Goal: Task Accomplishment & Management: Complete application form

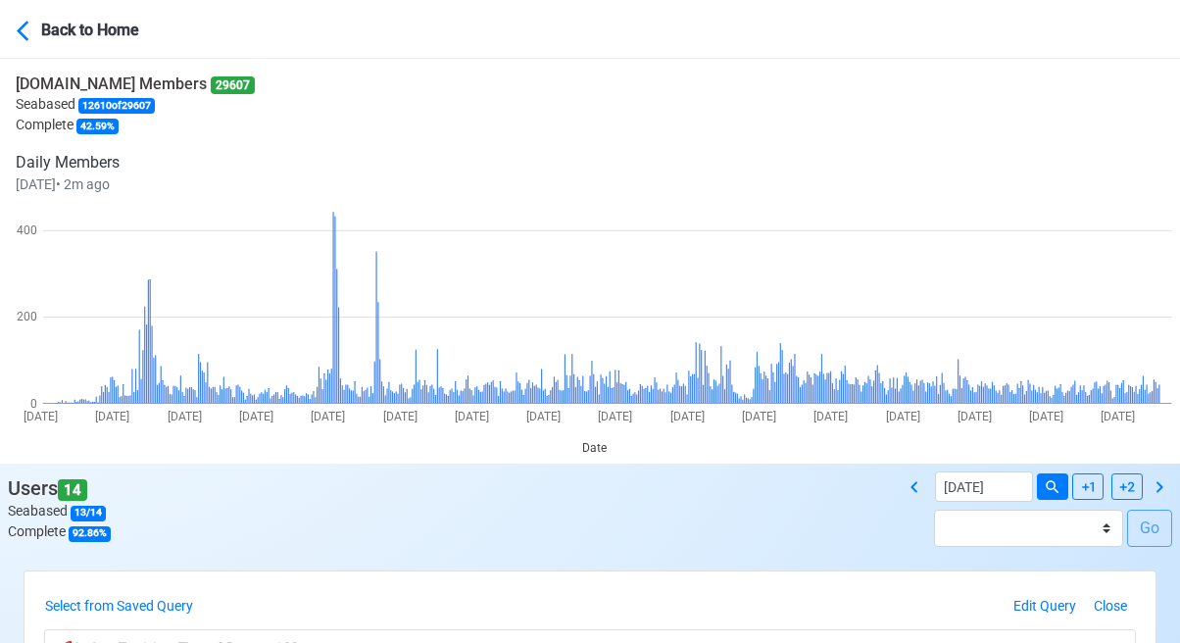
scroll to position [294, 0]
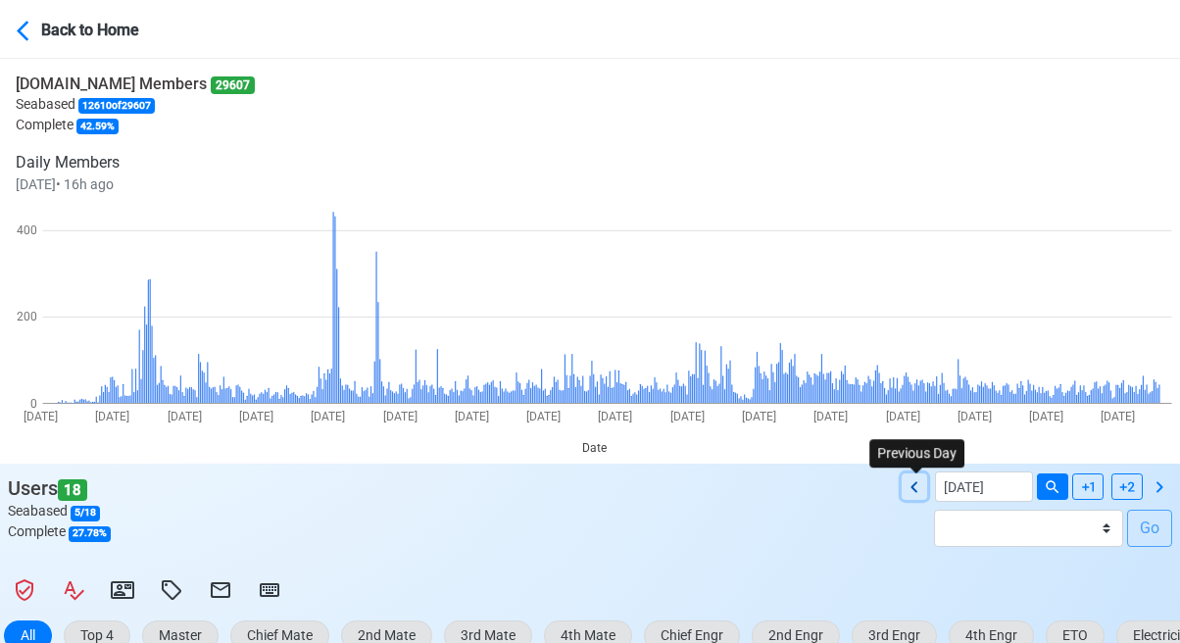
click at [917, 484] on icon at bounding box center [913, 486] width 7 height 11
type input "[DATE]"
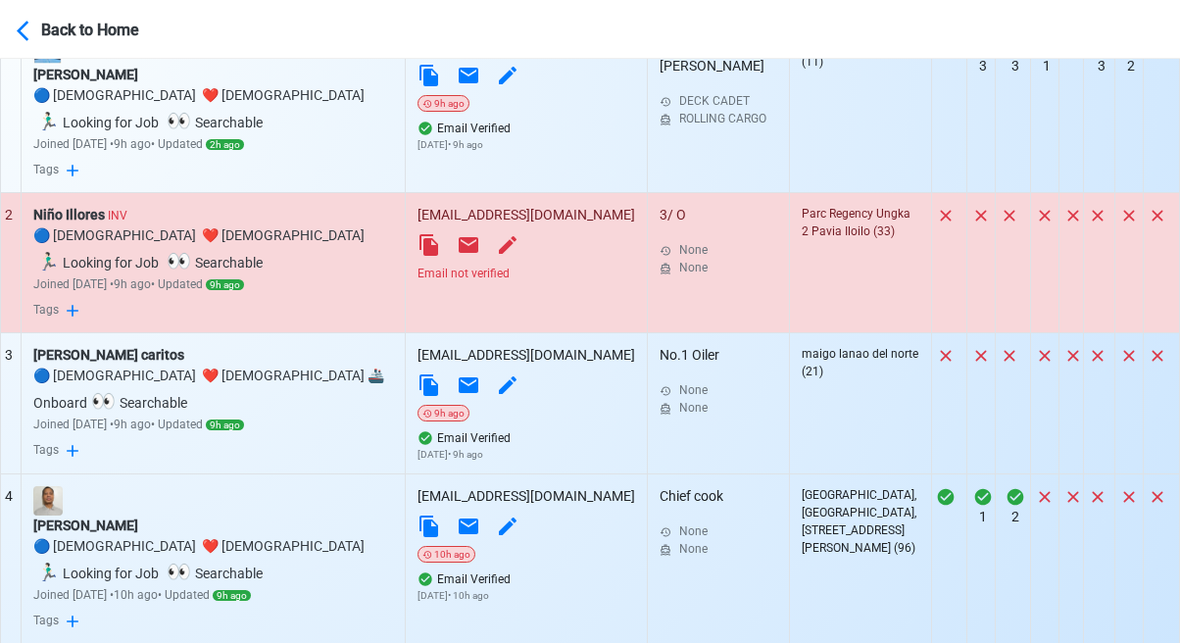
scroll to position [882, 0]
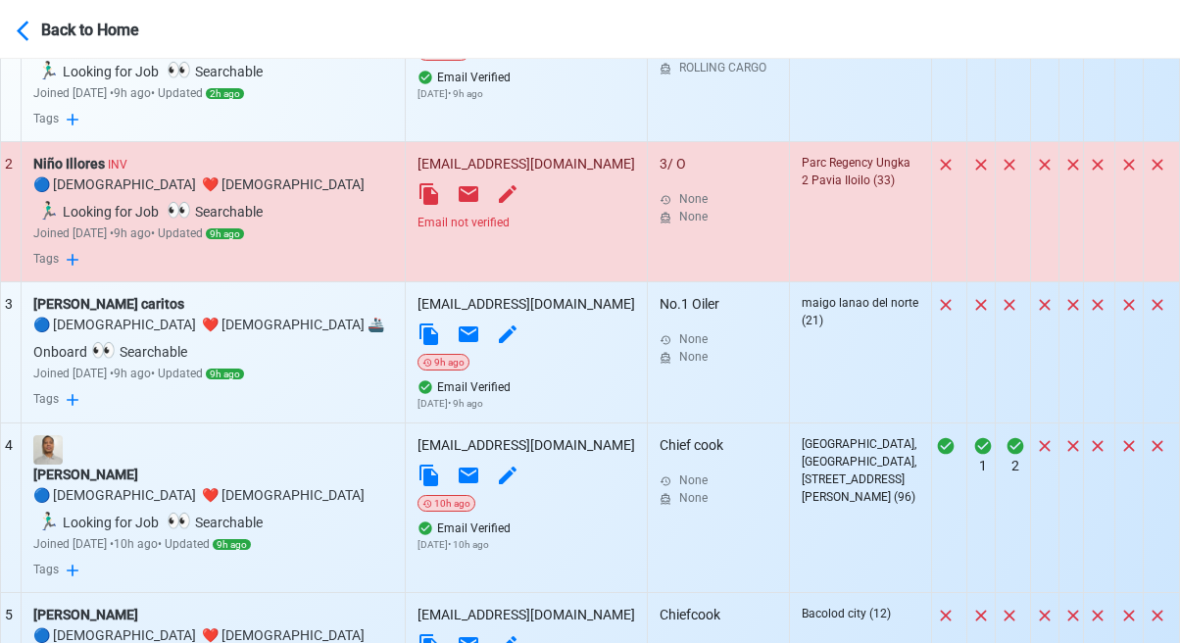
click at [488, 214] on div "Email not verified" at bounding box center [526, 223] width 218 height 18
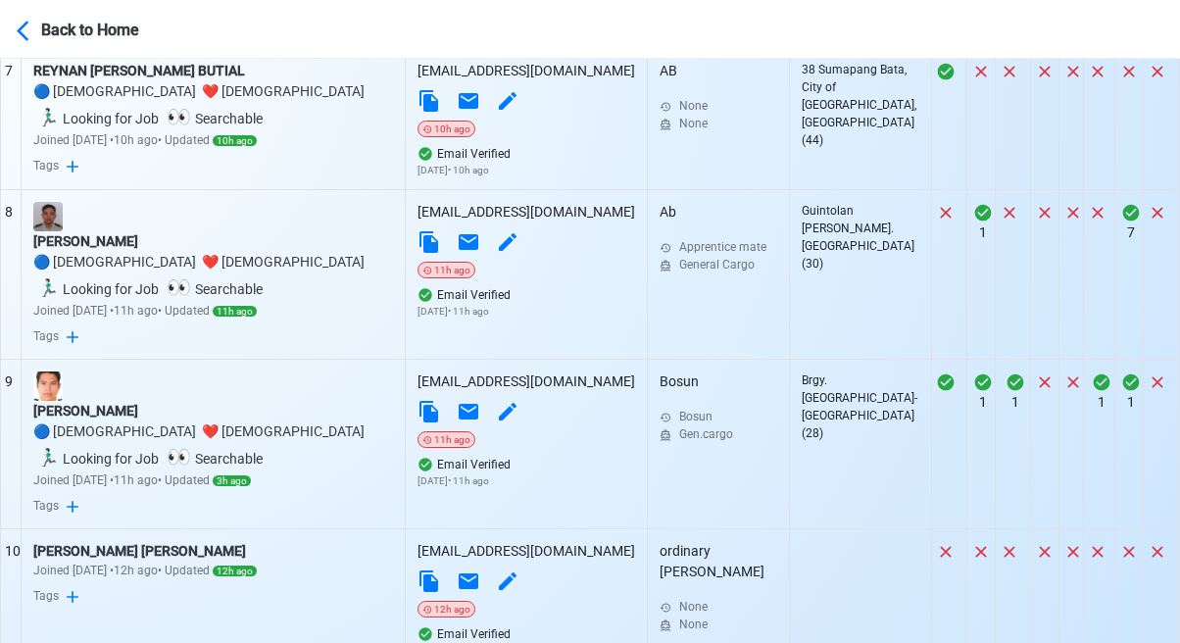
scroll to position [1766, 0]
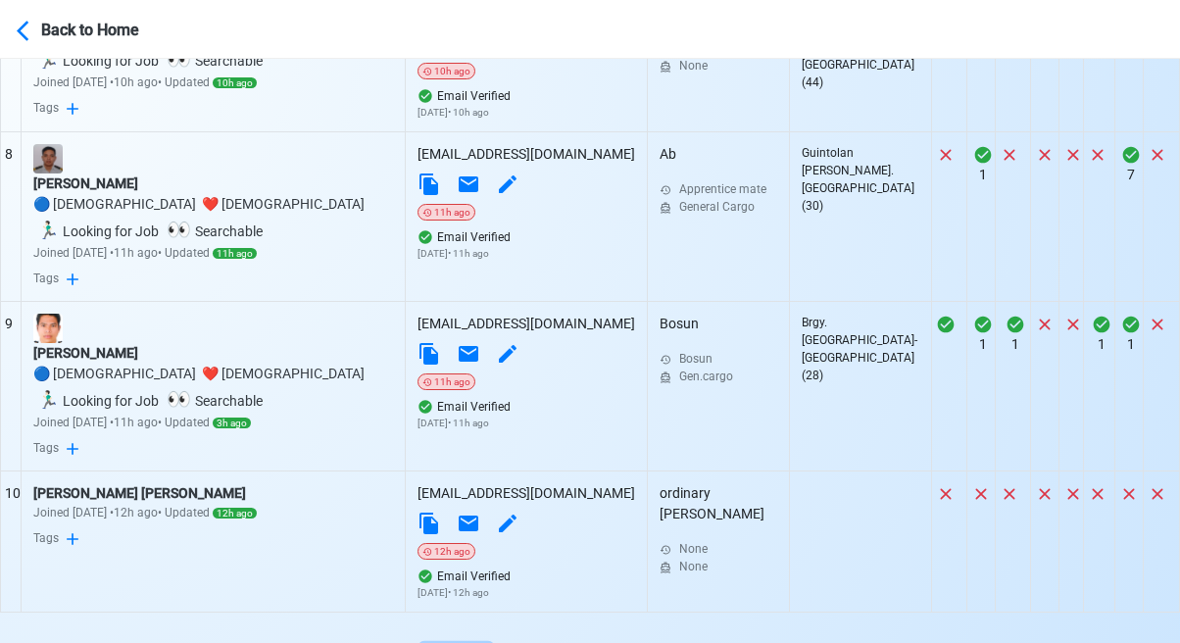
select select "50"
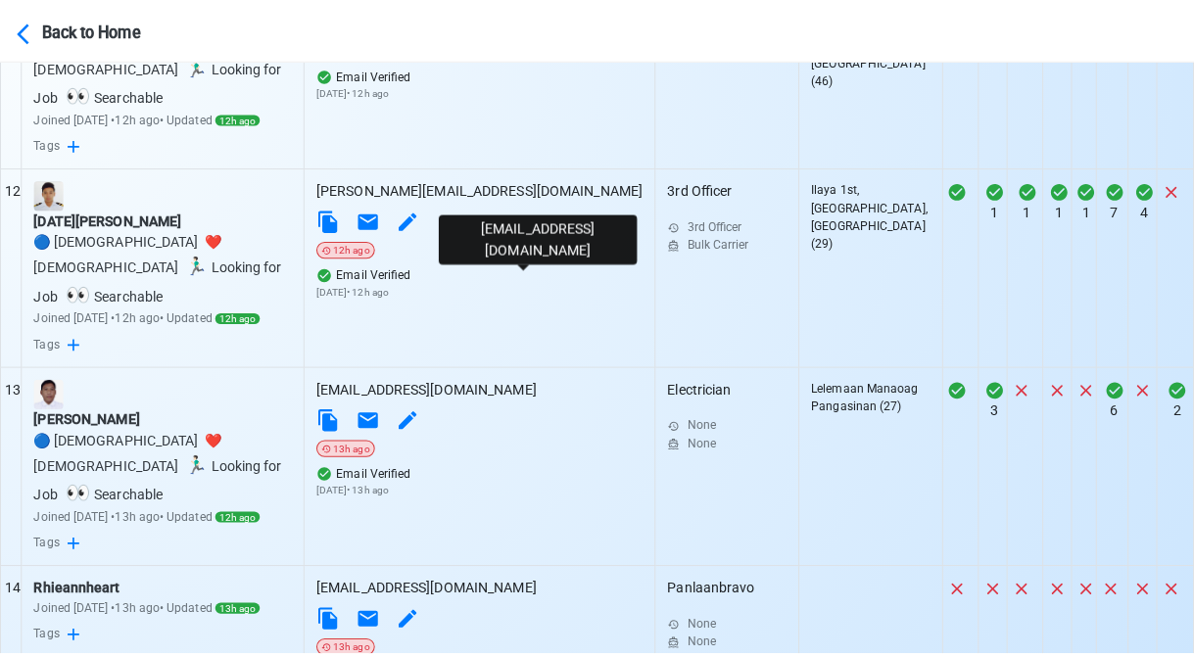
scroll to position [2709, 0]
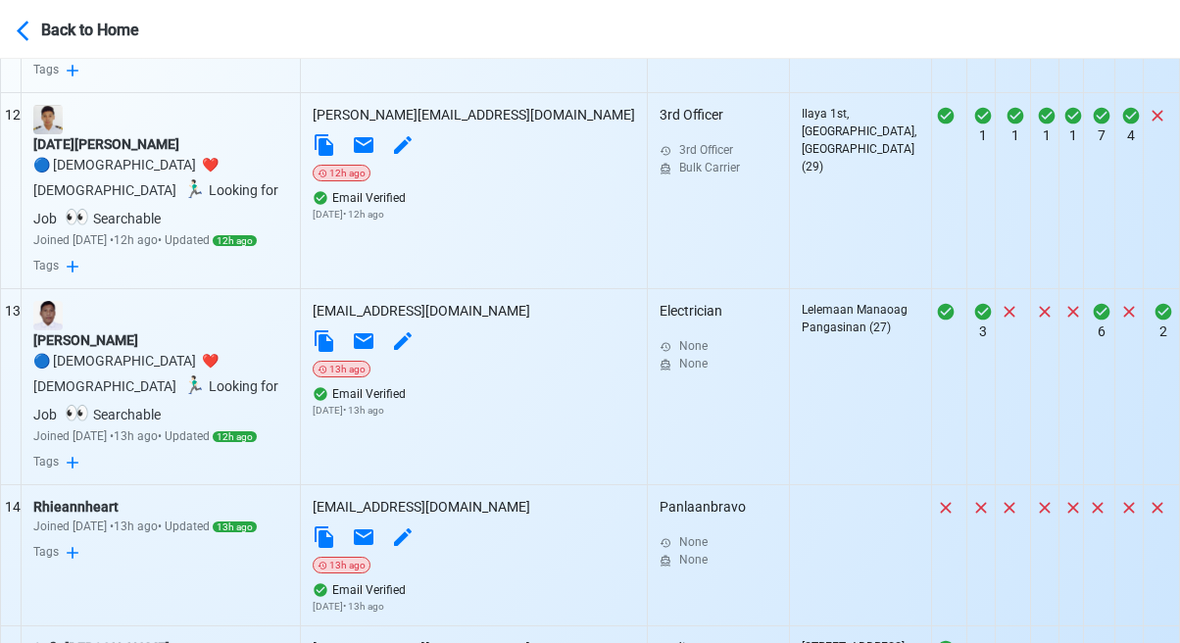
click at [115, 638] on div "Safir Sajjad Mukadam" at bounding box center [160, 648] width 255 height 21
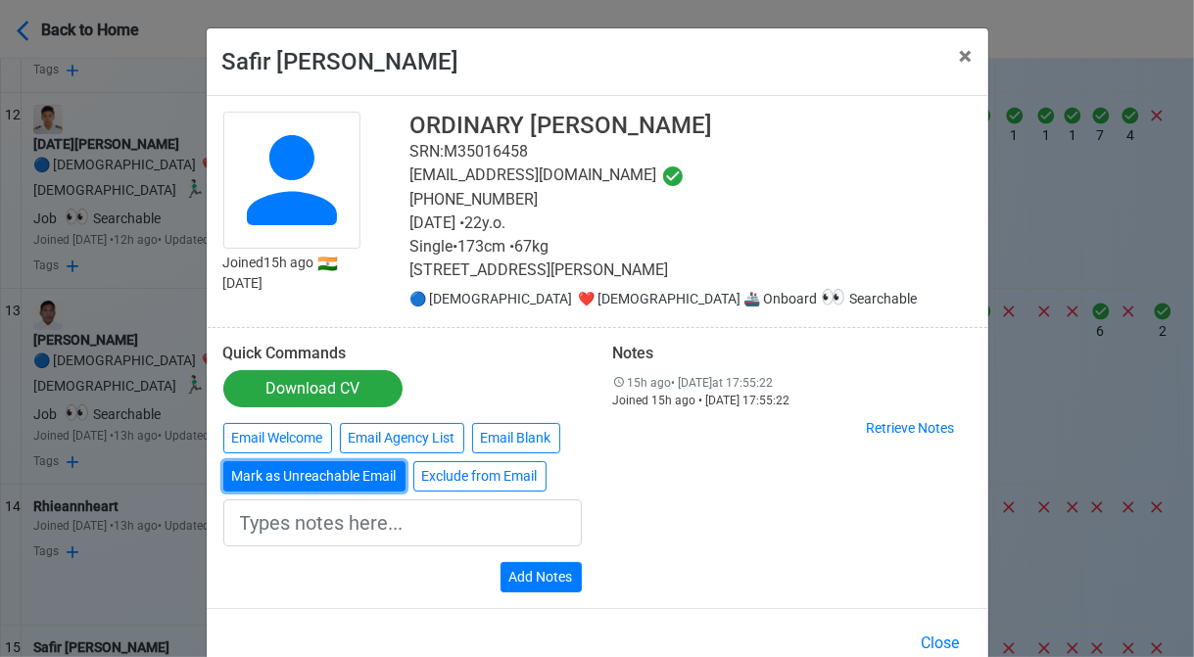
click at [341, 467] on button "Mark as Unreachable Email" at bounding box center [314, 476] width 182 height 30
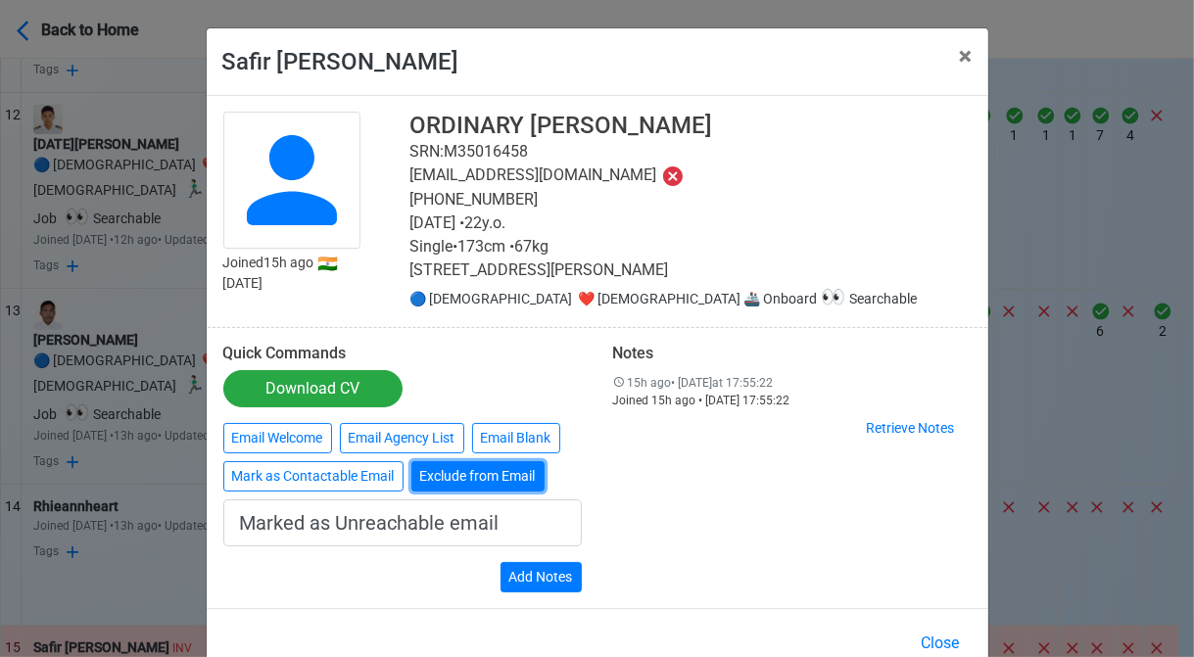
click at [429, 477] on button "Exclude from Email" at bounding box center [478, 476] width 133 height 30
type input "Exclude from Email"
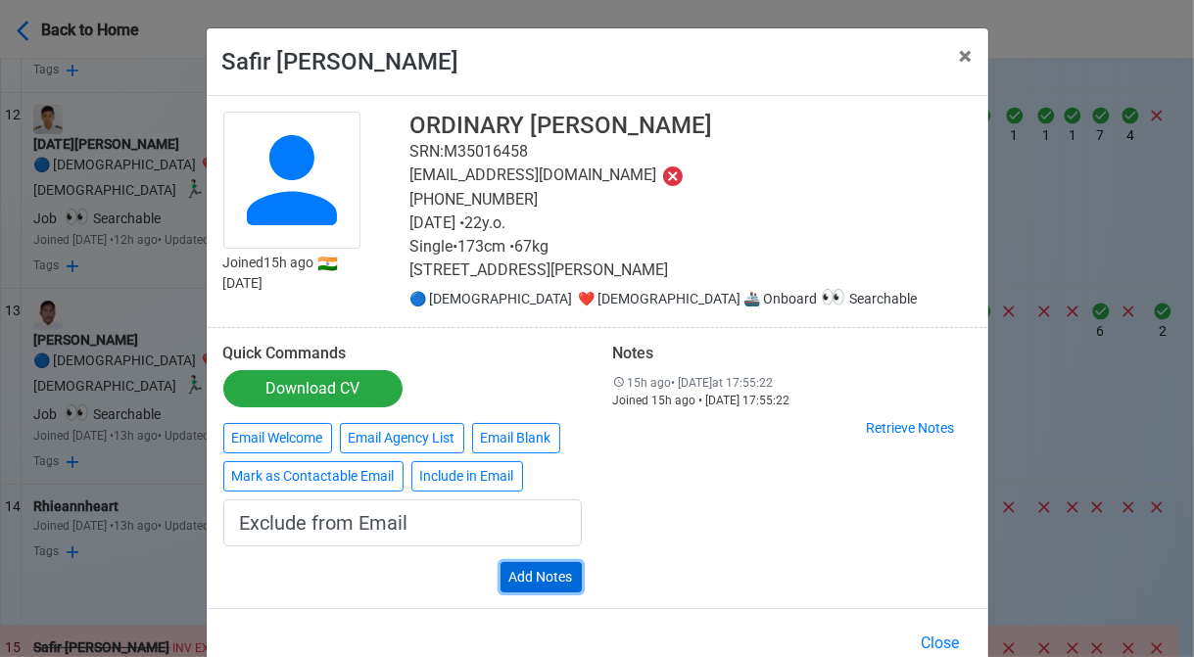
click at [531, 571] on button "Add Notes" at bounding box center [541, 577] width 81 height 30
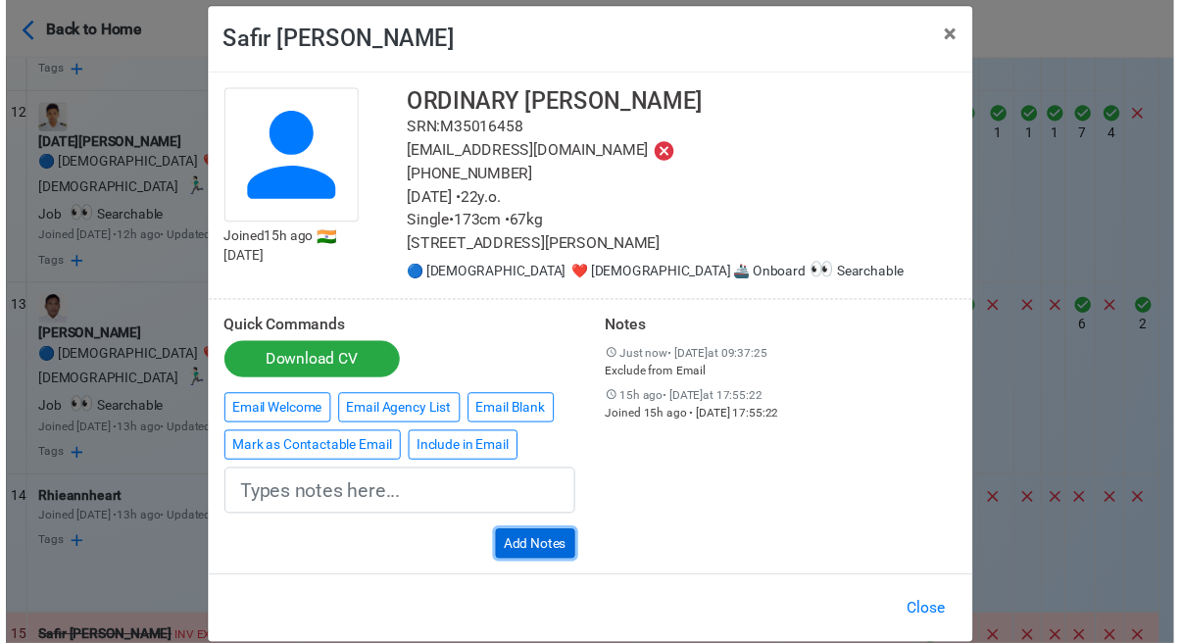
scroll to position [47, 0]
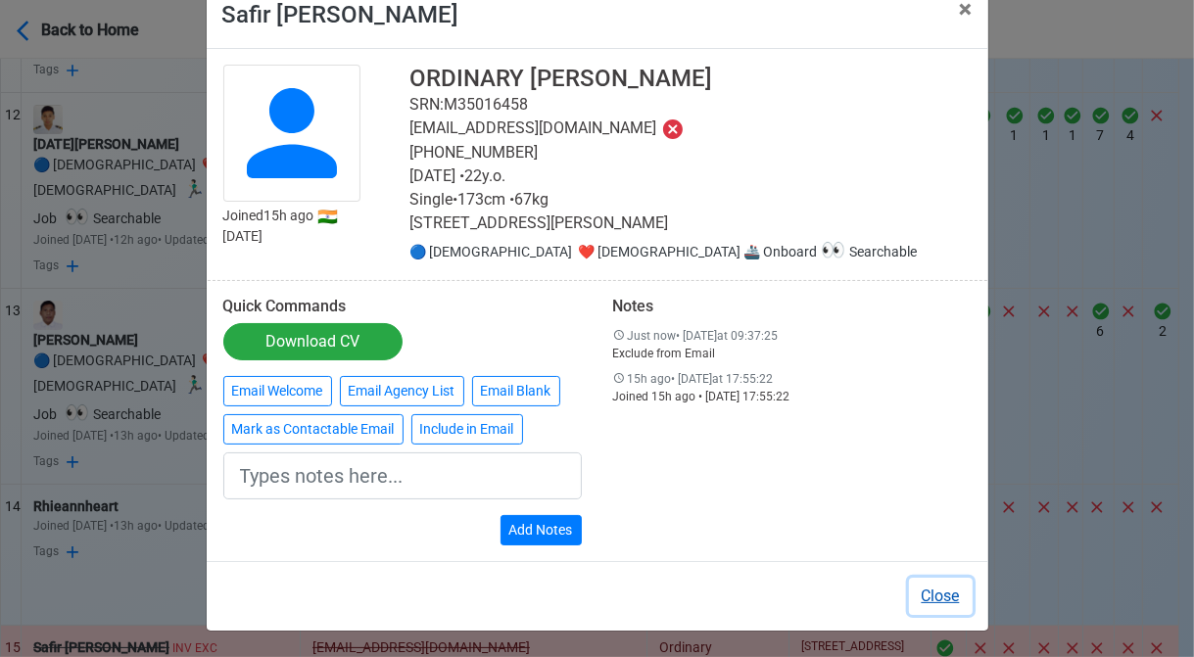
click at [934, 602] on button "Close" at bounding box center [941, 596] width 64 height 37
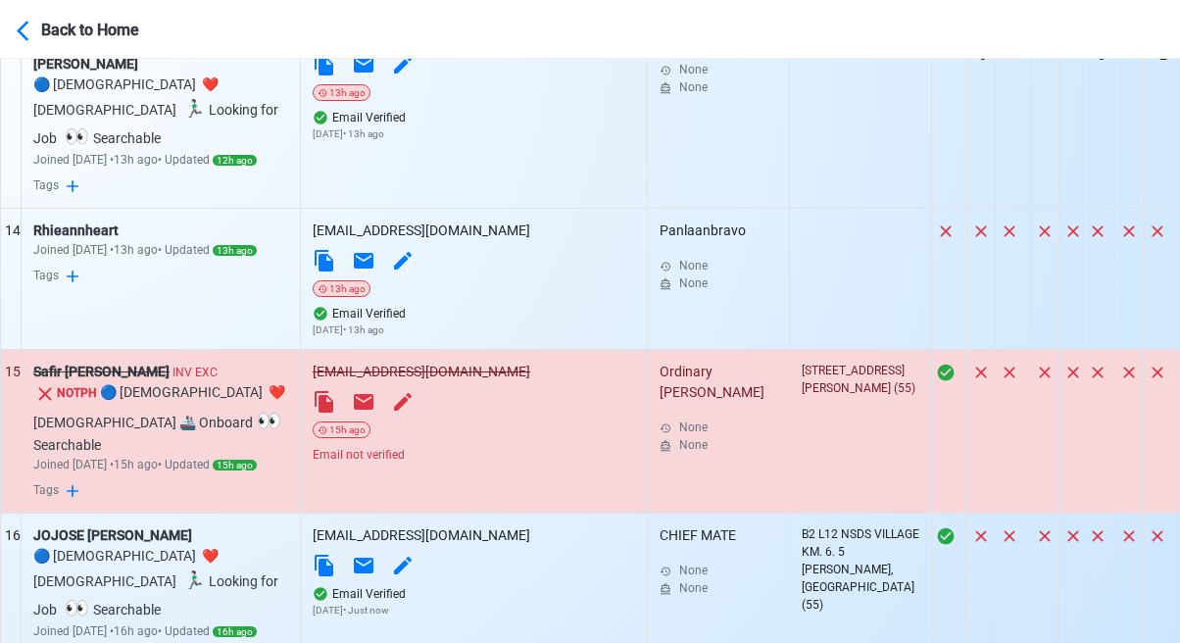
scroll to position [3199, 0]
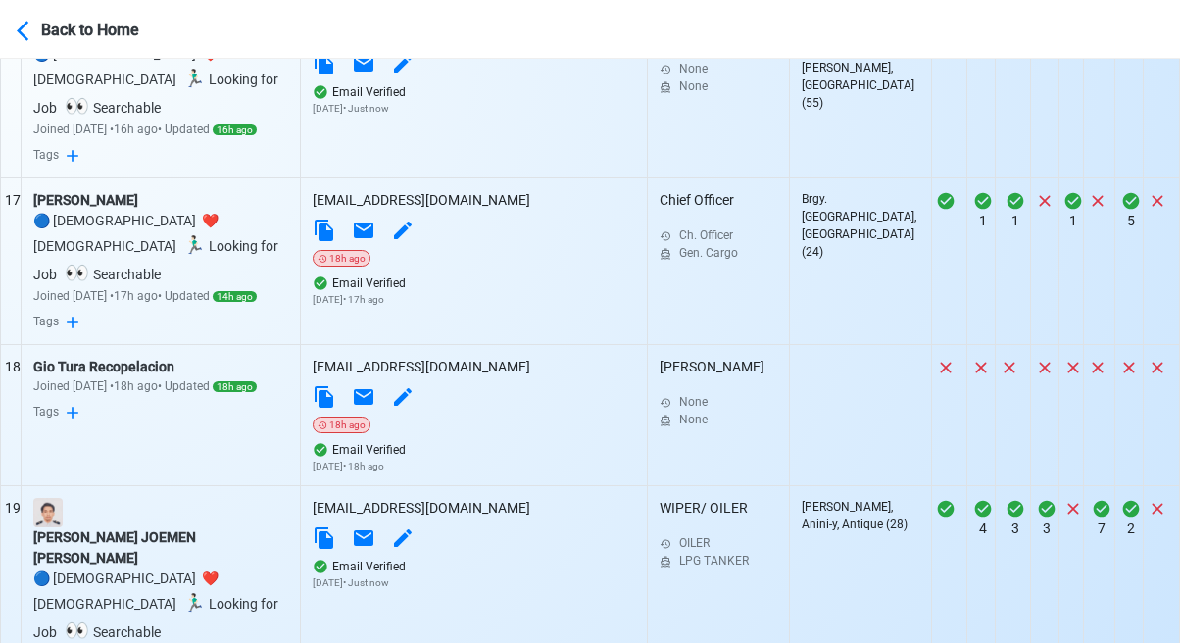
scroll to position [3493, 0]
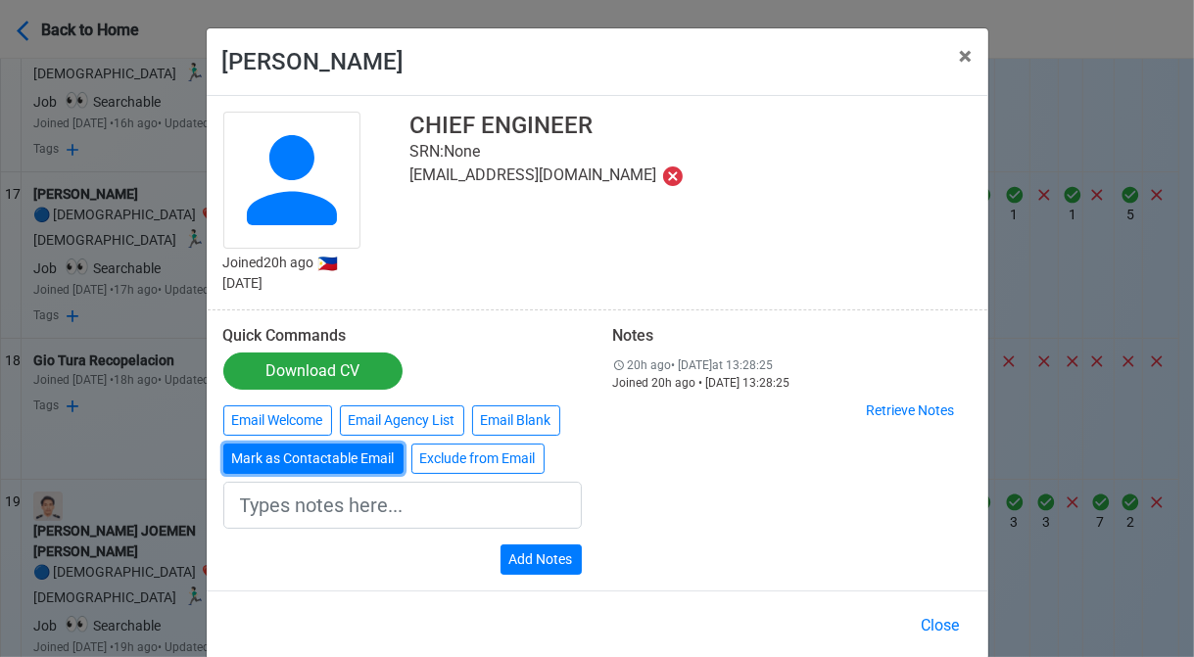
click at [305, 457] on button "Mark as Contactable Email" at bounding box center [313, 459] width 180 height 30
type input "Marked as Contactable email"
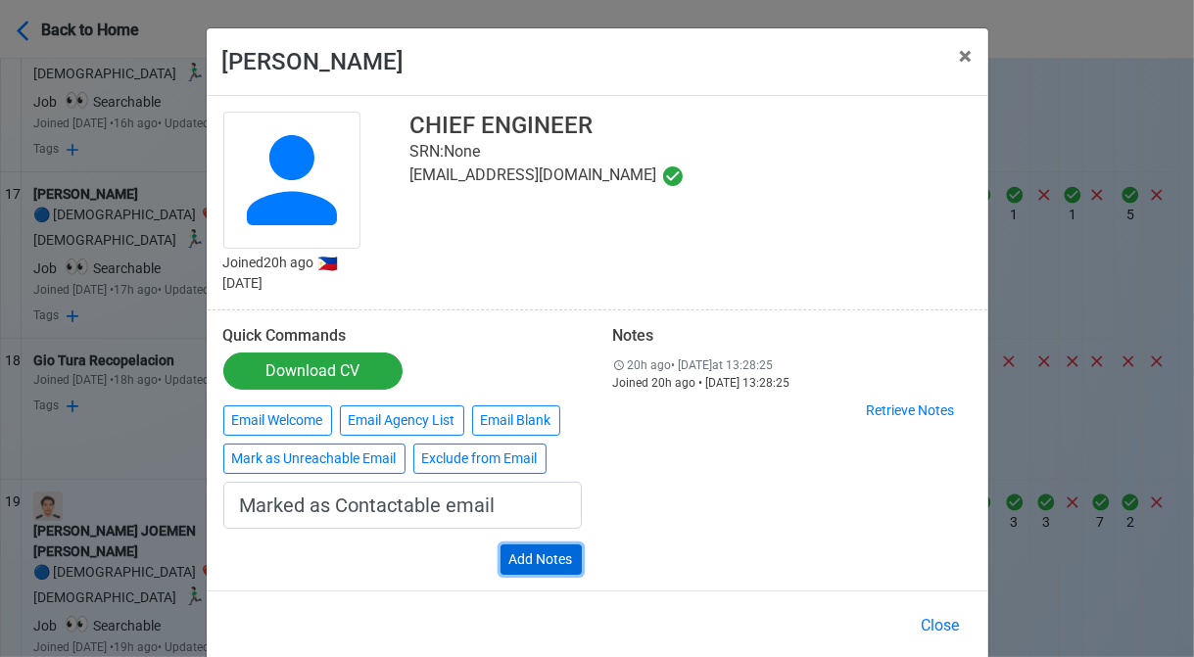
click at [533, 554] on button "Add Notes" at bounding box center [541, 560] width 81 height 30
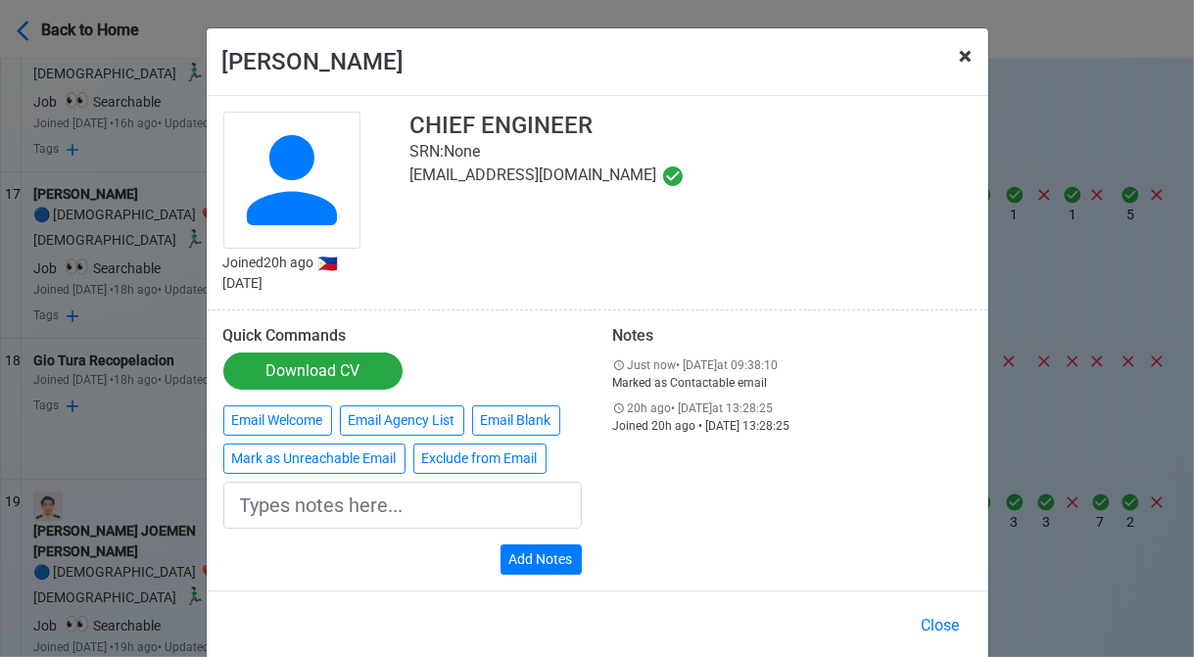
click at [960, 55] on span "×" at bounding box center [966, 55] width 13 height 27
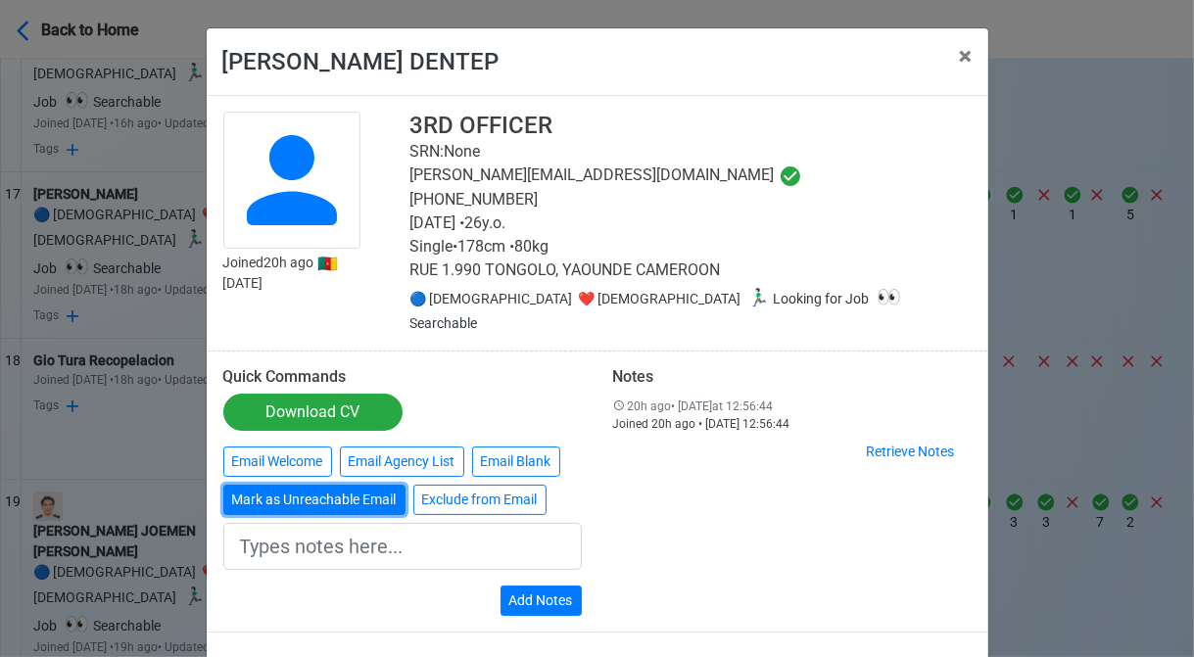
click at [298, 485] on button "Mark as Unreachable Email" at bounding box center [314, 500] width 182 height 30
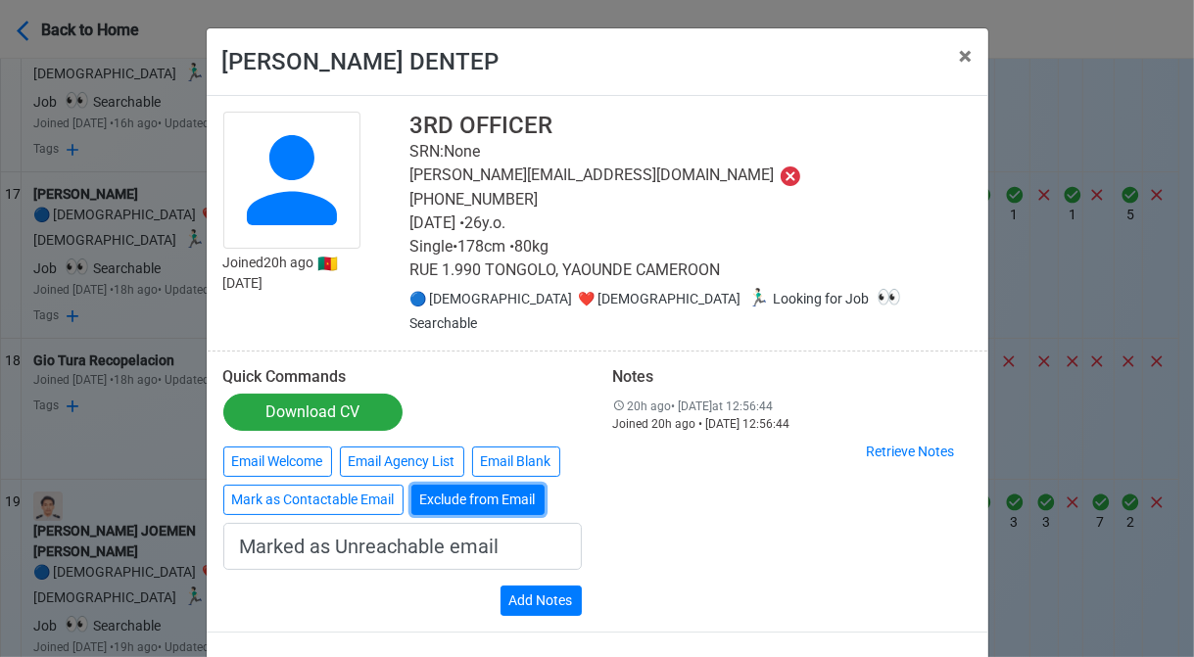
click at [480, 485] on button "Exclude from Email" at bounding box center [478, 500] width 133 height 30
type input "Exclude from Email"
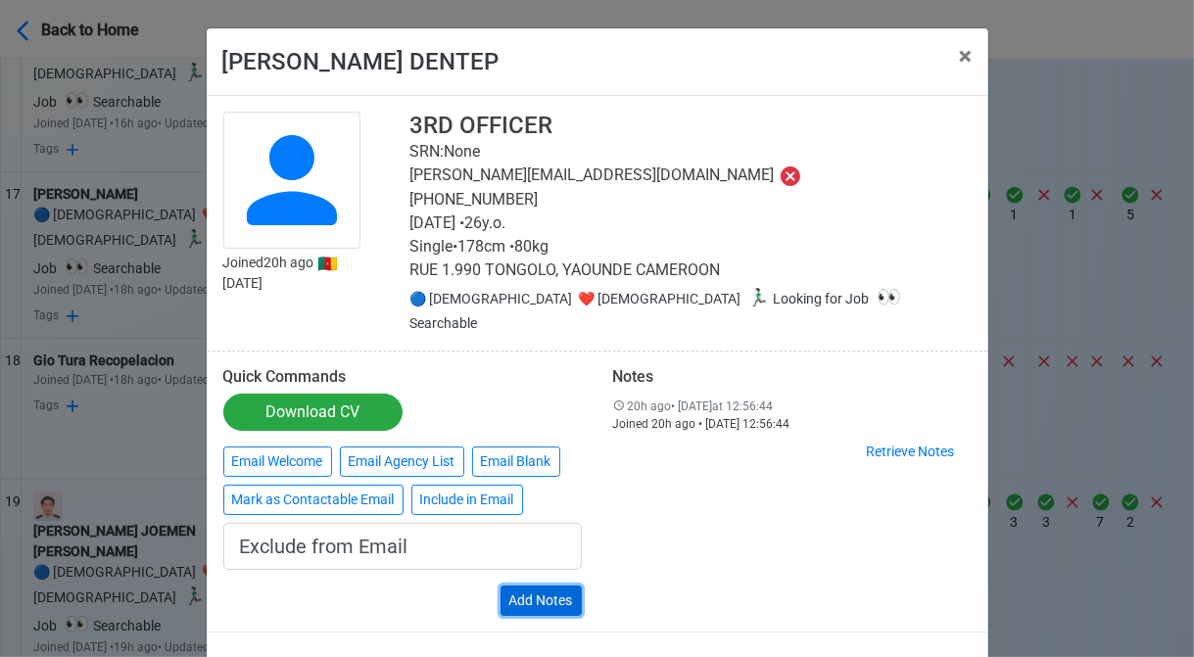
click at [535, 586] on button "Add Notes" at bounding box center [541, 601] width 81 height 30
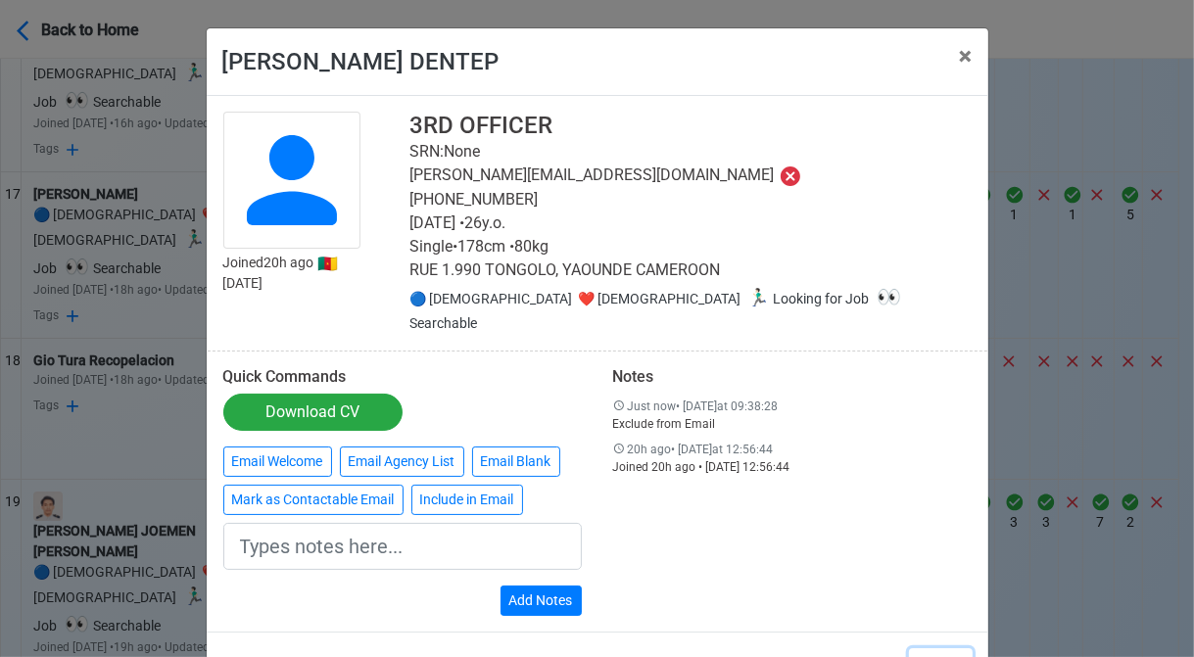
click at [937, 649] on button "Close" at bounding box center [941, 667] width 64 height 37
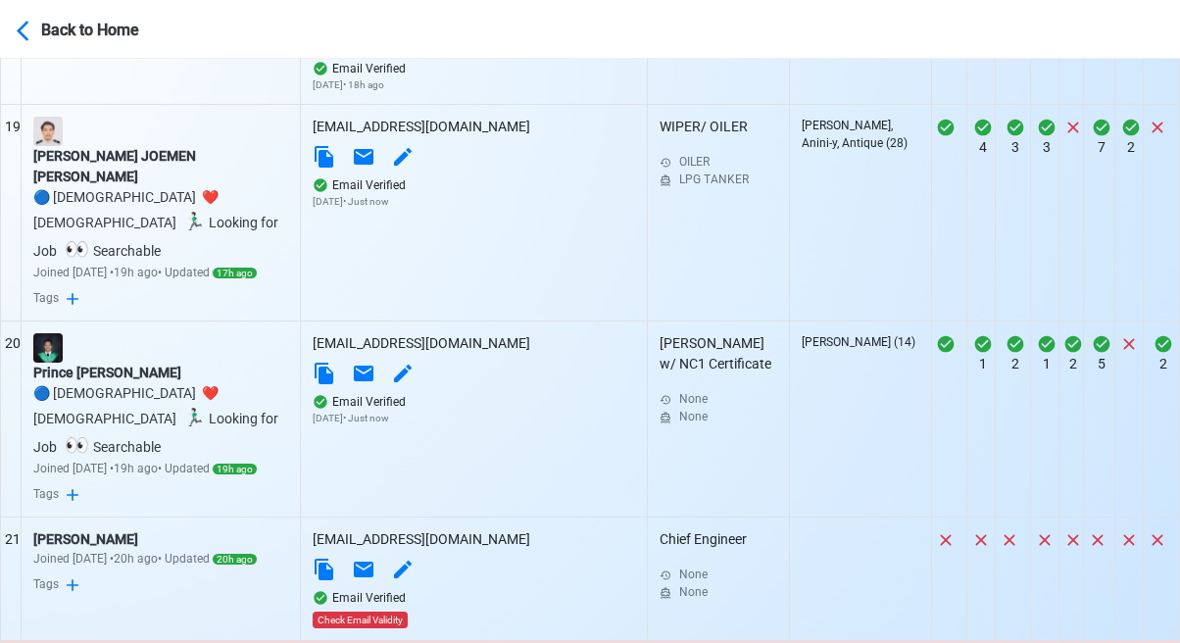
scroll to position [3885, 0]
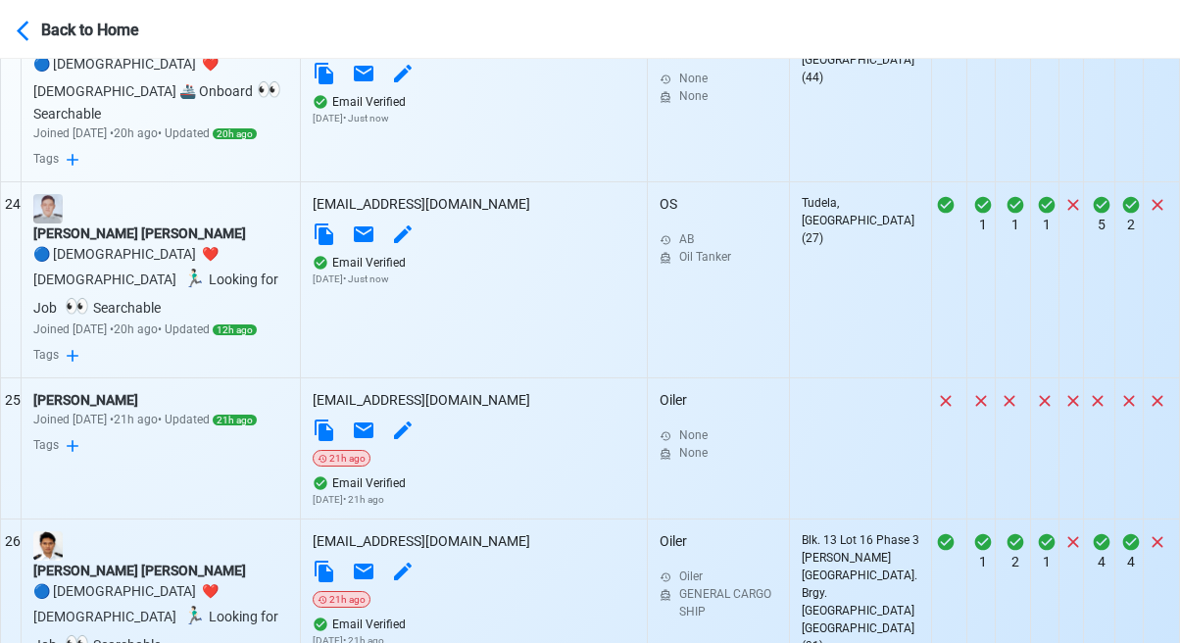
scroll to position [4669, 0]
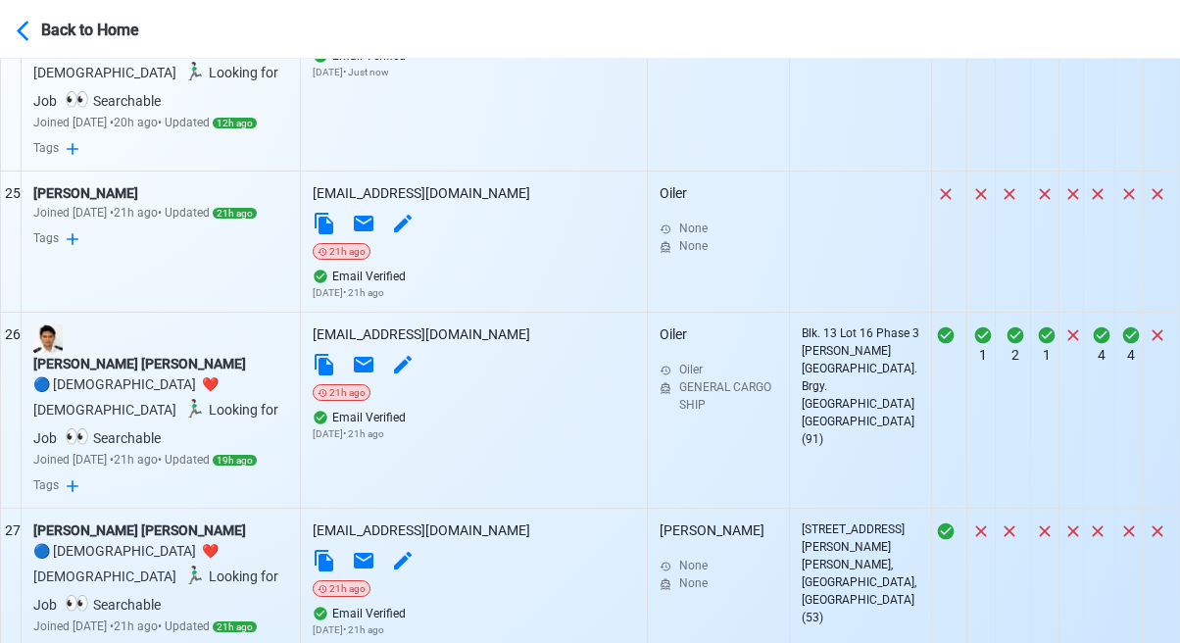
scroll to position [4865, 0]
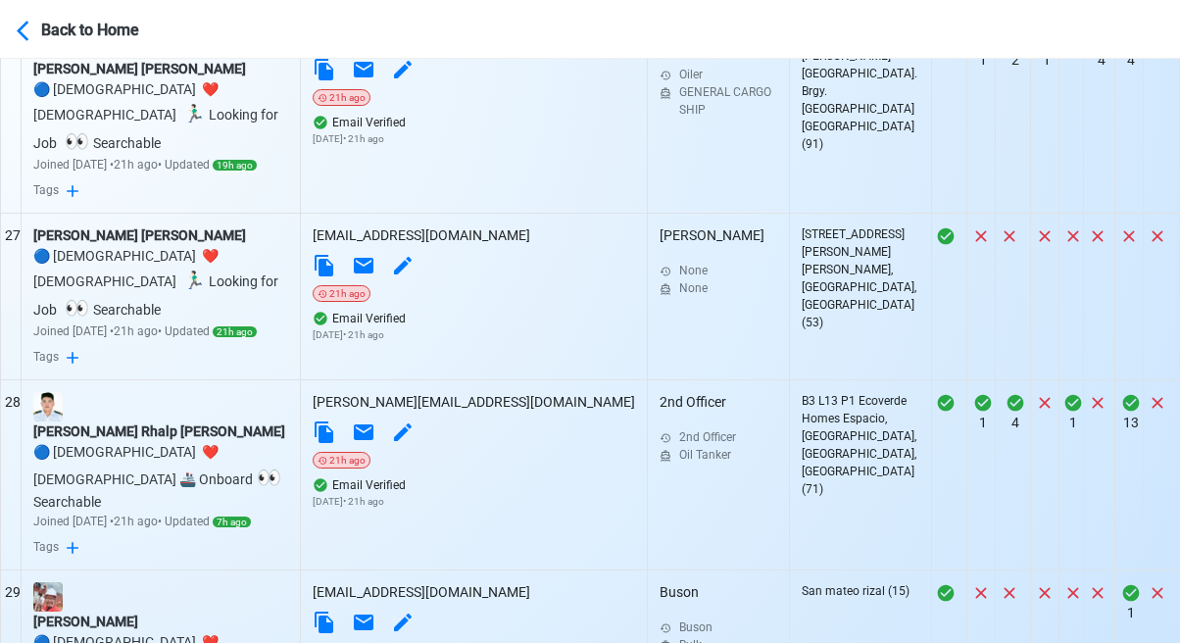
scroll to position [5453, 0]
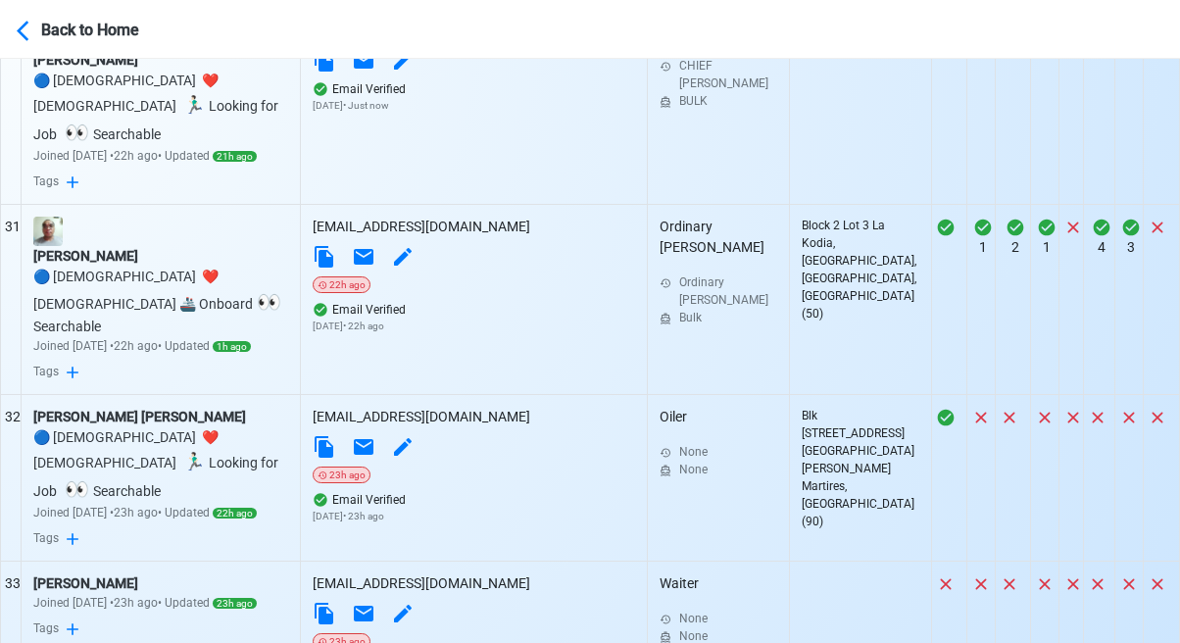
scroll to position [5942, 0]
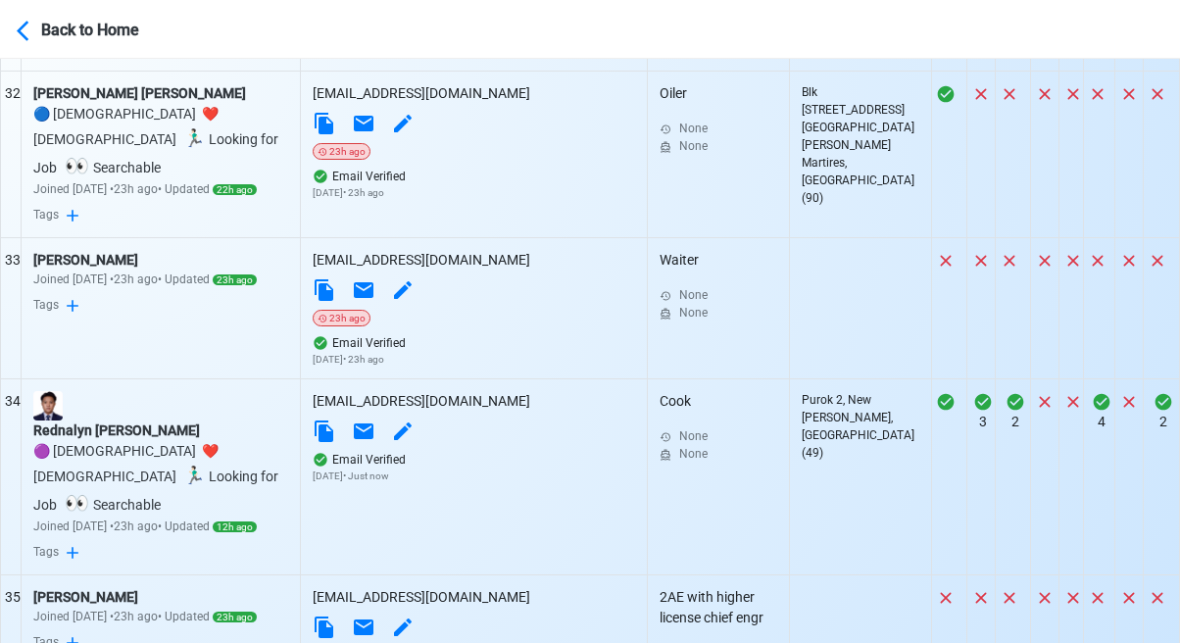
scroll to position [6334, 0]
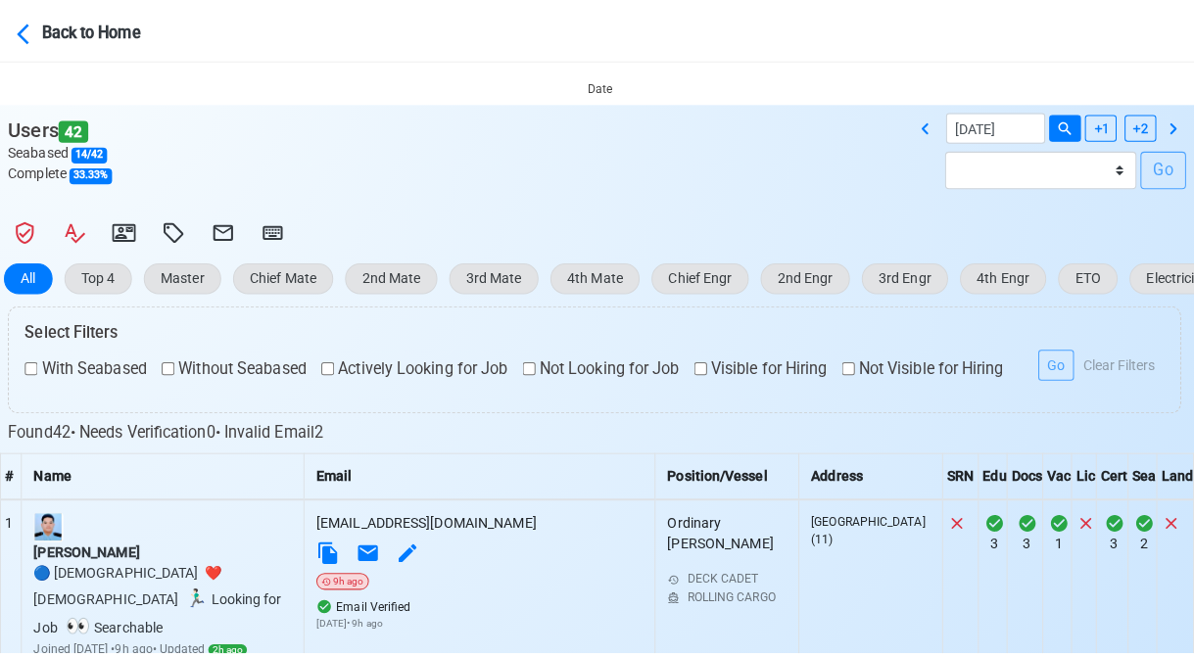
scroll to position [362, 0]
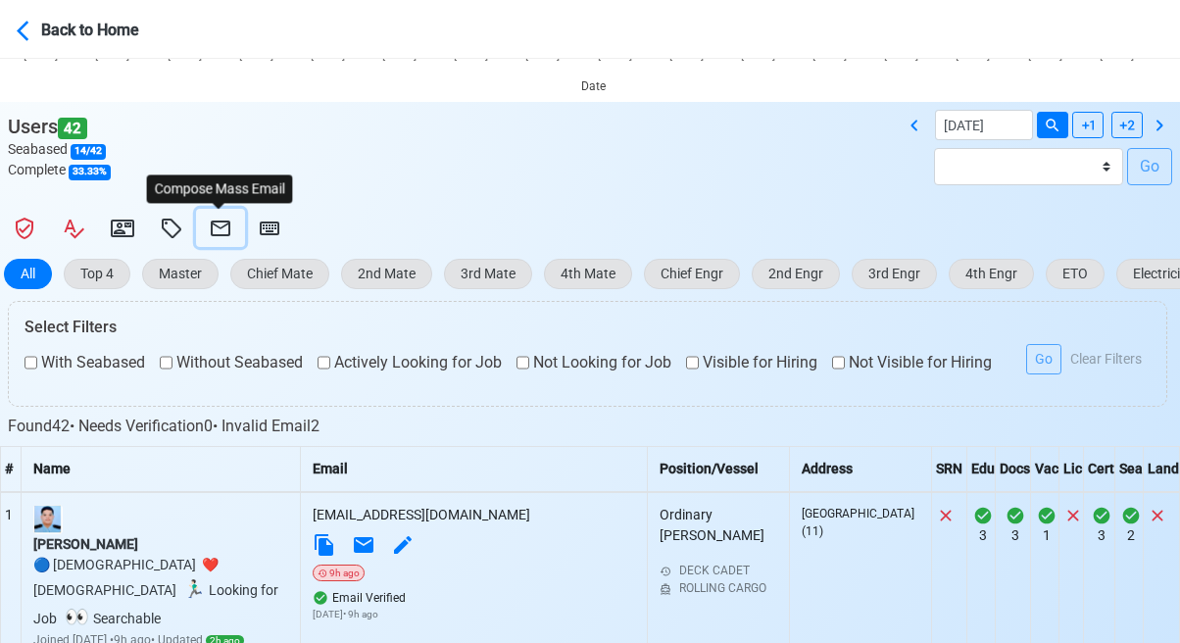
click at [224, 227] on icon at bounding box center [221, 229] width 24 height 24
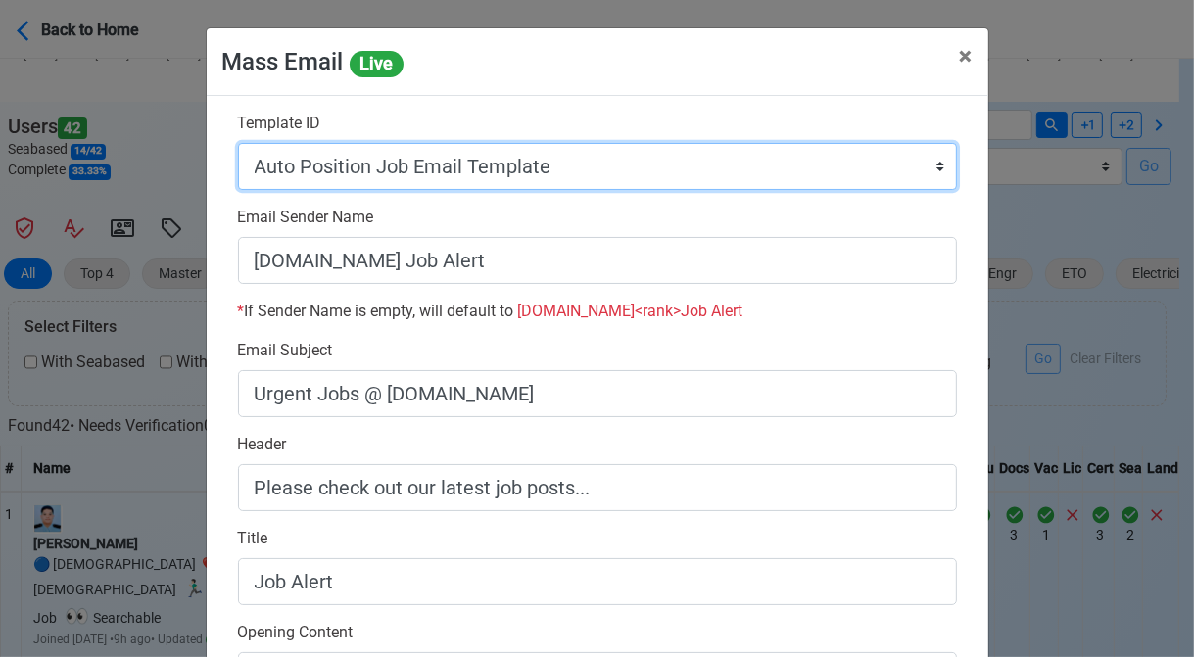
click at [810, 170] on select "Auto Position Job Email Template Incomplete CV Email Template ETO/ETR Job Email…" at bounding box center [597, 166] width 719 height 47
select select "d-0c193ece46b24c5dbce89cdb3e751472"
click at [238, 143] on select "Auto Position Job Email Template Incomplete CV Email Template ETO/ETR Job Email…" at bounding box center [597, 166] width 719 height 47
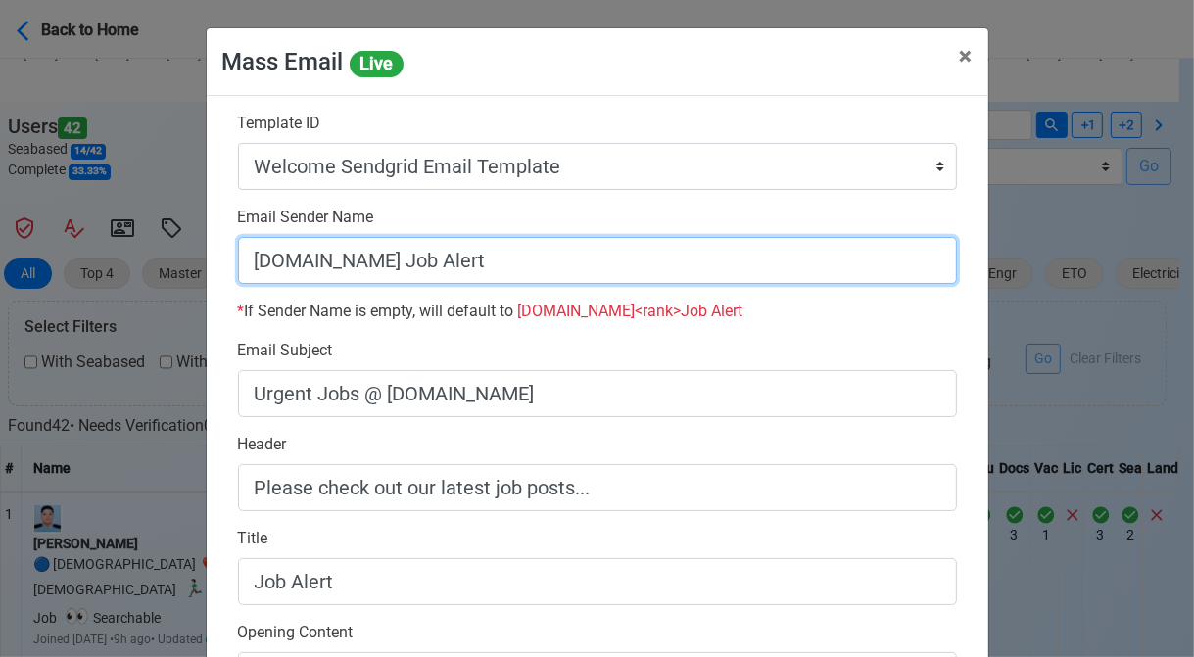
drag, startPoint x: 375, startPoint y: 260, endPoint x: 482, endPoint y: 267, distance: 107.0
click at [482, 267] on input "SeamanBio.PH Job Alert" at bounding box center [597, 260] width 719 height 47
click at [241, 261] on input "[DOMAIN_NAME]" at bounding box center [597, 260] width 719 height 47
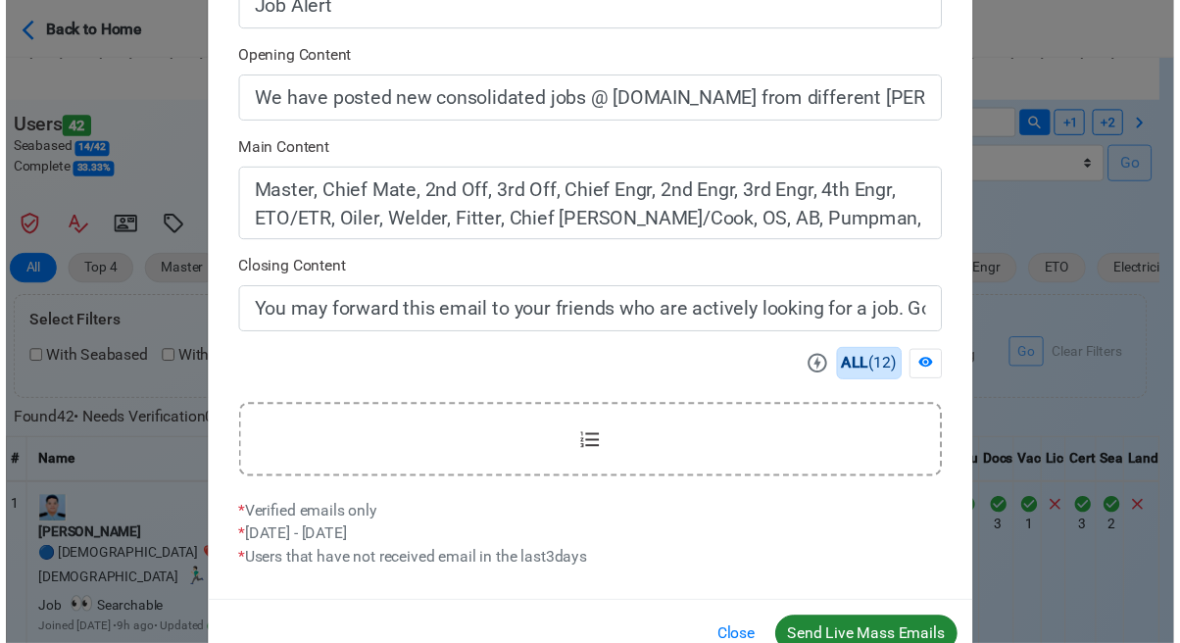
scroll to position [627, 0]
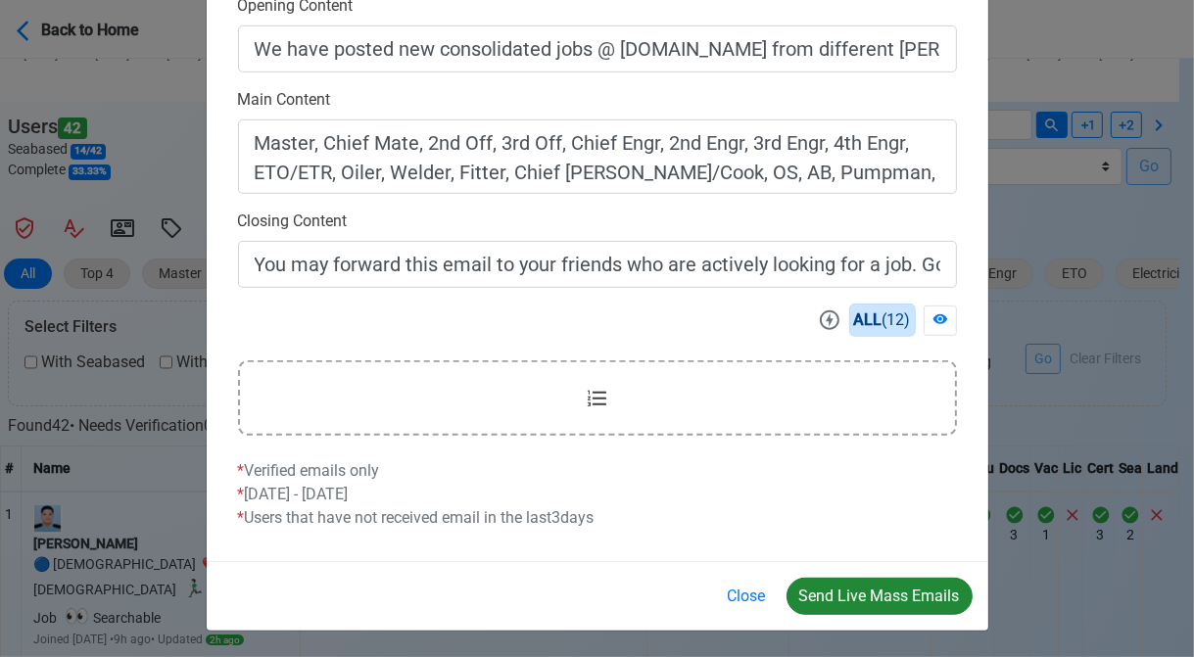
type input "Welcome to SeamanBio.PH"
click at [863, 592] on button "Send Live Mass Emails" at bounding box center [880, 596] width 186 height 37
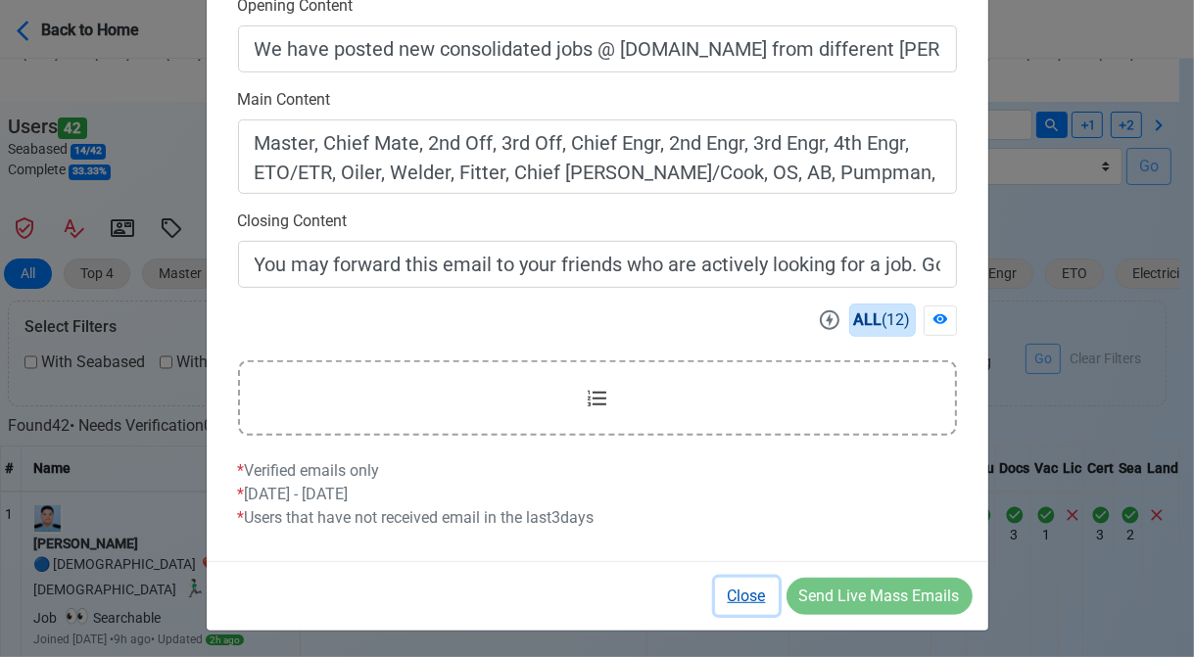
click at [748, 600] on button "Close" at bounding box center [747, 596] width 64 height 37
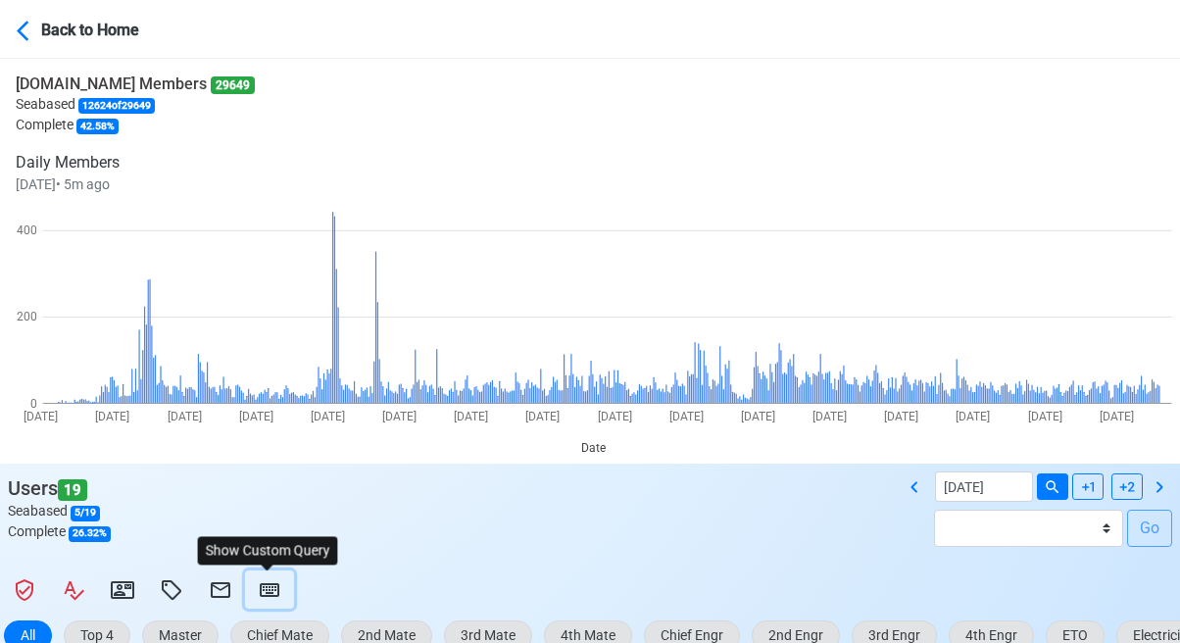
click at [273, 587] on icon at bounding box center [270, 590] width 20 height 14
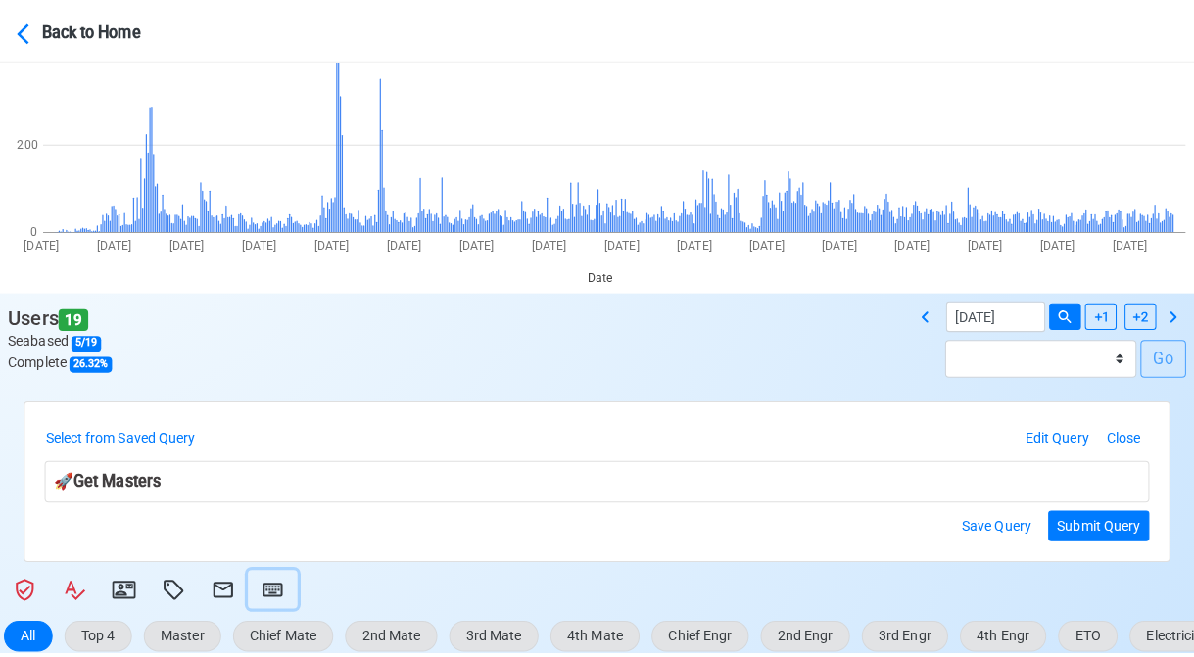
scroll to position [294, 0]
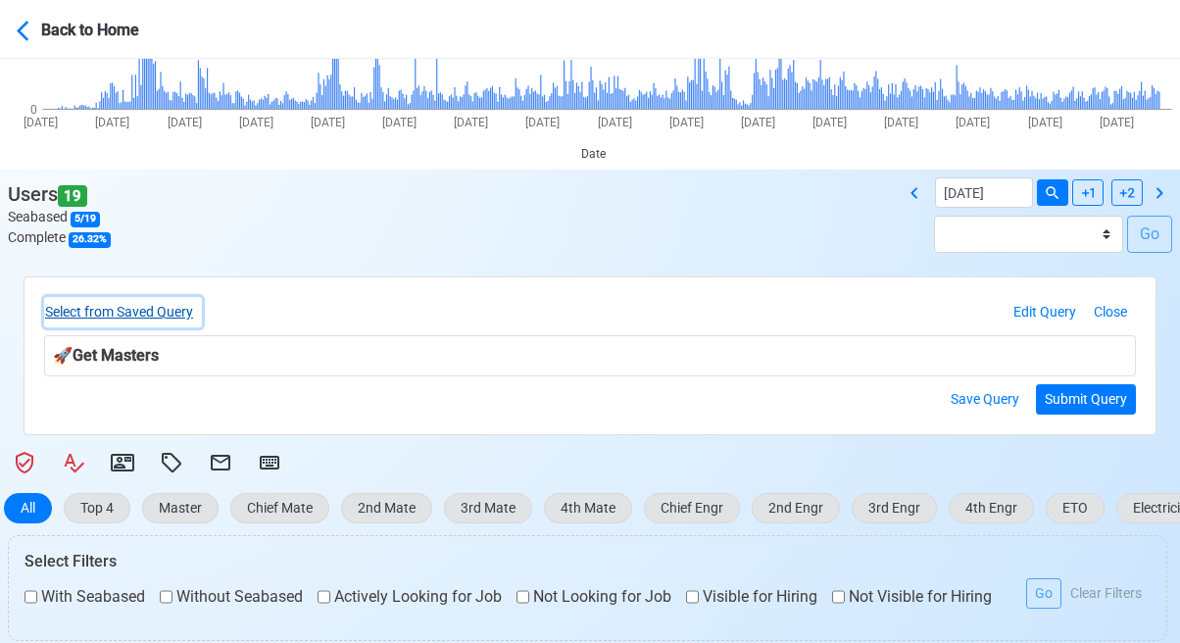
click at [171, 311] on button "Select from Saved Query" at bounding box center [123, 312] width 158 height 30
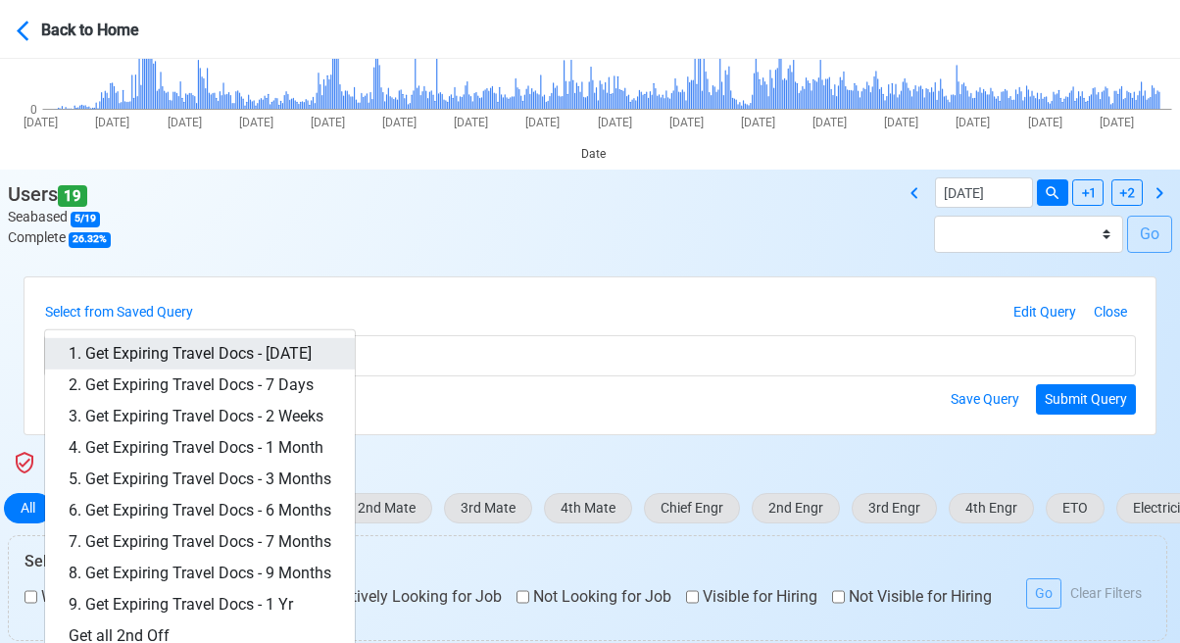
click at [239, 344] on link "1. Get Expiring Travel Docs - [DATE]" at bounding box center [200, 353] width 310 height 31
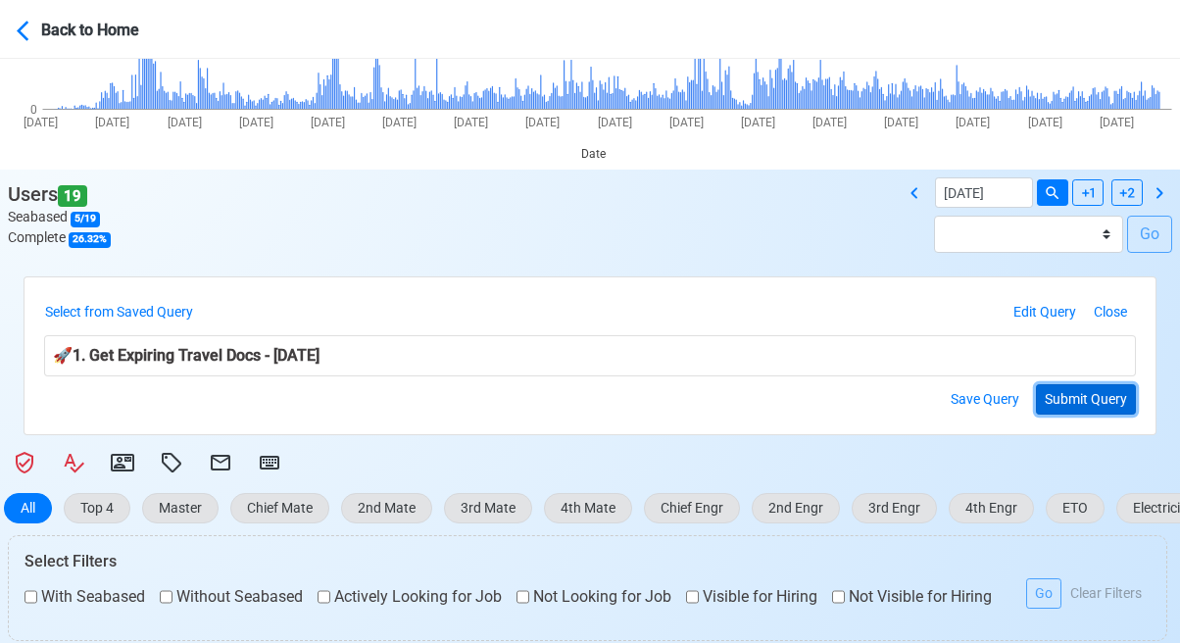
click at [1105, 394] on button "Submit Query" at bounding box center [1086, 399] width 100 height 30
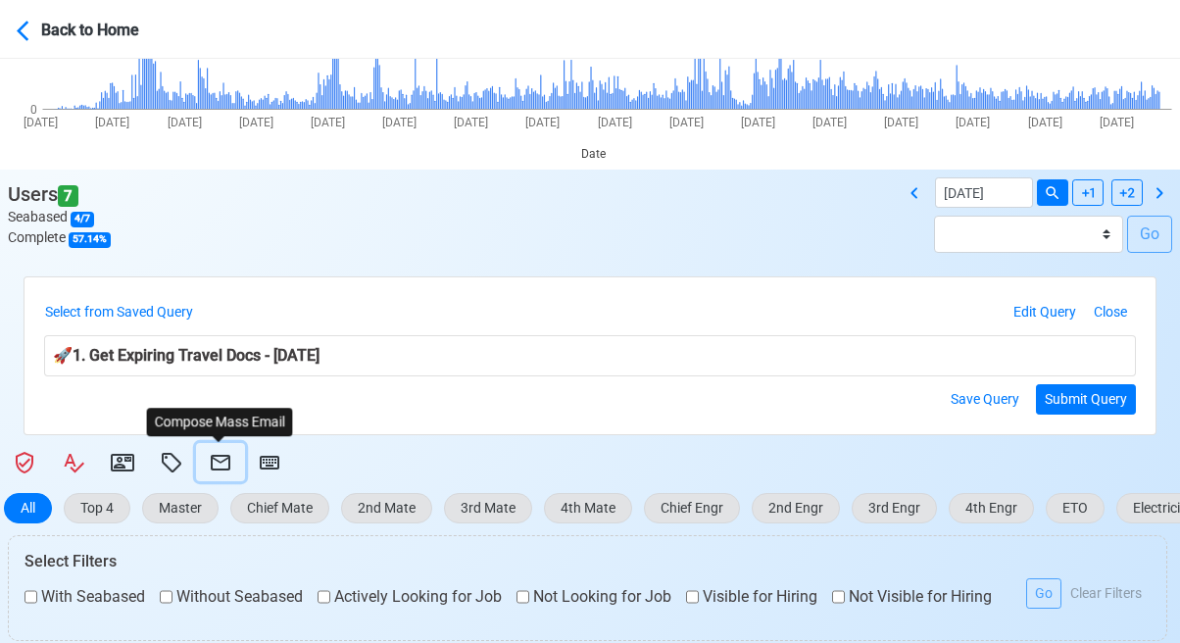
click at [224, 458] on icon at bounding box center [221, 463] width 20 height 16
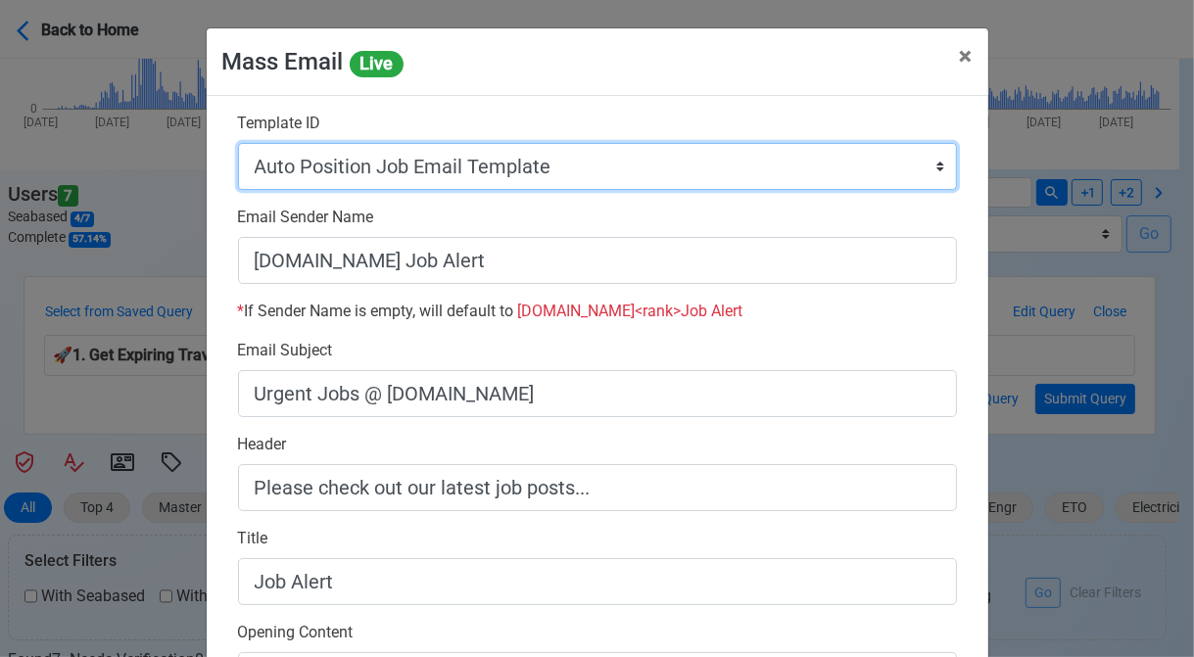
click at [651, 175] on select "Auto Position Job Email Template Incomplete CV Email Template ETO/ETR Job Email…" at bounding box center [597, 166] width 719 height 47
select select "d-3e71907ffd064a39999872a824aaf79a"
click at [238, 143] on select "Auto Position Job Email Template Incomplete CV Email Template ETO/ETR Job Email…" at bounding box center [597, 166] width 719 height 47
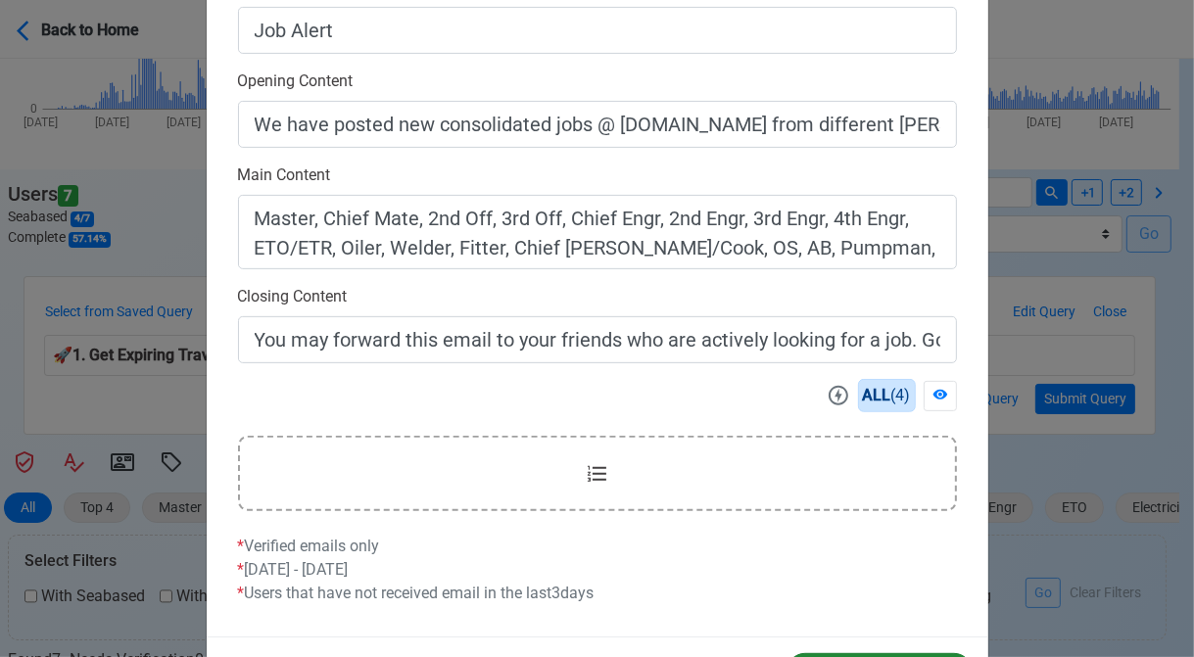
scroll to position [627, 0]
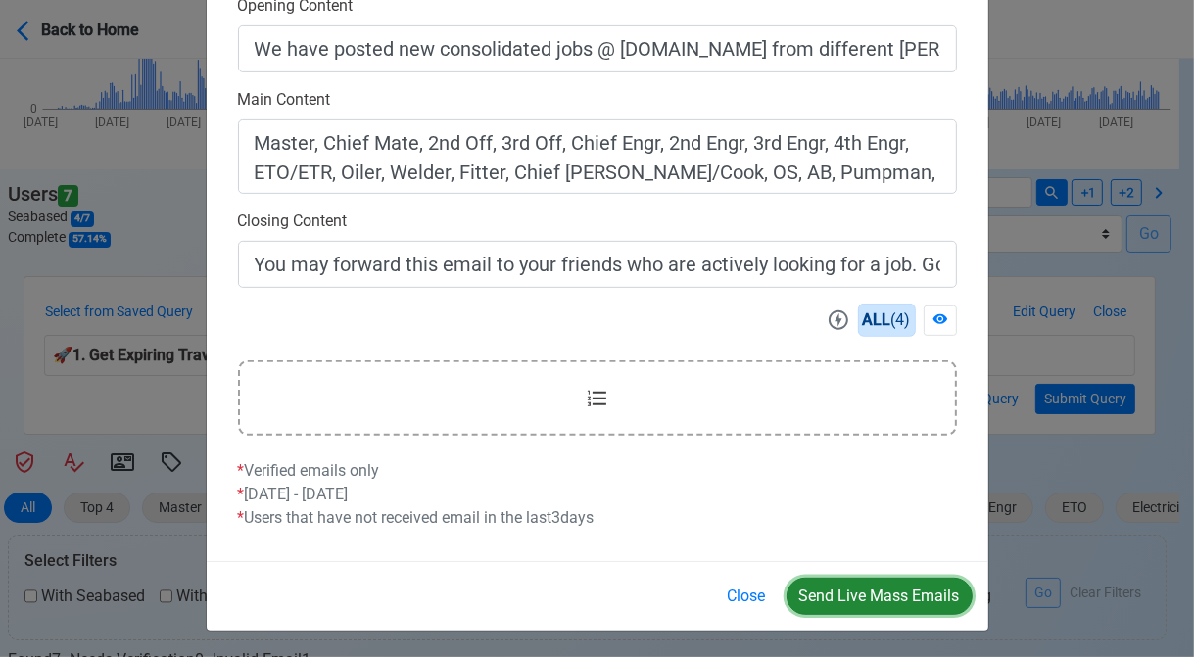
click at [862, 587] on button "Send Live Mass Emails" at bounding box center [880, 596] width 186 height 37
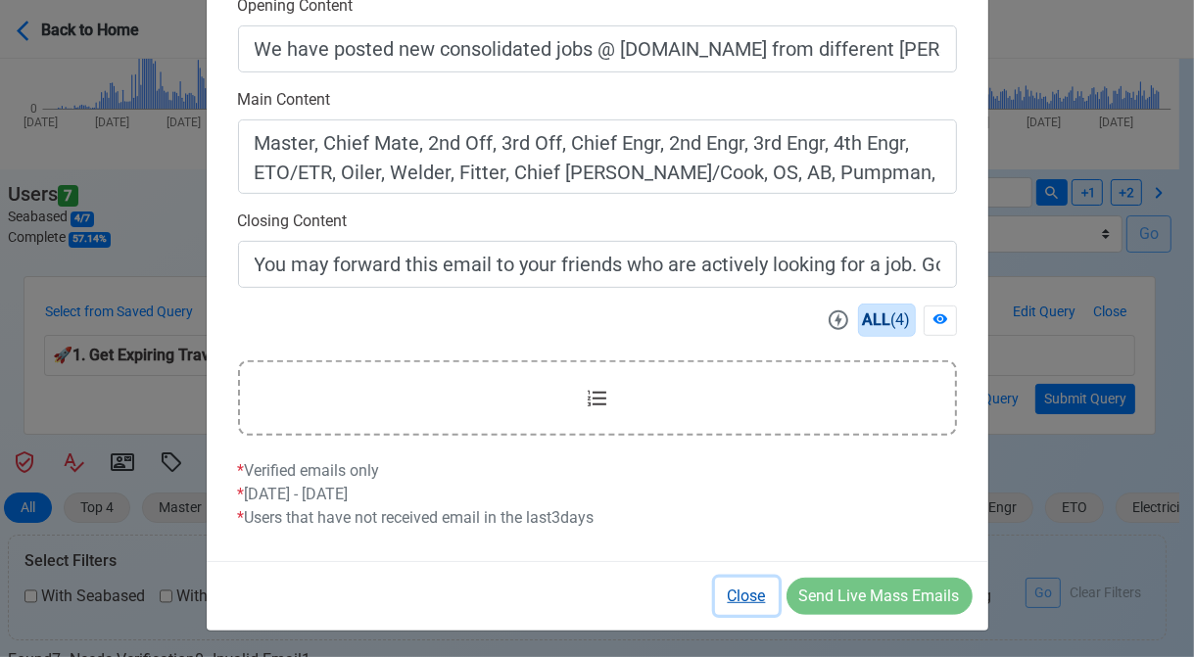
click at [748, 591] on button "Close" at bounding box center [747, 596] width 64 height 37
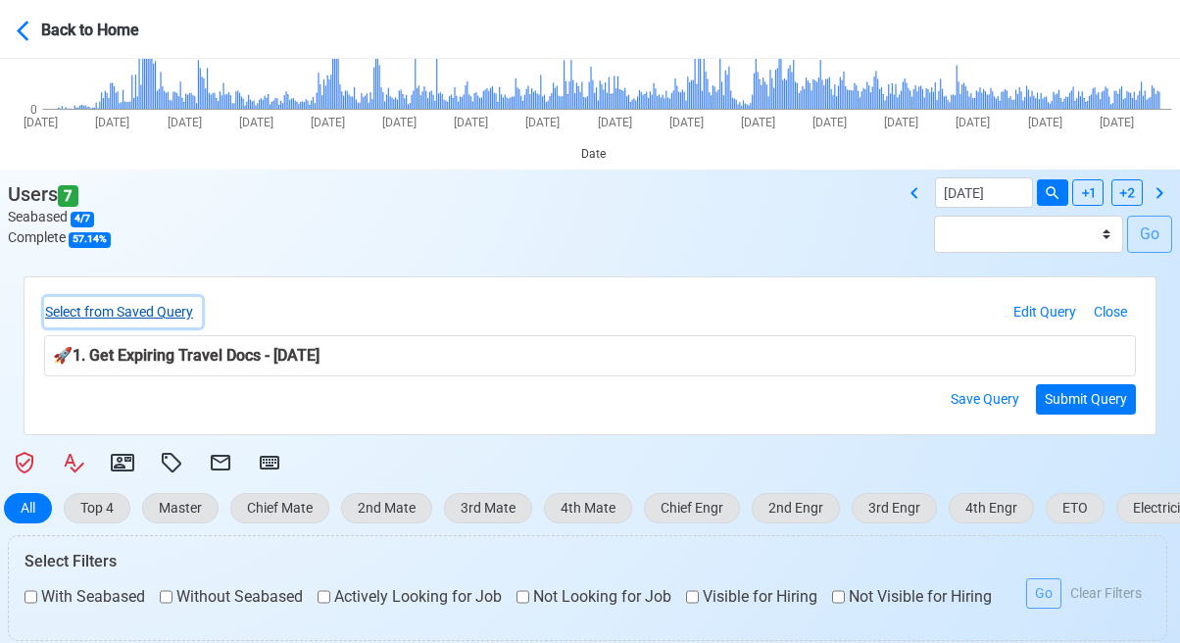
click at [156, 309] on button "Select from Saved Query" at bounding box center [123, 312] width 158 height 30
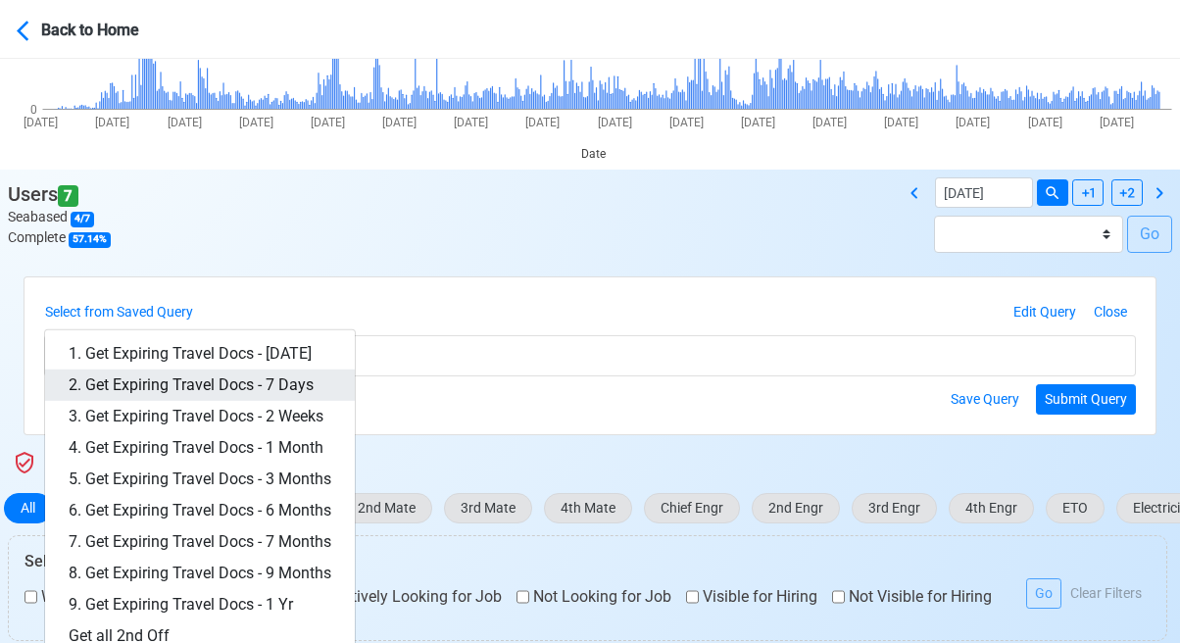
click at [267, 386] on link "2. Get Expiring Travel Docs - 7 Days" at bounding box center [200, 384] width 310 height 31
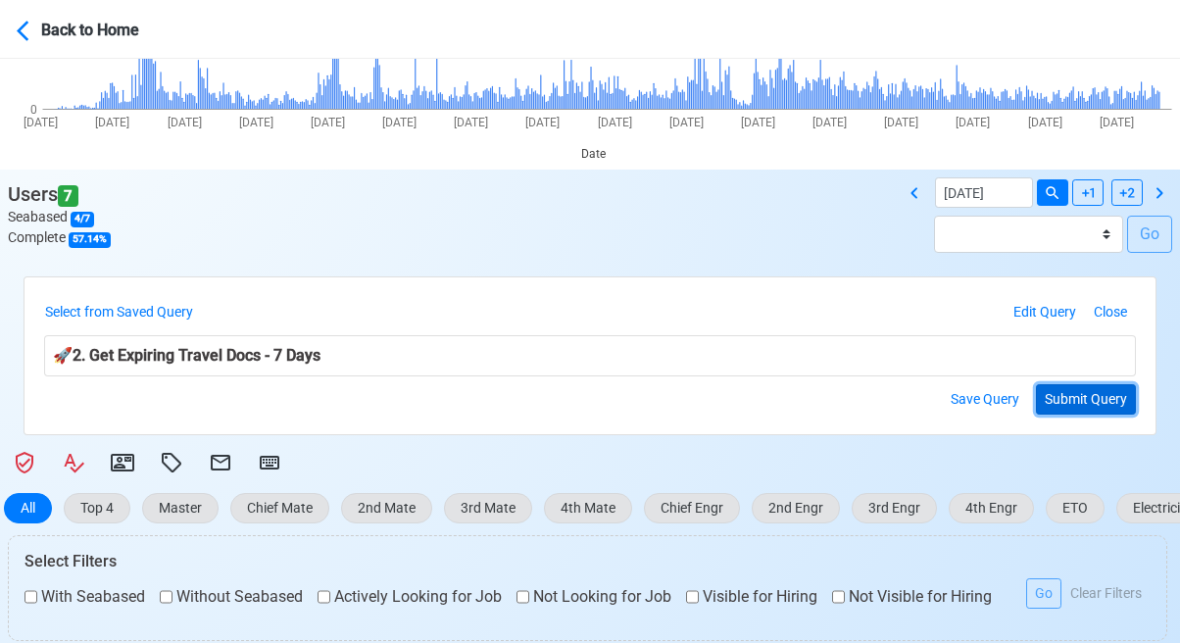
click at [1074, 399] on button "Submit Query" at bounding box center [1086, 399] width 100 height 30
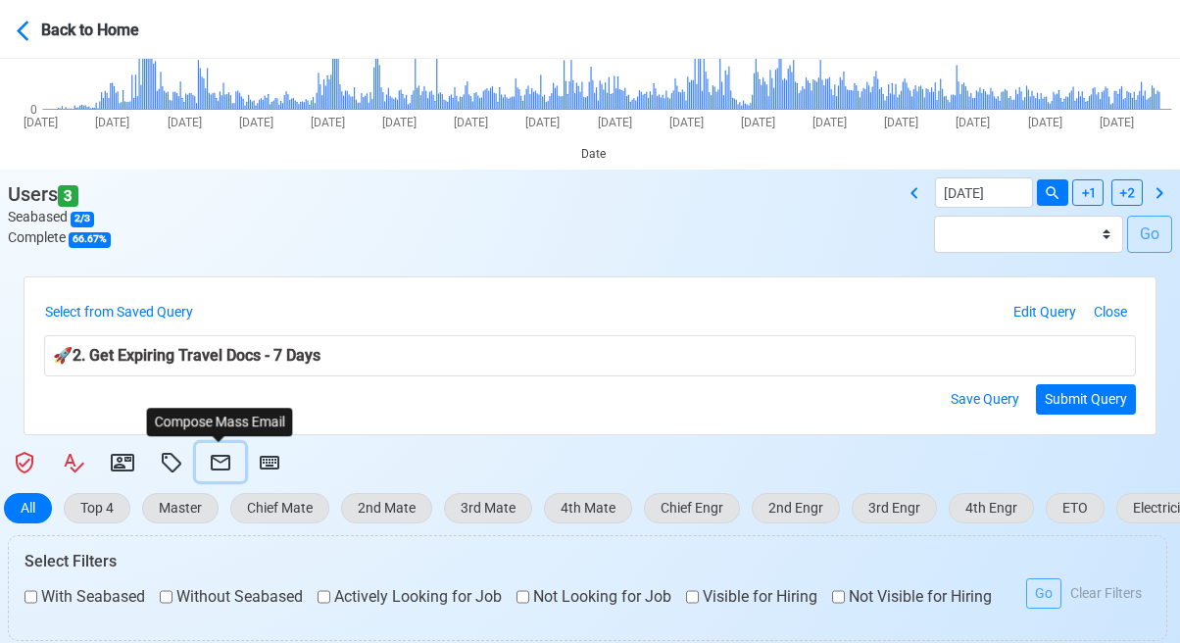
click at [220, 461] on icon at bounding box center [221, 463] width 20 height 16
select select "d-3e71907ffd064a39999872a824aaf79a"
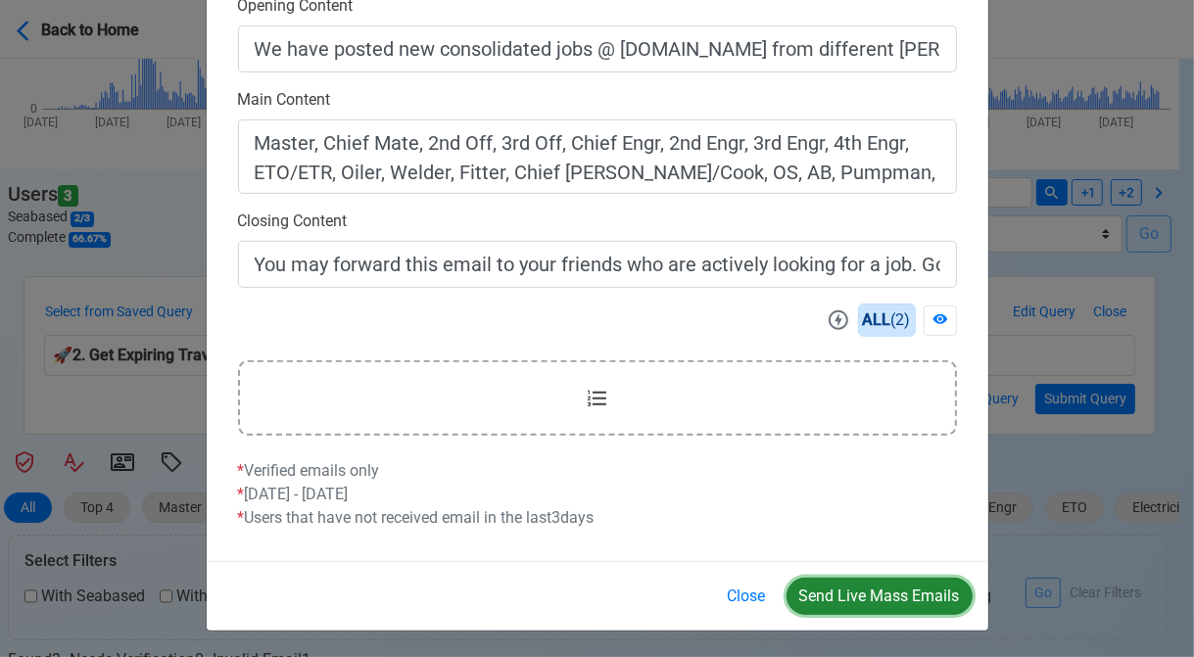
click at [872, 588] on button "Send Live Mass Emails" at bounding box center [880, 596] width 186 height 37
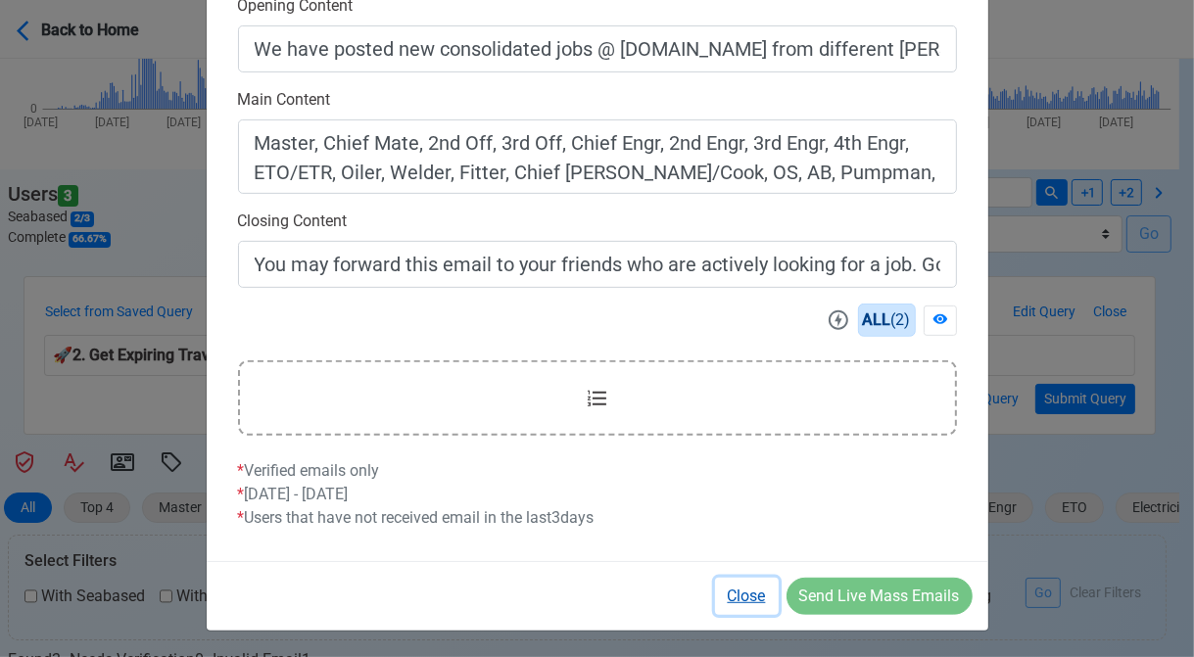
click at [746, 592] on button "Close" at bounding box center [747, 596] width 64 height 37
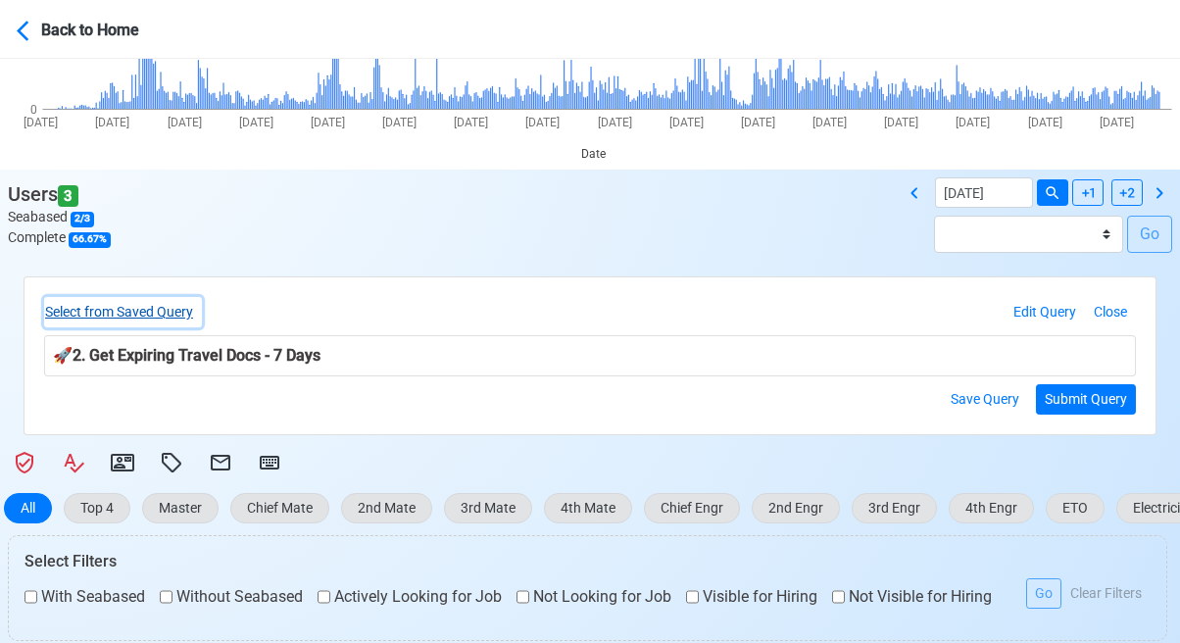
click at [161, 299] on button "Select from Saved Query" at bounding box center [123, 312] width 158 height 30
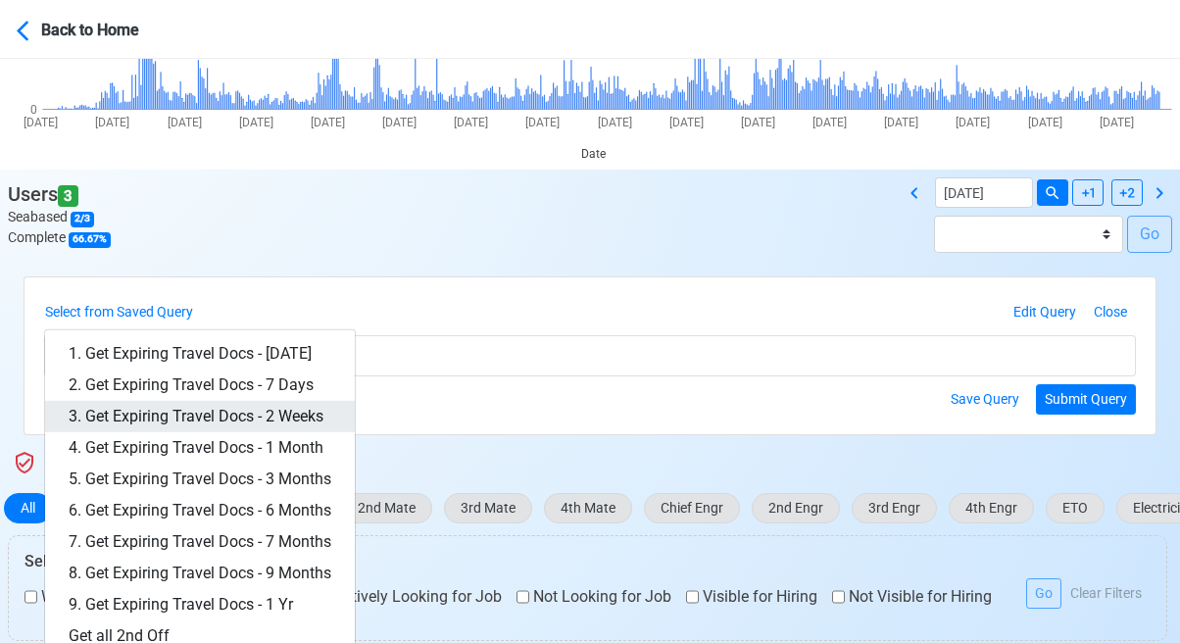
click at [270, 411] on link "3. Get Expiring Travel Docs - 2 Weeks" at bounding box center [200, 416] width 310 height 31
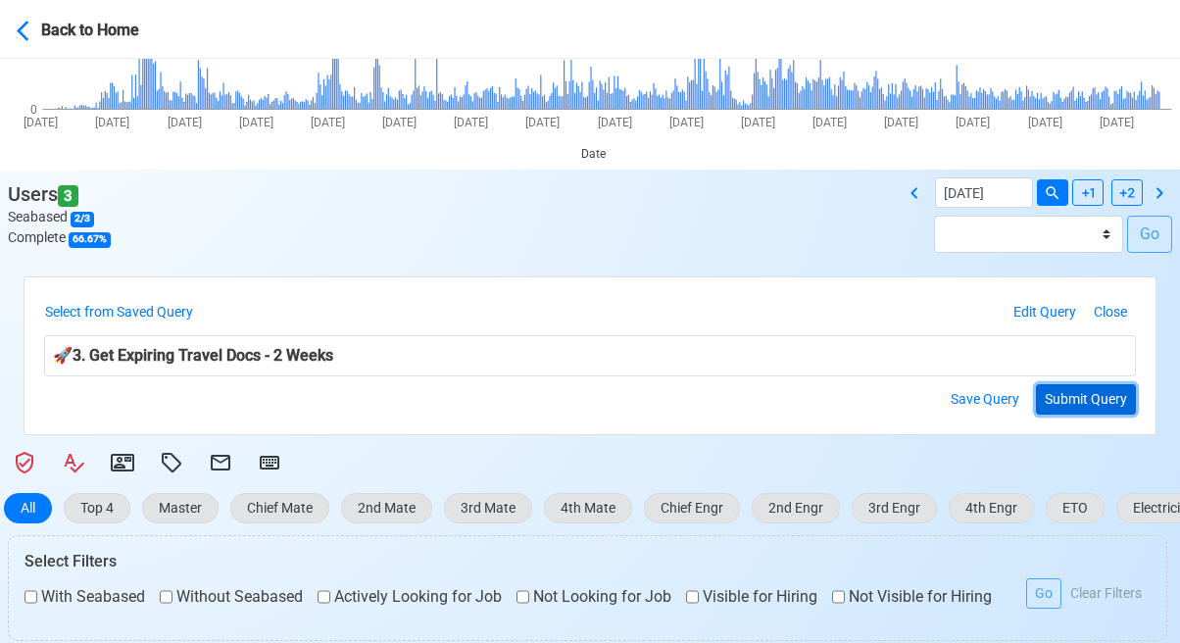
click at [1101, 389] on button "Submit Query" at bounding box center [1086, 399] width 100 height 30
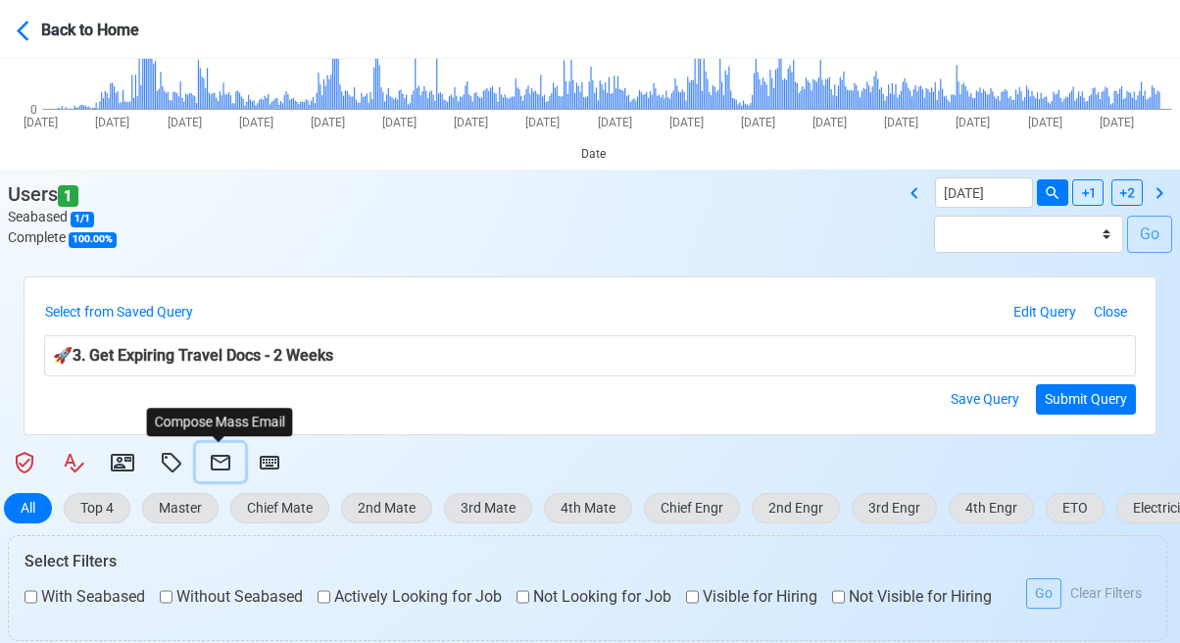
click at [219, 454] on icon at bounding box center [221, 463] width 24 height 24
select select "d-3e71907ffd064a39999872a824aaf79a"
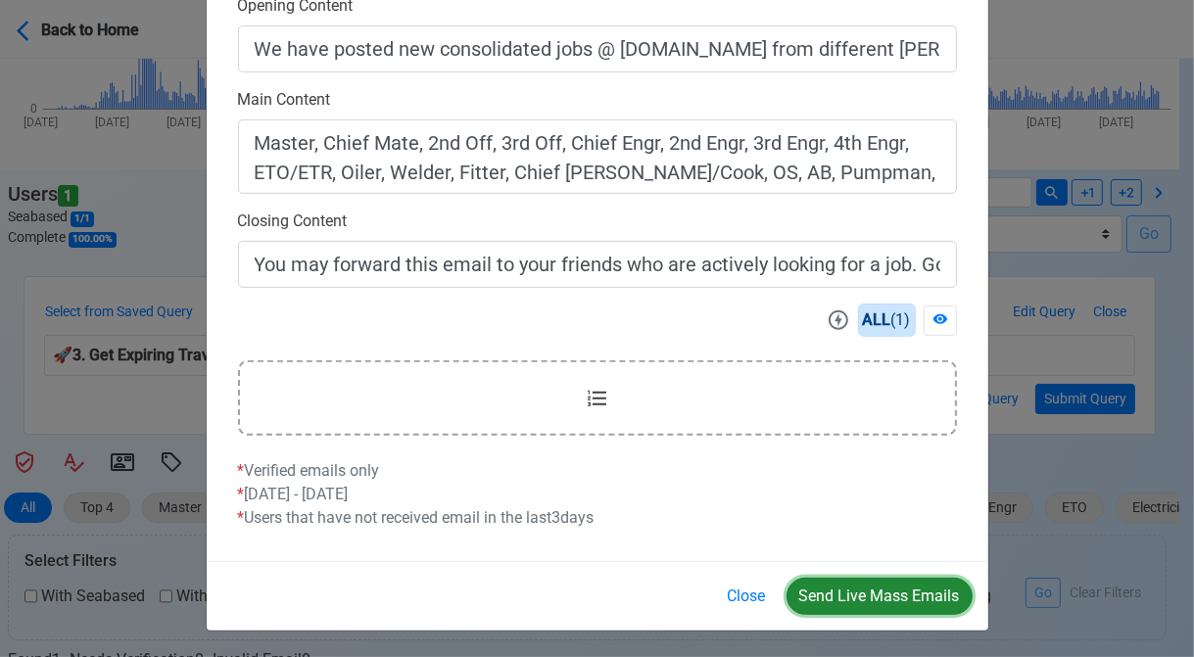
click at [857, 586] on button "Send Live Mass Emails" at bounding box center [880, 596] width 186 height 37
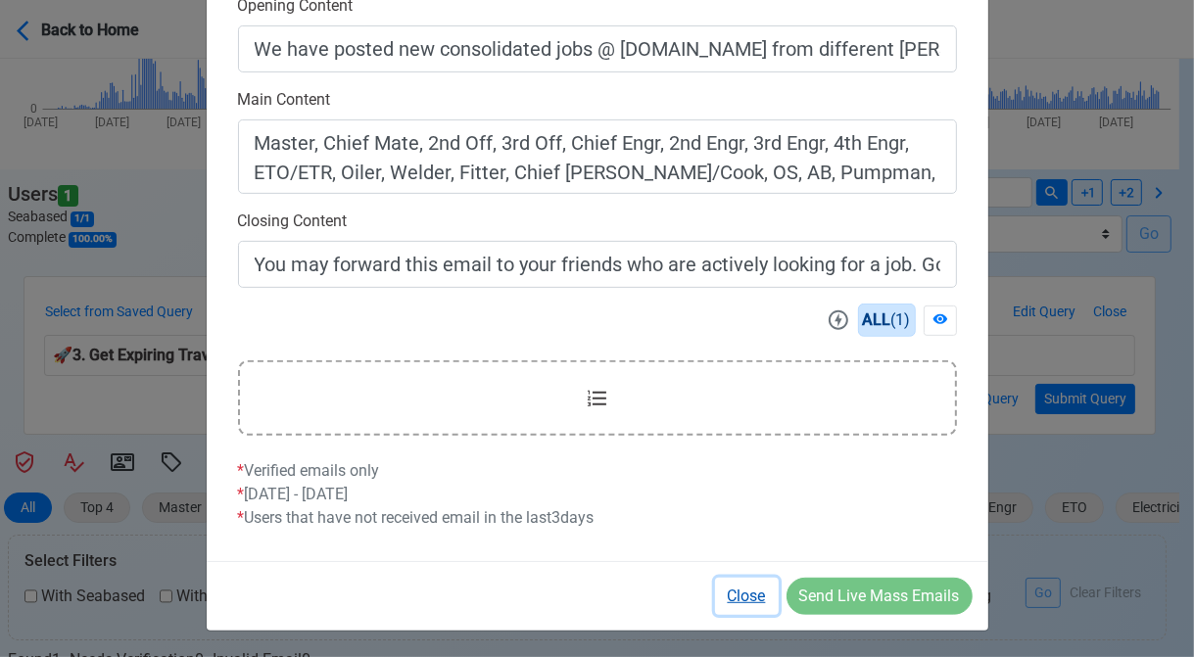
click at [754, 598] on button "Close" at bounding box center [747, 596] width 64 height 37
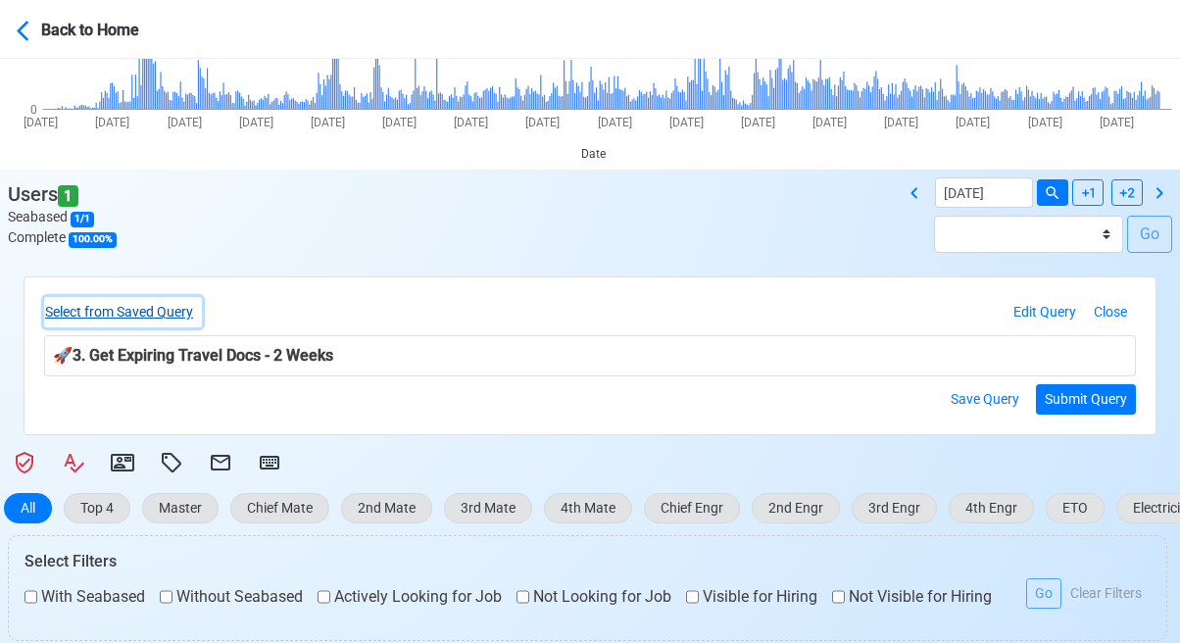
click at [141, 313] on button "Select from Saved Query" at bounding box center [123, 312] width 158 height 30
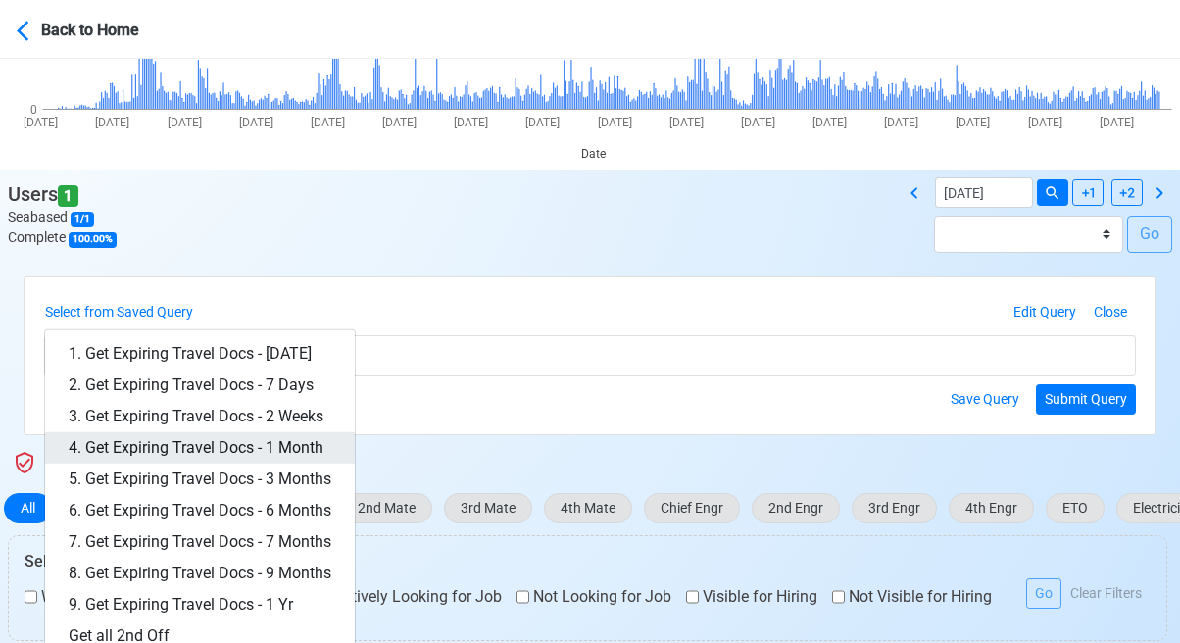
click at [251, 442] on link "4. Get Expiring Travel Docs - 1 Month" at bounding box center [200, 447] width 310 height 31
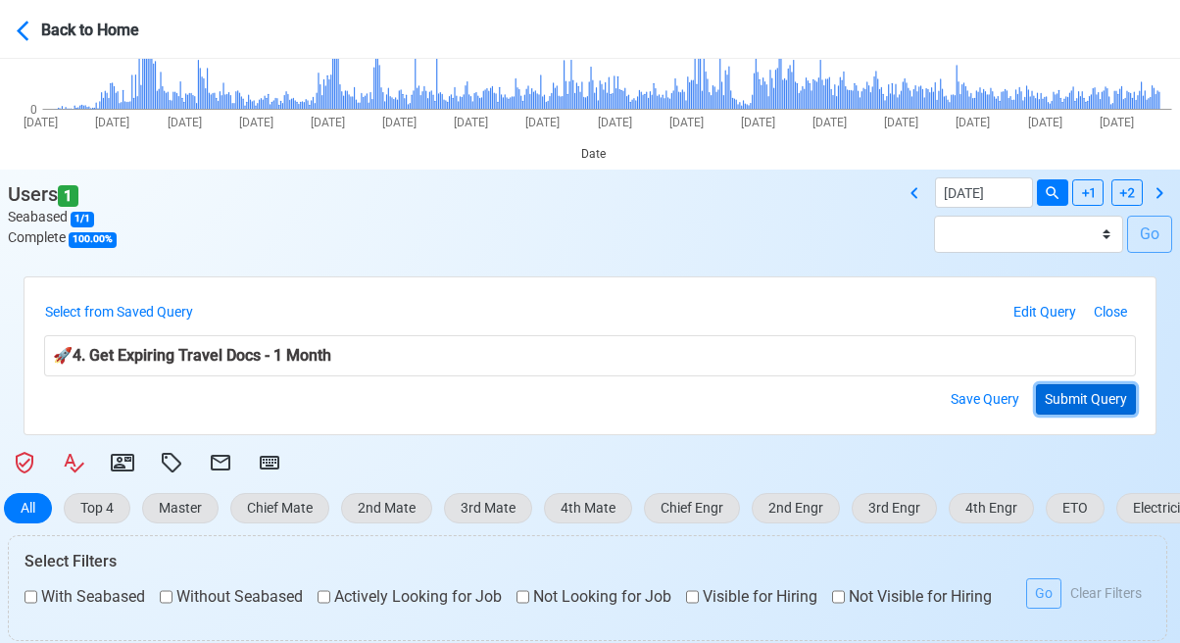
click at [1058, 396] on button "Submit Query" at bounding box center [1086, 399] width 100 height 30
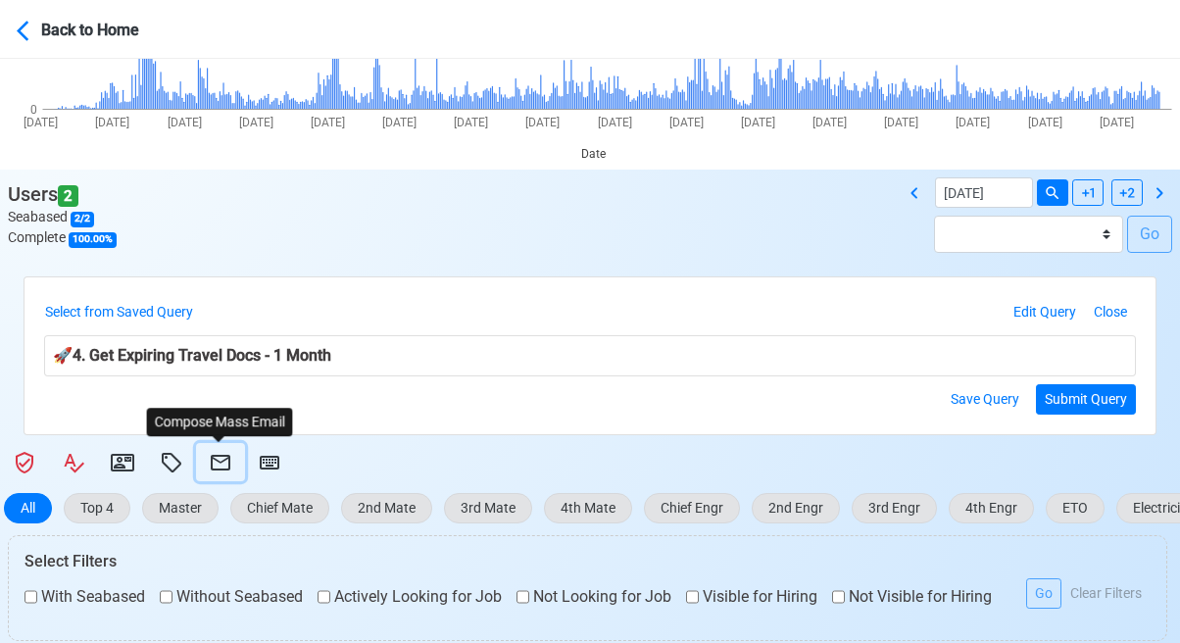
click at [223, 457] on icon at bounding box center [221, 463] width 20 height 16
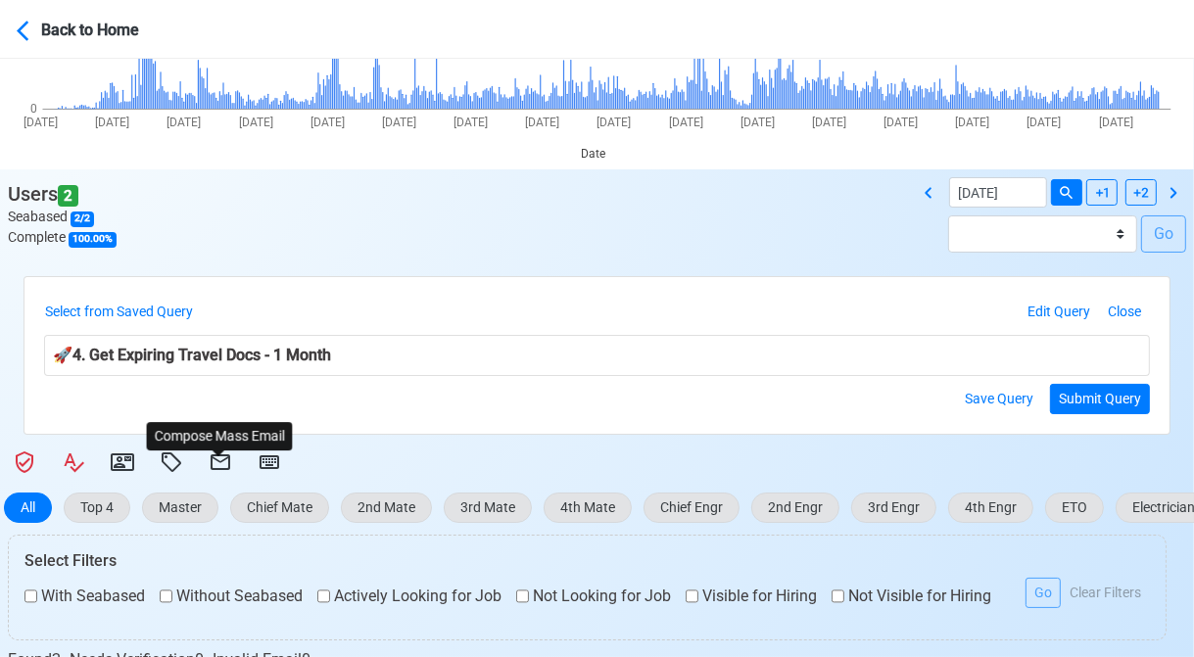
select select "d-3e71907ffd064a39999872a824aaf79a"
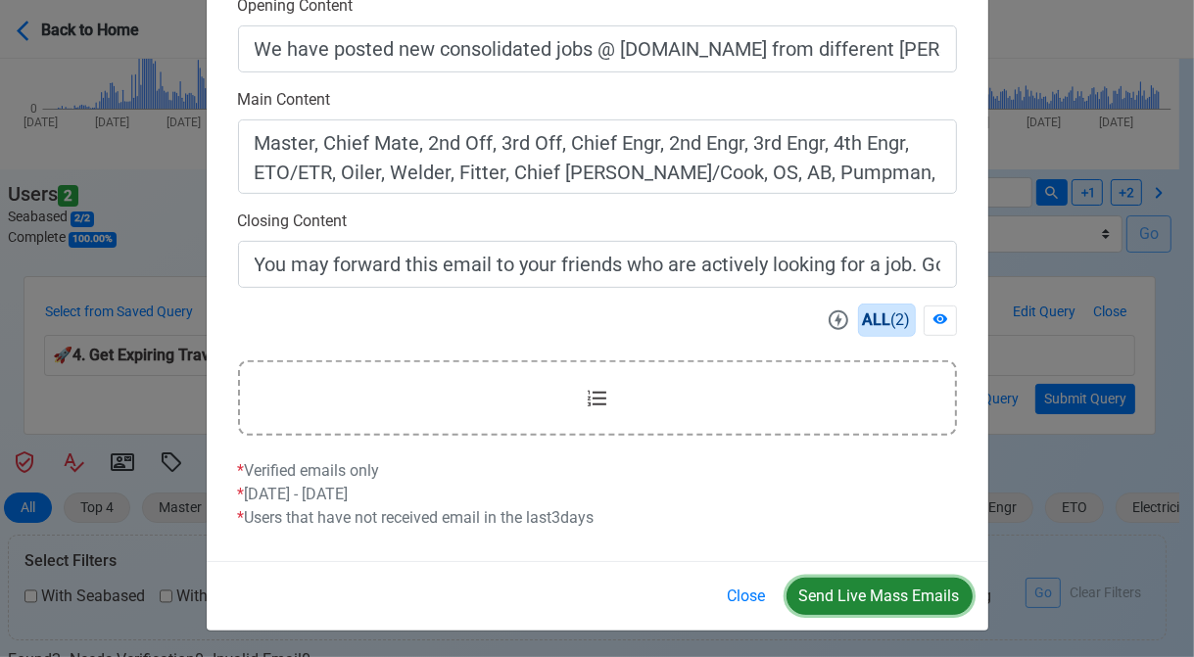
click at [871, 595] on button "Send Live Mass Emails" at bounding box center [880, 596] width 186 height 37
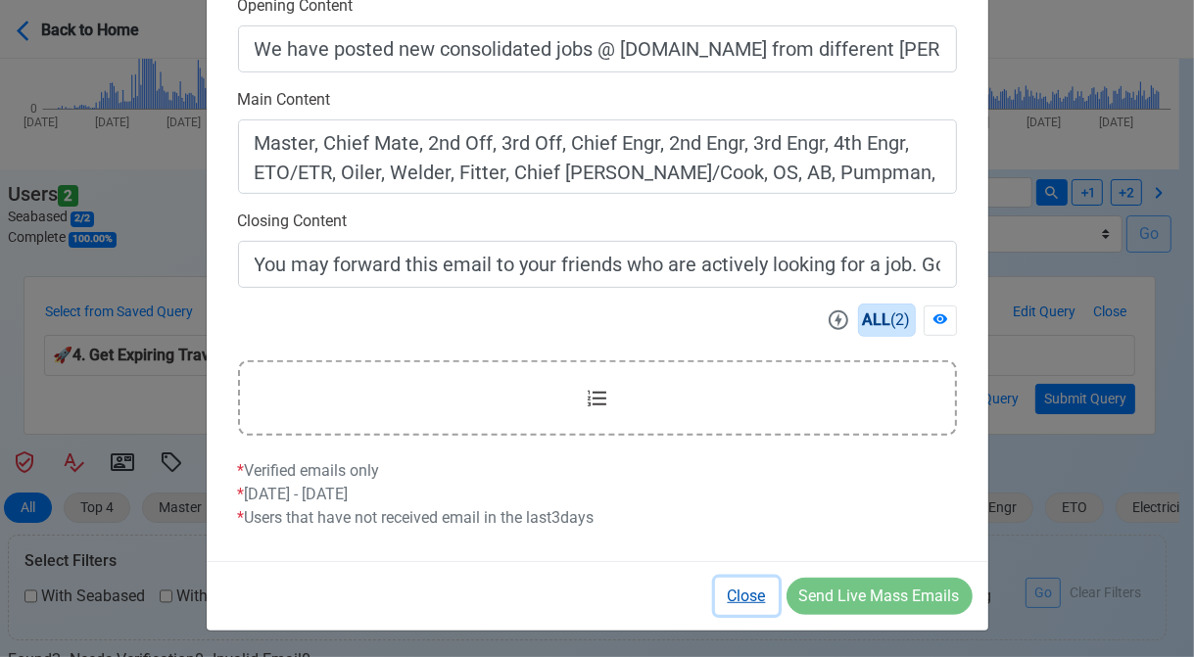
click at [742, 595] on button "Close" at bounding box center [747, 596] width 64 height 37
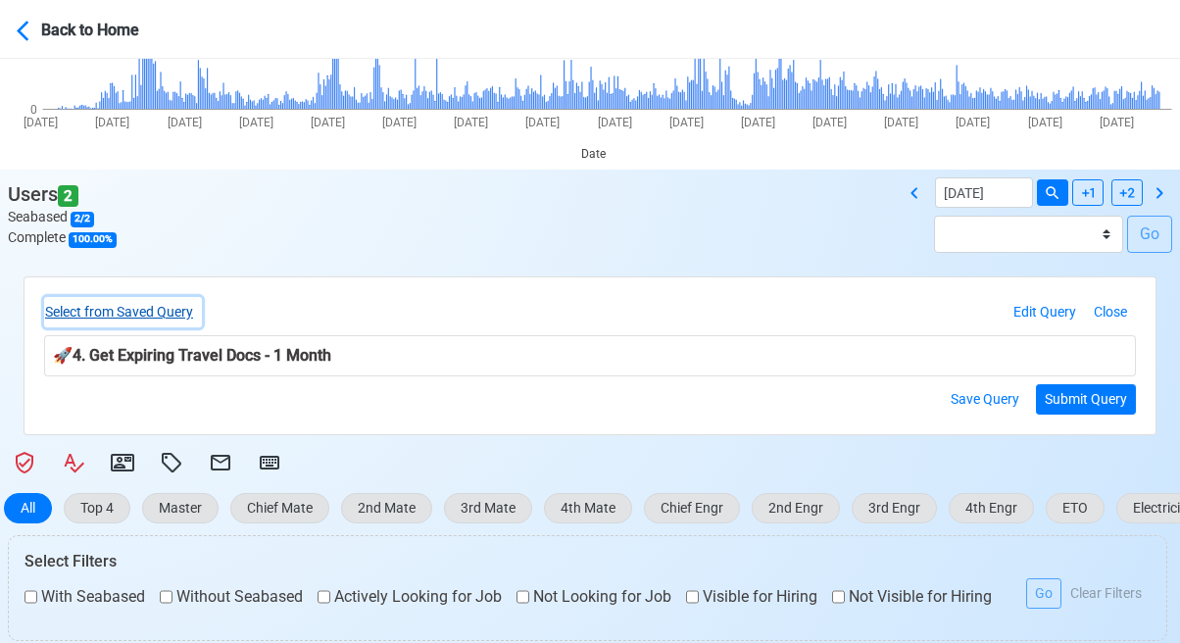
click at [118, 313] on button "Select from Saved Query" at bounding box center [123, 312] width 158 height 30
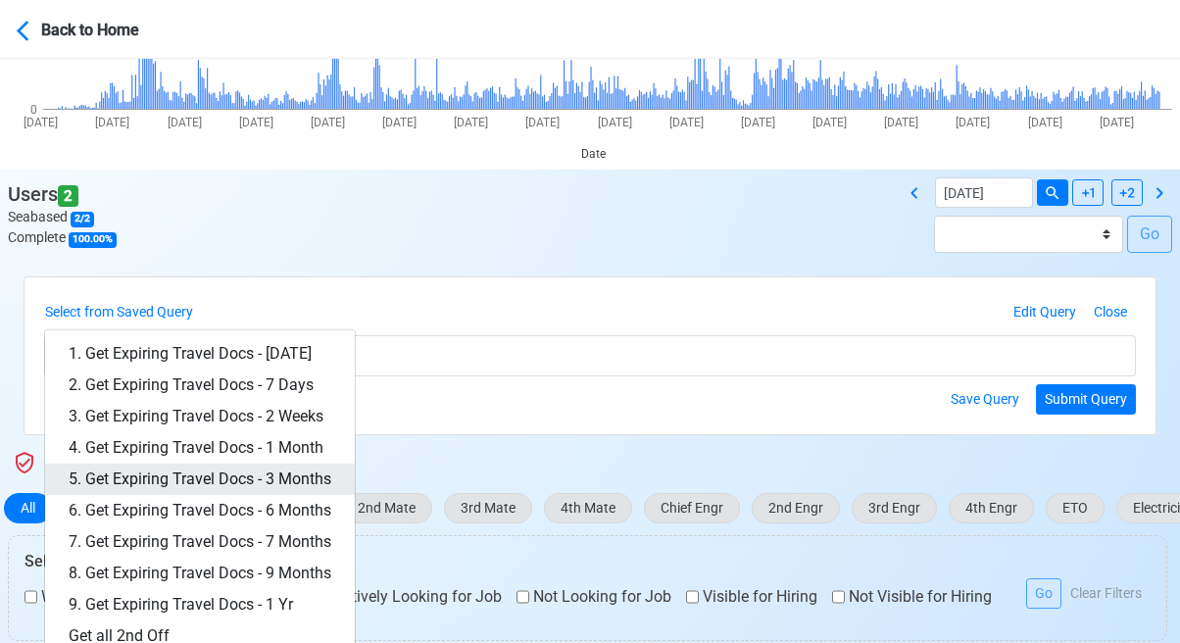
click at [303, 468] on link "5. Get Expiring Travel Docs - 3 Months" at bounding box center [200, 478] width 310 height 31
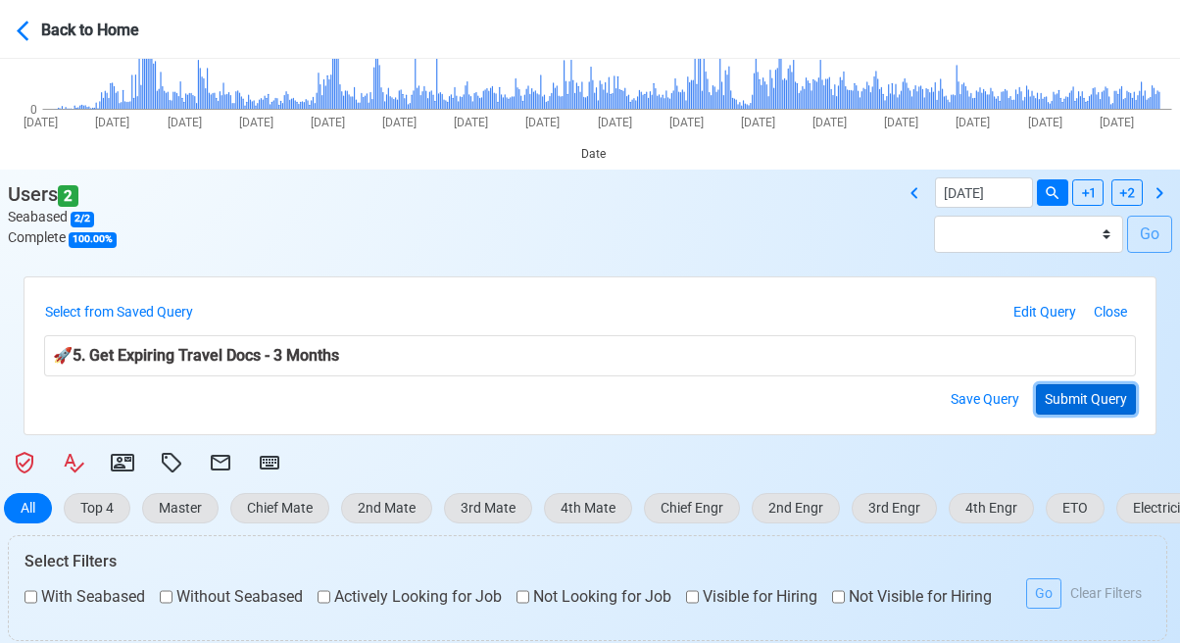
click at [1089, 399] on button "Submit Query" at bounding box center [1086, 399] width 100 height 30
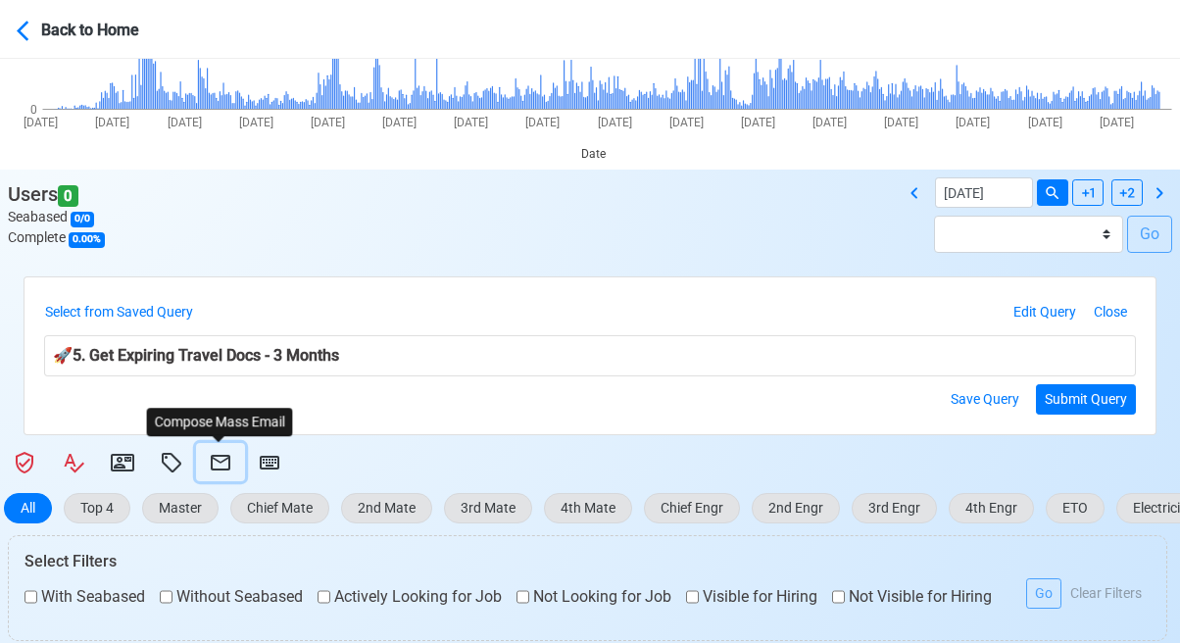
click at [211, 460] on icon at bounding box center [221, 463] width 20 height 16
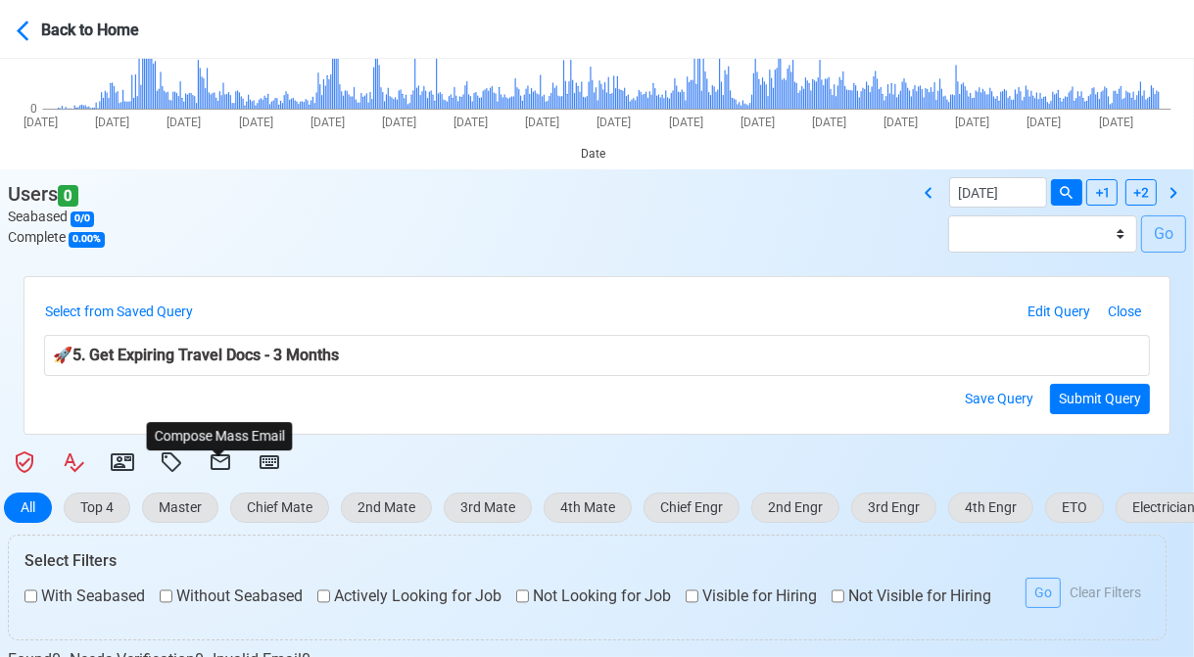
select select "d-3e71907ffd064a39999872a824aaf79a"
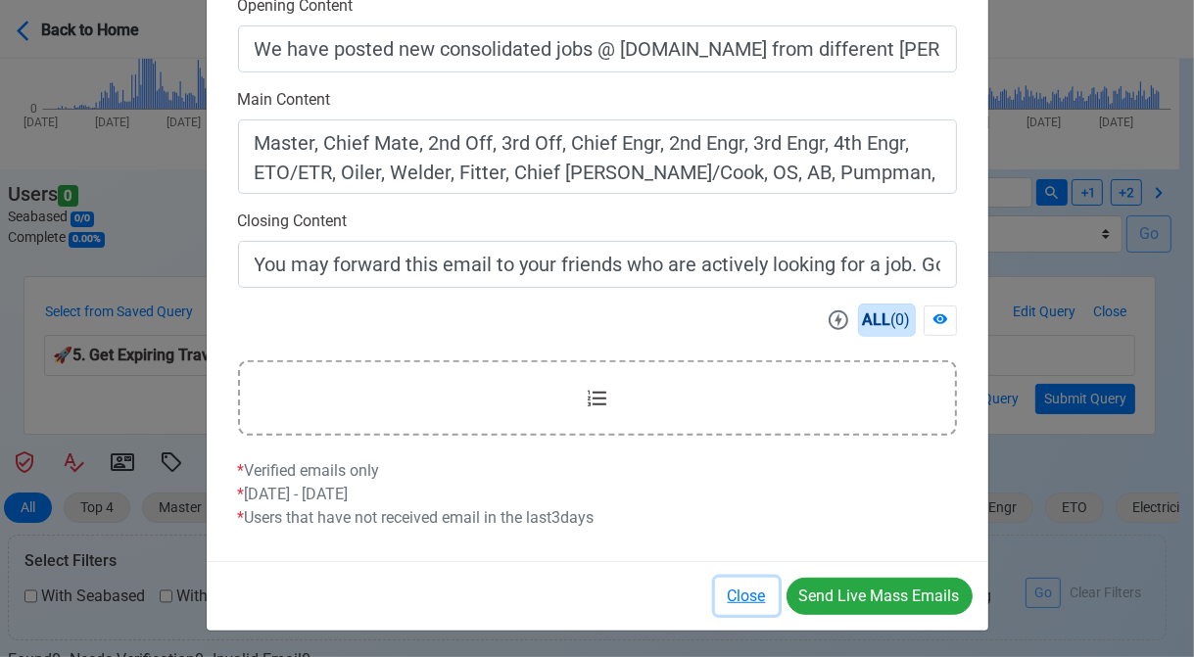
drag, startPoint x: 751, startPoint y: 592, endPoint x: 730, endPoint y: 587, distance: 21.2
click at [751, 594] on button "Close" at bounding box center [747, 596] width 64 height 37
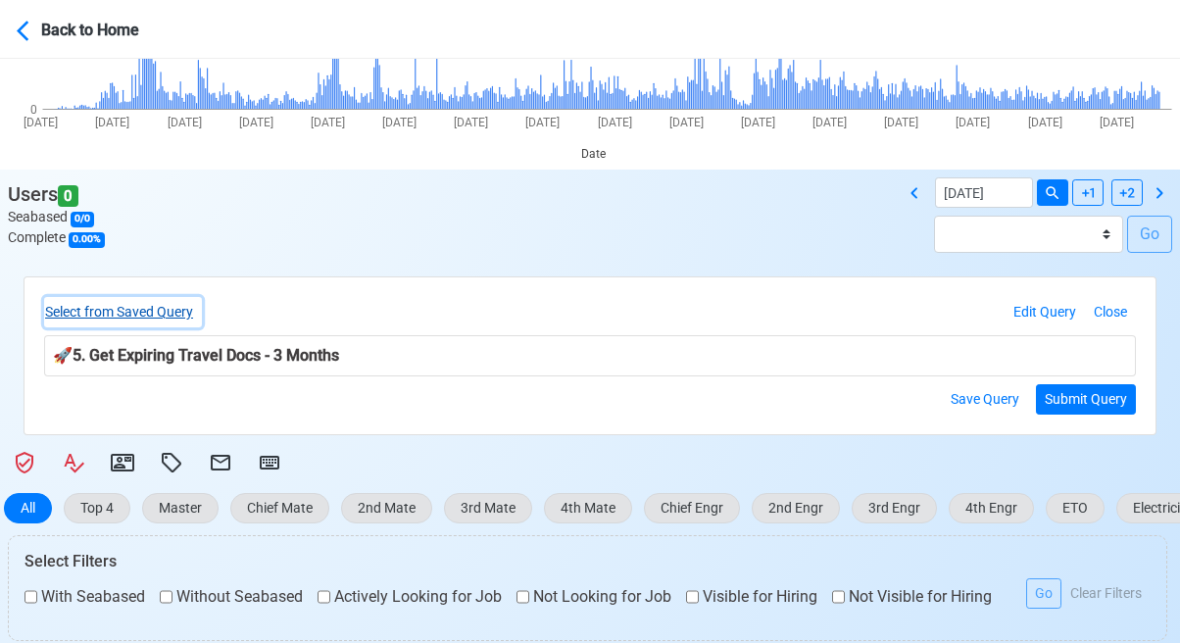
click at [174, 310] on button "Select from Saved Query" at bounding box center [123, 312] width 158 height 30
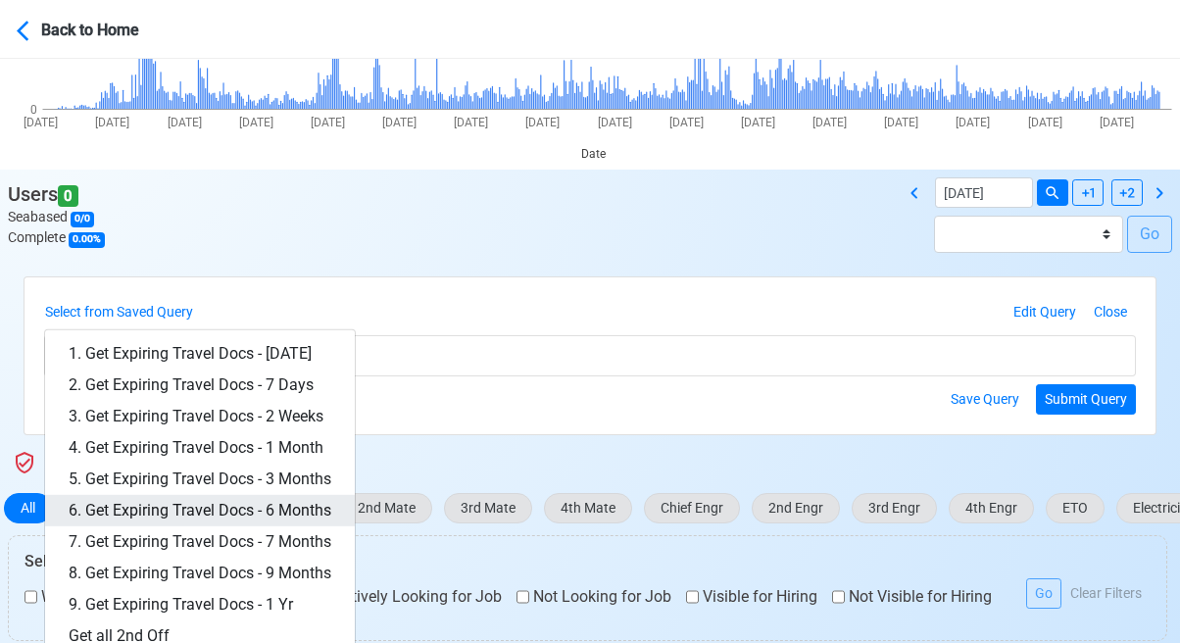
click at [295, 507] on link "6. Get Expiring Travel Docs - 6 Months" at bounding box center [200, 510] width 310 height 31
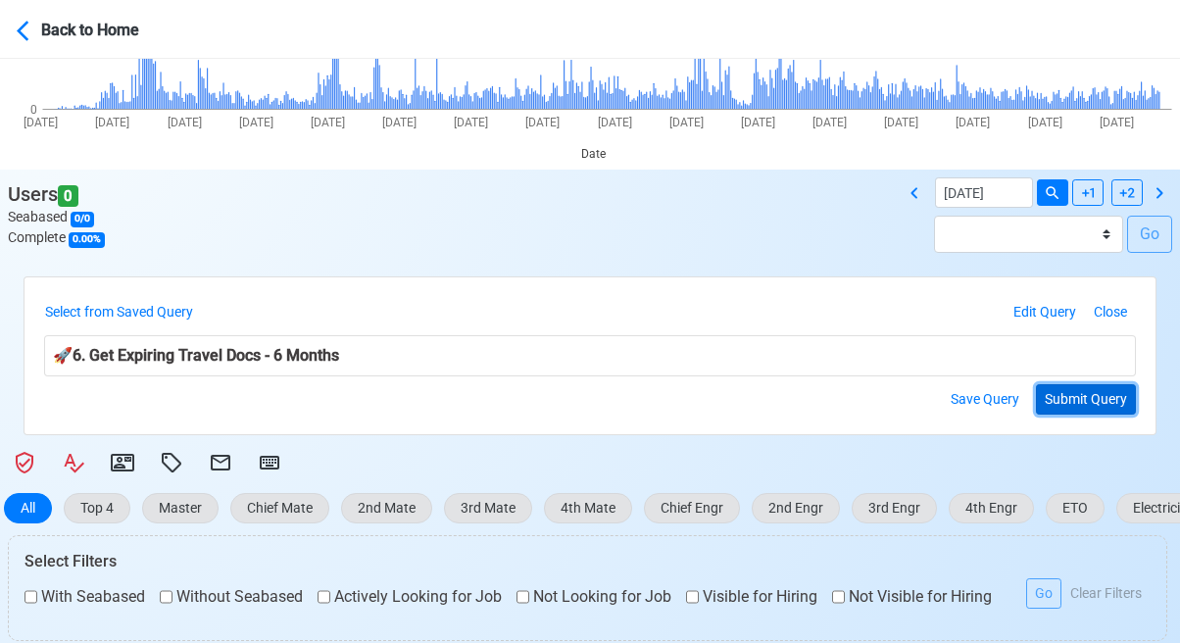
click at [1074, 400] on button "Submit Query" at bounding box center [1086, 399] width 100 height 30
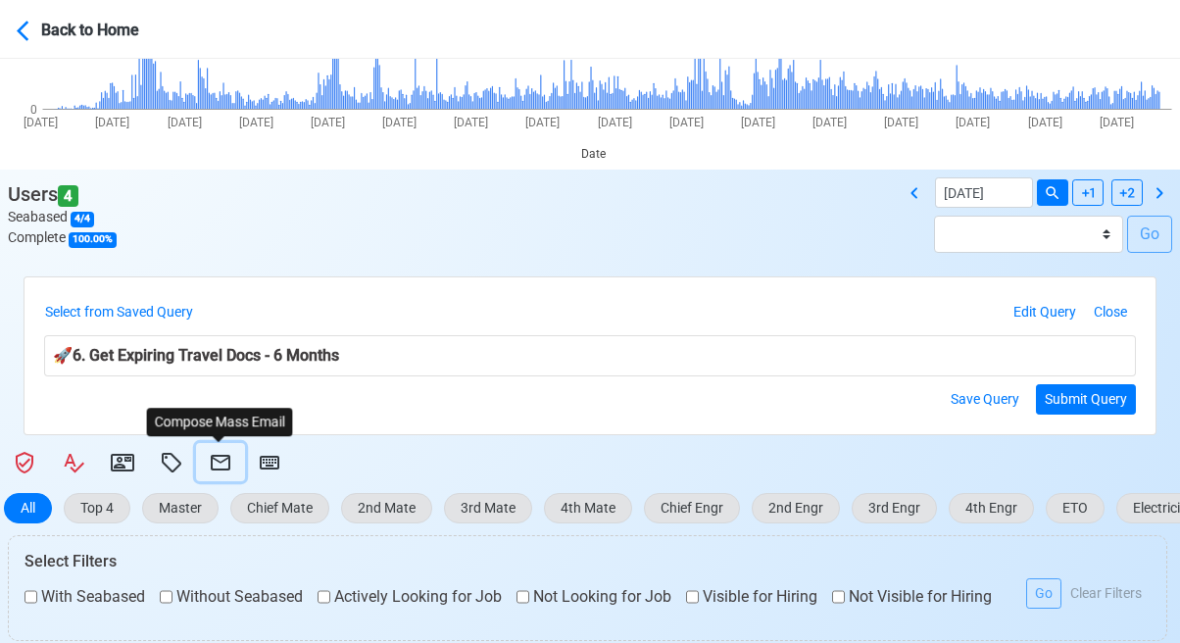
click at [216, 462] on icon at bounding box center [221, 463] width 24 height 24
select select "d-3e71907ffd064a39999872a824aaf79a"
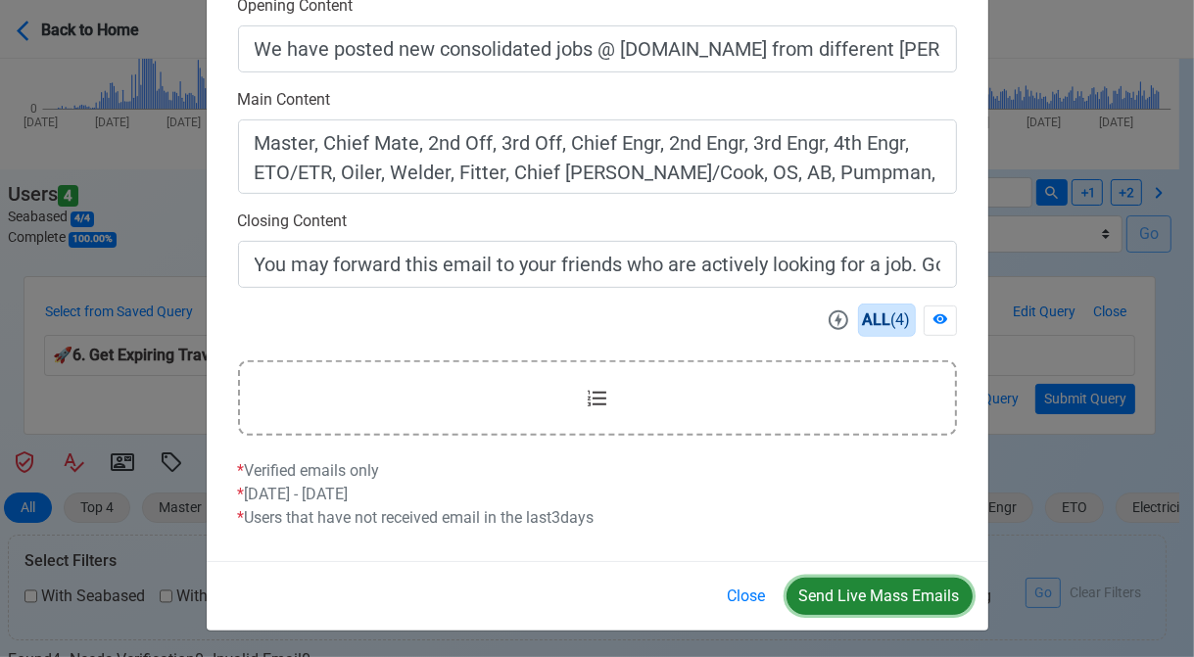
click at [856, 593] on button "Send Live Mass Emails" at bounding box center [880, 596] width 186 height 37
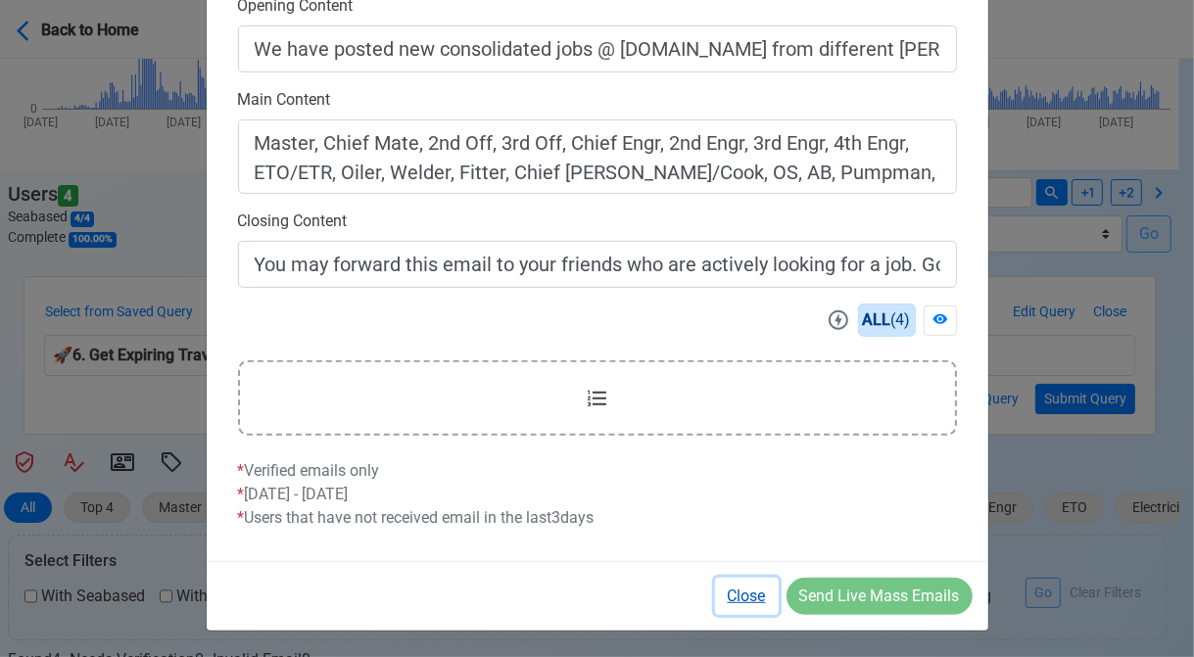
click at [755, 594] on button "Close" at bounding box center [747, 596] width 64 height 37
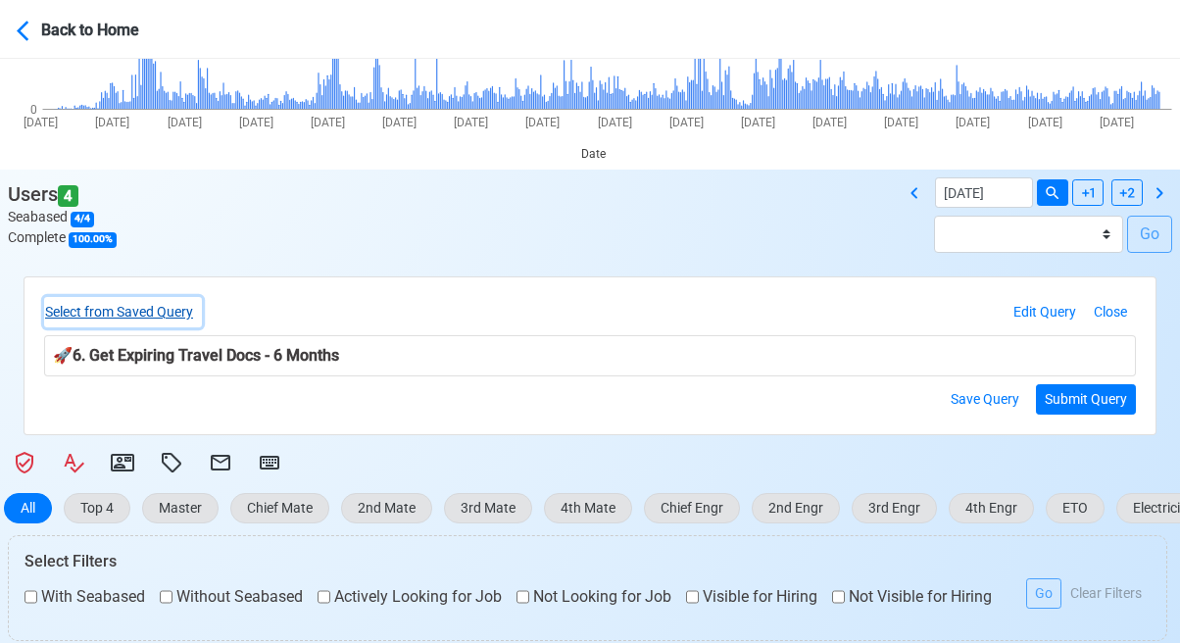
click at [165, 309] on button "Select from Saved Query" at bounding box center [123, 312] width 158 height 30
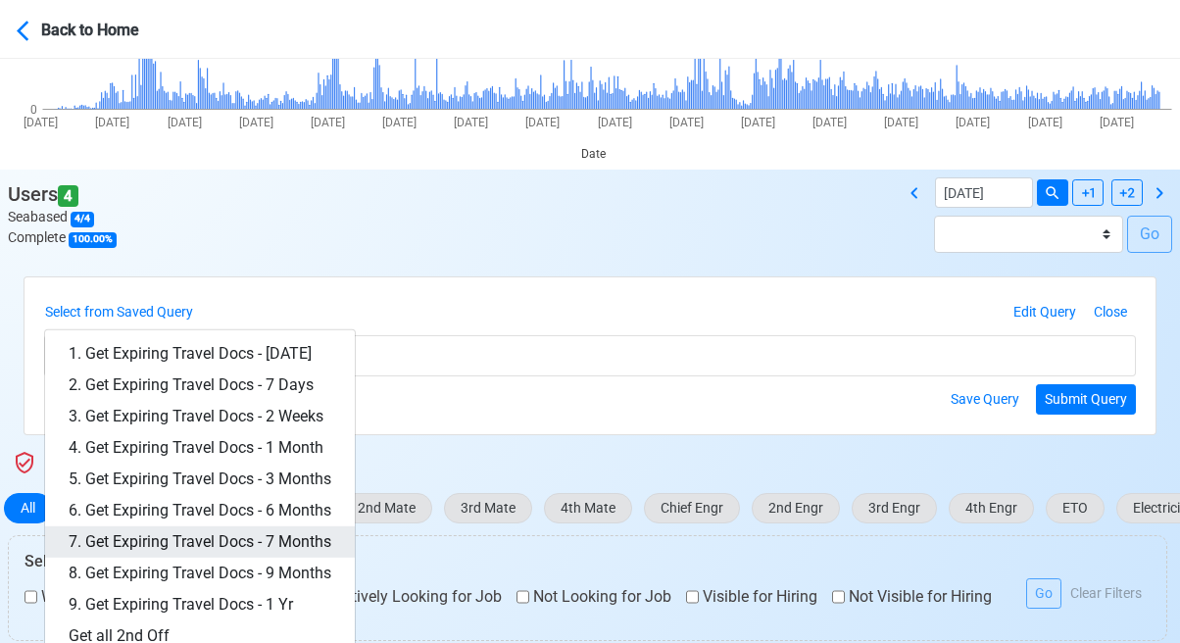
click at [306, 544] on link "7. Get Expiring Travel Docs - 7 Months" at bounding box center [200, 541] width 310 height 31
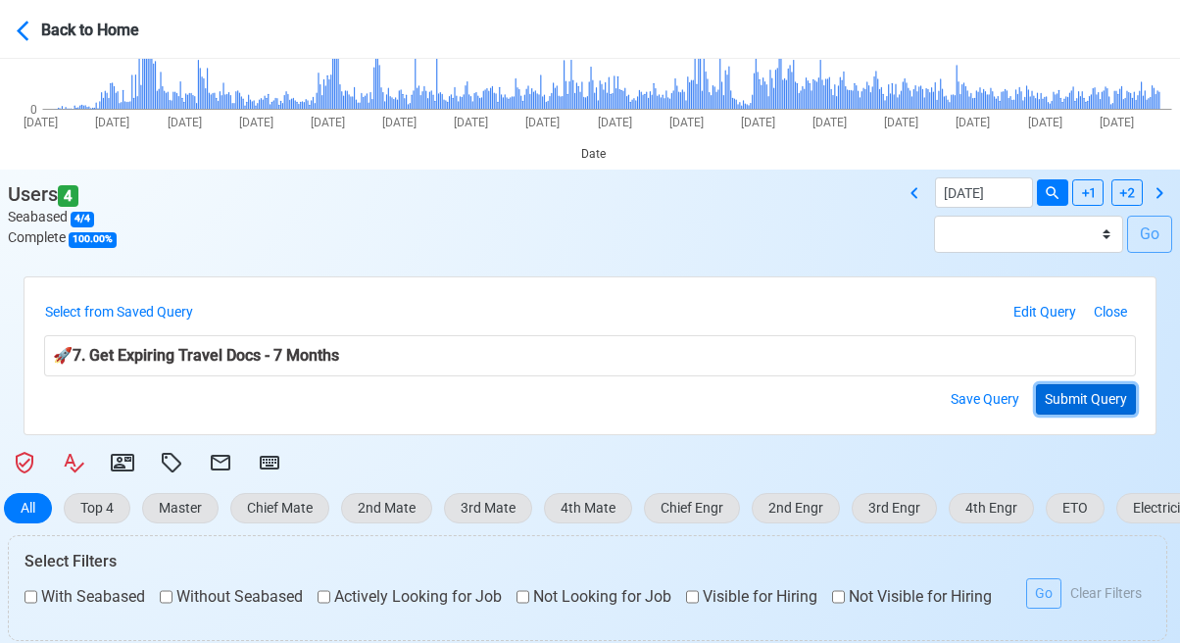
click at [1080, 384] on button "Submit Query" at bounding box center [1086, 399] width 100 height 30
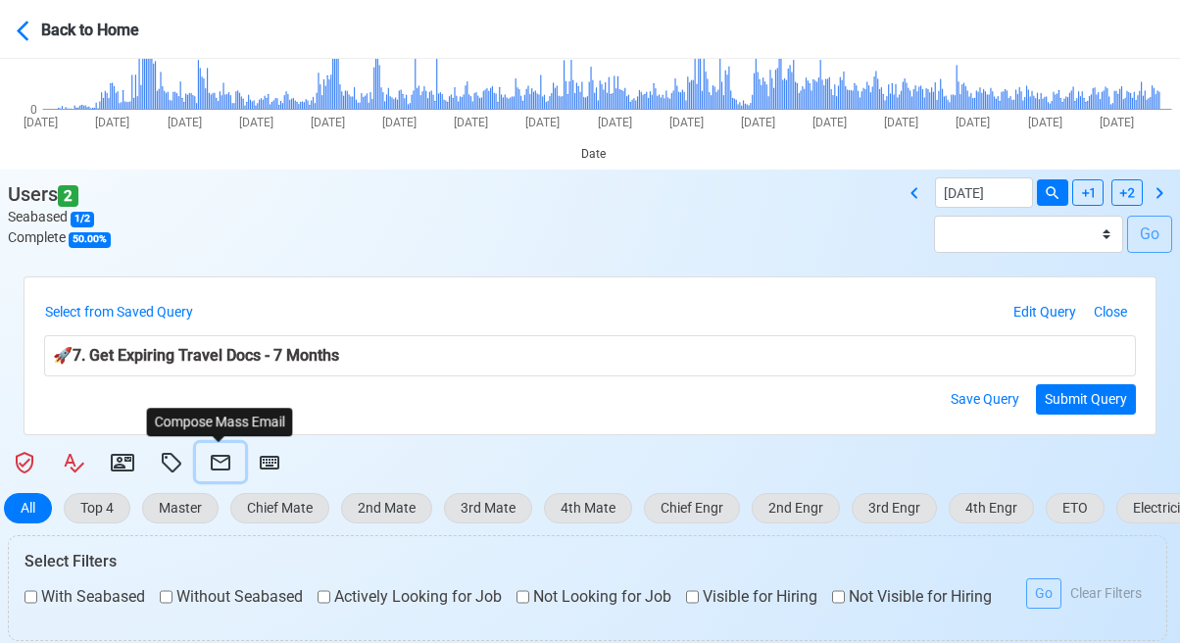
click at [216, 458] on icon at bounding box center [221, 463] width 24 height 24
select select "d-3e71907ffd064a39999872a824aaf79a"
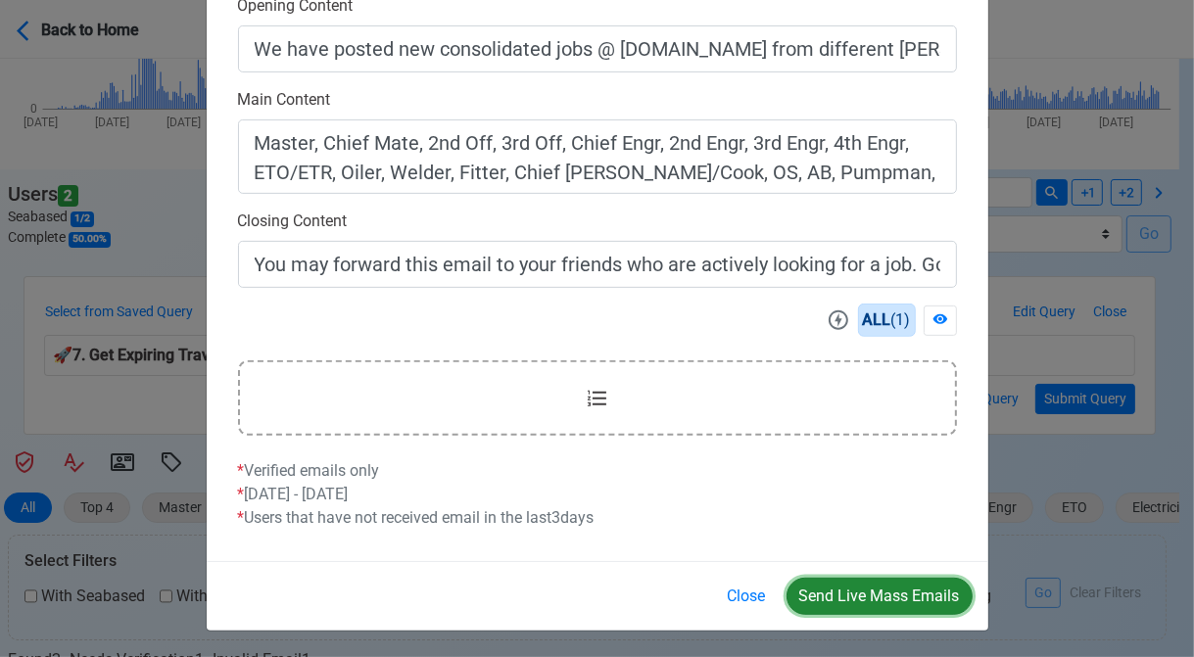
click at [882, 591] on button "Send Live Mass Emails" at bounding box center [880, 596] width 186 height 37
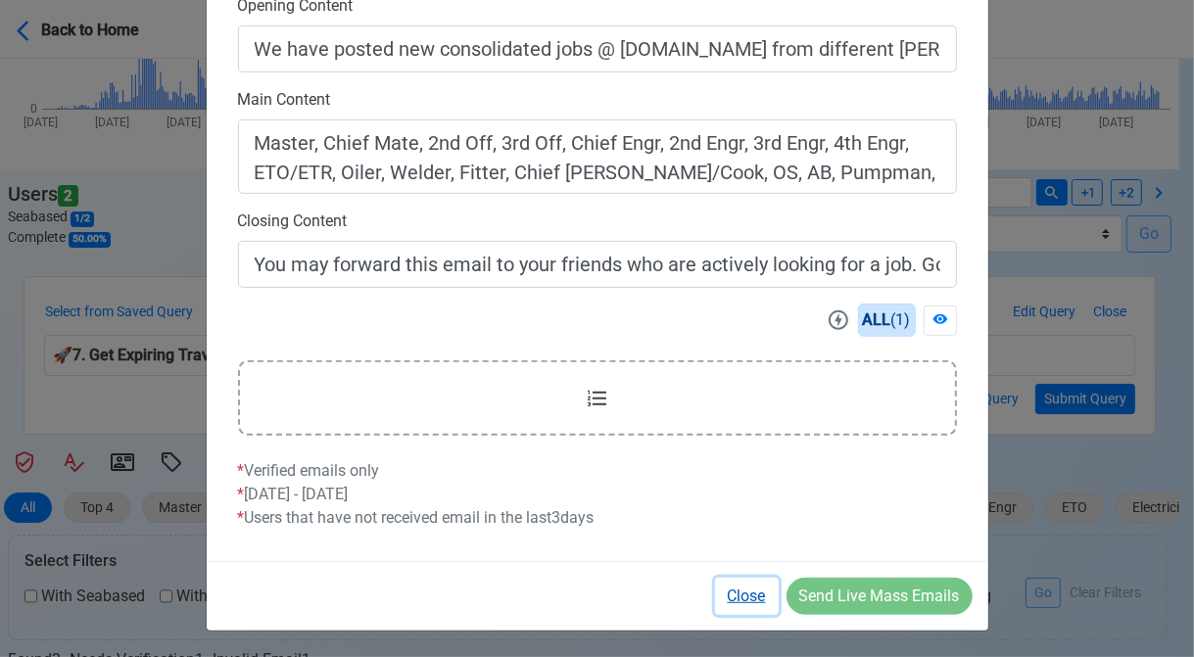
click at [734, 595] on button "Close" at bounding box center [747, 596] width 64 height 37
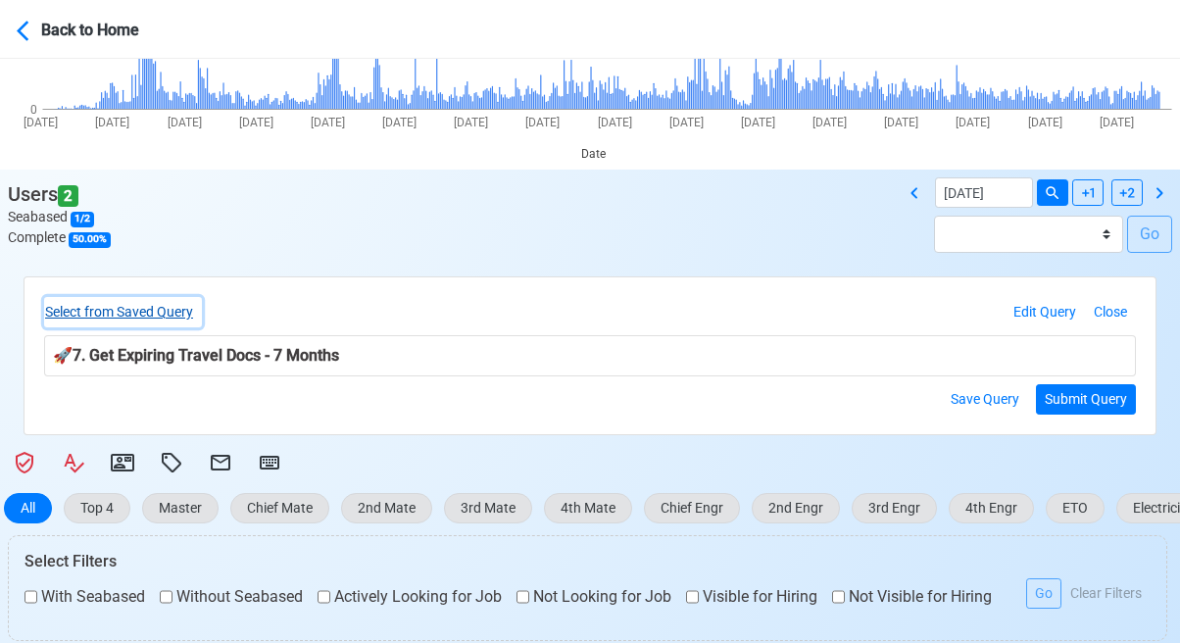
click at [176, 314] on button "Select from Saved Query" at bounding box center [123, 312] width 158 height 30
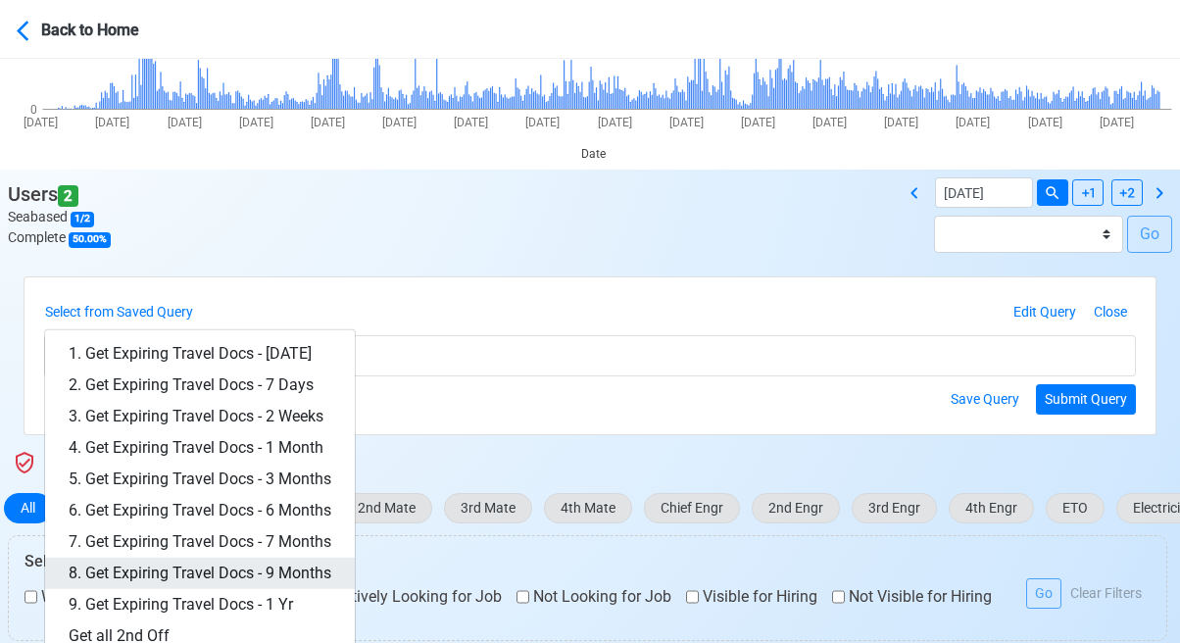
click at [294, 575] on link "8. Get Expiring Travel Docs - 9 Months" at bounding box center [200, 573] width 310 height 31
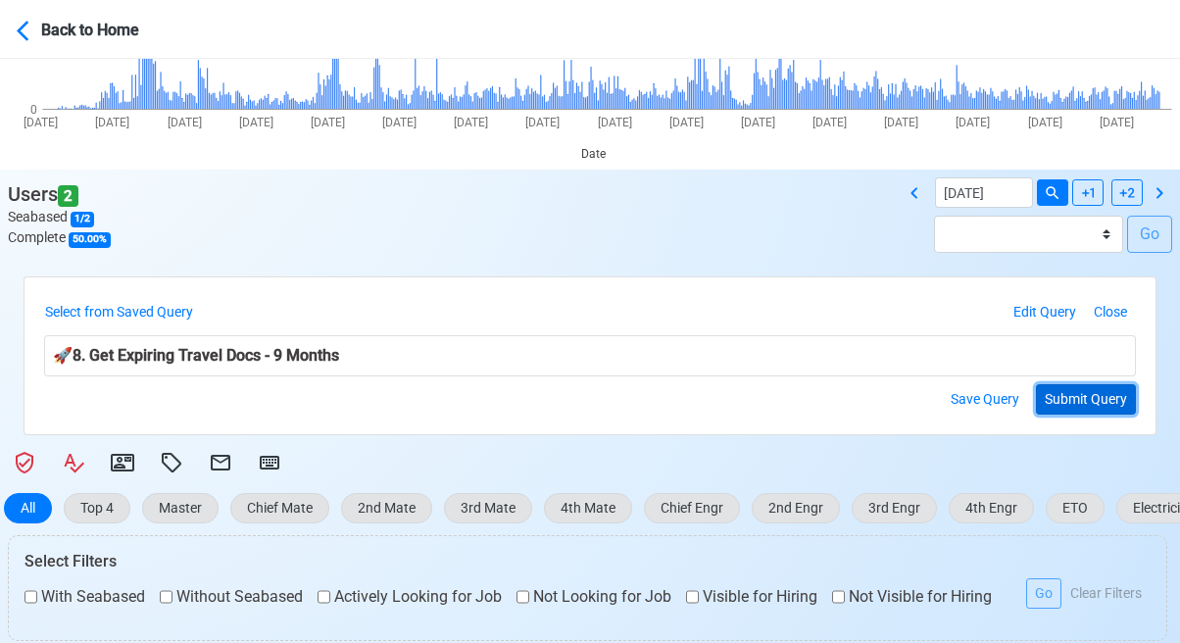
click at [1080, 390] on button "Submit Query" at bounding box center [1086, 399] width 100 height 30
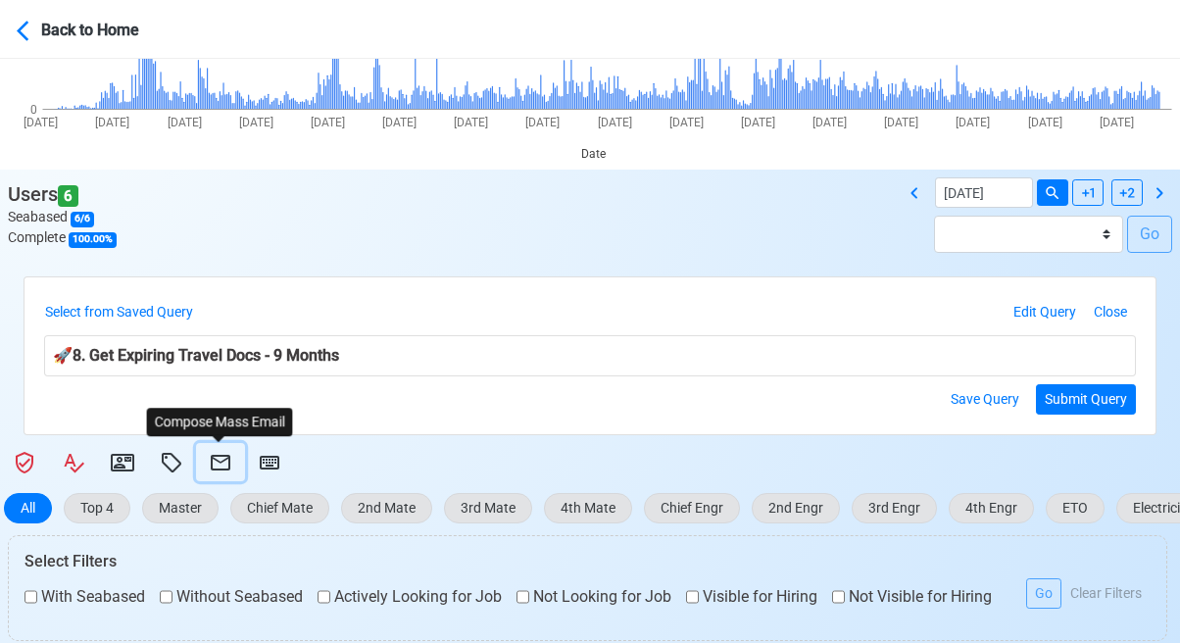
click at [215, 460] on icon at bounding box center [221, 463] width 20 height 16
select select "d-3e71907ffd064a39999872a824aaf79a"
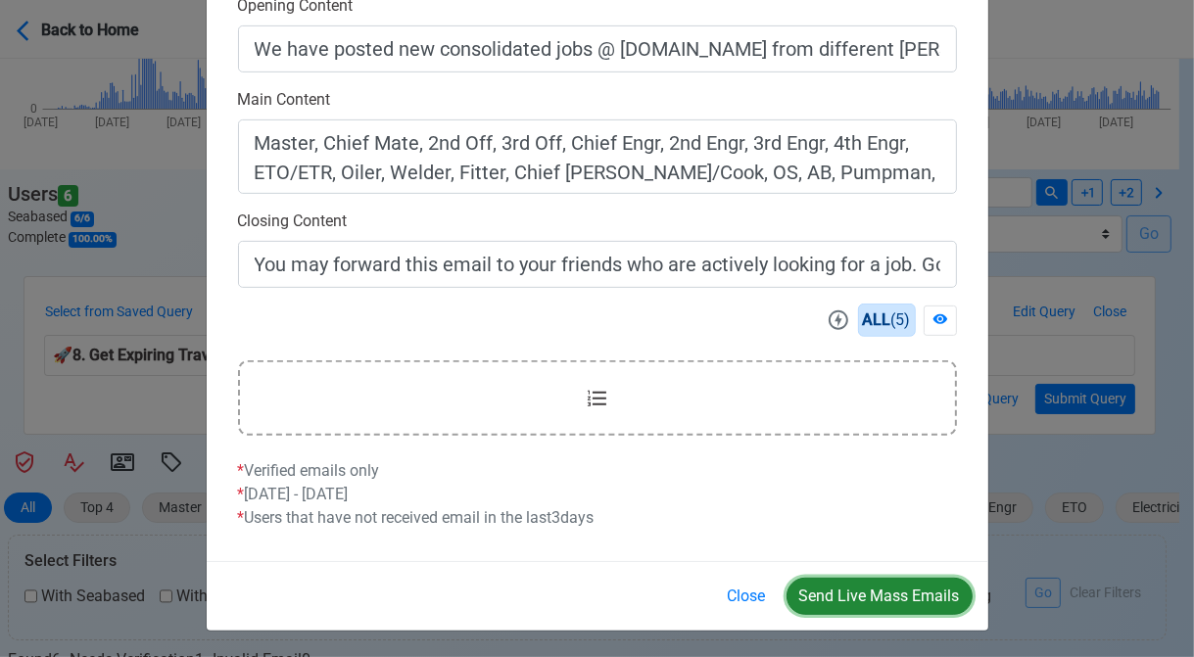
click at [878, 590] on button "Send Live Mass Emails" at bounding box center [880, 596] width 186 height 37
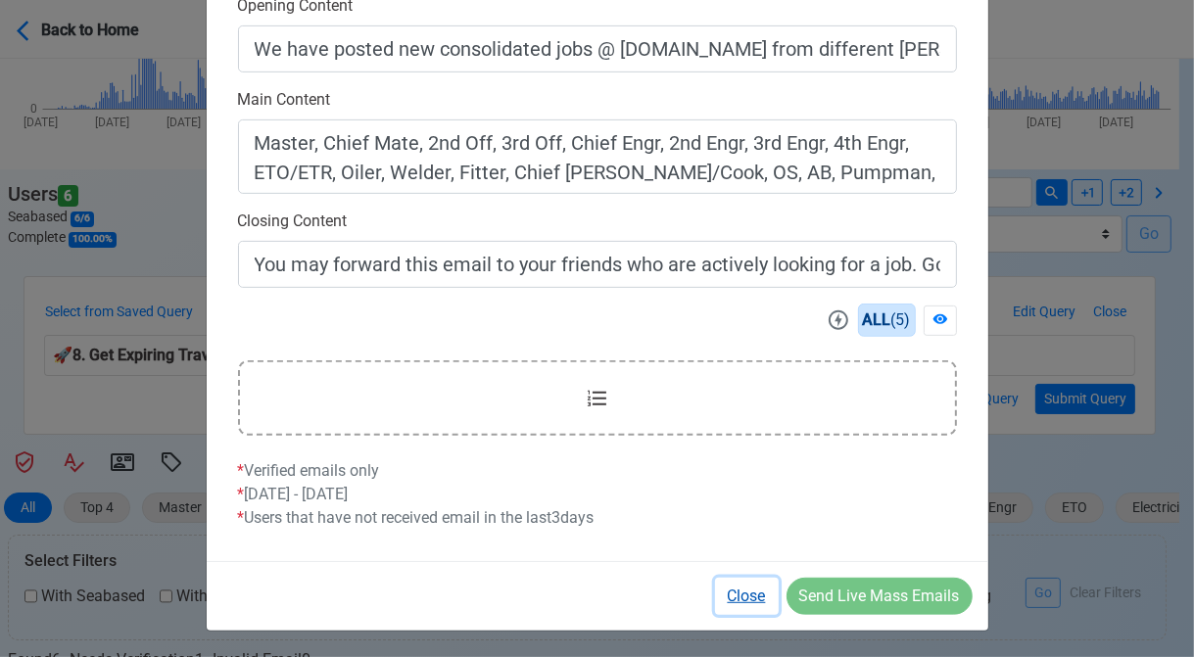
click at [739, 591] on button "Close" at bounding box center [747, 596] width 64 height 37
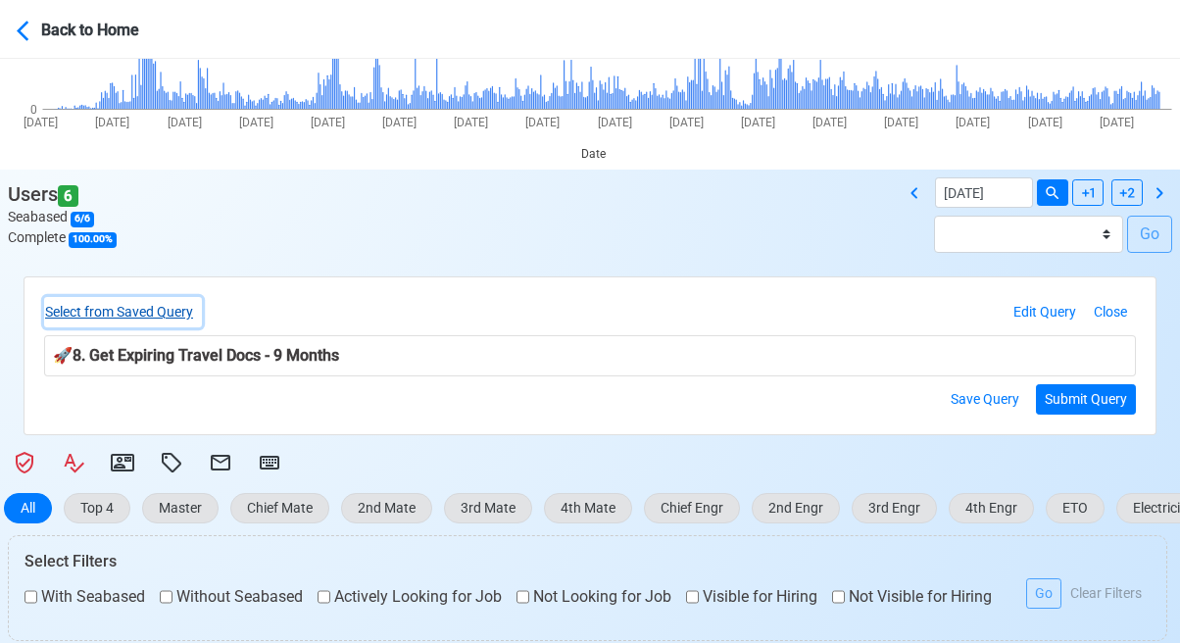
click at [162, 313] on button "Select from Saved Query" at bounding box center [123, 312] width 158 height 30
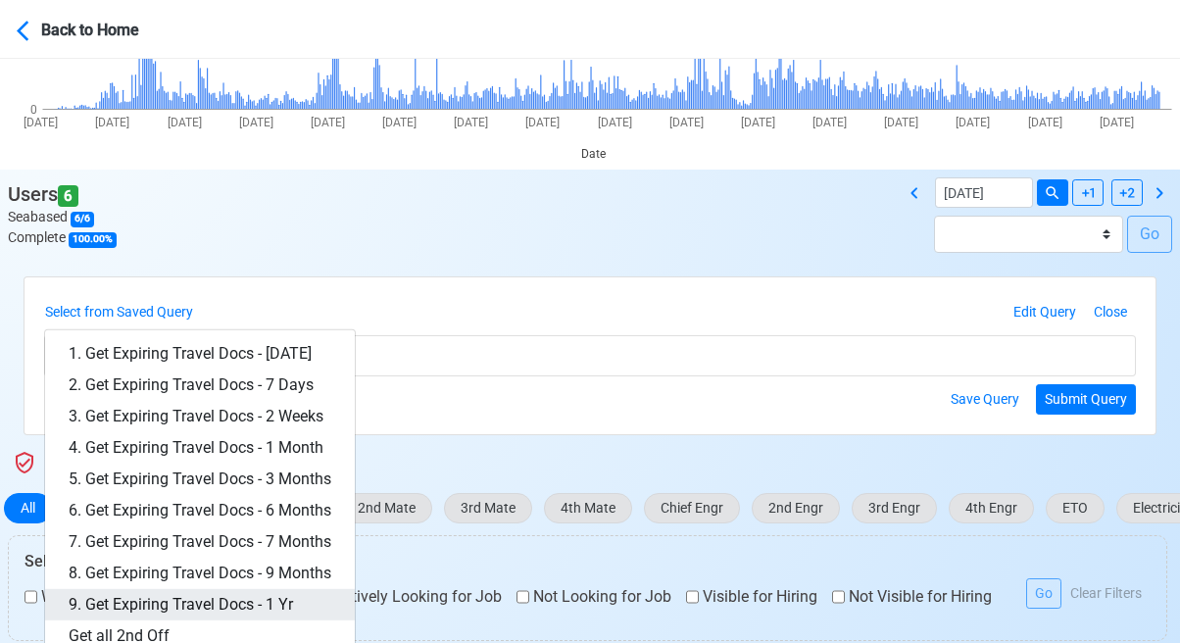
click at [242, 596] on link "9. Get Expiring Travel Docs - 1 Yr" at bounding box center [200, 604] width 310 height 31
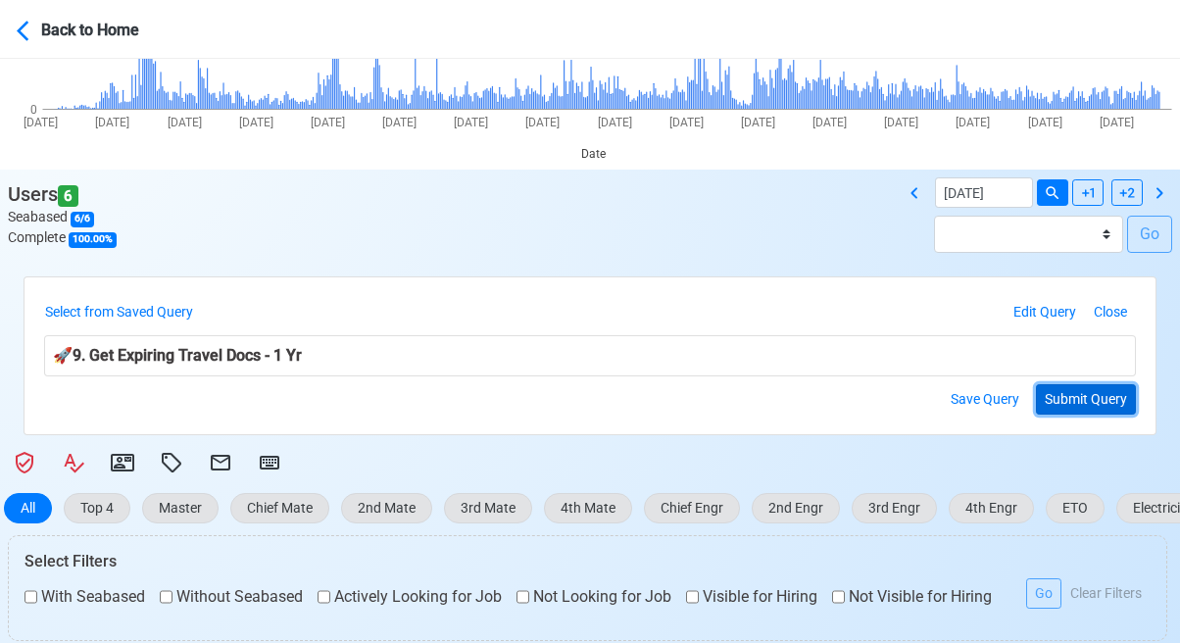
click at [1097, 395] on button "Submit Query" at bounding box center [1086, 399] width 100 height 30
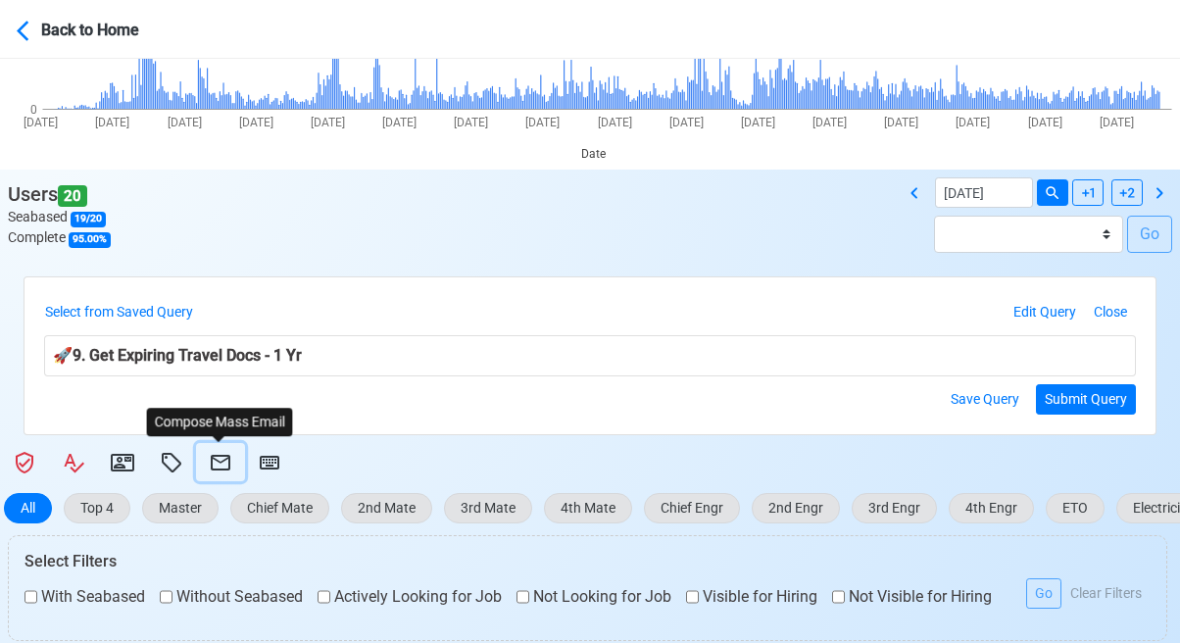
click at [214, 458] on icon at bounding box center [221, 463] width 24 height 24
select select "d-3e71907ffd064a39999872a824aaf79a"
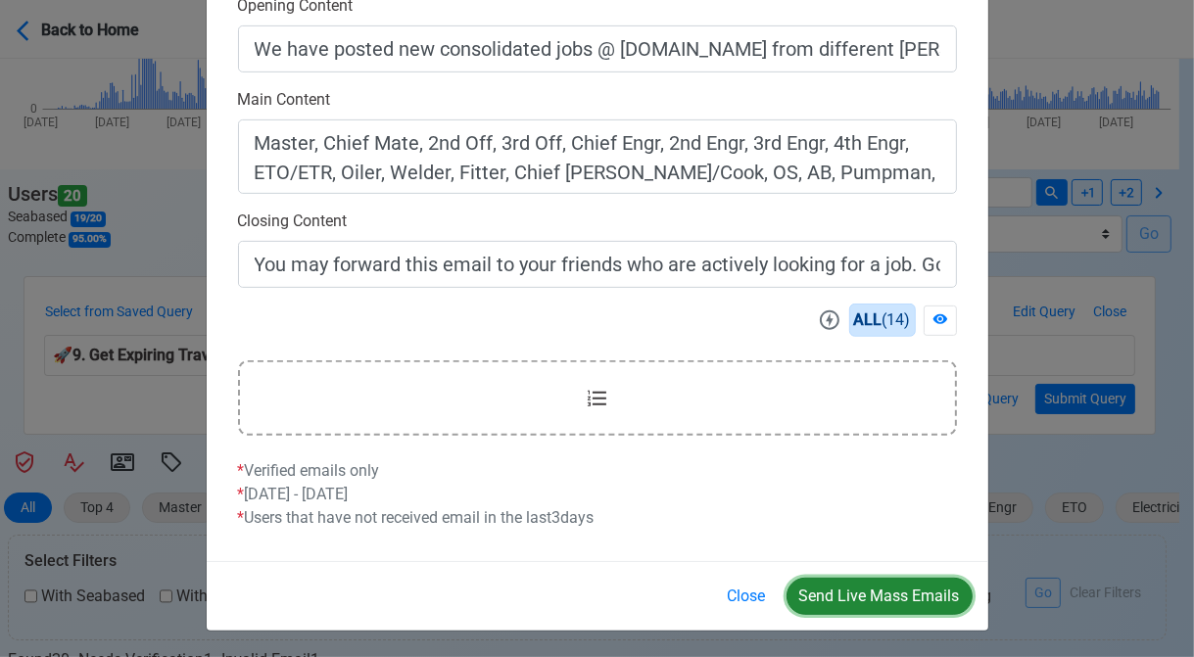
click at [867, 600] on button "Send Live Mass Emails" at bounding box center [880, 596] width 186 height 37
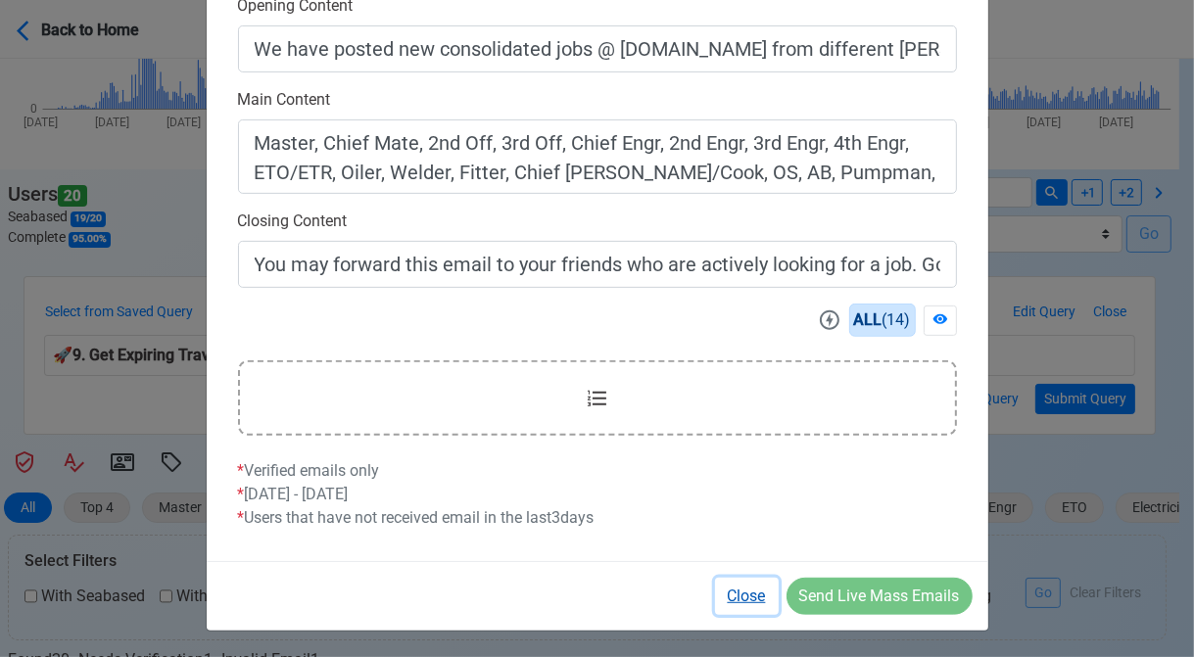
click at [743, 591] on button "Close" at bounding box center [747, 596] width 64 height 37
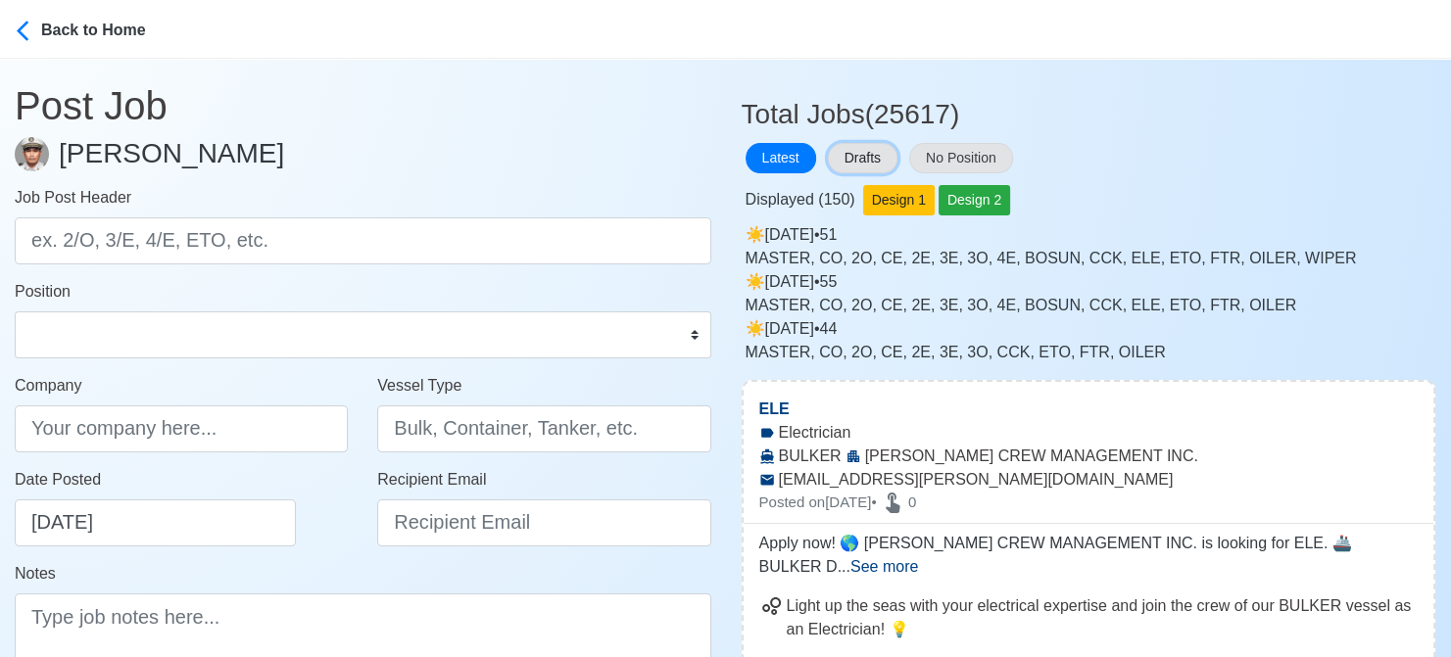
click at [848, 159] on button "Drafts" at bounding box center [863, 158] width 70 height 30
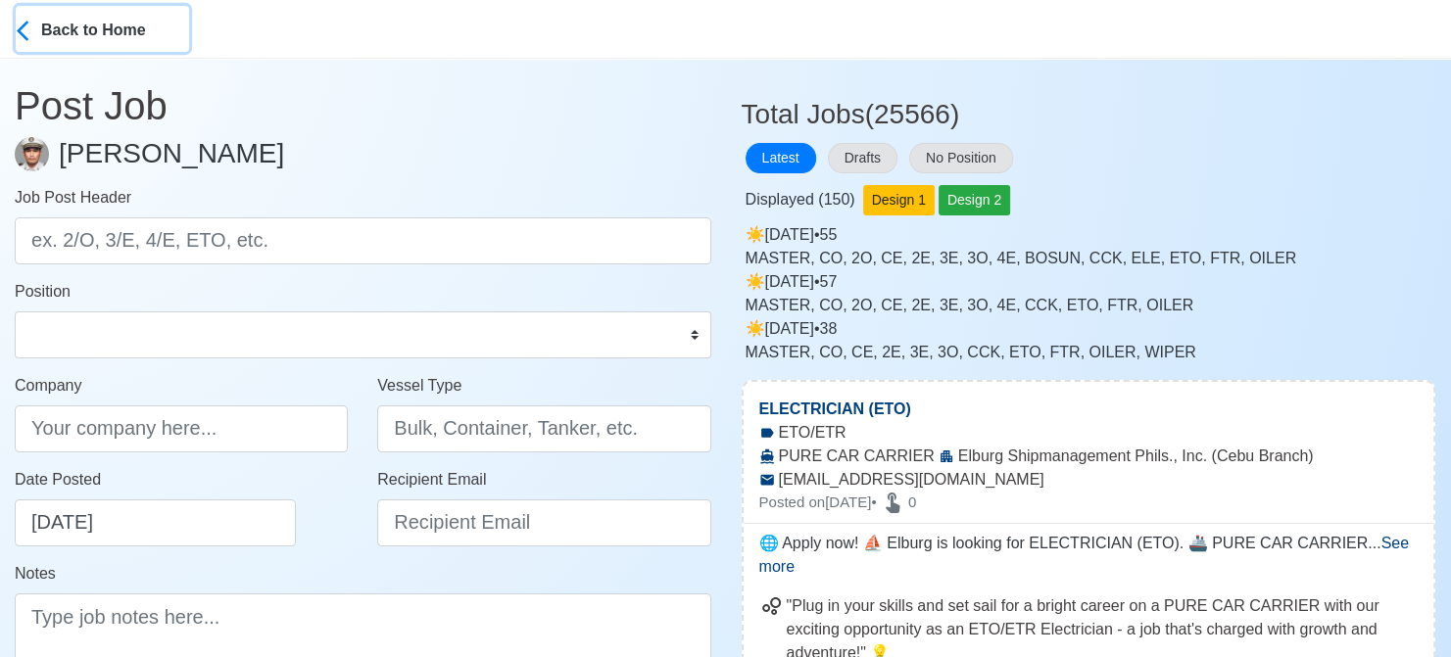
click at [86, 32] on div "Back to Home" at bounding box center [114, 28] width 147 height 27
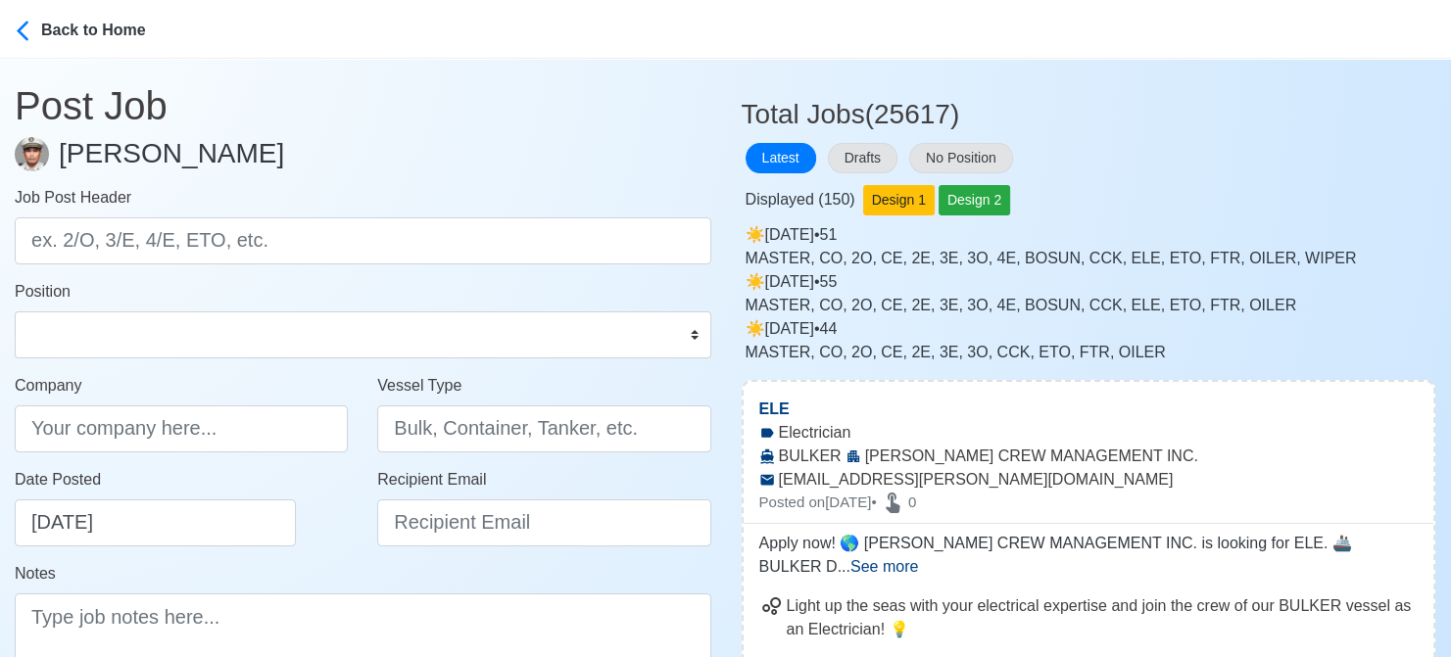
click at [859, 153] on button "Drafts" at bounding box center [863, 158] width 70 height 30
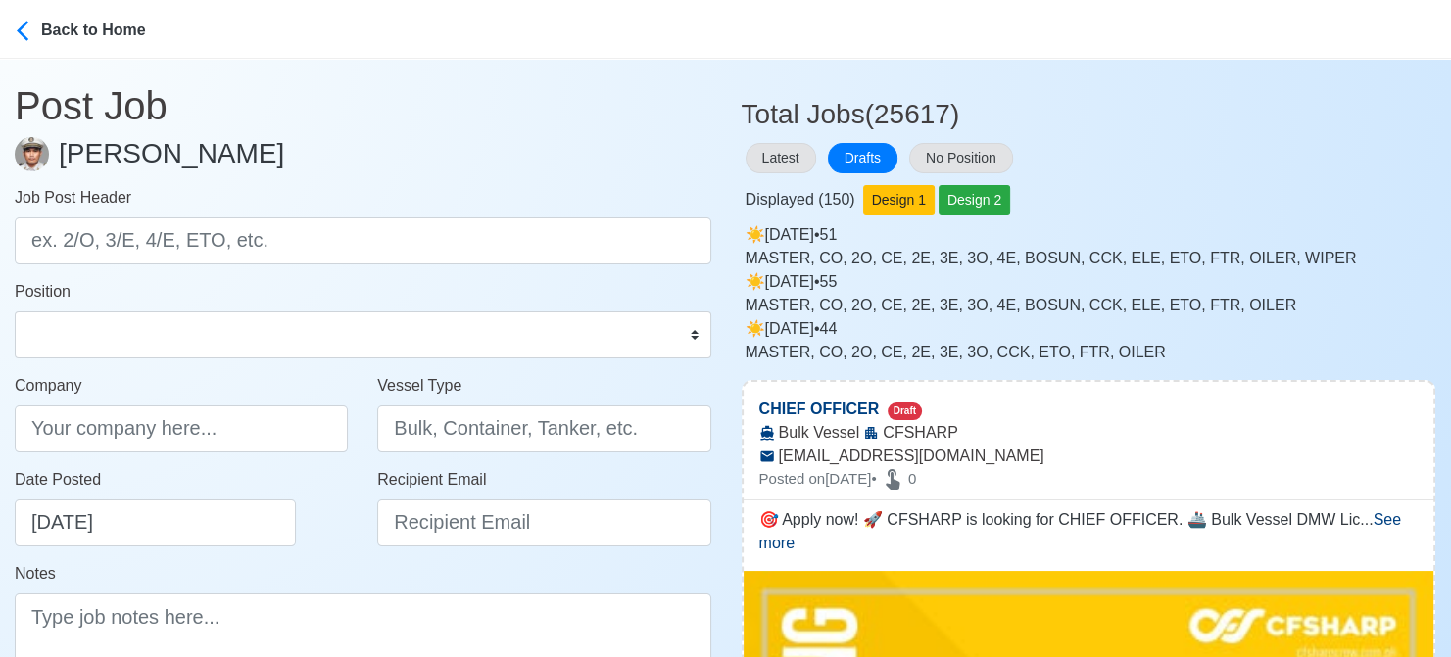
click at [1177, 185] on div "Displayed ( 150 ) Design 1 Design 2" at bounding box center [1089, 196] width 695 height 38
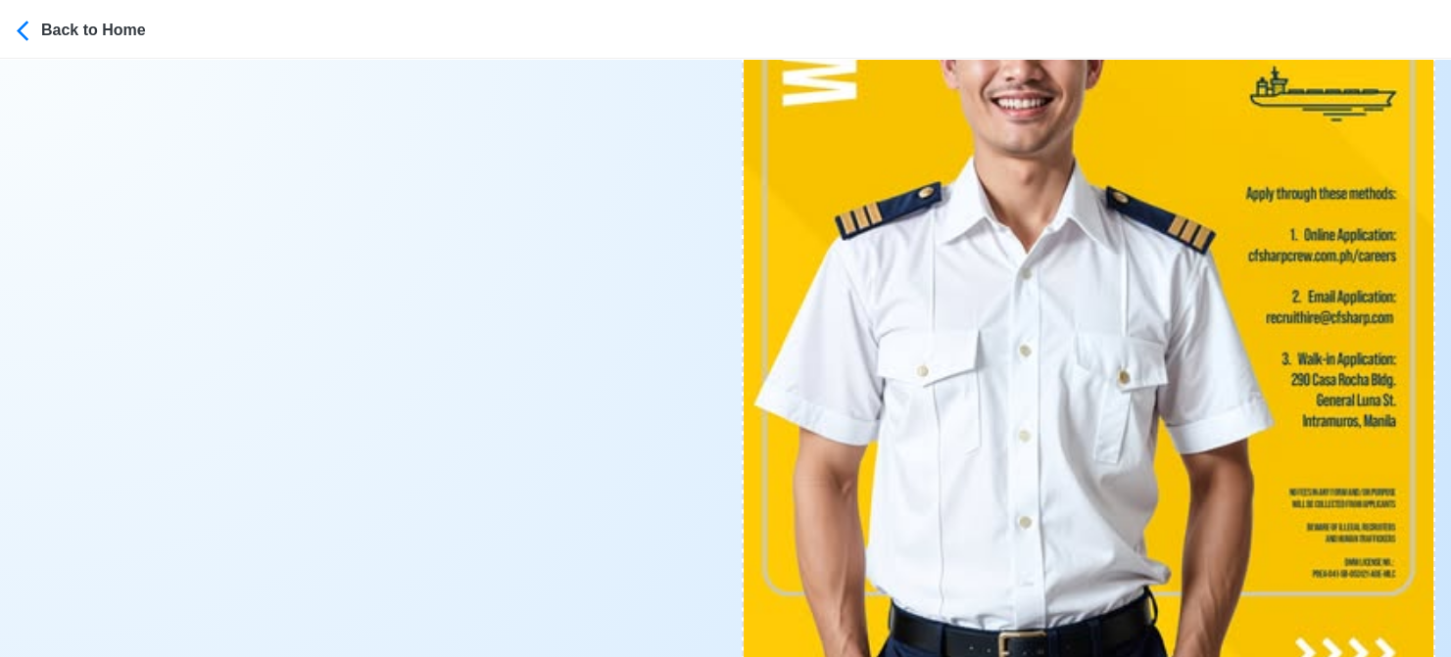
scroll to position [1078, 0]
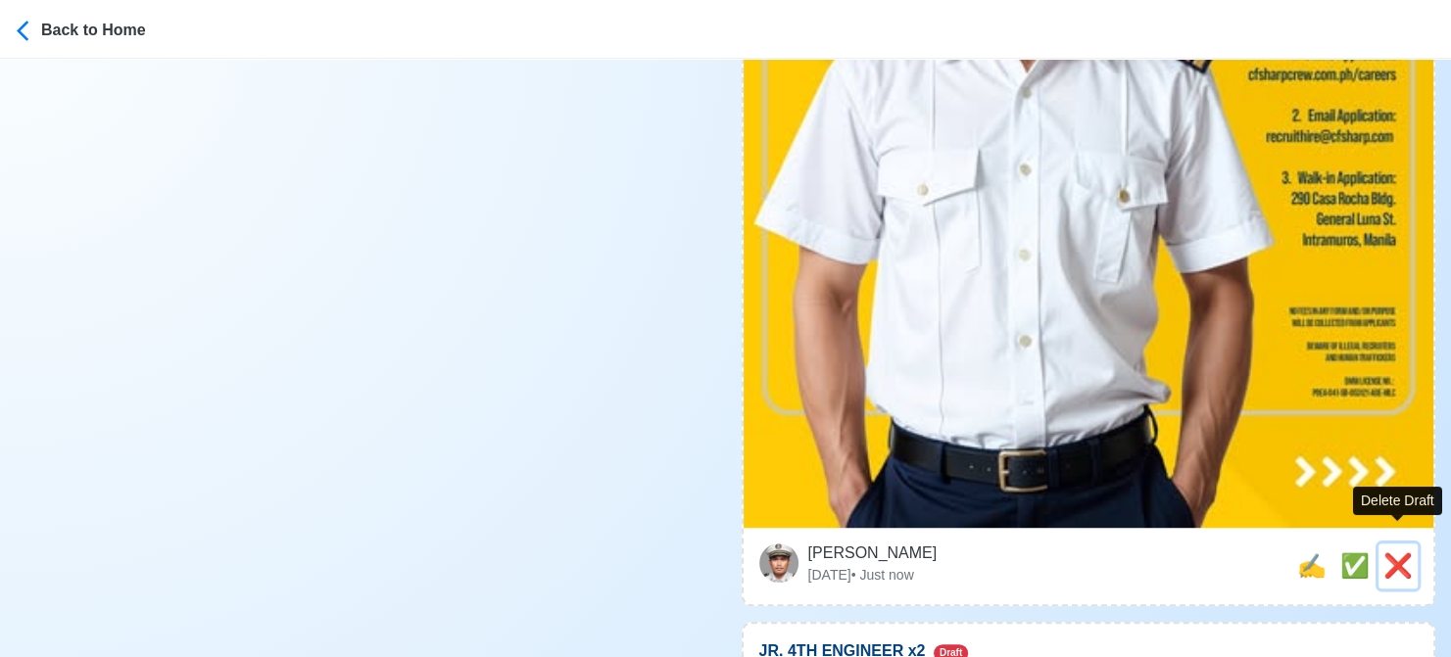
click at [1403, 553] on span "❌" at bounding box center [1397, 566] width 29 height 26
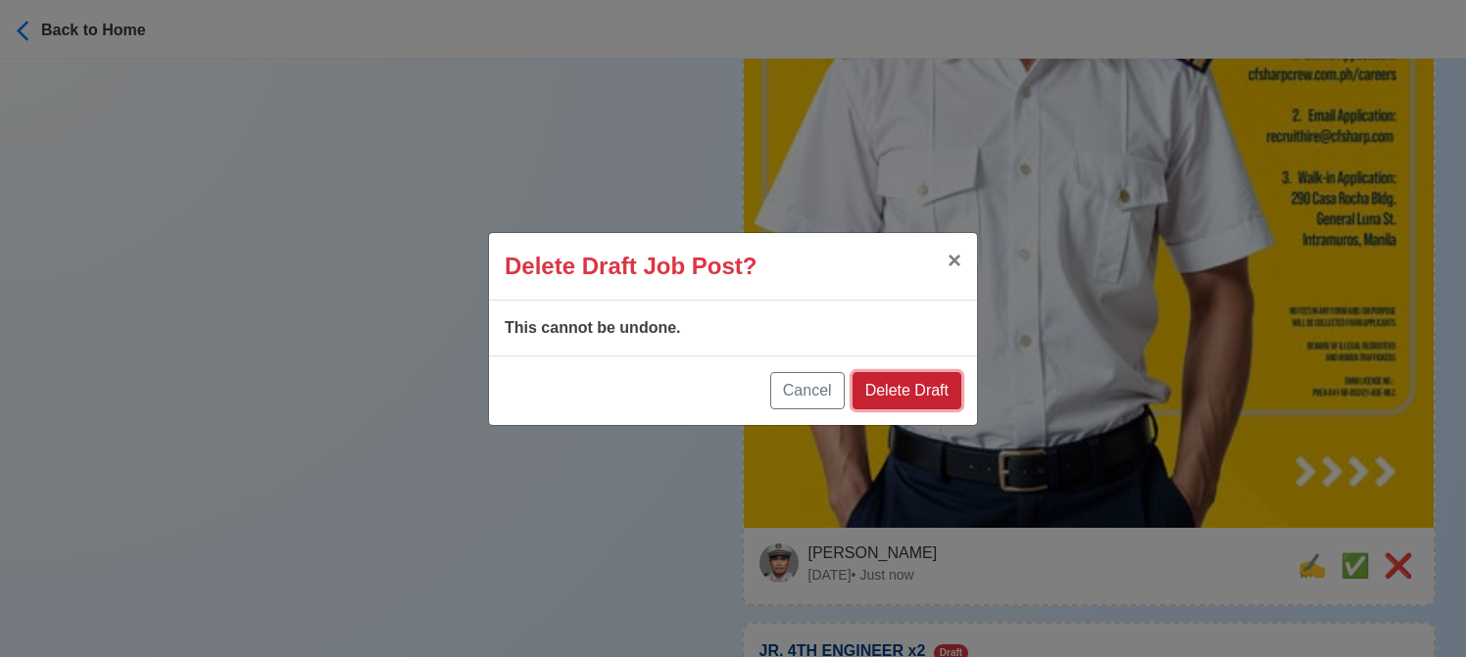
click at [913, 385] on button "Delete Draft" at bounding box center [906, 390] width 109 height 37
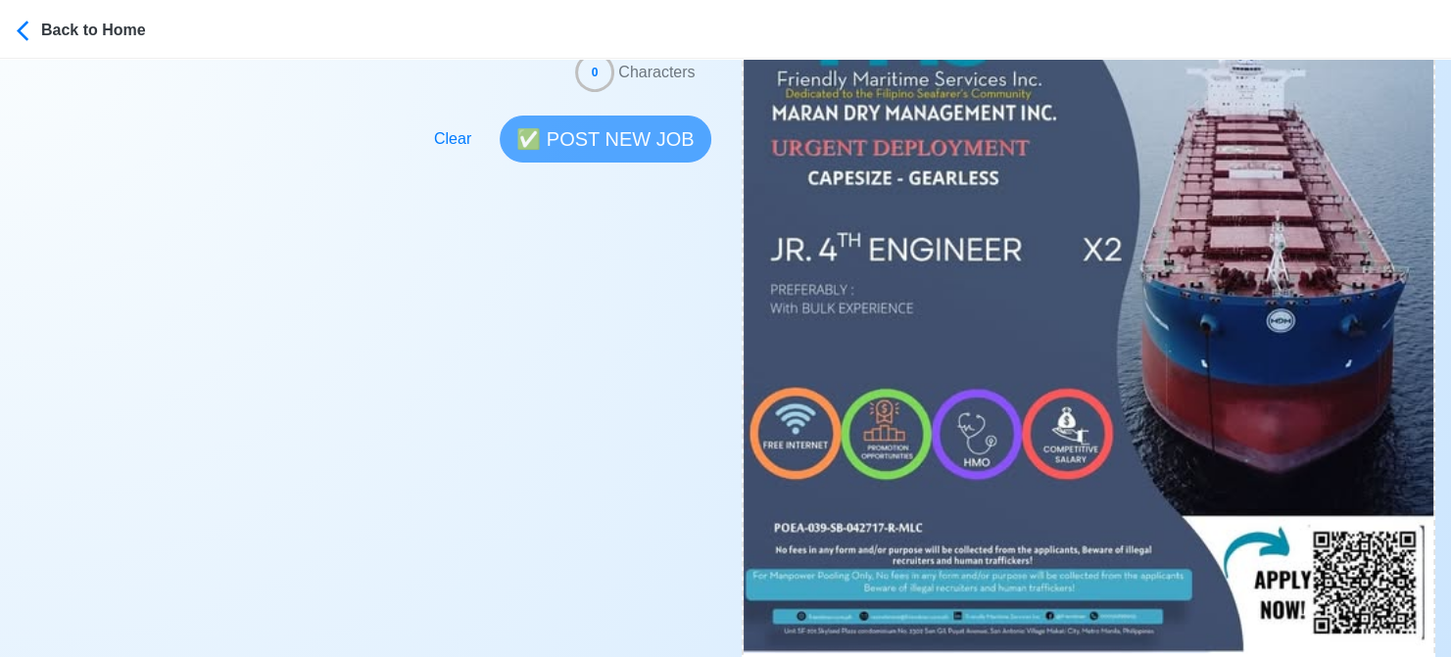
scroll to position [686, 0]
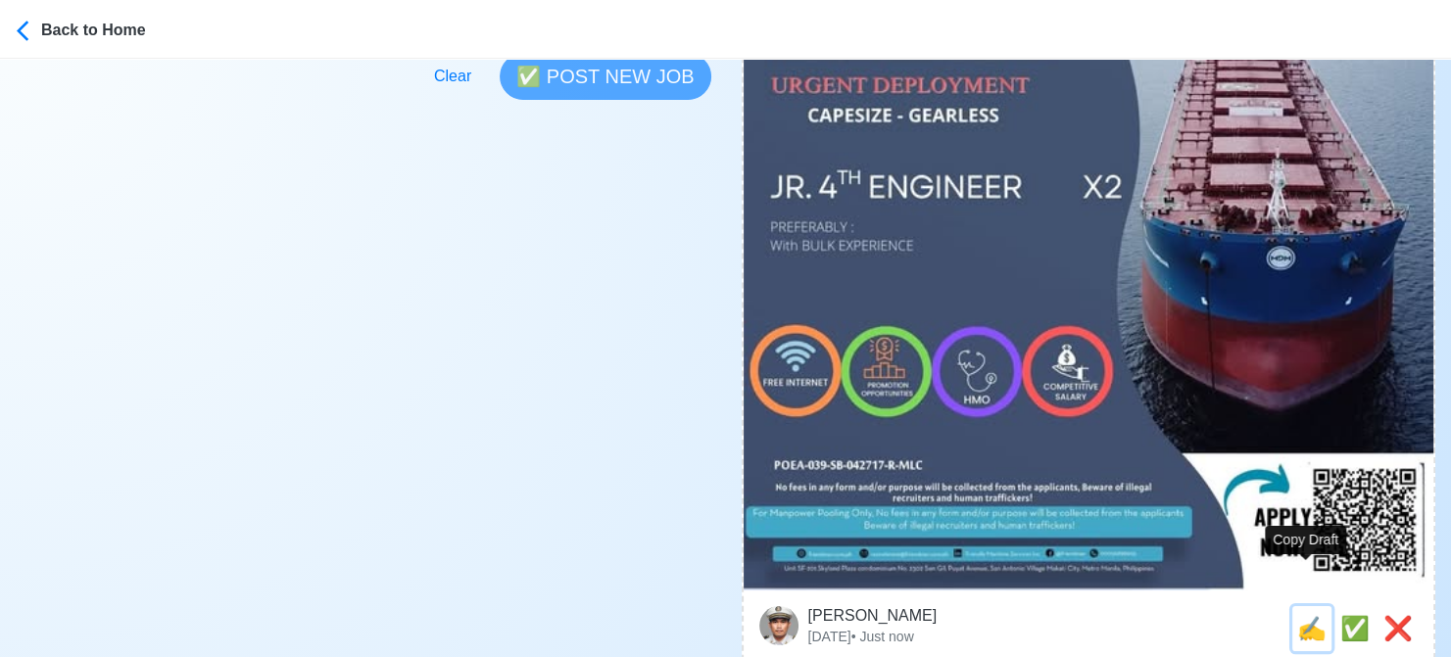
click at [1301, 615] on span "✍️" at bounding box center [1311, 628] width 29 height 26
type input "JR. 4TH ENGINEER x2"
type input "Friendly Maritime Services Inc. MARAN DRY MANAGEMENT INC."
type input "CAPESIZE - GEARLESS"
type textarea "Apply now! Friendly Maritime Services Inc. MARAN DRY MANAGEMENT INC. is looking…"
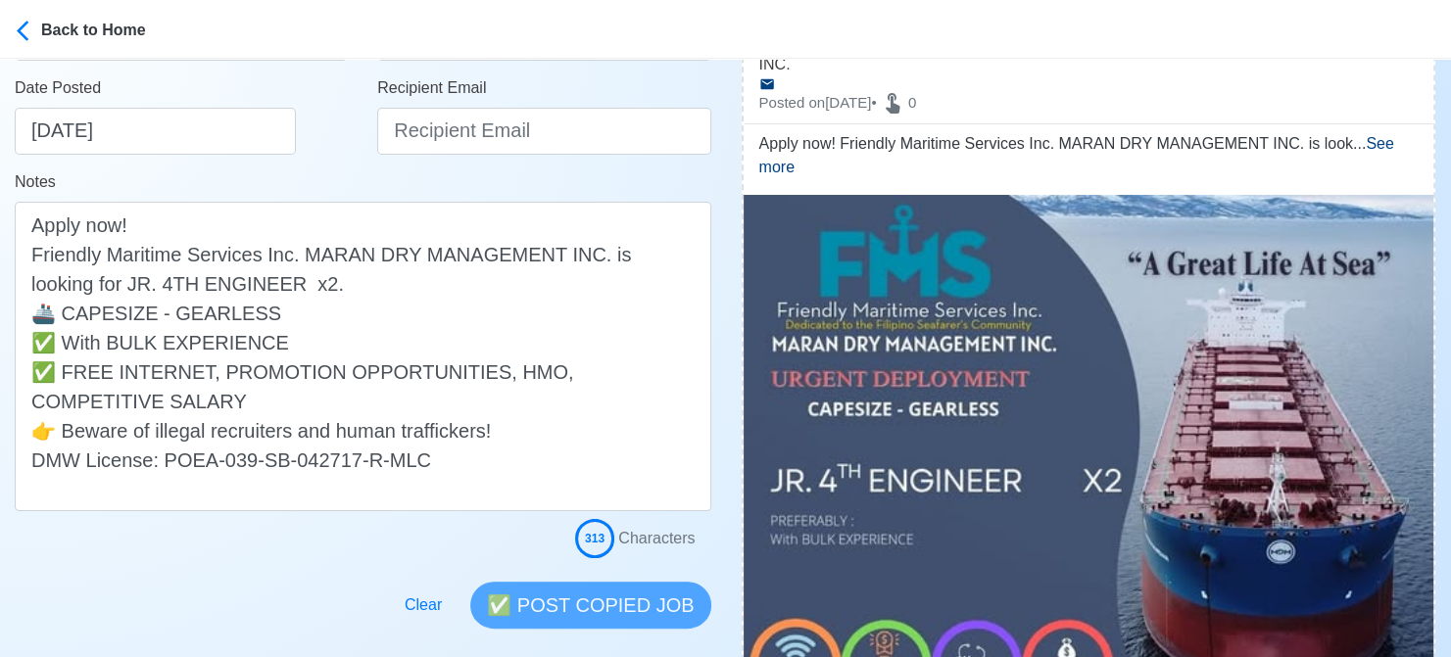
scroll to position [98, 0]
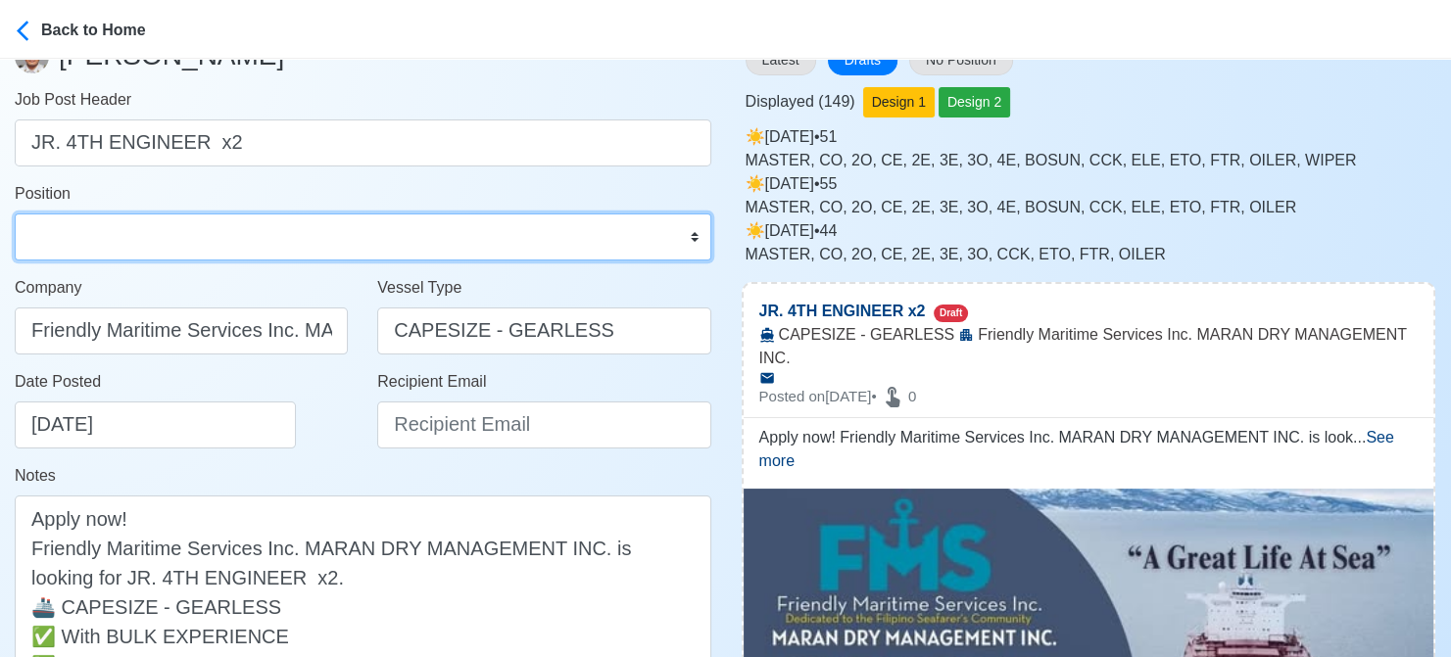
click at [149, 237] on select "Master Chief Officer 2nd Officer 3rd Officer Junior Officer Chief Engineer 2nd …" at bounding box center [363, 237] width 697 height 47
select select "4th Engineer"
click at [15, 214] on select "Master Chief Officer 2nd Officer 3rd Officer Junior Officer Chief Engineer 2nd …" at bounding box center [363, 237] width 697 height 47
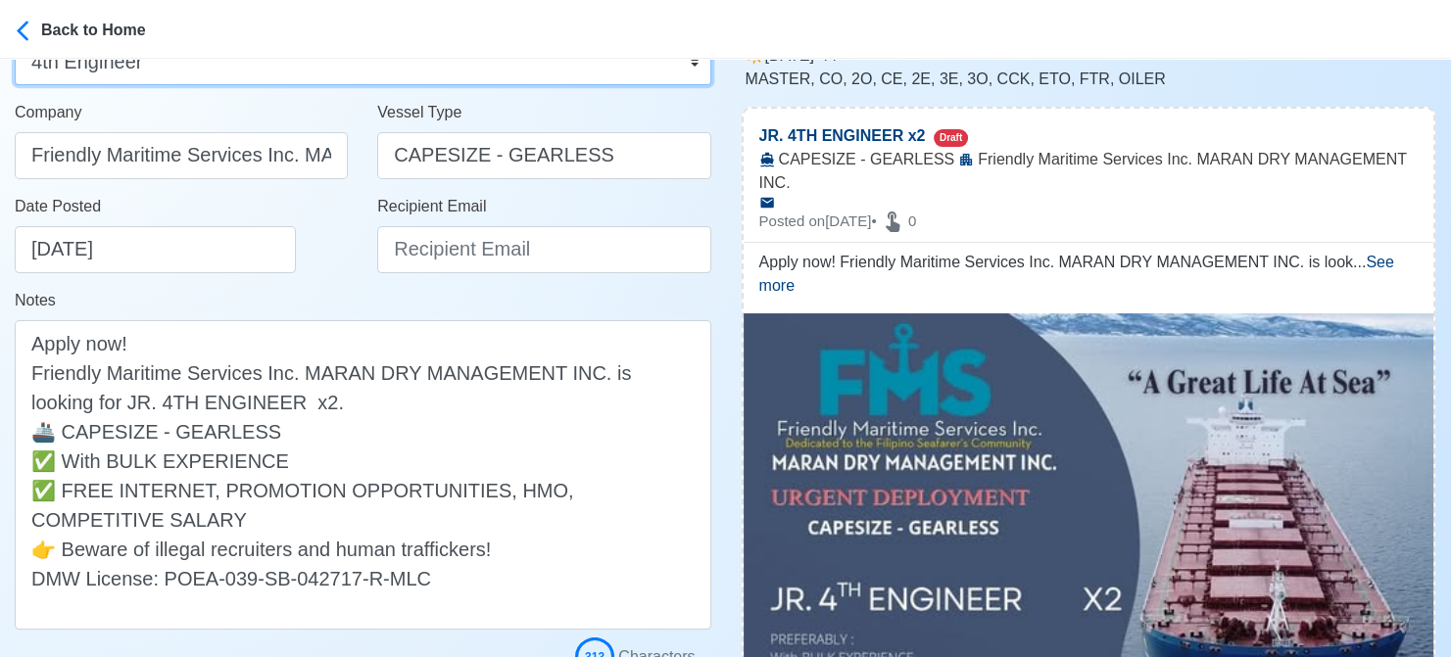
scroll to position [294, 0]
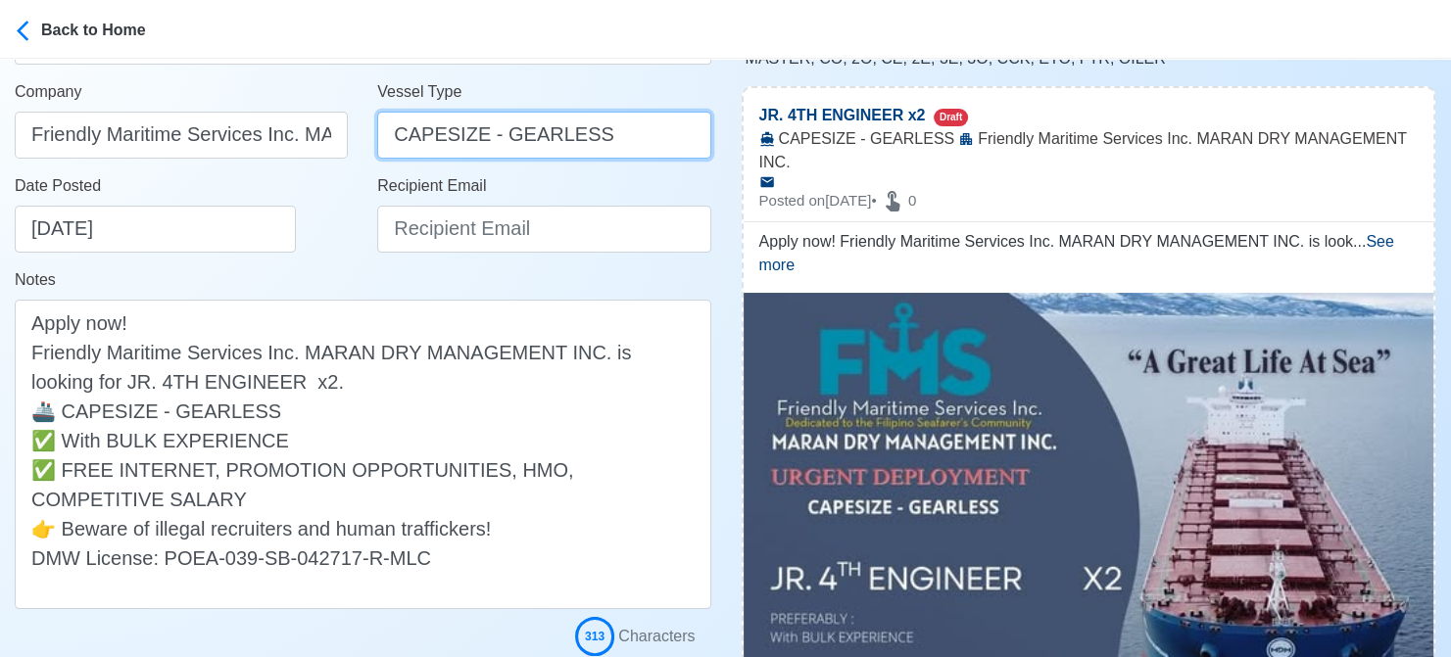
drag, startPoint x: 392, startPoint y: 137, endPoint x: 632, endPoint y: 146, distance: 240.2
click at [632, 146] on input "CAPESIZE - GEARLESS" at bounding box center [543, 135] width 333 height 47
type input "BULK"
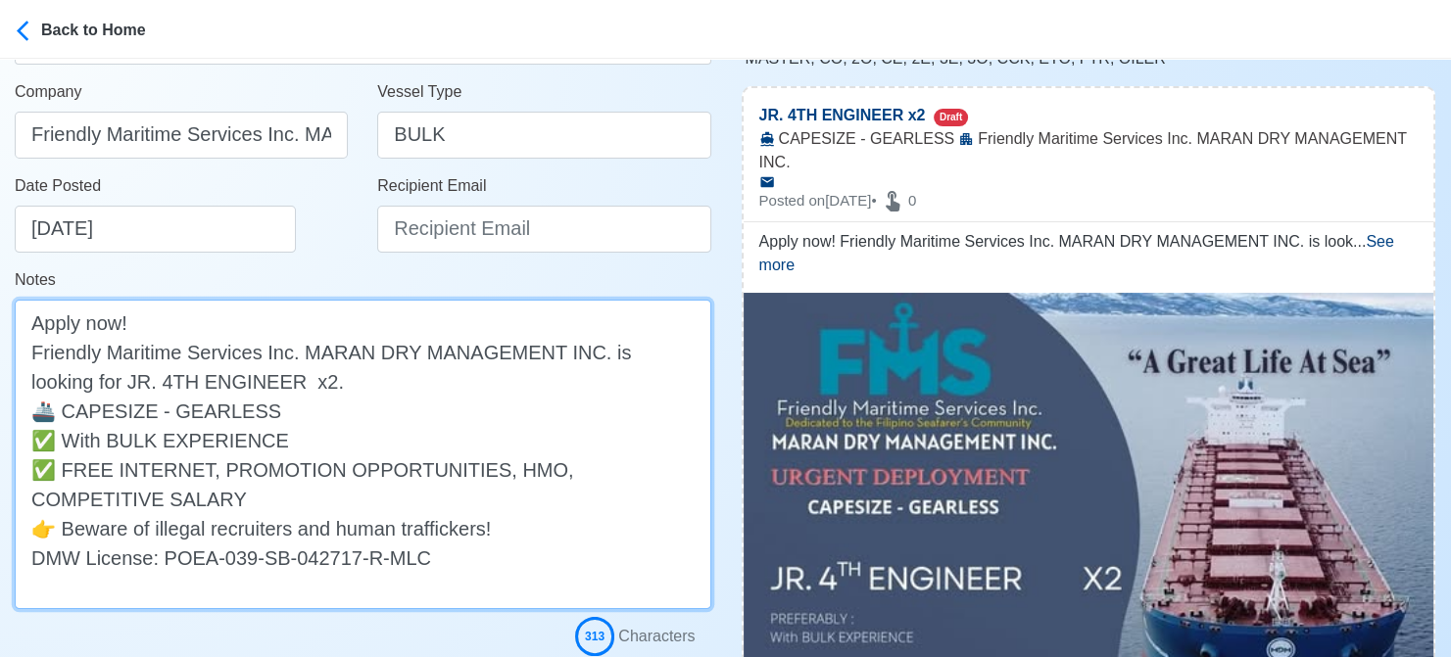
click at [67, 416] on textarea "Apply now! Friendly Maritime Services Inc. MARAN DRY MANAGEMENT INC. is looking…" at bounding box center [363, 455] width 697 height 310
type textarea "Apply now! Friendly Maritime Services Inc. MARAN DRY MANAGEMENT INC. is looking…"
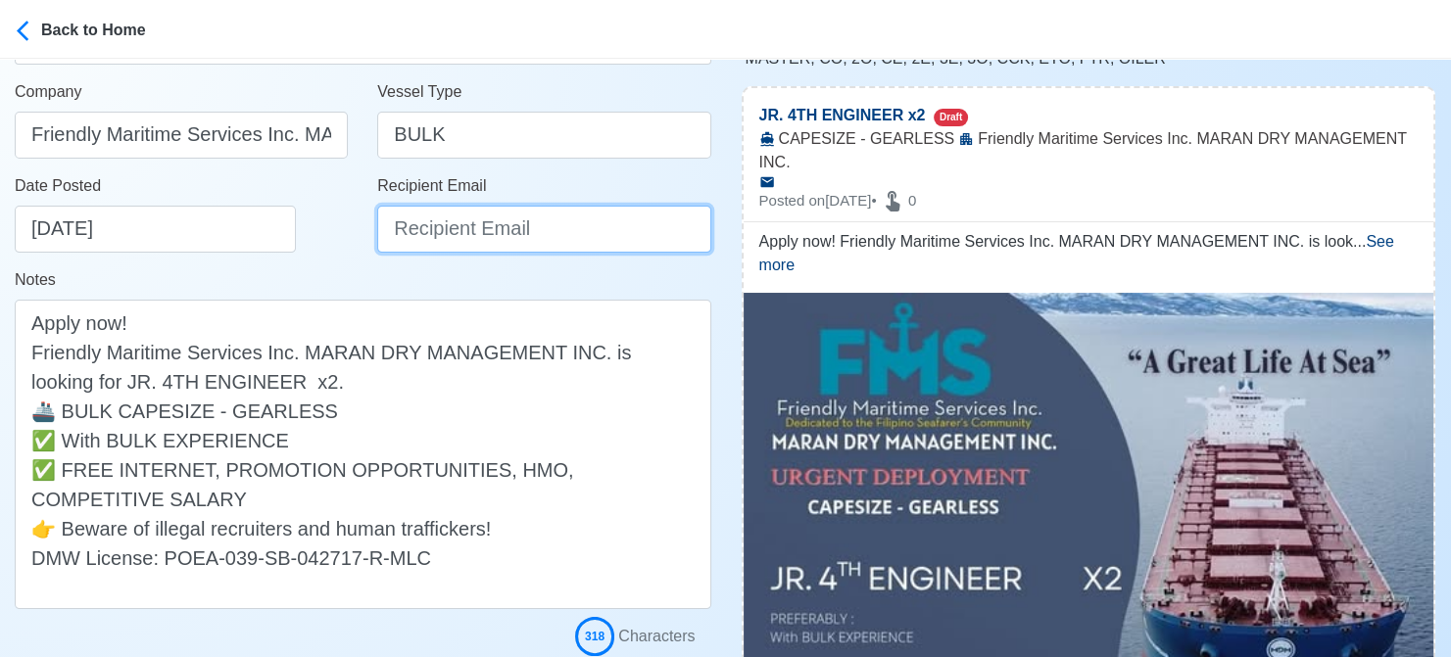
click at [463, 222] on input "Recipient Email" at bounding box center [543, 229] width 333 height 47
click at [334, 279] on div "Notes Apply now! Friendly Maritime Services Inc. MARAN DRY MANAGEMENT INC. is l…" at bounding box center [363, 438] width 697 height 341
click at [535, 215] on input "Recipient Email" at bounding box center [543, 229] width 333 height 47
paste input "recruitment@friendmar.com.ph"
type input "recruitment@friendmar.com.ph"
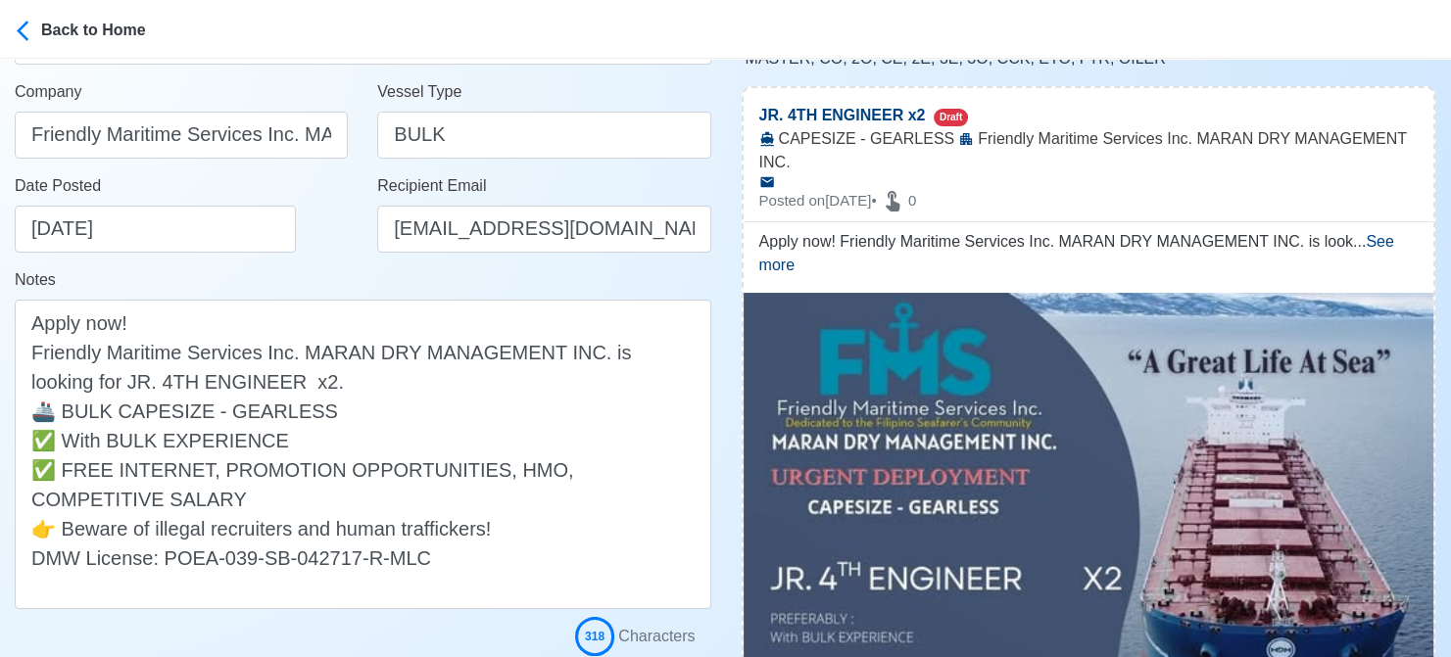
click at [323, 264] on div "Date Posted 08/16/2025" at bounding box center [181, 221] width 363 height 94
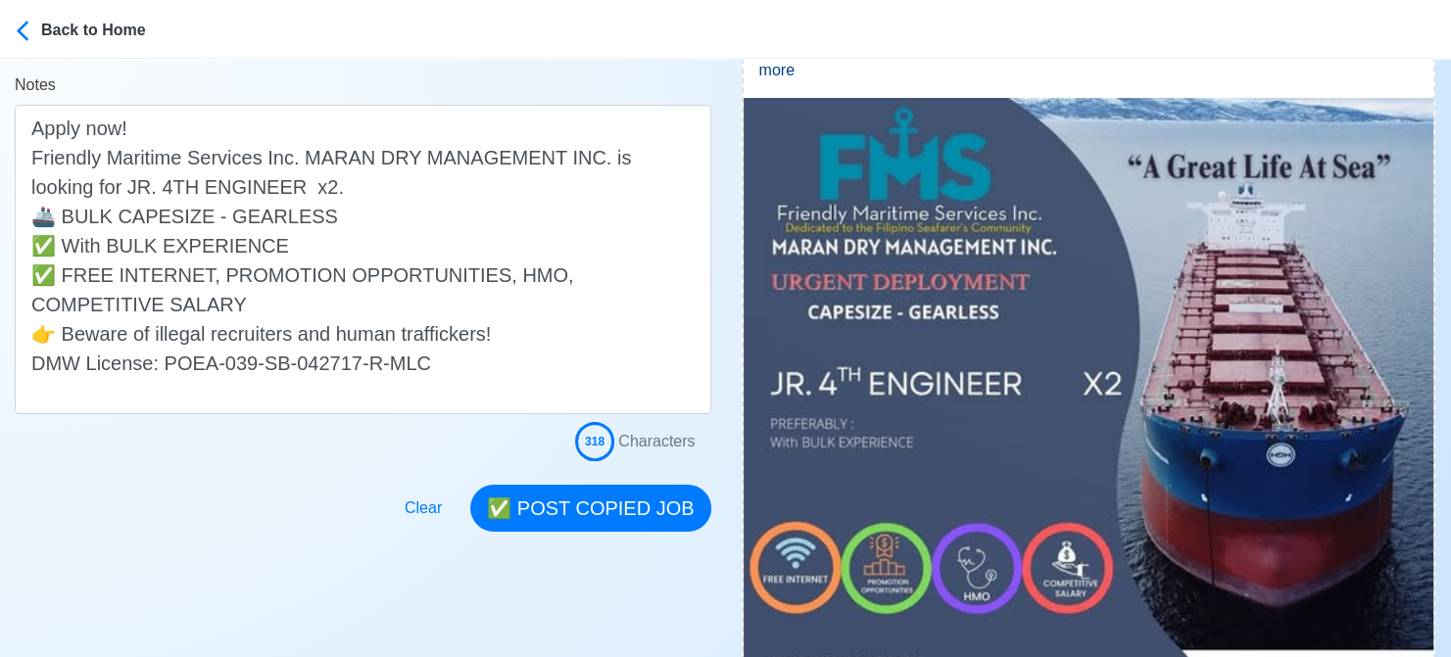
scroll to position [490, 0]
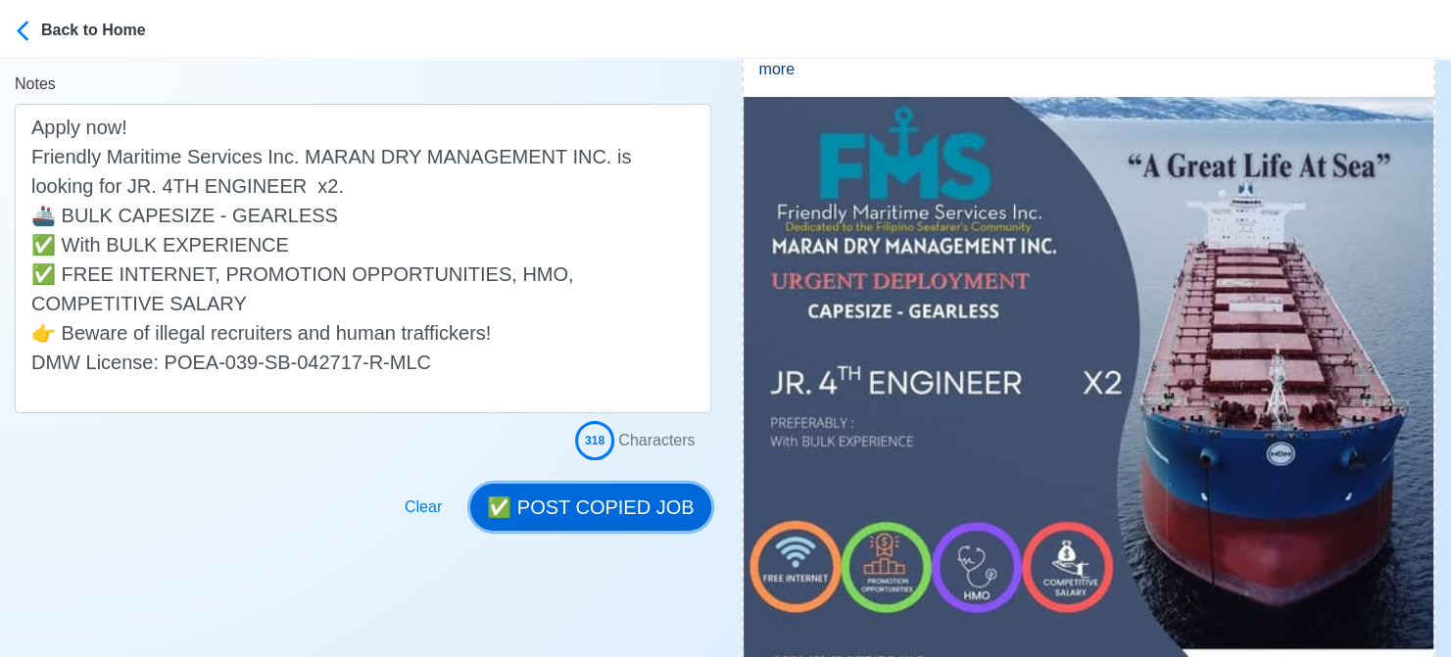
click at [635, 509] on button "✅ POST COPIED JOB" at bounding box center [590, 507] width 240 height 47
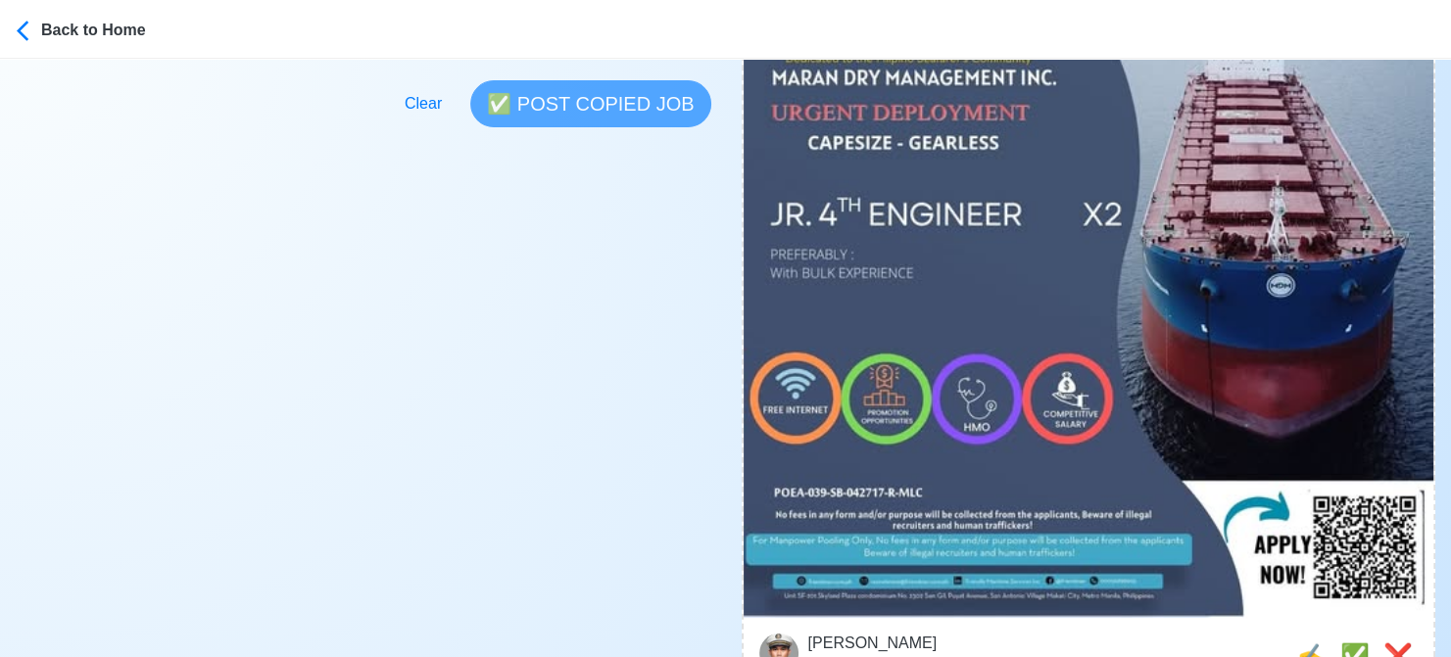
scroll to position [784, 0]
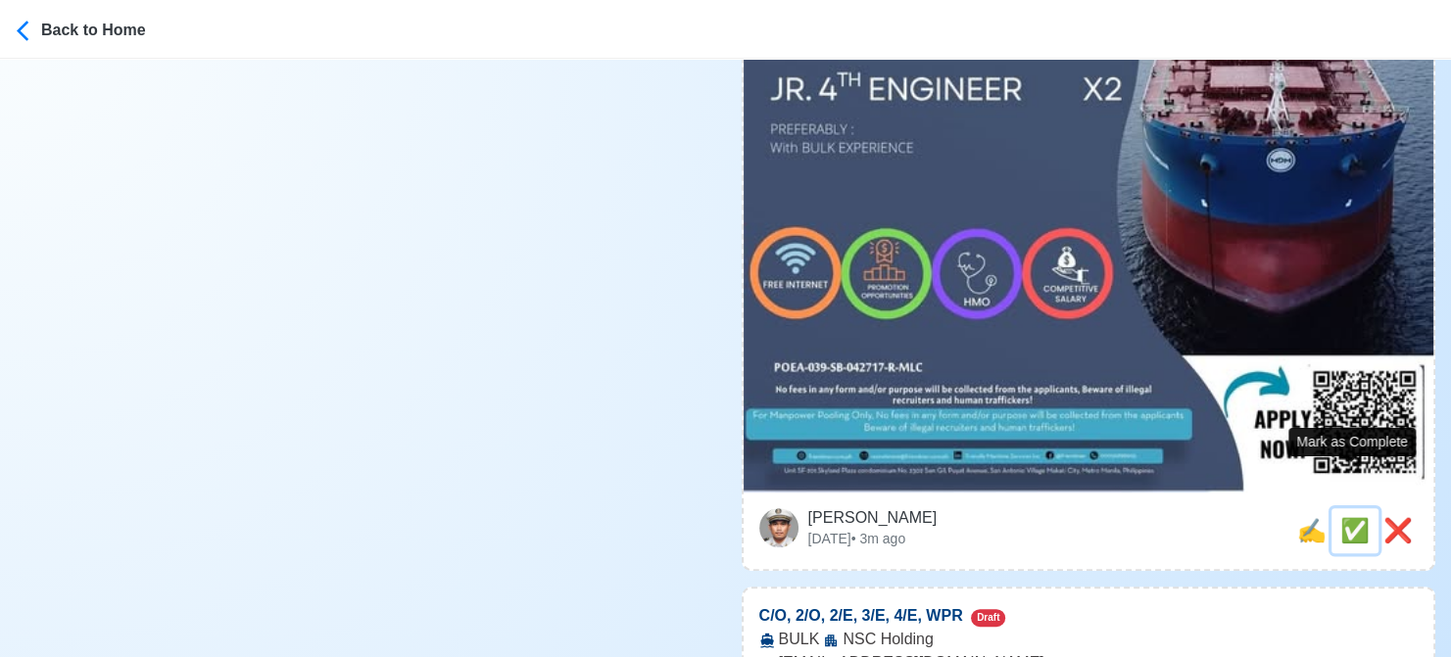
click at [1344, 517] on span "✅" at bounding box center [1354, 530] width 29 height 26
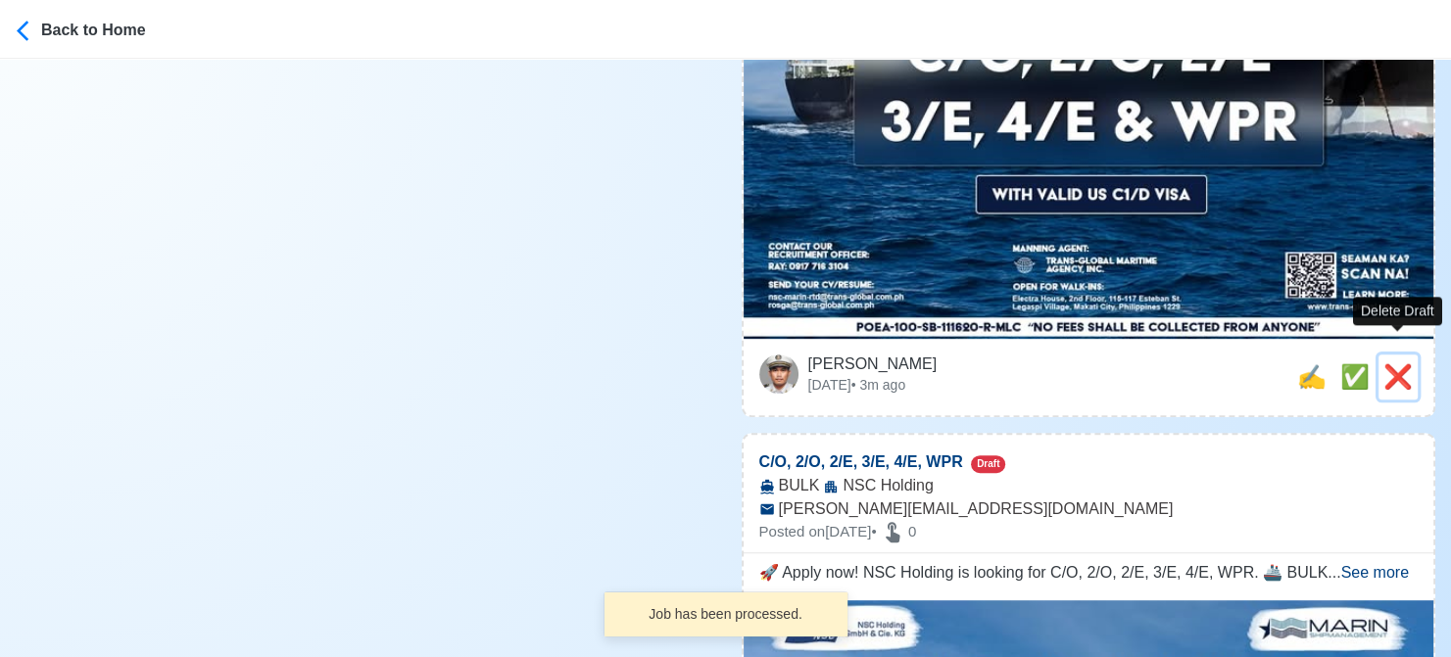
click at [1396, 364] on span "❌" at bounding box center [1397, 377] width 29 height 26
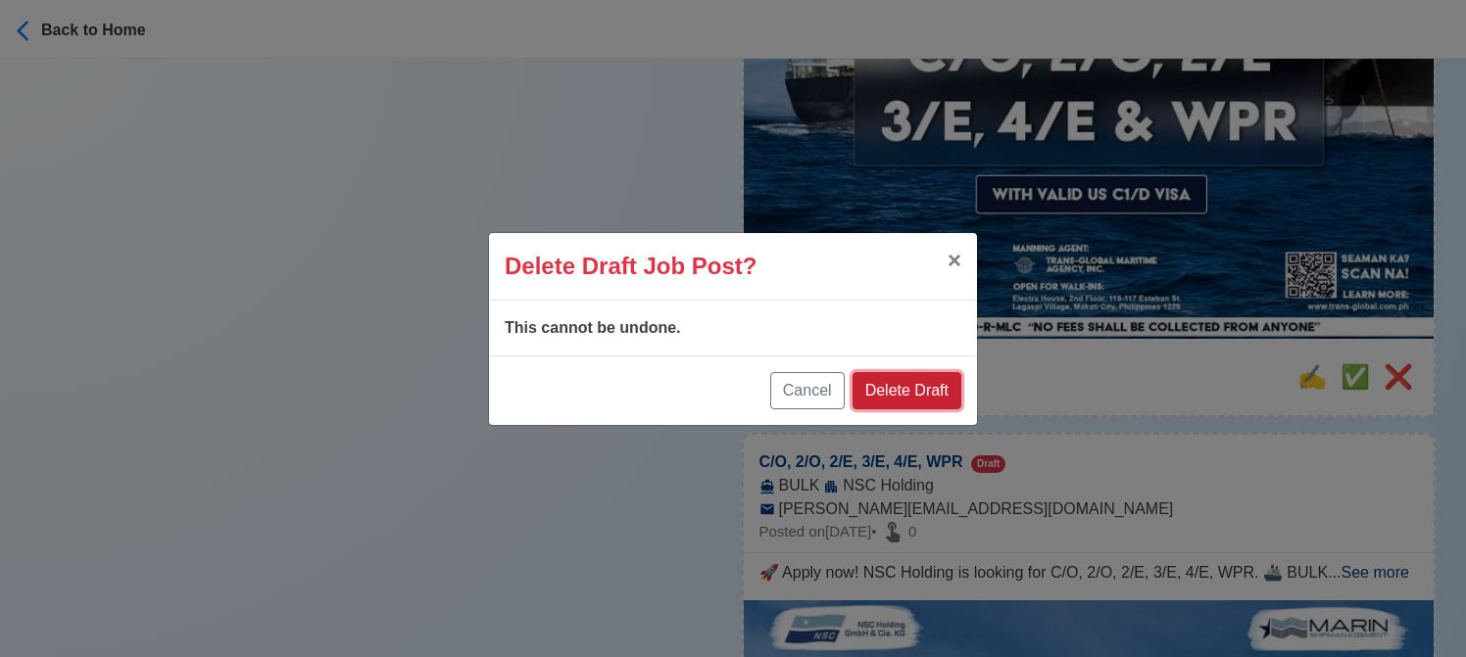
click at [938, 391] on button "Delete Draft" at bounding box center [906, 390] width 109 height 37
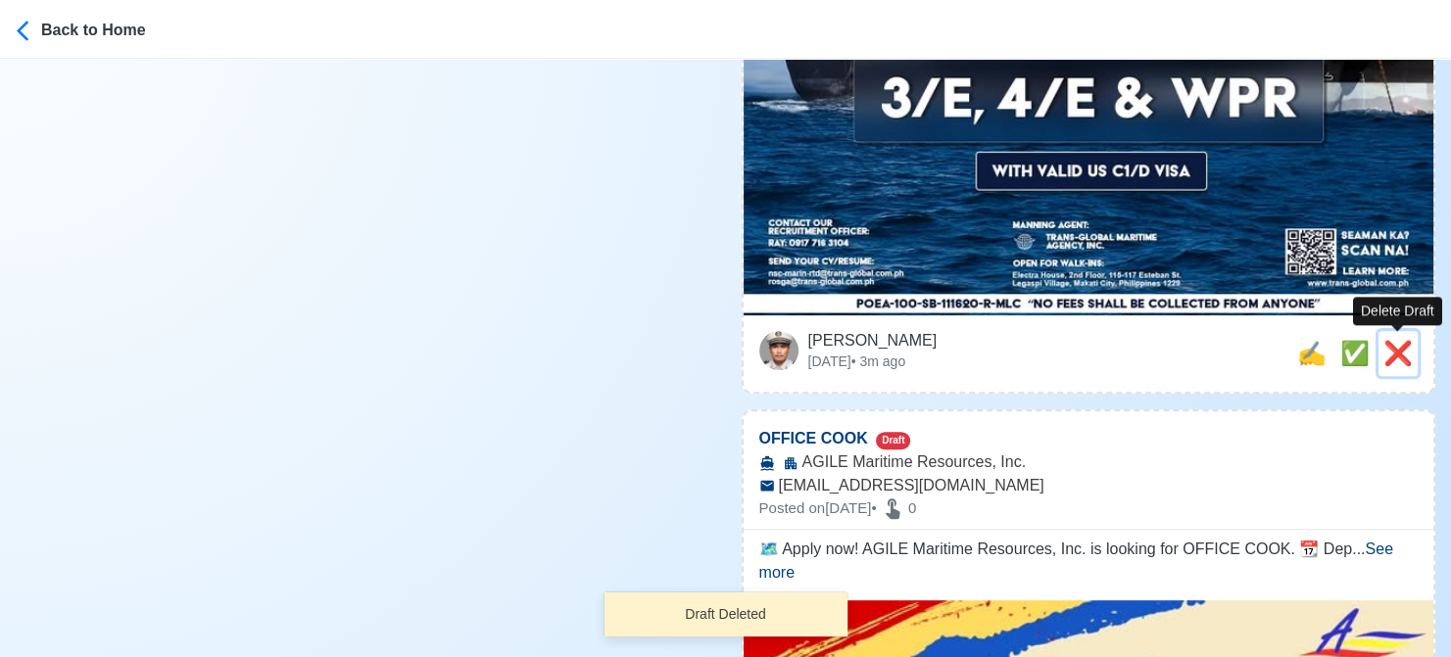
click at [1390, 352] on span "❌" at bounding box center [1397, 353] width 29 height 26
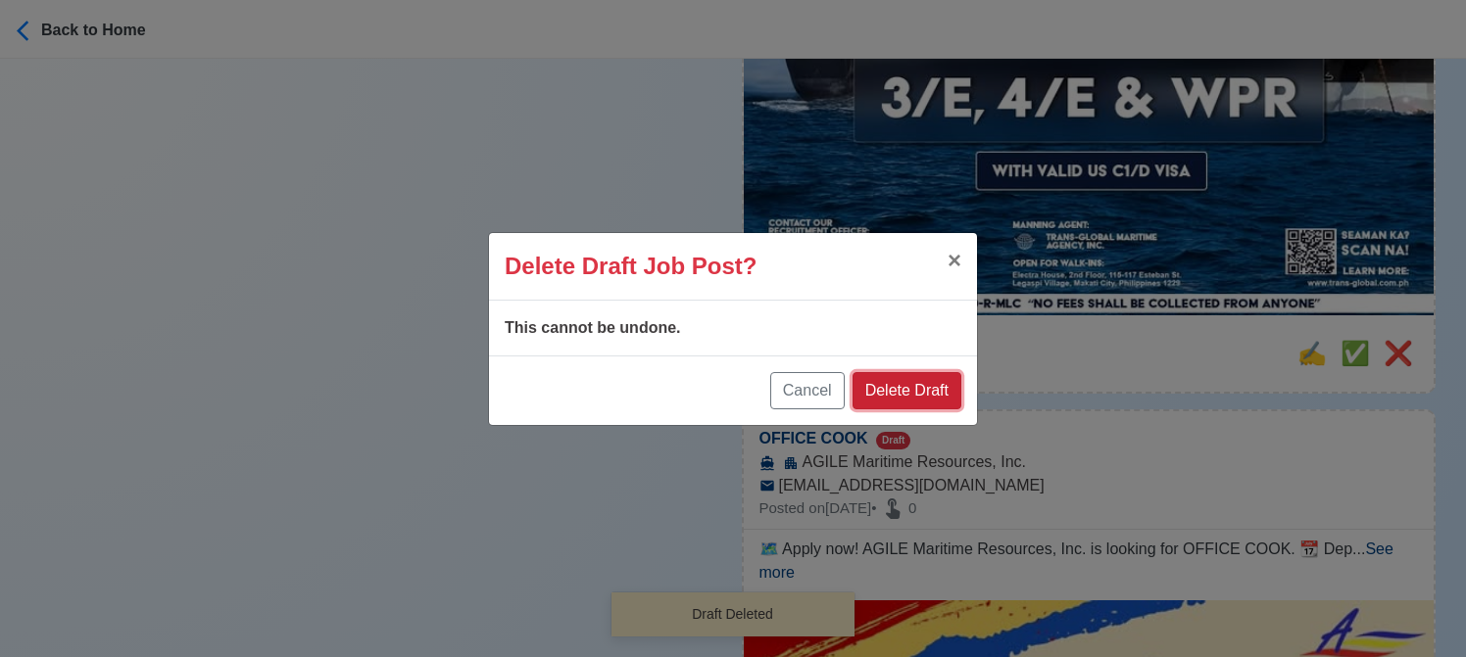
click at [925, 387] on button "Delete Draft" at bounding box center [906, 390] width 109 height 37
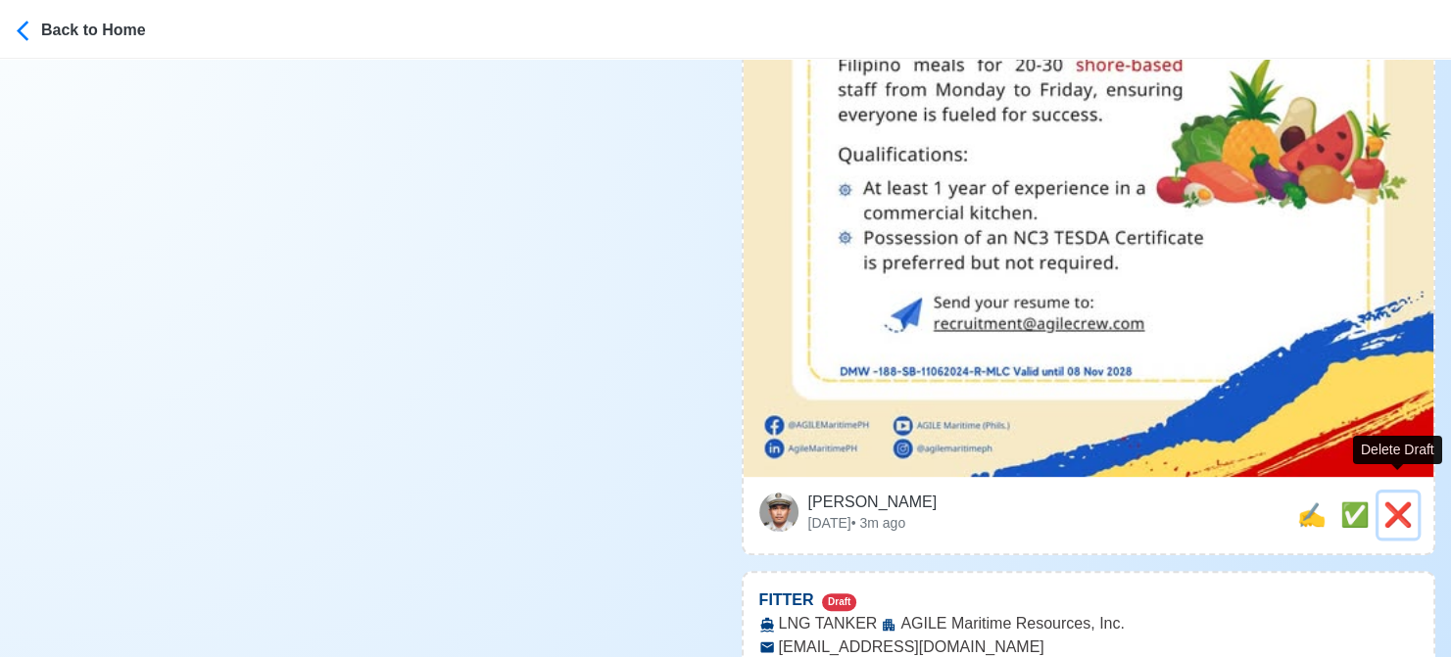
click at [1391, 502] on span "❌" at bounding box center [1397, 515] width 29 height 26
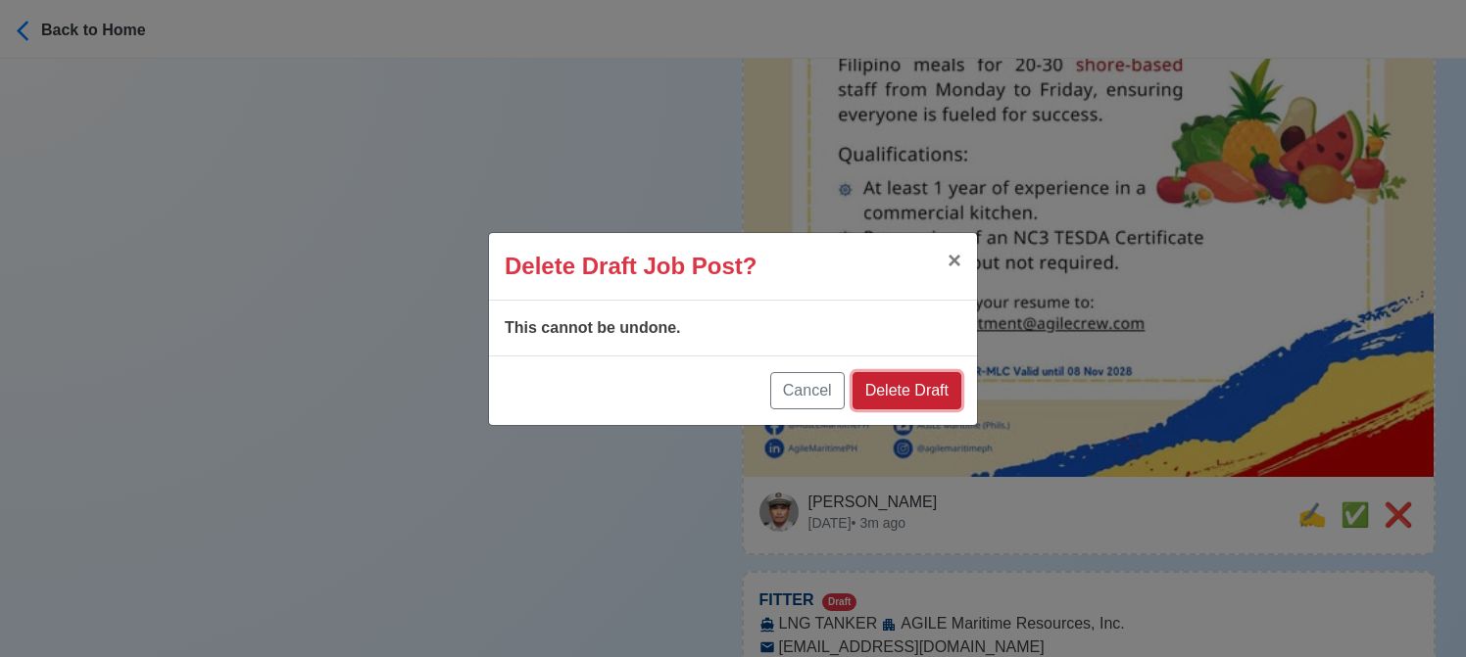
click at [913, 391] on button "Delete Draft" at bounding box center [906, 390] width 109 height 37
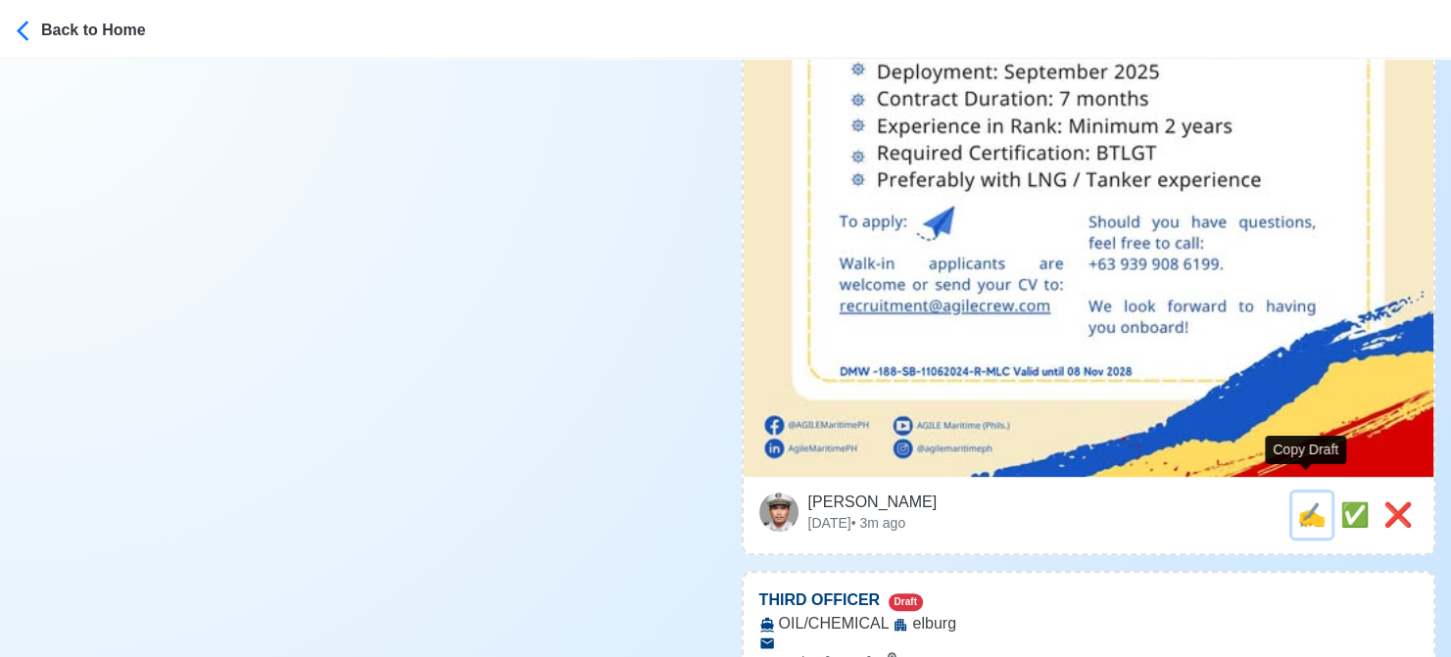
click at [1309, 502] on span "✍️" at bounding box center [1311, 515] width 29 height 26
type input "FITTER"
select select
type input "AGILE Maritime Resources, Inc."
type input "LNG TANKER"
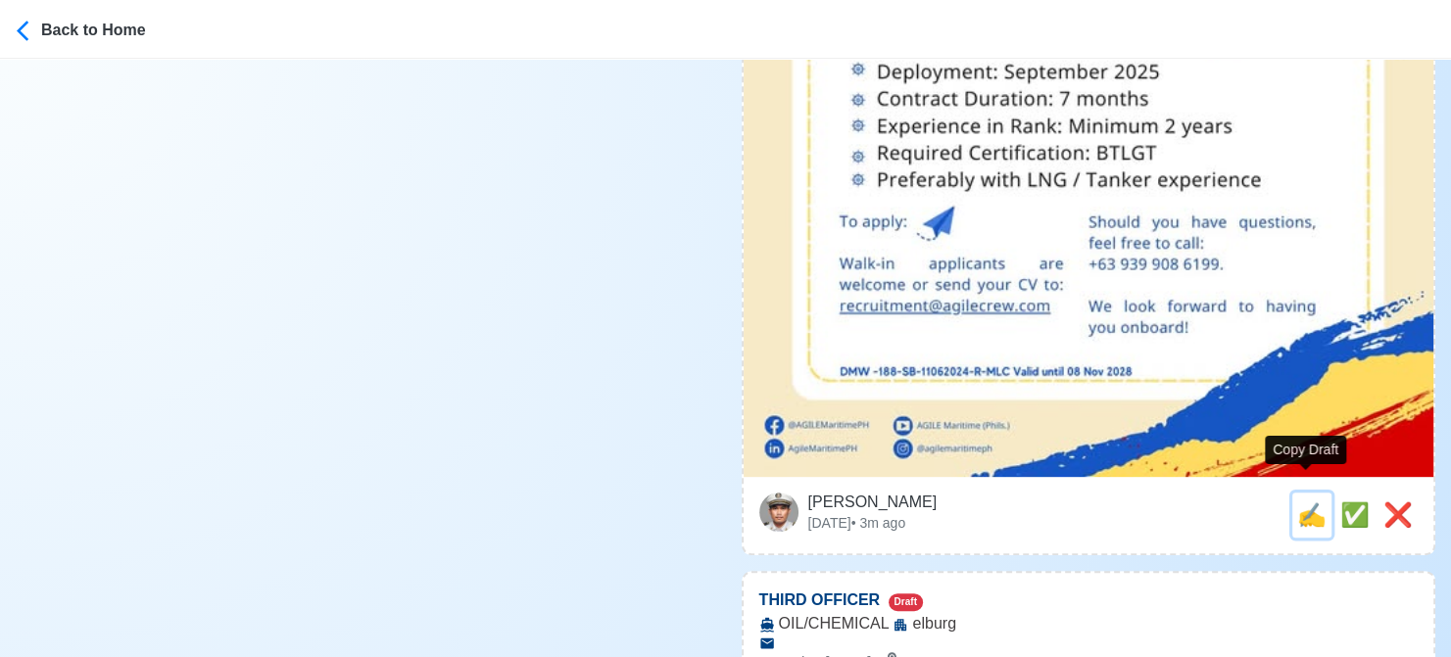
type input "recruitment@agilecrew.com"
type textarea "✅ Apply now! AGILE Maritime Resources, Inc. is looking for FITTER. 🚢 LNG TANKER…"
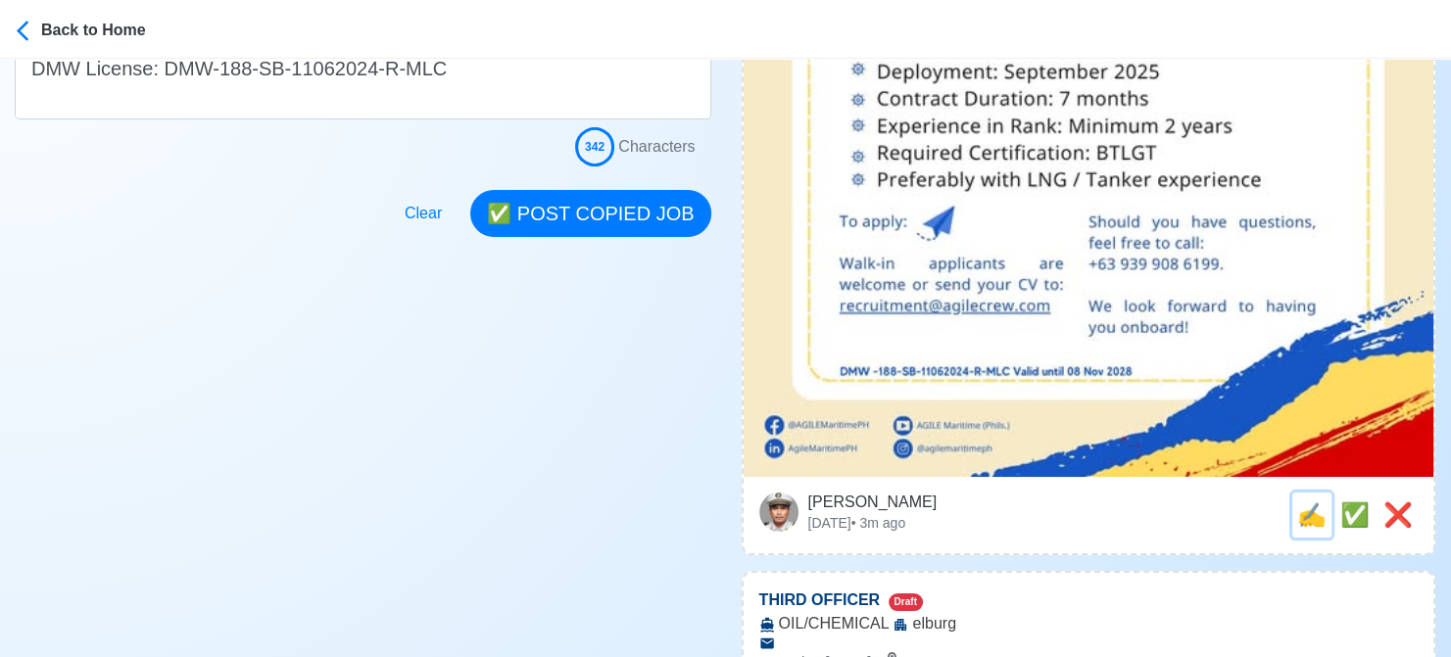
scroll to position [0, 0]
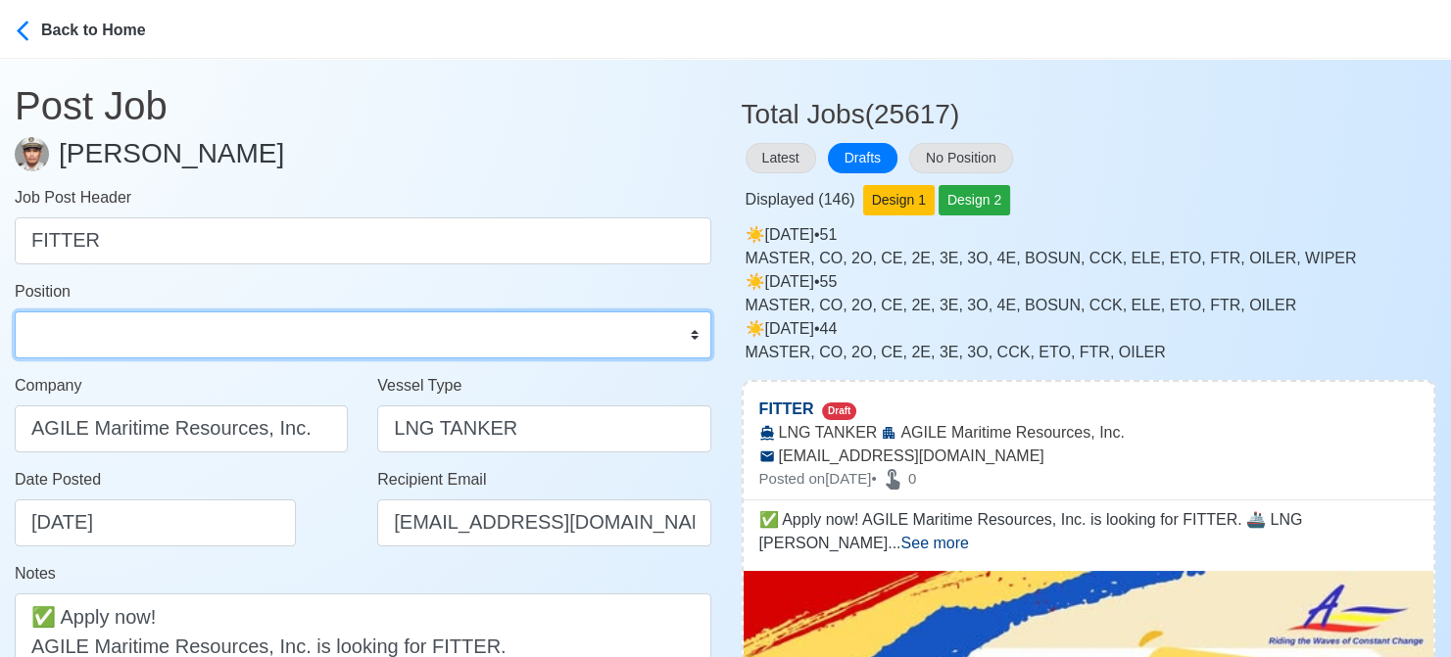
click at [220, 334] on select "Master Chief Officer 2nd Officer 3rd Officer Junior Officer Chief Engineer 2nd …" at bounding box center [363, 335] width 697 height 47
select select "Fitter"
click at [15, 312] on select "Master Chief Officer 2nd Officer 3rd Officer Junior Officer Chief Engineer 2nd …" at bounding box center [363, 335] width 697 height 47
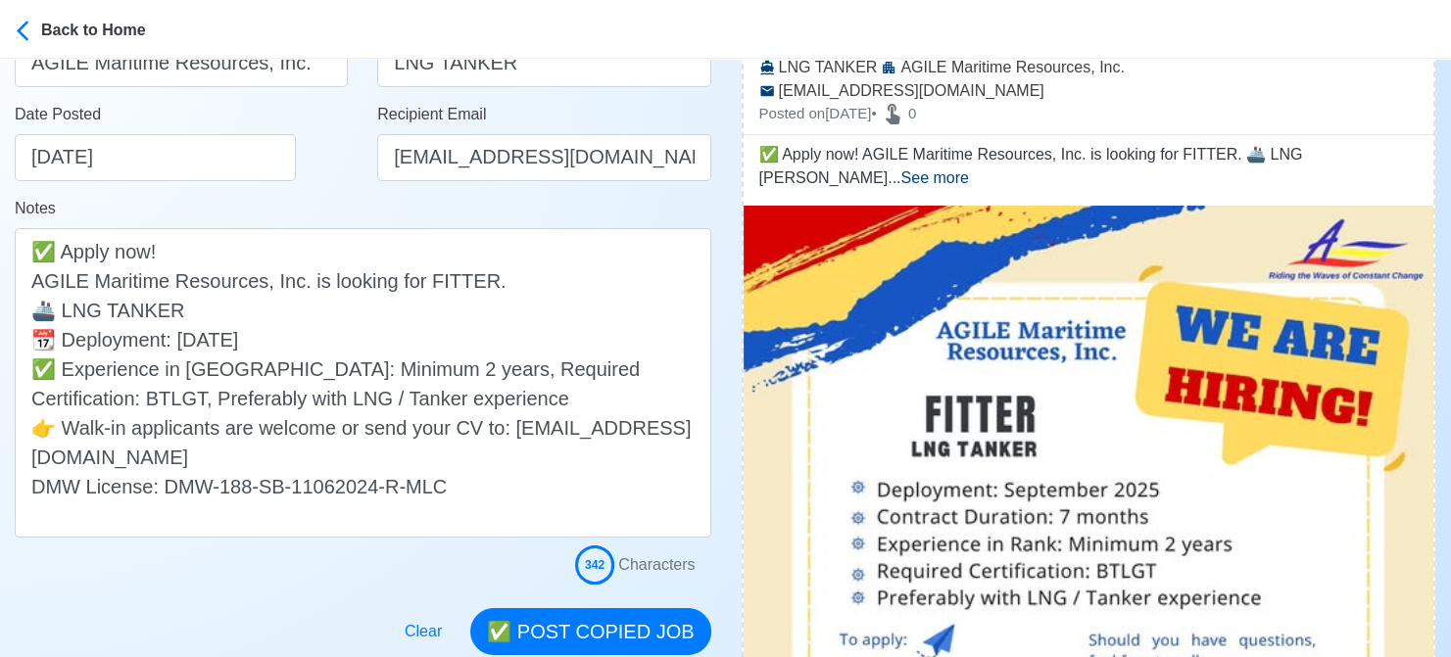
scroll to position [392, 0]
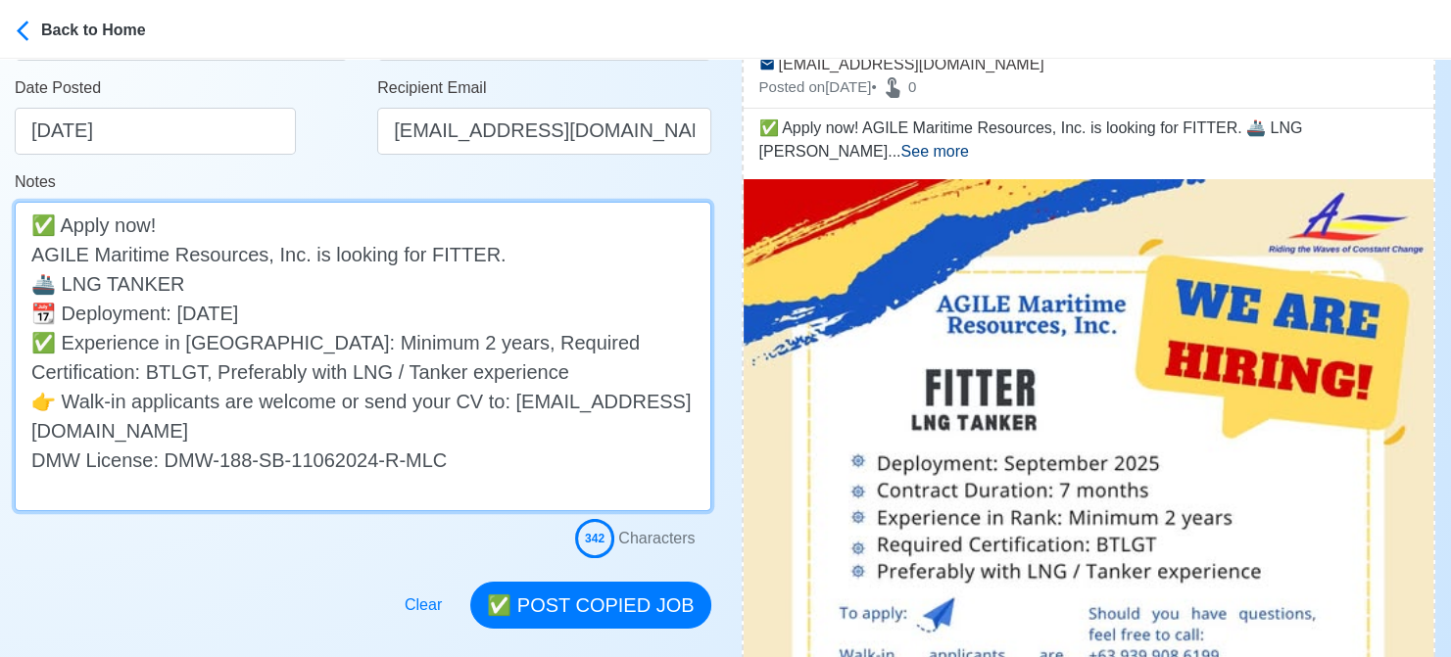
drag, startPoint x: 287, startPoint y: 432, endPoint x: 11, endPoint y: 395, distance: 278.8
click at [11, 395] on main "Post Job Jeyner Gil Job Post Header FITTER Position Master Chief Officer 2nd Of…" at bounding box center [363, 148] width 726 height 962
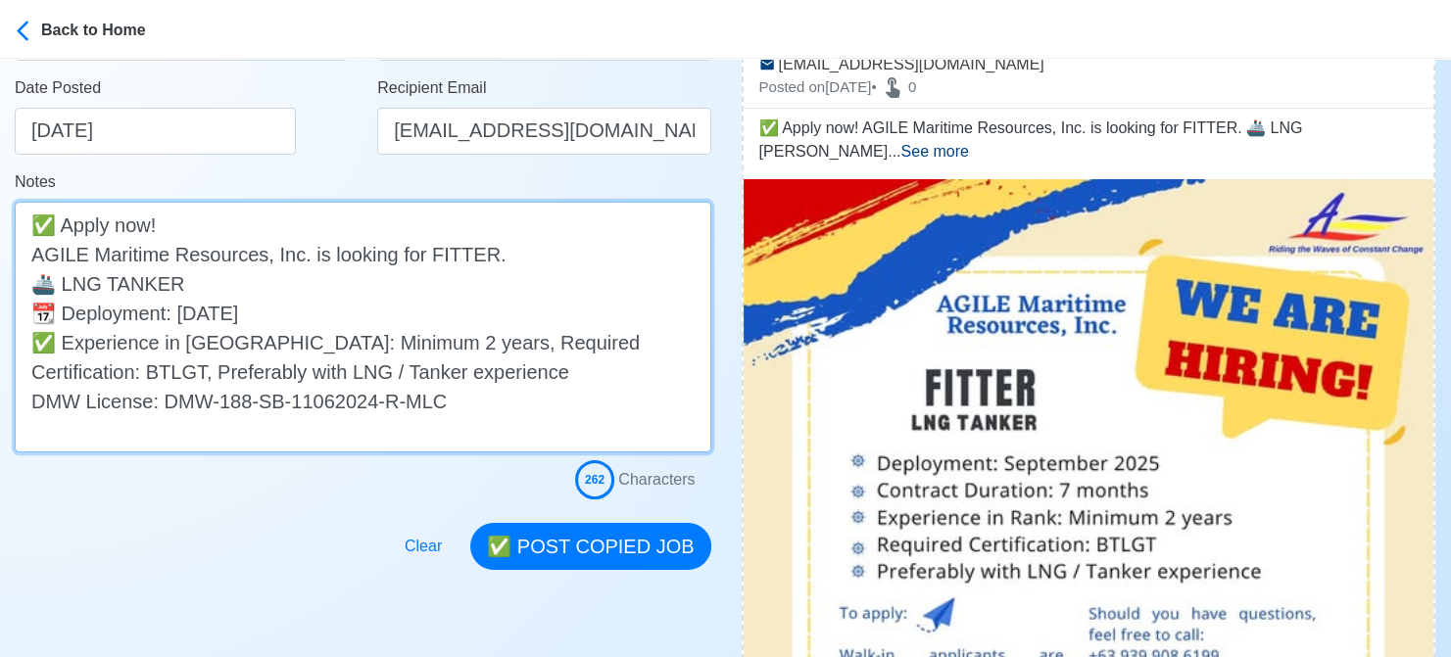
click at [361, 309] on textarea "✅ Apply now! AGILE Maritime Resources, Inc. is looking for FITTER. 🚢 LNG TANKER…" at bounding box center [363, 327] width 697 height 251
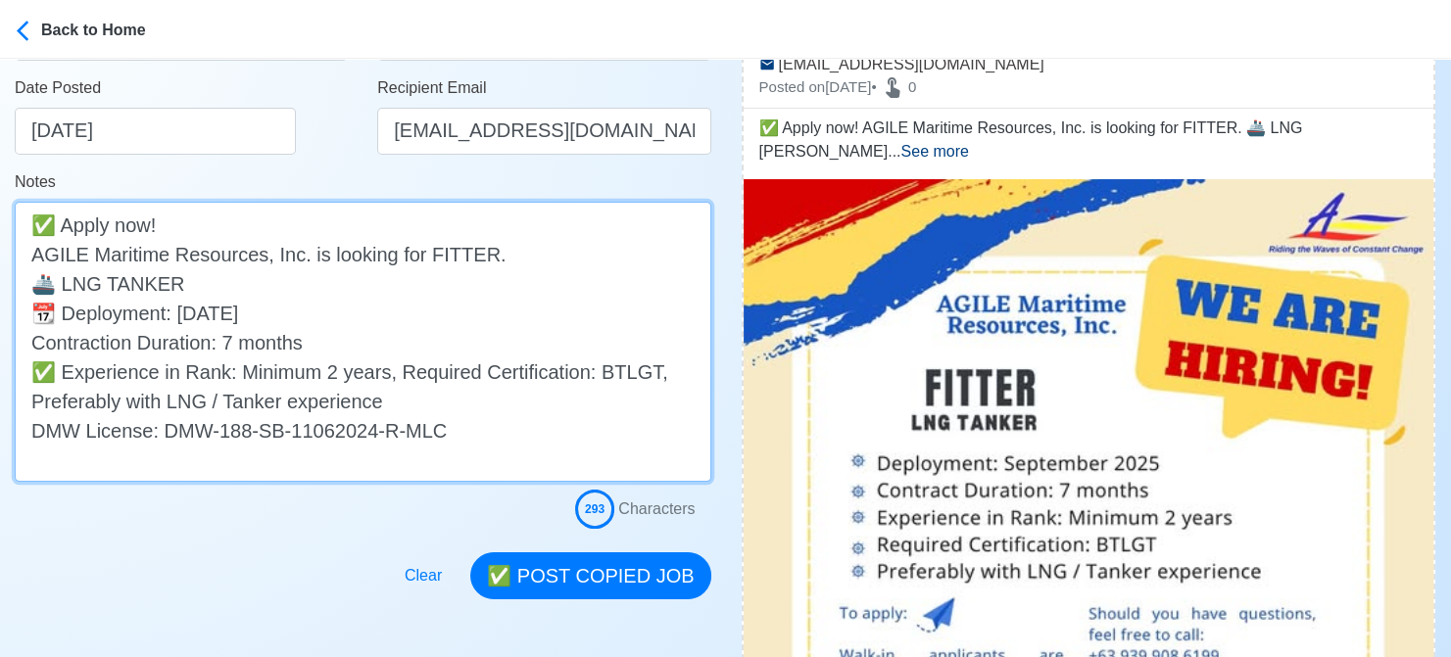
drag, startPoint x: 64, startPoint y: 371, endPoint x: -20, endPoint y: 369, distance: 83.3
click at [398, 372] on textarea "✅ Apply now! AGILE Maritime Resources, Inc. is looking for FITTER. 🚢 LNG TANKER…" at bounding box center [363, 342] width 697 height 280
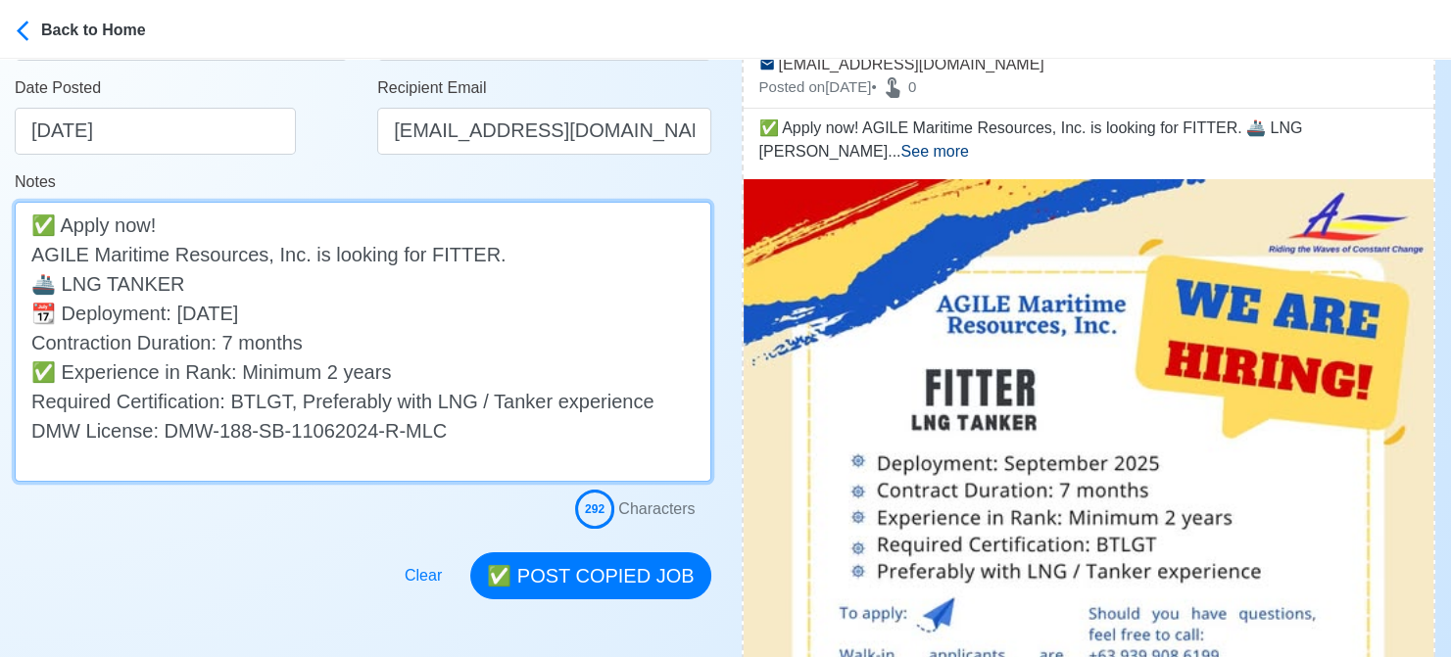
paste textarea "✅"
click at [321, 398] on textarea "✅ Apply now! AGILE Maritime Resources, Inc. is looking for FITTER. 🚢 LNG TANKER…" at bounding box center [363, 342] width 697 height 280
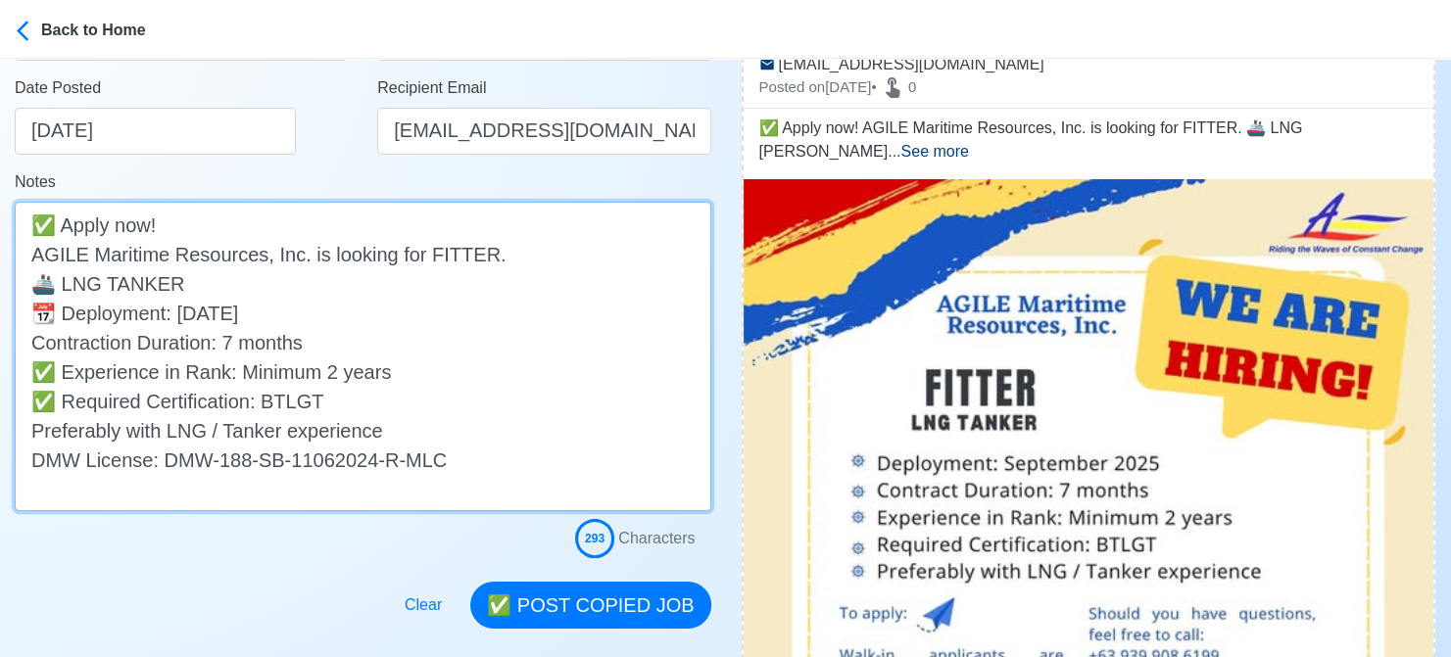
paste textarea "✅"
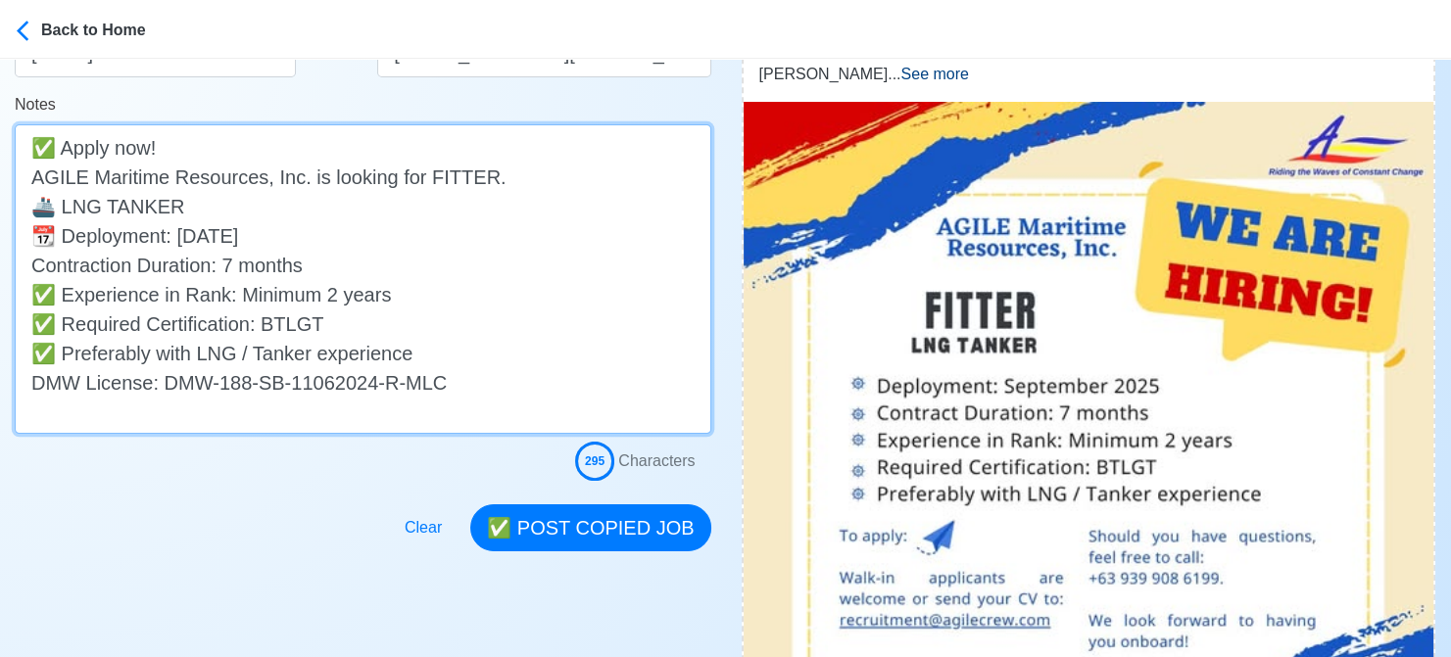
scroll to position [490, 0]
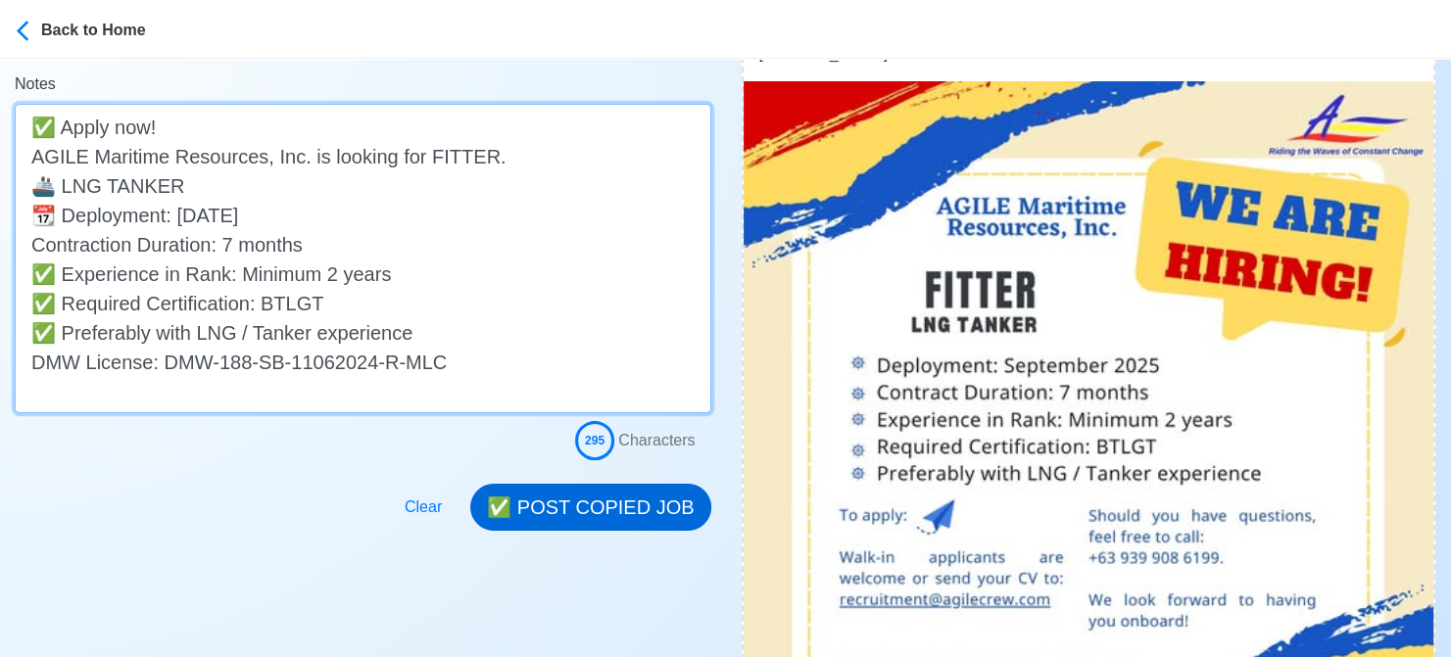
type textarea "✅ Apply now! AGILE Maritime Resources, Inc. is looking for FITTER. 🚢 LNG TANKER…"
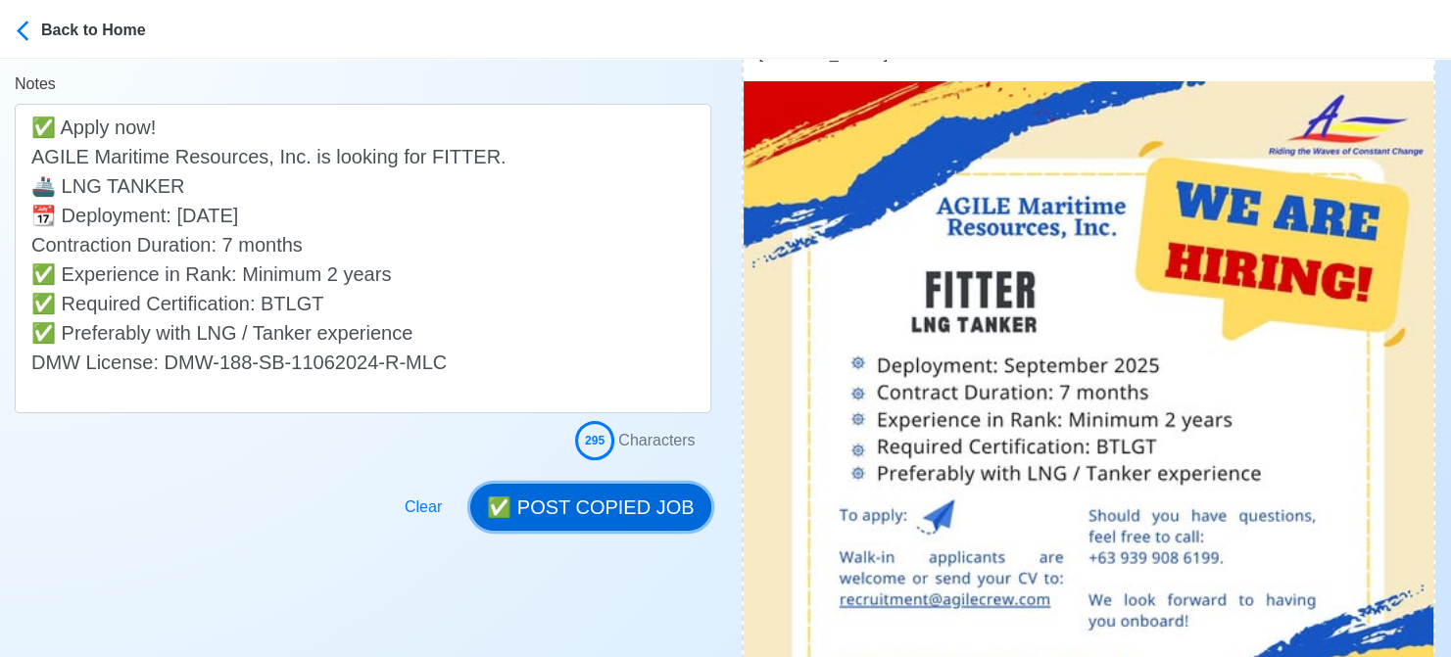
click at [607, 509] on button "✅ POST COPIED JOB" at bounding box center [590, 507] width 240 height 47
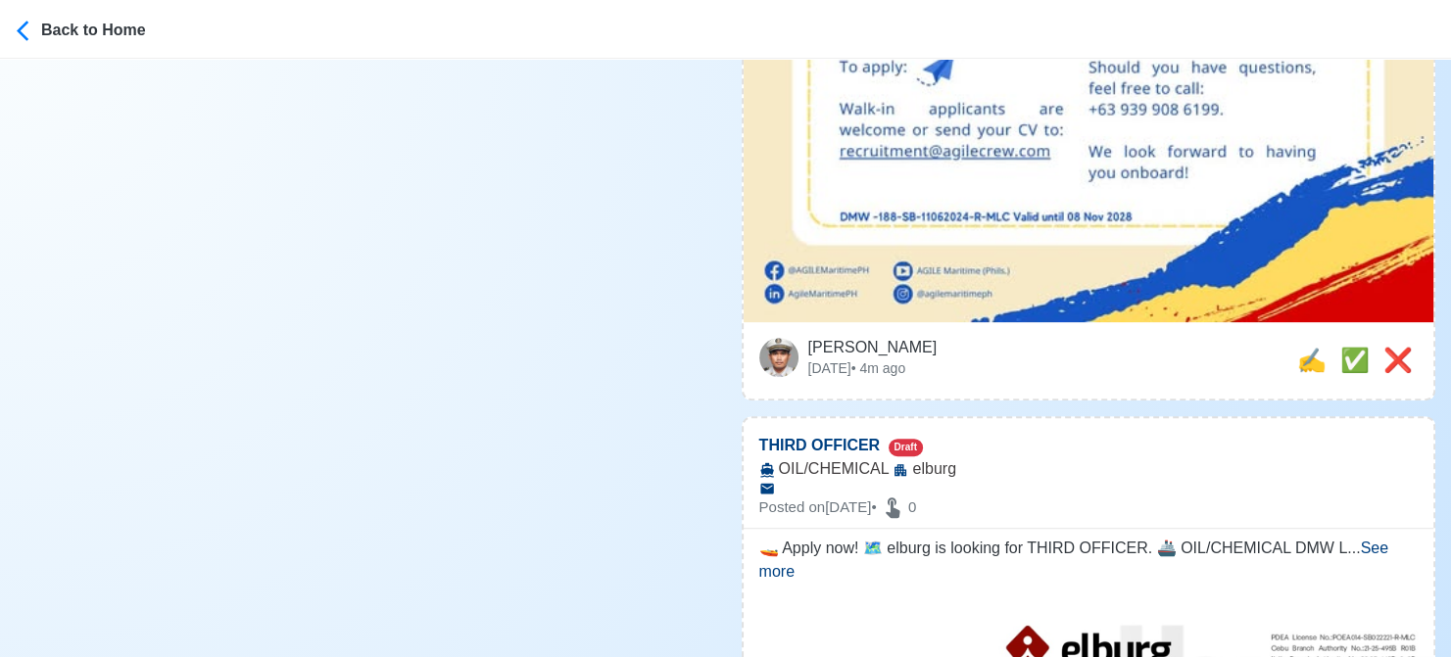
scroll to position [980, 0]
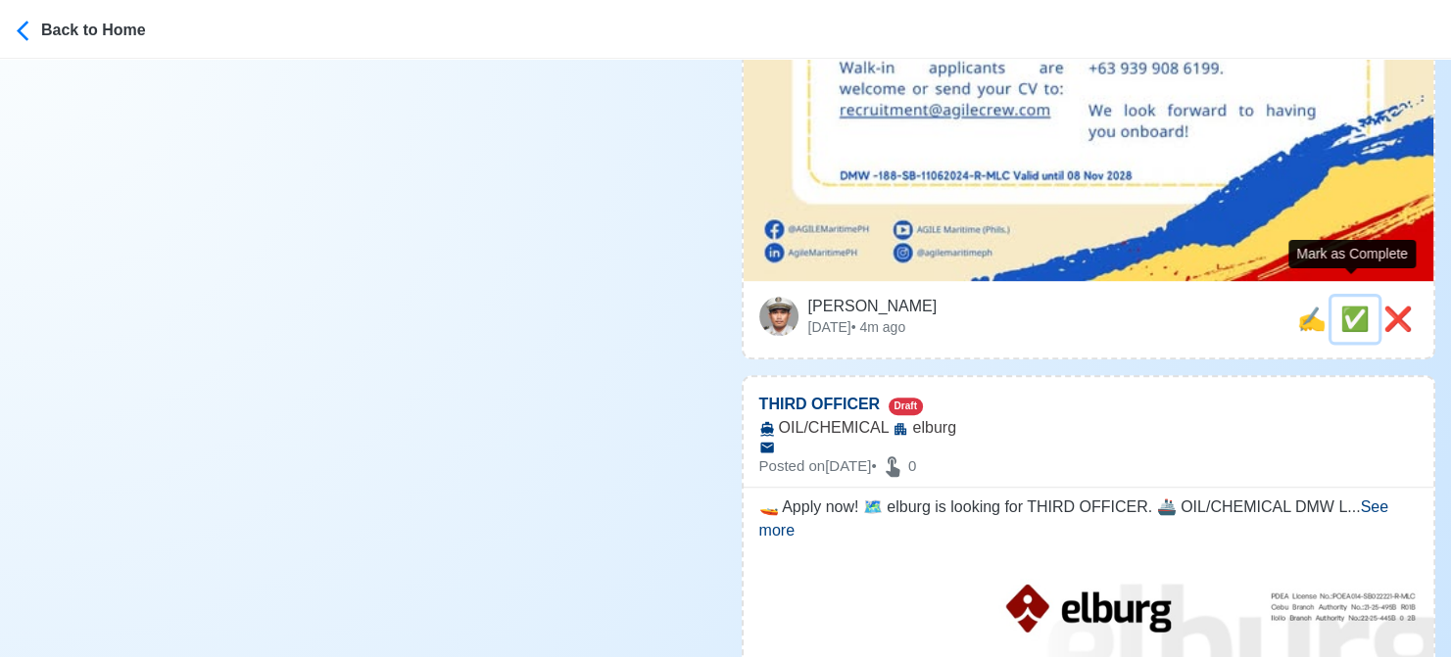
click at [1349, 306] on span "✅" at bounding box center [1354, 319] width 29 height 26
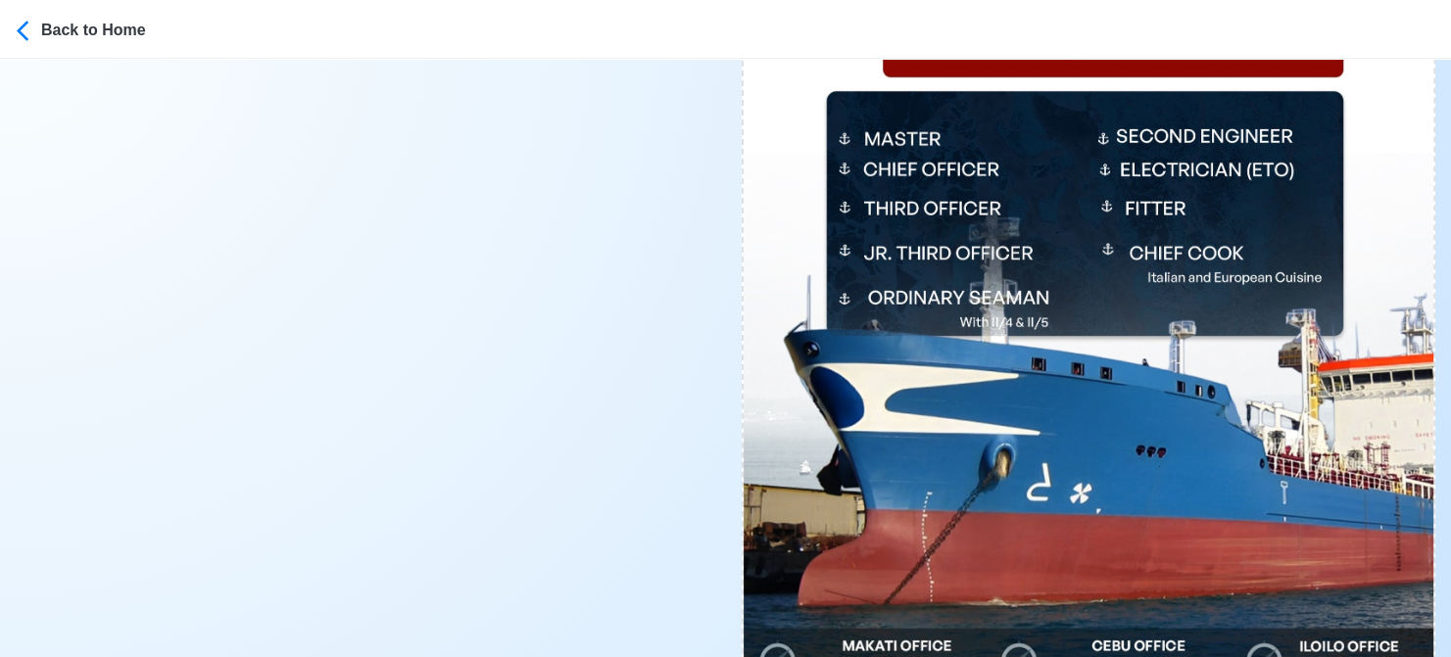
scroll to position [882, 0]
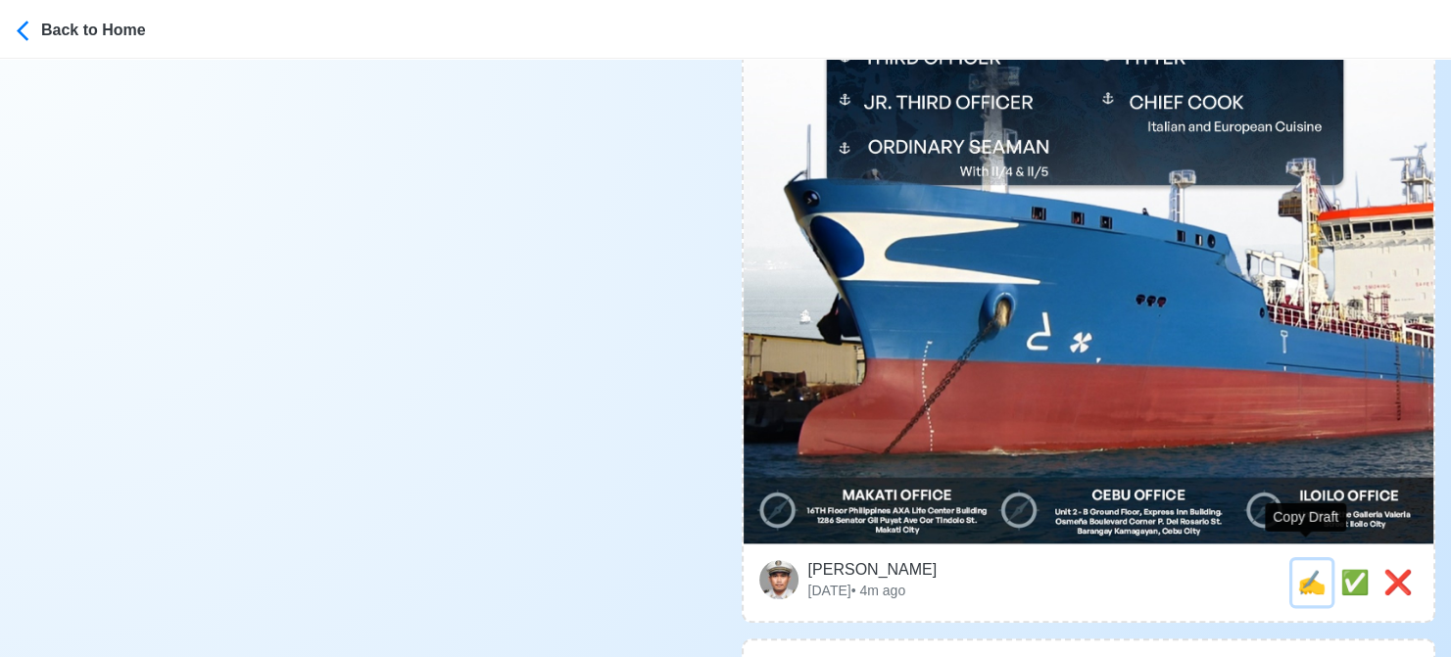
click at [1297, 569] on span "✍️" at bounding box center [1311, 582] width 29 height 26
type input "THIRD OFFICER"
select select
type input "elburg"
type input "OIL/CHEMICAL"
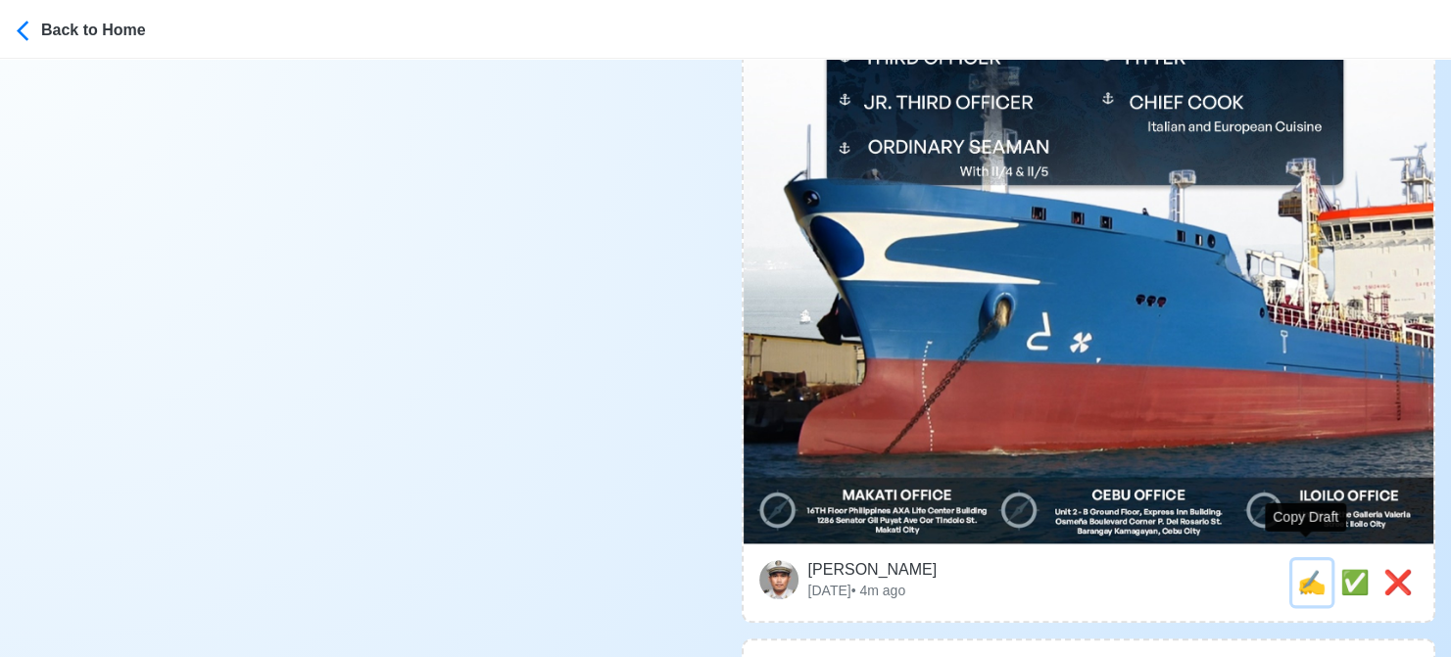
type textarea "🚤 Apply now! 🗺️ elburg is looking for THIRD OFFICER. 🚢 OIL/CHEMICAL DMW License…"
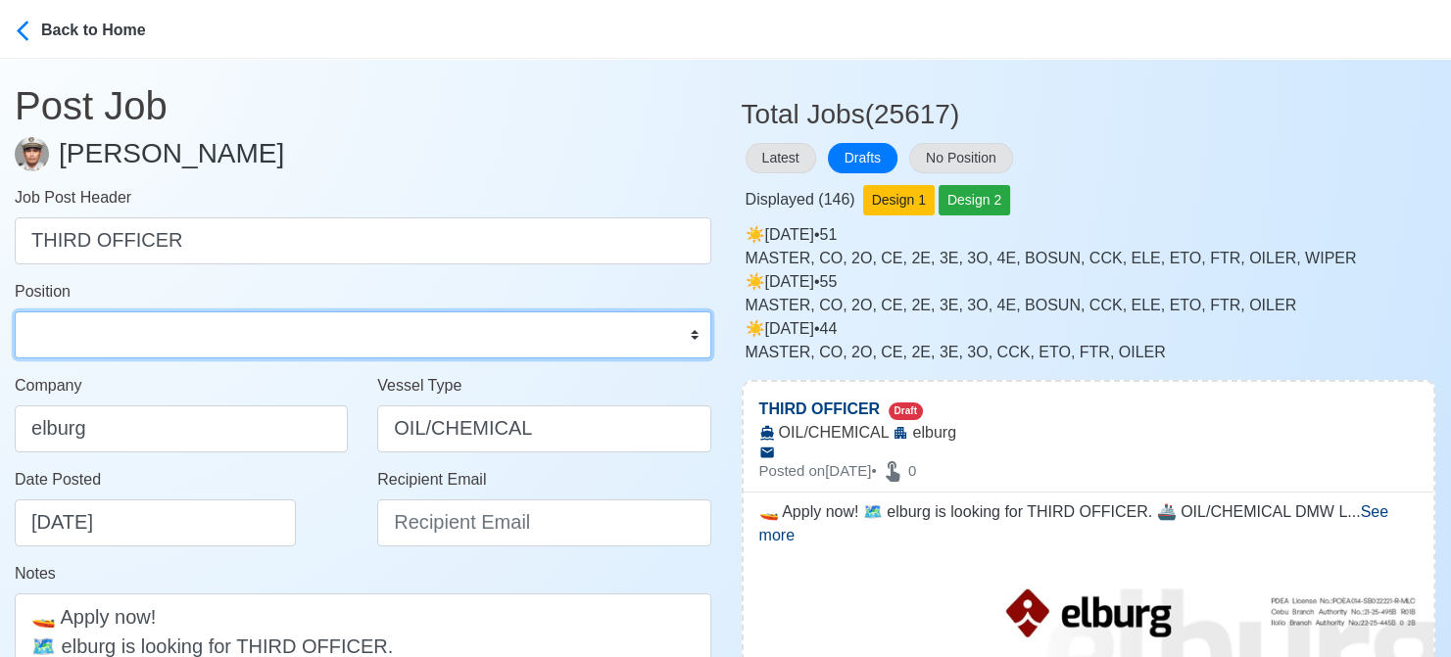
click at [164, 337] on select "Master Chief Officer 2nd Officer 3rd Officer Junior Officer Chief Engineer 2nd …" at bounding box center [363, 335] width 697 height 47
select select "3rd Officer"
click at [15, 312] on select "Master Chief Officer 2nd Officer 3rd Officer Junior Officer Chief Engineer 2nd …" at bounding box center [363, 335] width 697 height 47
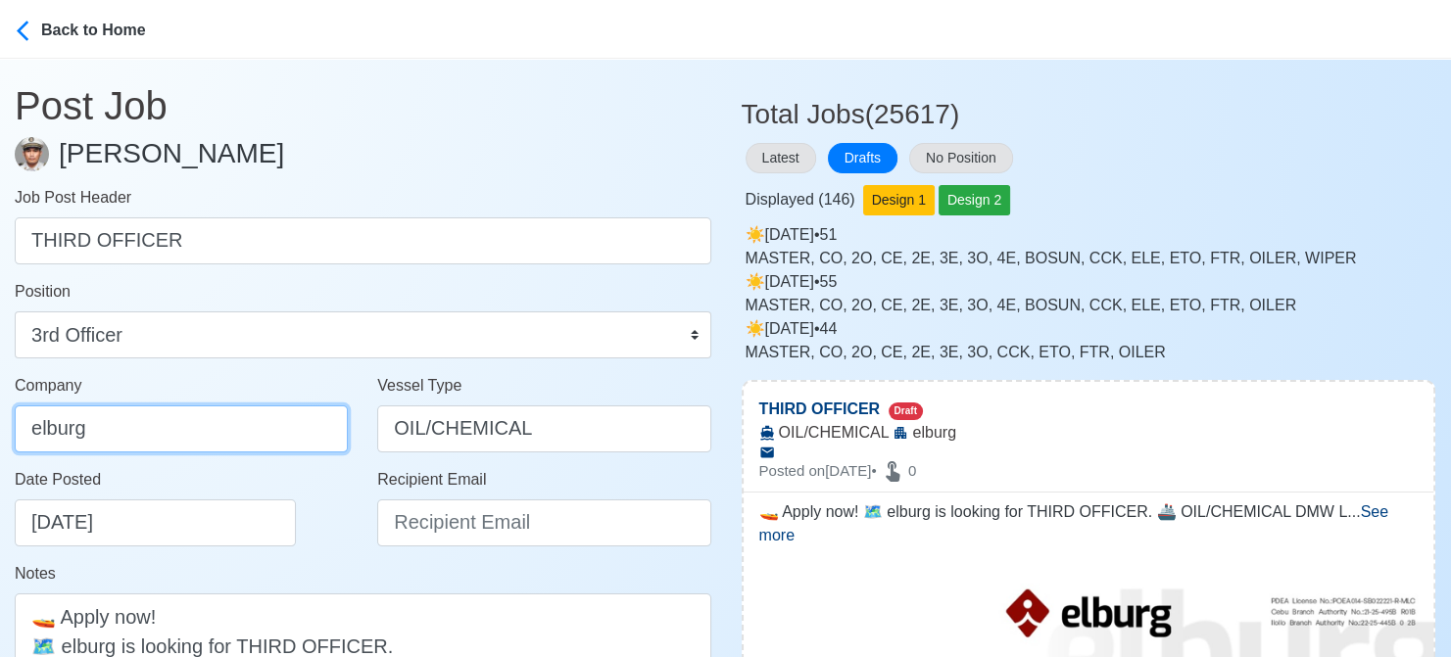
click at [215, 440] on input "elburg" at bounding box center [181, 429] width 333 height 47
type input "Elburg Shipmanagement Phils., Inc. (Cebu Branch)"
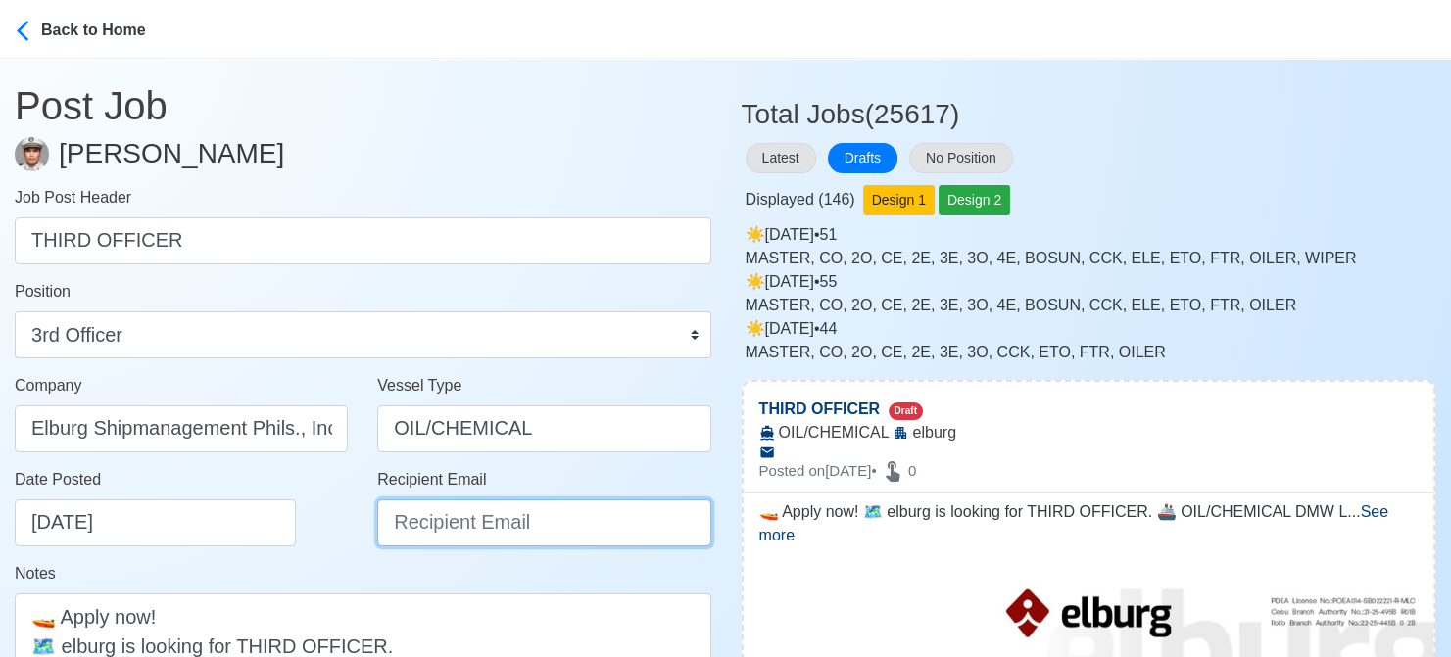
click at [517, 520] on input "Recipient Email" at bounding box center [543, 523] width 333 height 47
paste input "recruitment@elburgshipmanagement.com.ph"
type input "recruitment@elburgshipmanagement.com.ph"
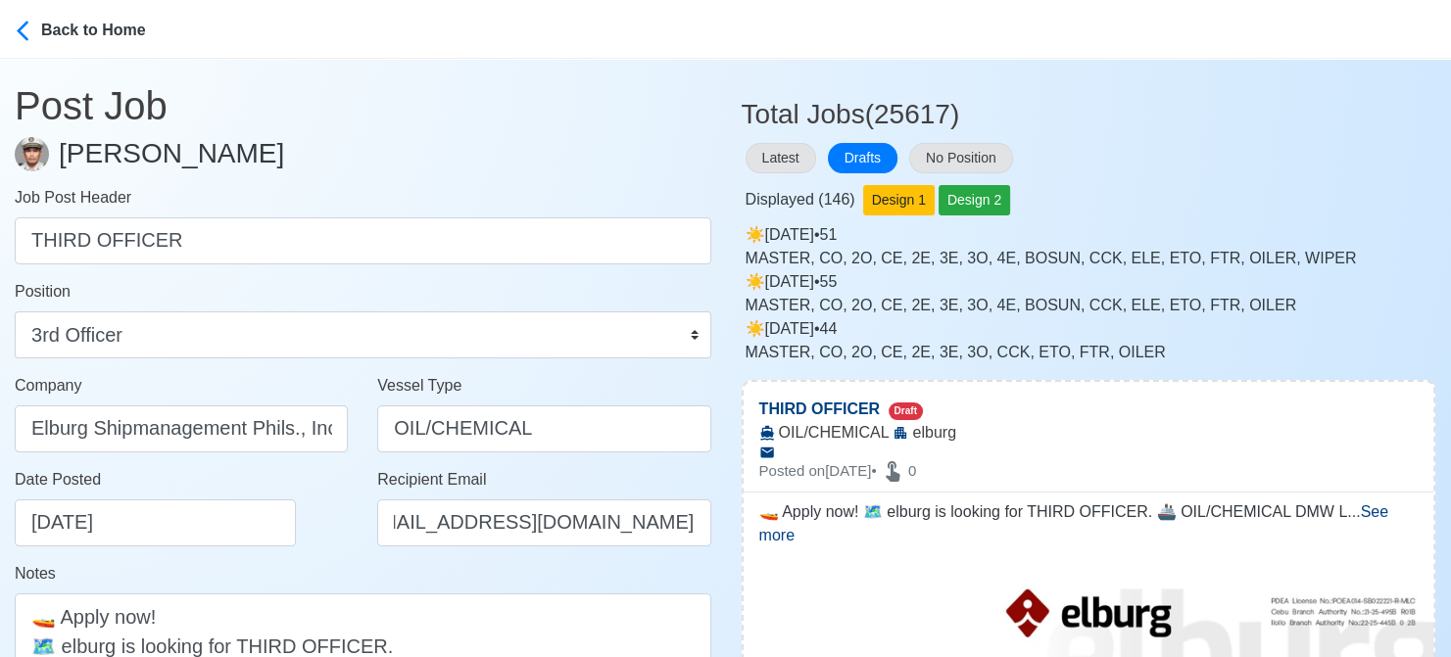
click at [314, 513] on div "Date Posted 08/16/2025" at bounding box center [187, 507] width 344 height 78
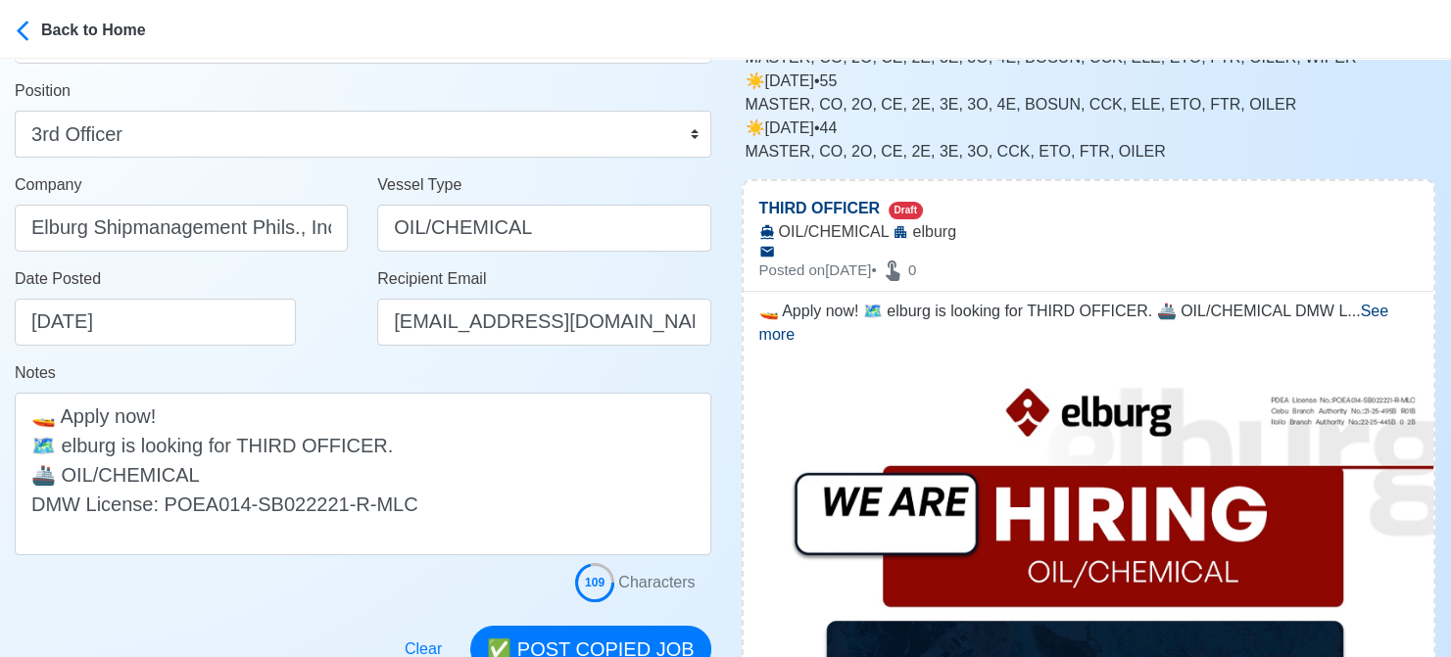
scroll to position [294, 0]
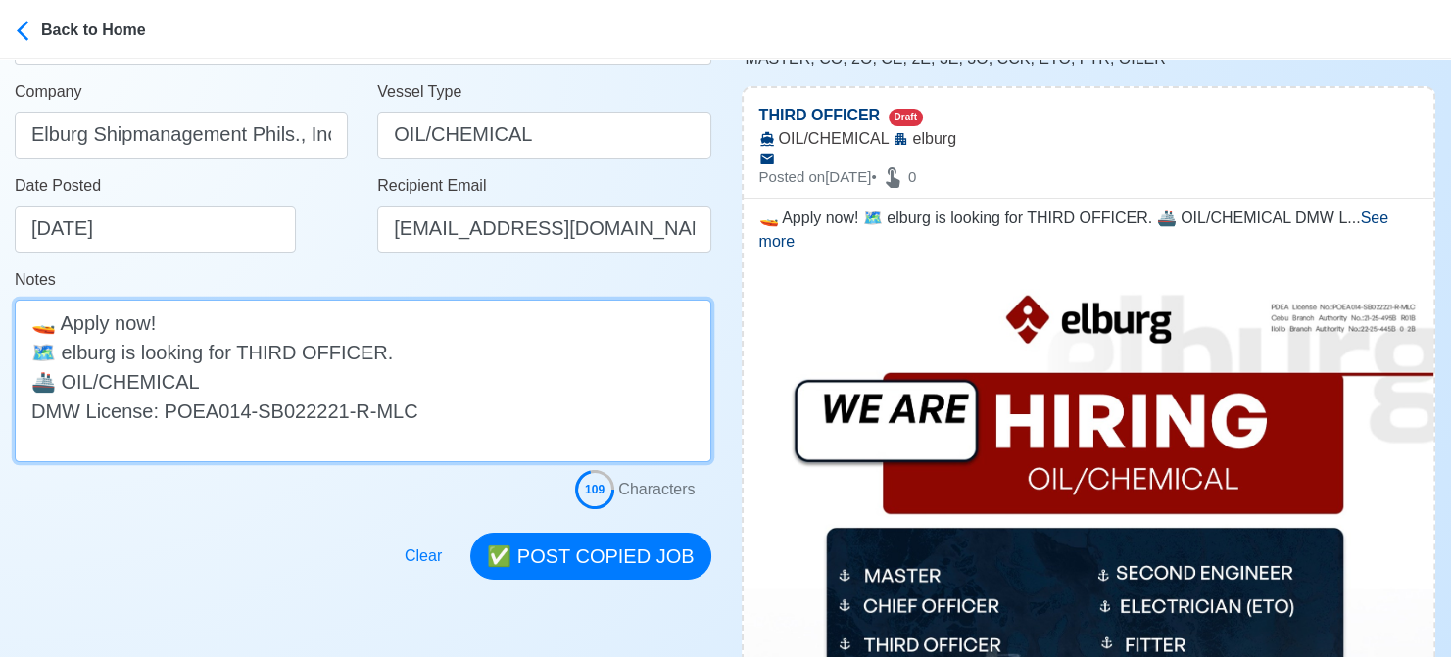
click at [70, 351] on textarea "🚤 Apply now! 🗺️ elburg is looking for THIRD OFFICER. 🚢 OIL/CHEMICAL DMW License…" at bounding box center [363, 381] width 697 height 163
type textarea "🚤 Apply now! 🗺️ Elburg is looking for THIRD OFFICER. 🚢 OIL/CHEMICAL DMW License…"
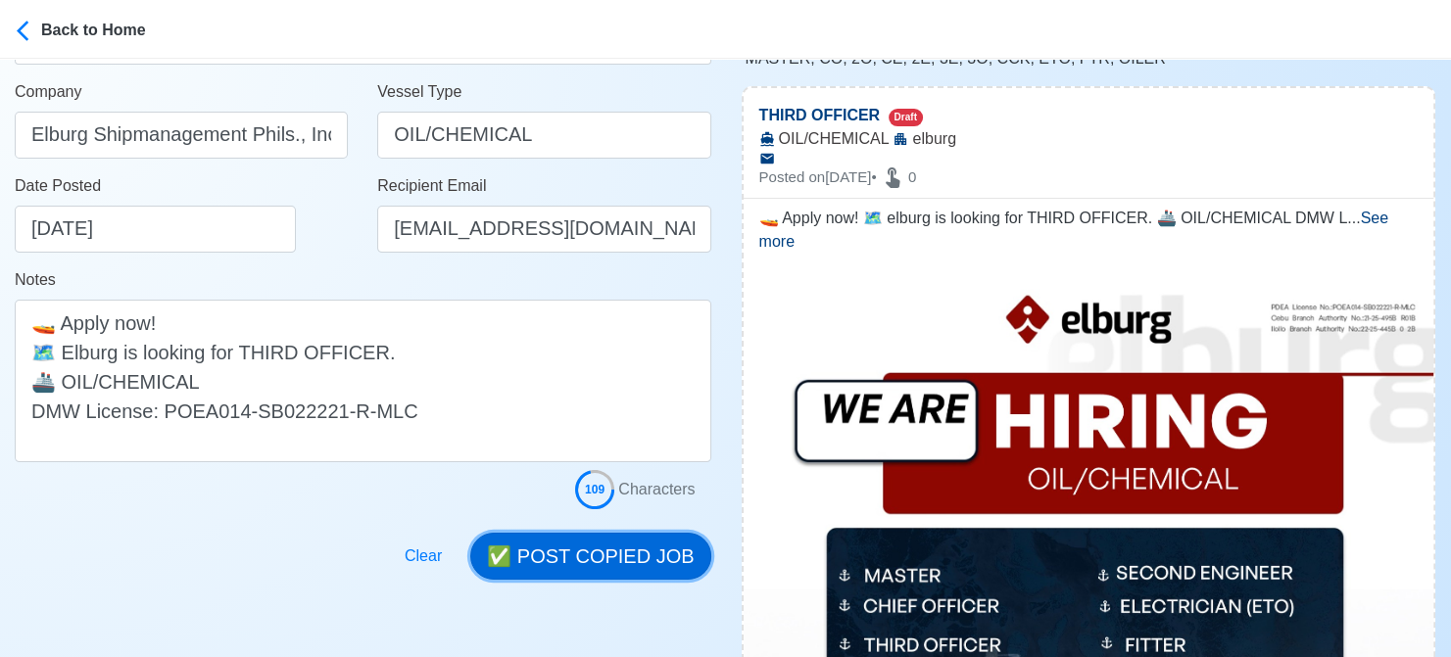
click at [628, 552] on button "✅ POST COPIED JOB" at bounding box center [590, 556] width 240 height 47
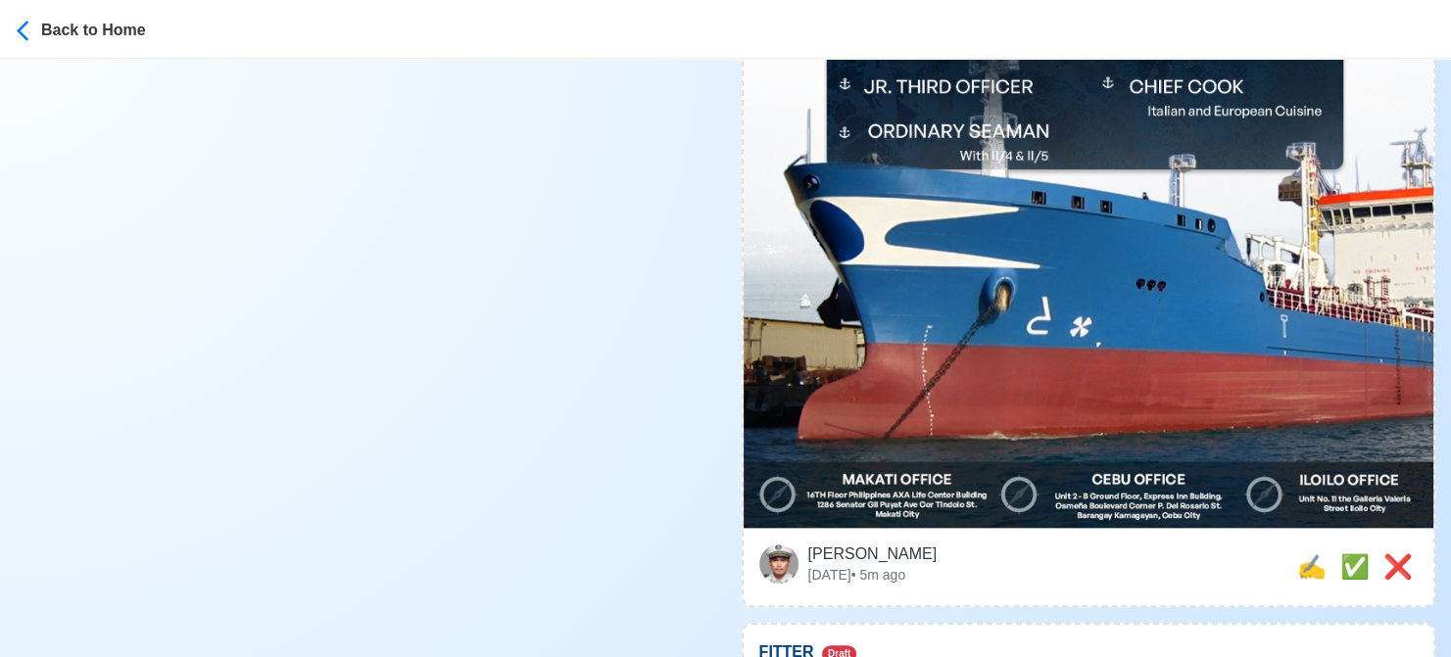
scroll to position [980, 0]
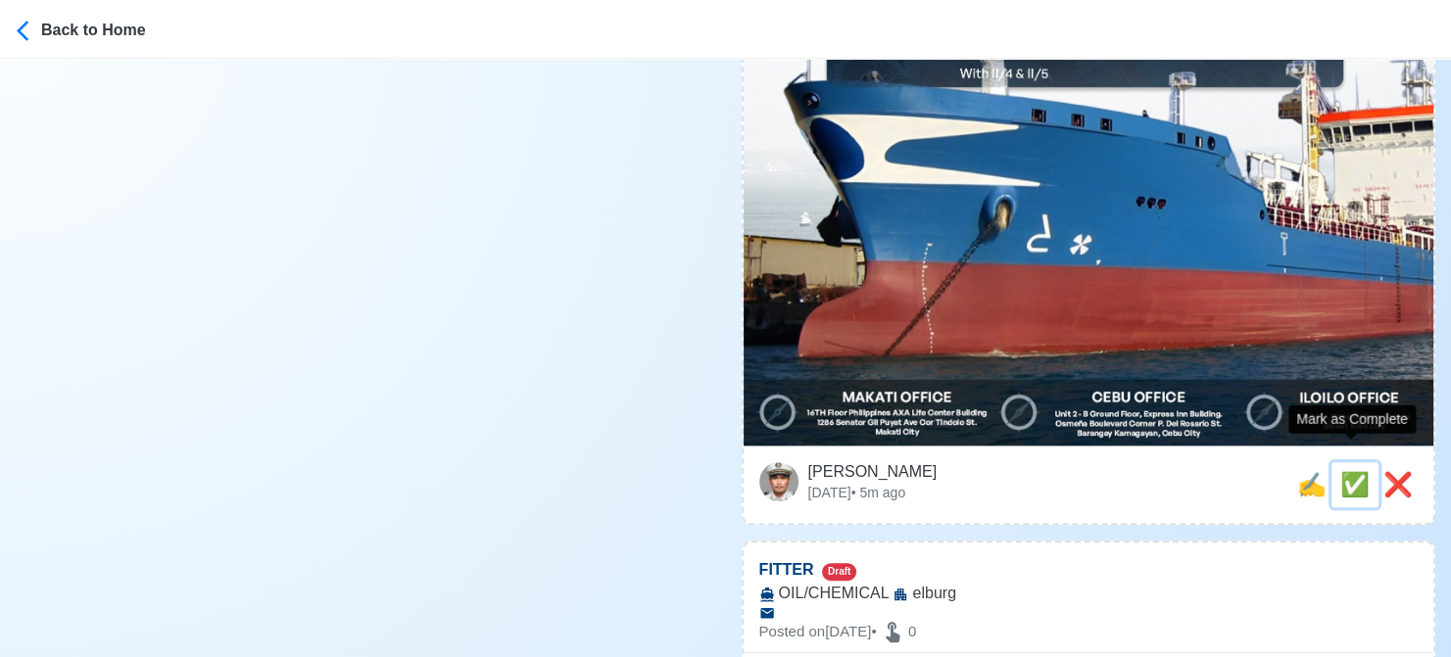
click at [1347, 471] on span "✅" at bounding box center [1354, 484] width 29 height 26
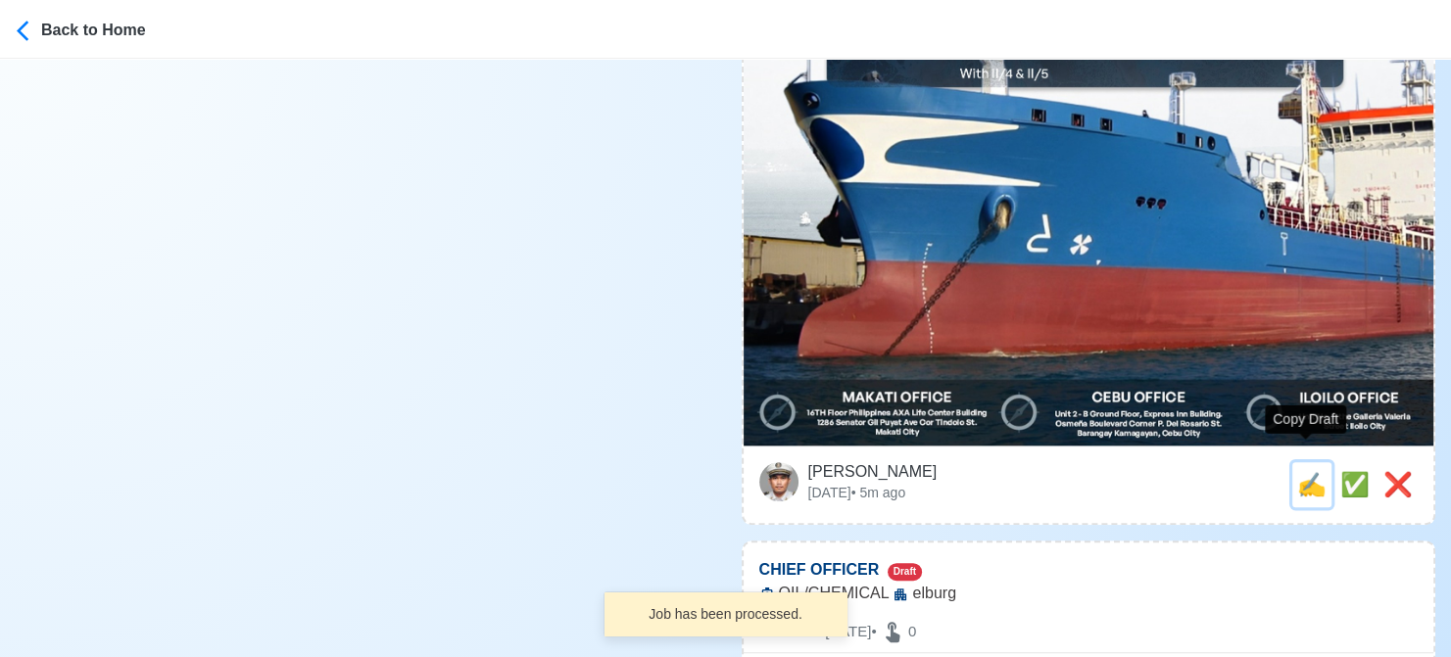
click at [1307, 472] on span "✍️" at bounding box center [1311, 484] width 29 height 26
type input "FITTER"
select select
type input "elburg"
type input "OIL/CHEMICAL"
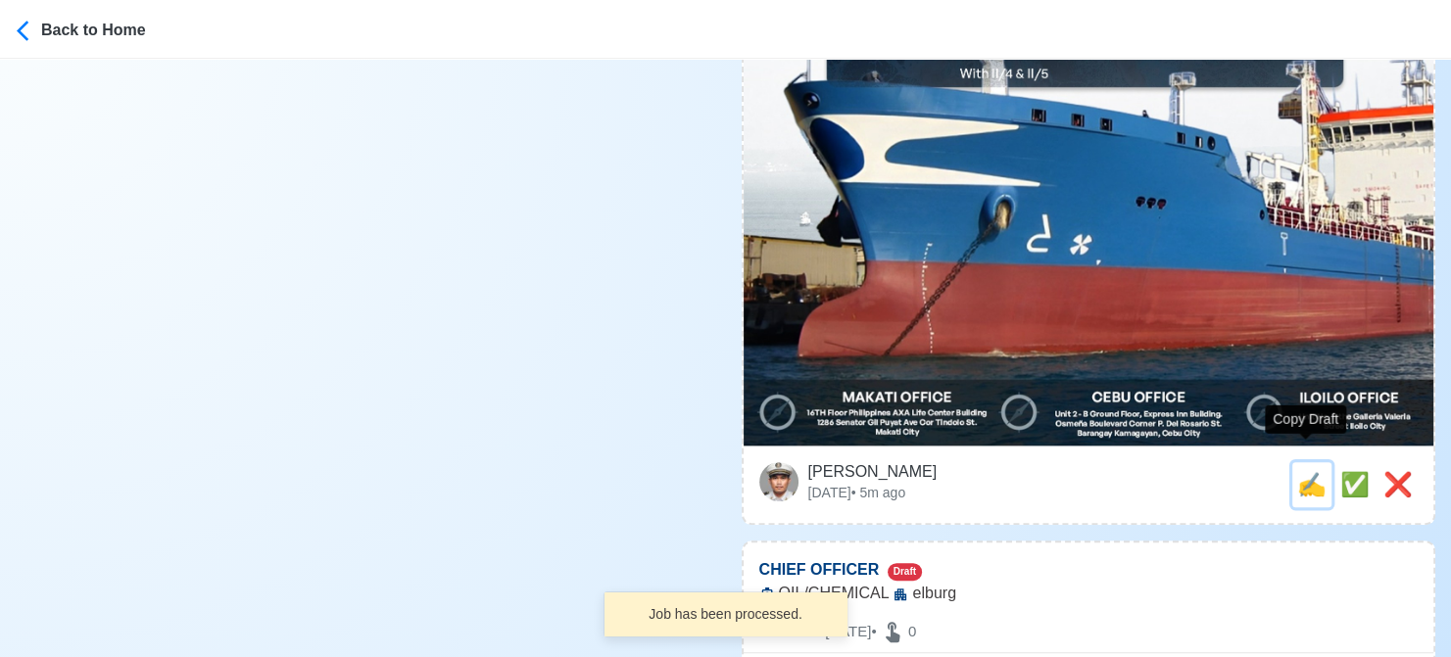
type textarea "👉 Apply now! 🗺️ elburg is looking for FITTER. 🚢 OIL/CHEMICAL DMW License: POEA0…"
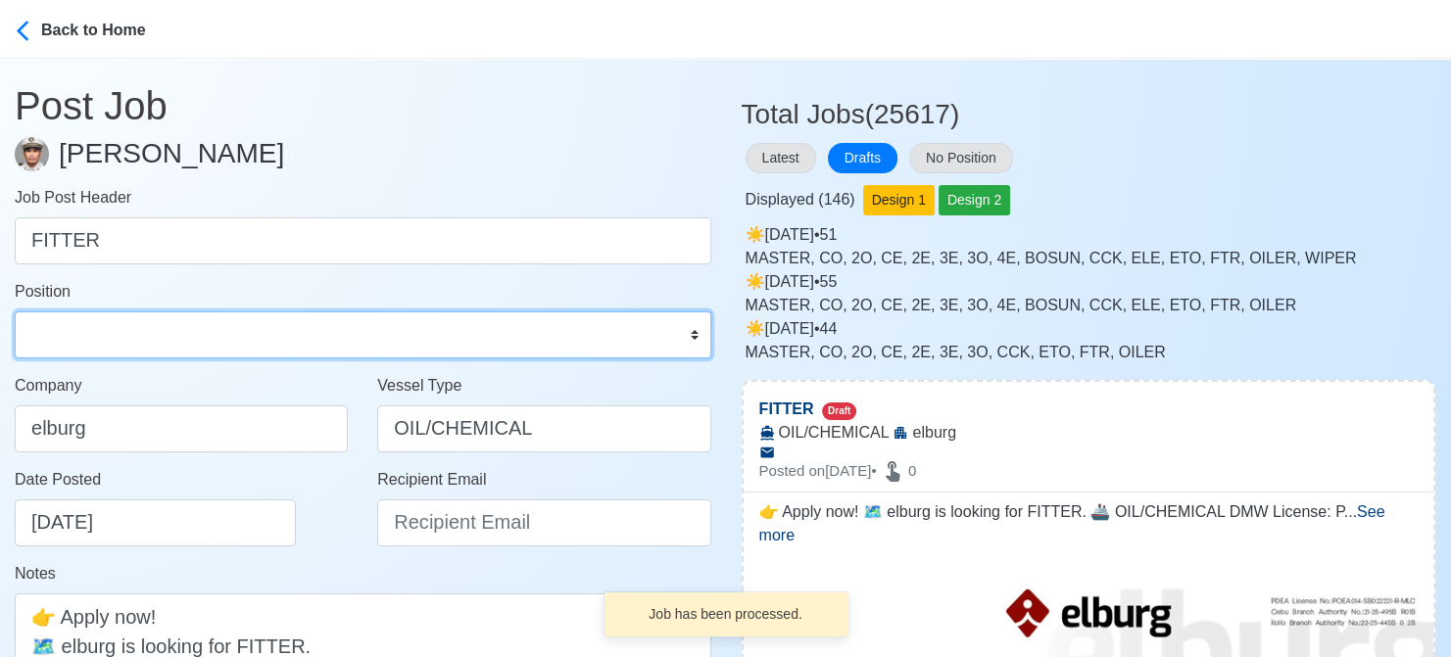
click at [172, 338] on select "Master Chief Officer 2nd Officer 3rd Officer Junior Officer Chief Engineer 2nd …" at bounding box center [363, 335] width 697 height 47
select select "Fitter"
click at [15, 312] on select "Master Chief Officer 2nd Officer 3rd Officer Junior Officer Chief Engineer 2nd …" at bounding box center [363, 335] width 697 height 47
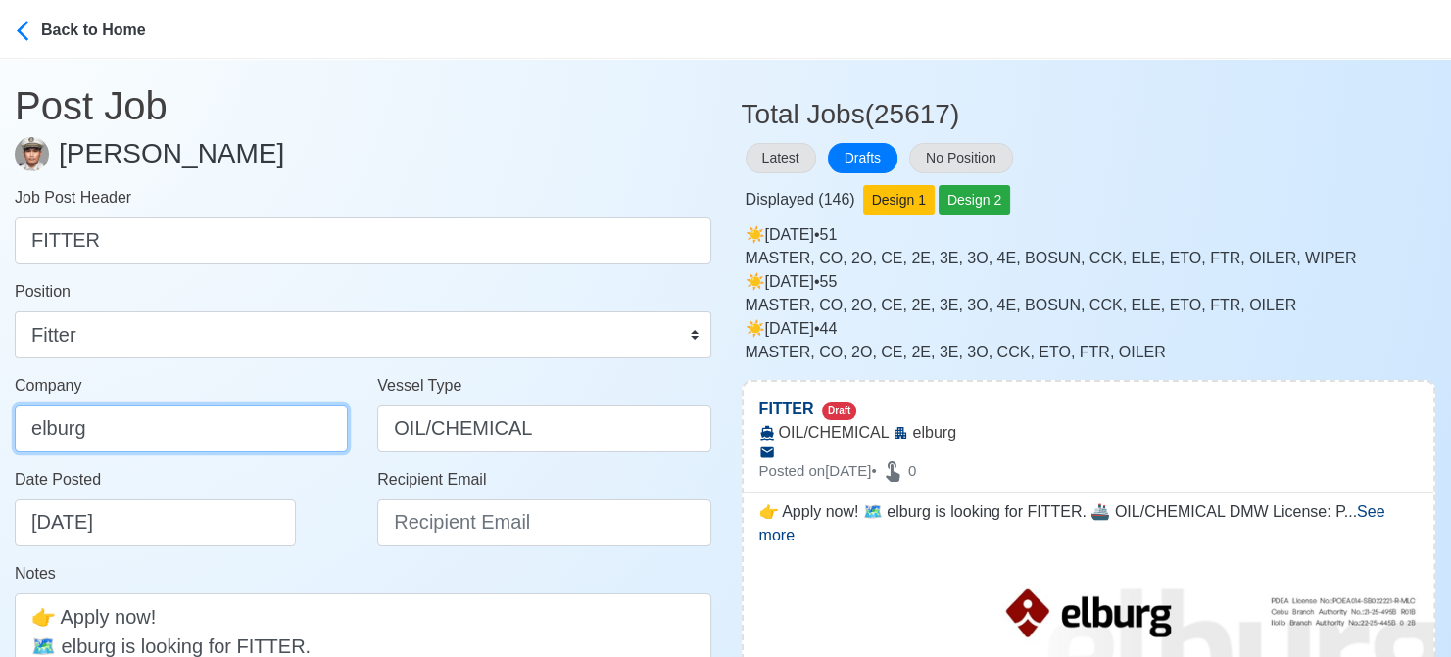
click at [192, 420] on input "elburg" at bounding box center [181, 429] width 333 height 47
type input "Elburg Shipmanagement Phils., Inc. (Cebu Branch)"
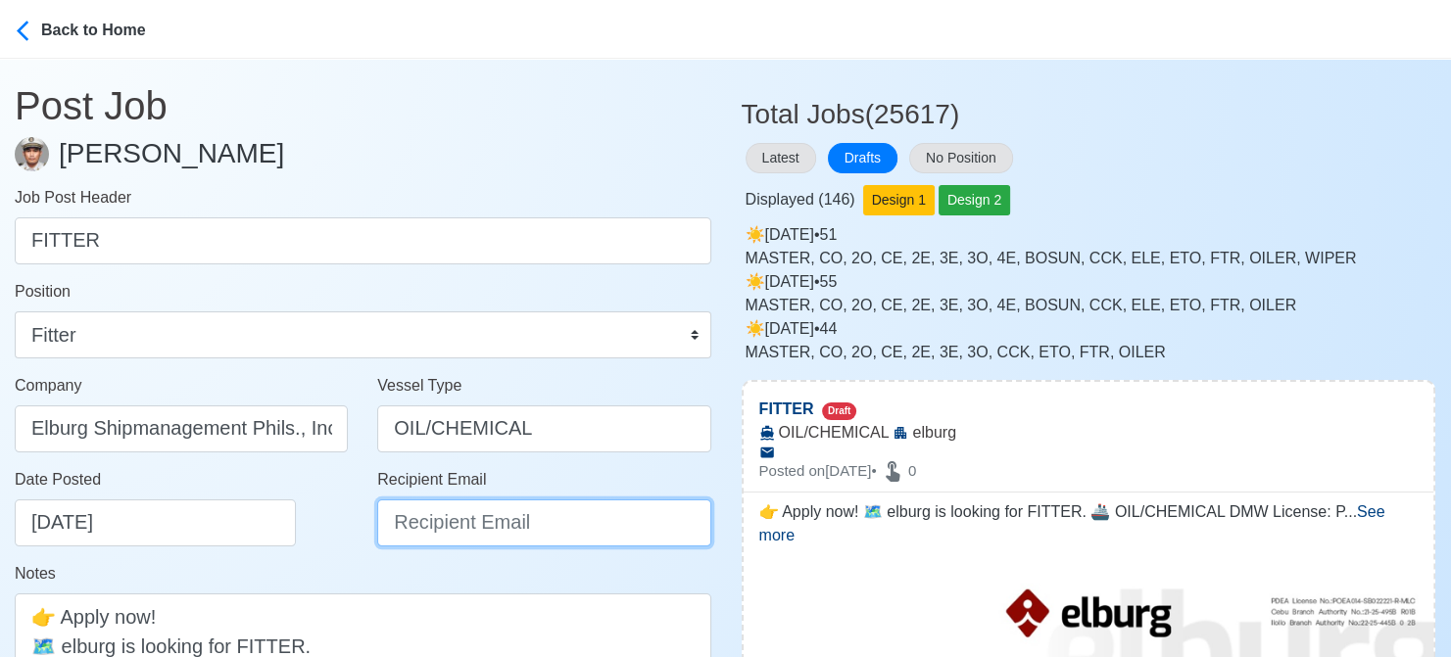
click at [462, 509] on input "Recipient Email" at bounding box center [543, 523] width 333 height 47
paste input "recruitment@elburgshipmanagement.com.ph"
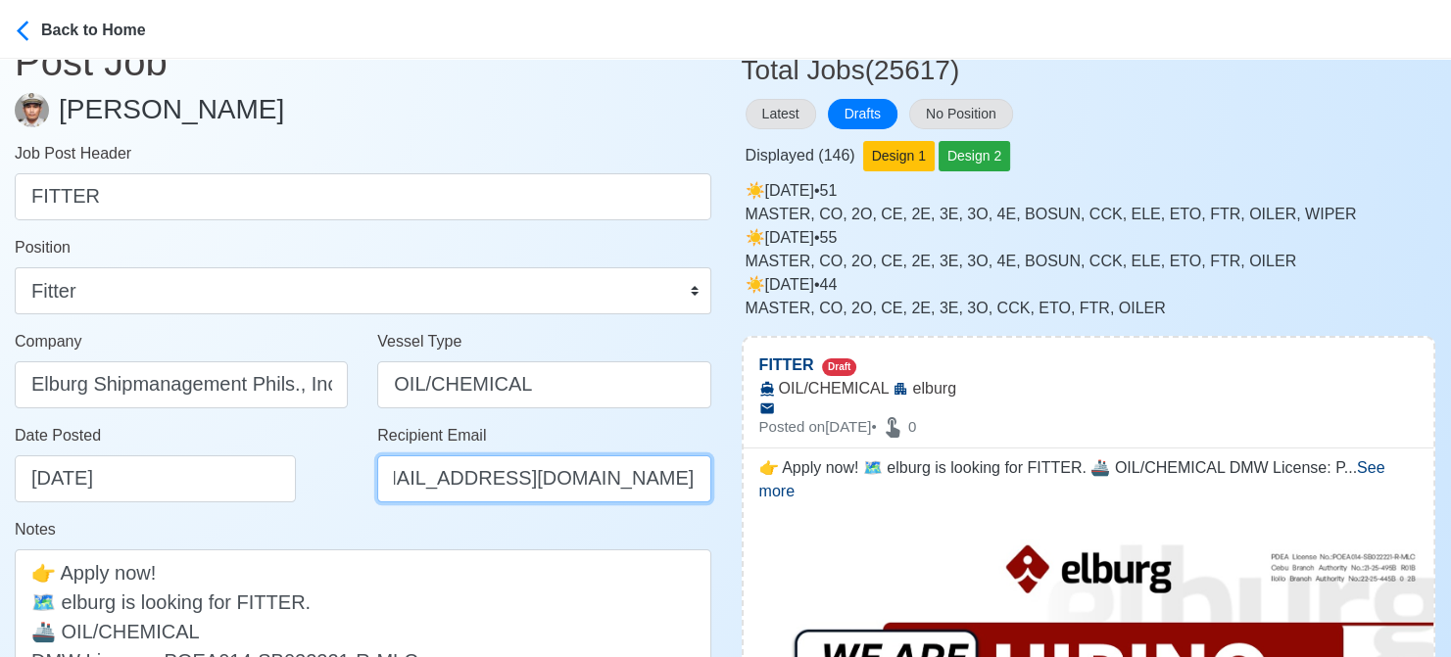
scroll to position [294, 0]
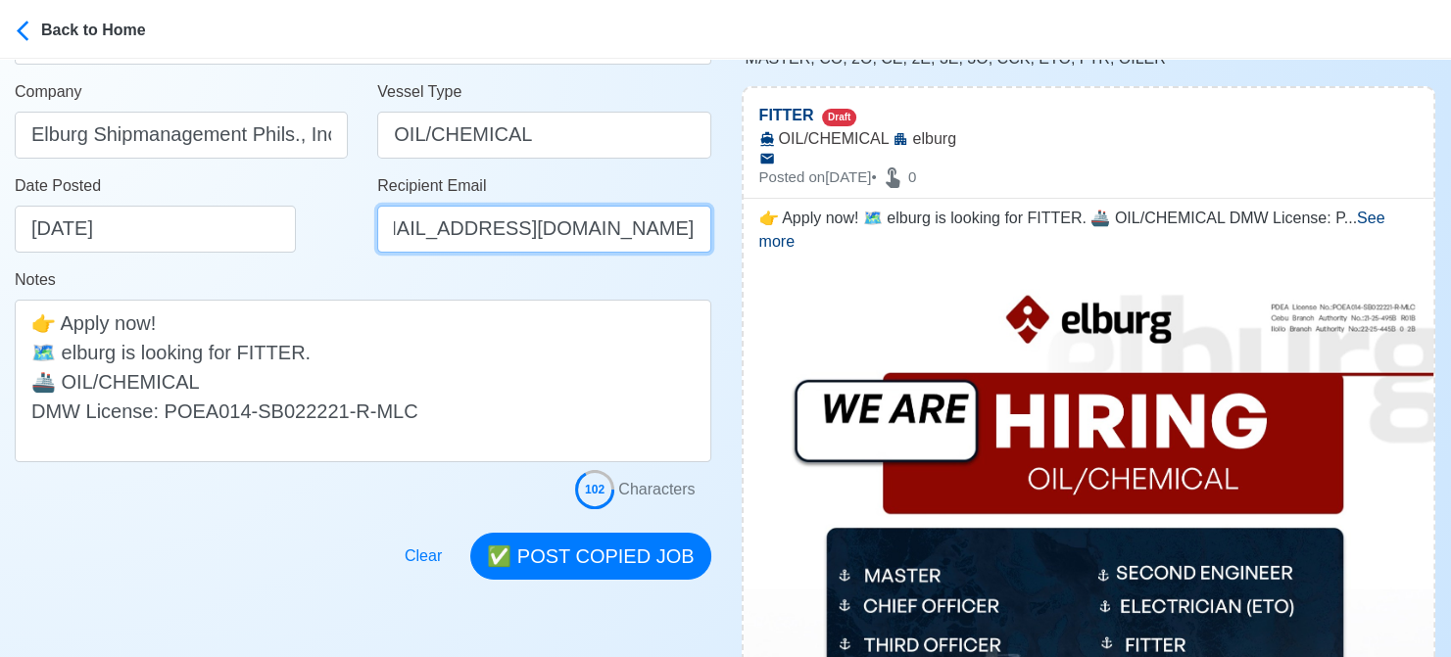
type input "recruitment@elburgshipmanagement.com.ph"
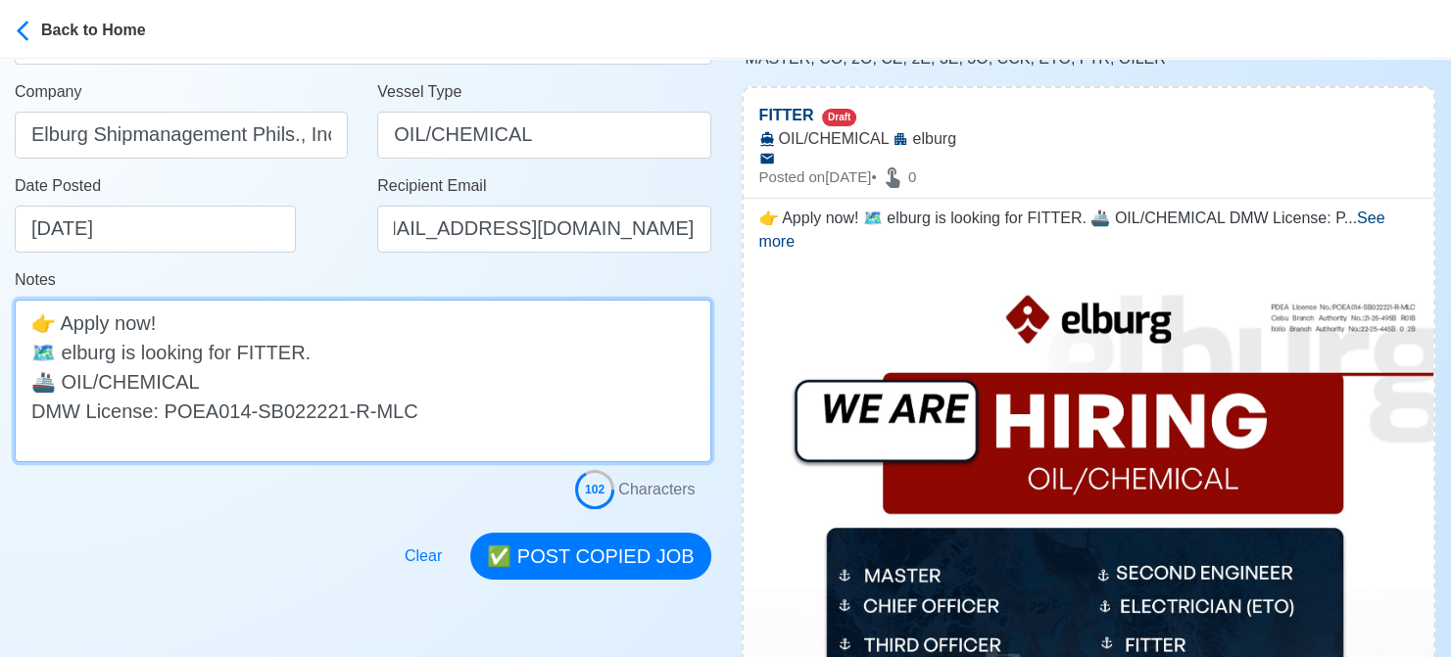
click at [67, 356] on textarea "👉 Apply now! 🗺️ elburg is looking for FITTER. 🚢 OIL/CHEMICAL DMW License: POEA0…" at bounding box center [363, 381] width 697 height 163
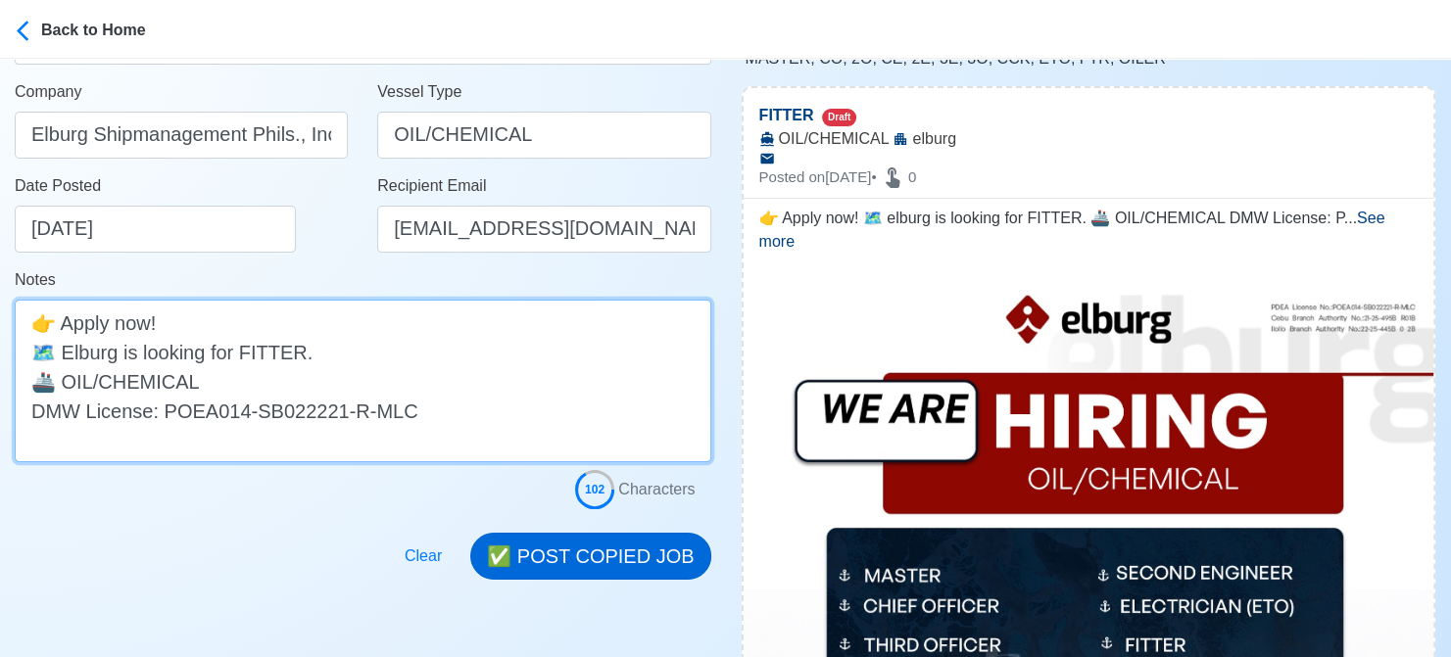
type textarea "👉 Apply now! 🗺️ Elburg is looking for FITTER. 🚢 OIL/CHEMICAL DMW License: POEA0…"
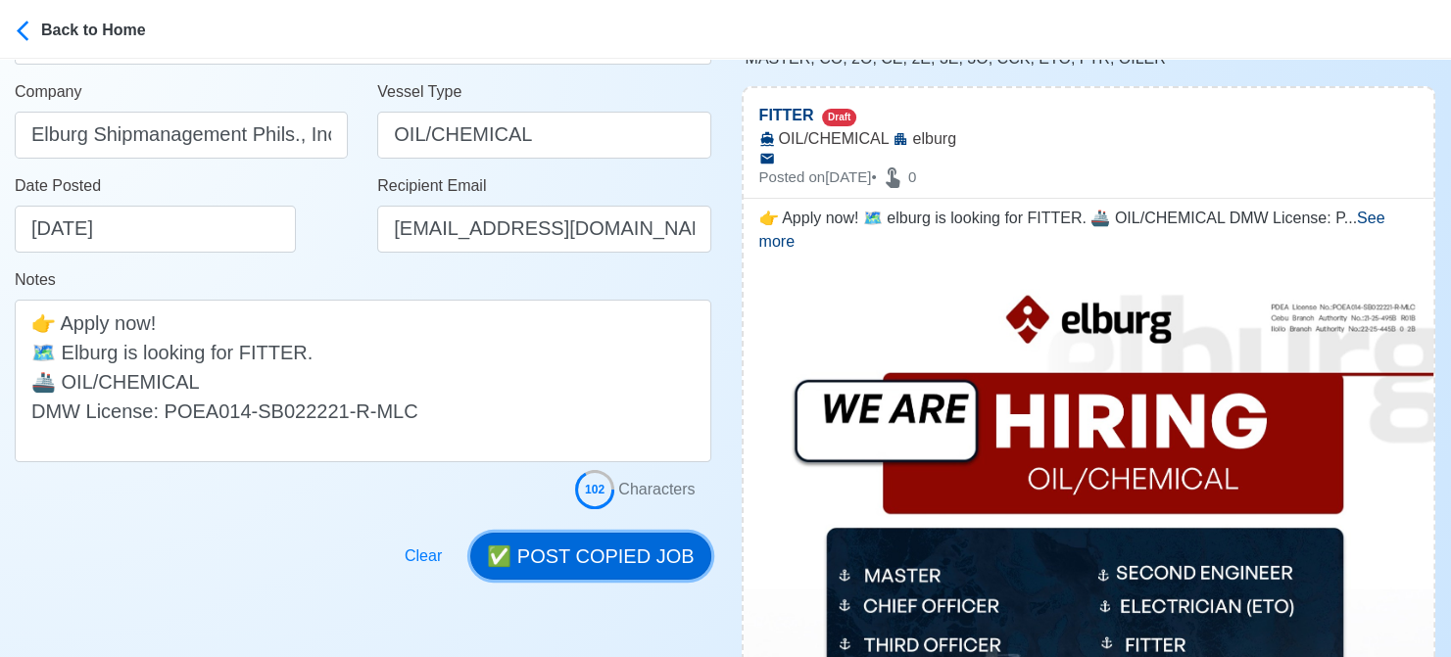
click at [584, 555] on button "✅ POST COPIED JOB" at bounding box center [590, 556] width 240 height 47
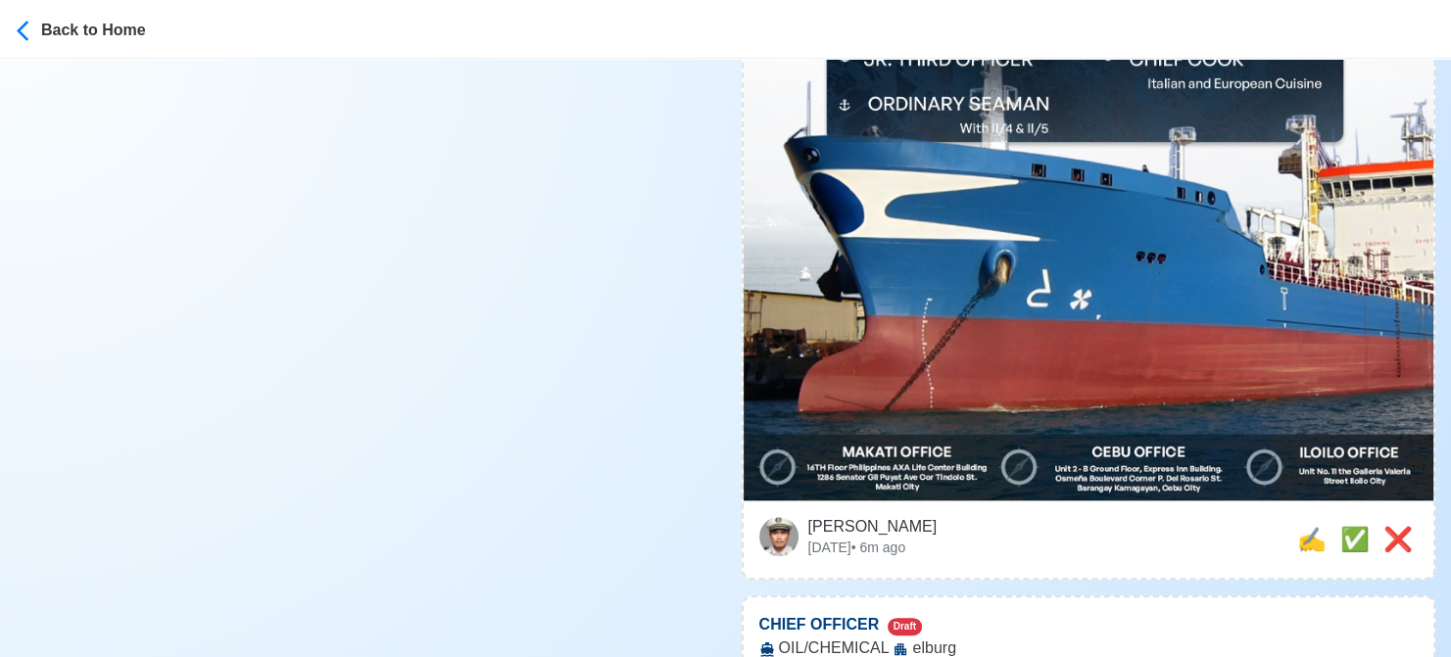
scroll to position [980, 0]
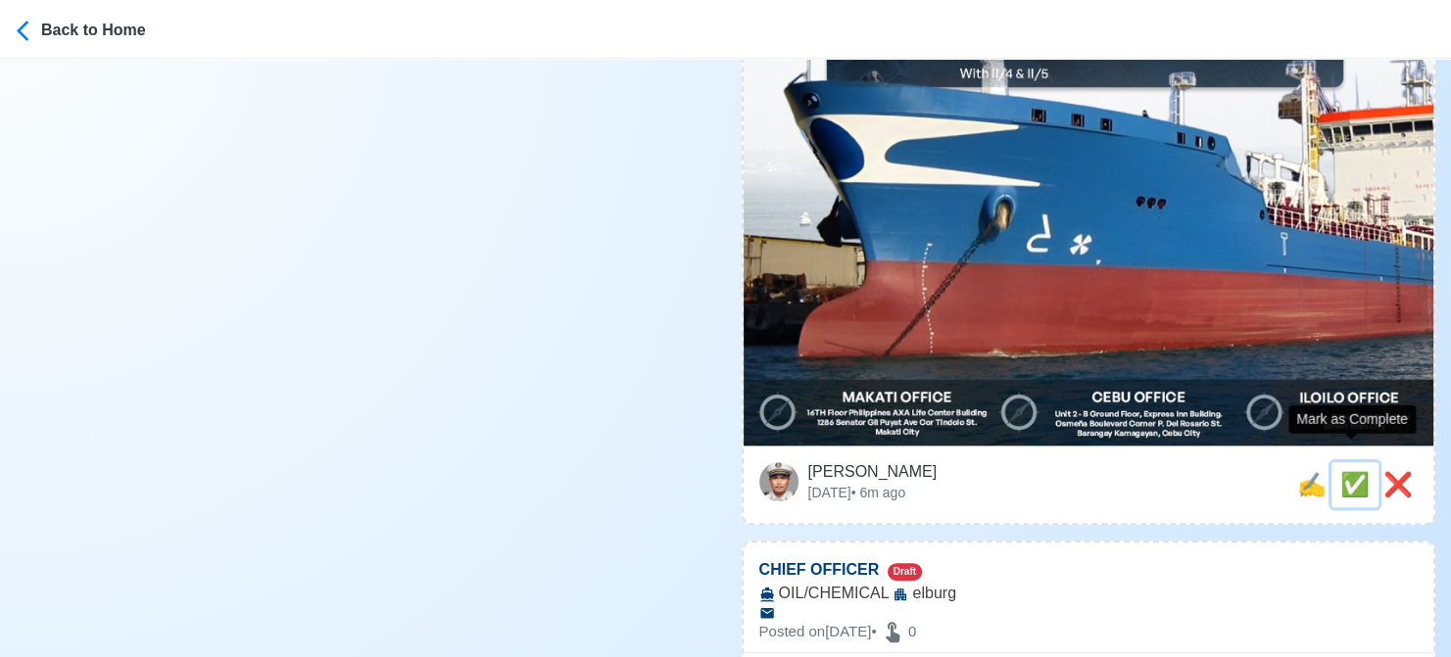
click at [1345, 471] on span "✅" at bounding box center [1354, 484] width 29 height 26
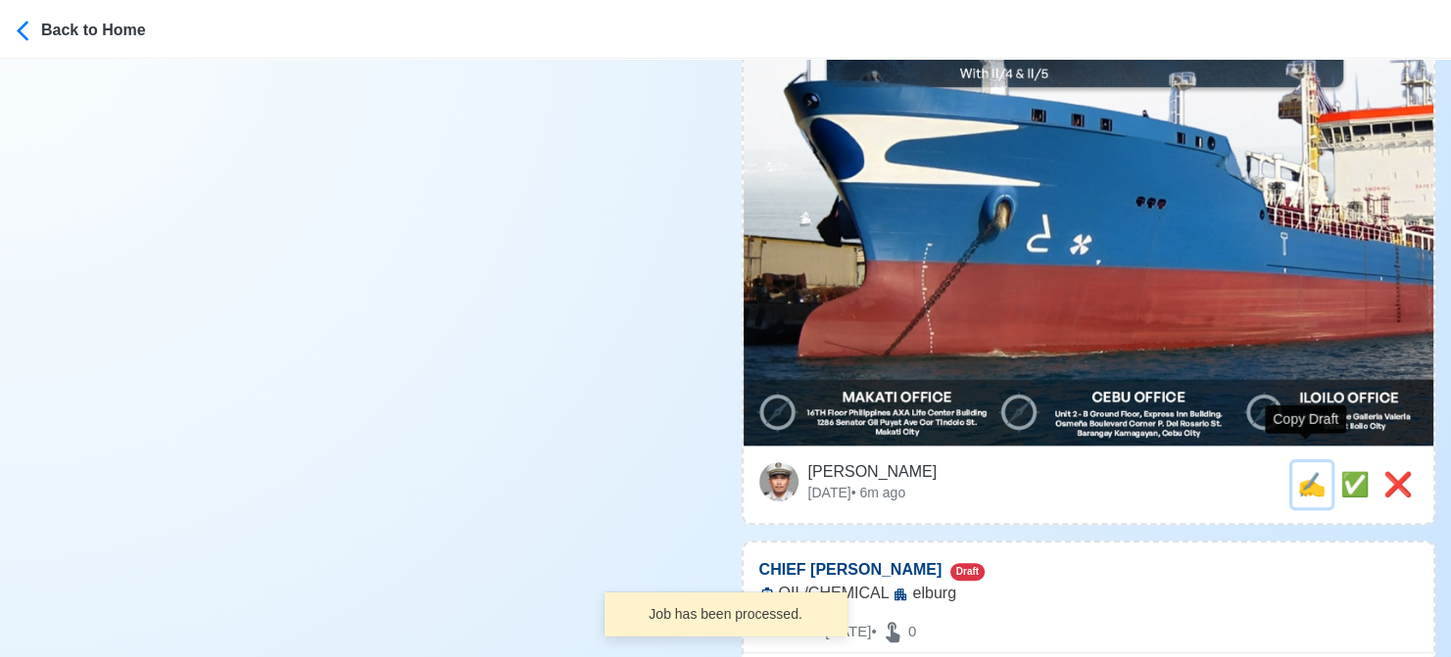
click at [1304, 471] on span "✍️" at bounding box center [1311, 484] width 29 height 26
type input "CHIEF OFFICER"
select select
type input "elburg"
type input "OIL/CHEMICAL"
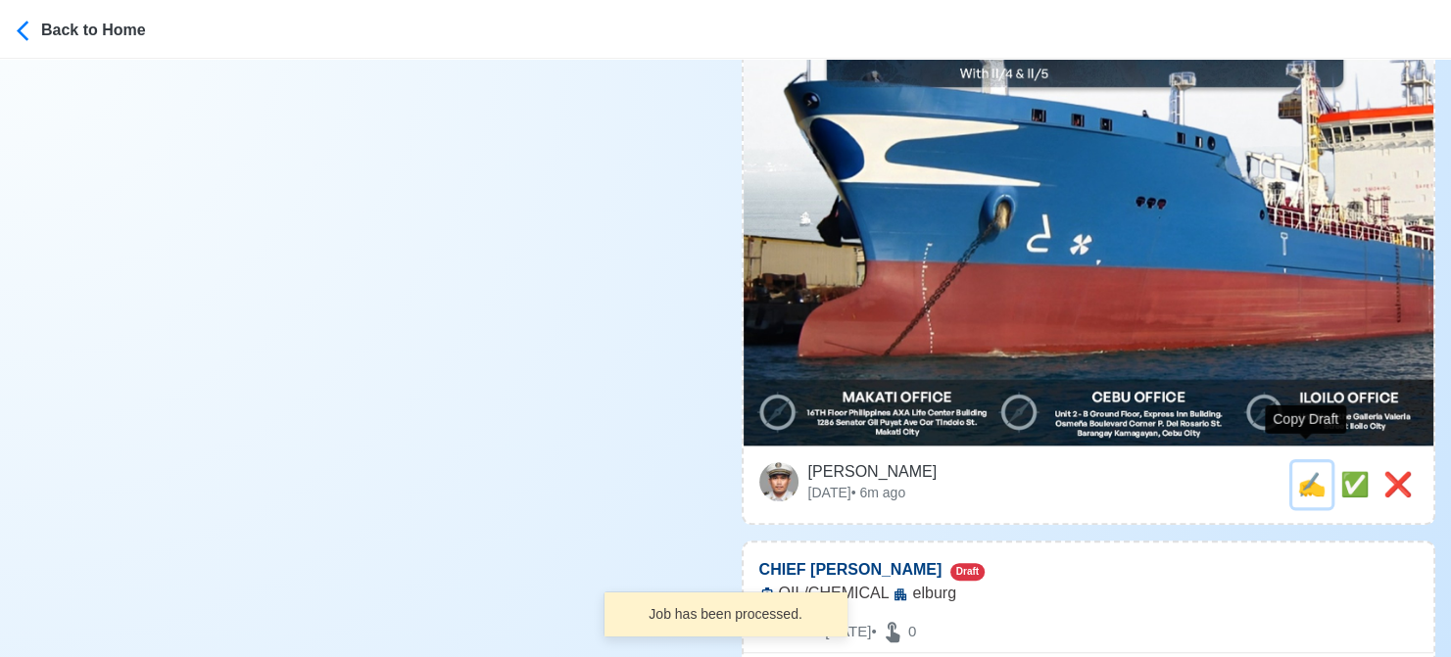
type textarea "📜 Apply now! ⛵ elburg is looking for CHIEF OFFICER. 🚢 OIL/CHEMICAL DMW License:…"
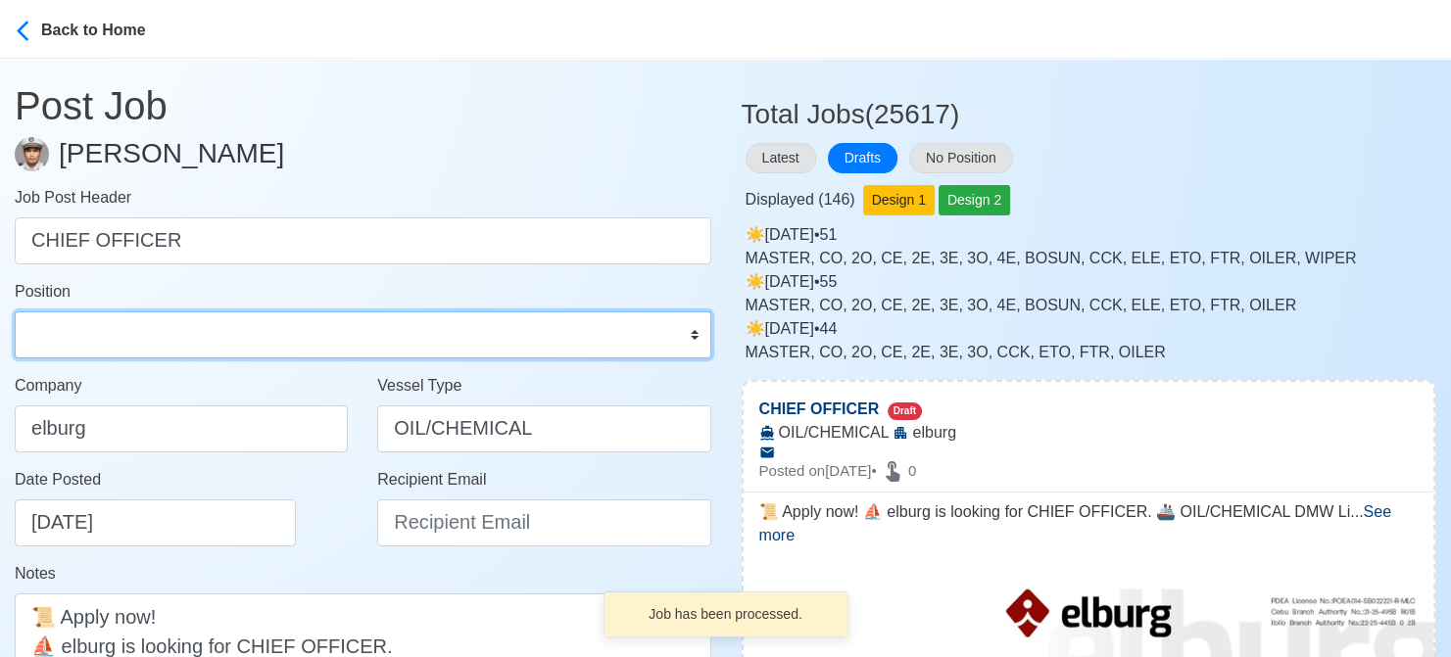
click at [109, 332] on select "Master Chief Officer 2nd Officer 3rd Officer Junior Officer Chief Engineer 2nd …" at bounding box center [363, 335] width 697 height 47
select select "Chief Officer"
click at [15, 312] on select "Master Chief Officer 2nd Officer 3rd Officer Junior Officer Chief Engineer 2nd …" at bounding box center [363, 335] width 697 height 47
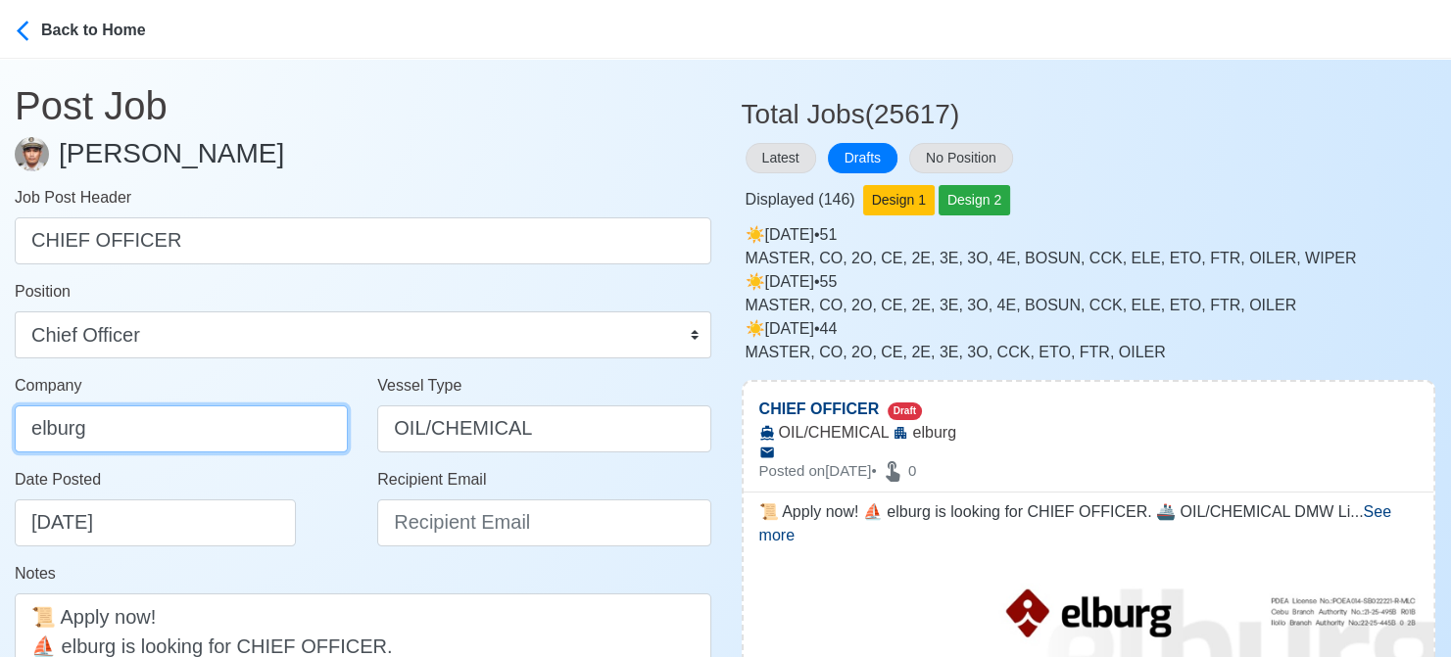
click at [190, 414] on input "elburg" at bounding box center [181, 429] width 333 height 47
type input "Elburg Shipmanagement Phils., Inc. (Cebu Branch)"
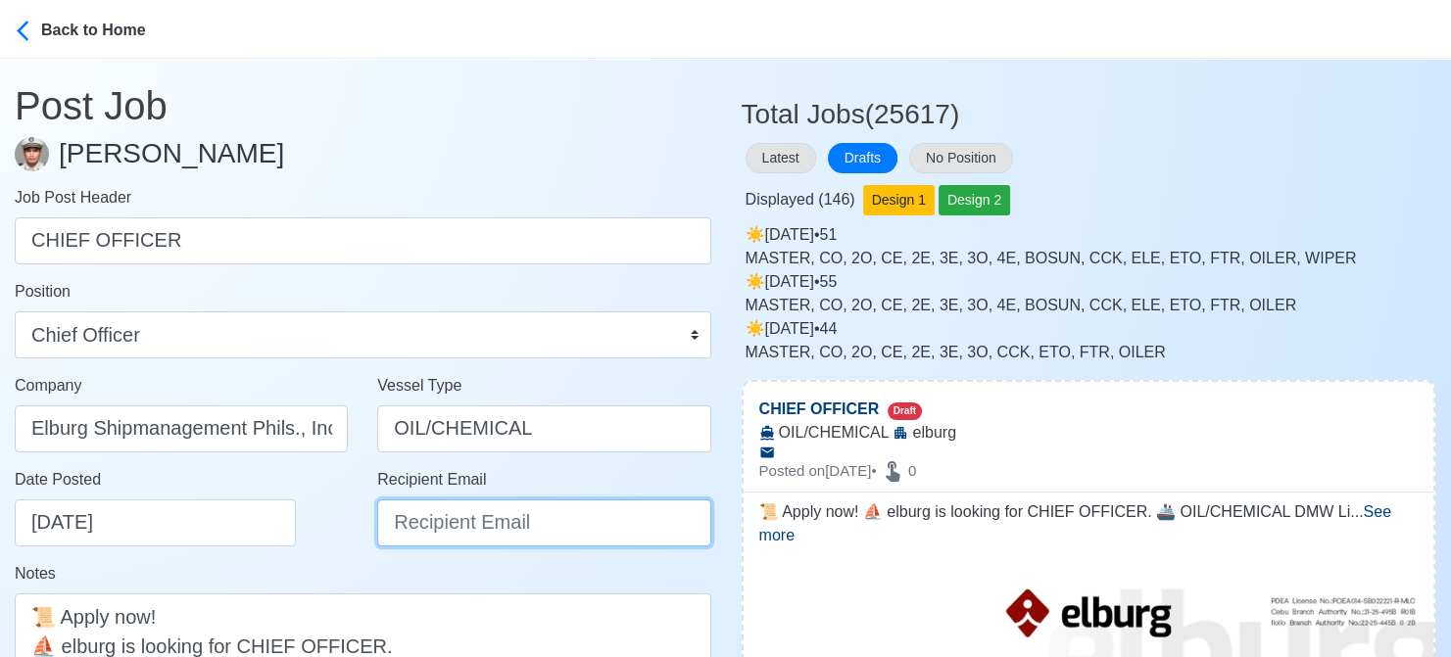
click at [479, 522] on input "Recipient Email" at bounding box center [543, 523] width 333 height 47
paste input "recruitment@elburgshipmanagement.com.ph"
type input "recruitment@elburgshipmanagement.com.ph"
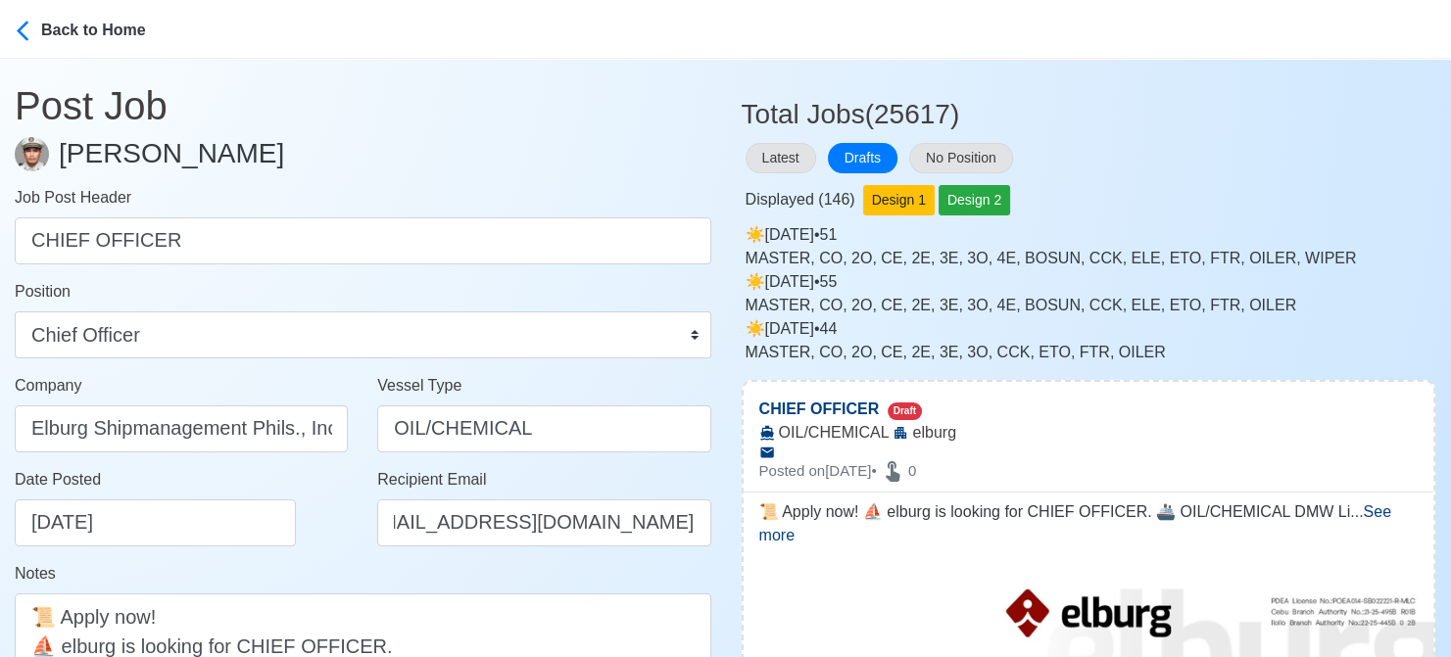
click at [307, 555] on div "Date Posted 08/16/2025" at bounding box center [181, 515] width 363 height 94
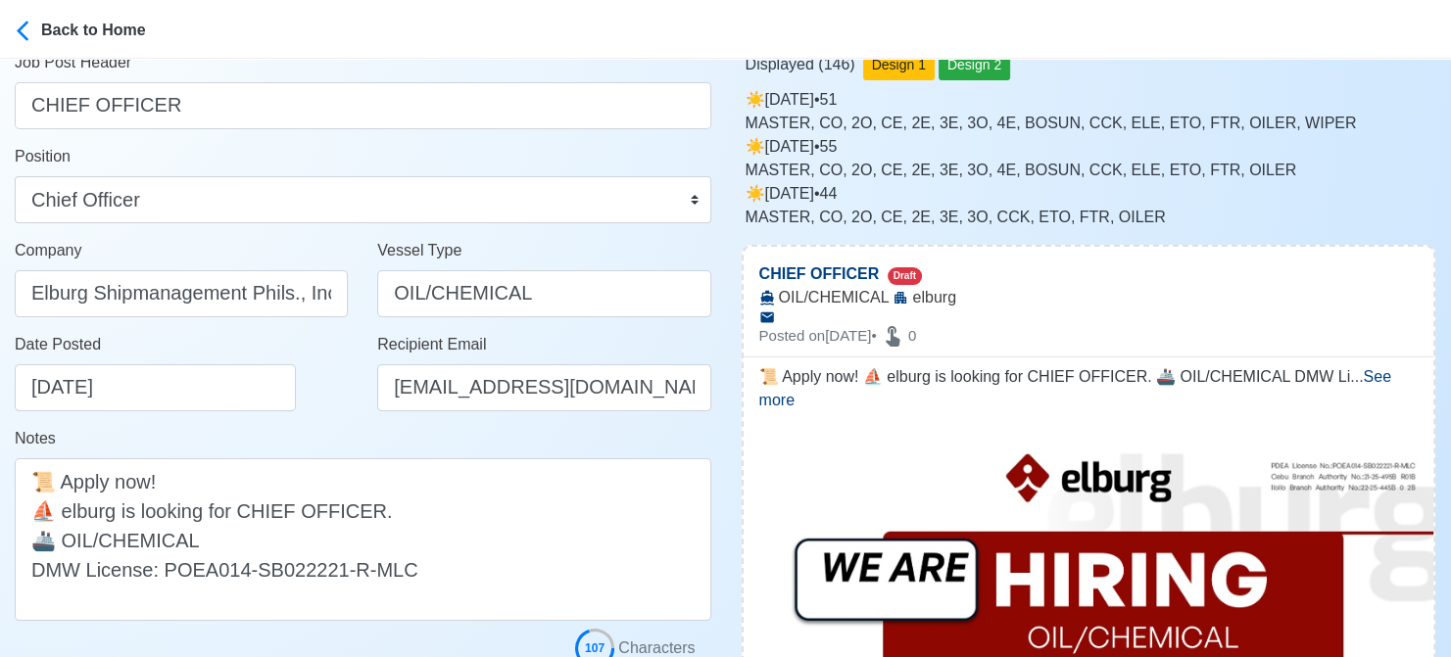
scroll to position [392, 0]
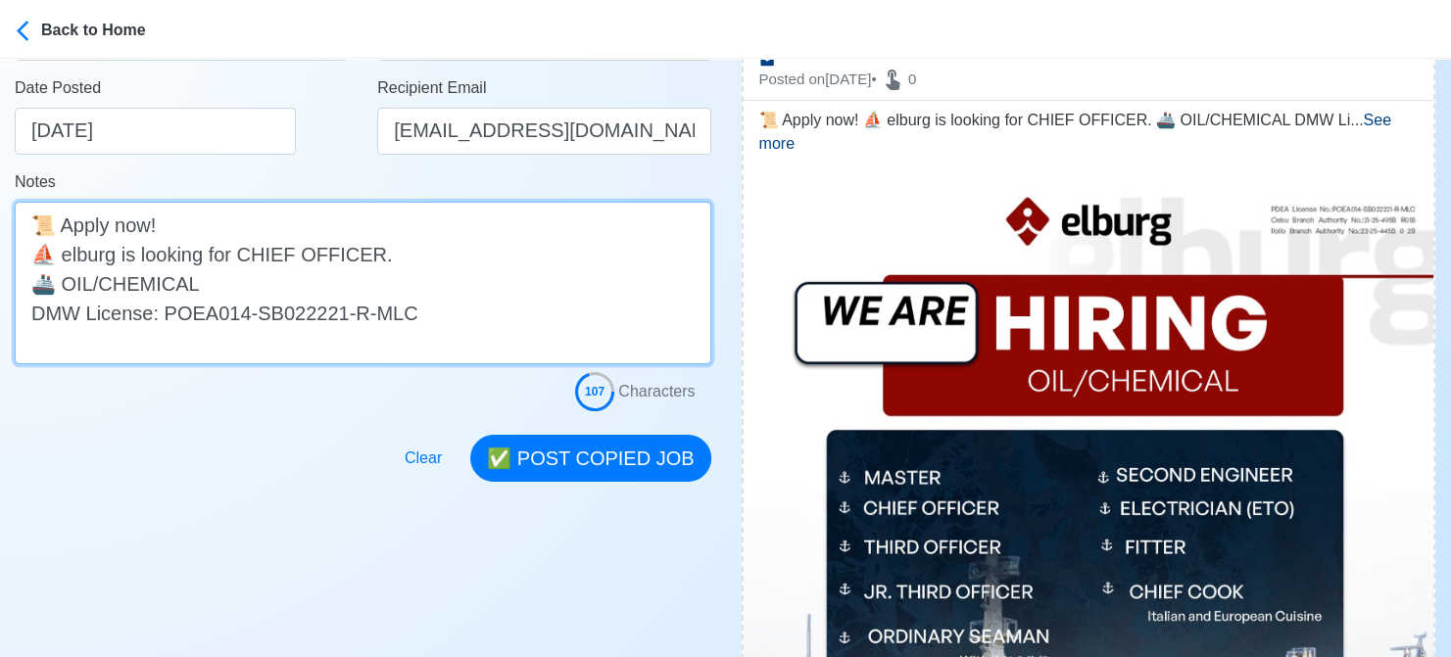
click at [73, 259] on textarea "📜 Apply now! ⛵ elburg is looking for CHIEF OFFICER. 🚢 OIL/CHEMICAL DMW License:…" at bounding box center [363, 283] width 697 height 163
type textarea "📜 Apply now! ⛵ Elburg is looking for CHIEF OFFICER. 🚢 OIL/CHEMICAL DMW License:…"
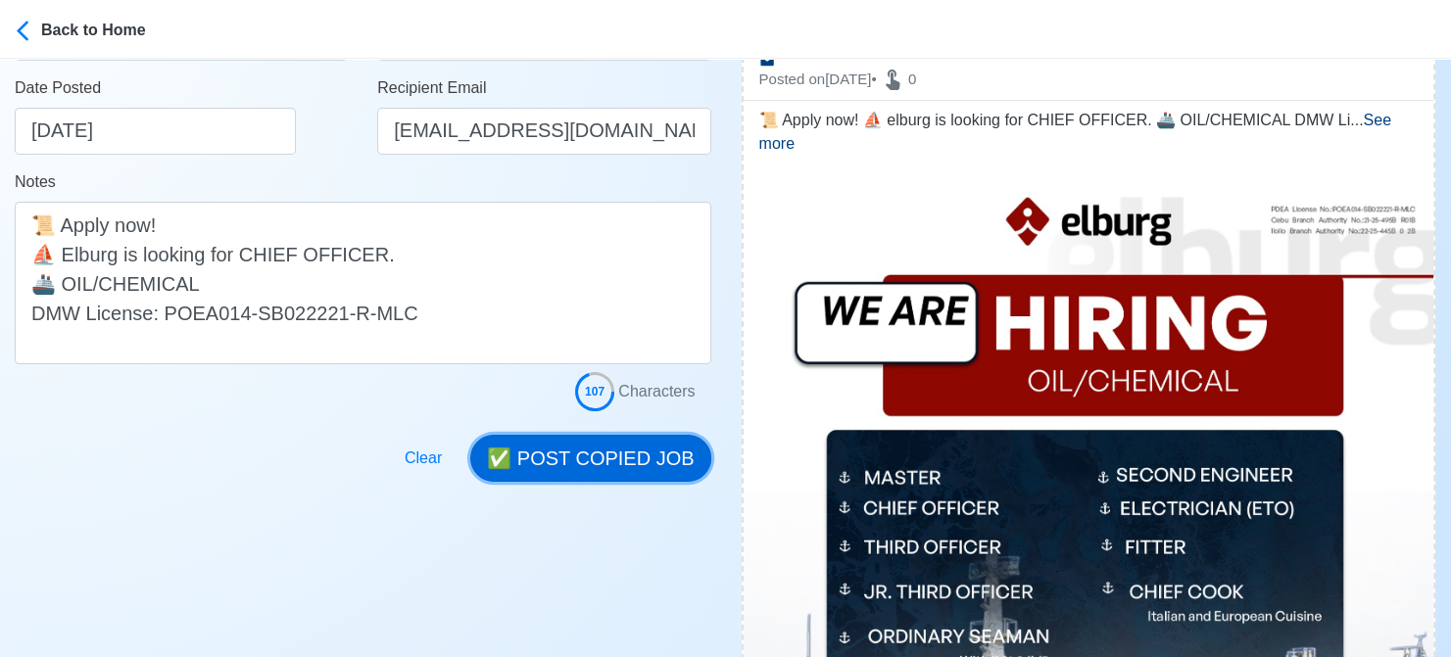
click at [630, 471] on button "✅ POST COPIED JOB" at bounding box center [590, 458] width 240 height 47
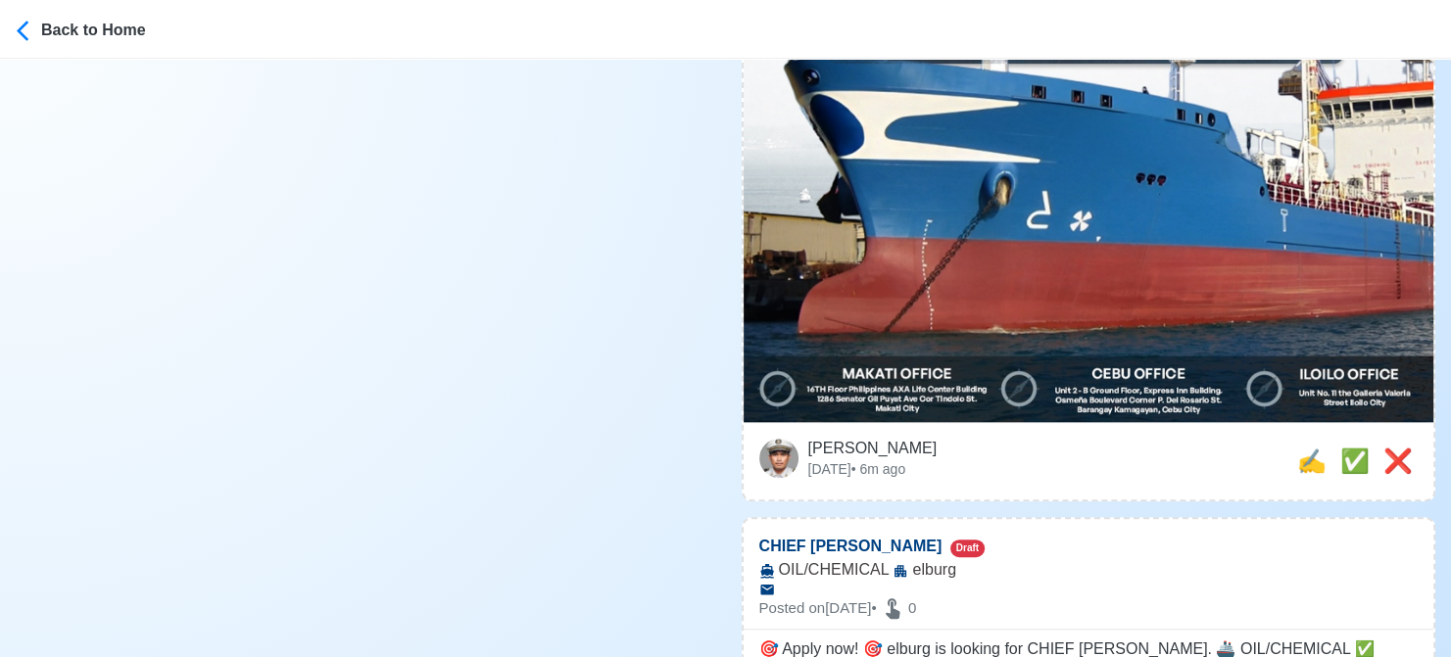
scroll to position [1078, 0]
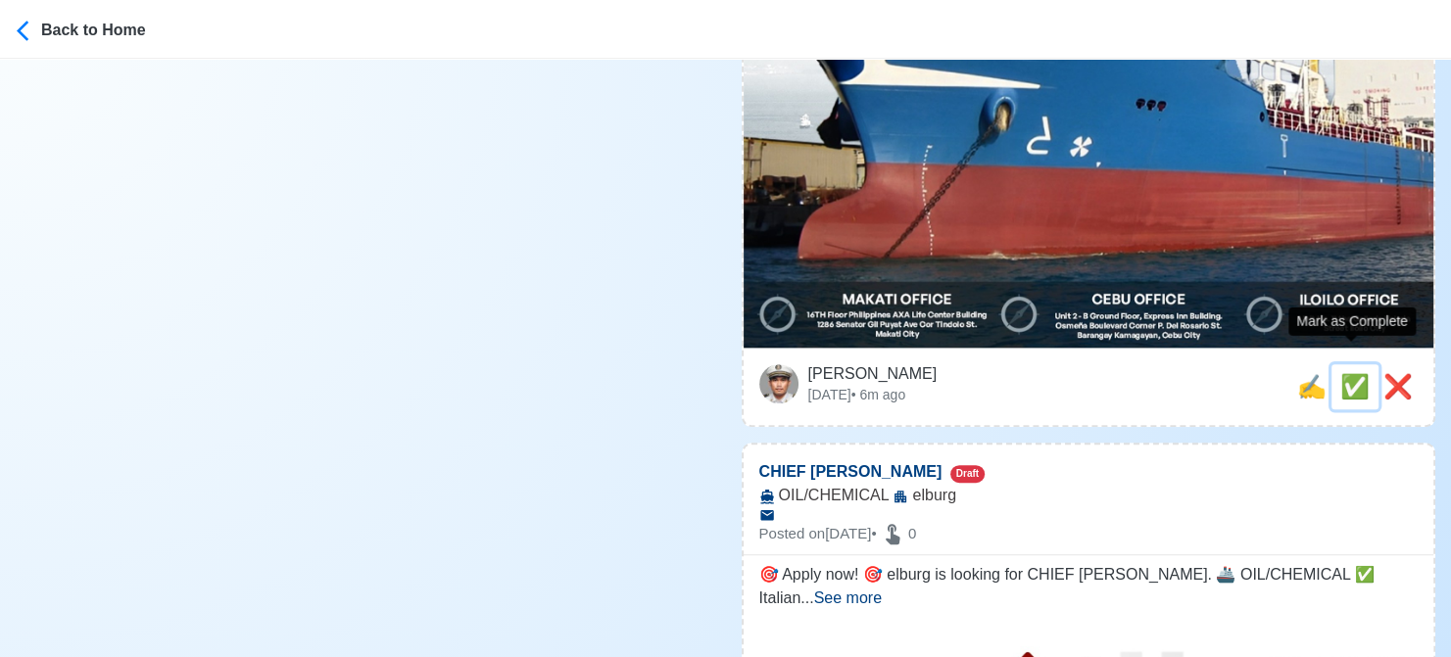
click at [1348, 373] on span "✅" at bounding box center [1354, 386] width 29 height 26
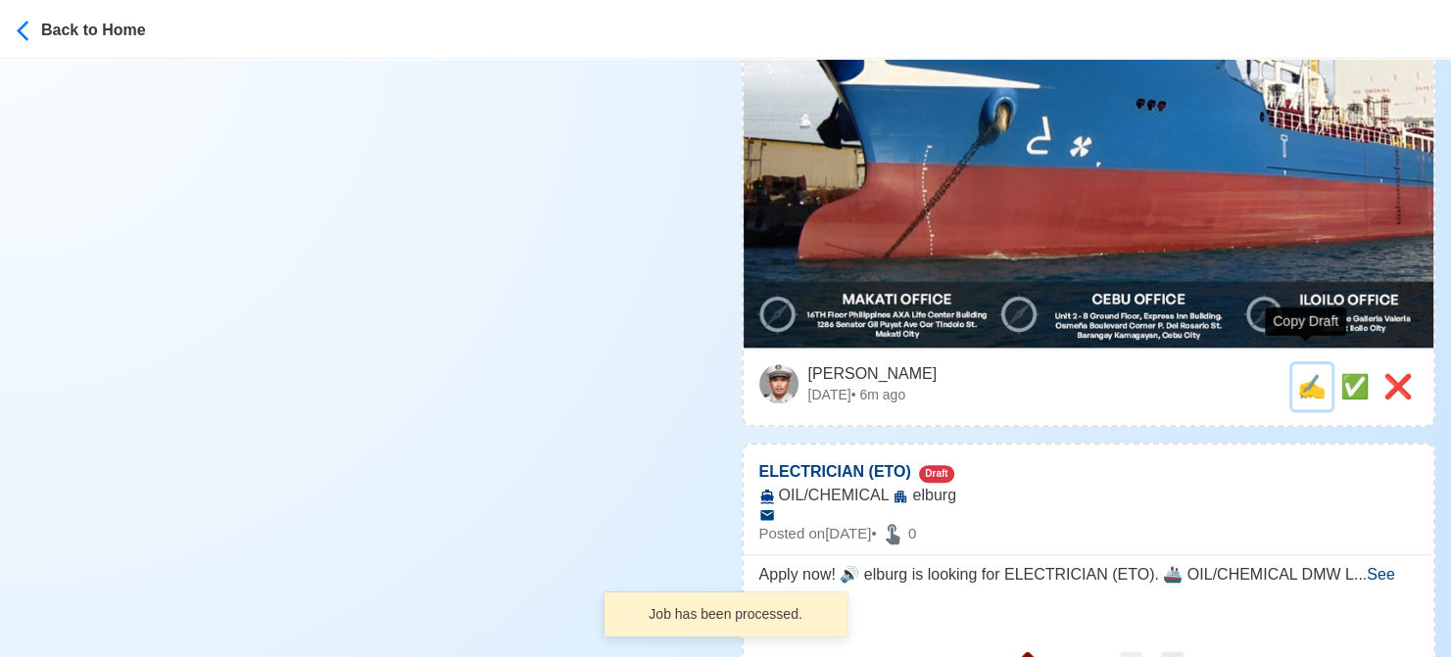
click at [1301, 373] on span "✍️" at bounding box center [1311, 386] width 29 height 26
type input "CHIEF COOK"
select select
type input "elburg"
type input "OIL/CHEMICAL"
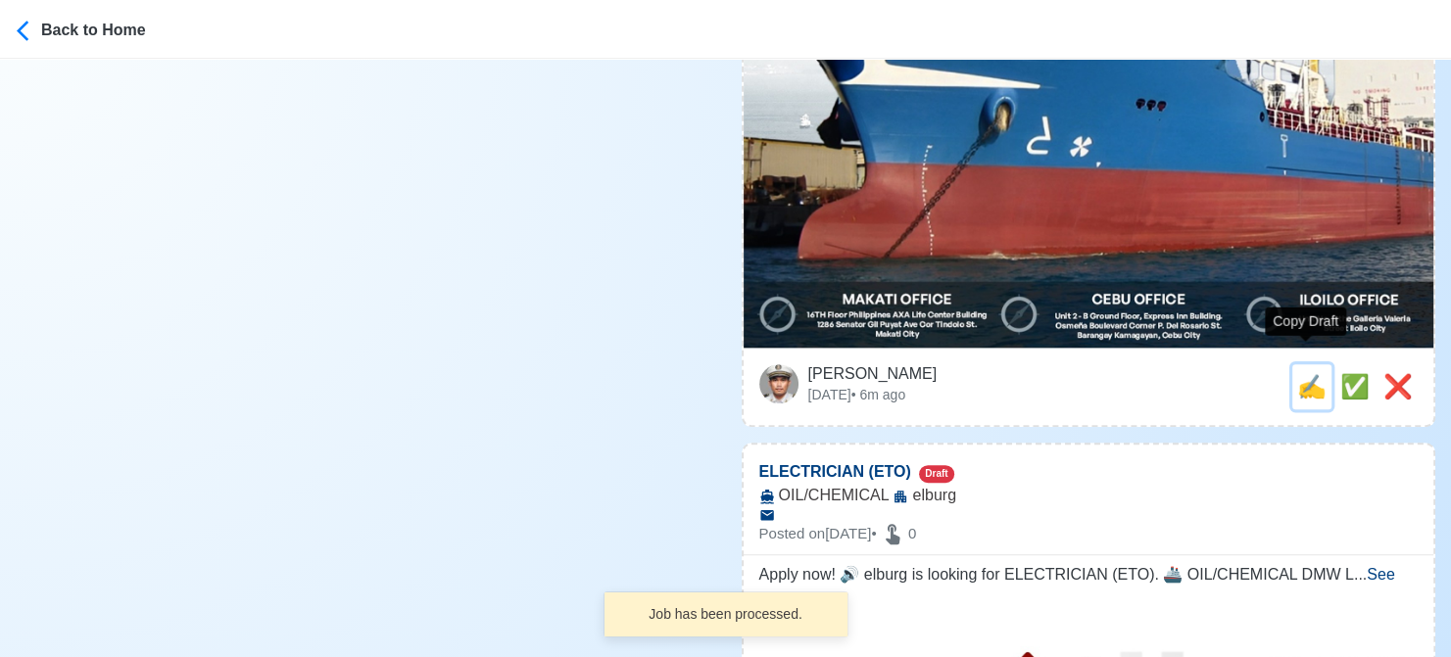
type textarea "🎯 Apply now! 🎯 elburg is looking for CHIEF COOK. 🚢 OIL/CHEMICAL ✅ Italian and E…"
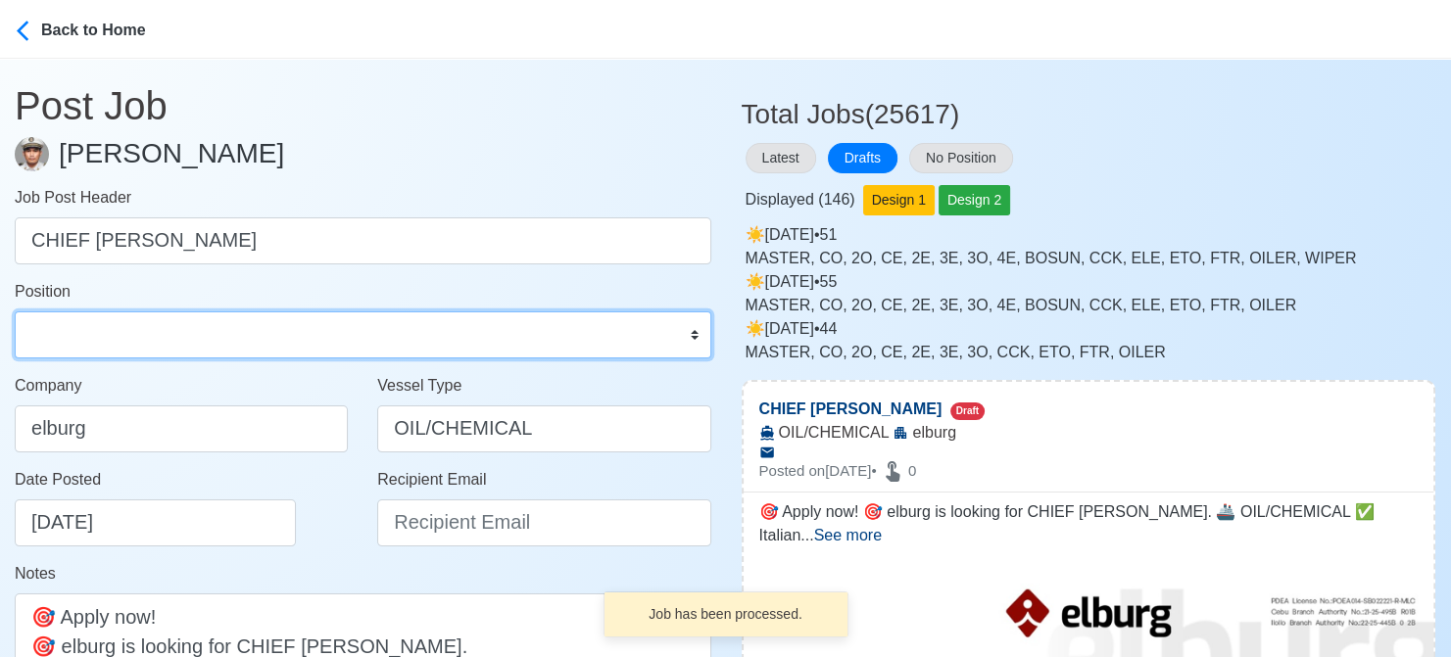
click at [223, 329] on select "Master Chief Officer 2nd Officer 3rd Officer Junior Officer Chief Engineer 2nd …" at bounding box center [363, 335] width 697 height 47
select select "Chief [PERSON_NAME]"
click at [15, 312] on select "Master Chief Officer 2nd Officer 3rd Officer Junior Officer Chief Engineer 2nd …" at bounding box center [363, 335] width 697 height 47
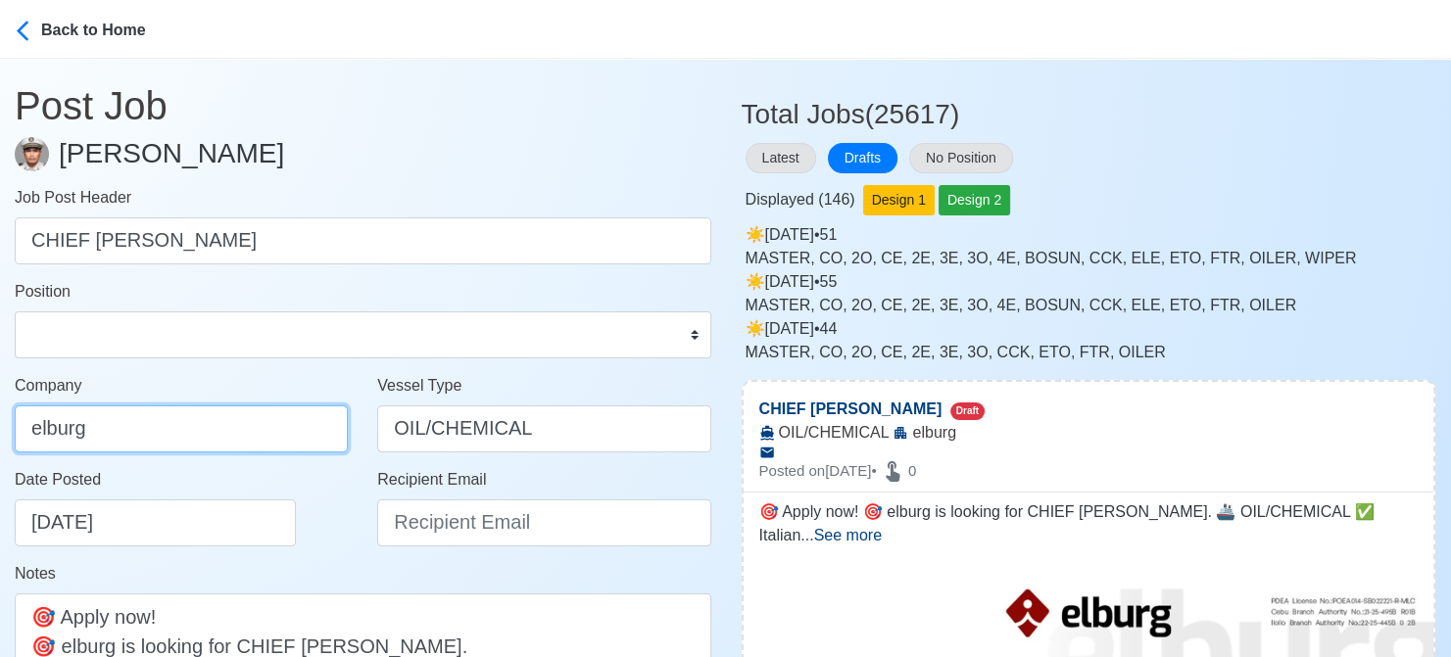
click at [212, 430] on input "elburg" at bounding box center [181, 429] width 333 height 47
type input "Elburg Shipmanagement Phils., Inc. (Cebu Branch)"
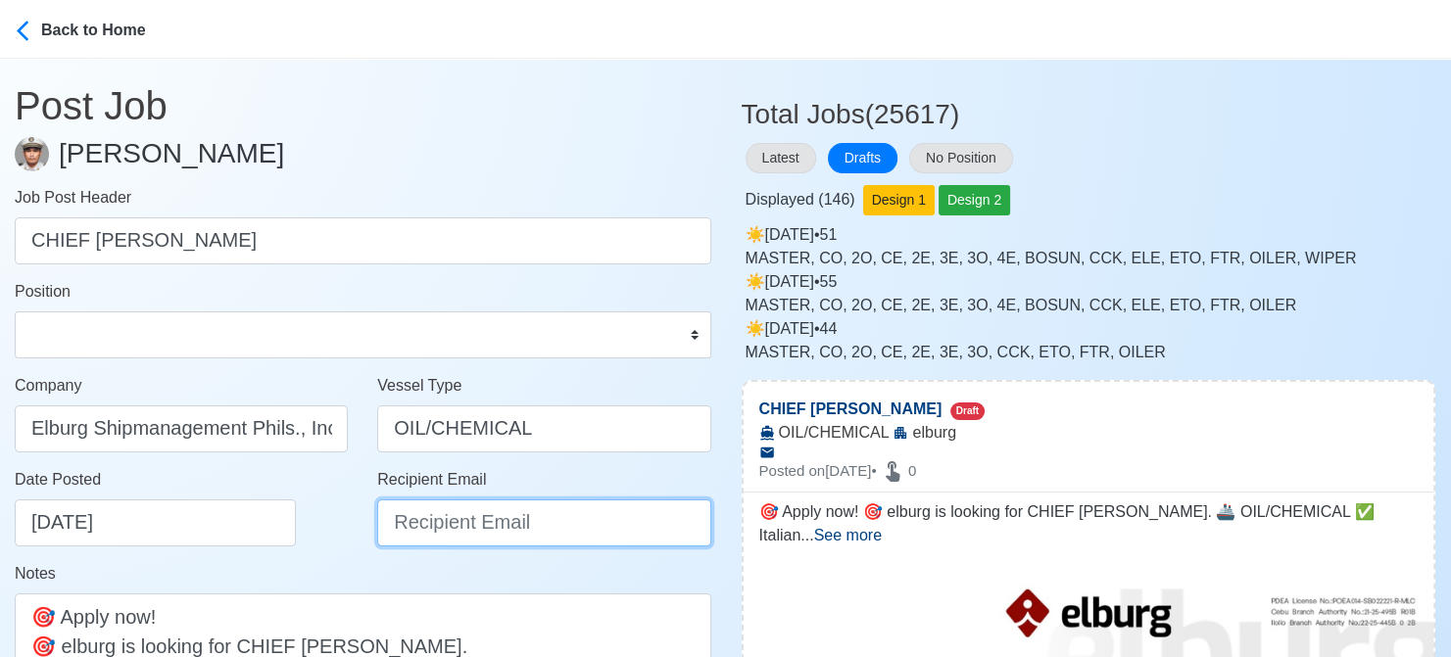
click at [559, 527] on input "Recipient Email" at bounding box center [543, 523] width 333 height 47
paste input "recruitment@elburgshipmanagement.com.ph"
type input "recruitment@elburgshipmanagement.com.ph"
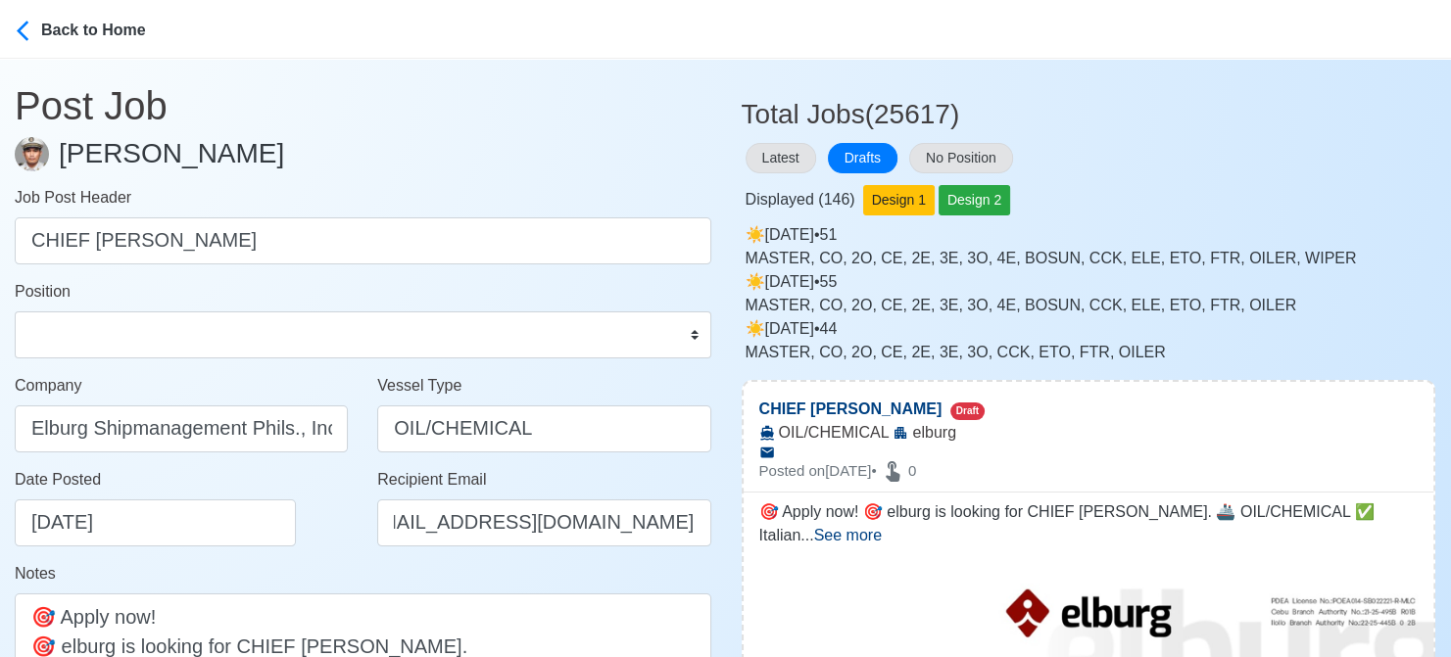
click at [307, 532] on div "Date Posted 08/16/2025" at bounding box center [187, 507] width 344 height 78
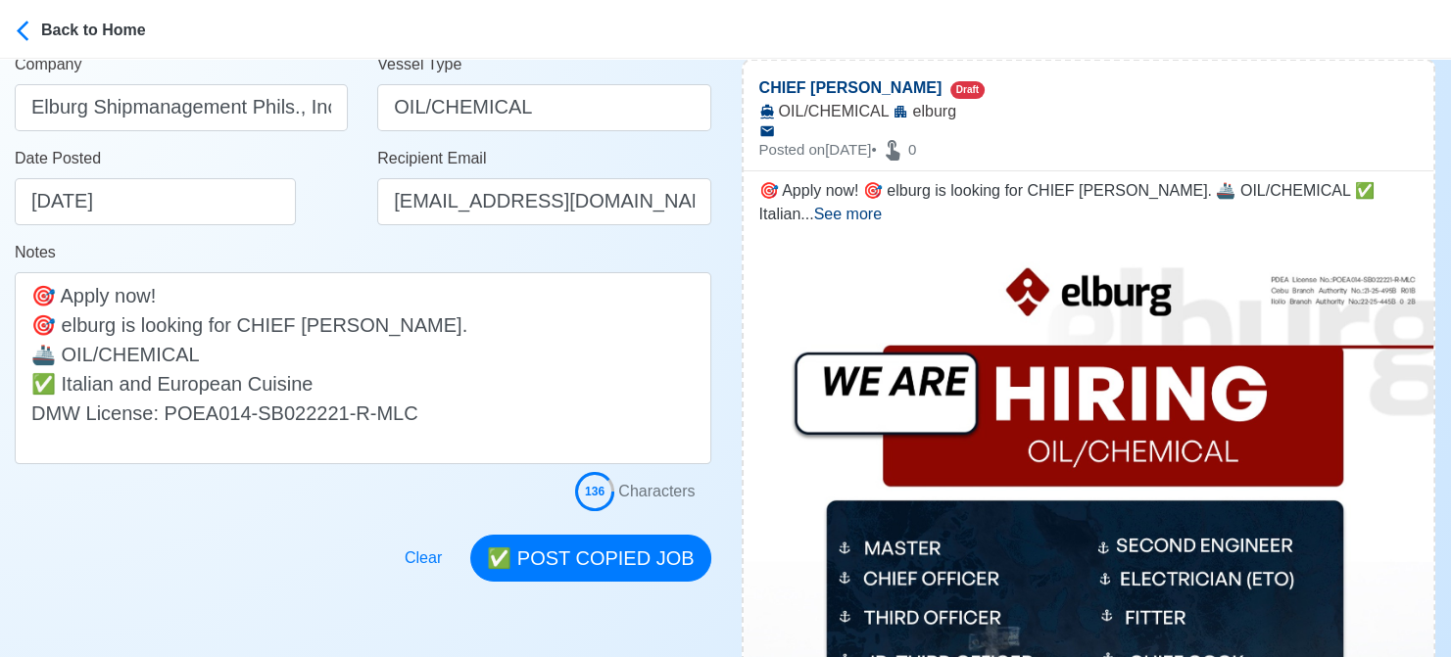
scroll to position [490, 0]
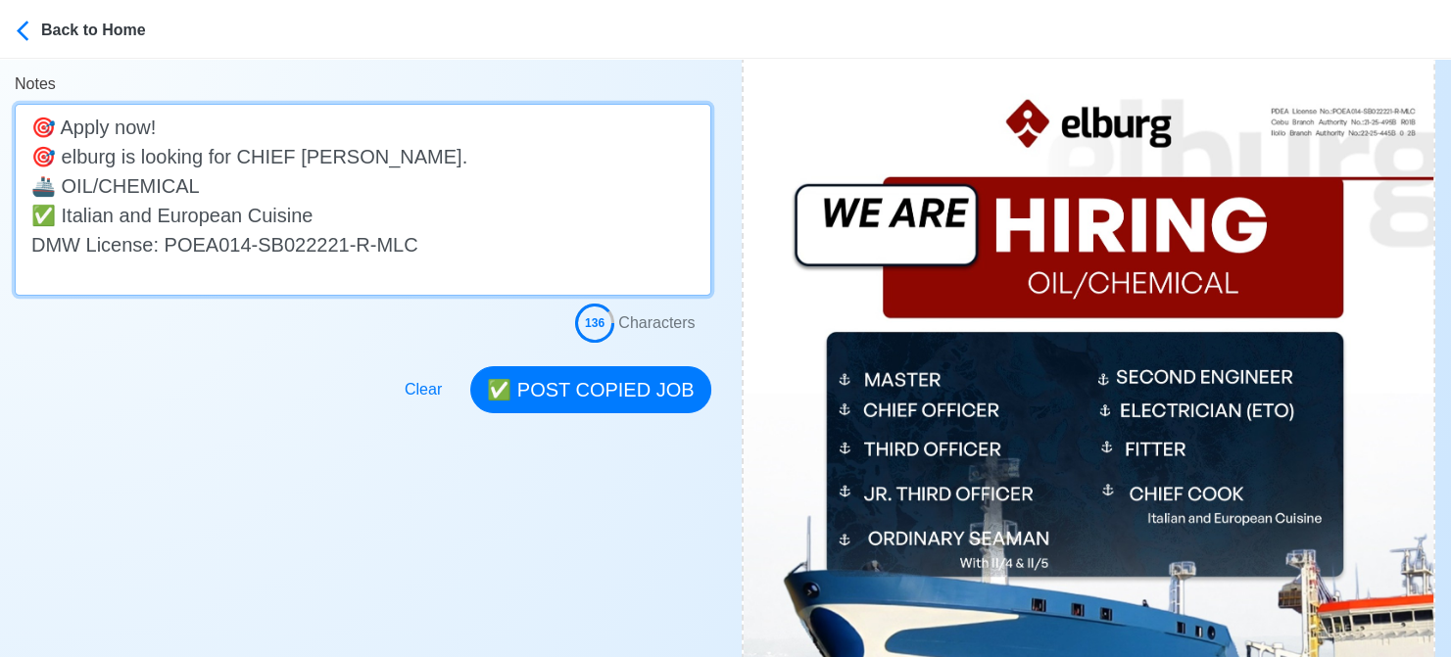
click at [71, 160] on textarea "🎯 Apply now! 🎯 elburg is looking for CHIEF COOK. 🚢 OIL/CHEMICAL ✅ Italian and E…" at bounding box center [363, 200] width 697 height 192
type textarea "🎯 Apply now! 🎯 Elburg is looking for CHIEF COOK. 🚢 OIL/CHEMICAL ✅ Italian and E…"
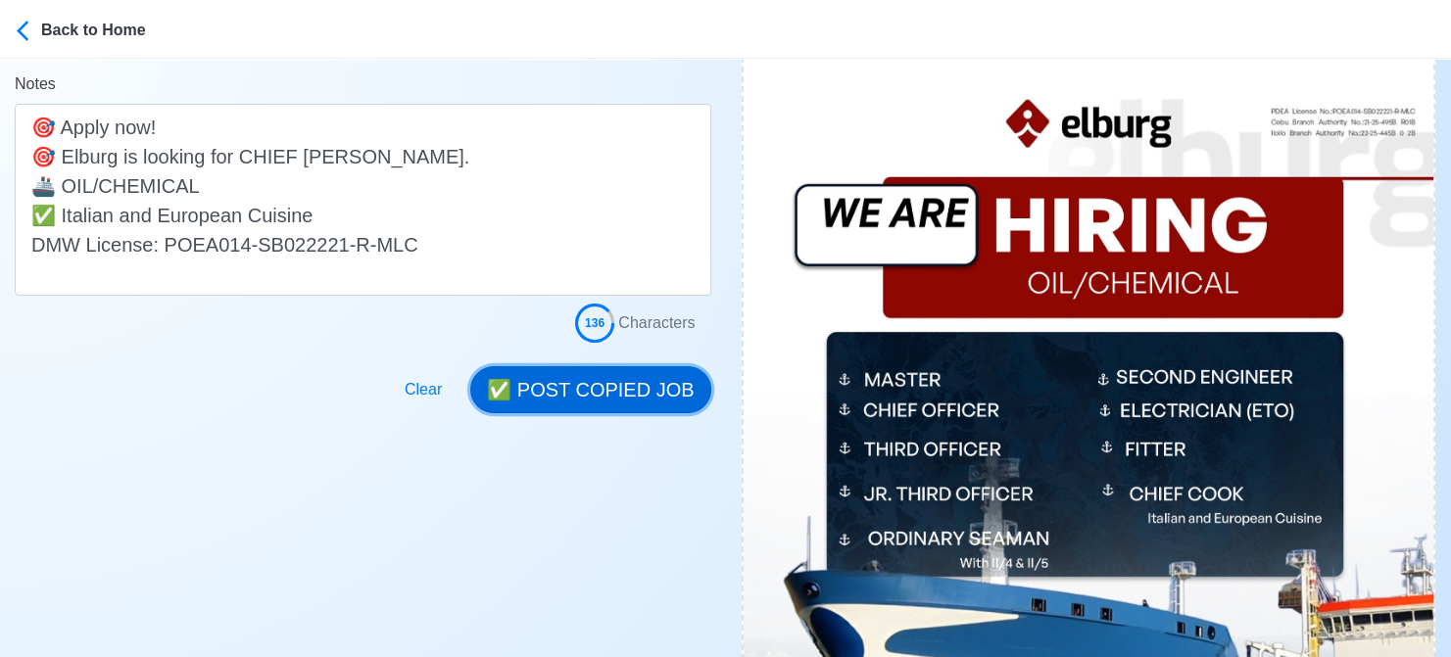
click at [622, 390] on button "✅ POST COPIED JOB" at bounding box center [590, 389] width 240 height 47
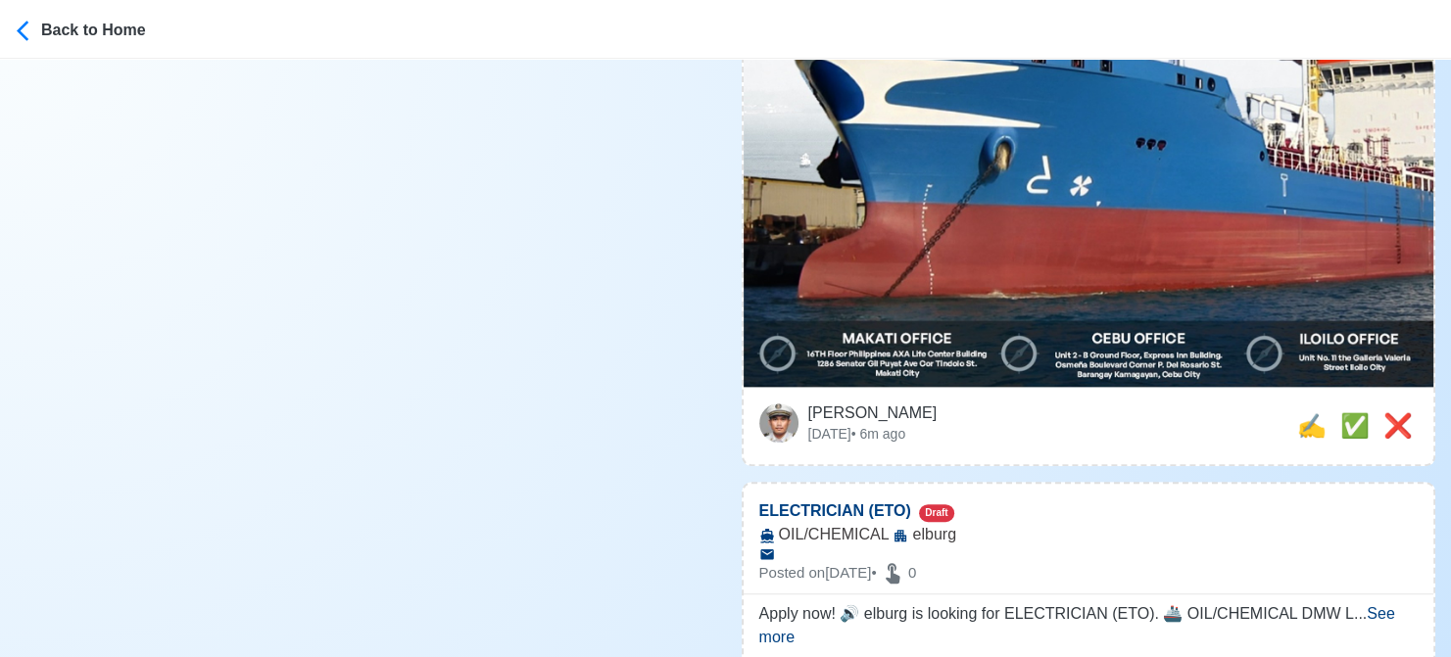
scroll to position [1078, 0]
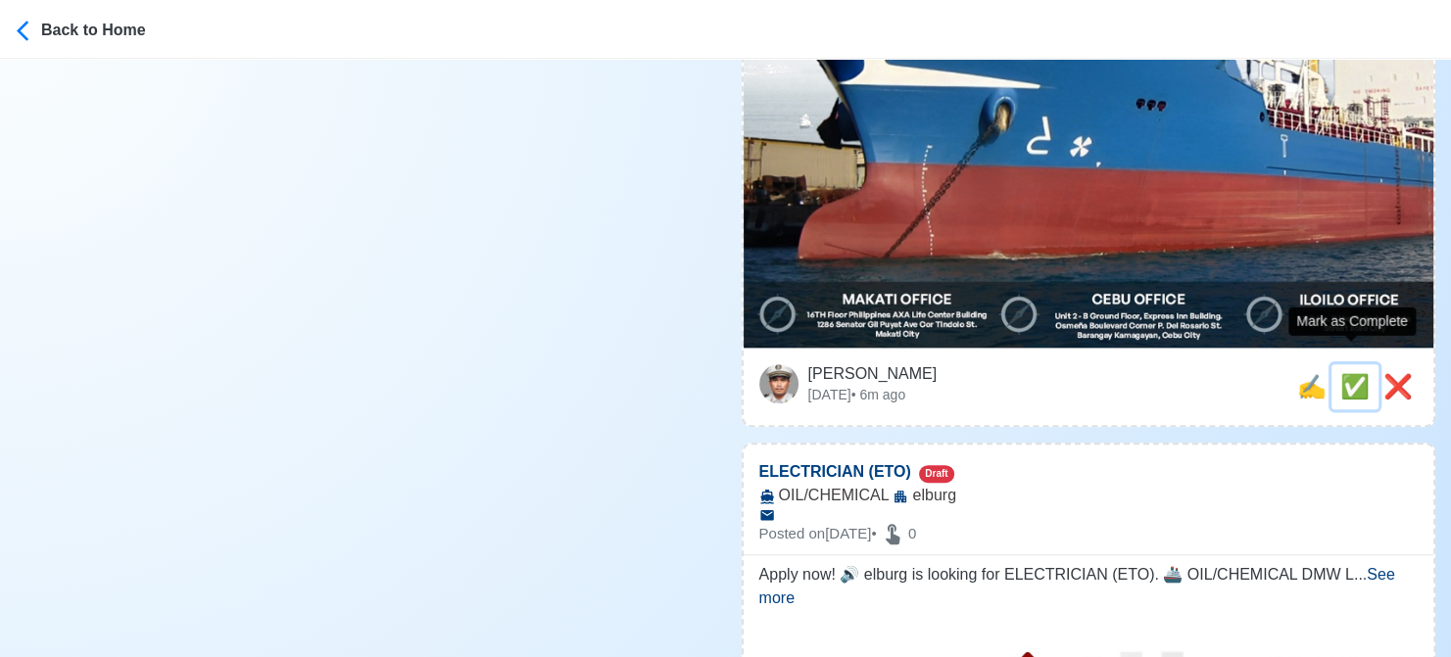
click at [1342, 373] on span "✅" at bounding box center [1354, 386] width 29 height 26
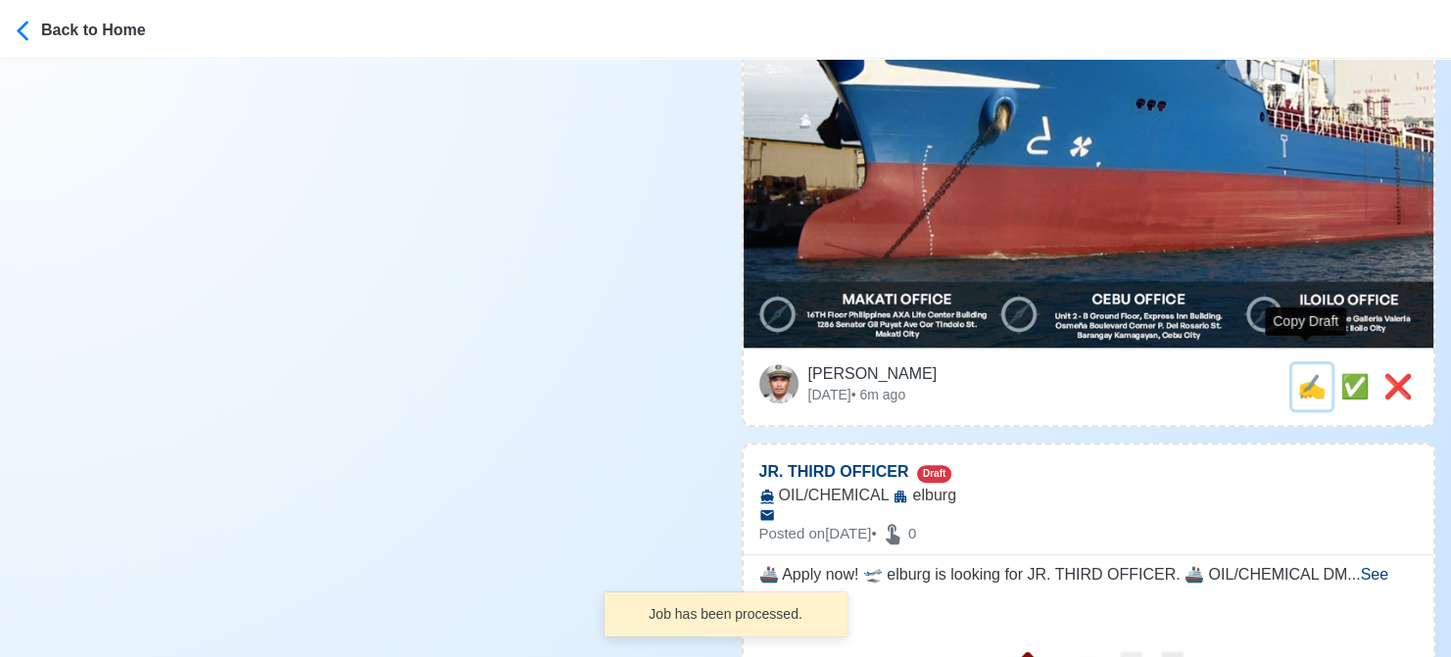
click at [1301, 373] on span "✍️" at bounding box center [1311, 386] width 29 height 26
type input "ELECTRICIAN (ETO)"
select select
type input "elburg"
type input "OIL/CHEMICAL"
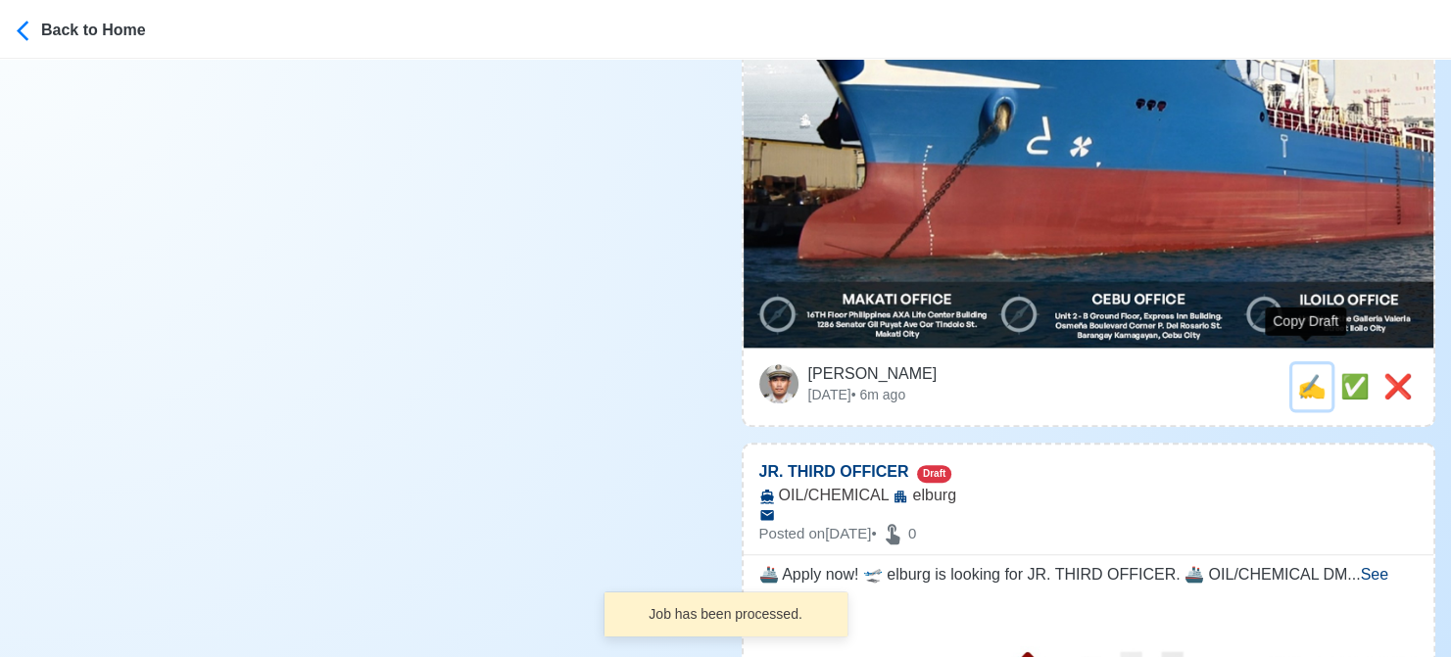
type textarea "Apply now! 🔊 elburg is looking for ELECTRICIAN (ETO). 🚢 OIL/CHEMICAL DMW Licens…"
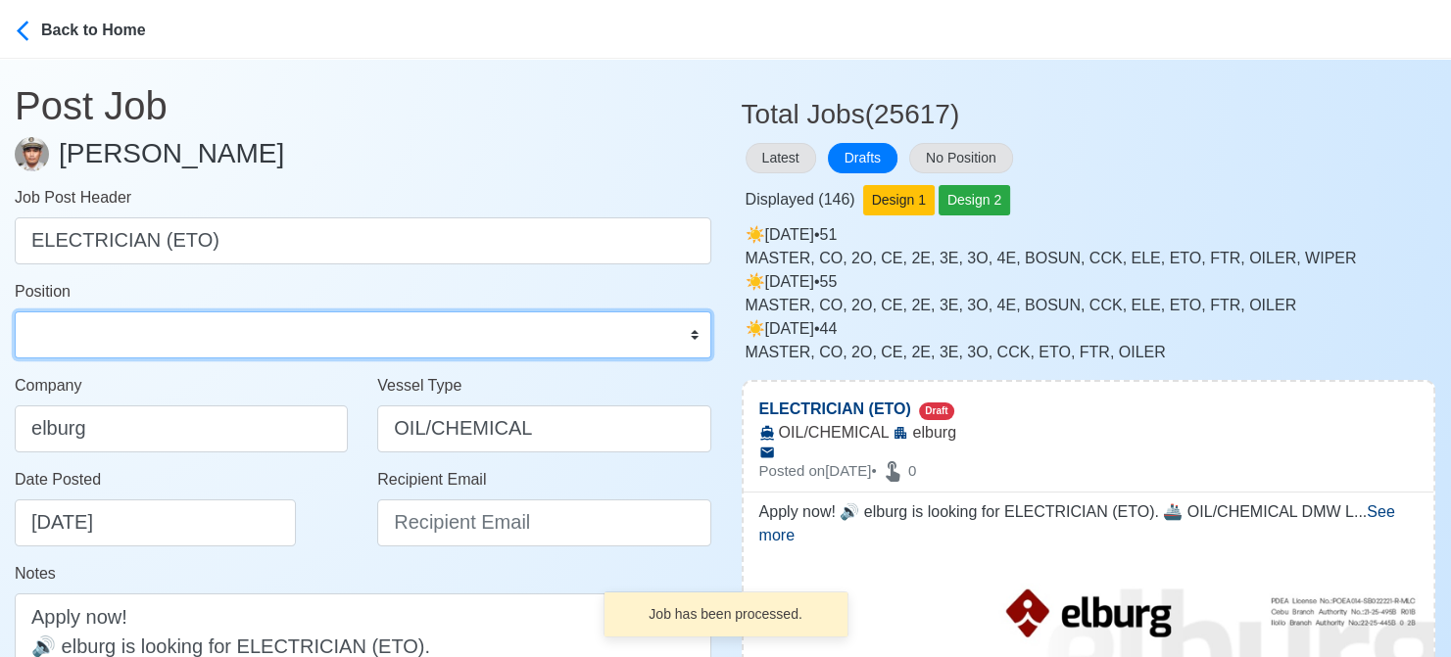
click at [145, 351] on select "Master Chief Officer 2nd Officer 3rd Officer Junior Officer Chief Engineer 2nd …" at bounding box center [363, 335] width 697 height 47
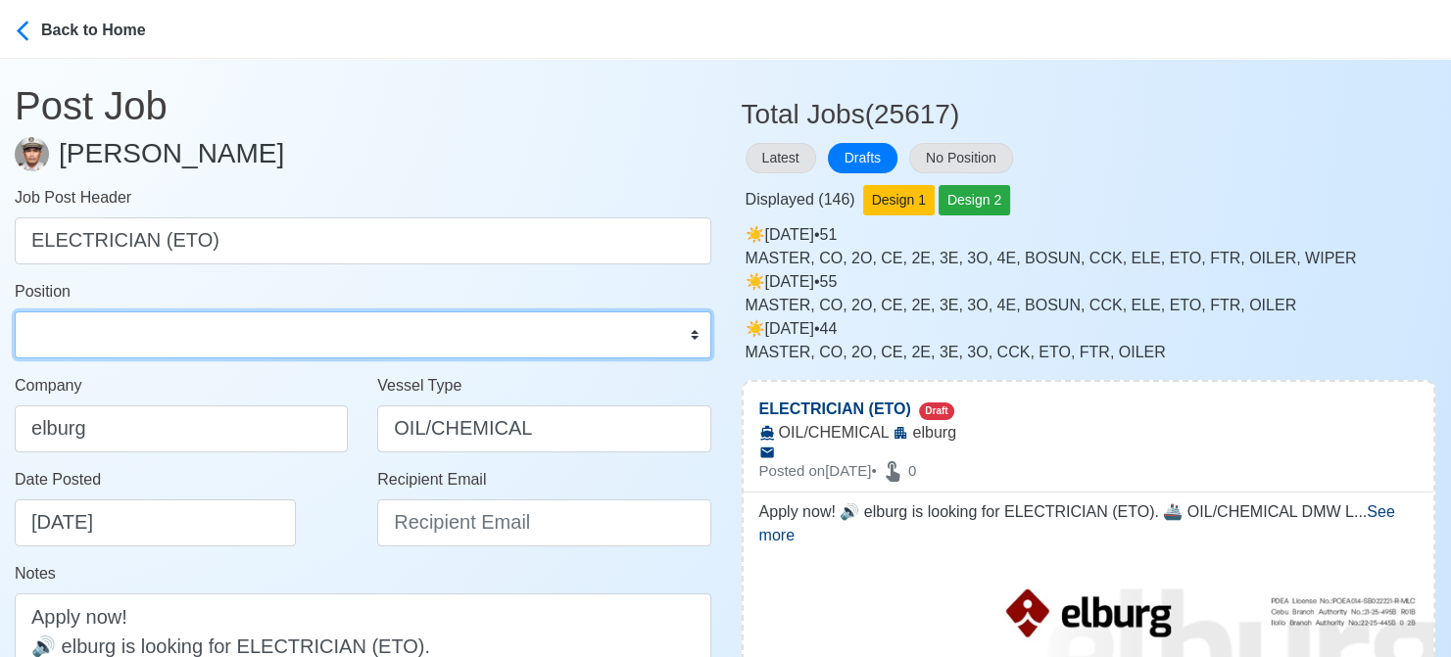
select select "ETO/ETR"
click at [15, 312] on select "Master Chief Officer 2nd Officer 3rd Officer Junior Officer Chief Engineer 2nd …" at bounding box center [363, 335] width 697 height 47
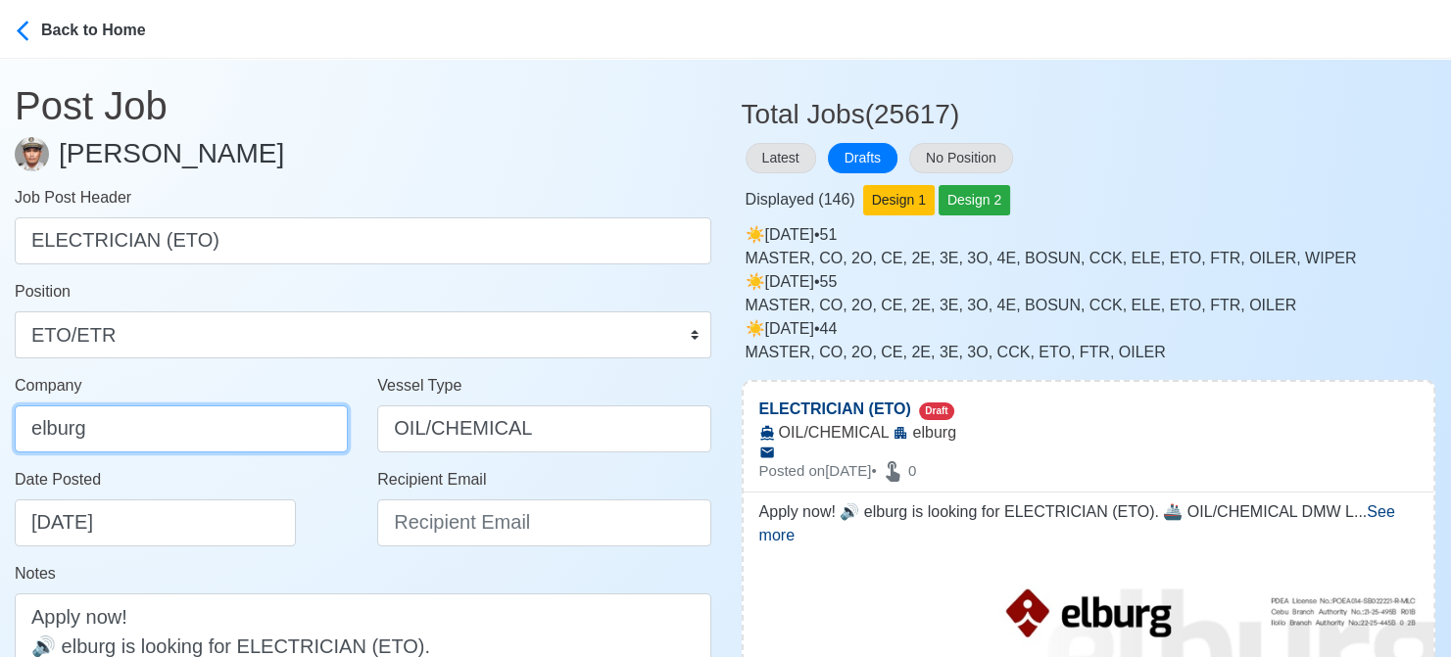
click at [225, 447] on input "elburg" at bounding box center [181, 429] width 333 height 47
type input "Elburg Shipmanagement Phils., Inc. (Cebu Branch)"
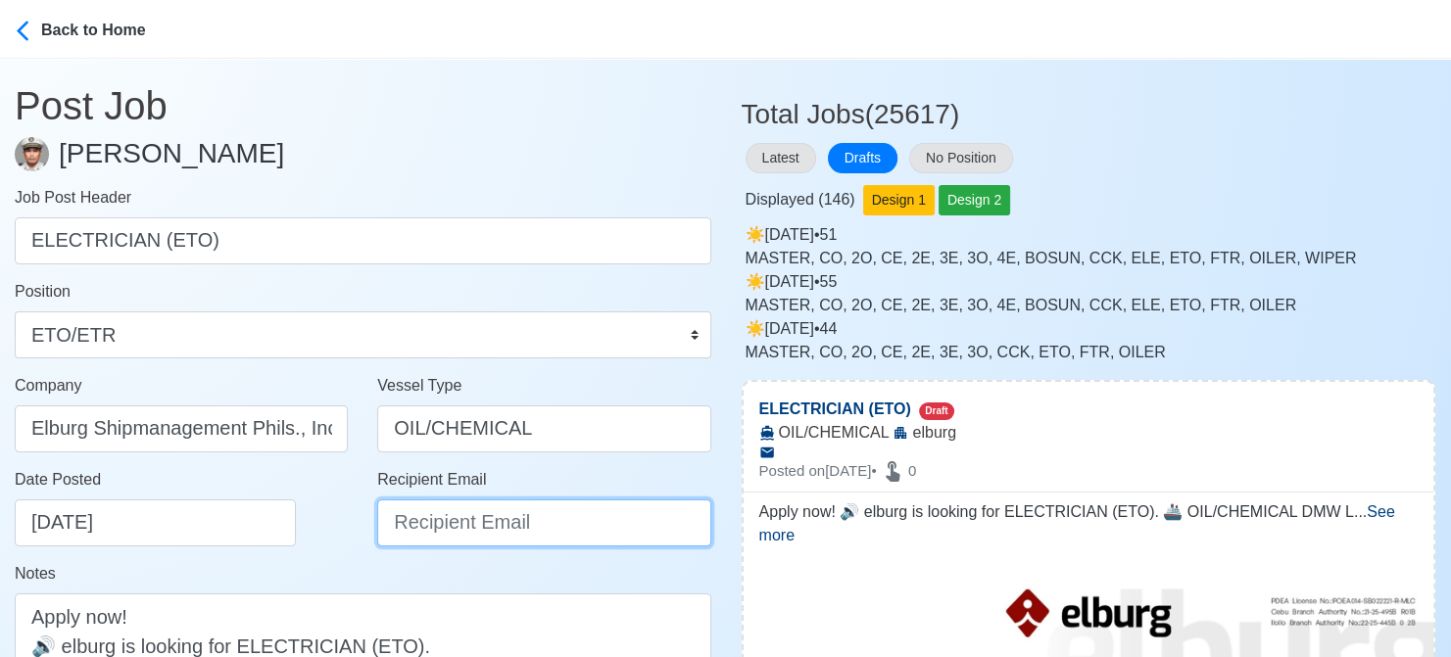
click at [469, 525] on input "Recipient Email" at bounding box center [543, 523] width 333 height 47
paste input "recruitment@elburgshipmanagement.com.ph"
type input "recruitment@elburgshipmanagement.com.ph"
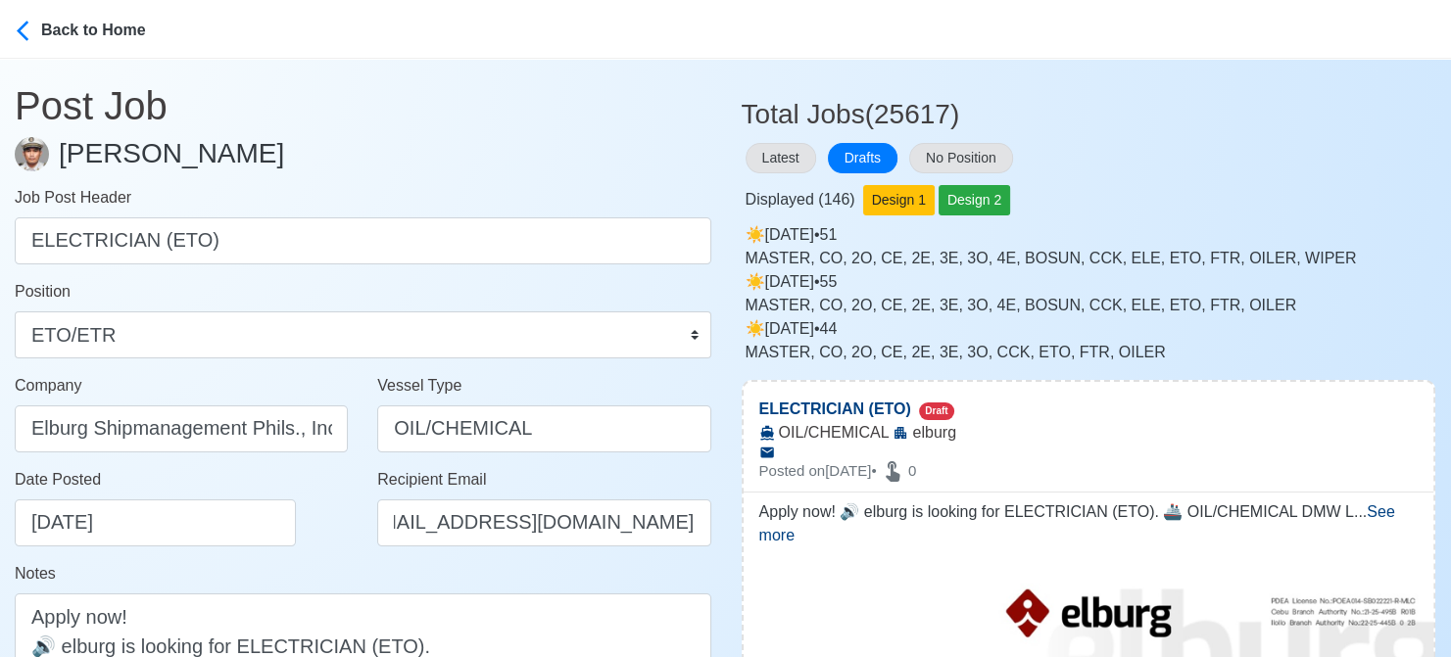
click at [314, 549] on div "Date Posted 08/16/2025" at bounding box center [181, 515] width 363 height 94
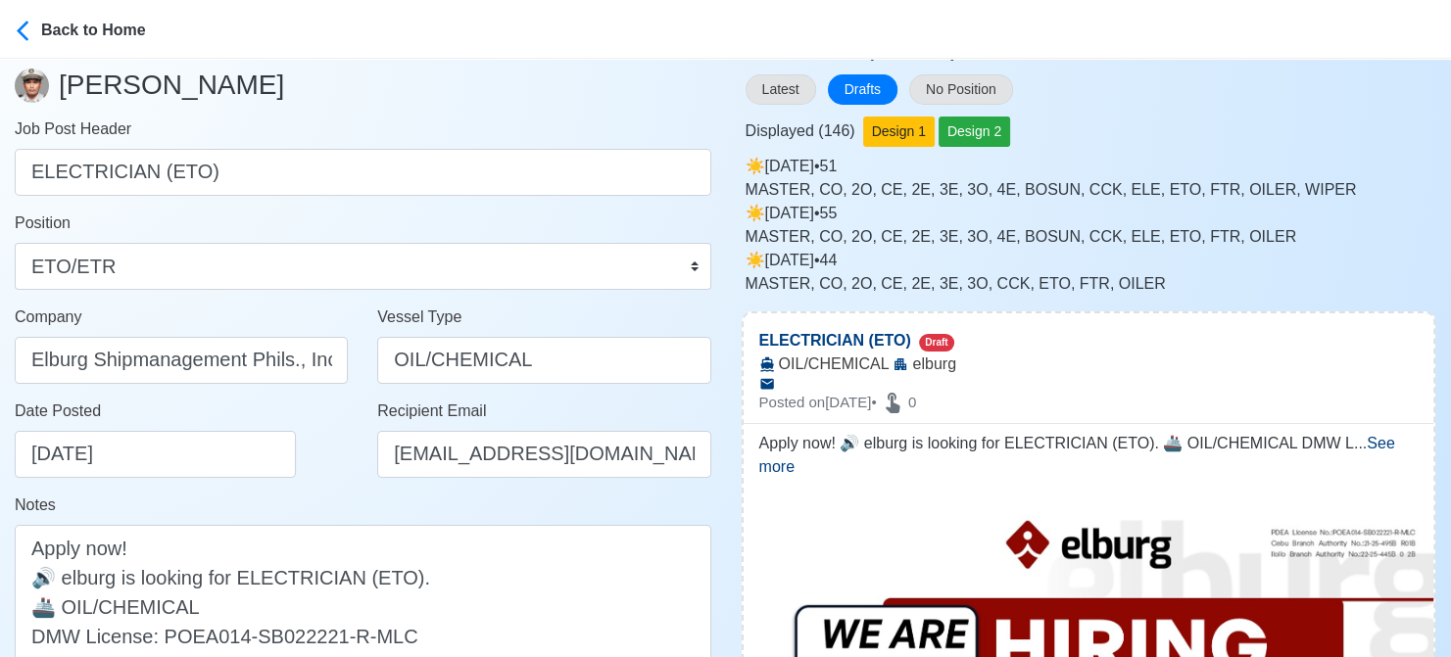
scroll to position [98, 0]
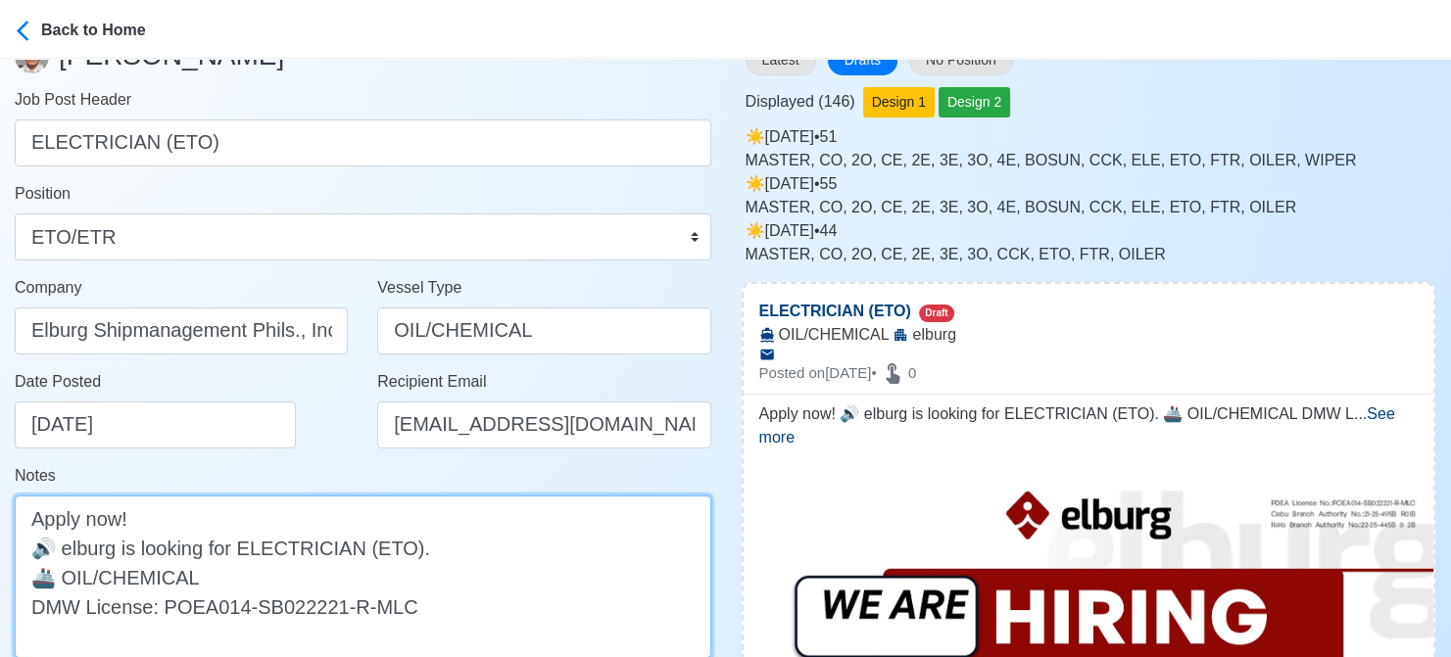
click at [72, 549] on textarea "Apply now! 🔊 elburg is looking for ELECTRICIAN (ETO). 🚢 OIL/CHEMICAL DMW Licens…" at bounding box center [363, 577] width 697 height 163
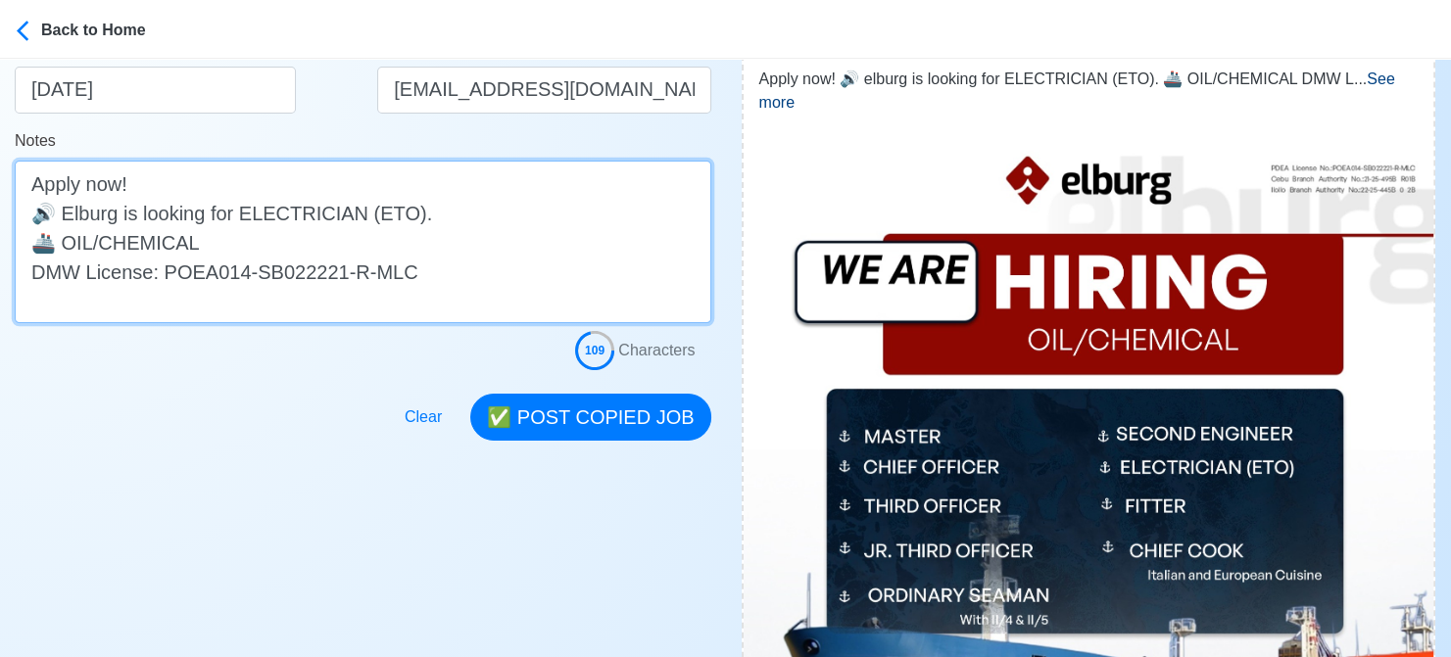
scroll to position [588, 0]
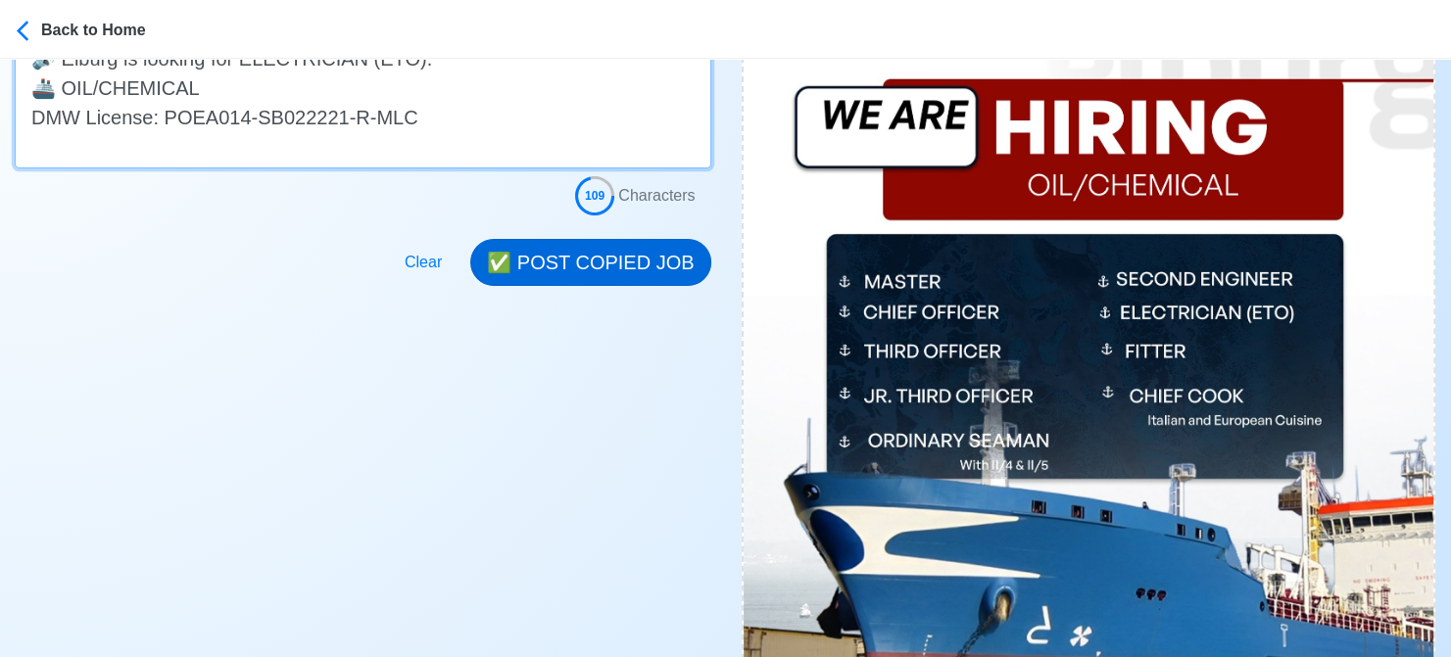
type textarea "Apply now! 🔊 Elburg is looking for ELECTRICIAN (ETO). 🚢 OIL/CHEMICAL DMW Licens…"
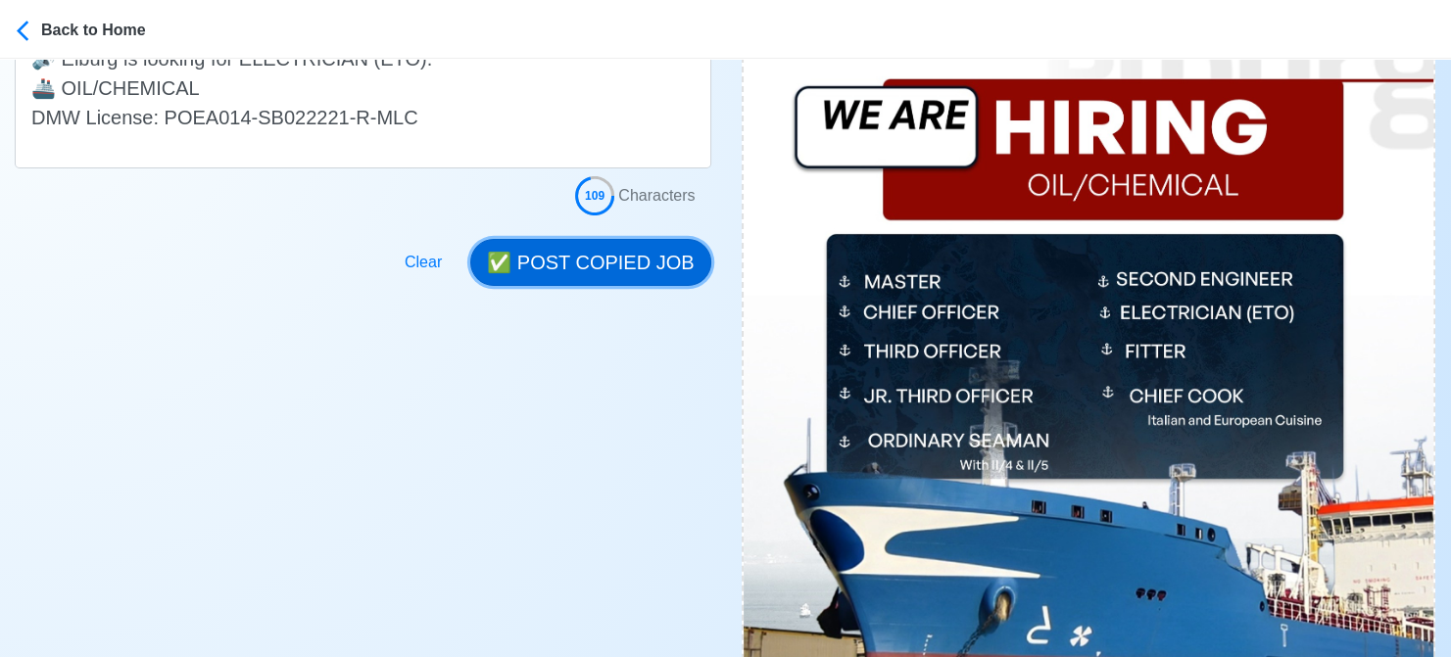
click at [592, 266] on button "✅ POST COPIED JOB" at bounding box center [590, 262] width 240 height 47
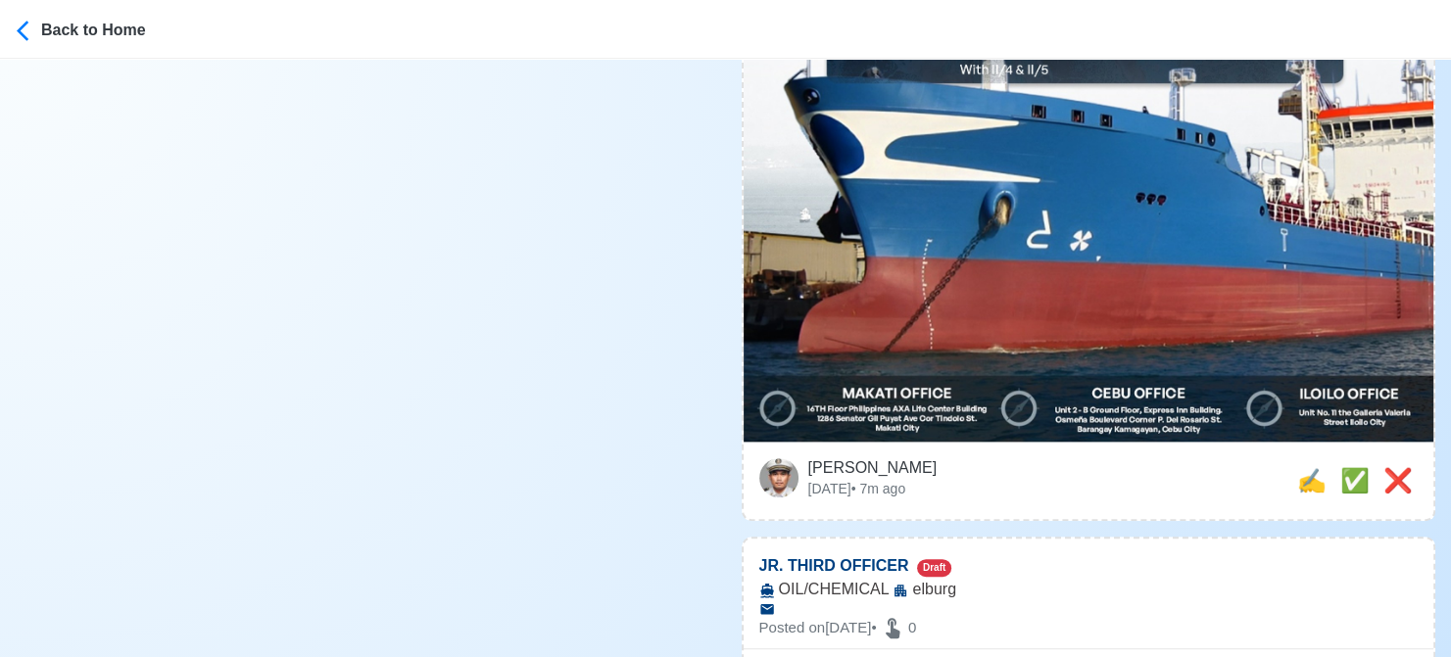
scroll to position [1078, 0]
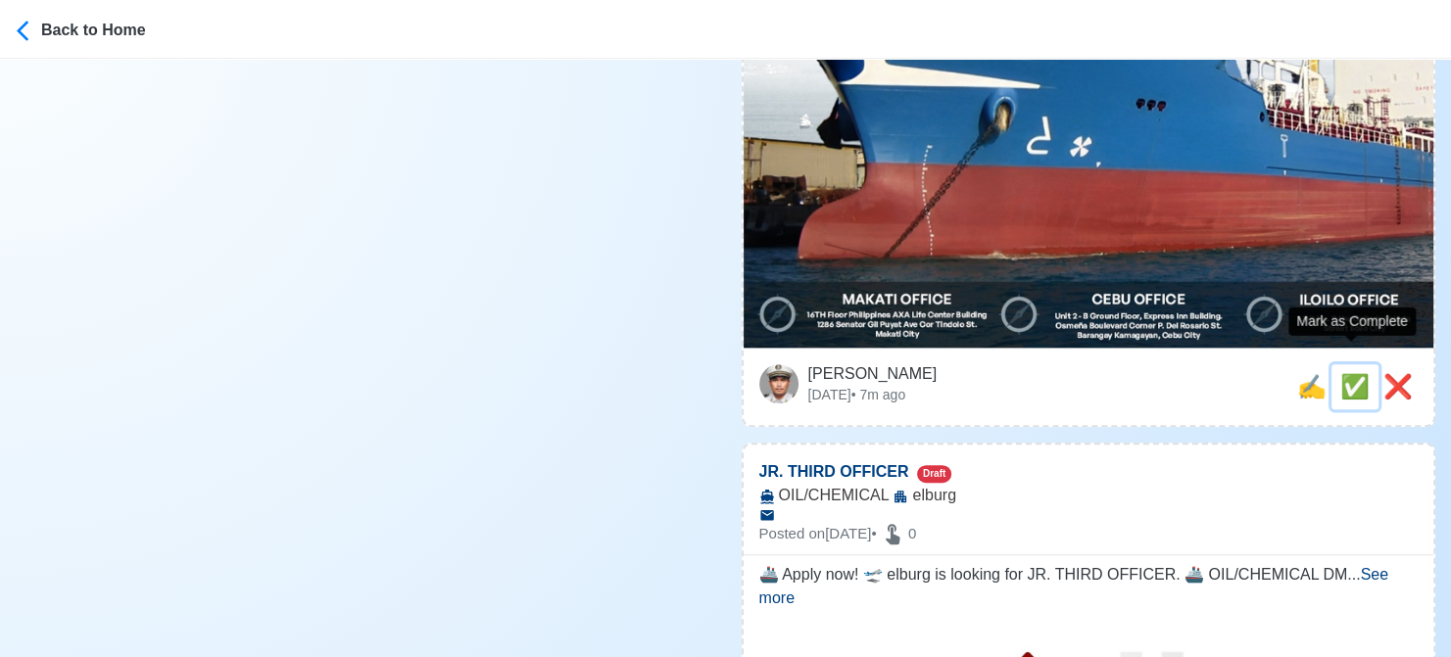
click at [1343, 375] on span "✅" at bounding box center [1354, 386] width 29 height 26
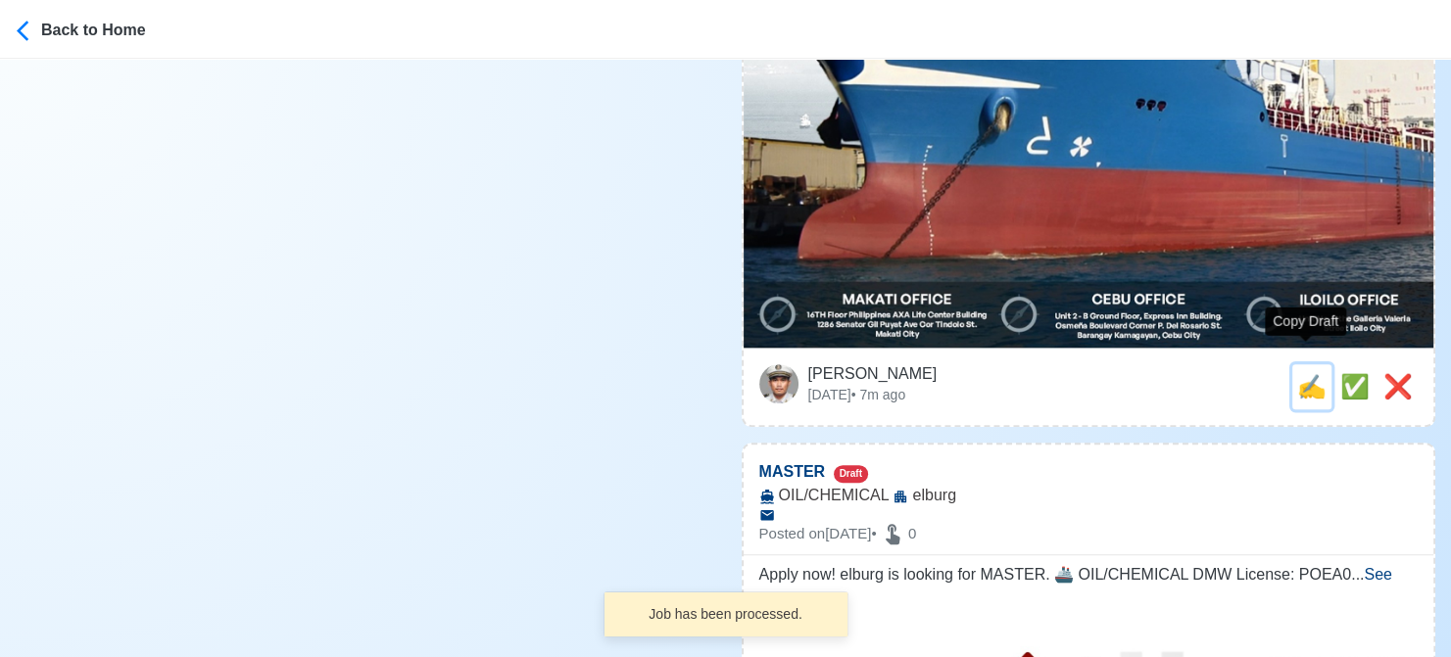
click at [1311, 373] on span "✍️" at bounding box center [1311, 386] width 29 height 26
type input "JR. THIRD OFFICER"
select select
type input "elburg"
type input "OIL/CHEMICAL"
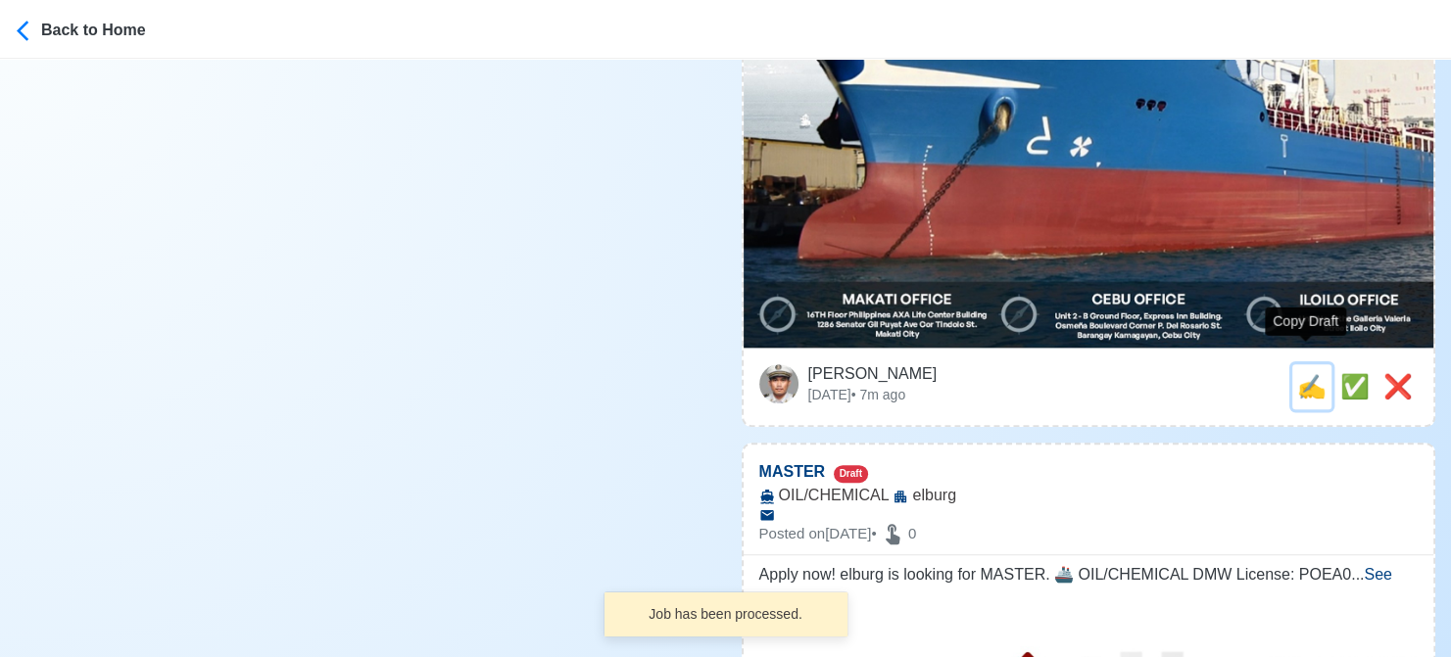
type textarea "🚢 Apply now! 🛫 elburg is looking for JR. THIRD OFFICER. 🚢 OIL/CHEMICAL DMW Lice…"
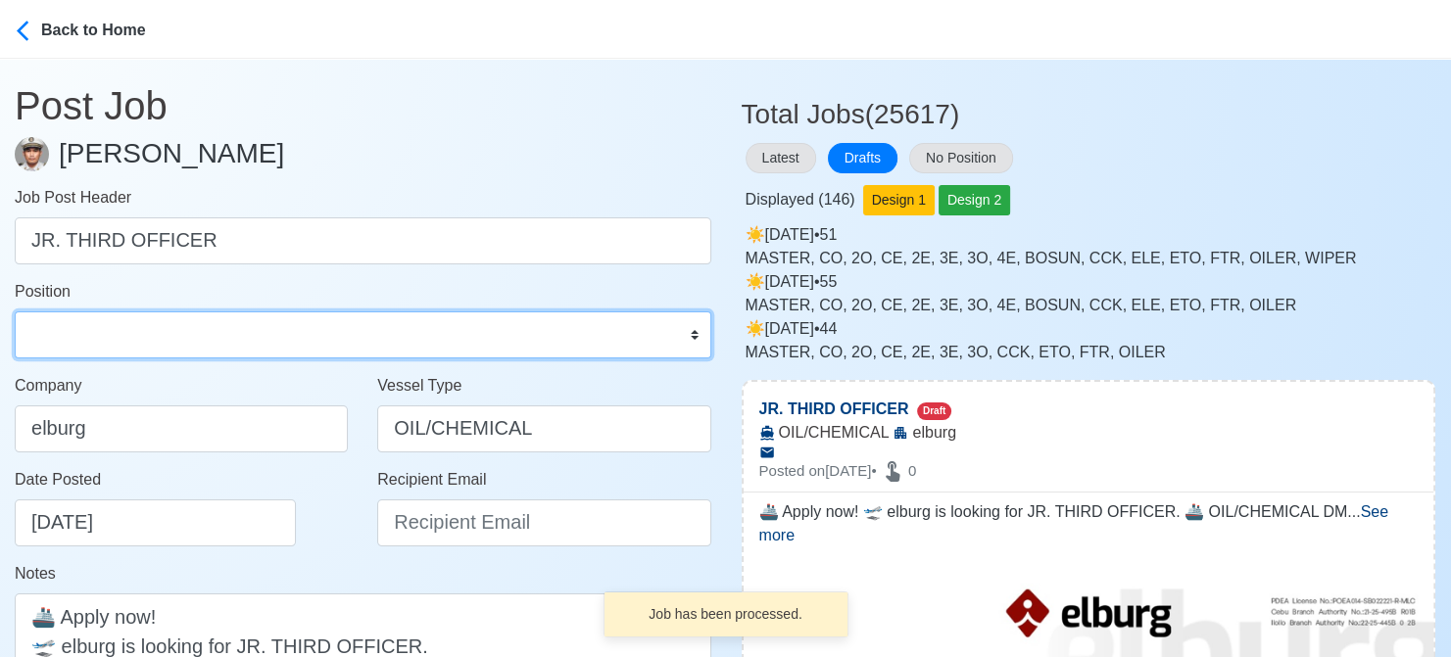
click at [247, 330] on select "Master Chief Officer 2nd Officer 3rd Officer Junior Officer Chief Engineer 2nd …" at bounding box center [363, 335] width 697 height 47
select select "3rd Officer"
click at [15, 312] on select "Master Chief Officer 2nd Officer 3rd Officer Junior Officer Chief Engineer 2nd …" at bounding box center [363, 335] width 697 height 47
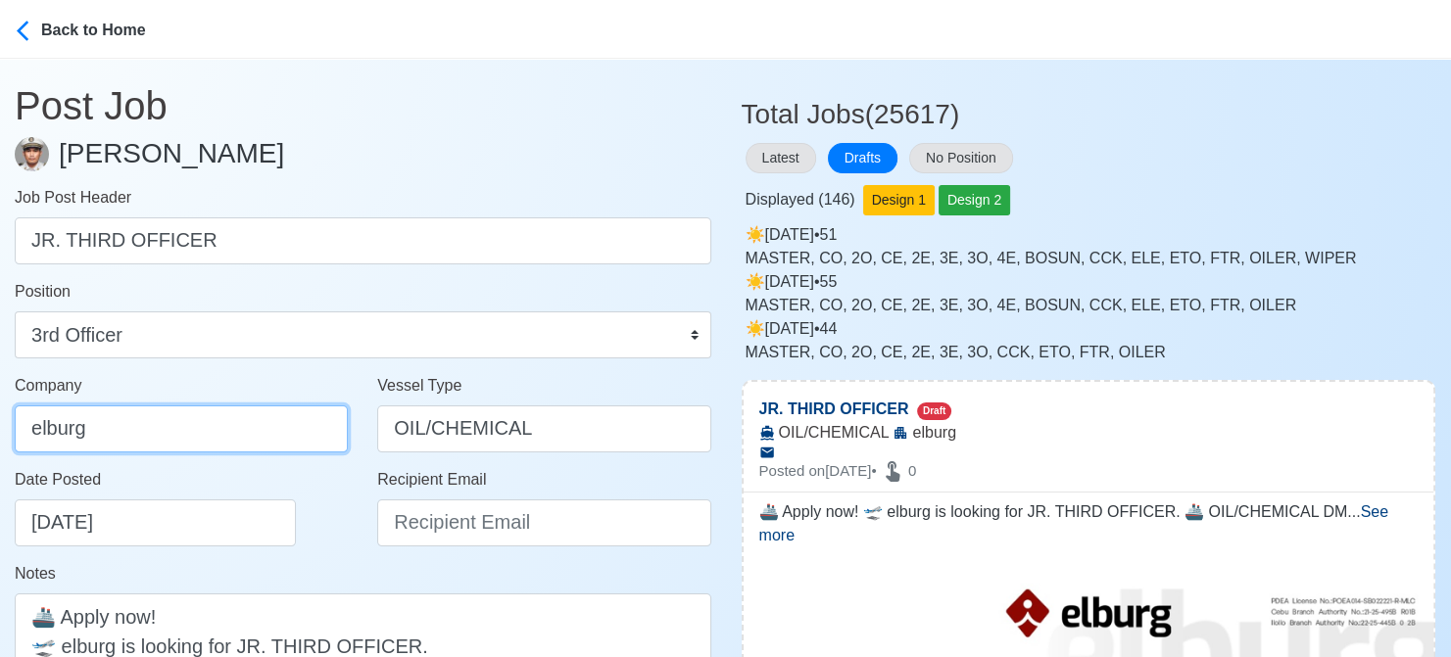
click at [209, 420] on input "elburg" at bounding box center [181, 429] width 333 height 47
type input "Elburg Shipmanagement Phils., Inc. (Cebu Branch)"
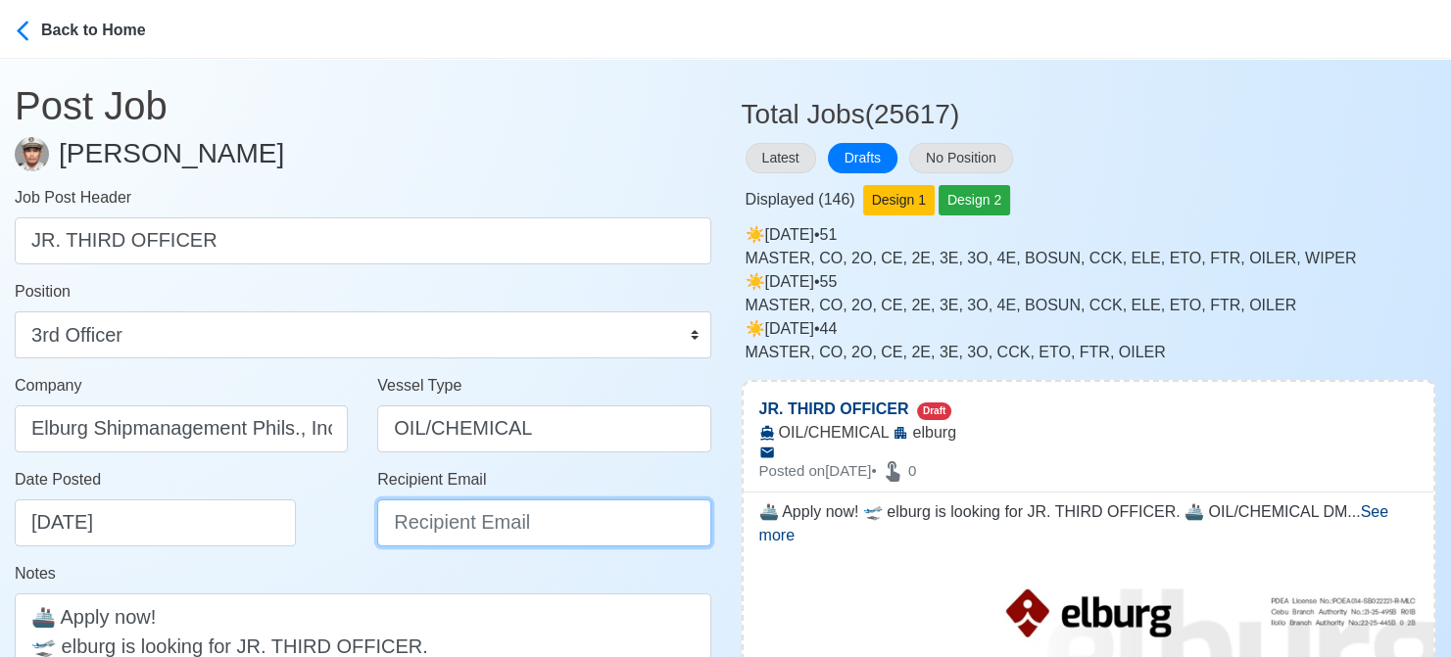
click at [525, 518] on input "Recipient Email" at bounding box center [543, 523] width 333 height 47
paste input "recruitment@elburgshipmanagement.com.ph"
type input "recruitment@elburgshipmanagement.com.ph"
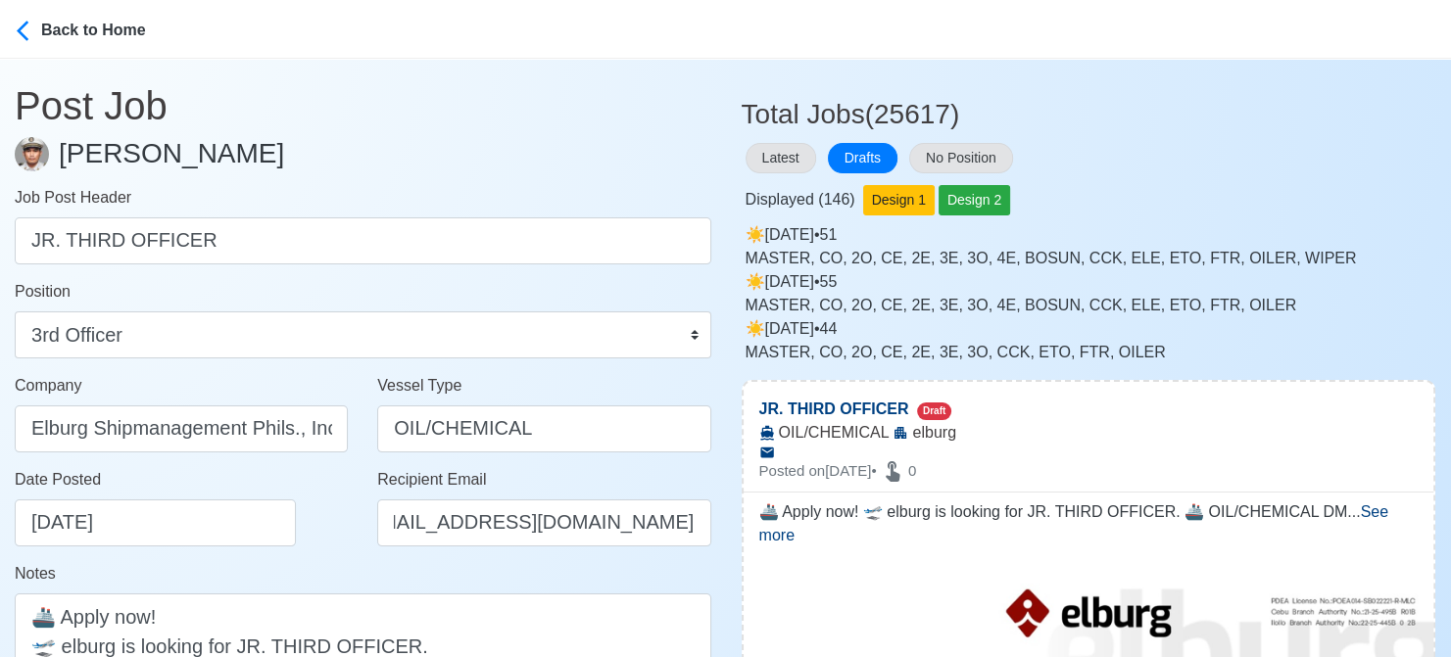
click at [311, 538] on div "Date Posted 08/16/2025" at bounding box center [187, 507] width 344 height 78
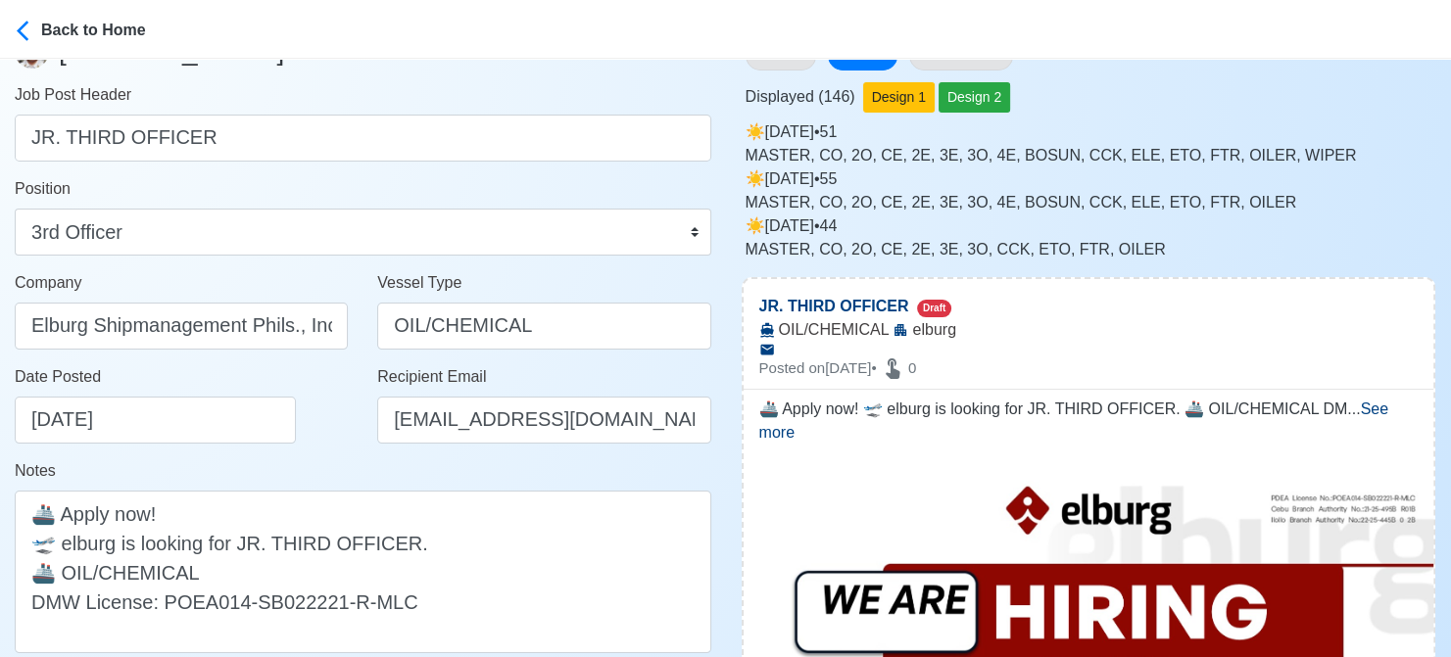
scroll to position [196, 0]
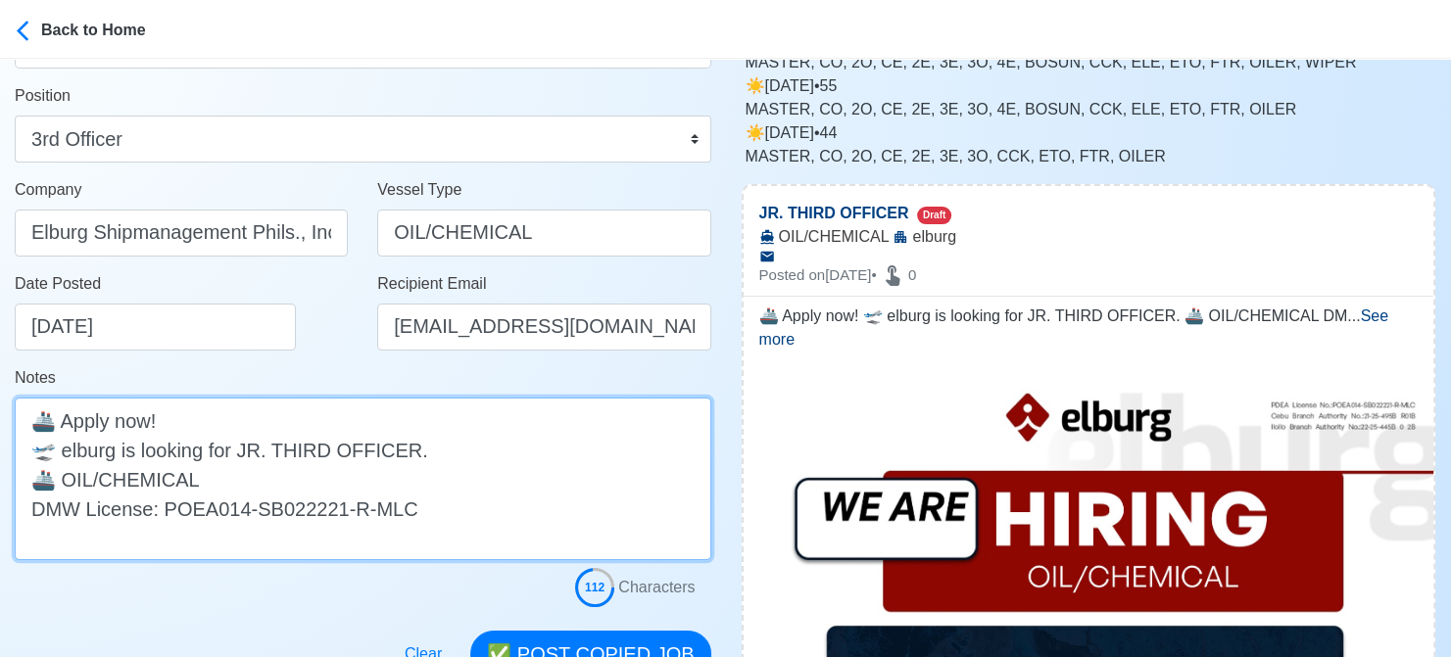
click at [71, 454] on textarea "🚢 Apply now! 🛫 elburg is looking for JR. THIRD OFFICER. 🚢 OIL/CHEMICAL DMW Lice…" at bounding box center [363, 479] width 697 height 163
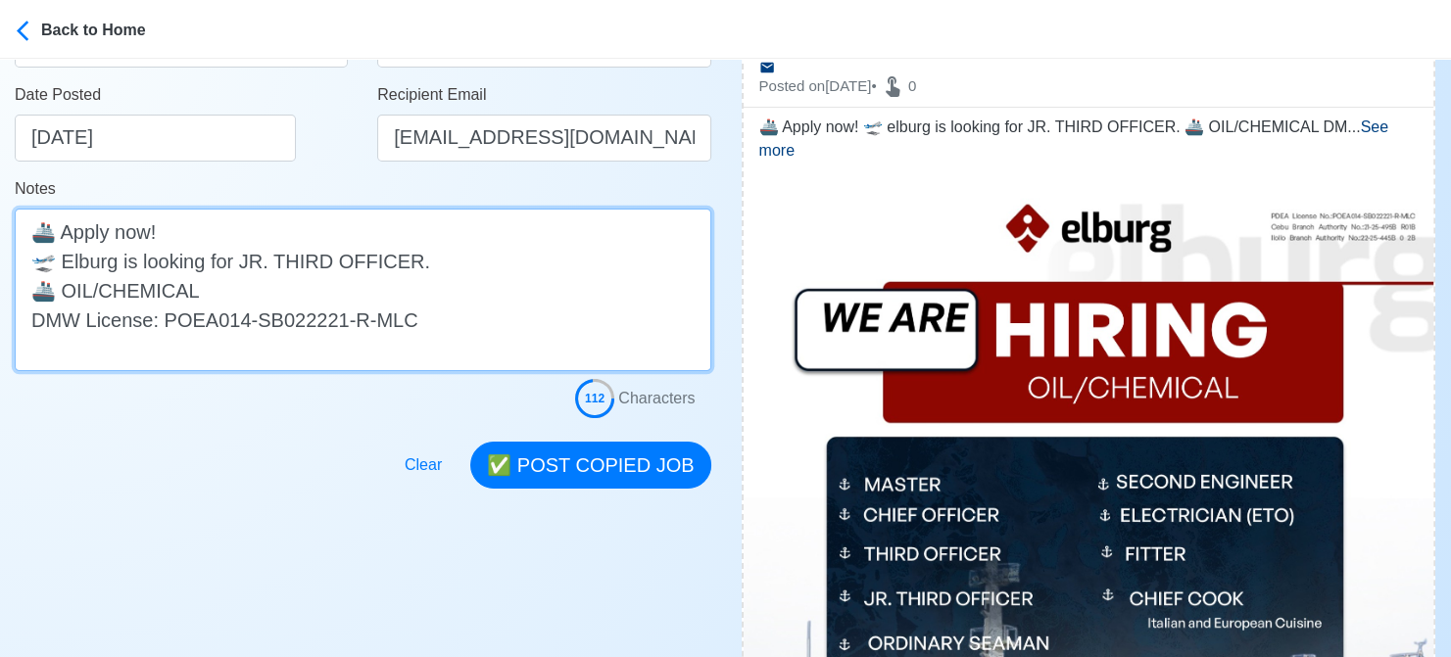
scroll to position [490, 0]
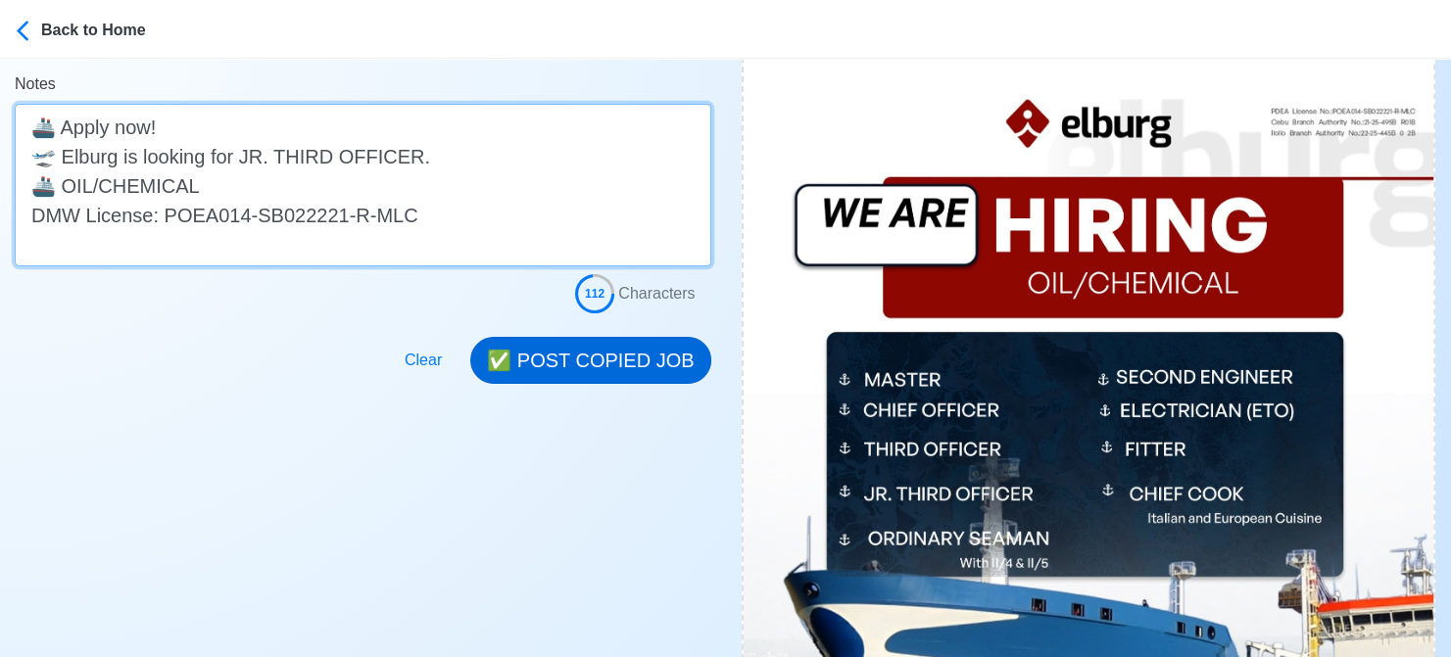
type textarea "🚢 Apply now! 🛫 Elburg is looking for JR. THIRD OFFICER. 🚢 OIL/CHEMICAL DMW Lice…"
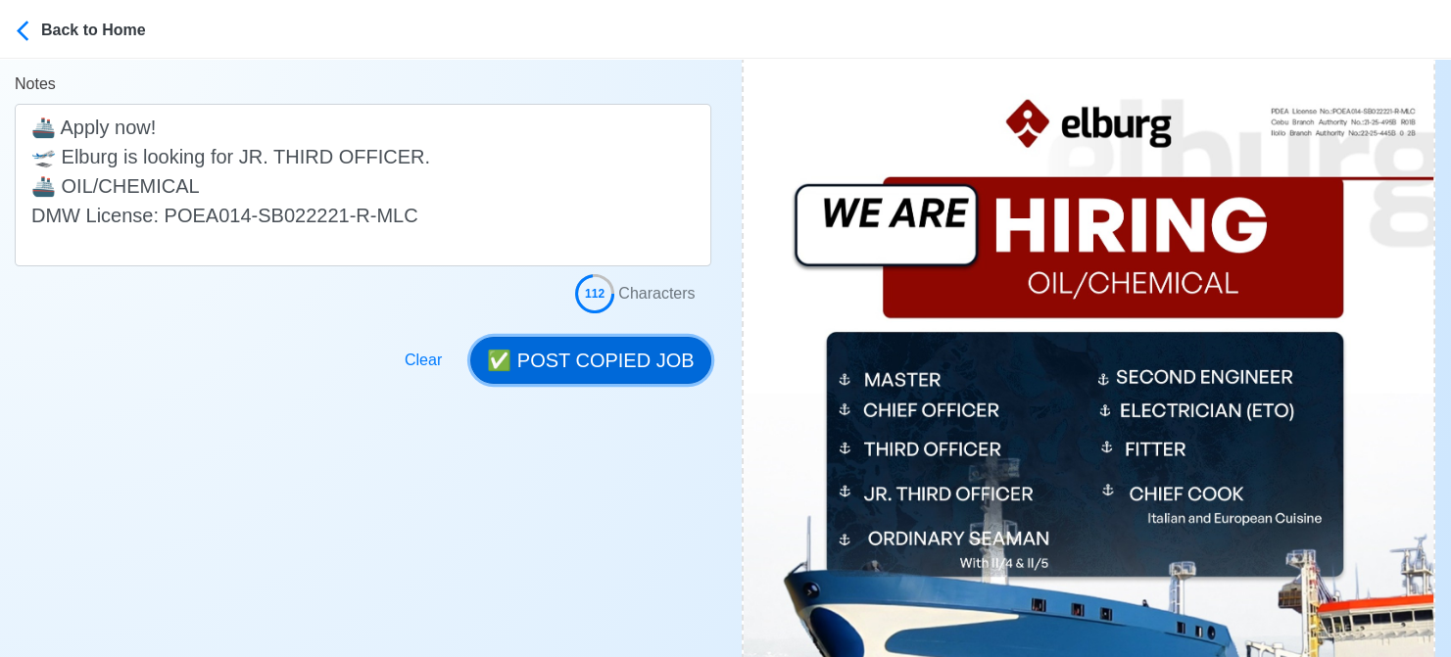
click at [625, 354] on button "✅ POST COPIED JOB" at bounding box center [590, 360] width 240 height 47
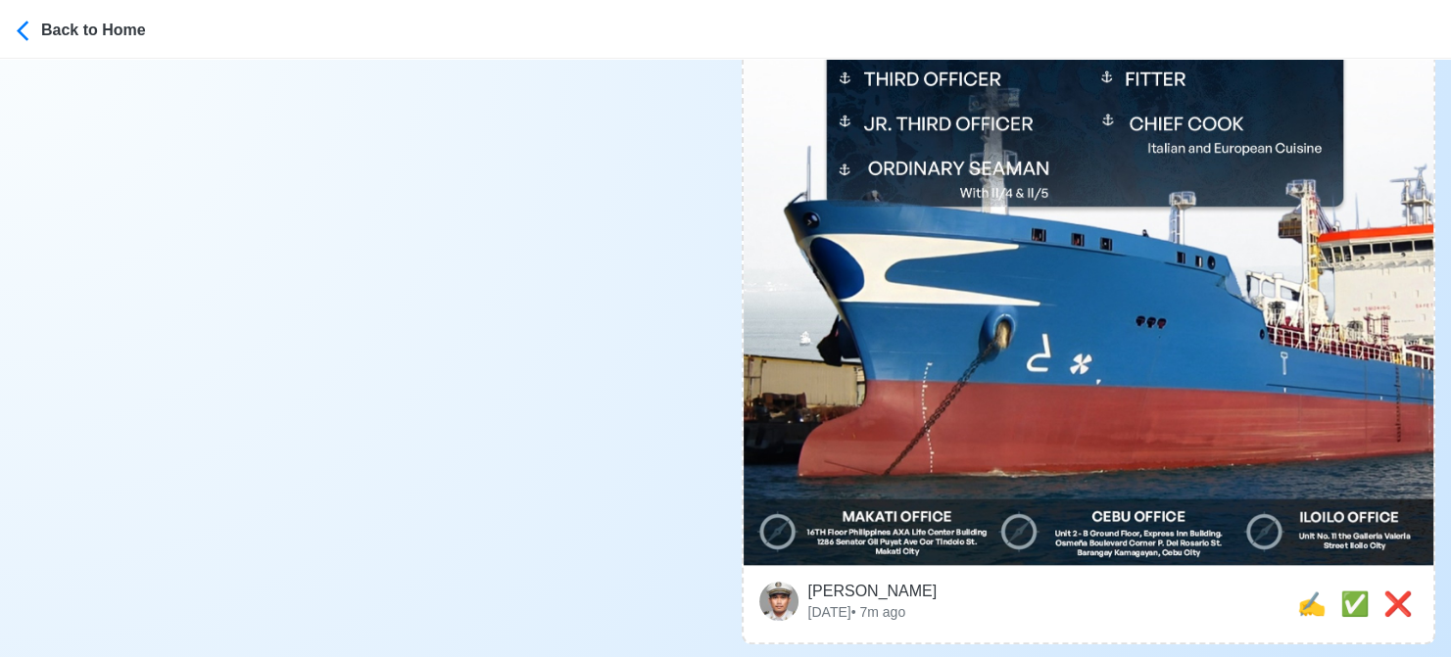
scroll to position [980, 0]
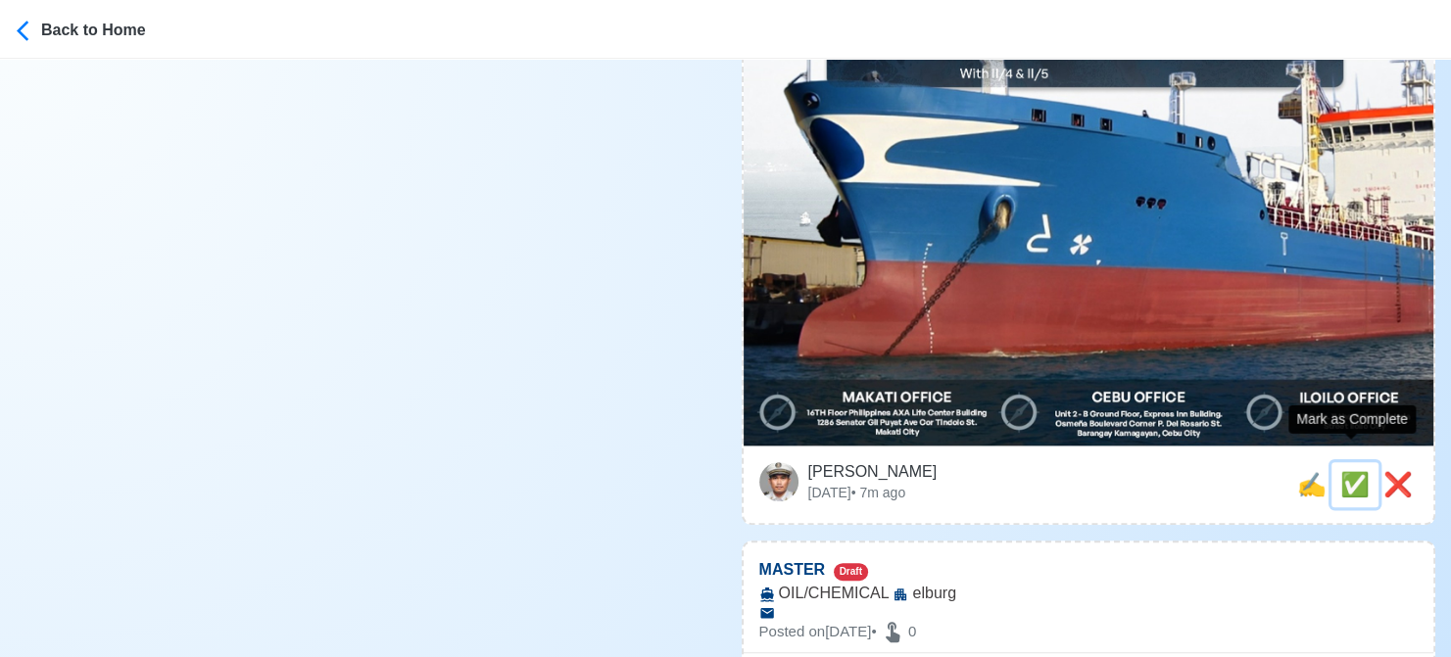
click at [1359, 471] on span "✅" at bounding box center [1354, 484] width 29 height 26
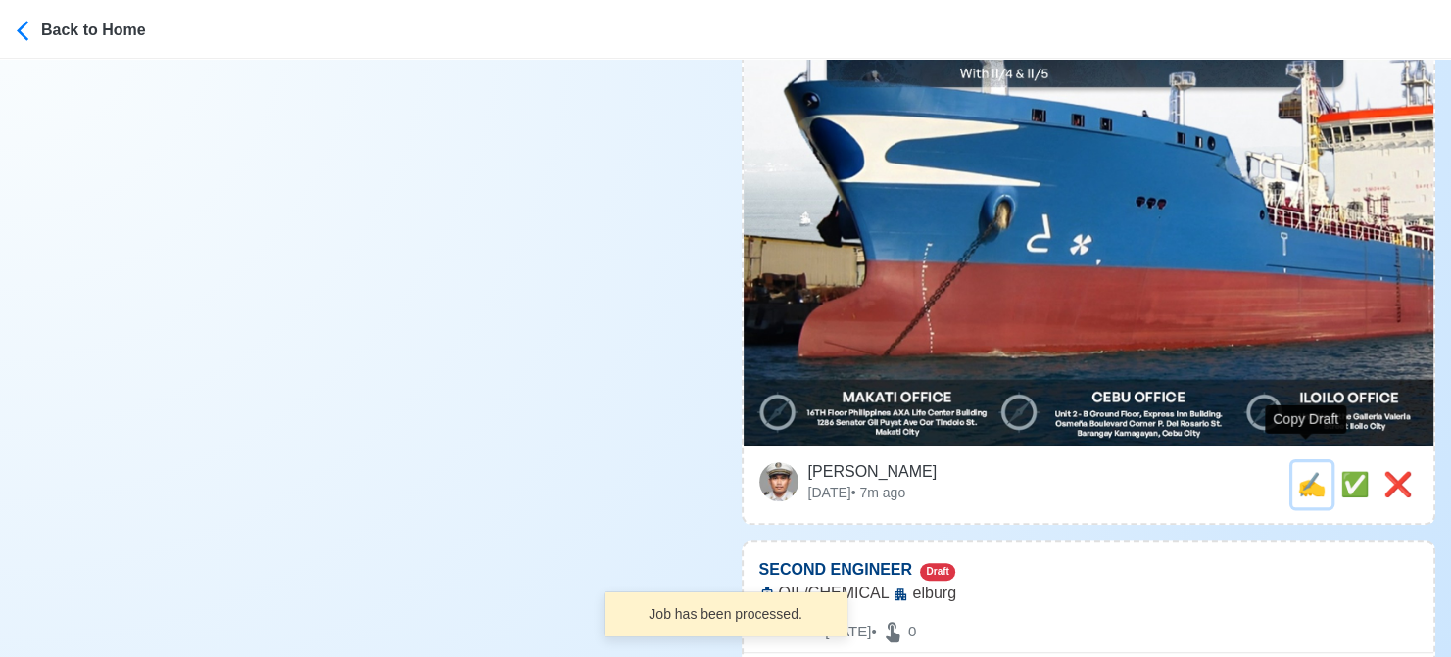
click at [1311, 471] on span "✍️" at bounding box center [1311, 484] width 29 height 26
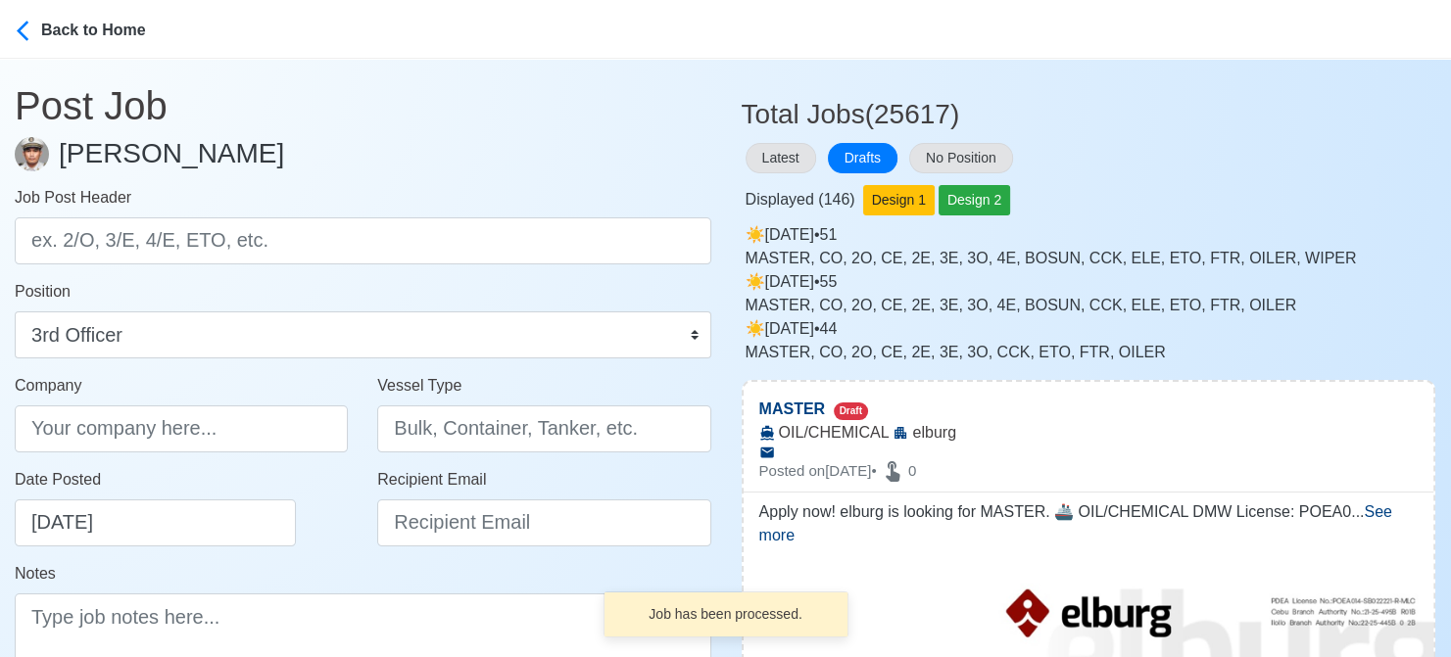
type input "MASTER"
select select
type input "elburg"
type input "OIL/CHEMICAL"
type textarea "Apply now! elburg is looking for MASTER. 🚢 OIL/CHEMICAL DMW License: POEA014-SB…"
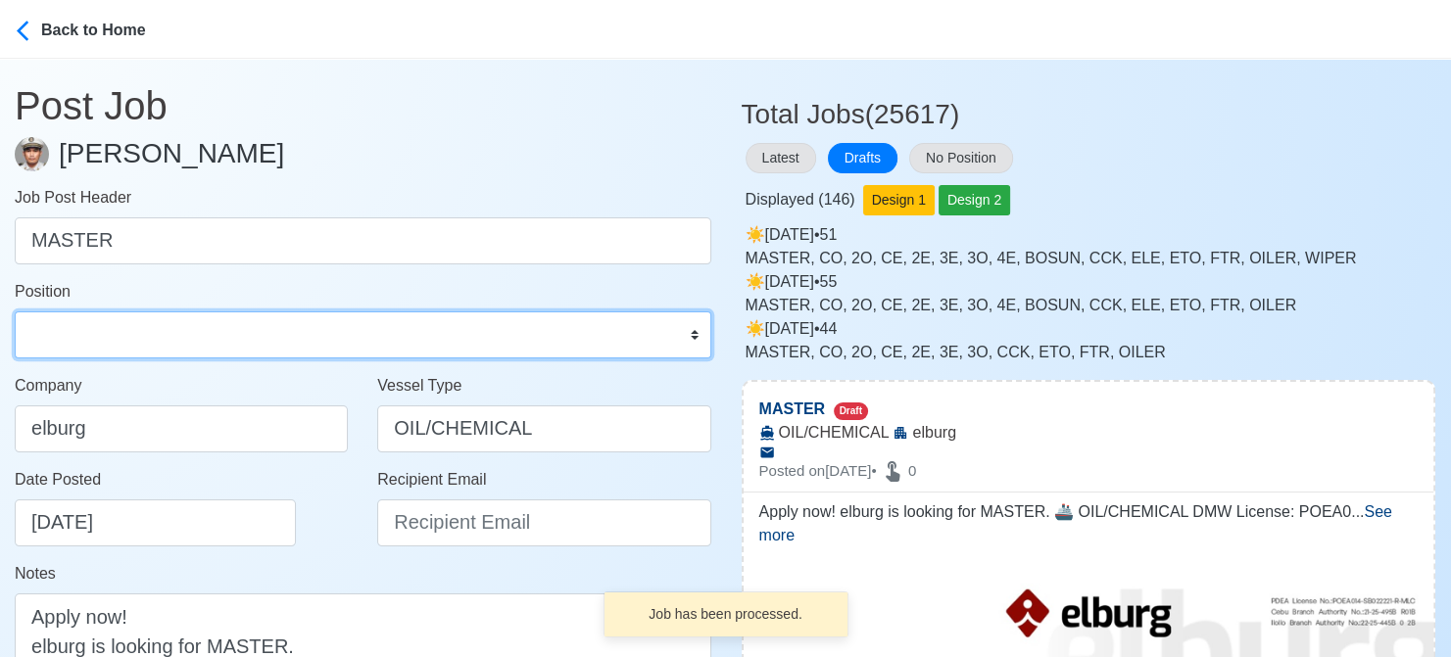
click at [159, 342] on select "Master Chief Officer 2nd Officer 3rd Officer Junior Officer Chief Engineer 2nd …" at bounding box center [363, 335] width 697 height 47
select select "Master"
click at [15, 312] on select "Master Chief Officer 2nd Officer 3rd Officer Junior Officer Chief Engineer 2nd …" at bounding box center [363, 335] width 697 height 47
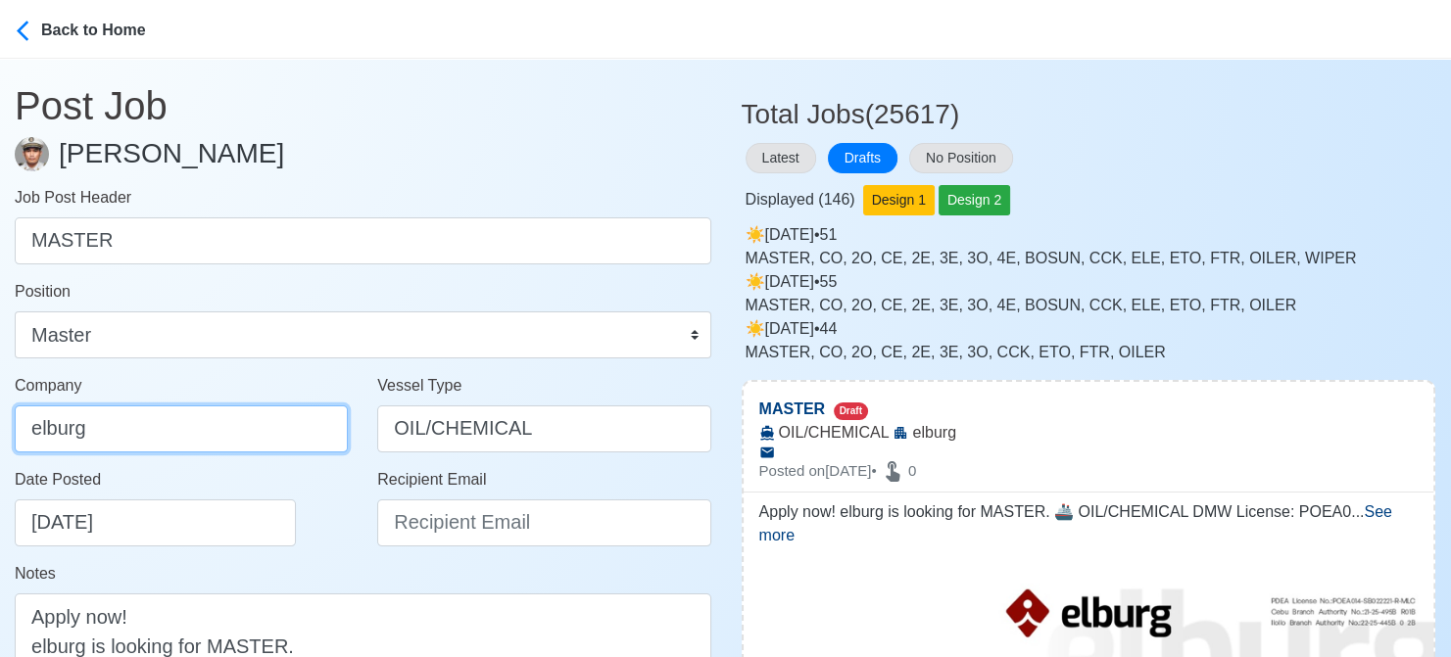
click at [176, 422] on input "elburg" at bounding box center [181, 429] width 333 height 47
type input "Elburg Shipmanagement Phils., Inc. (Cebu Branch)"
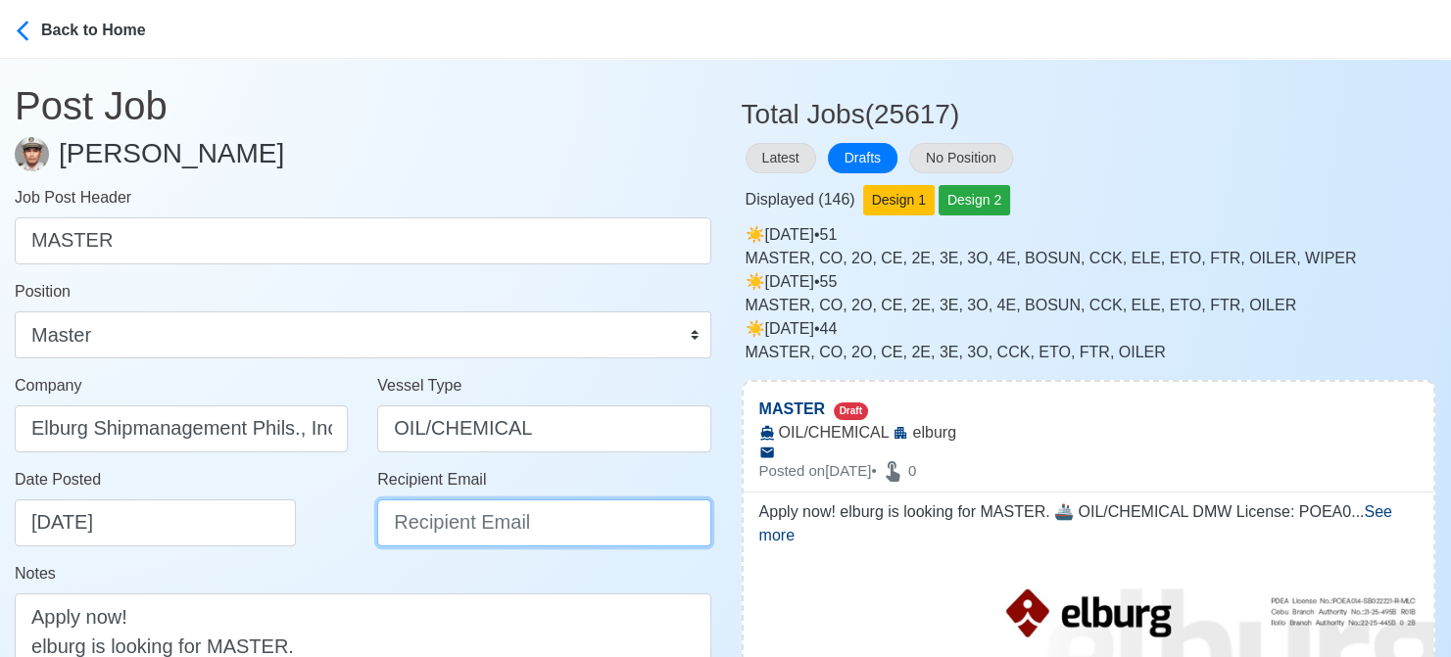
click at [531, 517] on input "Recipient Email" at bounding box center [543, 523] width 333 height 47
paste input "recruitment@elburgshipmanagement.com.ph"
type input "recruitment@elburgshipmanagement.com.ph"
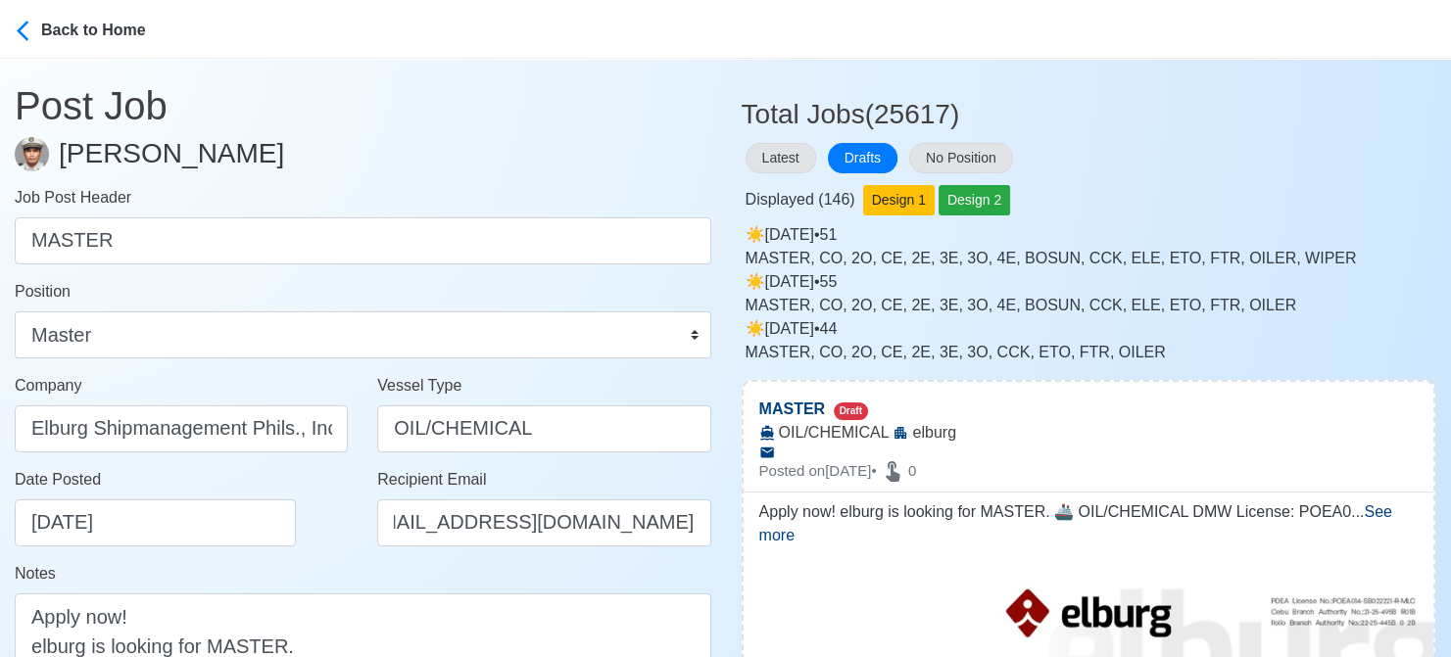
click at [314, 548] on div "Date Posted 08/16/2025" at bounding box center [181, 515] width 363 height 94
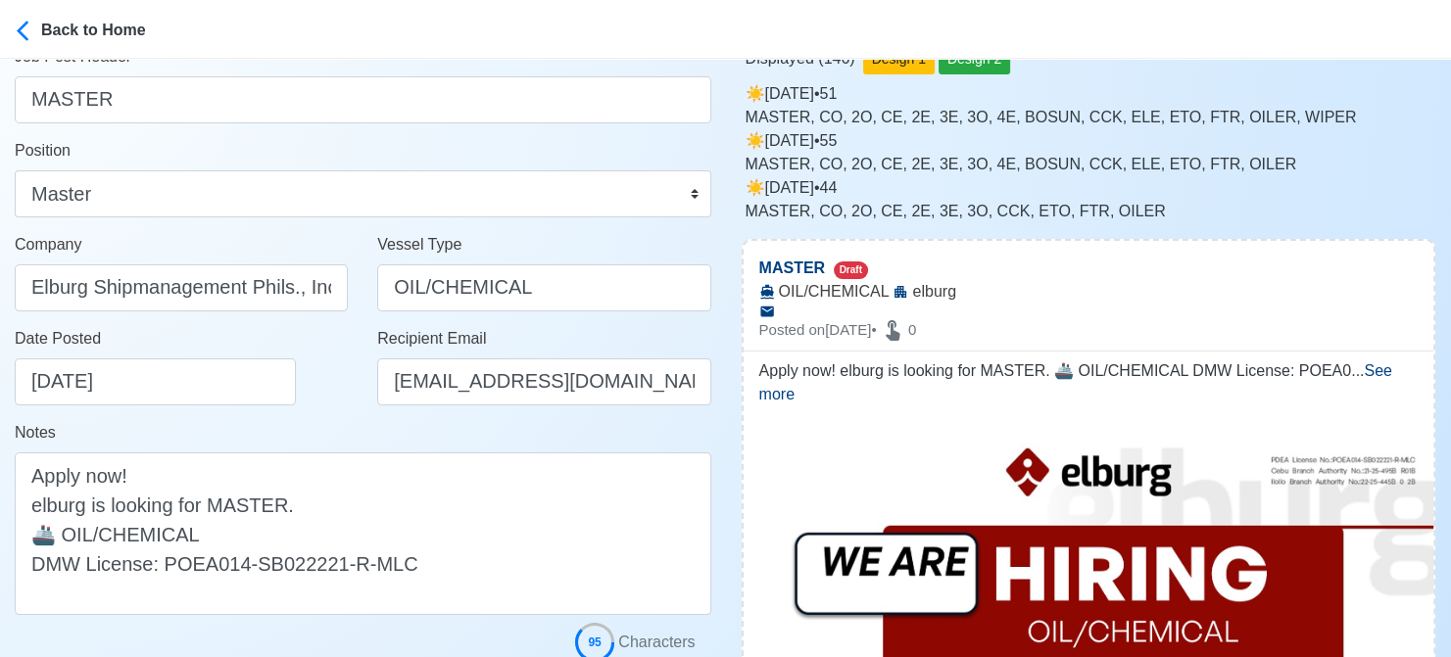
scroll to position [196, 0]
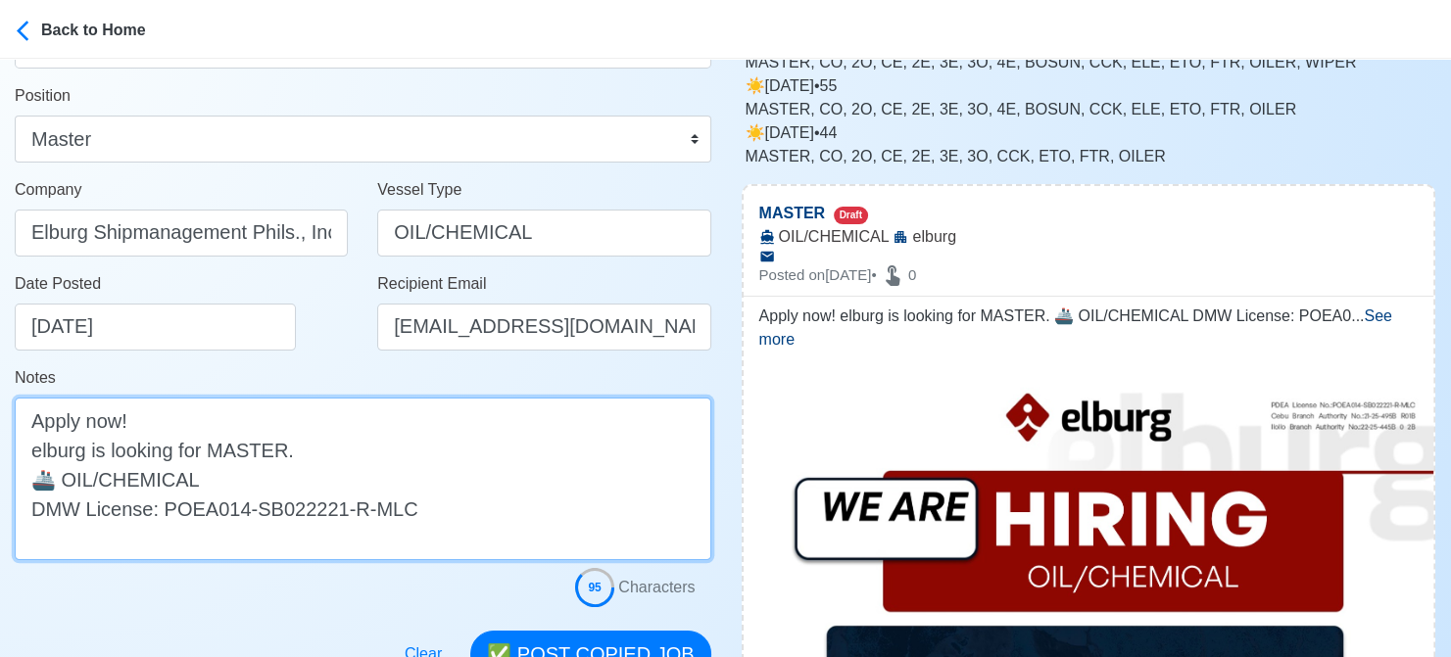
click at [40, 447] on textarea "Apply now! elburg is looking for MASTER. 🚢 OIL/CHEMICAL DMW License: POEA014-SB…" at bounding box center [363, 479] width 697 height 163
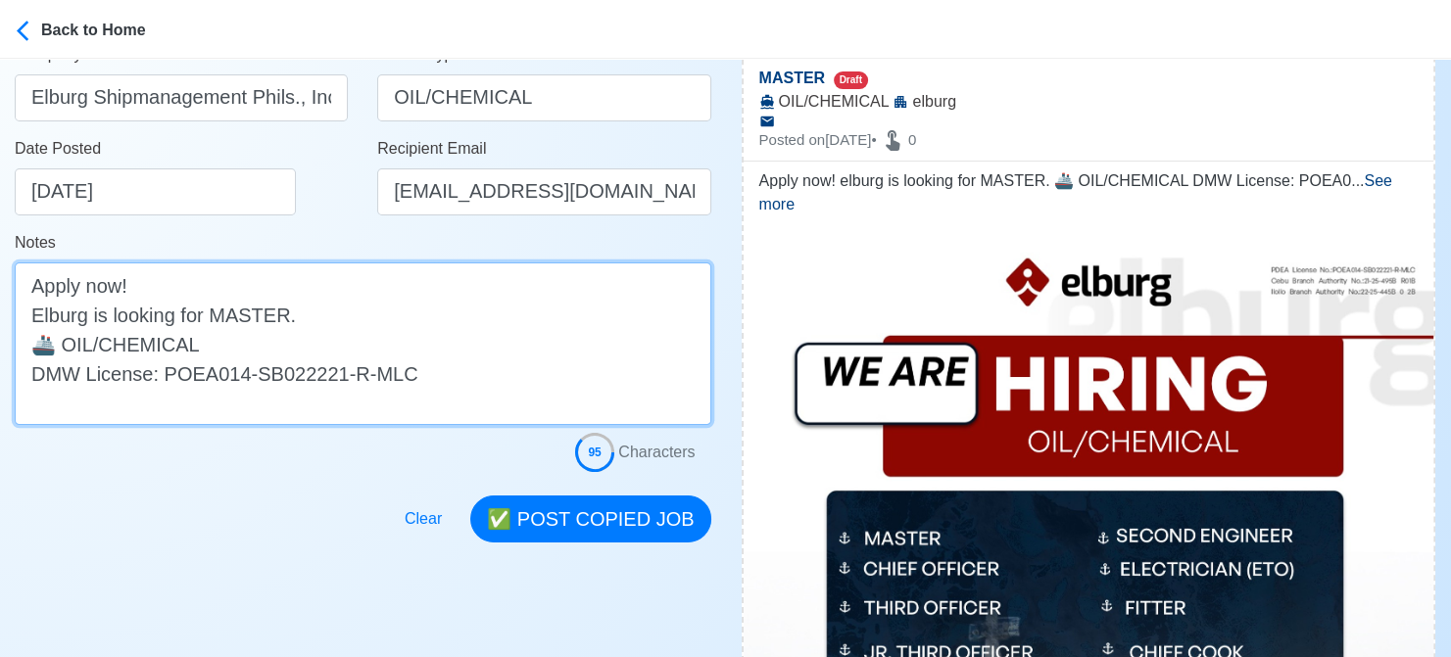
scroll to position [392, 0]
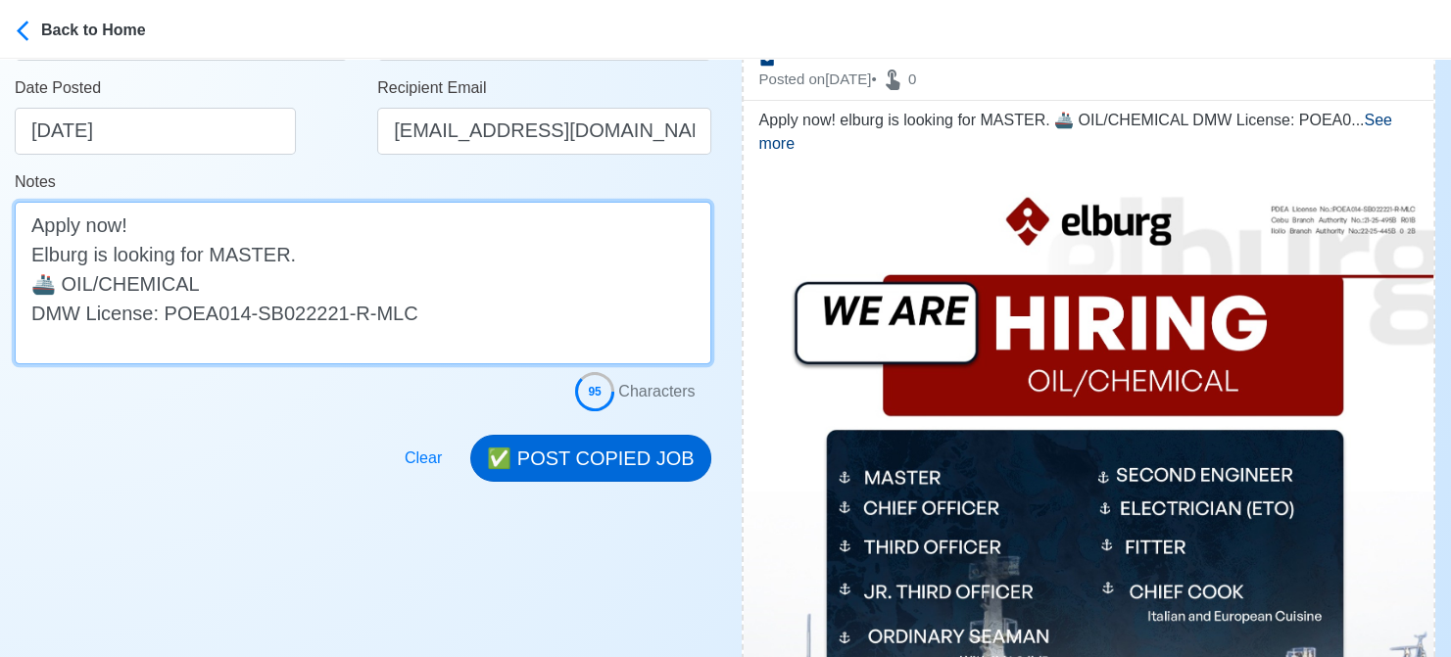
type textarea "Apply now! Elburg is looking for MASTER. 🚢 OIL/CHEMICAL DMW License: POEA014-SB…"
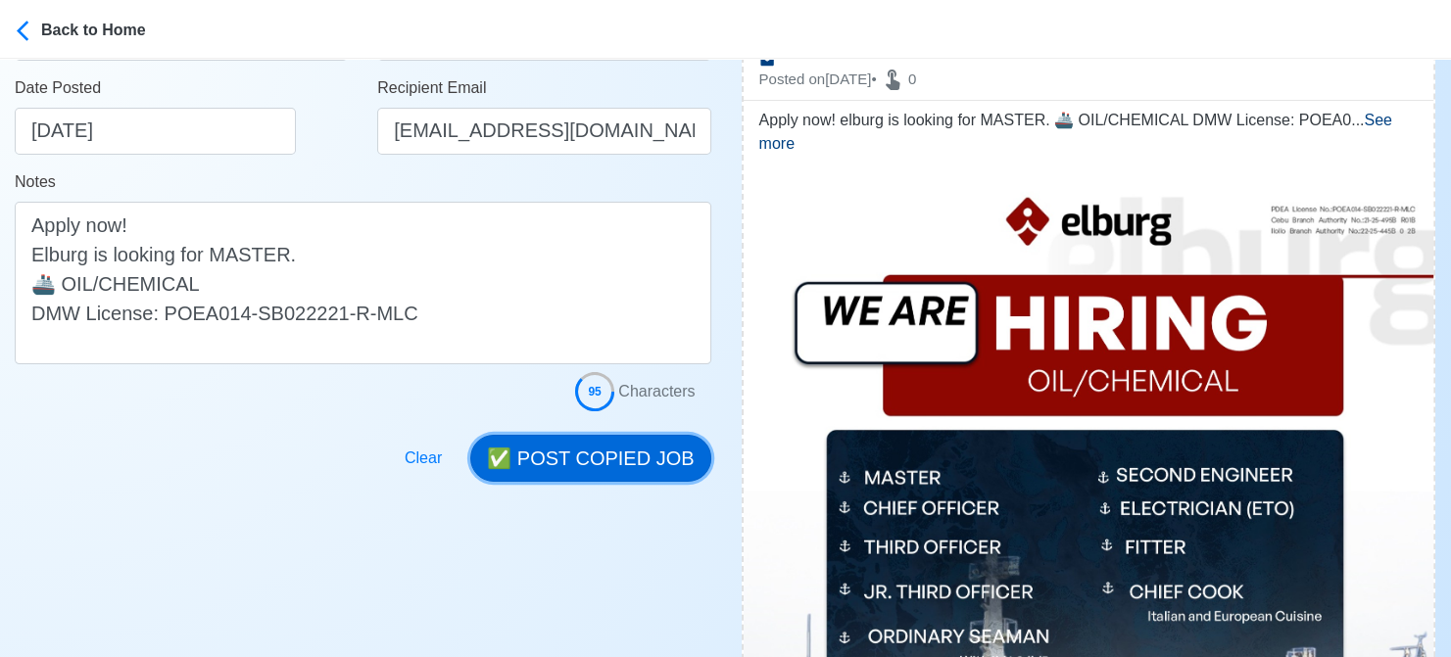
click at [605, 454] on button "✅ POST COPIED JOB" at bounding box center [590, 458] width 240 height 47
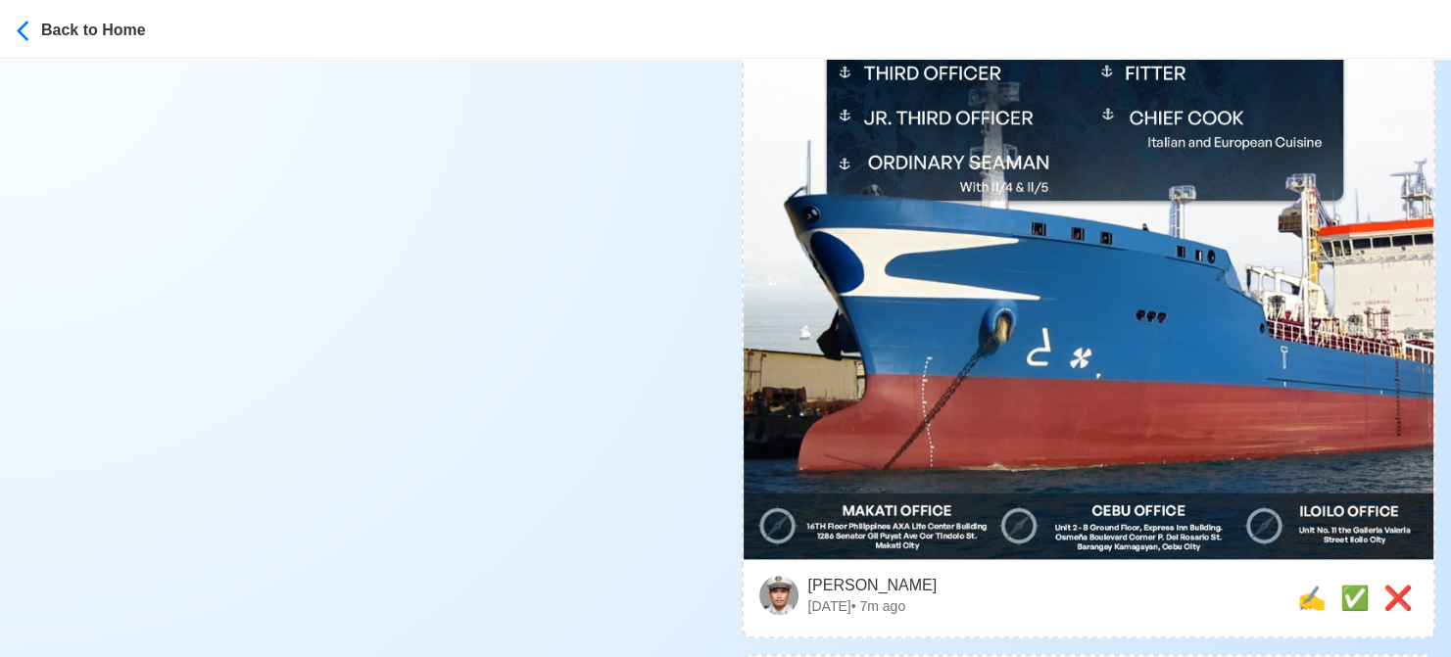
scroll to position [1078, 0]
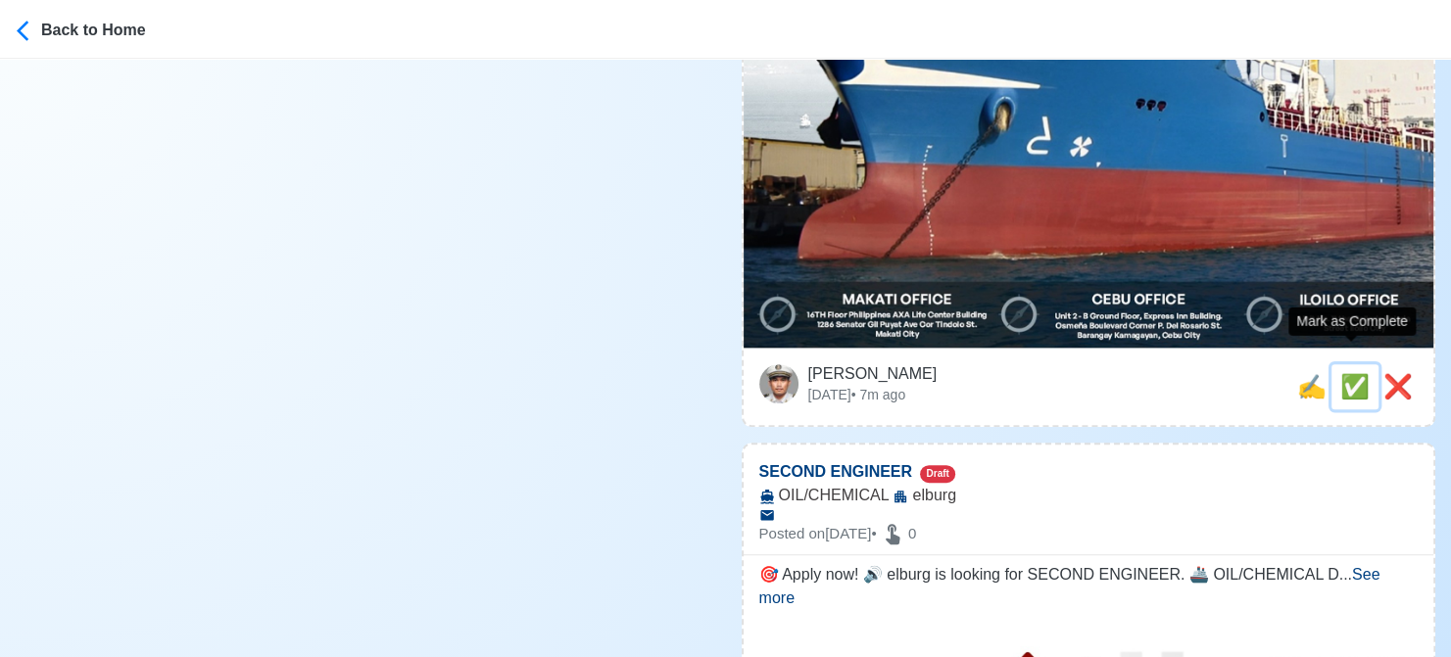
click at [1350, 373] on span "✅" at bounding box center [1354, 386] width 29 height 26
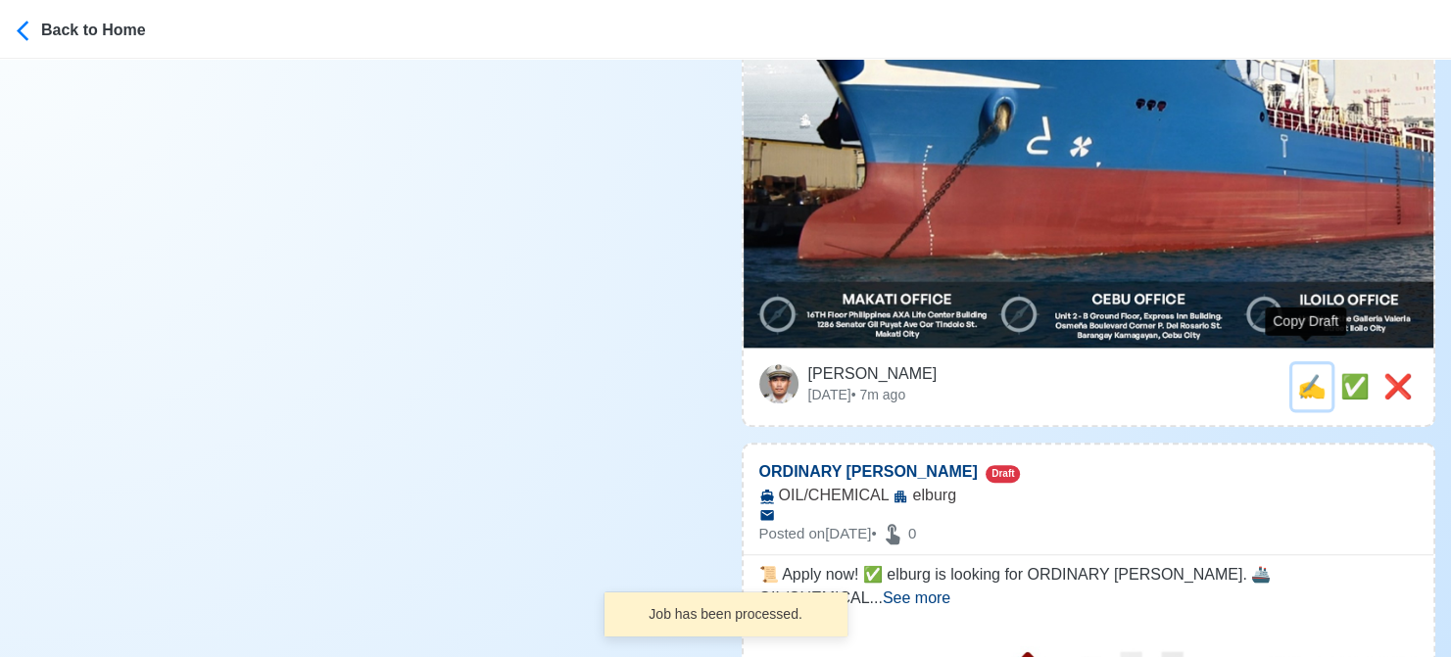
click at [1305, 373] on span "✍️" at bounding box center [1311, 386] width 29 height 26
type input "SECOND ENGINEER"
select select
type input "elburg"
type input "OIL/CHEMICAL"
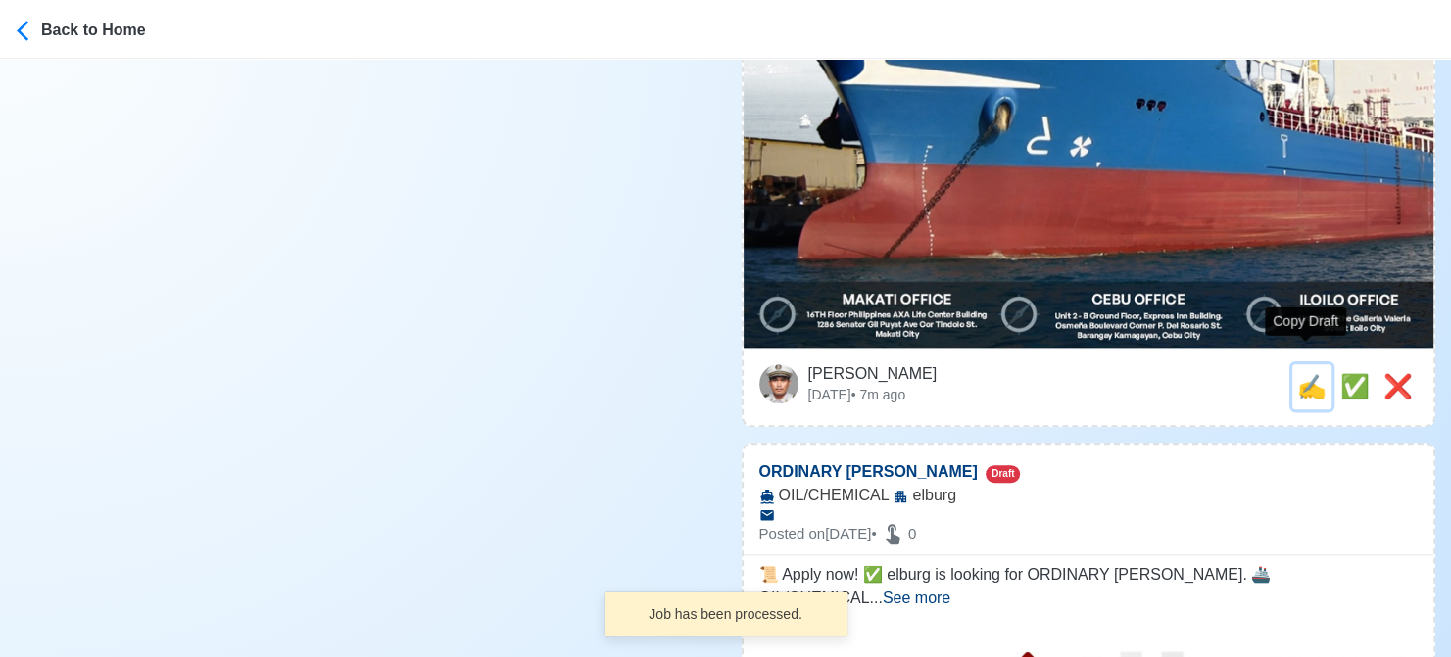
type textarea "🎯 Apply now! 🔊 elburg is looking for SECOND ENGINEER. 🚢 OIL/CHEMICAL DMW Licens…"
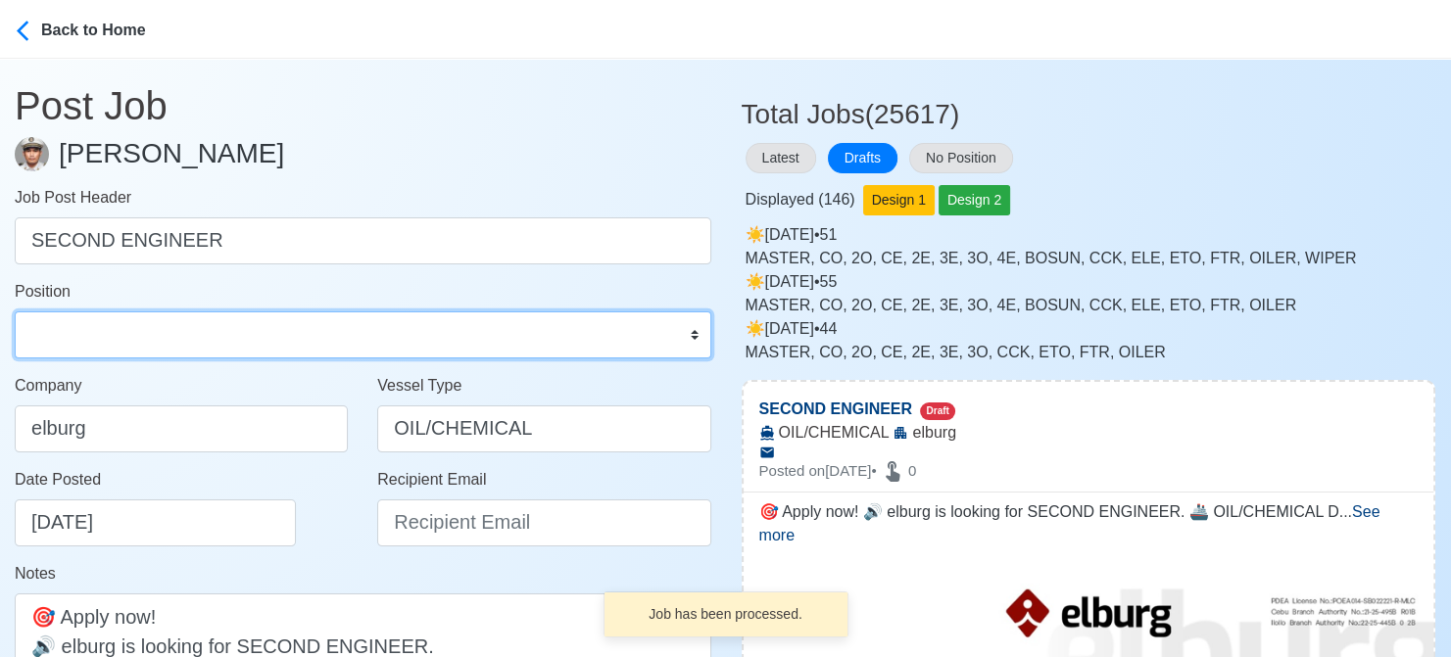
click at [88, 345] on select "Master Chief Officer 2nd Officer 3rd Officer Junior Officer Chief Engineer 2nd …" at bounding box center [363, 335] width 697 height 47
select select "2nd Engineer"
click at [15, 312] on select "Master Chief Officer 2nd Officer 3rd Officer Junior Officer Chief Engineer 2nd …" at bounding box center [363, 335] width 697 height 47
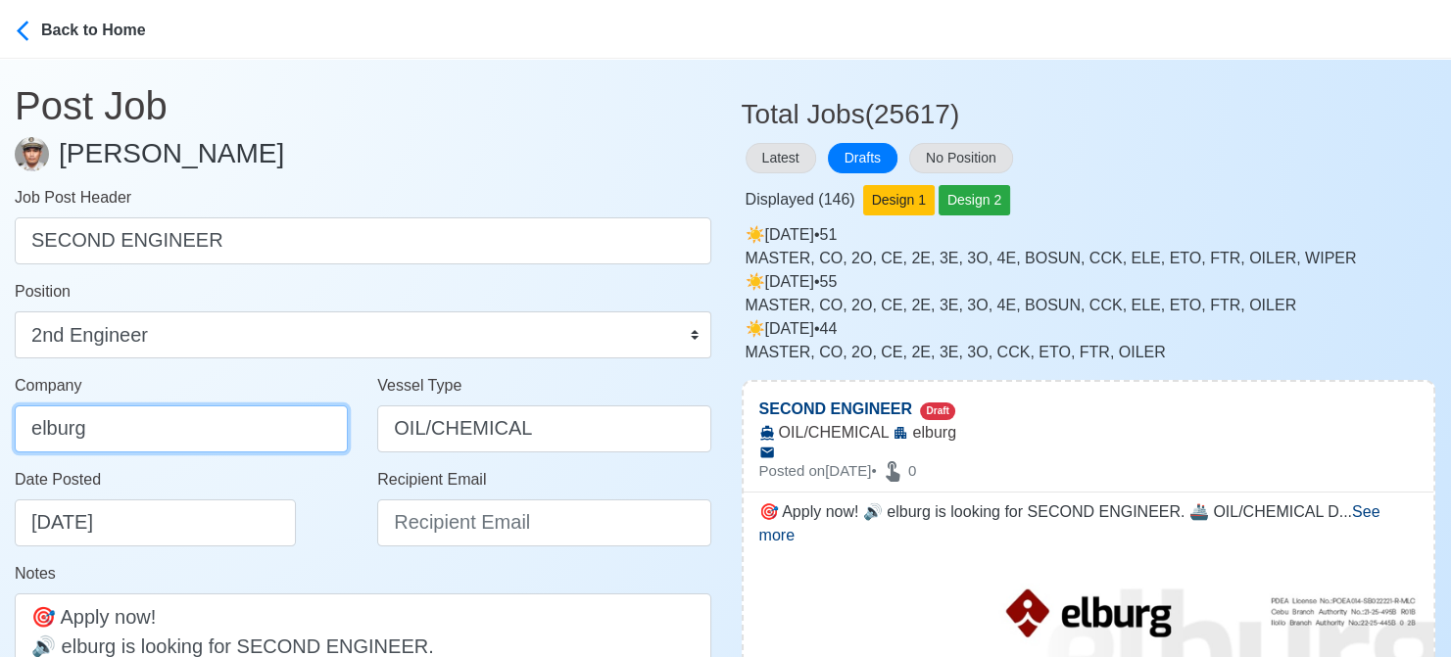
click at [175, 428] on input "elburg" at bounding box center [181, 429] width 333 height 47
type input "Elburg Shipmanagement Phils., Inc. (Cebu Branch)"
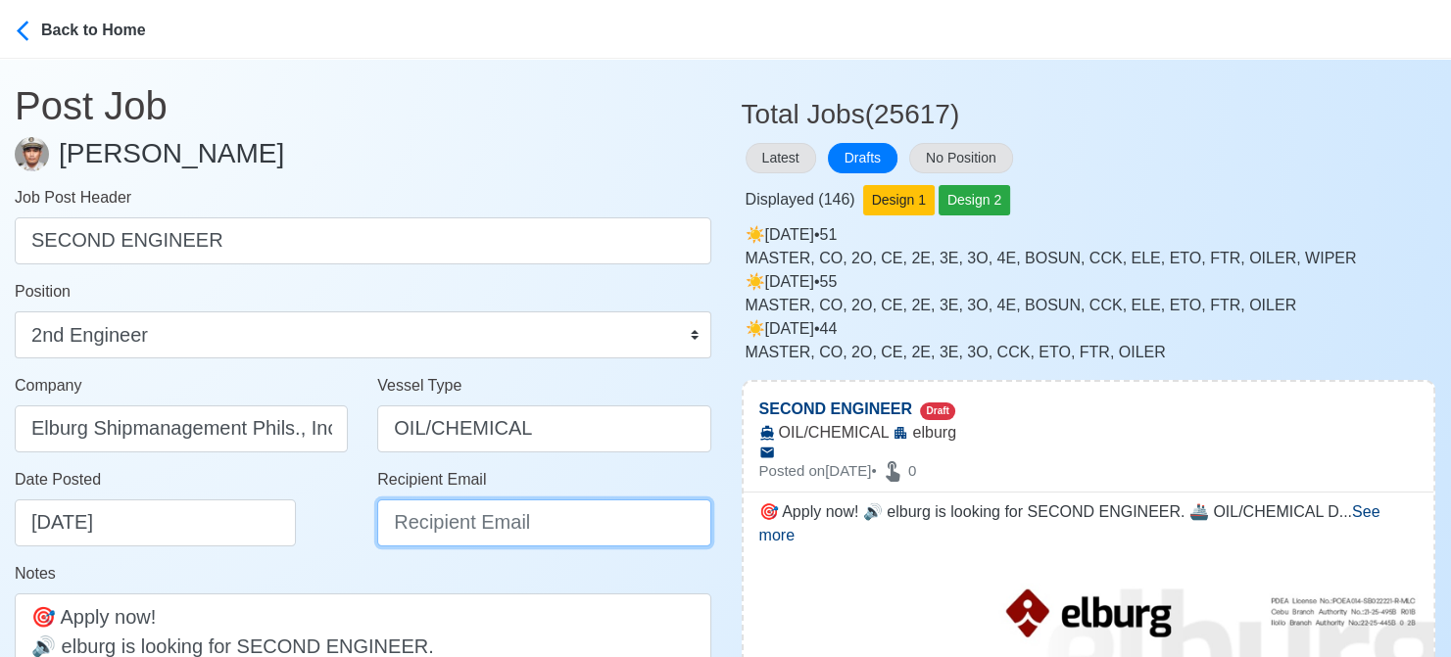
click at [525, 528] on input "Recipient Email" at bounding box center [543, 523] width 333 height 47
paste input "recruitment@elburgshipmanagement.com.ph"
type input "recruitment@elburgshipmanagement.com.ph"
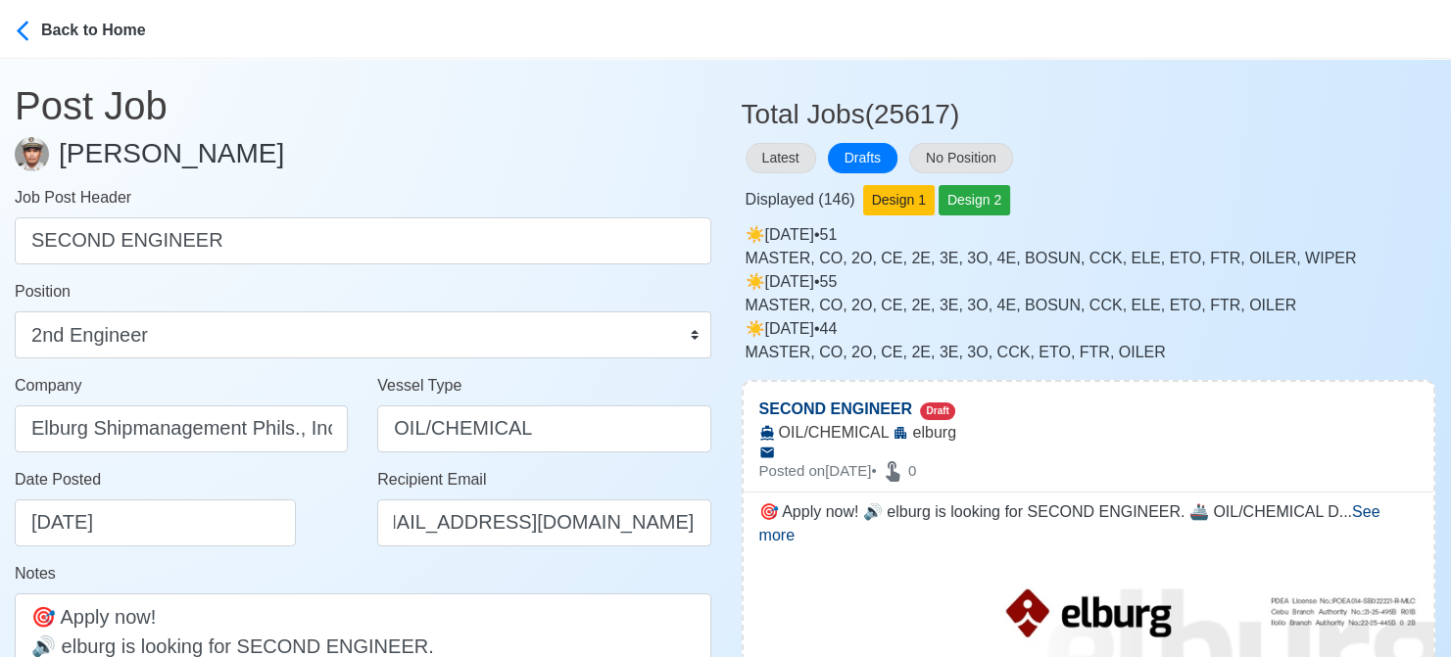
click at [328, 540] on div "Date Posted 08/16/2025" at bounding box center [187, 507] width 344 height 78
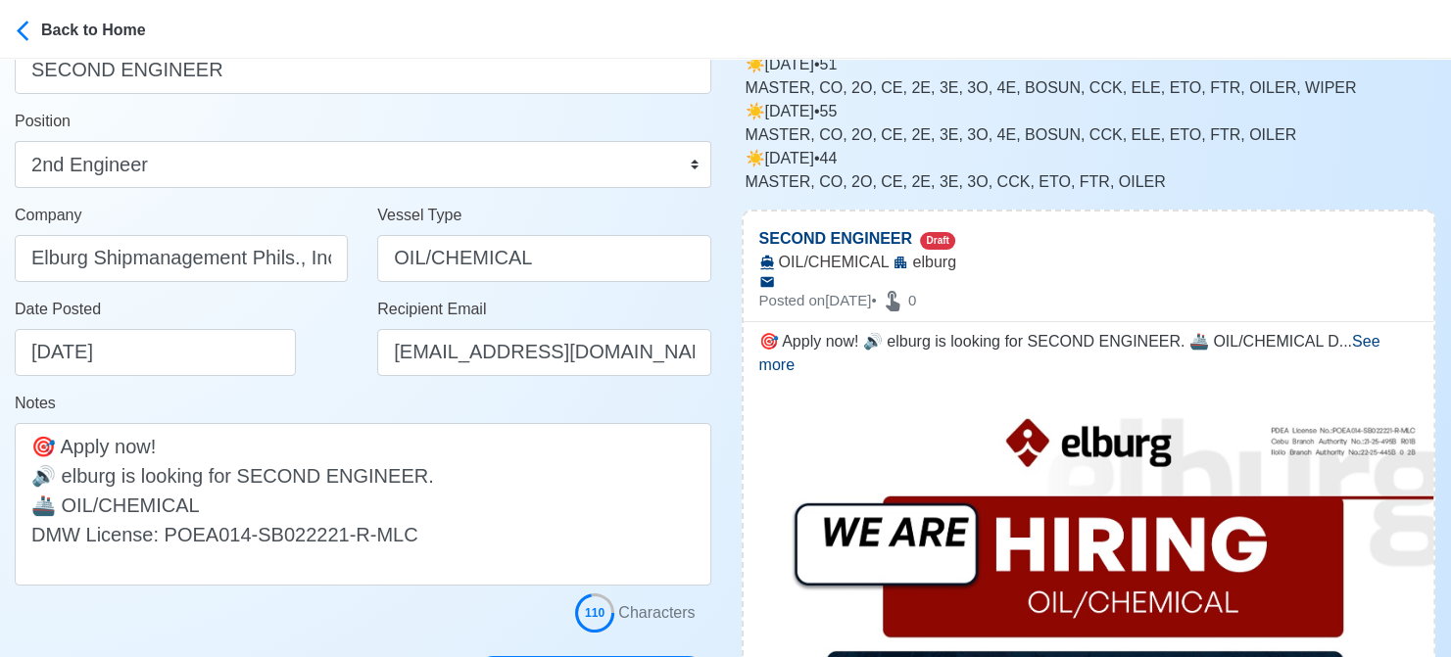
scroll to position [294, 0]
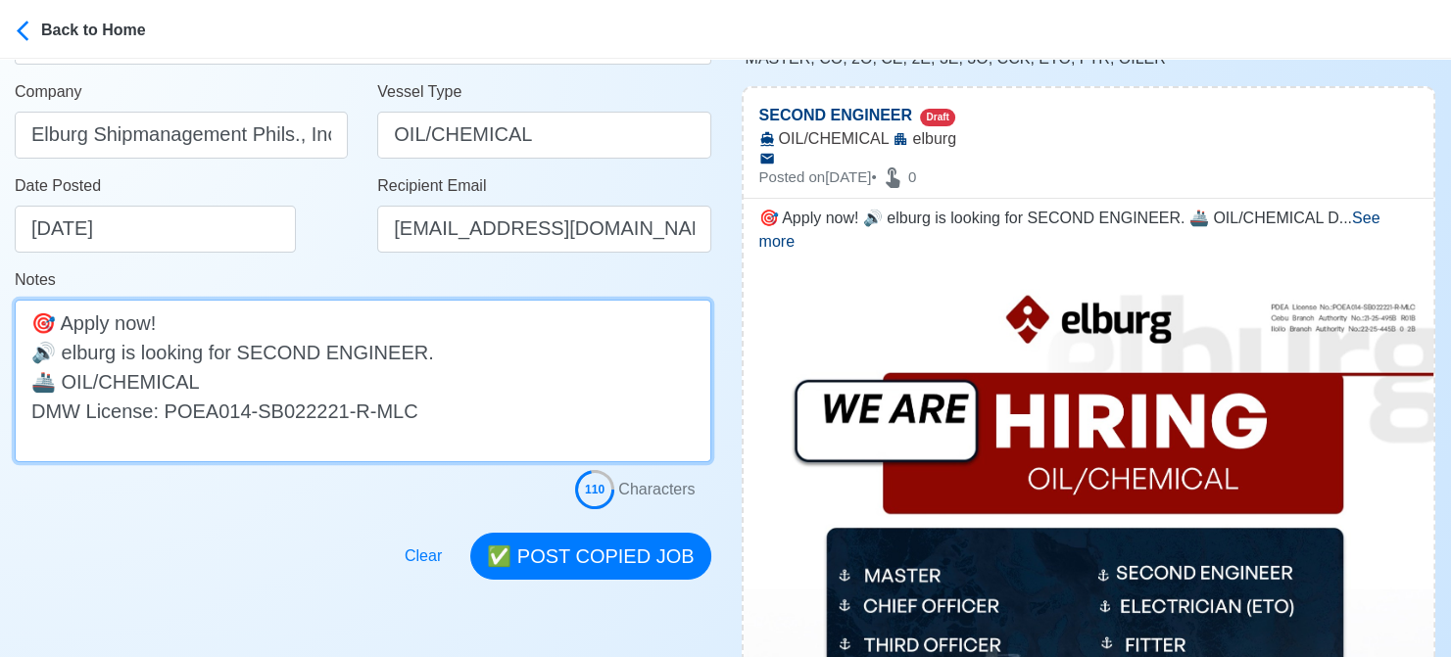
click at [70, 354] on textarea "🎯 Apply now! 🔊 elburg is looking for SECOND ENGINEER. 🚢 OIL/CHEMICAL DMW Licens…" at bounding box center [363, 381] width 697 height 163
type textarea "🎯 Apply now! 🔊 Elburg is looking for SECOND ENGINEER. 🚢 OIL/CHEMICAL DMW Licens…"
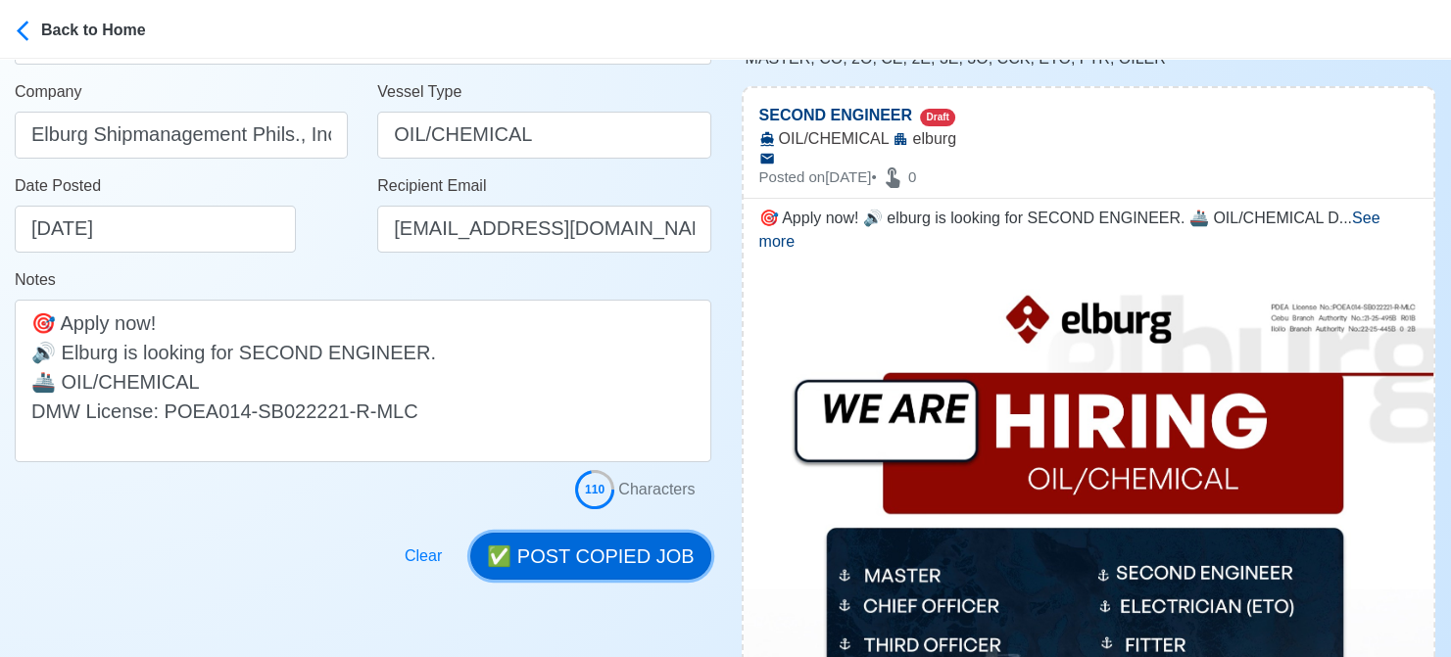
click at [629, 565] on button "✅ POST COPIED JOB" at bounding box center [590, 556] width 240 height 47
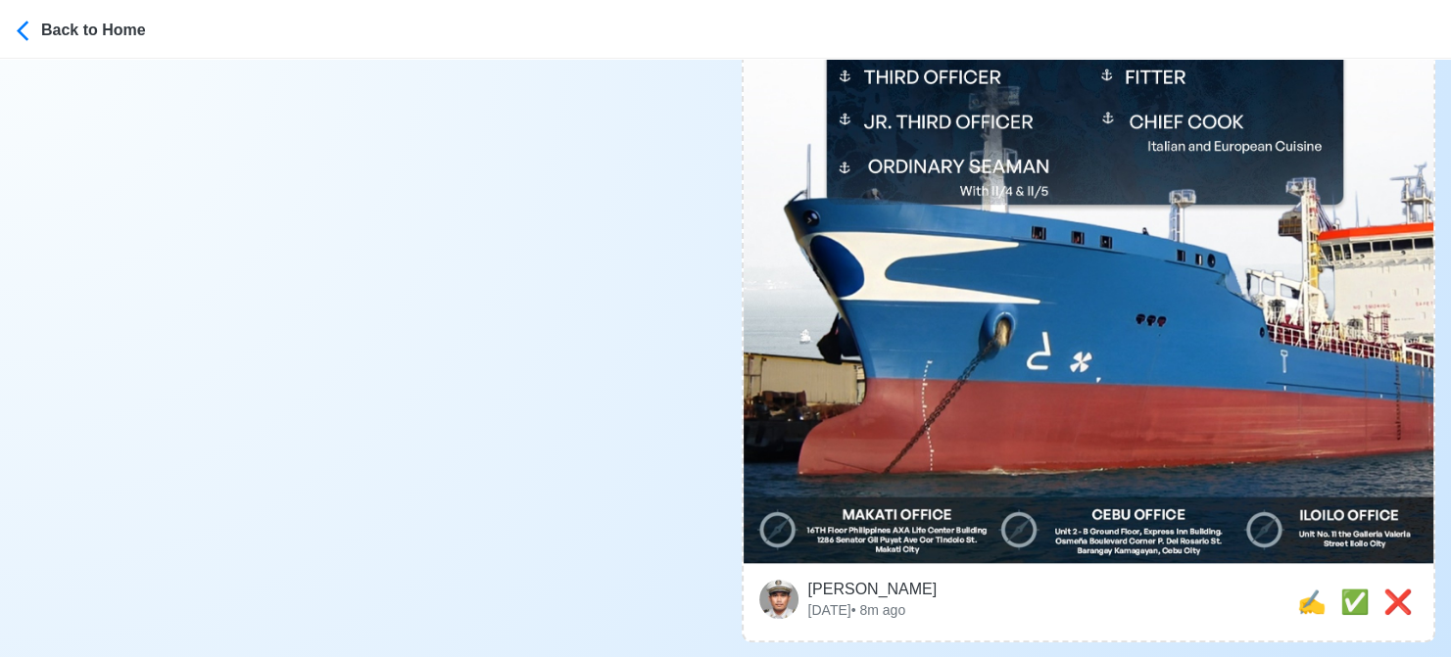
scroll to position [989, 0]
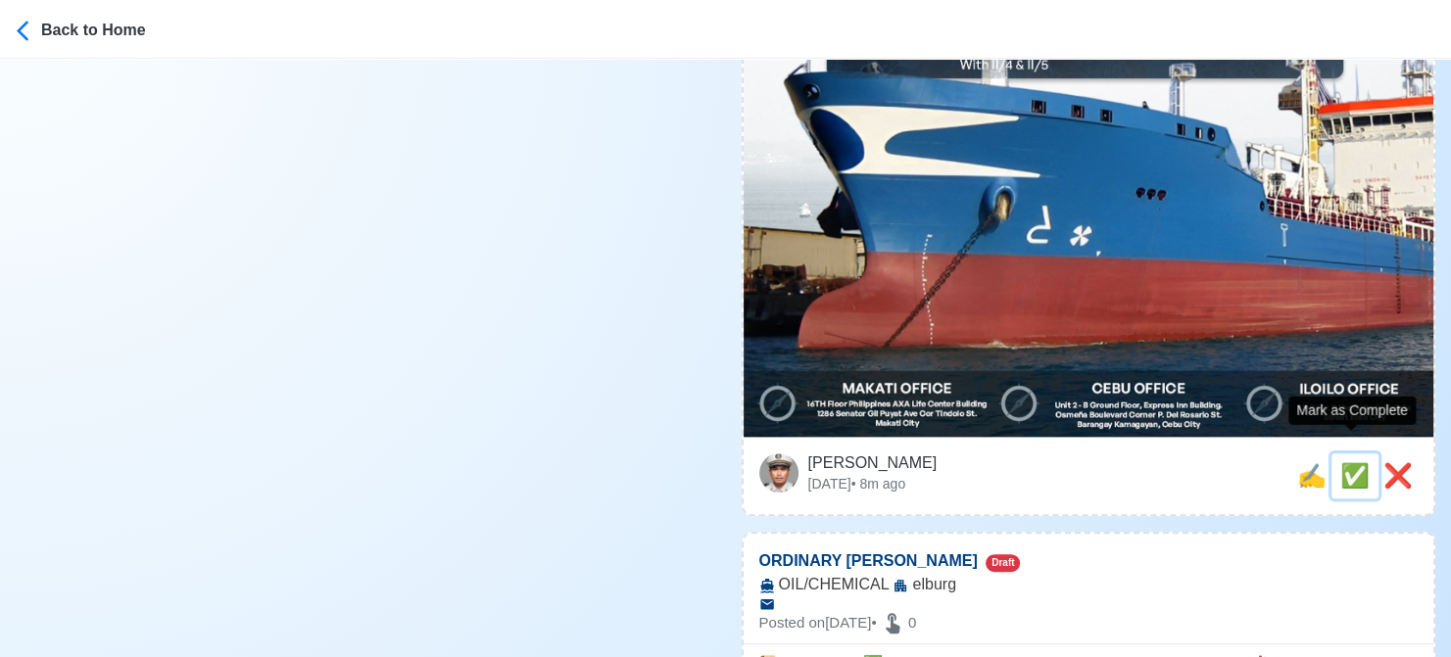
click at [1348, 462] on span "✅" at bounding box center [1354, 475] width 29 height 26
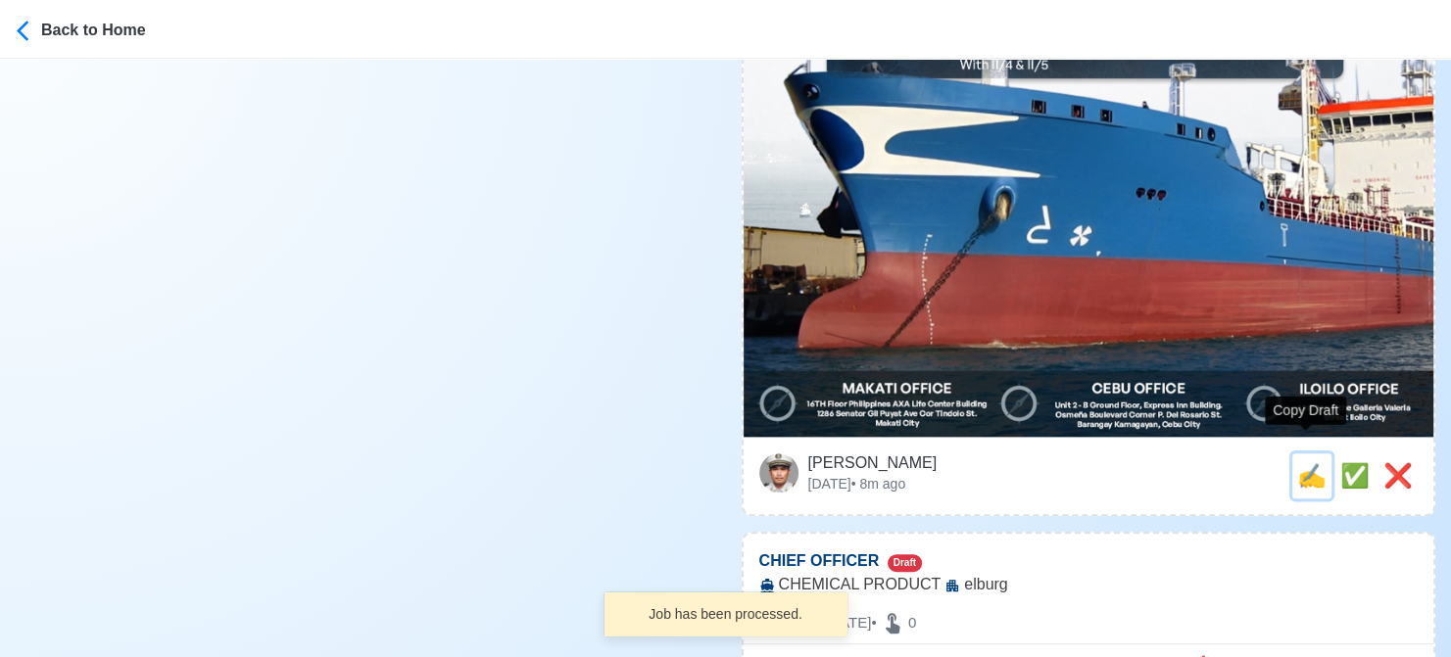
click at [1297, 462] on span "✍️" at bounding box center [1311, 475] width 29 height 26
type input "ORDINARY [PERSON_NAME]"
select select
type input "elburg"
type input "OIL/CHEMICAL"
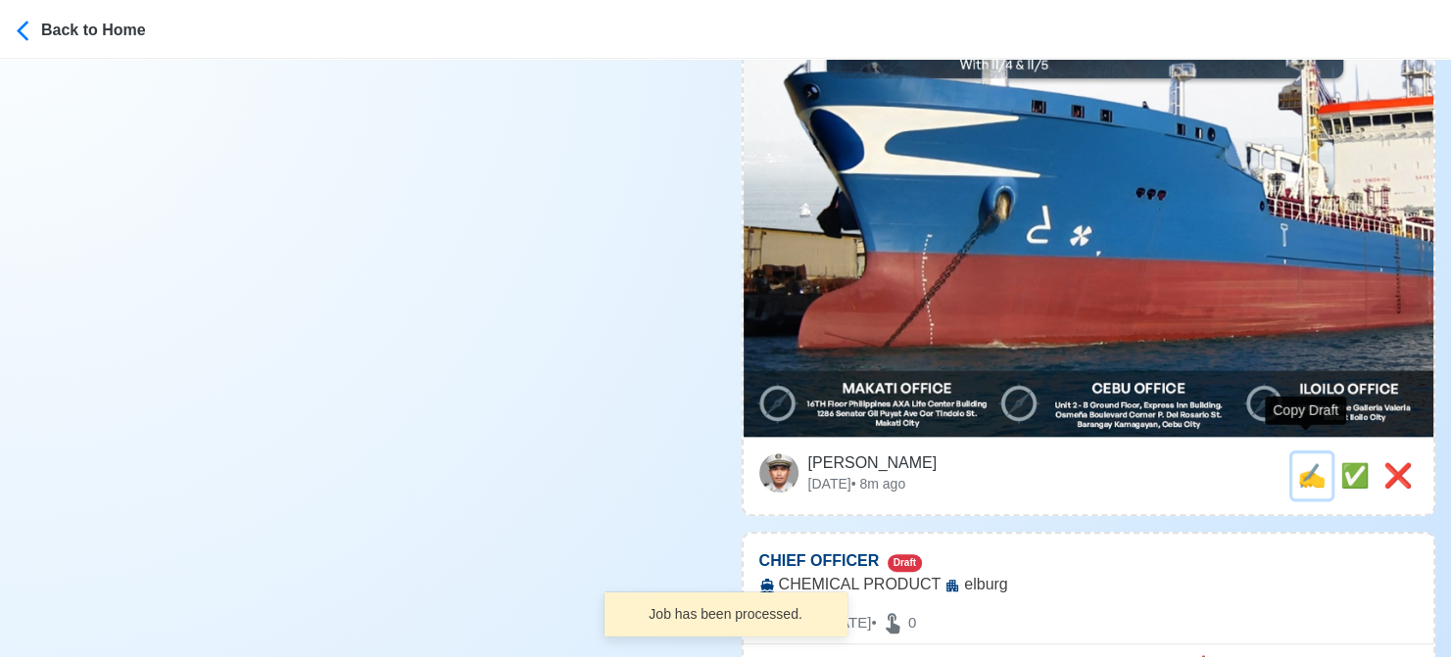
type textarea "📜 Apply now! ✅ elburg is looking for ORDINARY SEAMAN. 🚢 OIL/CHEMICAL ✅ With II/…"
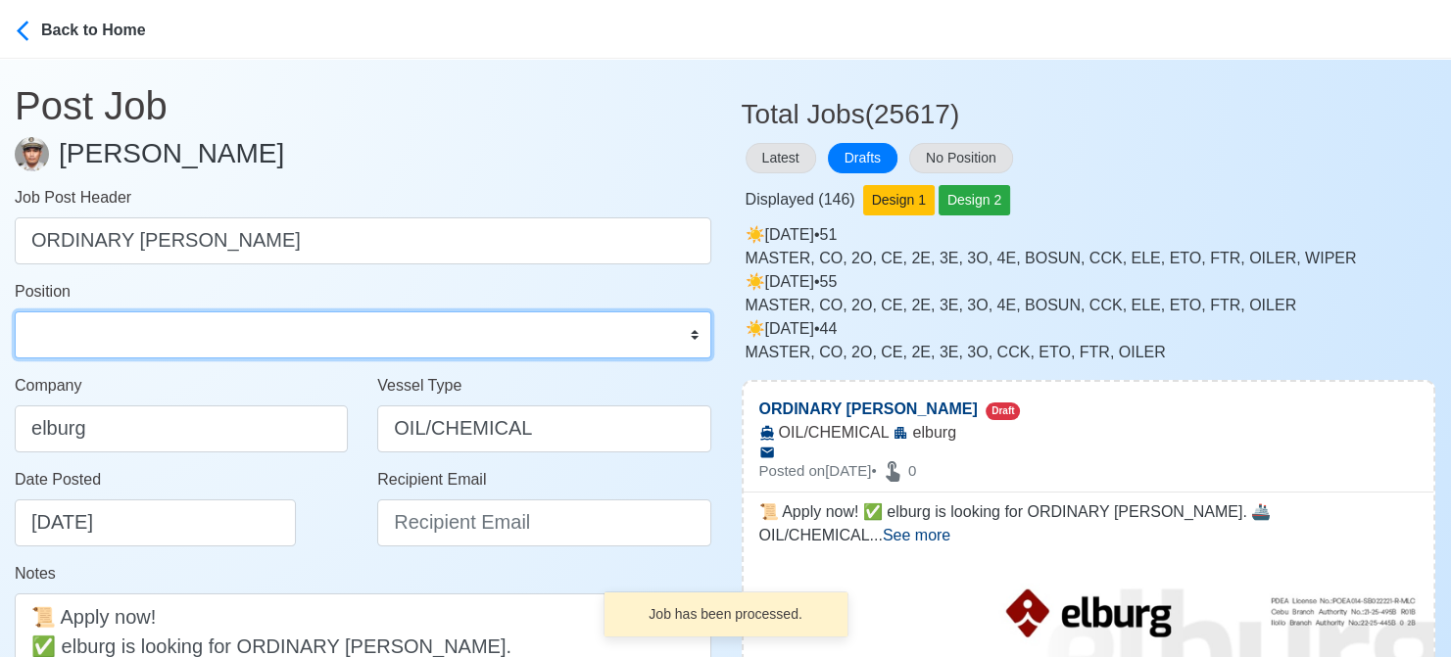
click at [161, 316] on select "Master Chief Officer 2nd Officer 3rd Officer Junior Officer Chief Engineer 2nd …" at bounding box center [363, 335] width 697 height 47
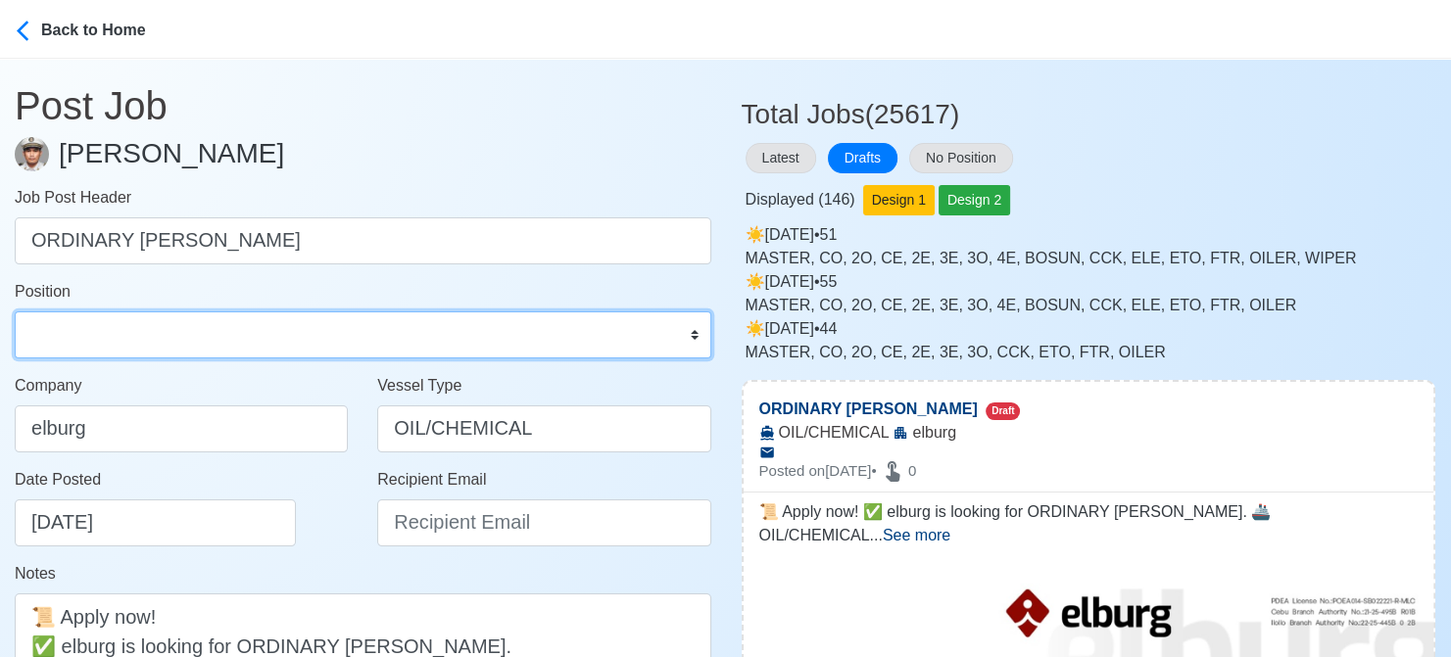
select select "Ordinary [PERSON_NAME]"
click at [15, 312] on select "Master Chief Officer 2nd Officer 3rd Officer Junior Officer Chief Engineer 2nd …" at bounding box center [363, 335] width 697 height 47
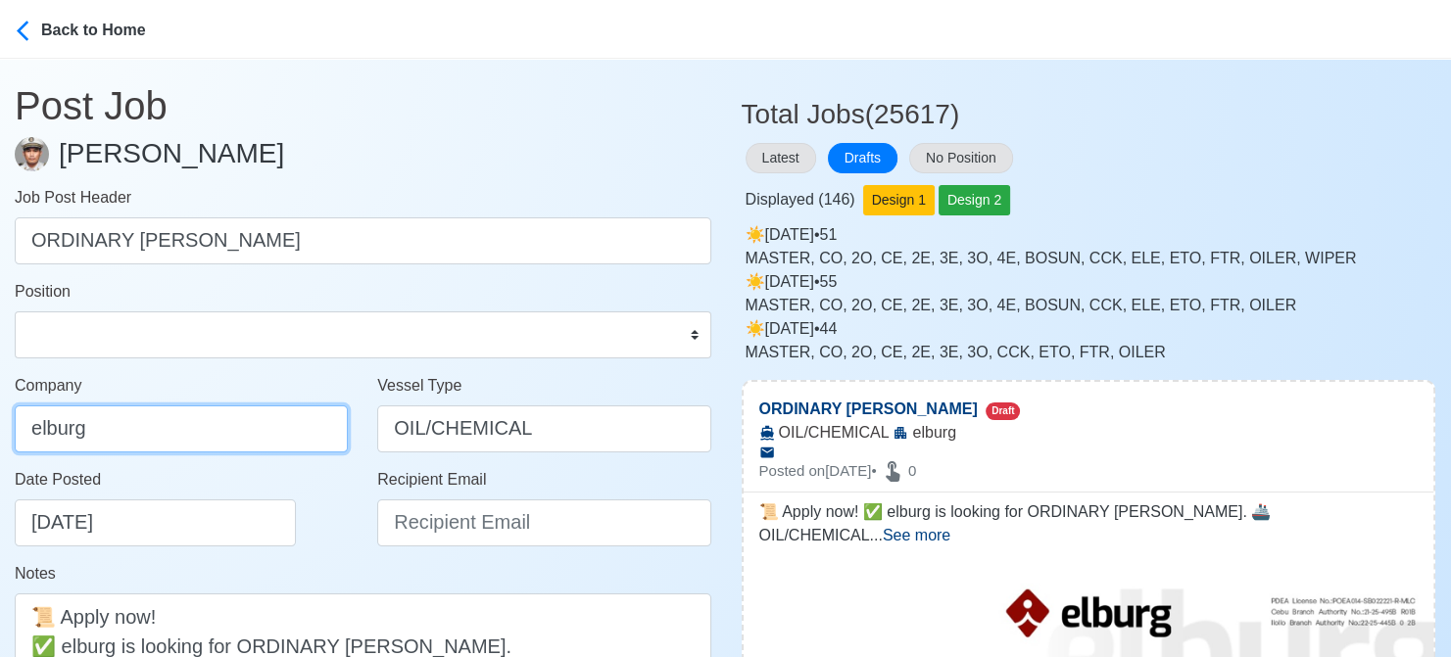
click at [236, 427] on input "elburg" at bounding box center [181, 429] width 333 height 47
type input "Elburg Shipmanagement Phils., Inc. (Cebu Branch)"
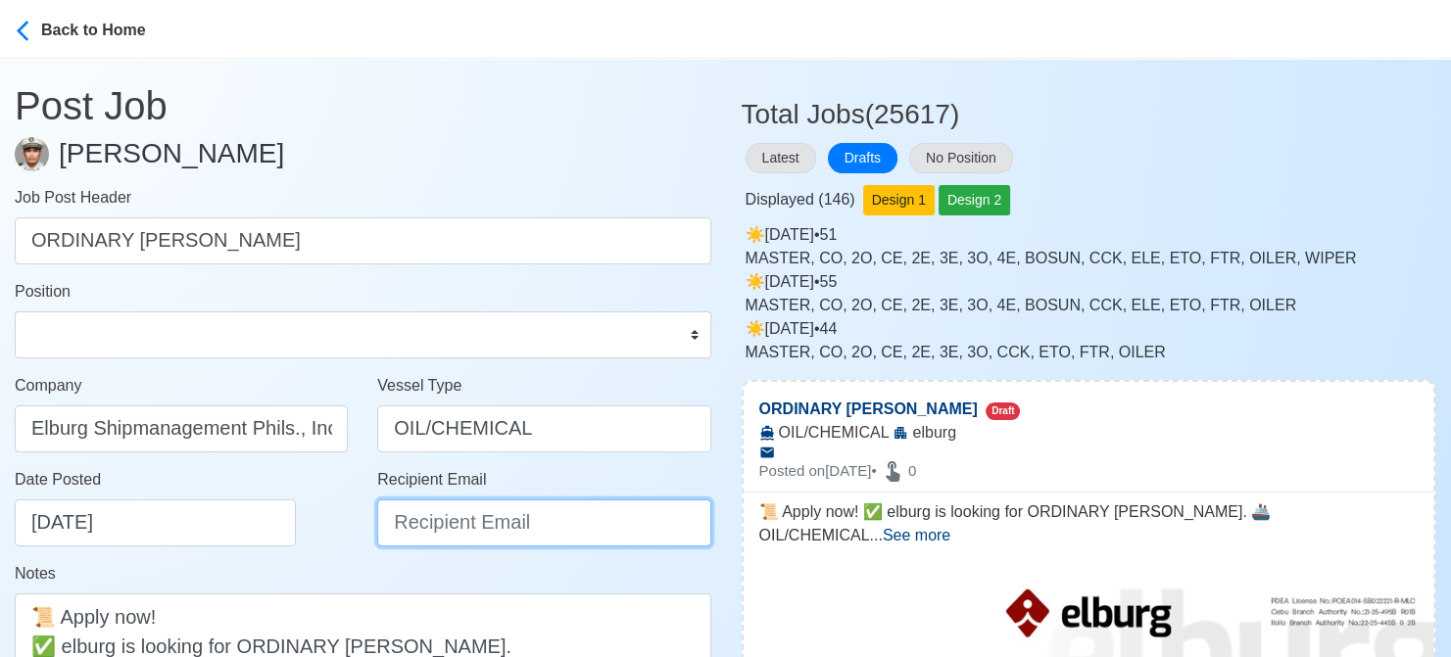
click at [557, 531] on input "Recipient Email" at bounding box center [543, 523] width 333 height 47
paste input "recruitment@elburgshipmanagement.com.ph"
type input "recruitment@elburgshipmanagement.com.ph"
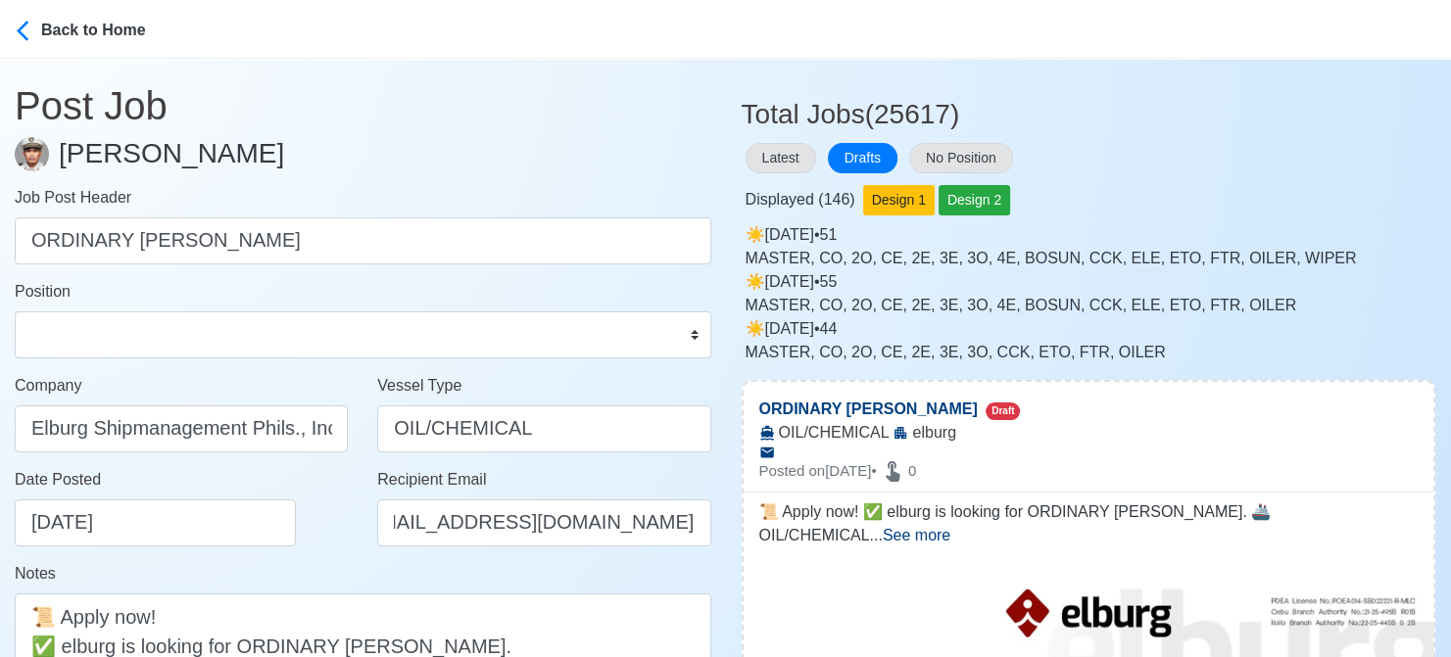
click at [353, 552] on div "Date Posted 08/16/2025" at bounding box center [181, 515] width 363 height 94
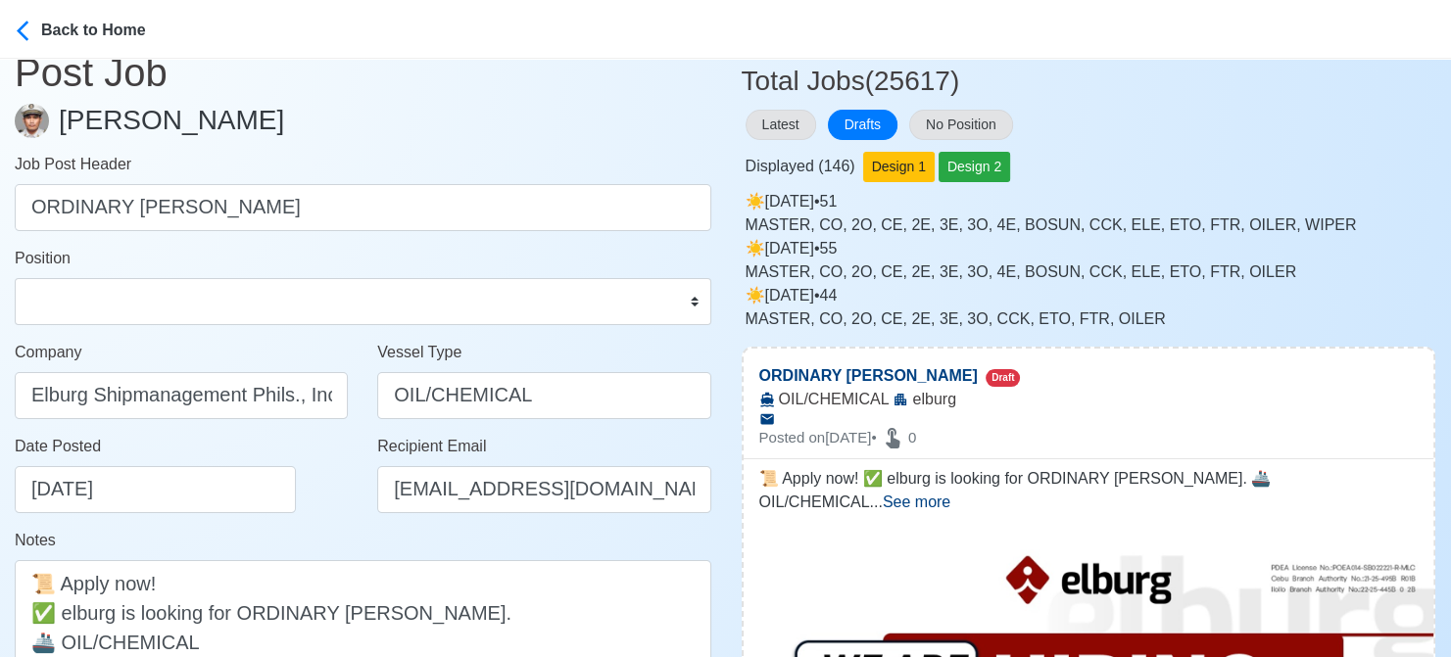
scroll to position [294, 0]
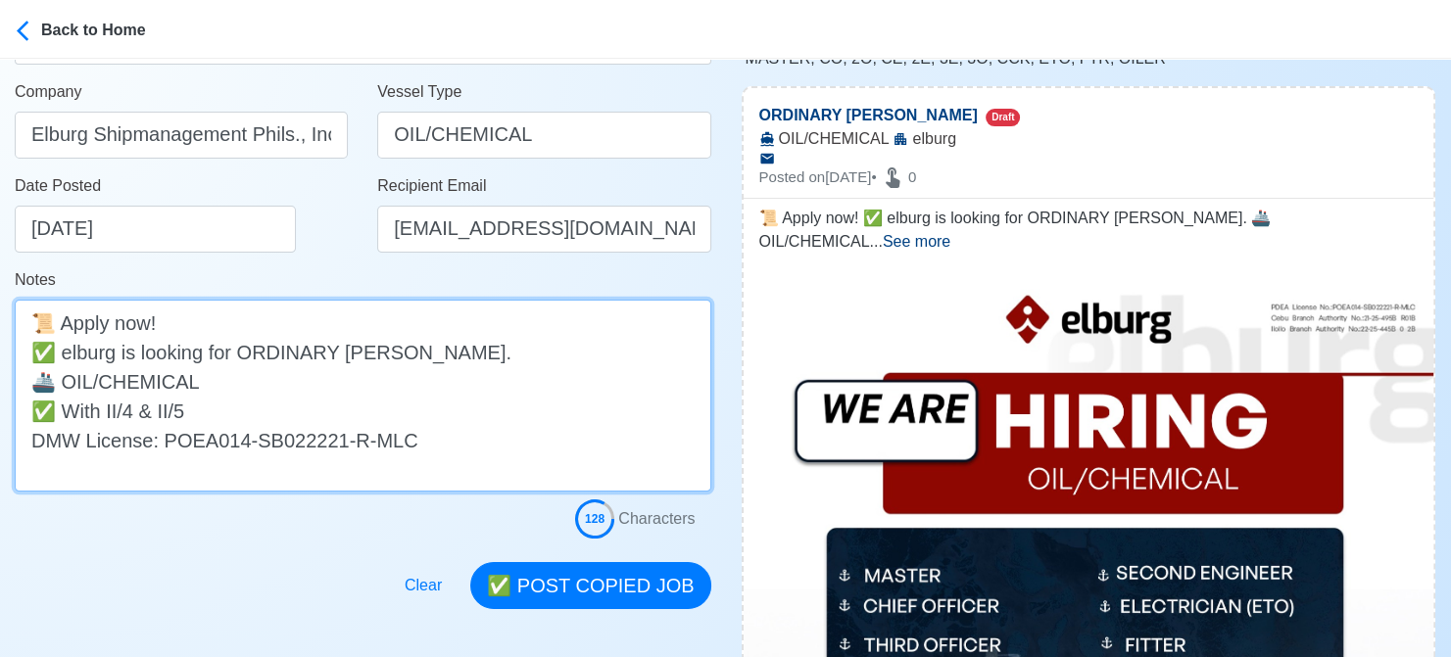
click at [67, 356] on textarea "📜 Apply now! ✅ elburg is looking for ORDINARY SEAMAN. 🚢 OIL/CHEMICAL ✅ With II/…" at bounding box center [363, 396] width 697 height 192
click at [73, 356] on textarea "📜 Apply now! ✅ elburg is looking for ORDINARY SEAMAN. 🚢 OIL/CHEMICAL ✅ With II/…" at bounding box center [363, 396] width 697 height 192
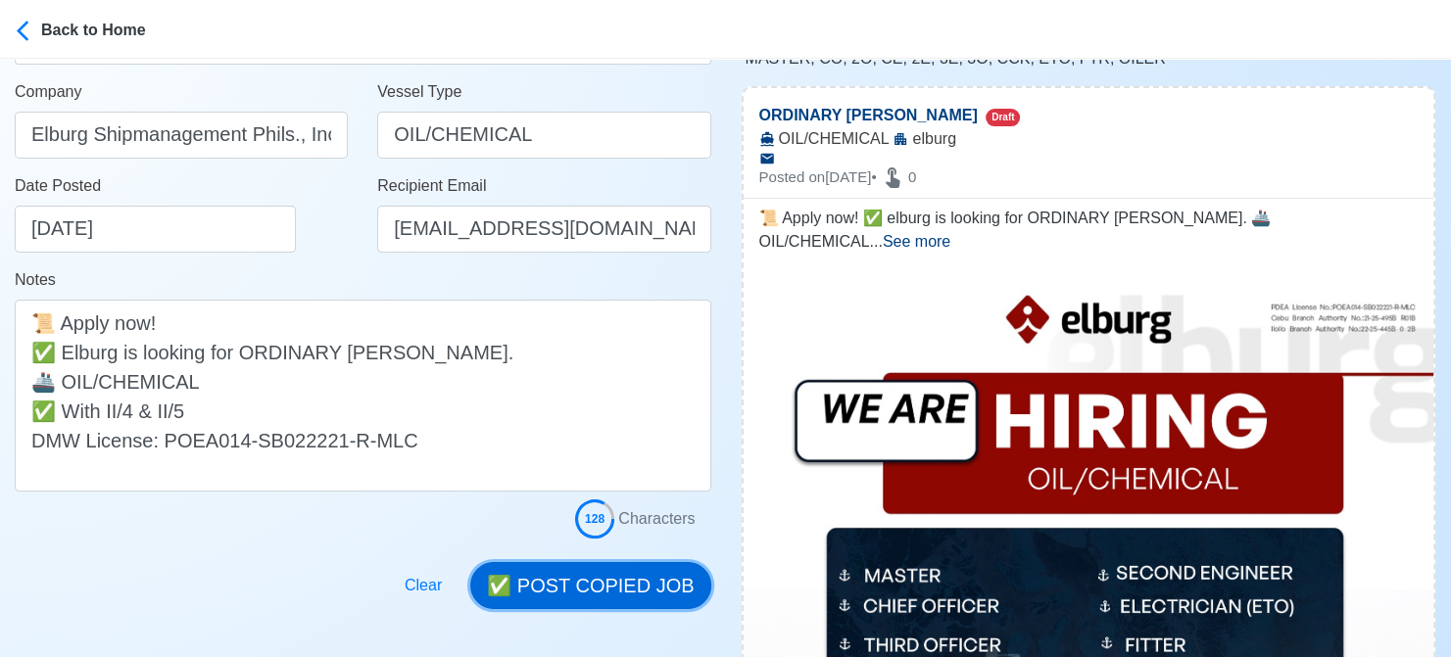
click at [611, 573] on button "✅ POST COPIED JOB" at bounding box center [590, 585] width 240 height 47
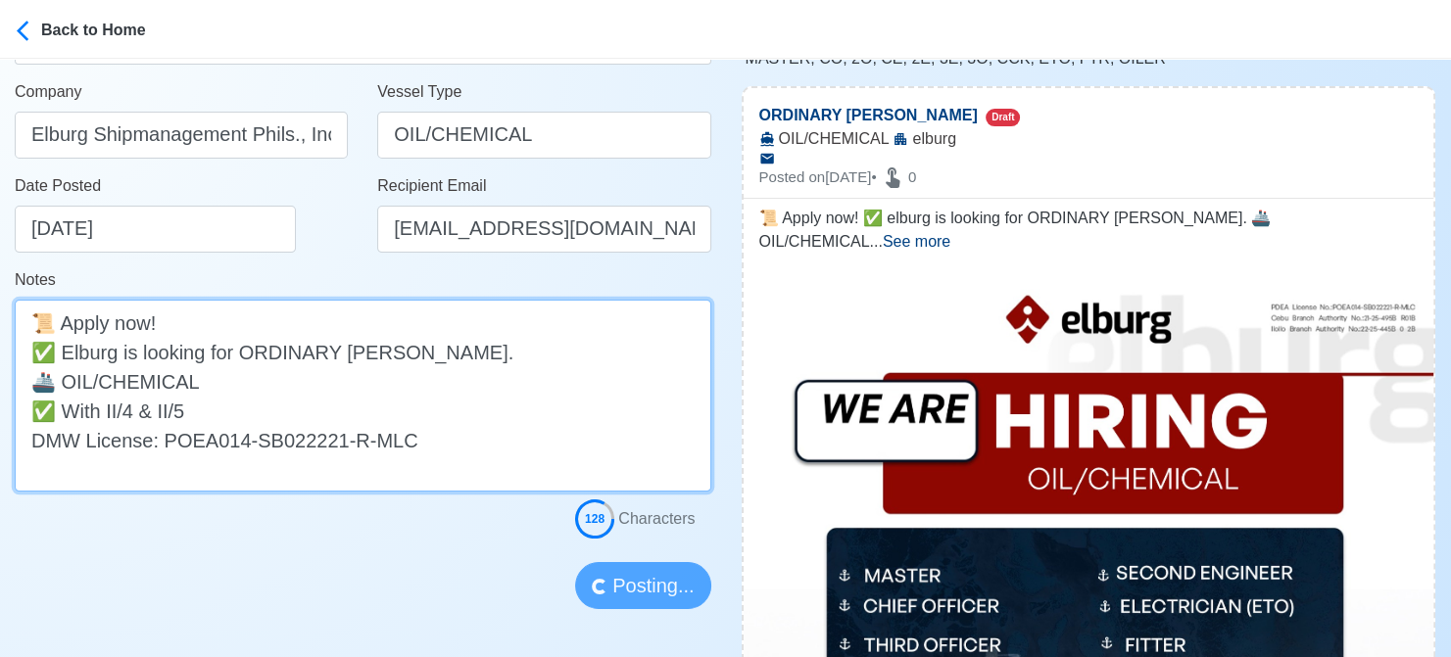
drag, startPoint x: 214, startPoint y: 412, endPoint x: 21, endPoint y: 412, distance: 193.0
click at [21, 412] on textarea "📜 Apply now! ✅ Elburg is looking for ORDINARY SEAMAN. 🚢 OIL/CHEMICAL ✅ With II/…" at bounding box center [363, 396] width 697 height 192
type textarea "📜 Apply now! ✅ Elburg is looking for ORDINARY SEAMAN. 🚢 OIL/CHEMICAL DMW Licens…"
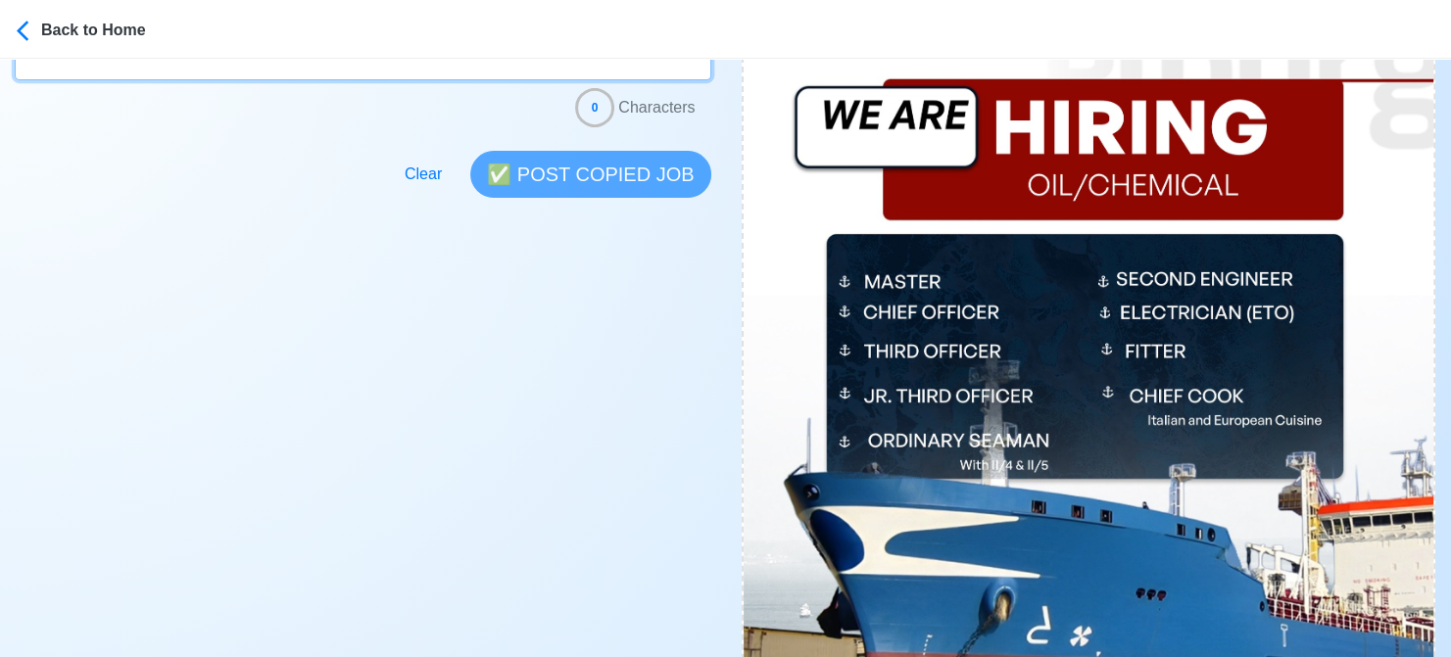
scroll to position [0, 0]
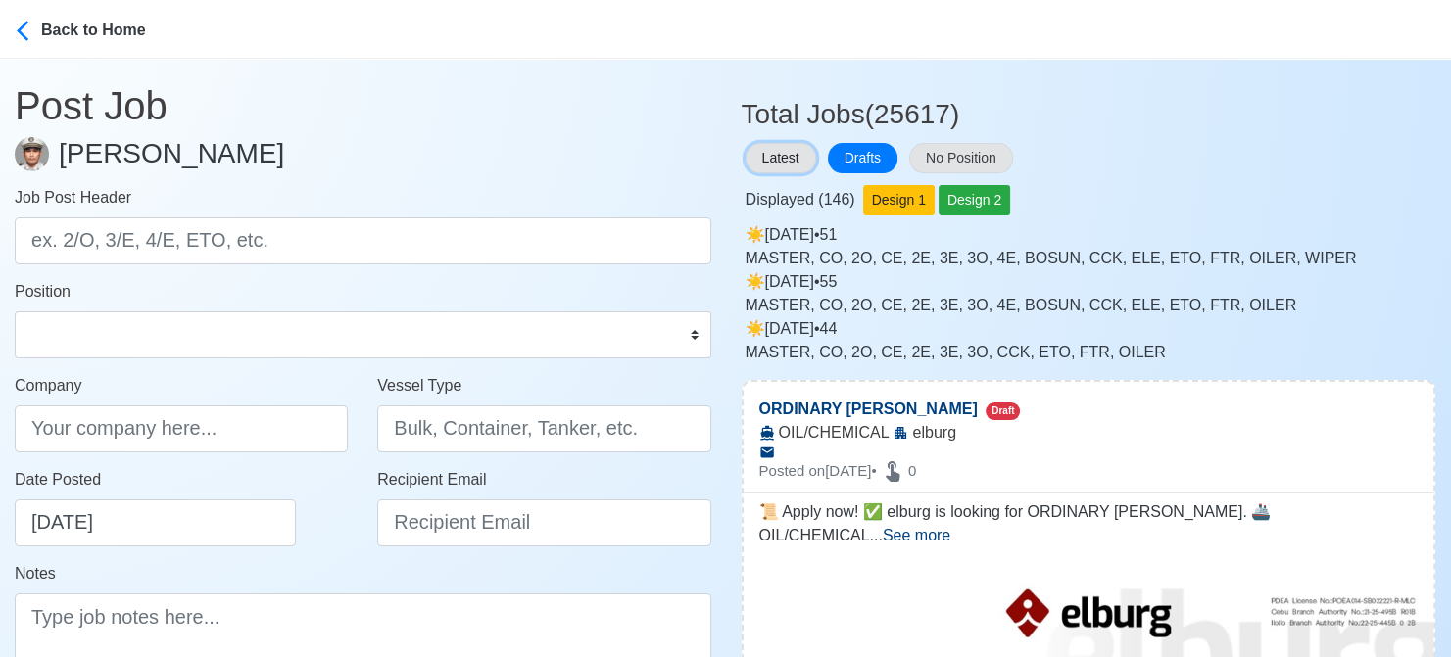
click at [789, 162] on button "Latest" at bounding box center [781, 158] width 71 height 30
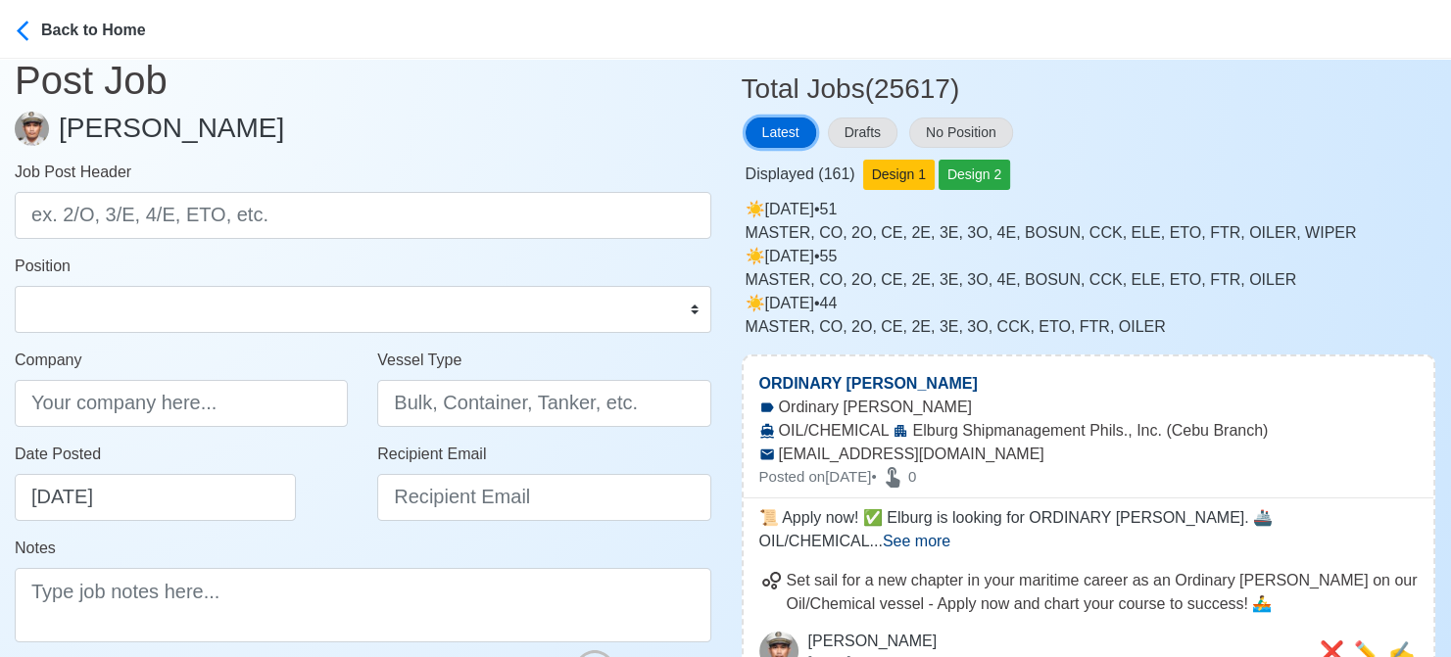
scroll to position [98, 0]
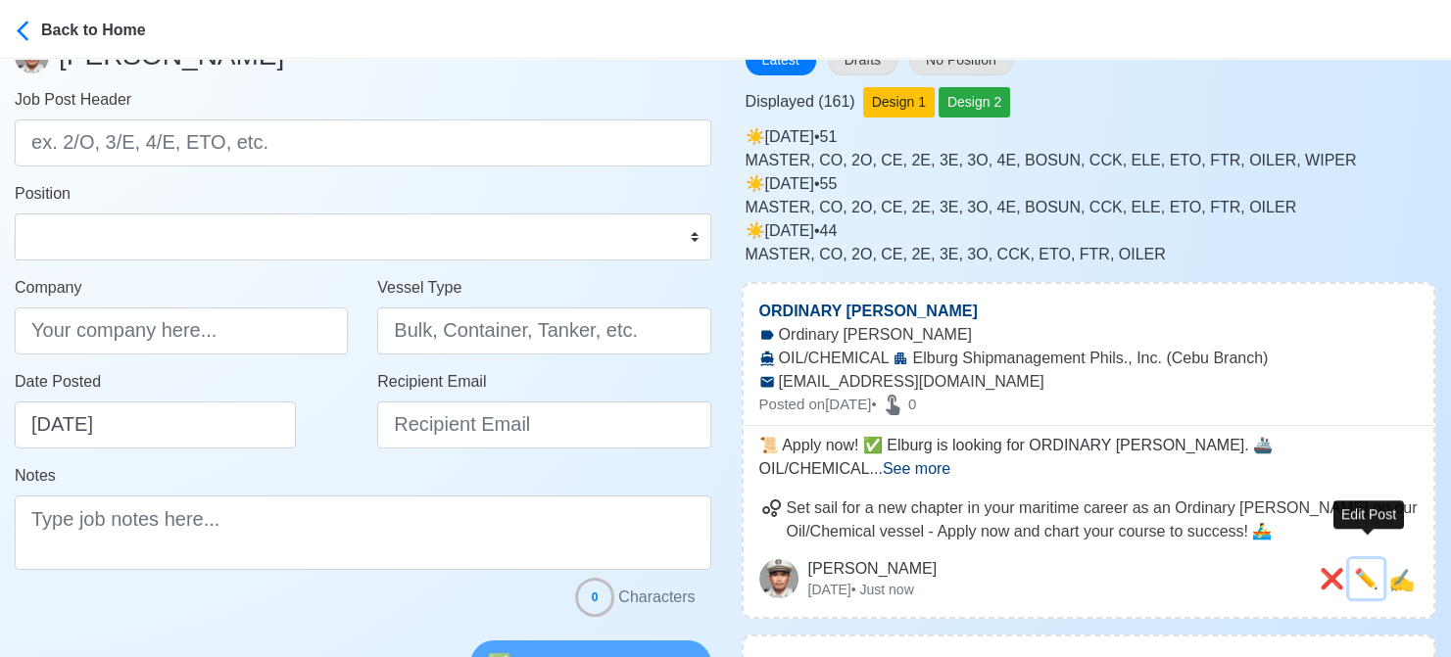
click at [1366, 568] on span "✏️" at bounding box center [1366, 579] width 24 height 22
type input "ORDINARY [PERSON_NAME]"
type input "Elburg Shipmanagement Phils., Inc. (Cebu Branch)"
type input "OIL/CHEMICAL"
type input "recruitment@elburgshipmanagement.com.ph"
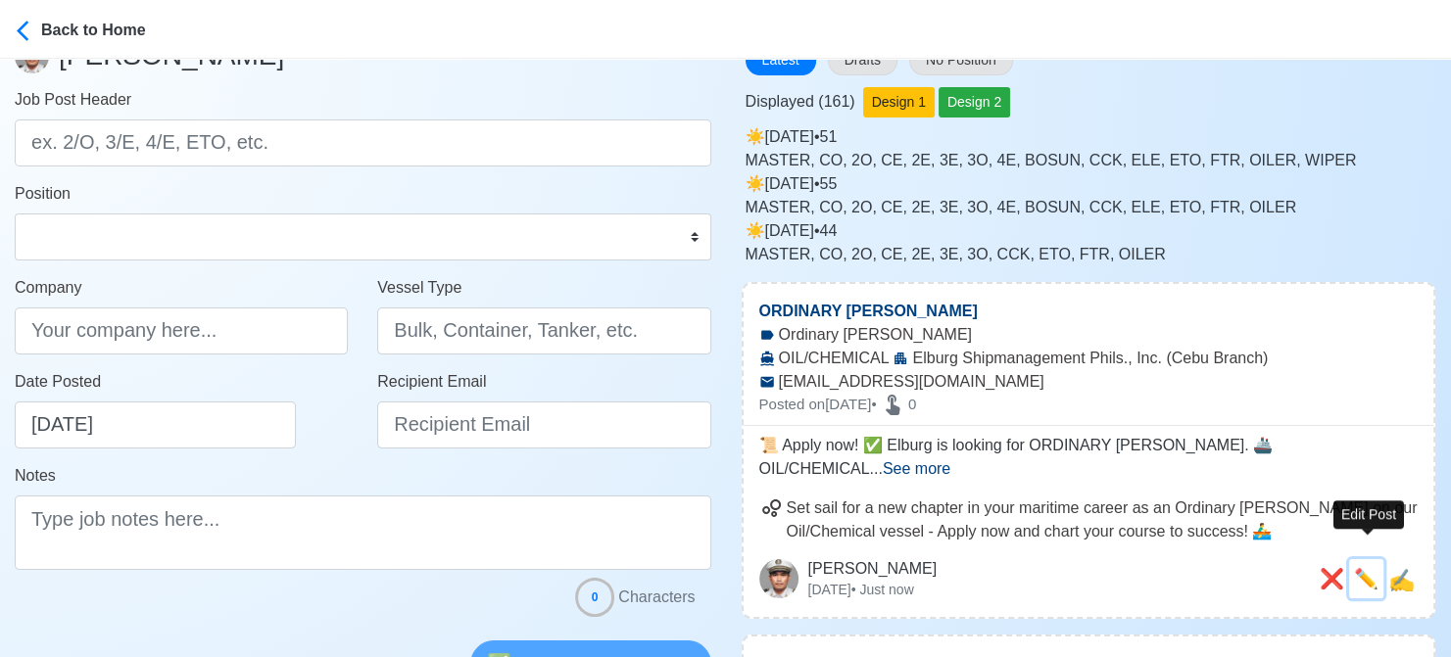
type textarea "📜 Apply now! ✅ Elburg is looking for ORDINARY SEAMAN. 🚢 OIL/CHEMICAL ✅ With II/…"
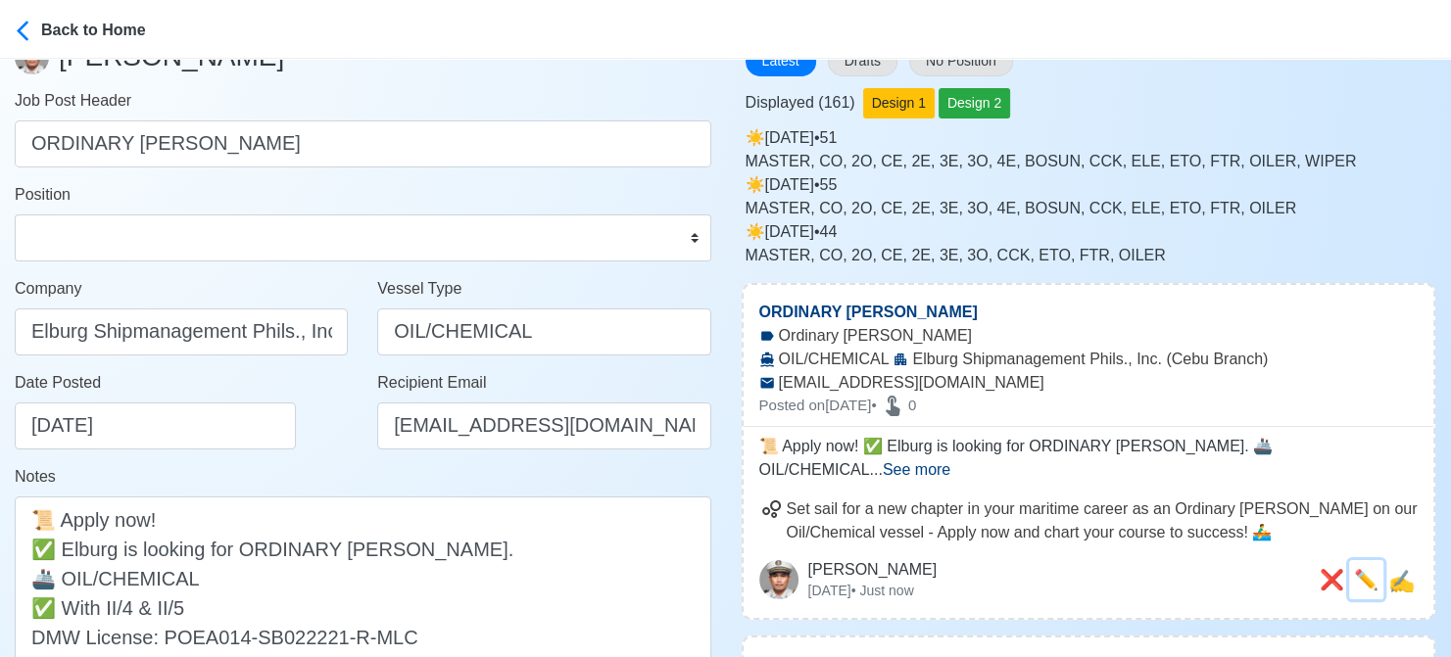
scroll to position [0, 0]
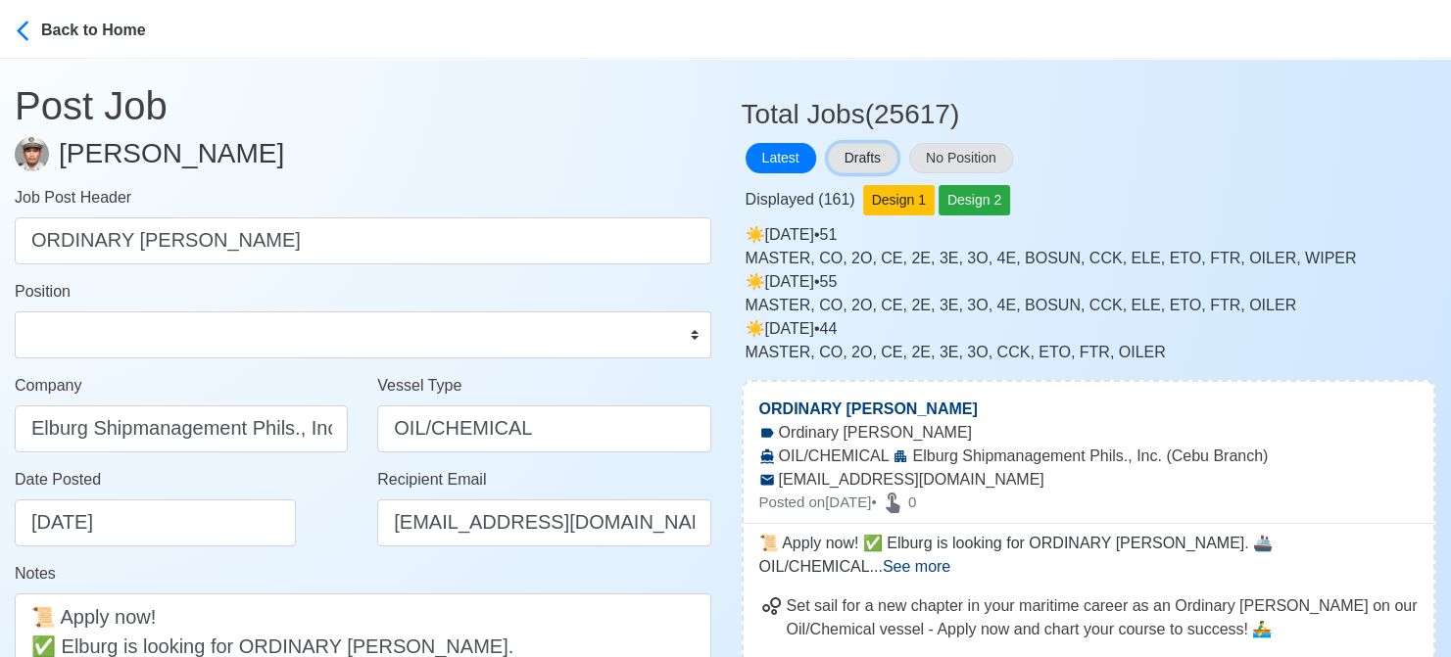
click at [860, 153] on button "Drafts" at bounding box center [863, 158] width 70 height 30
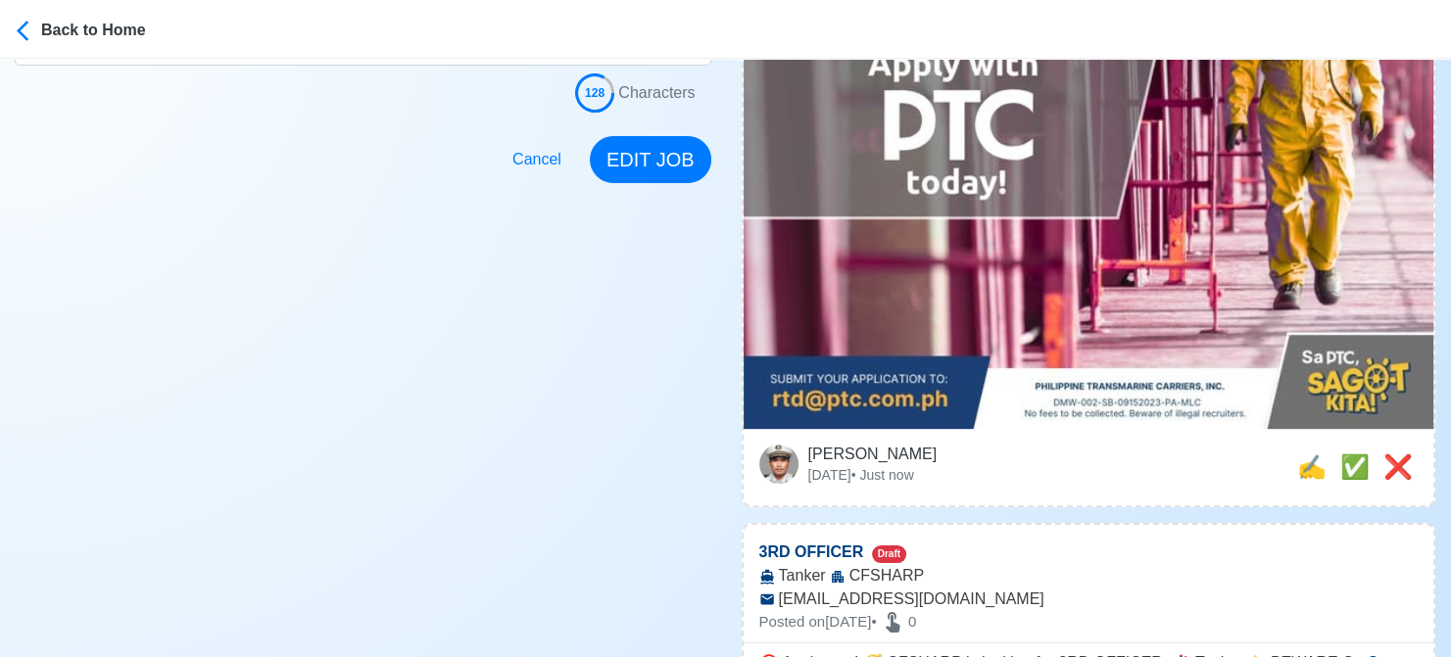
scroll to position [784, 0]
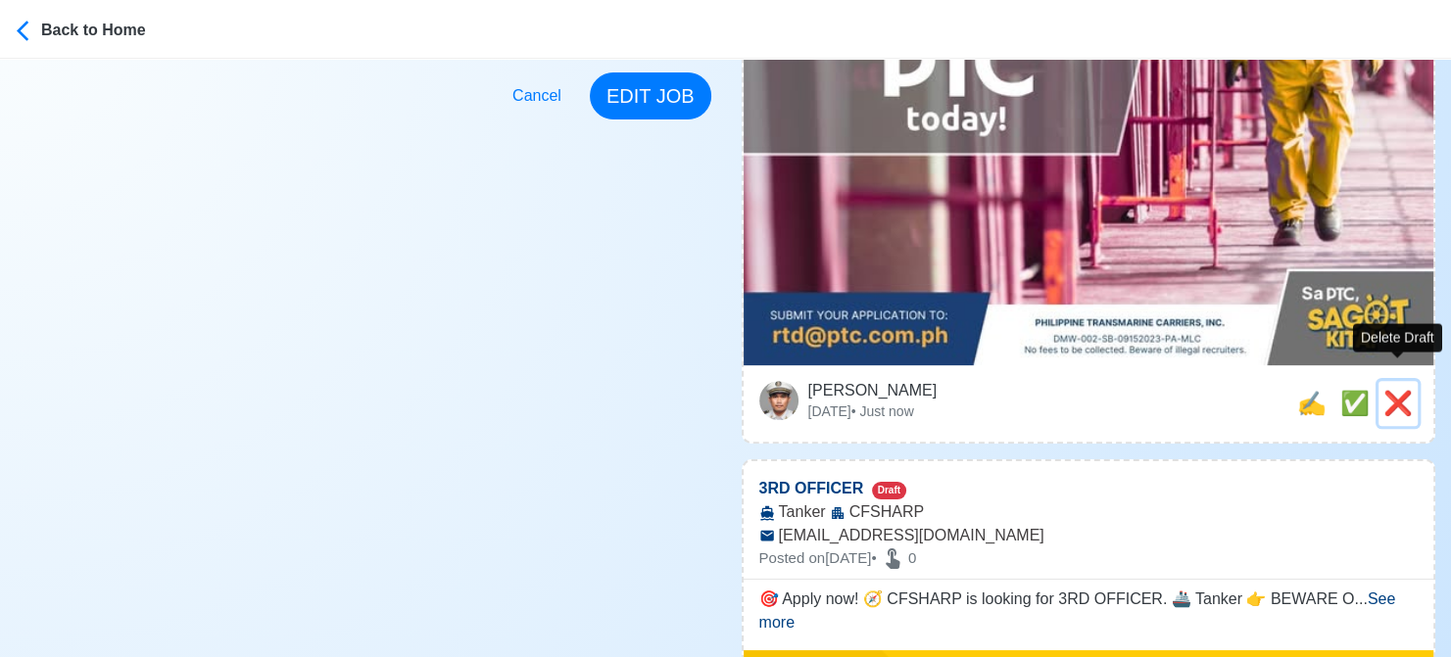
click at [1385, 390] on span "❌" at bounding box center [1397, 403] width 29 height 26
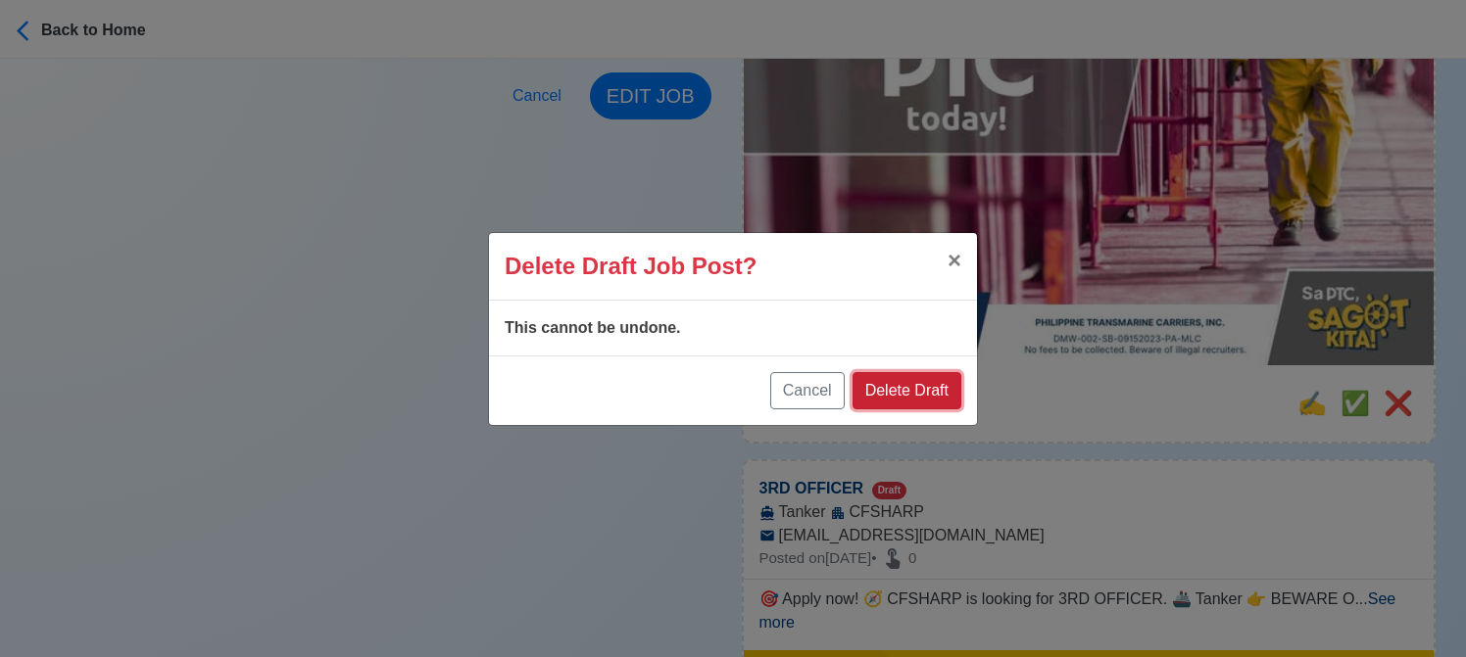
click at [928, 391] on button "Delete Draft" at bounding box center [906, 390] width 109 height 37
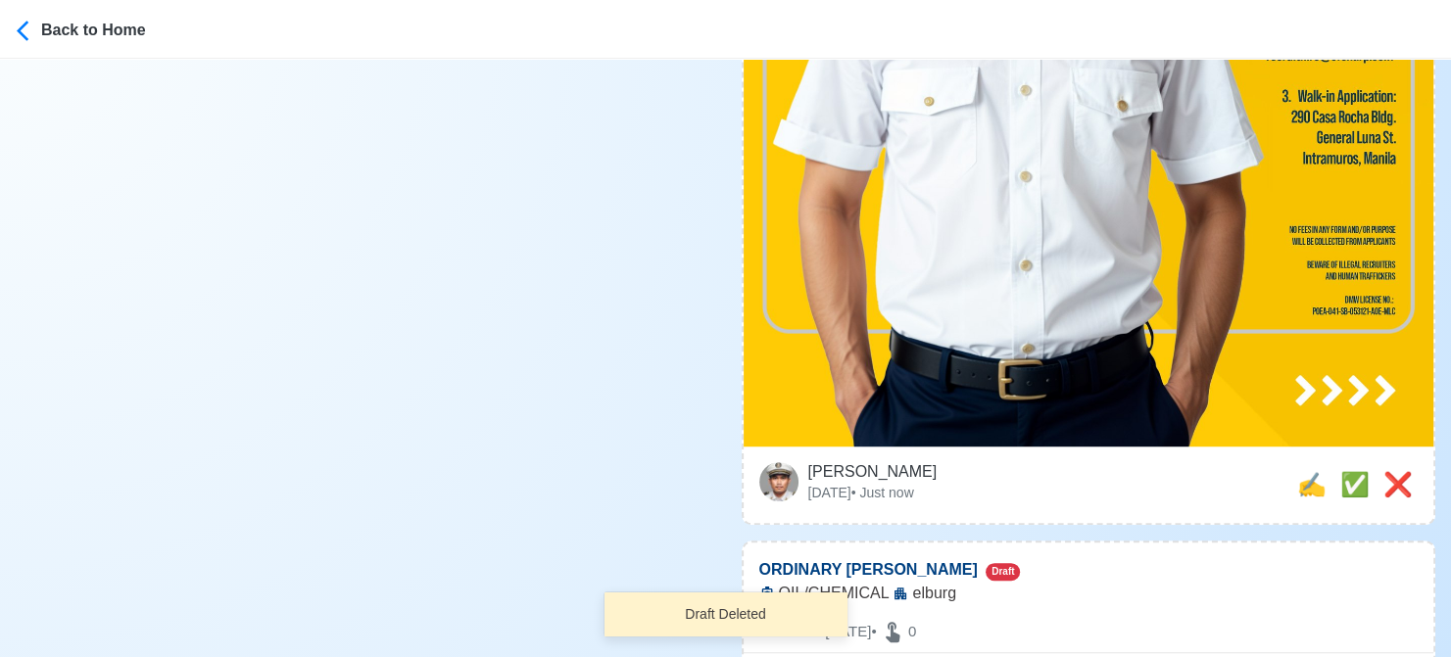
scroll to position [1274, 0]
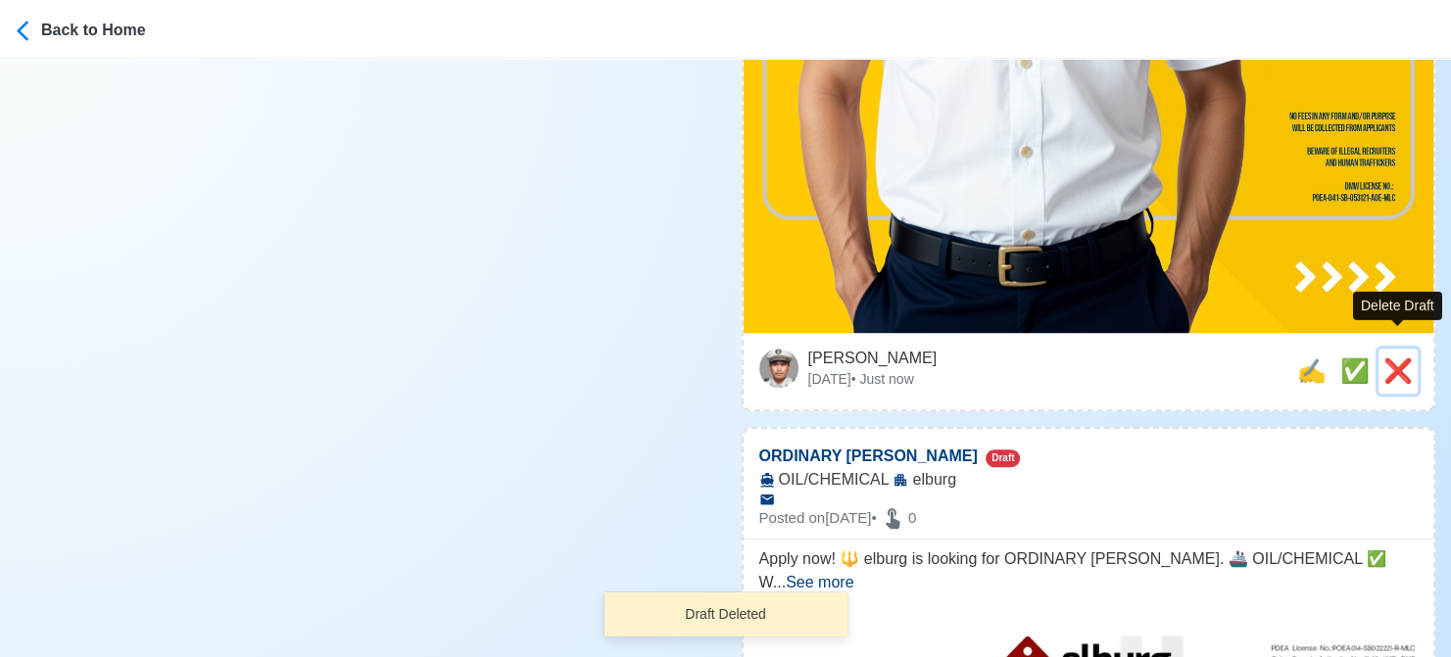
click at [1393, 358] on span "❌" at bounding box center [1397, 371] width 29 height 26
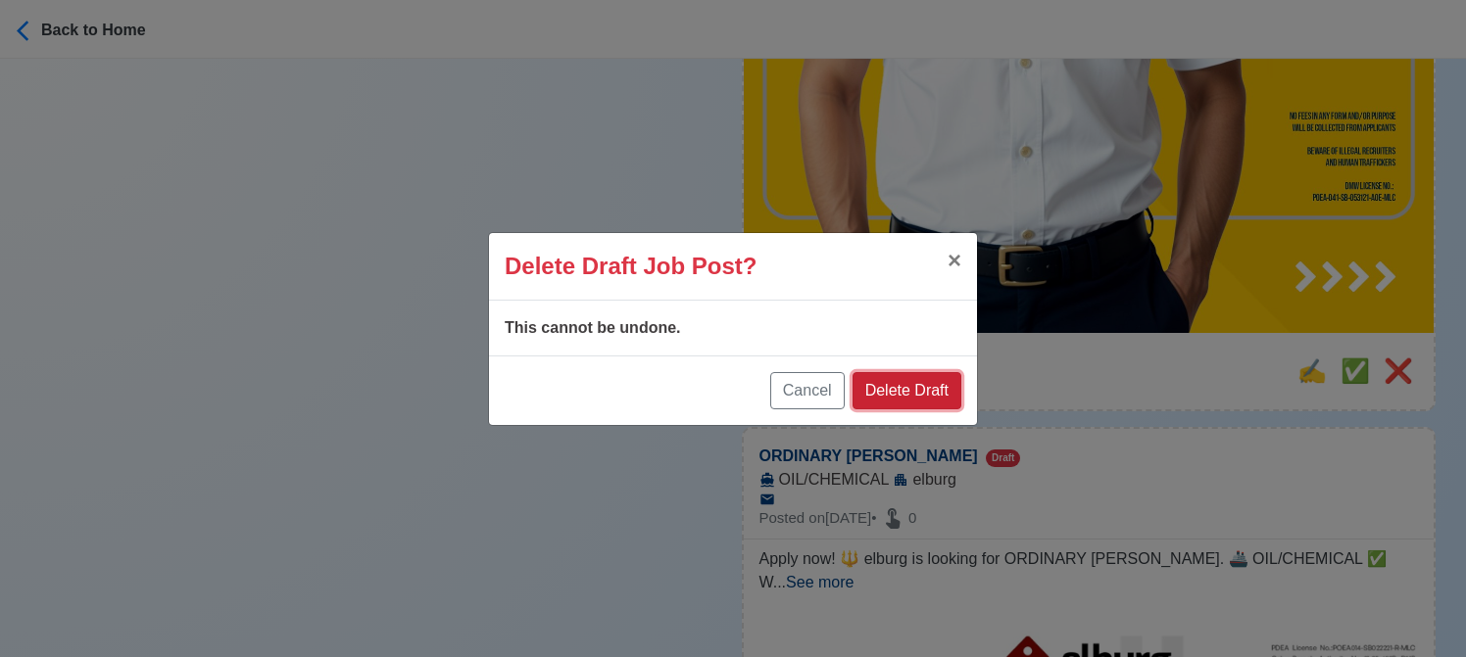
click at [935, 383] on button "Delete Draft" at bounding box center [906, 390] width 109 height 37
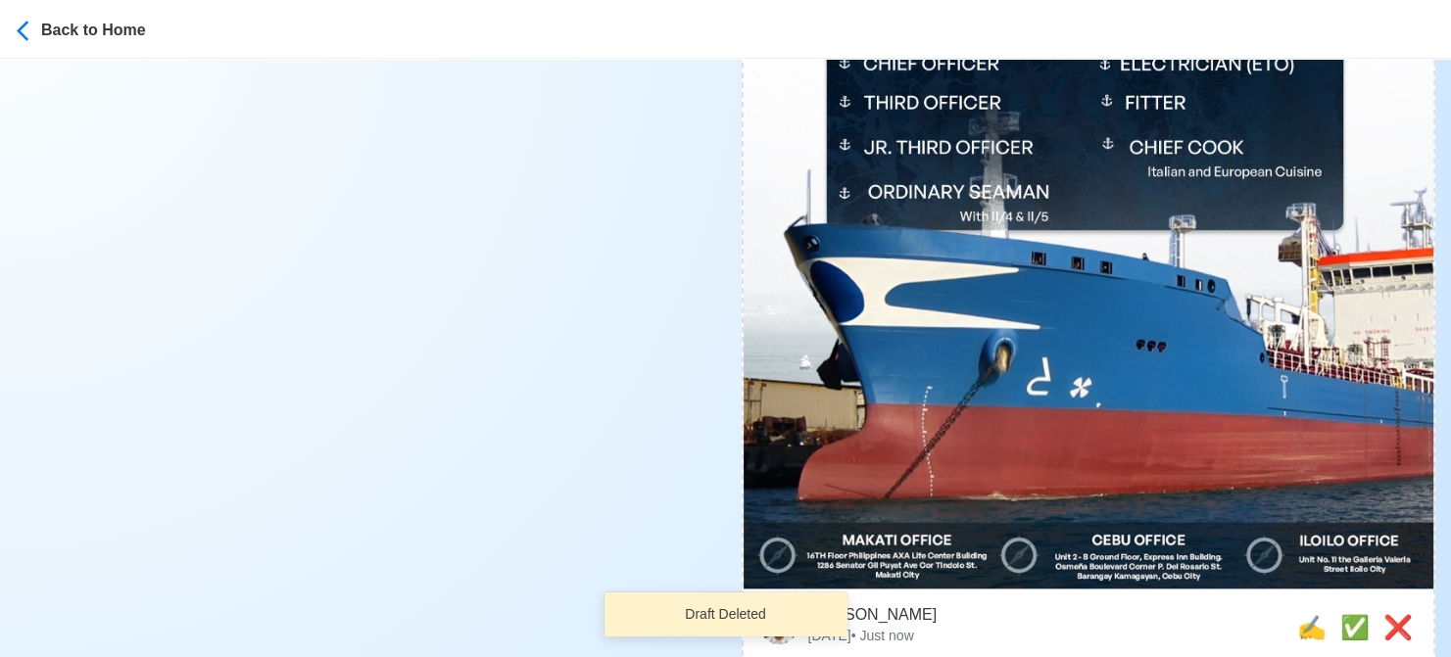
scroll to position [882, 0]
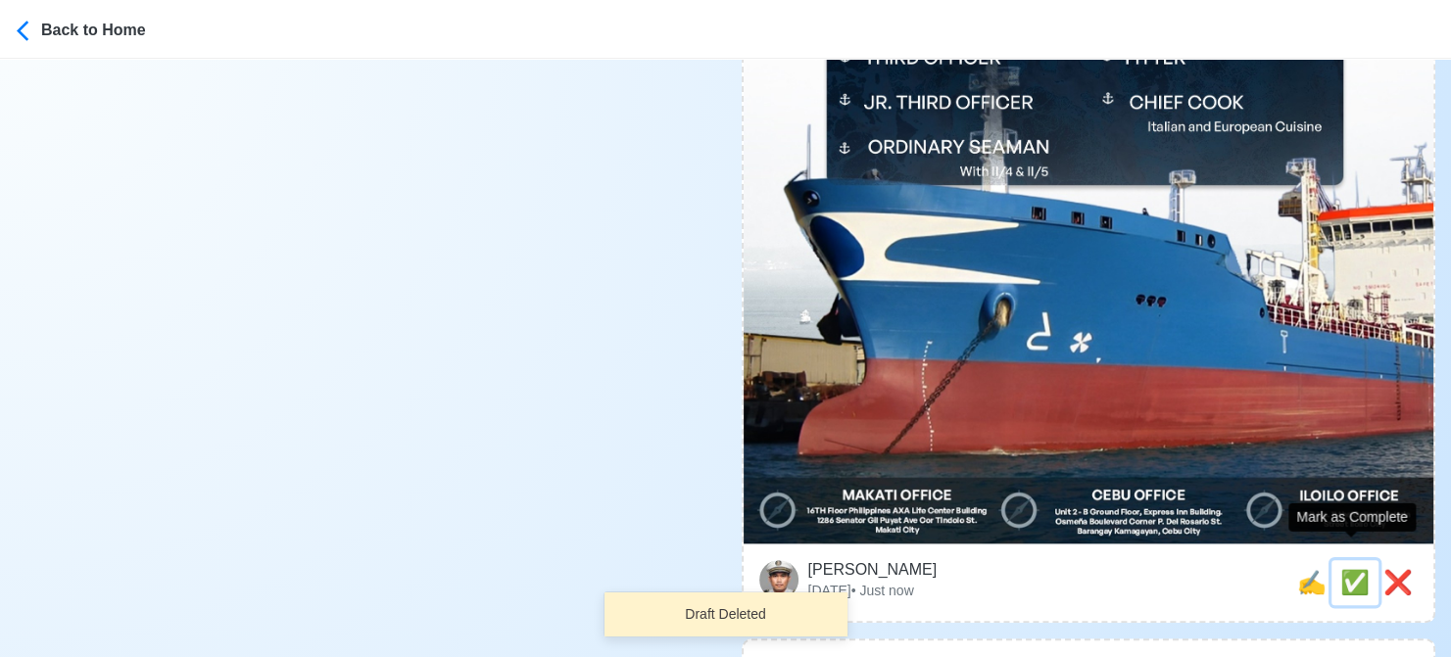
click at [1345, 569] on span "✅" at bounding box center [1354, 582] width 29 height 26
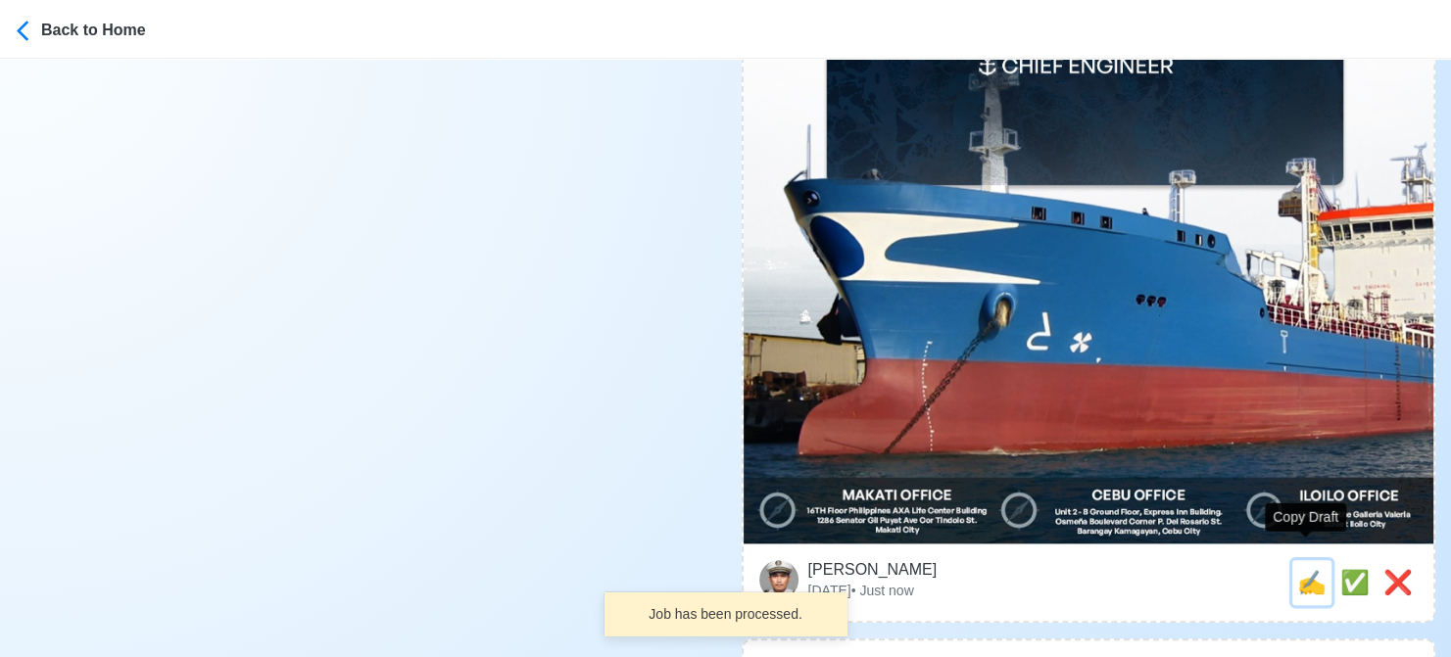
click at [1305, 569] on span "✍️" at bounding box center [1311, 582] width 29 height 26
type input "CHIEF OFFICER"
select select
type input "elburg"
type input "CHEMICAL PRODUCT"
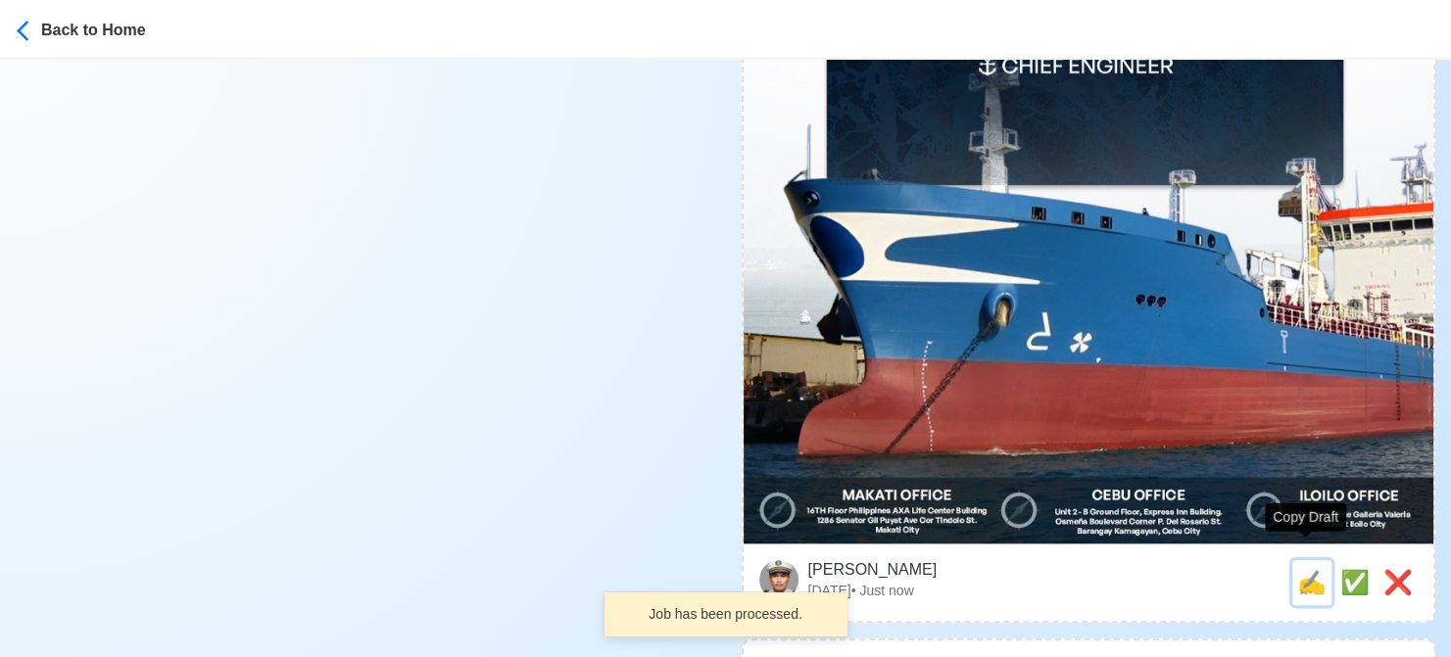
type textarea "👉 Apply now! elburg is looking for CHIEF OFFICER. 🚢 CHEMICAL PRODUCT DMW Licens…"
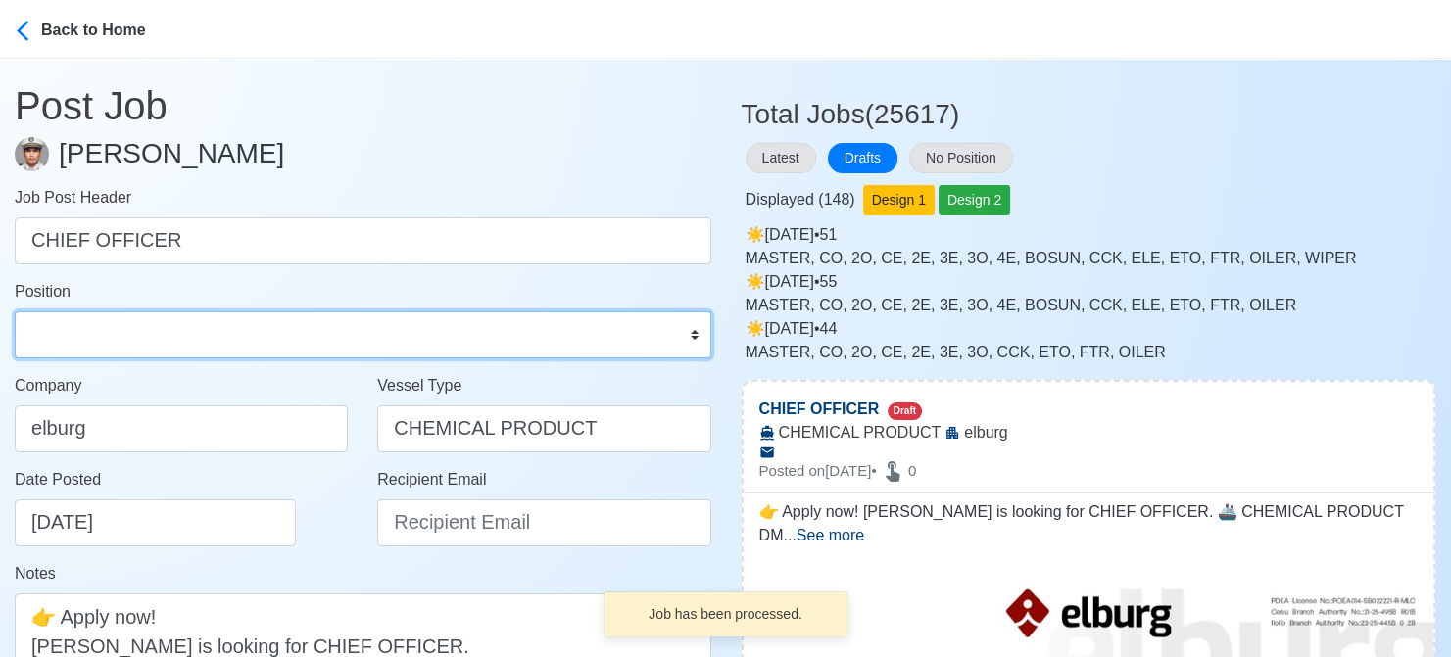
click at [77, 338] on select "Master Chief Officer 2nd Officer 3rd Officer Junior Officer Chief Engineer 2nd …" at bounding box center [363, 335] width 697 height 47
select select "Chief Officer"
click at [15, 312] on select "Master Chief Officer 2nd Officer 3rd Officer Junior Officer Chief Engineer 2nd …" at bounding box center [363, 335] width 697 height 47
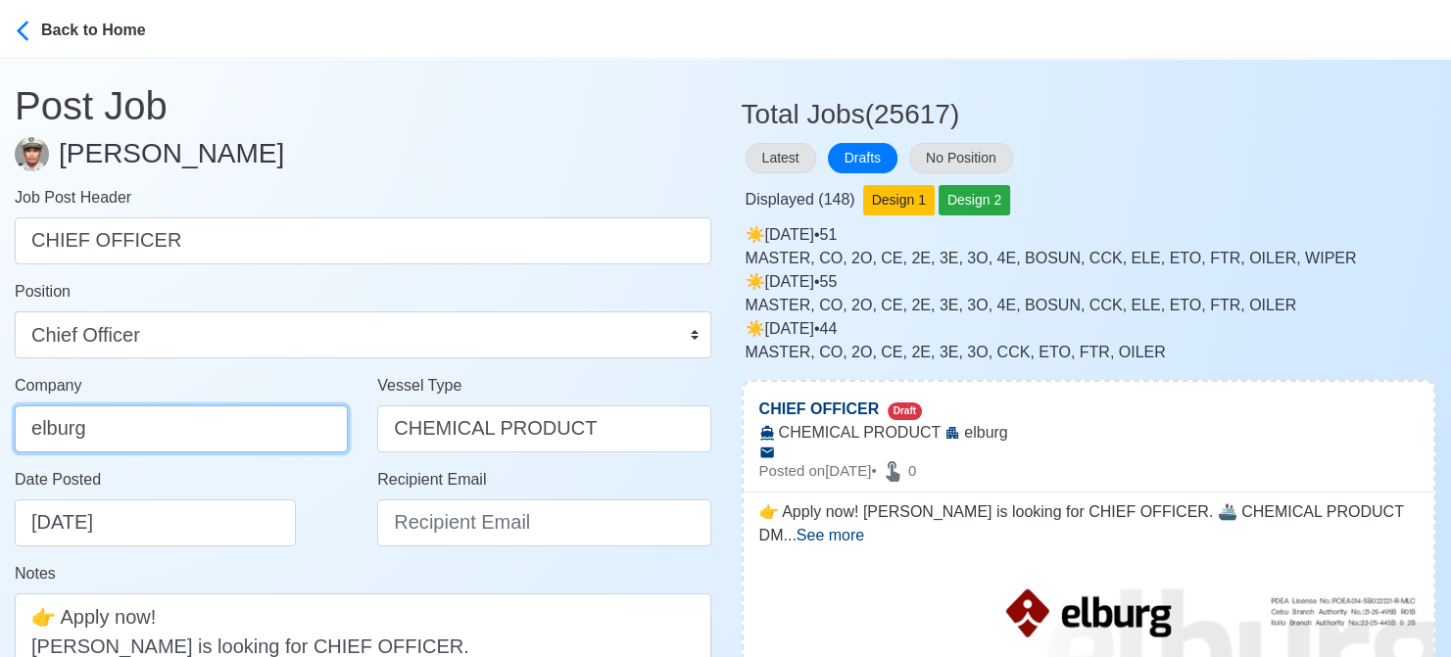
click at [231, 423] on input "elburg" at bounding box center [181, 429] width 333 height 47
type input "Elburg Shipmanagement Phils., Inc. (Cebu Branch)"
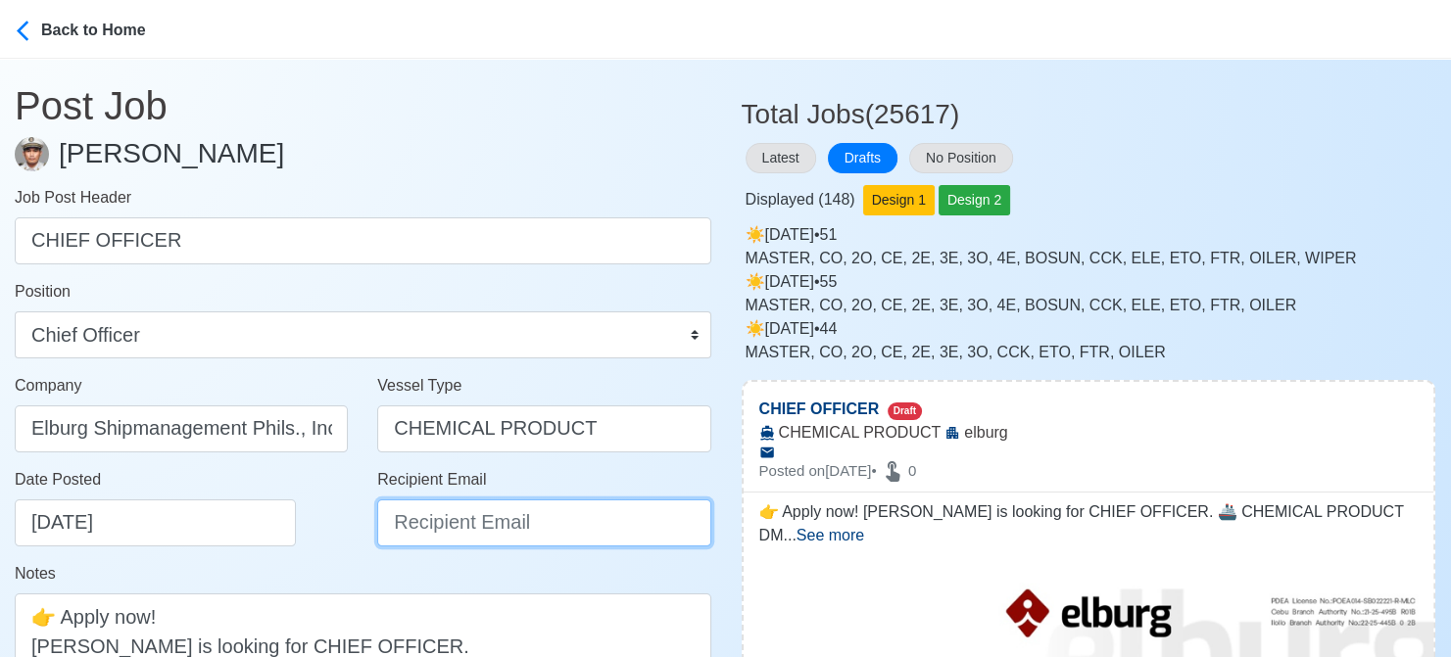
click at [509, 526] on input "Recipient Email" at bounding box center [543, 523] width 333 height 47
paste input "recruitment@elburgshipmanagement.com.ph"
type input "recruitment@elburgshipmanagement.com.ph"
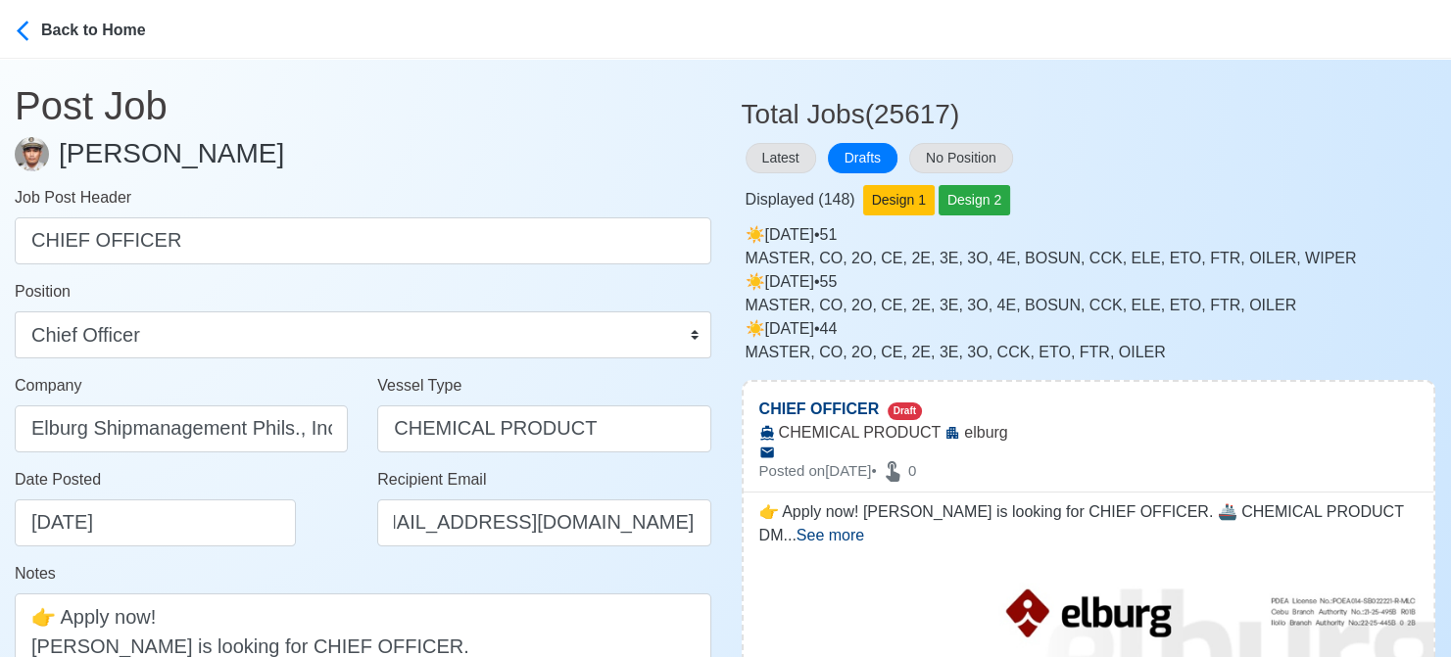
click at [292, 571] on div "Notes 👉 Apply now! elburg is looking for CHIEF OFFICER. 🚢 CHEMICAL PRODUCT DMW …" at bounding box center [363, 659] width 697 height 194
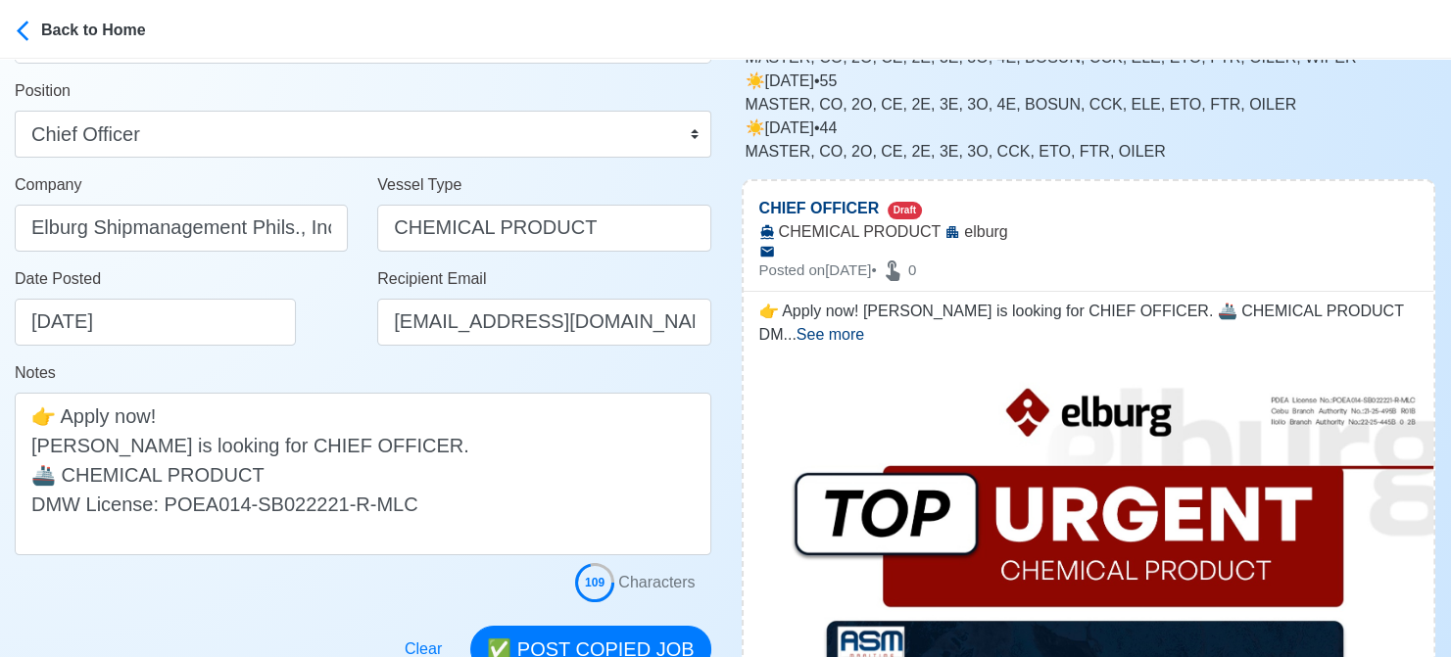
scroll to position [392, 0]
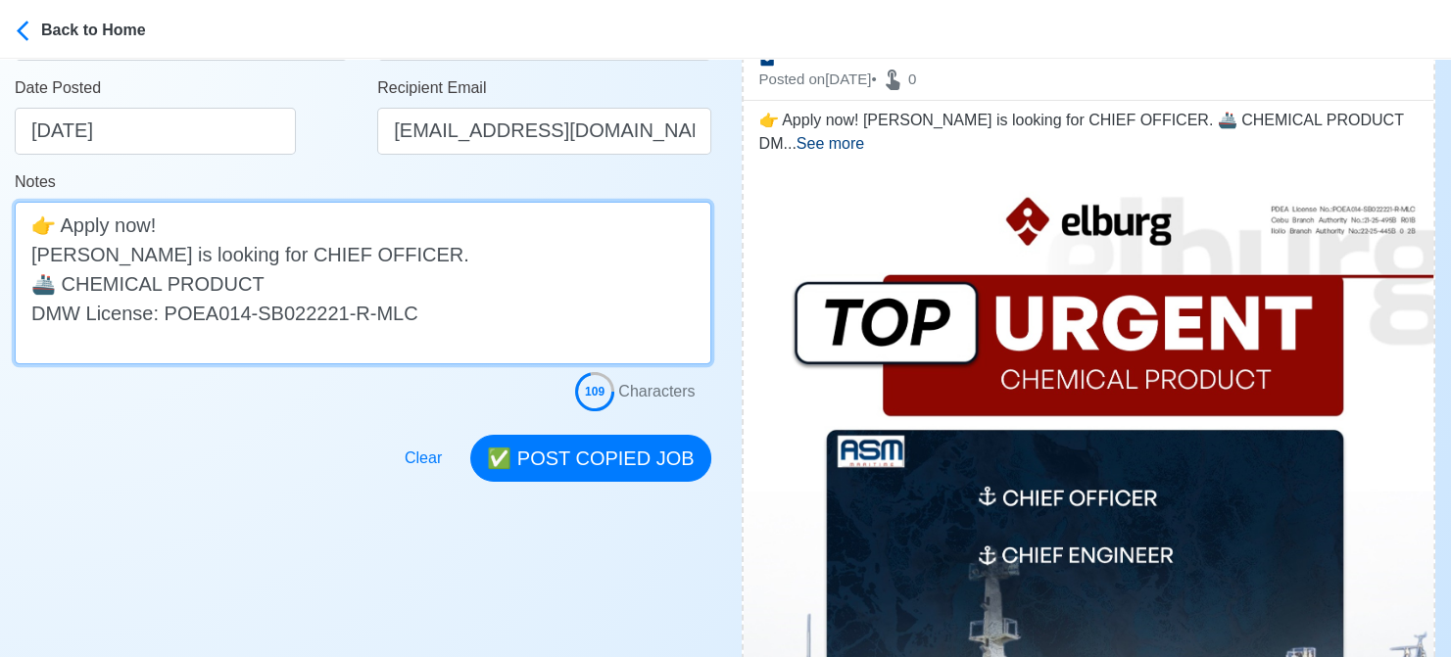
click at [37, 257] on textarea "👉 Apply now! elburg is looking for CHIEF OFFICER. 🚢 CHEMICAL PRODUCT DMW Licens…" at bounding box center [363, 283] width 697 height 163
type textarea "👉 Apply now! Elburg is looking for CHIEF OFFICER. 🚢 CHEMICAL PRODUCT DMW Licens…"
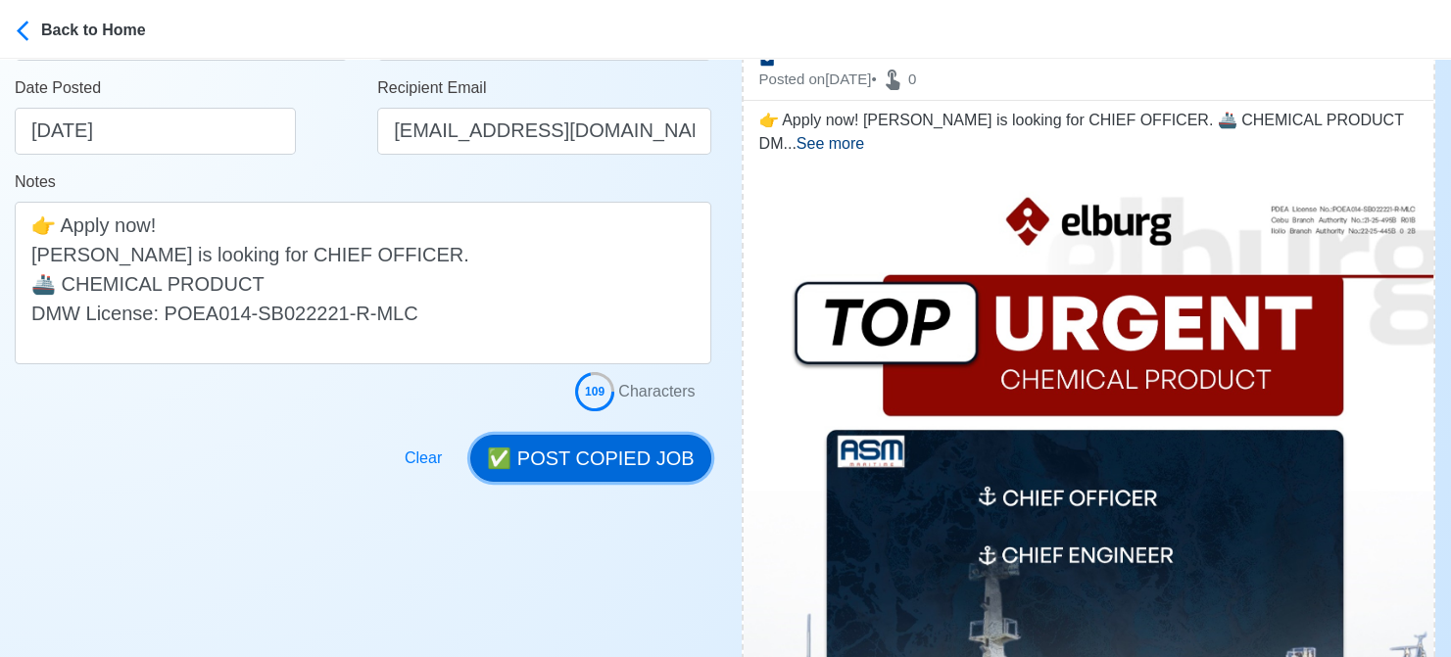
click at [596, 445] on button "✅ POST COPIED JOB" at bounding box center [590, 458] width 240 height 47
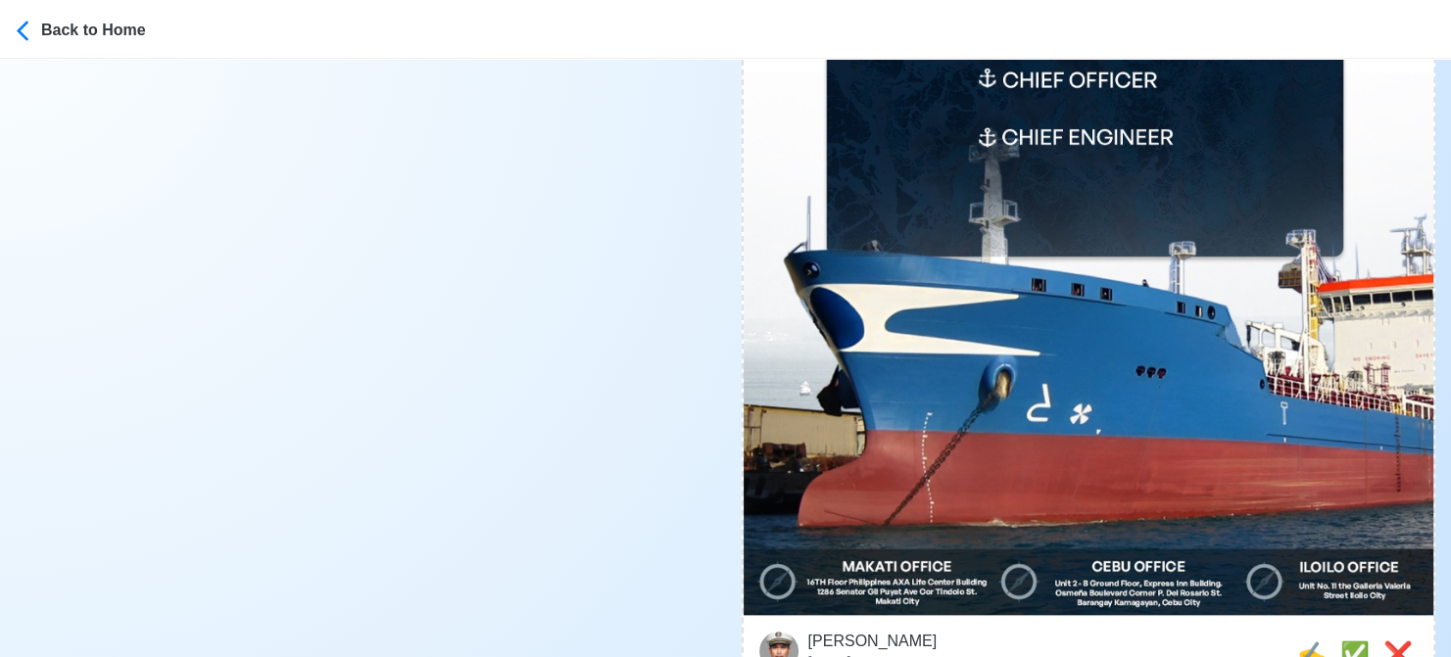
scroll to position [882, 0]
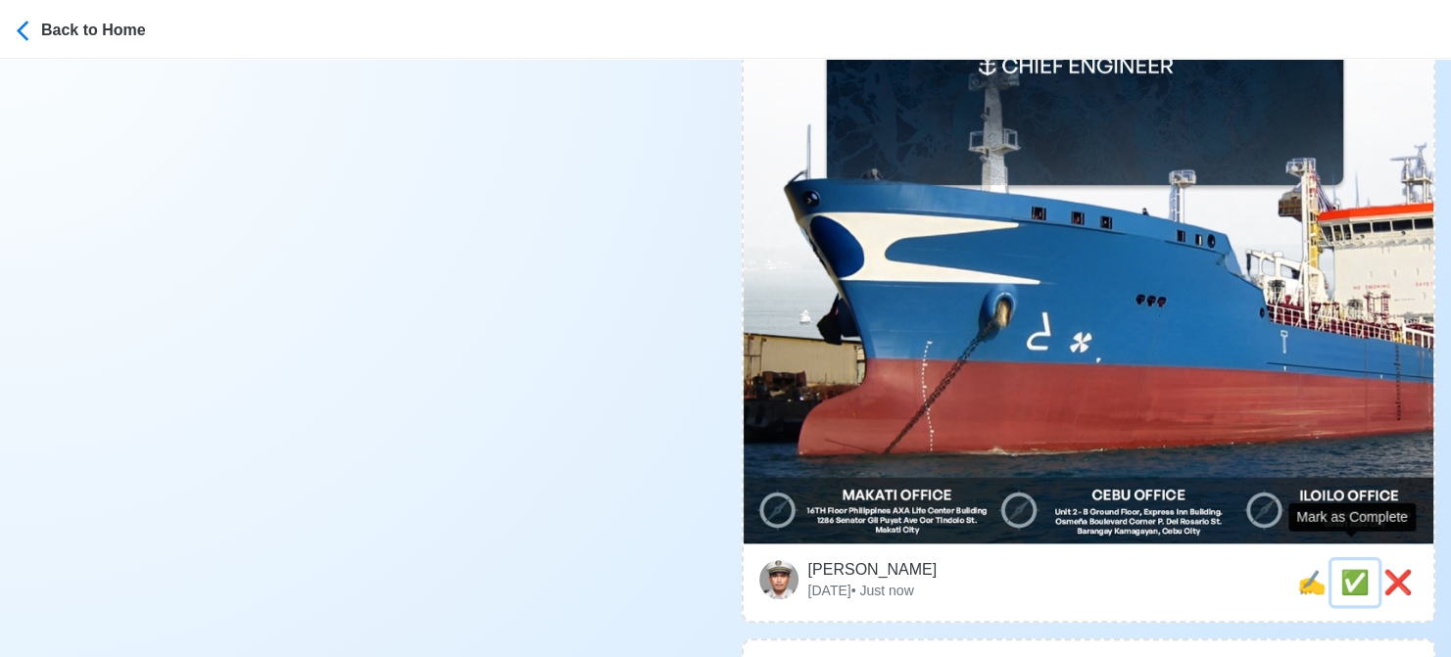
click at [1354, 569] on span "✅" at bounding box center [1354, 582] width 29 height 26
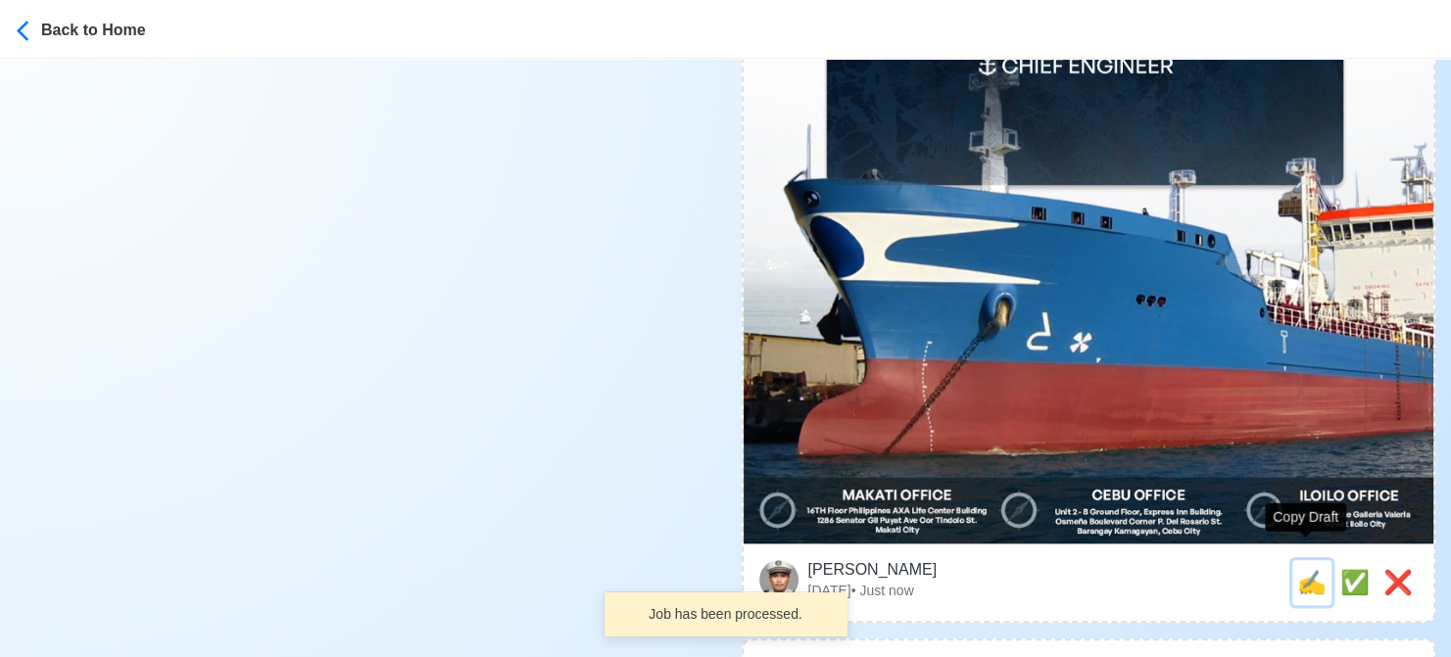
click at [1308, 569] on span "✍️" at bounding box center [1311, 582] width 29 height 26
type input "CHIEF ENGINEER"
select select
type input "elburg"
type input "CHEMICAL PRODUCT"
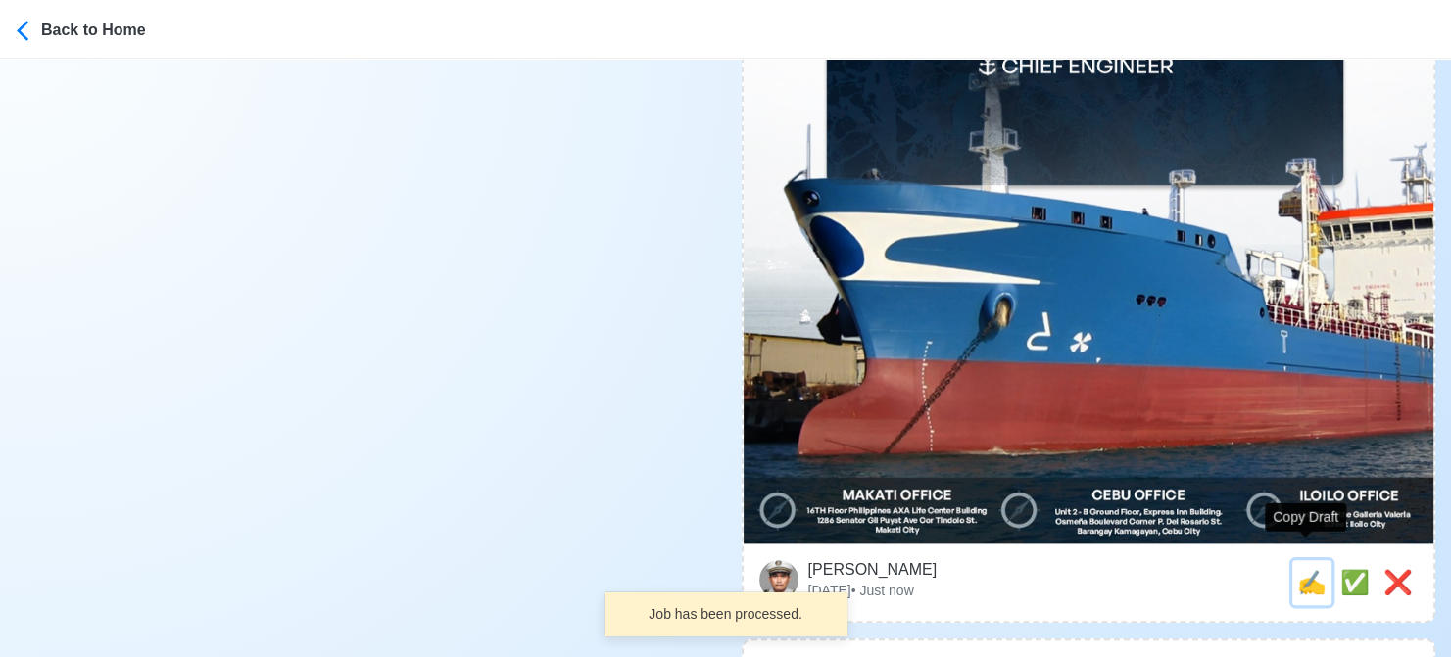
type textarea "🎯 Apply now! elburg is looking for CHIEF ENGINEER. 🚢 CHEMICAL PRODUCT DMW Licen…"
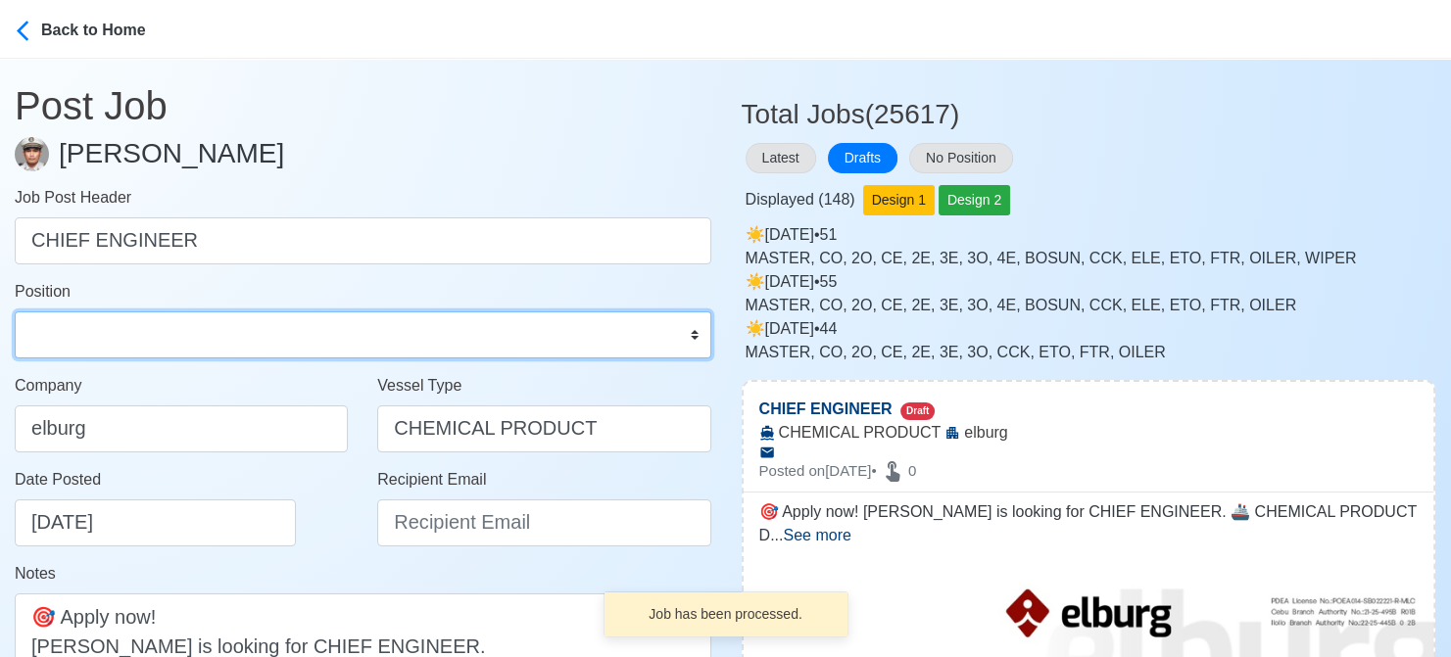
click at [137, 333] on select "Master Chief Officer 2nd Officer 3rd Officer Junior Officer Chief Engineer 2nd …" at bounding box center [363, 335] width 697 height 47
select select "Chief Engineer"
click at [15, 312] on select "Master Chief Officer 2nd Officer 3rd Officer Junior Officer Chief Engineer 2nd …" at bounding box center [363, 335] width 697 height 47
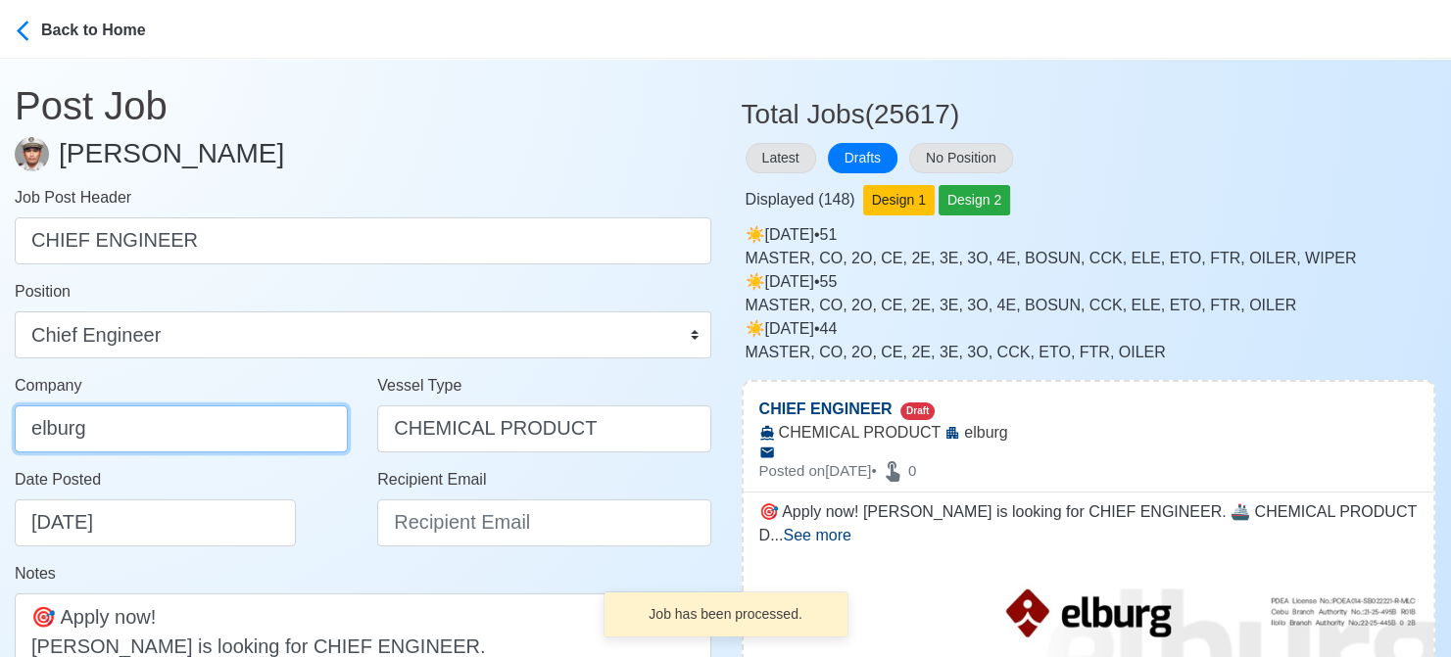
click at [209, 430] on input "elburg" at bounding box center [181, 429] width 333 height 47
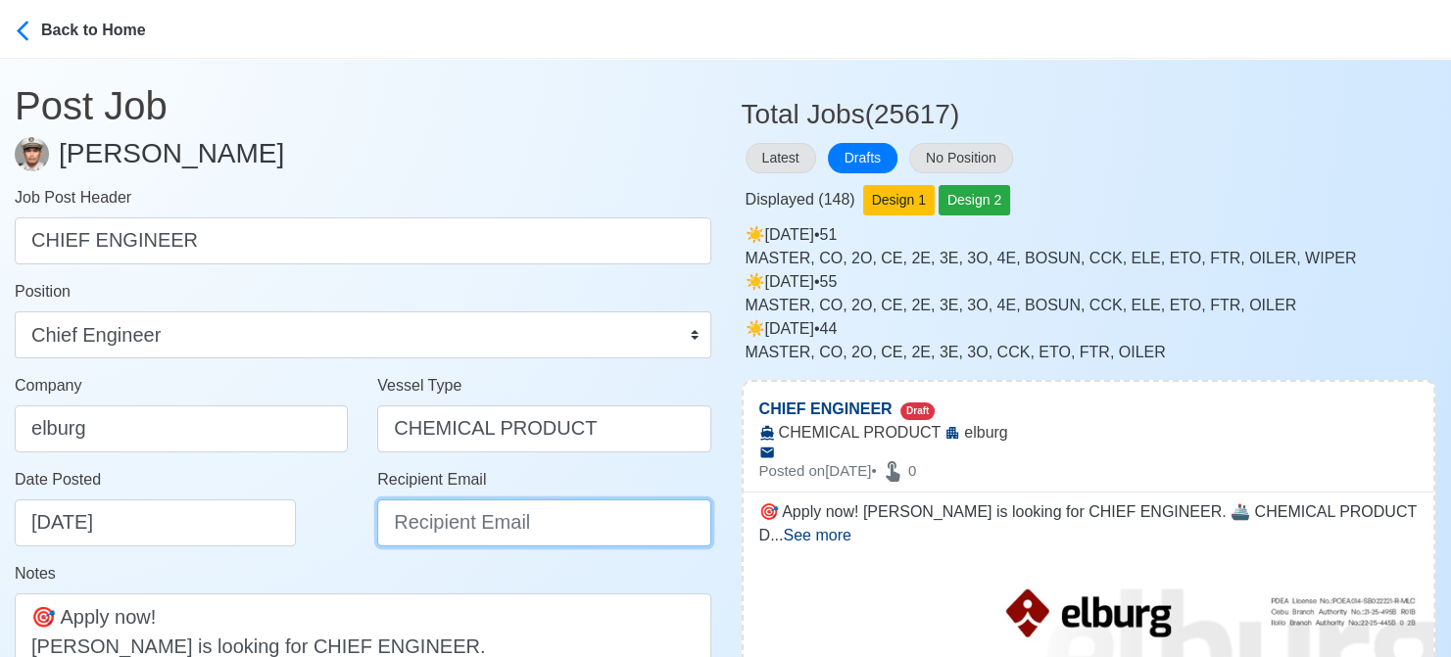
click at [467, 533] on input "Recipient Email" at bounding box center [543, 523] width 333 height 47
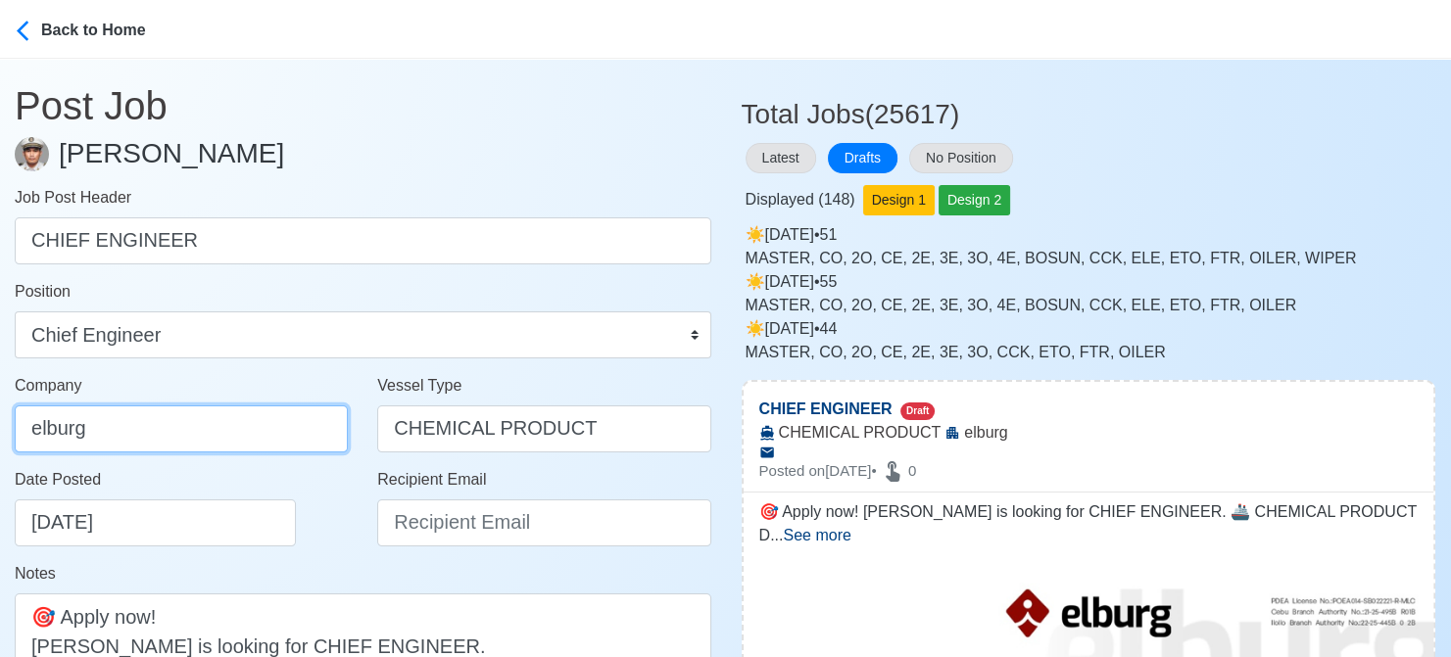
click at [175, 426] on input "elburg" at bounding box center [181, 429] width 333 height 47
type input "Elburg Shipmanagement Phils., Inc. (Cebu Branch)"
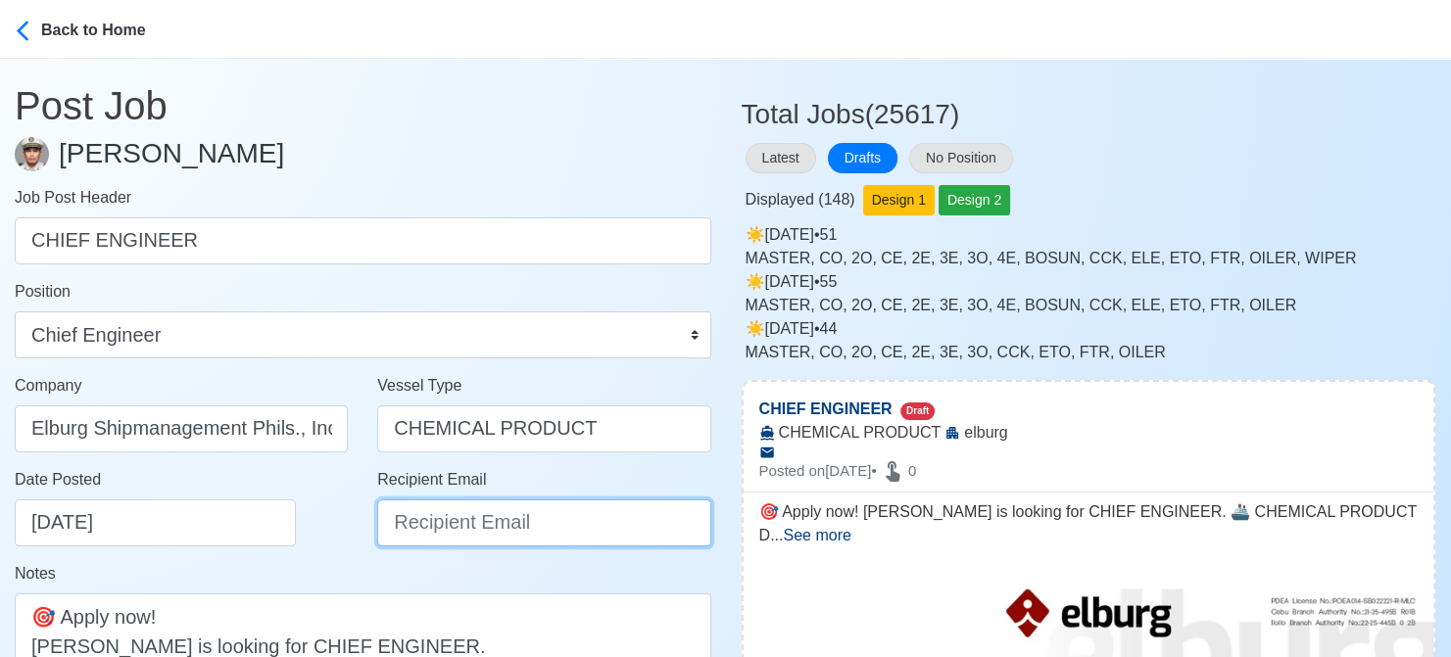
click at [442, 516] on input "Recipient Email" at bounding box center [543, 523] width 333 height 47
paste input "recruitment@elburgshipmanagement.com.ph"
type input "recruitment@elburgshipmanagement.com.ph"
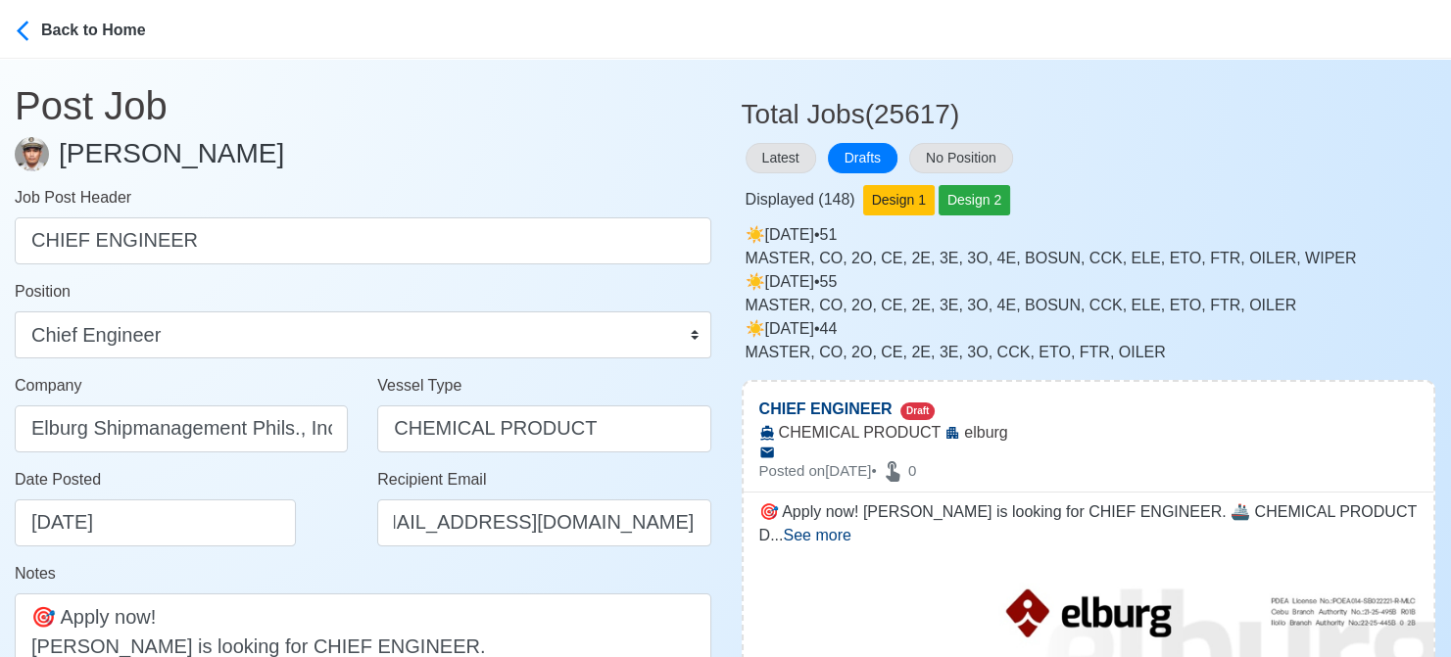
click at [295, 532] on div "Date Posted 08/16/2025" at bounding box center [187, 507] width 344 height 78
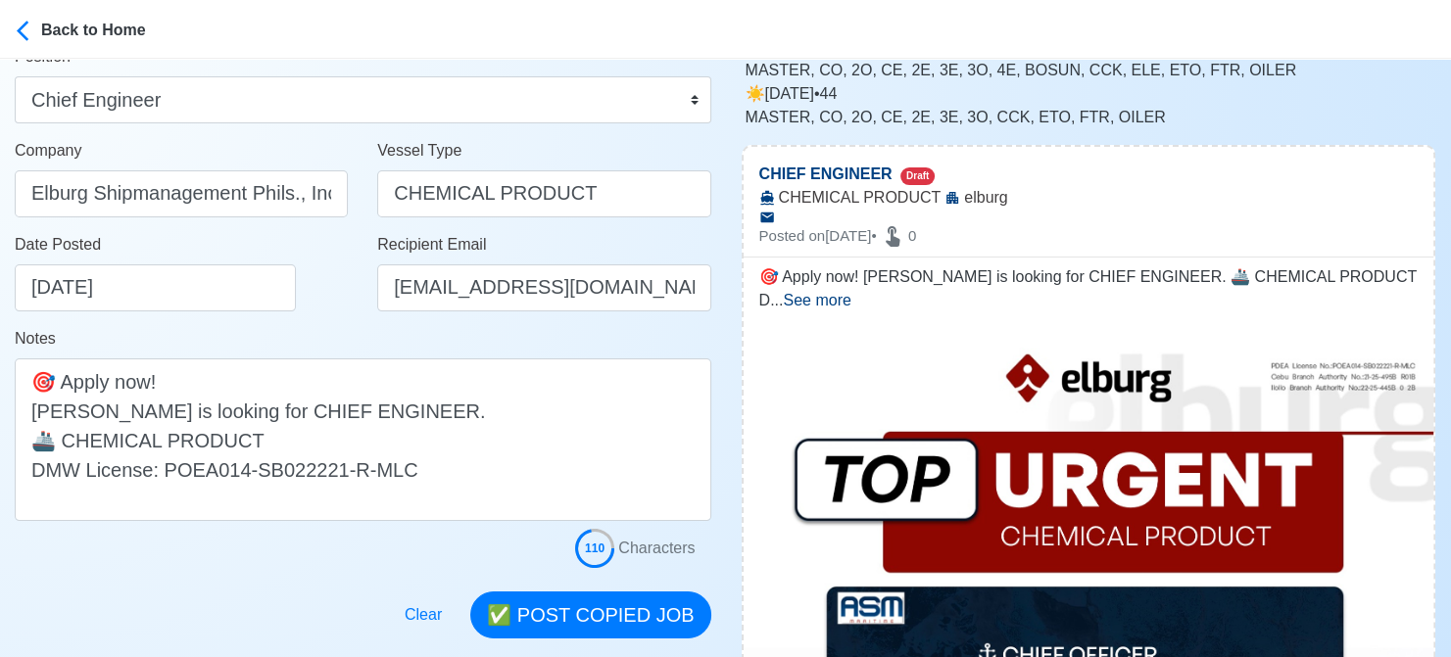
scroll to position [294, 0]
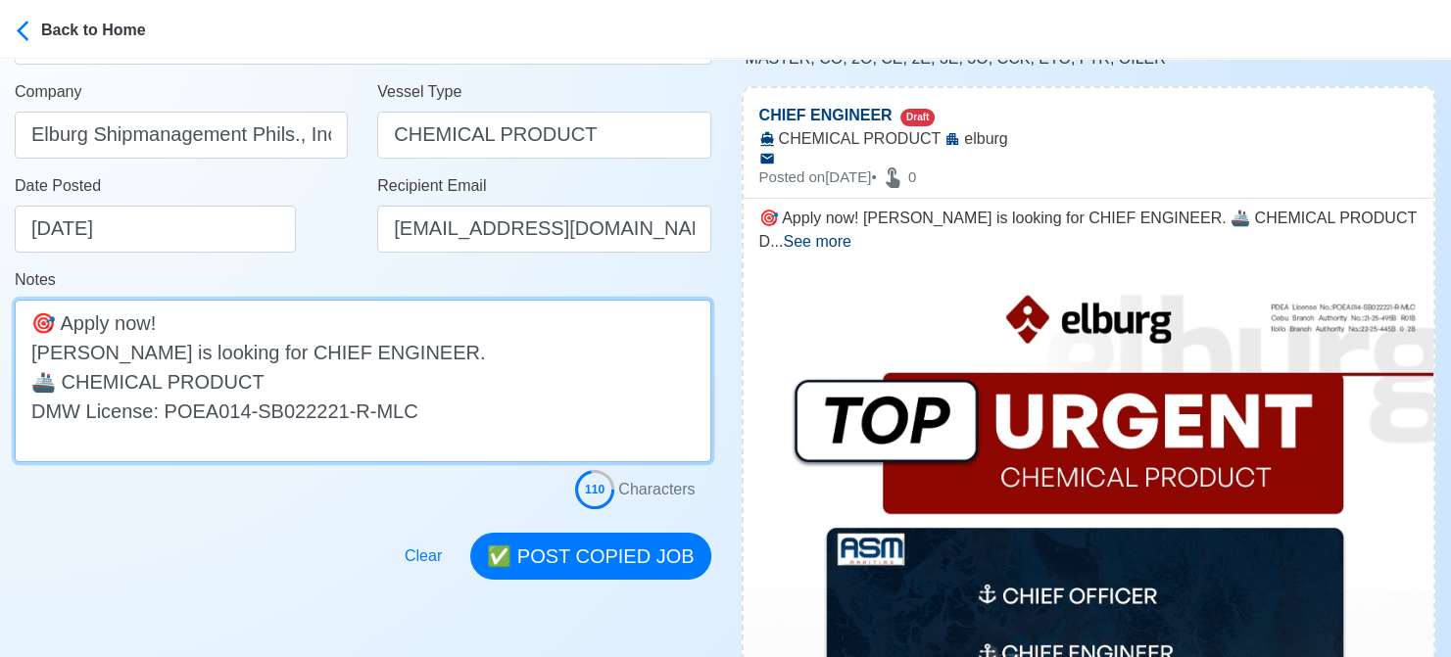
click at [40, 352] on textarea "🎯 Apply now! elburg is looking for CHIEF ENGINEER. 🚢 CHEMICAL PRODUCT DMW Licen…" at bounding box center [363, 381] width 697 height 163
type textarea "🎯 Apply now! Elburg is looking for CHIEF ENGINEER. 🚢 CHEMICAL PRODUCT DMW Licen…"
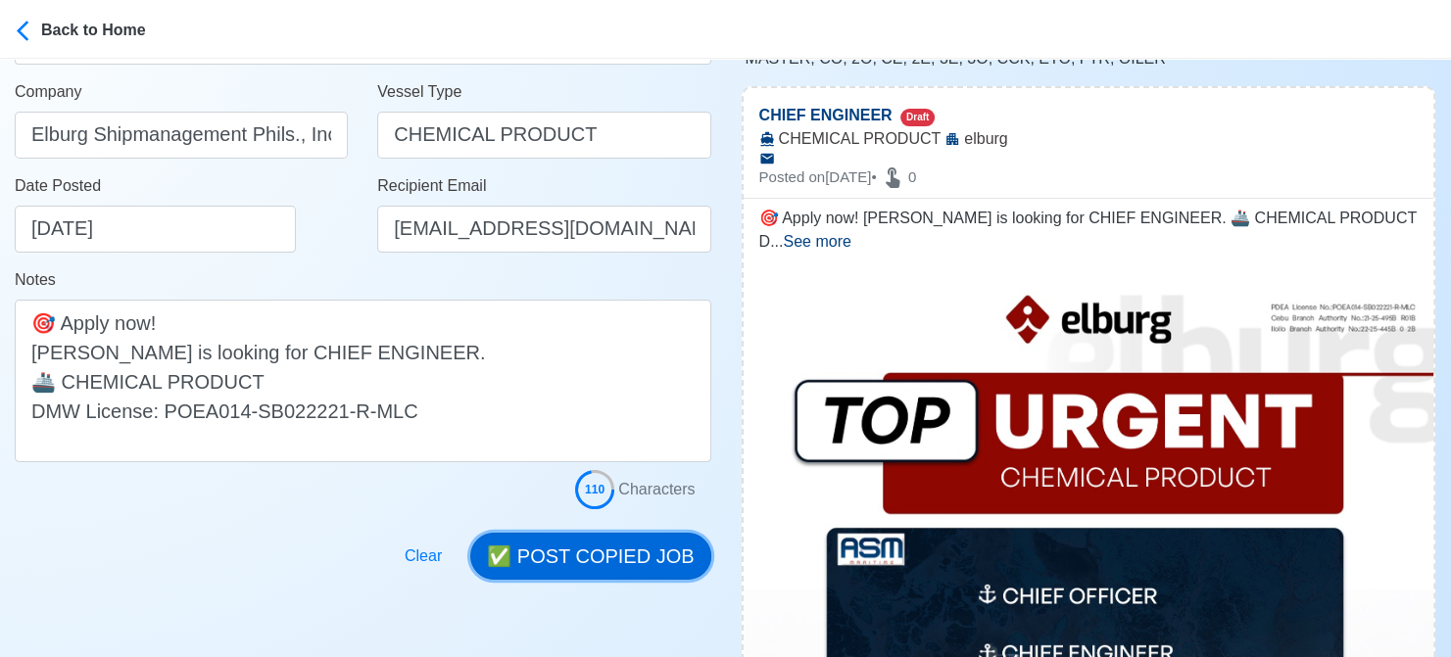
click at [619, 538] on button "✅ POST COPIED JOB" at bounding box center [590, 556] width 240 height 47
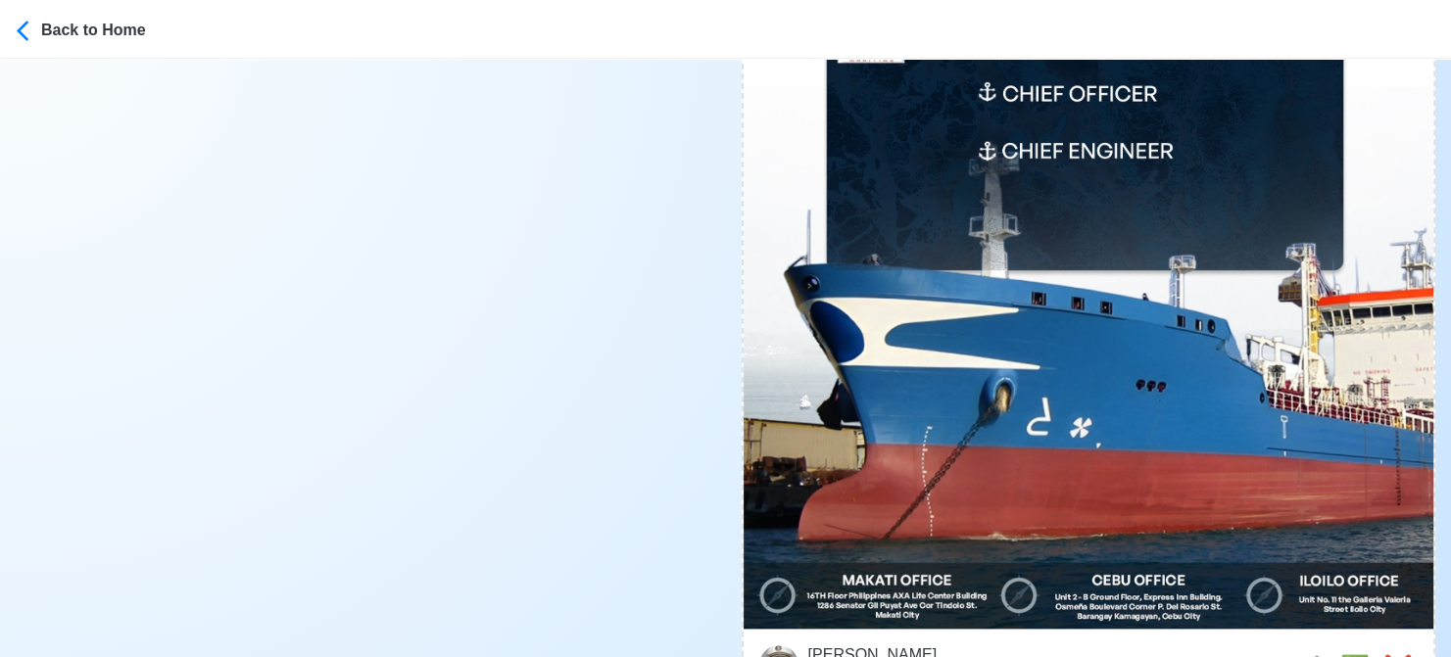
scroll to position [882, 0]
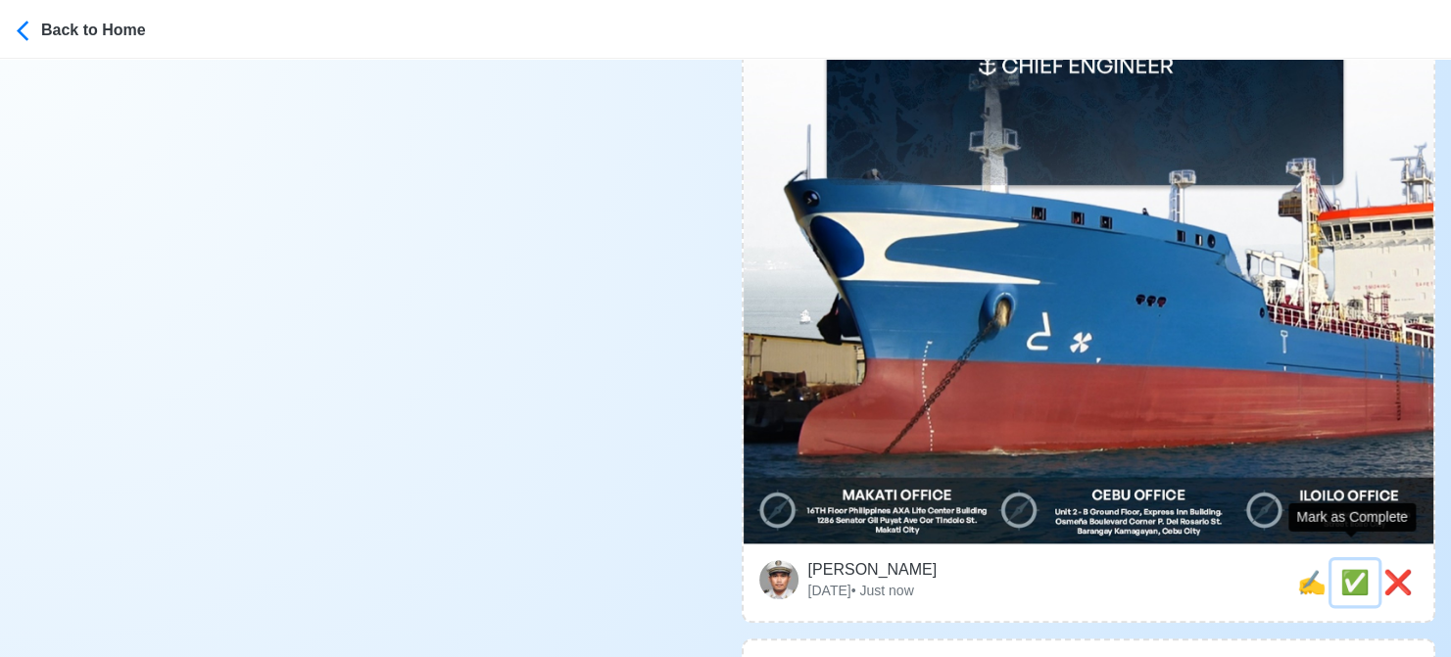
click at [1348, 569] on span "✅" at bounding box center [1354, 582] width 29 height 26
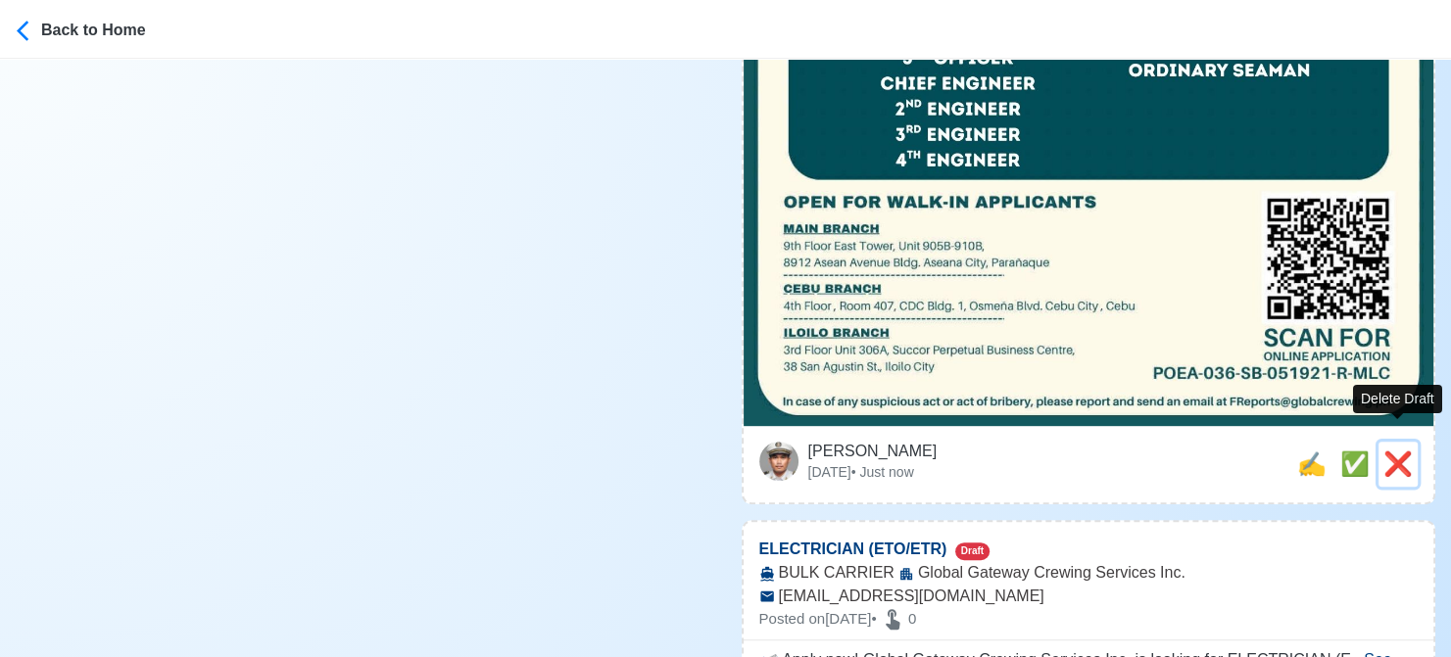
click at [1399, 451] on span "❌" at bounding box center [1397, 464] width 29 height 26
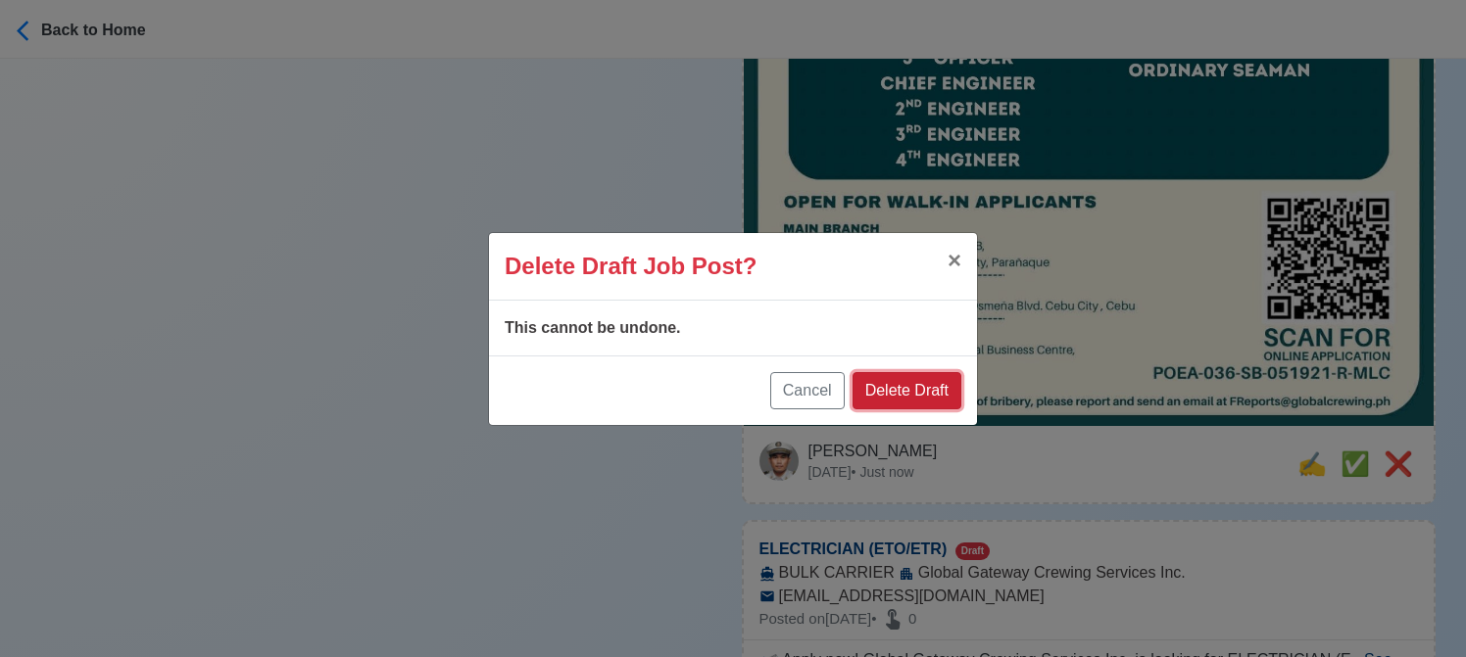
click at [931, 396] on button "Delete Draft" at bounding box center [906, 390] width 109 height 37
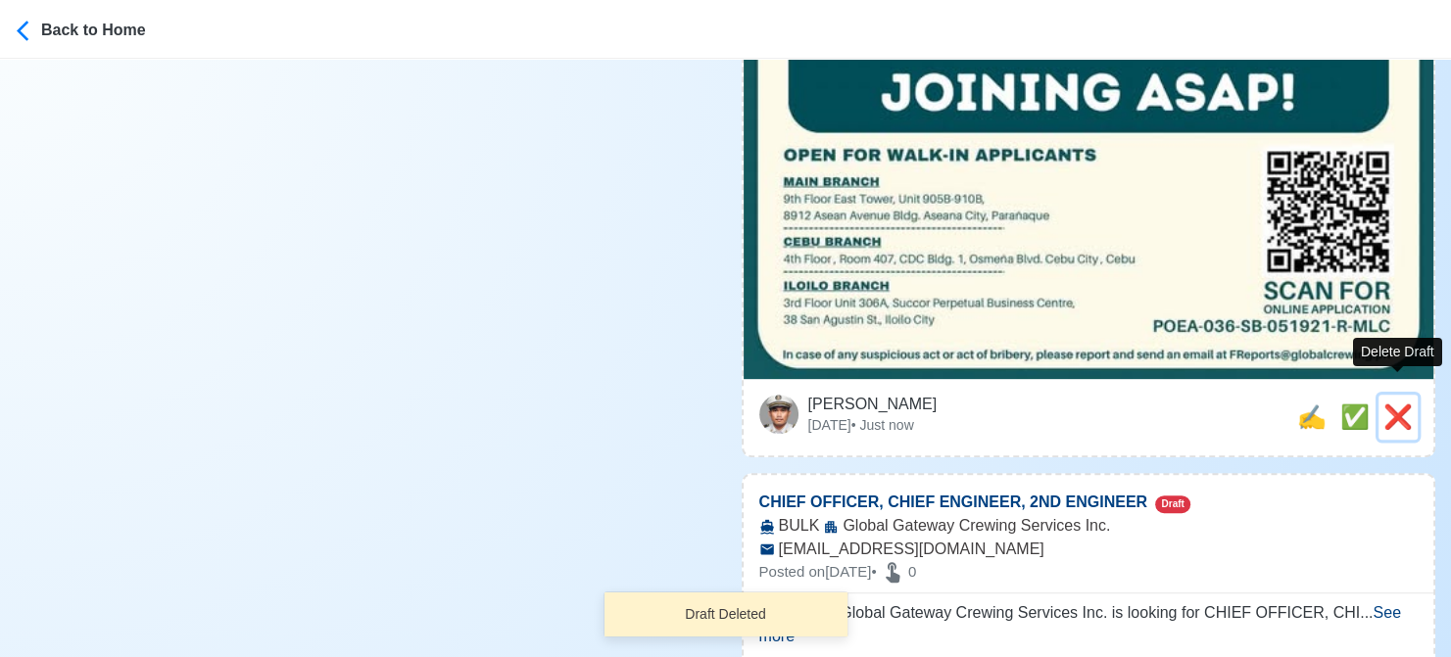
click at [1395, 404] on span "❌" at bounding box center [1397, 417] width 29 height 26
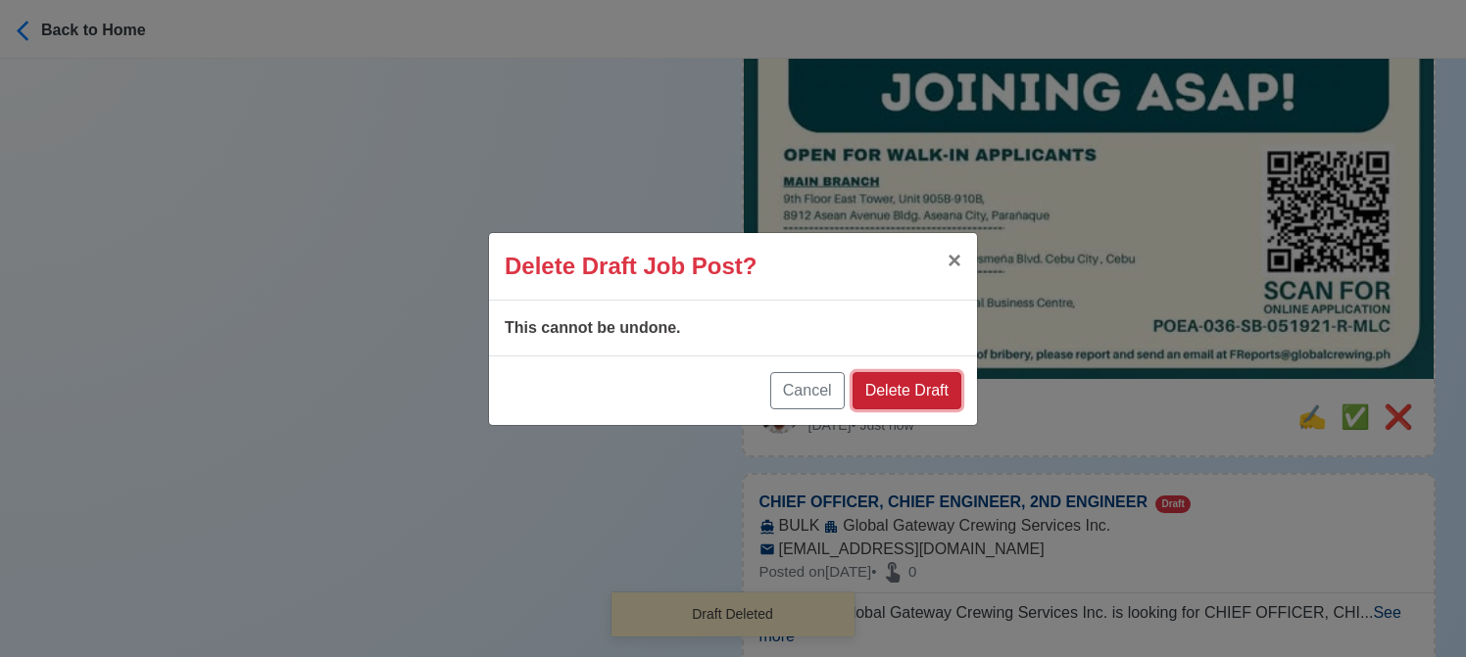
click at [900, 392] on button "Delete Draft" at bounding box center [906, 390] width 109 height 37
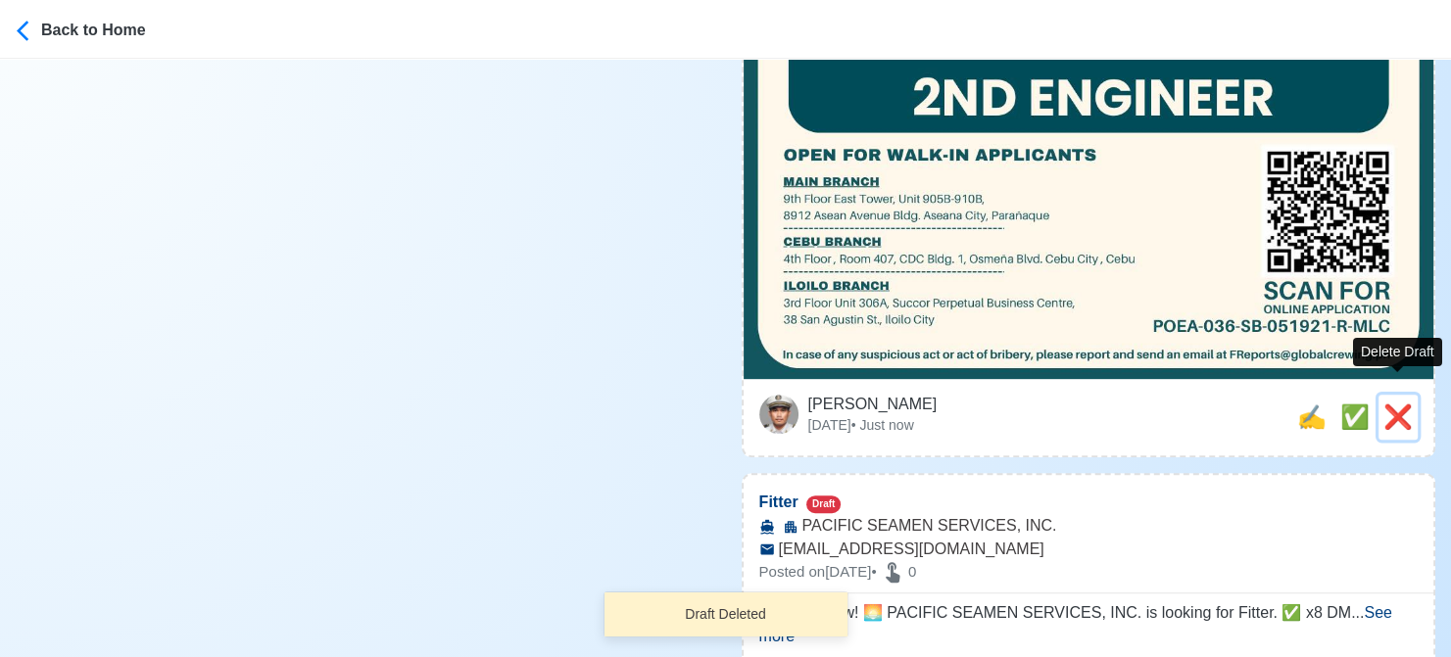
click at [1391, 404] on span "❌" at bounding box center [1397, 417] width 29 height 26
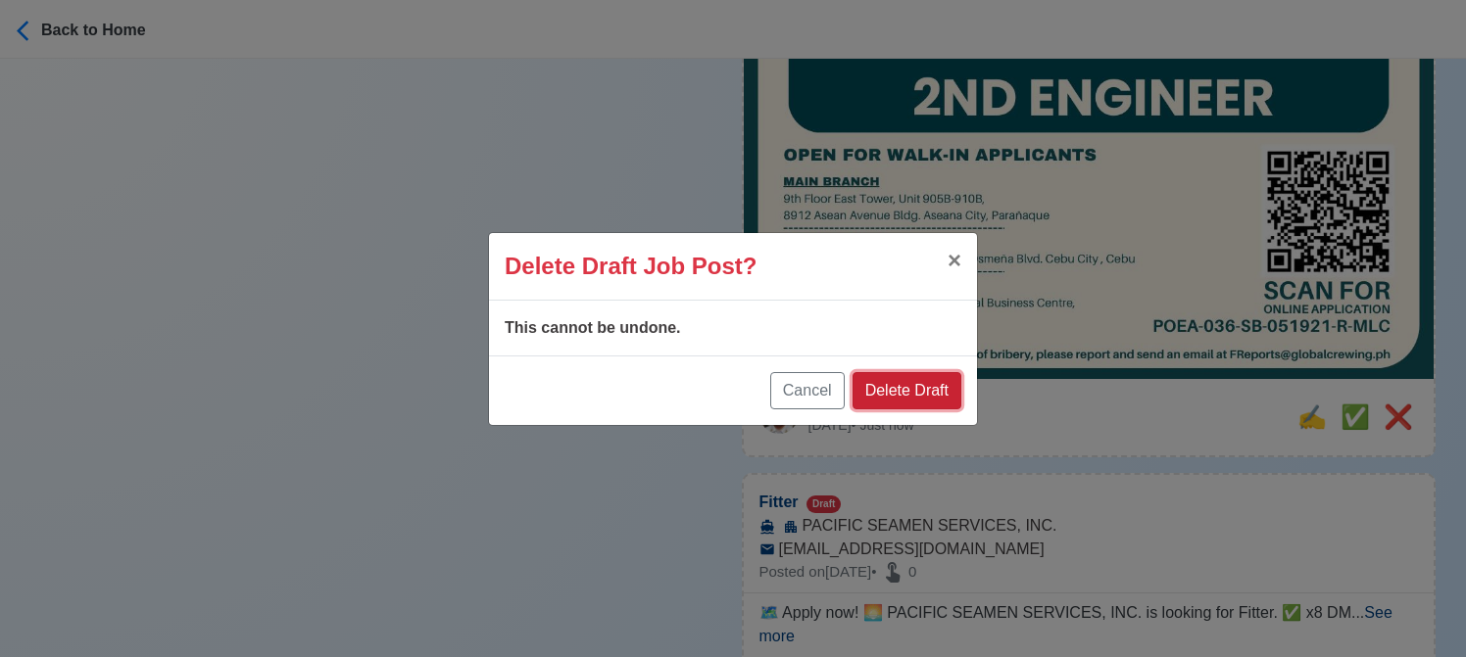
click at [892, 383] on button "Delete Draft" at bounding box center [906, 390] width 109 height 37
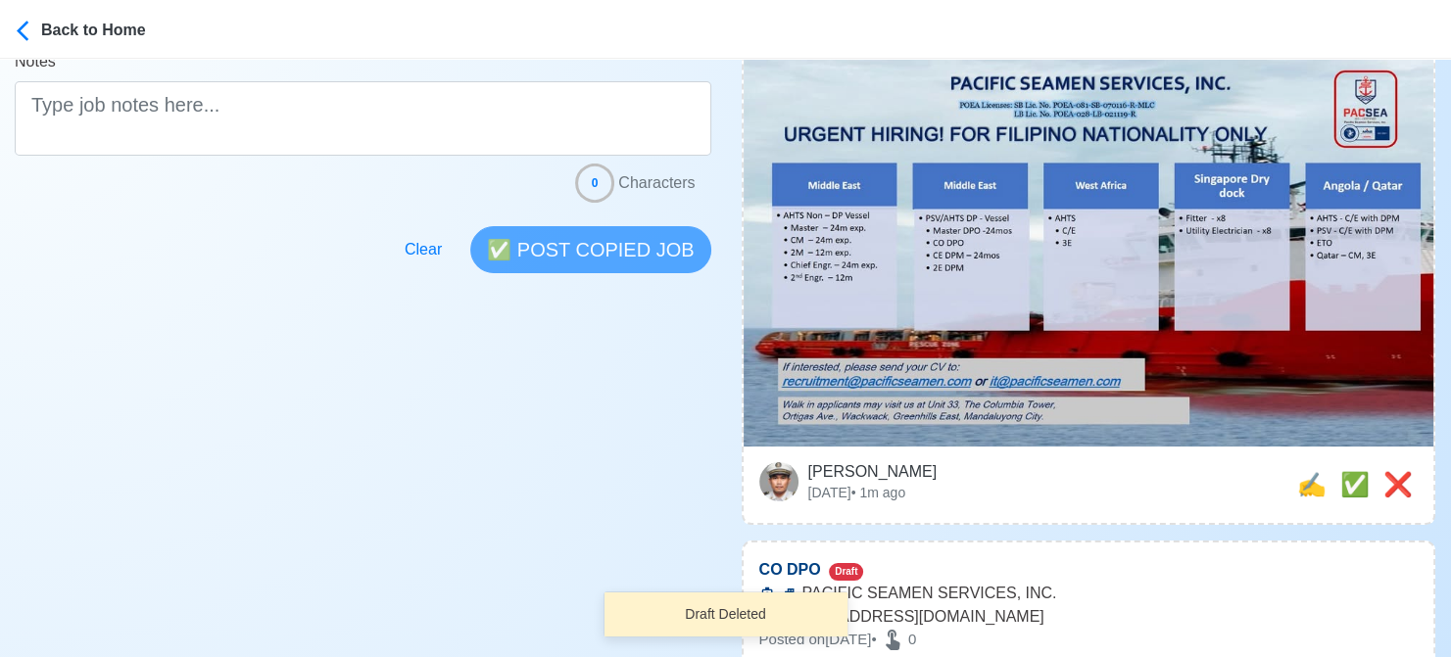
scroll to position [686, 0]
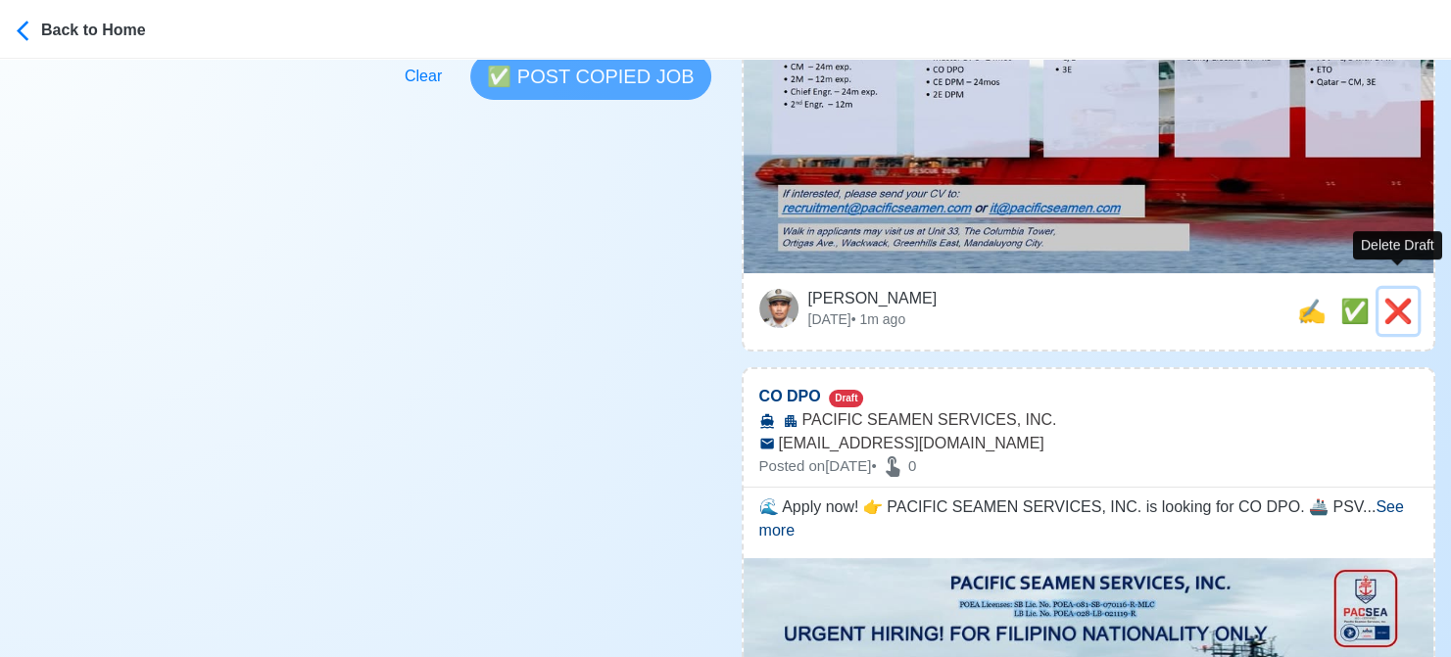
click at [1386, 298] on span "❌" at bounding box center [1397, 311] width 29 height 26
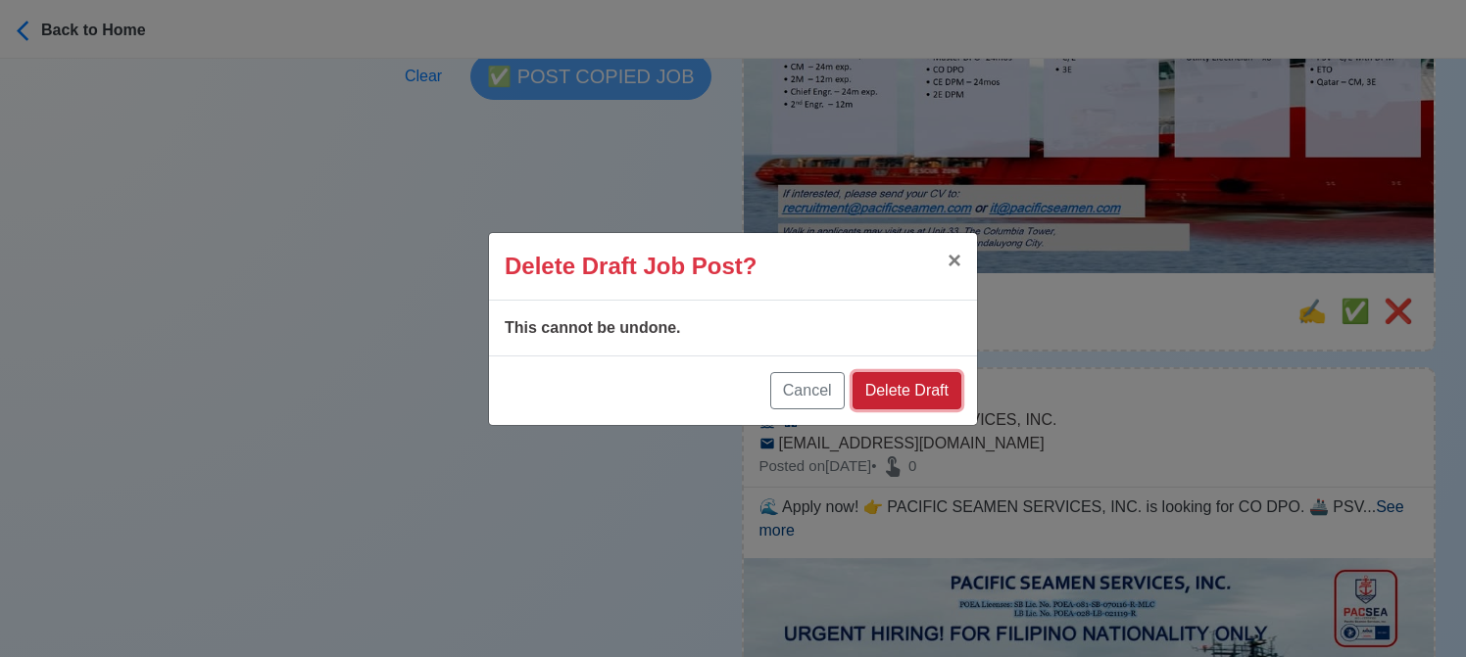
click at [909, 383] on button "Delete Draft" at bounding box center [906, 390] width 109 height 37
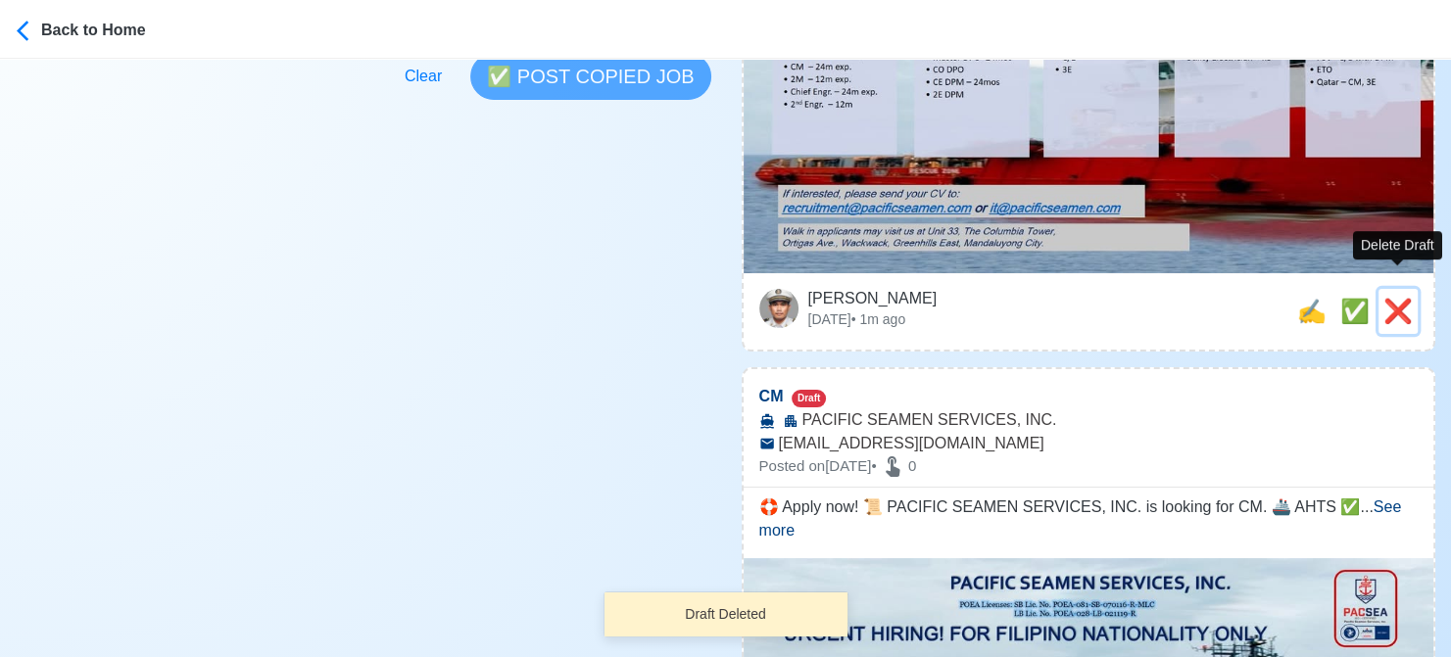
click at [1389, 298] on span "❌" at bounding box center [1397, 311] width 29 height 26
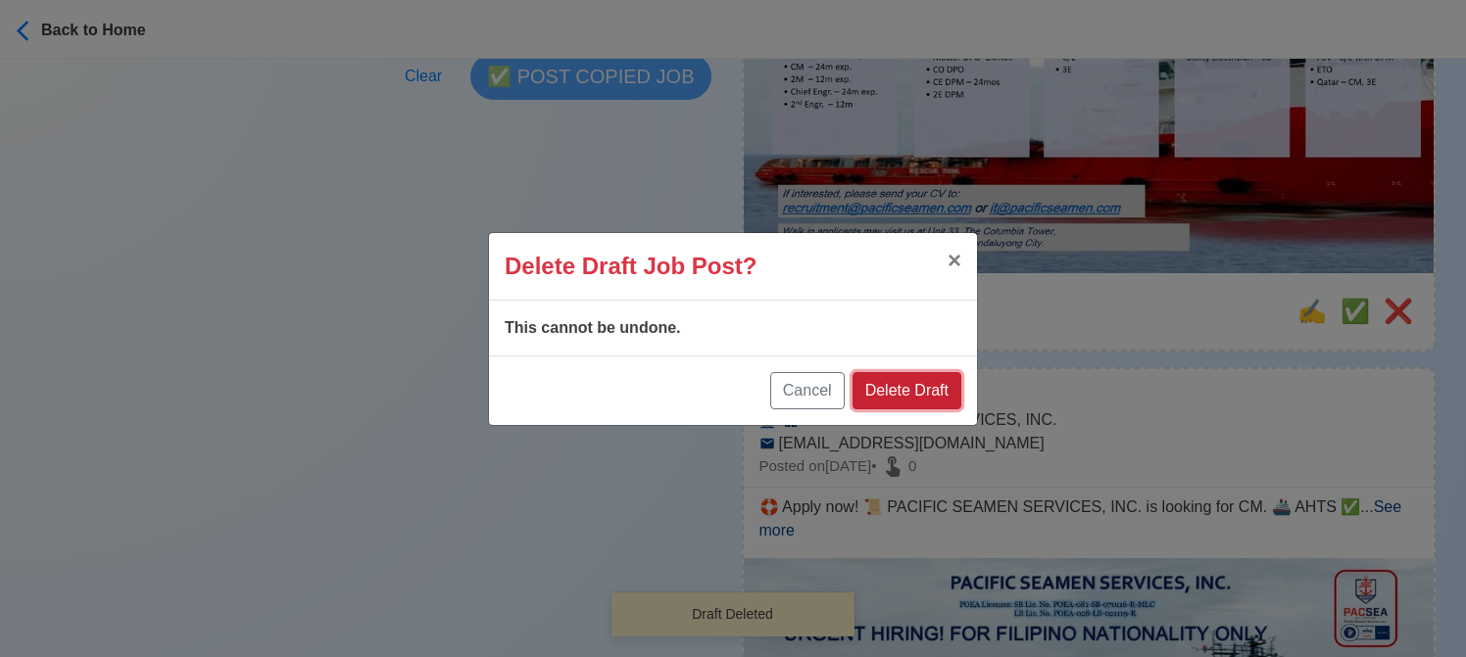
click at [921, 388] on button "Delete Draft" at bounding box center [906, 390] width 109 height 37
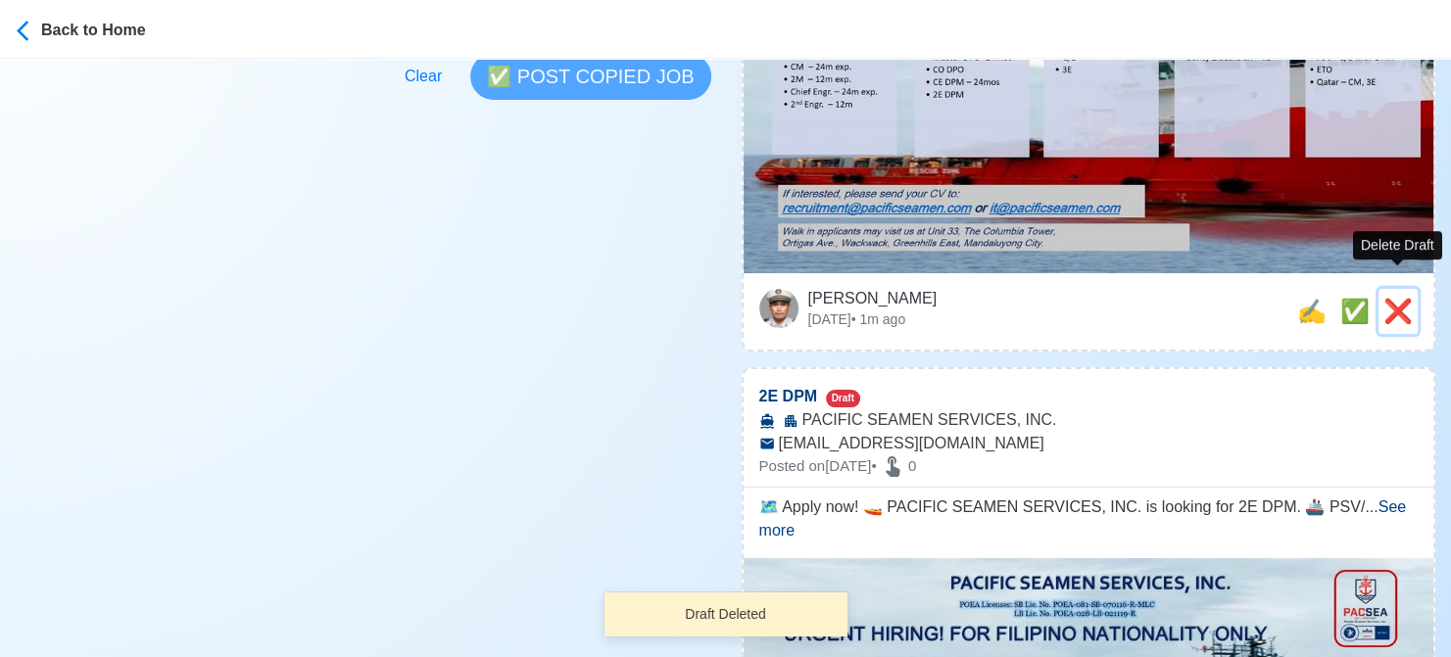
click at [1395, 298] on span "❌" at bounding box center [1397, 311] width 29 height 26
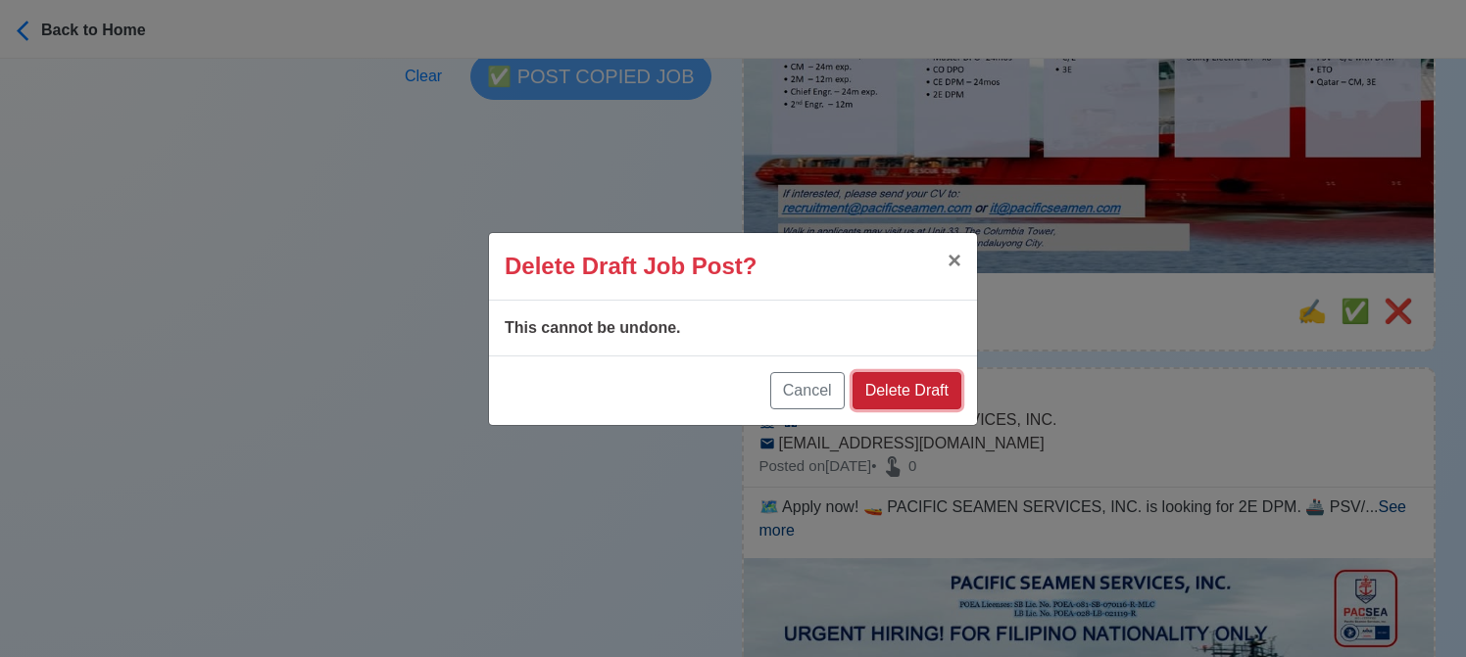
click at [942, 375] on button "Delete Draft" at bounding box center [906, 390] width 109 height 37
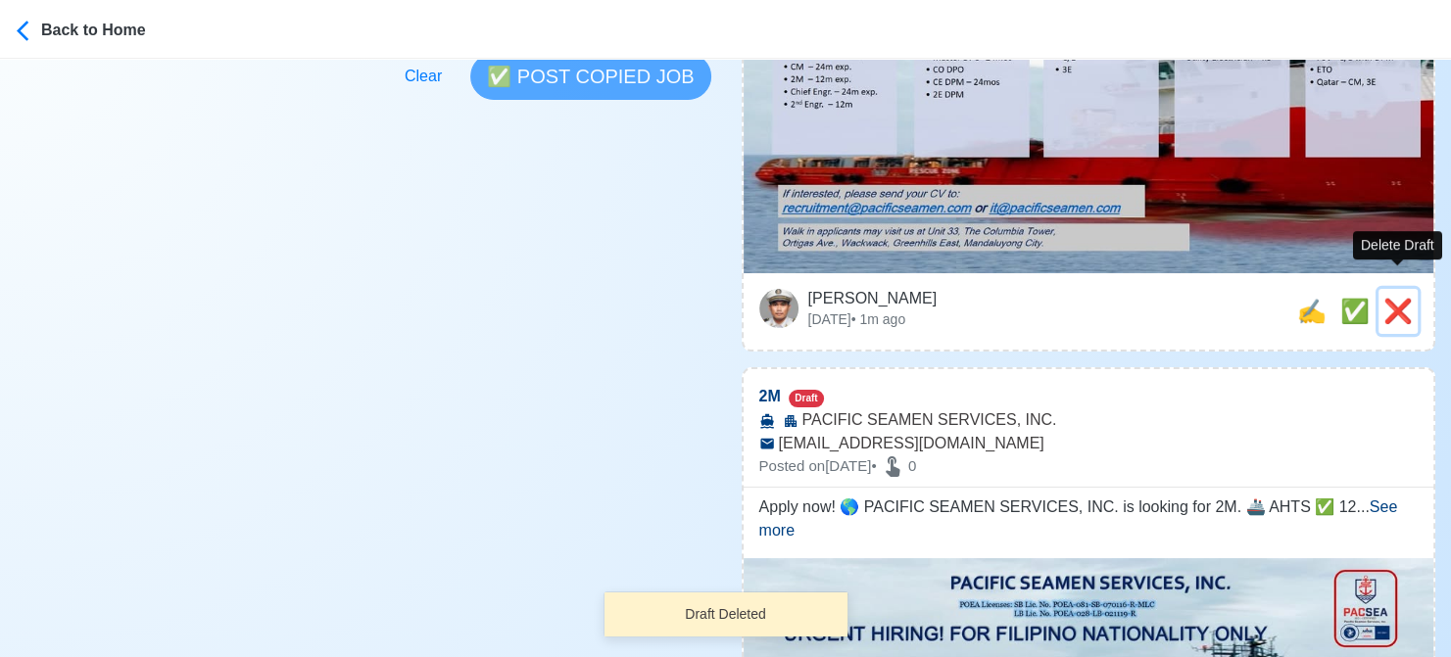
click at [1392, 298] on span "❌" at bounding box center [1397, 311] width 29 height 26
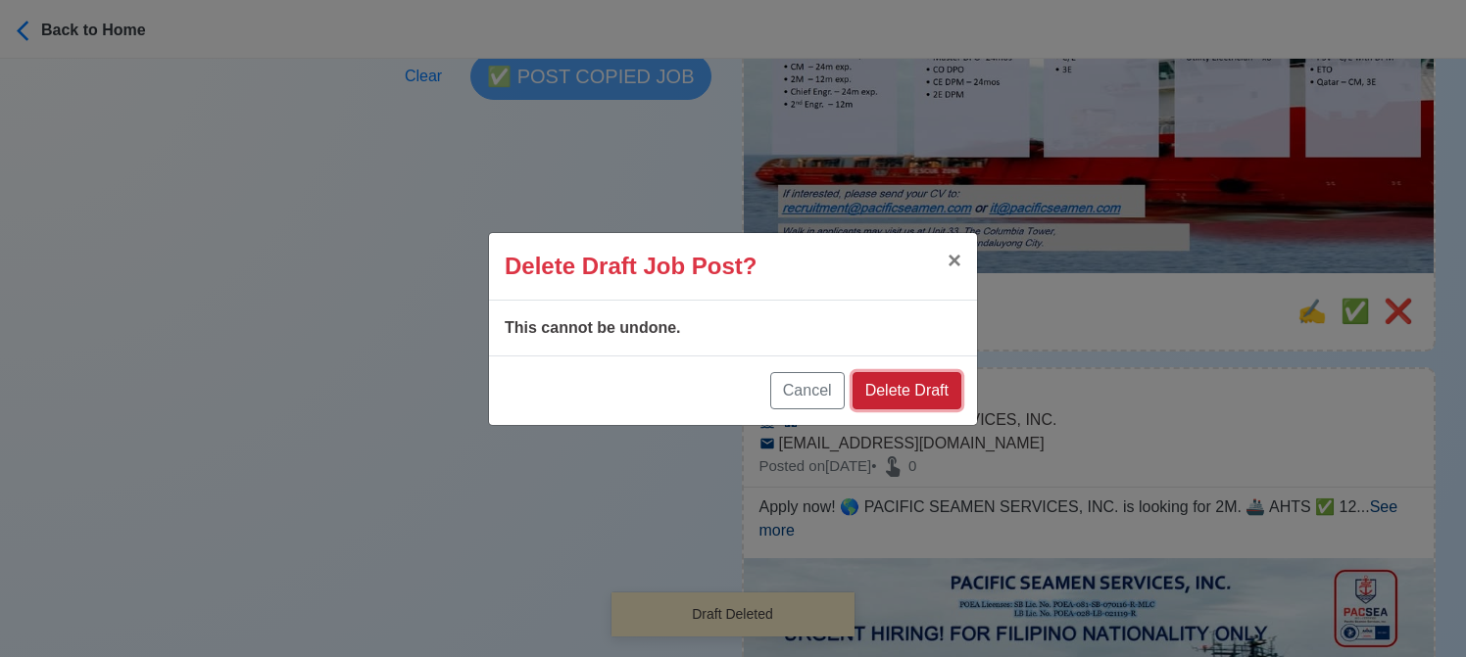
click at [945, 399] on button "Delete Draft" at bounding box center [906, 390] width 109 height 37
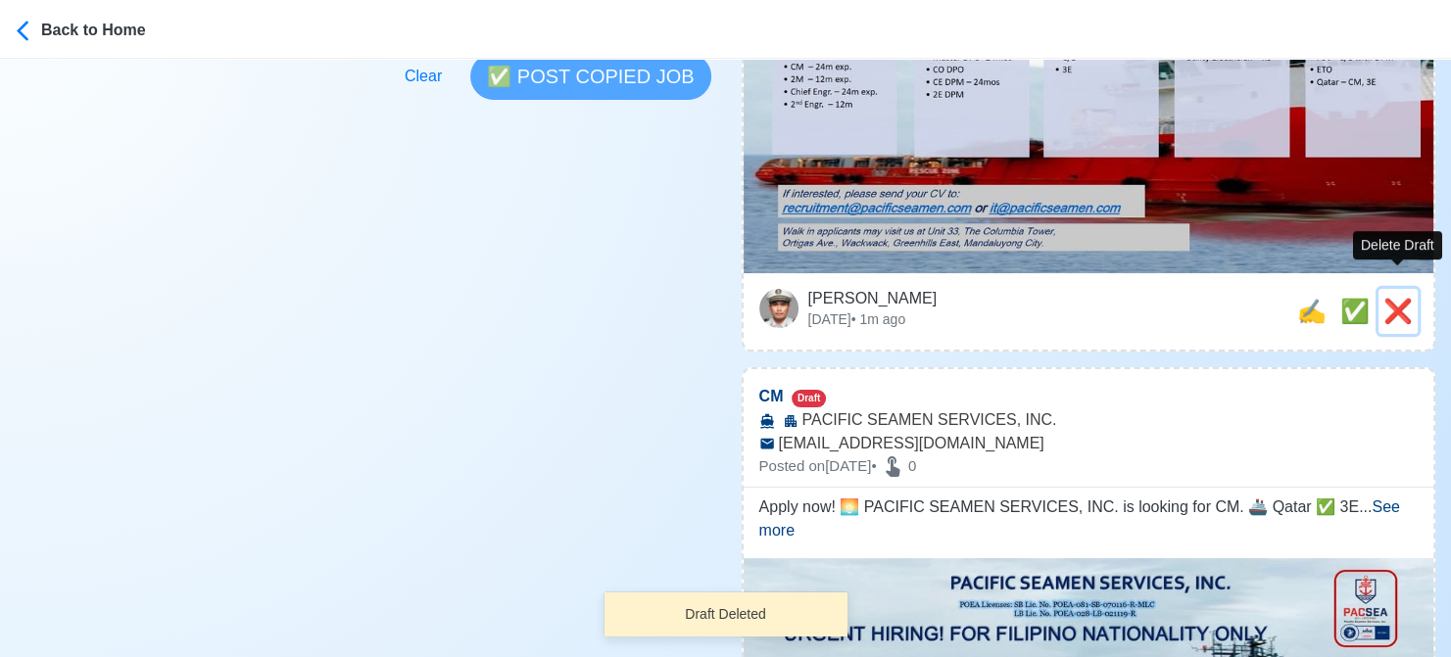
click at [1401, 298] on span "❌" at bounding box center [1397, 311] width 29 height 26
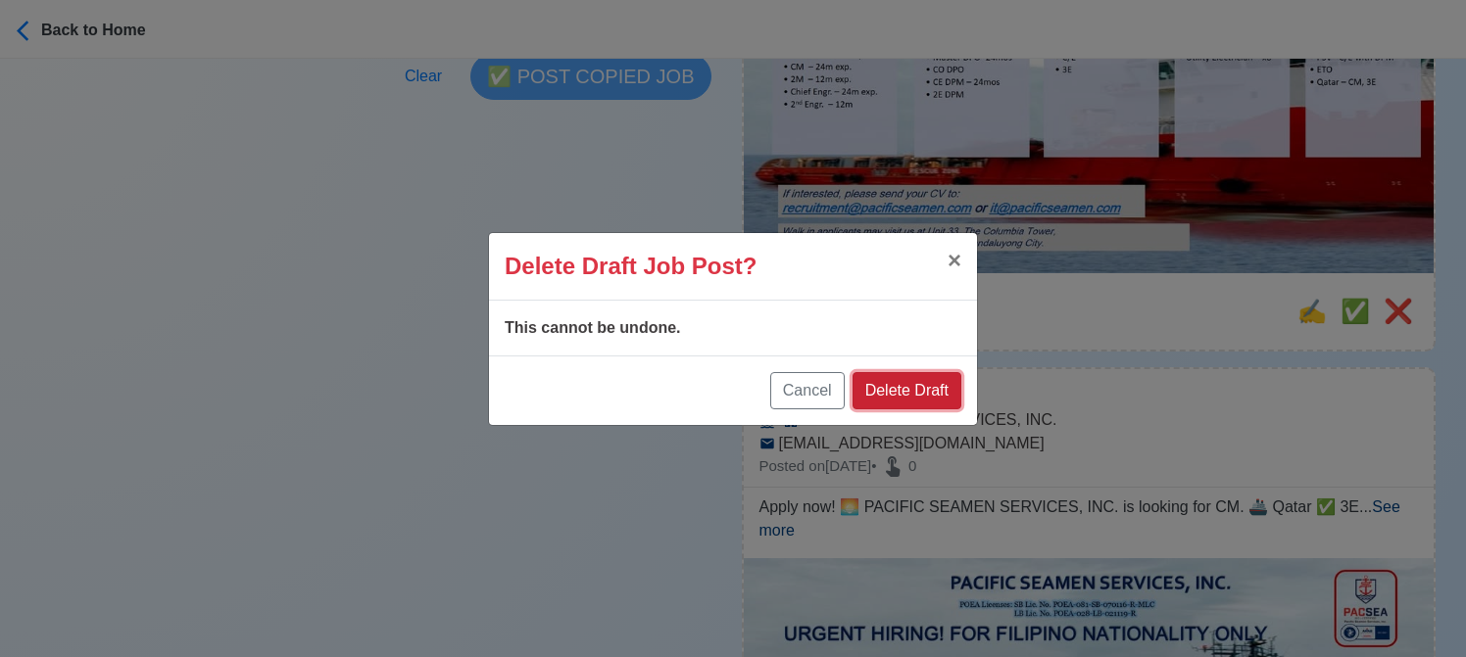
click at [898, 391] on button "Delete Draft" at bounding box center [906, 390] width 109 height 37
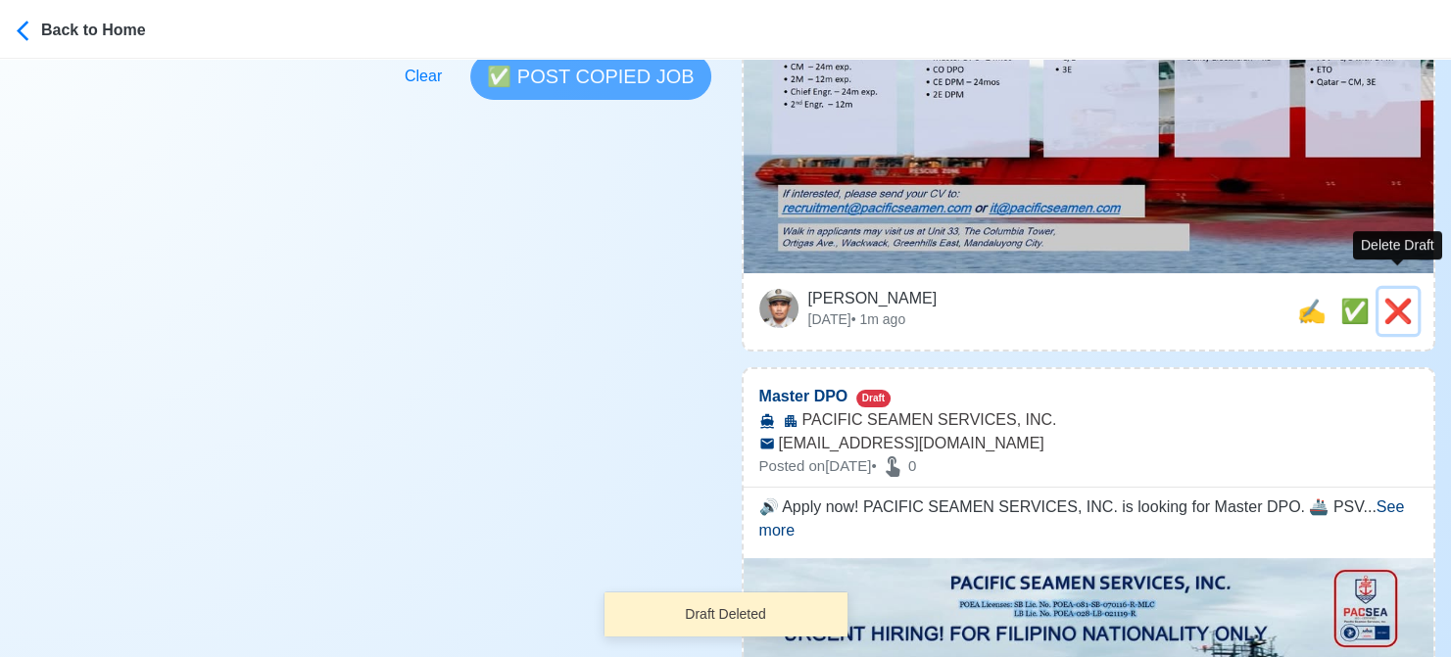
click at [1392, 298] on span "❌" at bounding box center [1397, 311] width 29 height 26
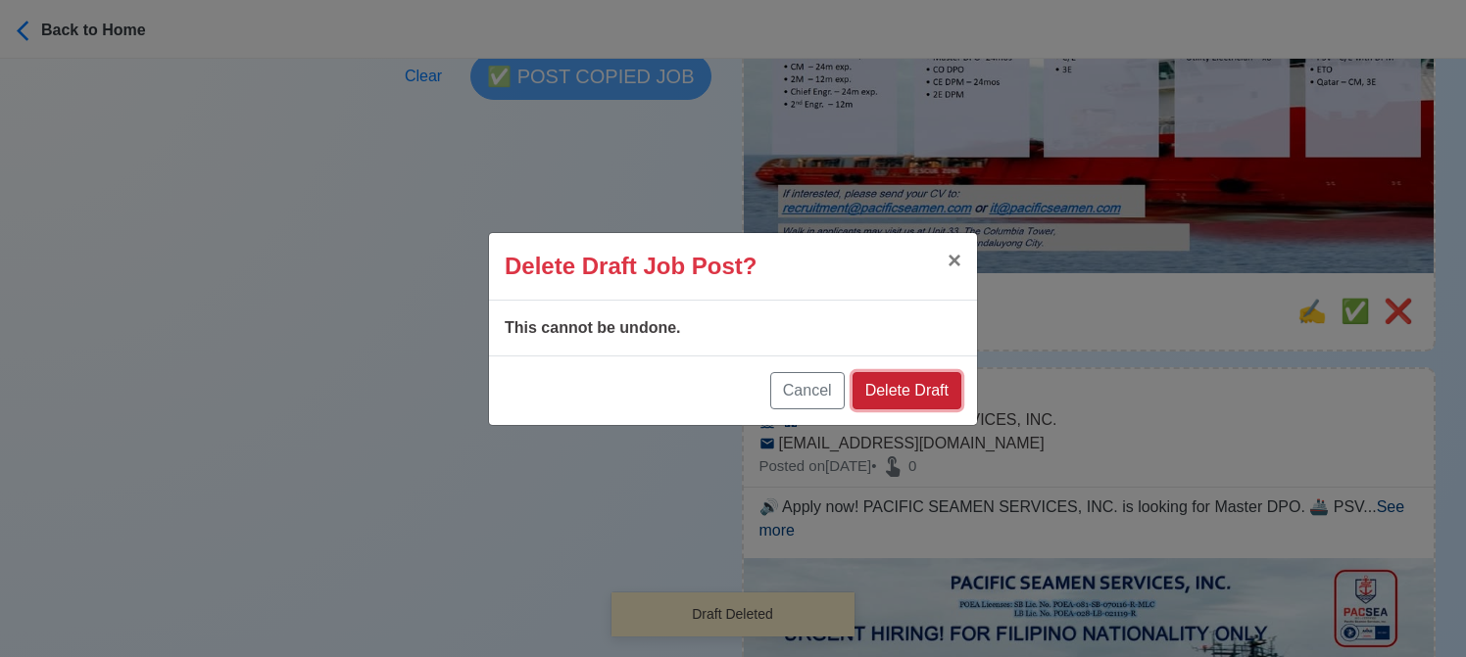
click at [916, 387] on button "Delete Draft" at bounding box center [906, 390] width 109 height 37
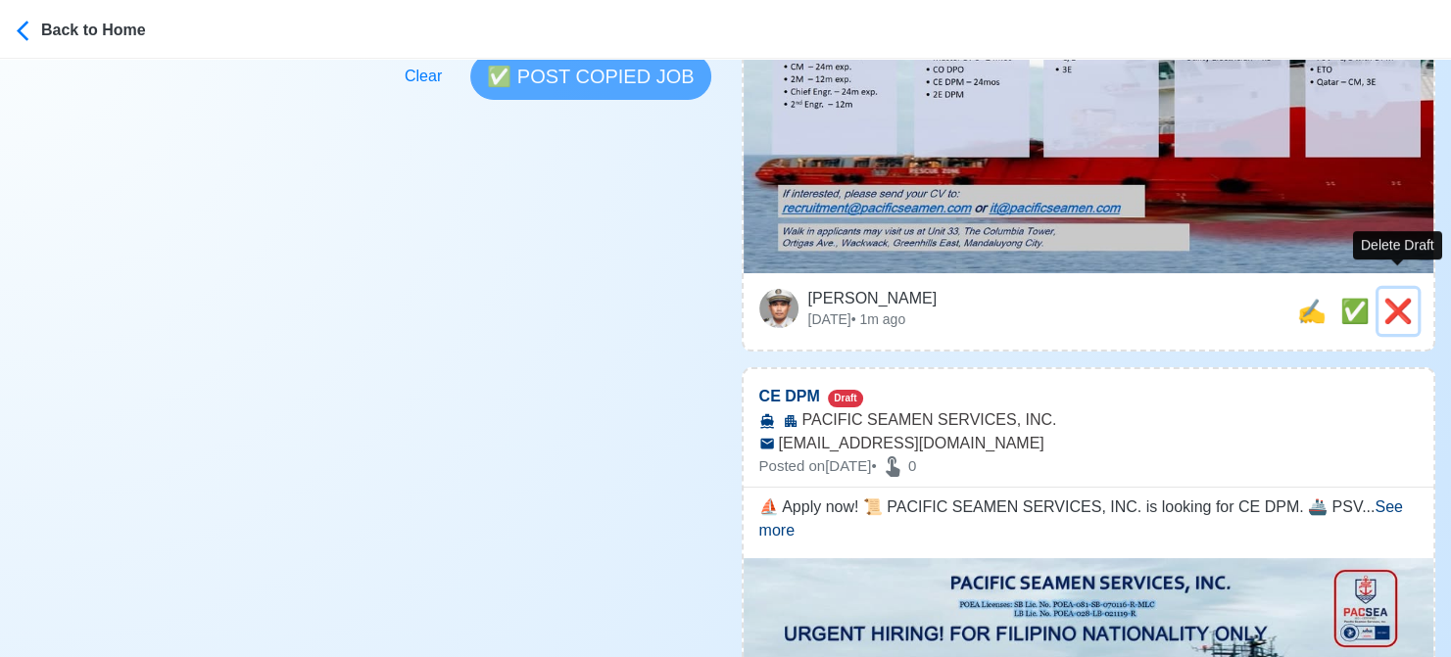
click at [1403, 298] on span "❌" at bounding box center [1397, 311] width 29 height 26
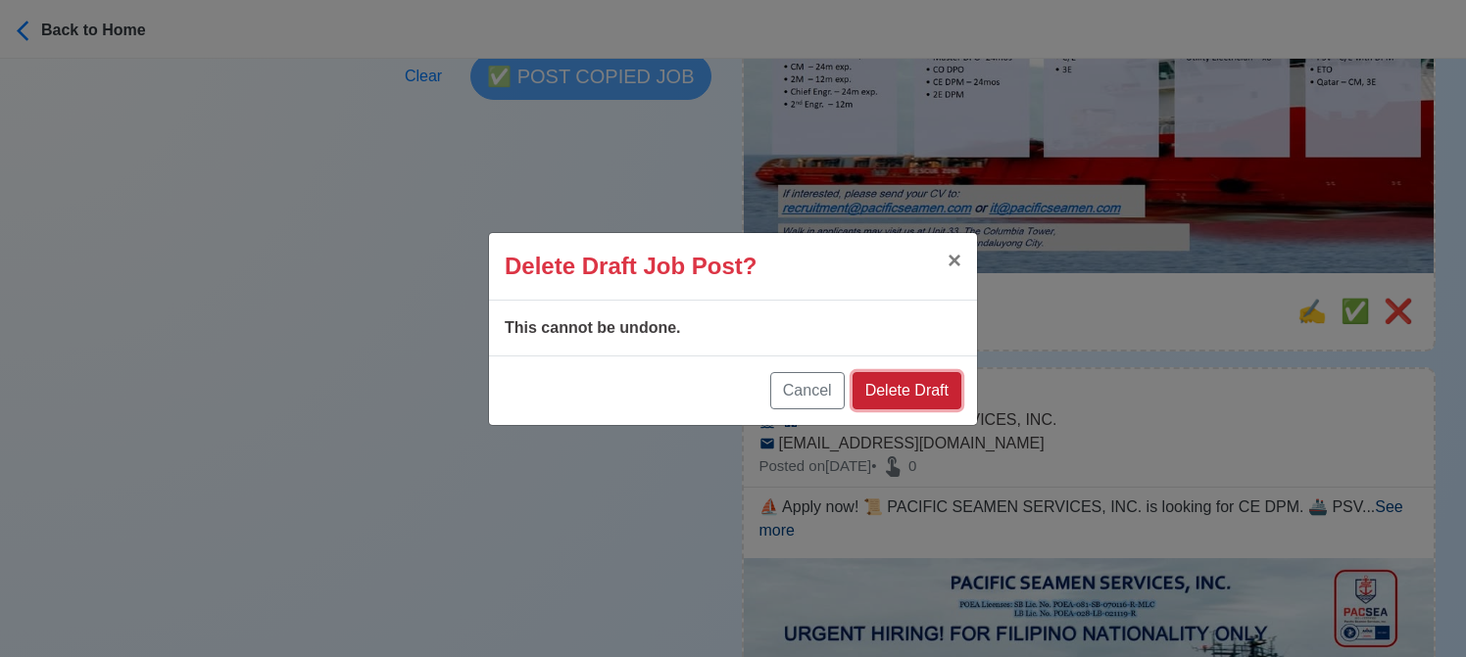
click at [923, 389] on button "Delete Draft" at bounding box center [906, 390] width 109 height 37
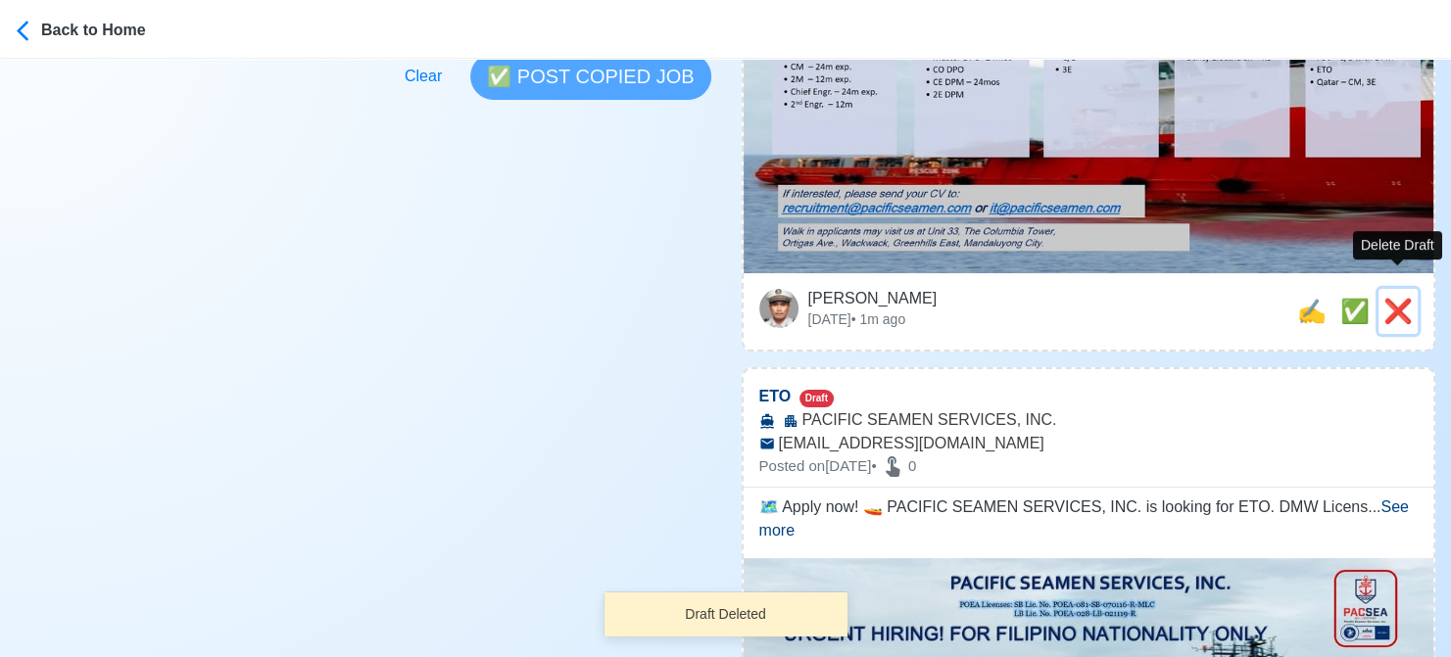
click at [1386, 298] on span "❌" at bounding box center [1397, 311] width 29 height 26
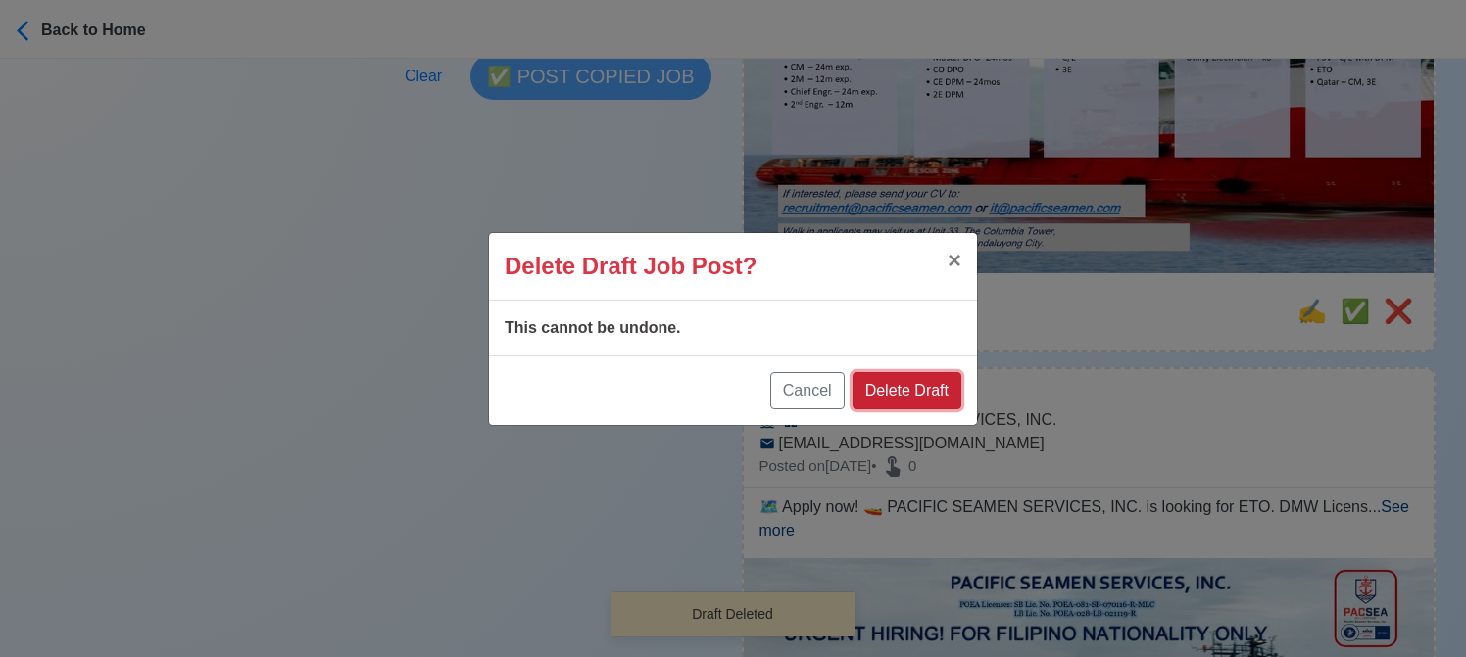
click at [915, 395] on button "Delete Draft" at bounding box center [906, 390] width 109 height 37
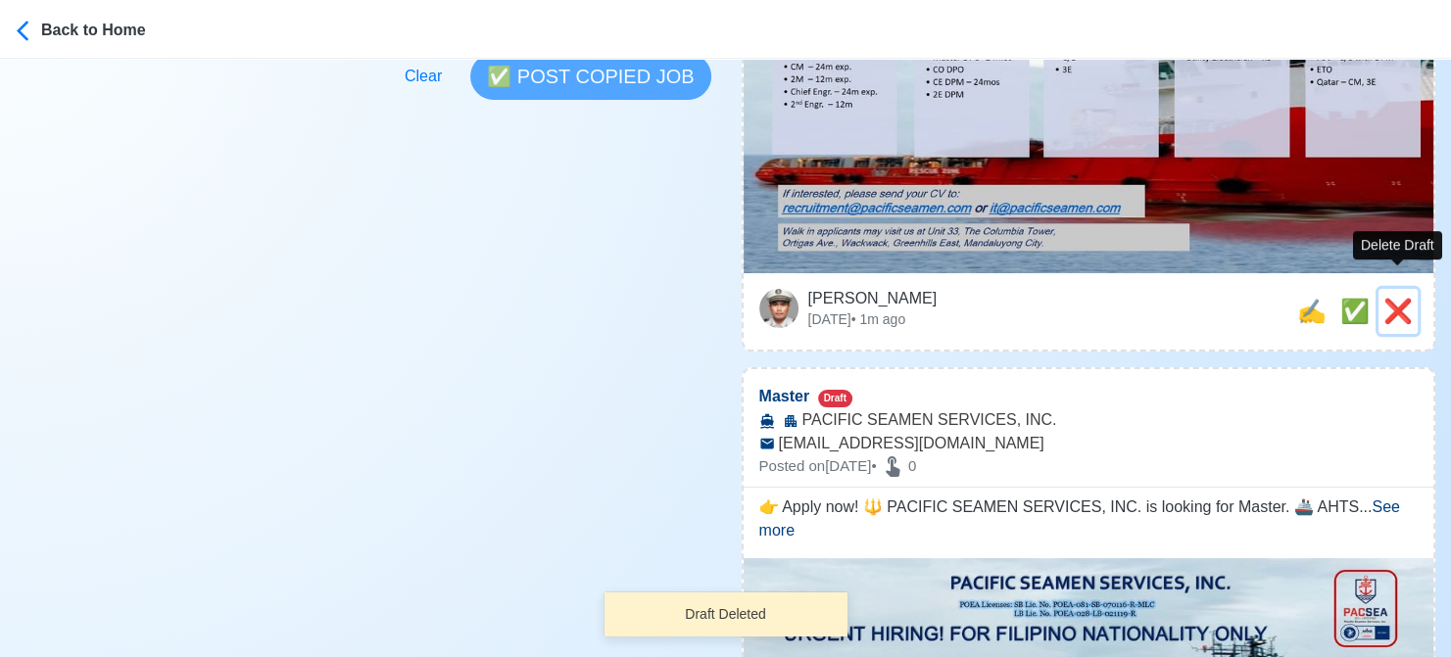
click at [1402, 298] on span "❌" at bounding box center [1397, 311] width 29 height 26
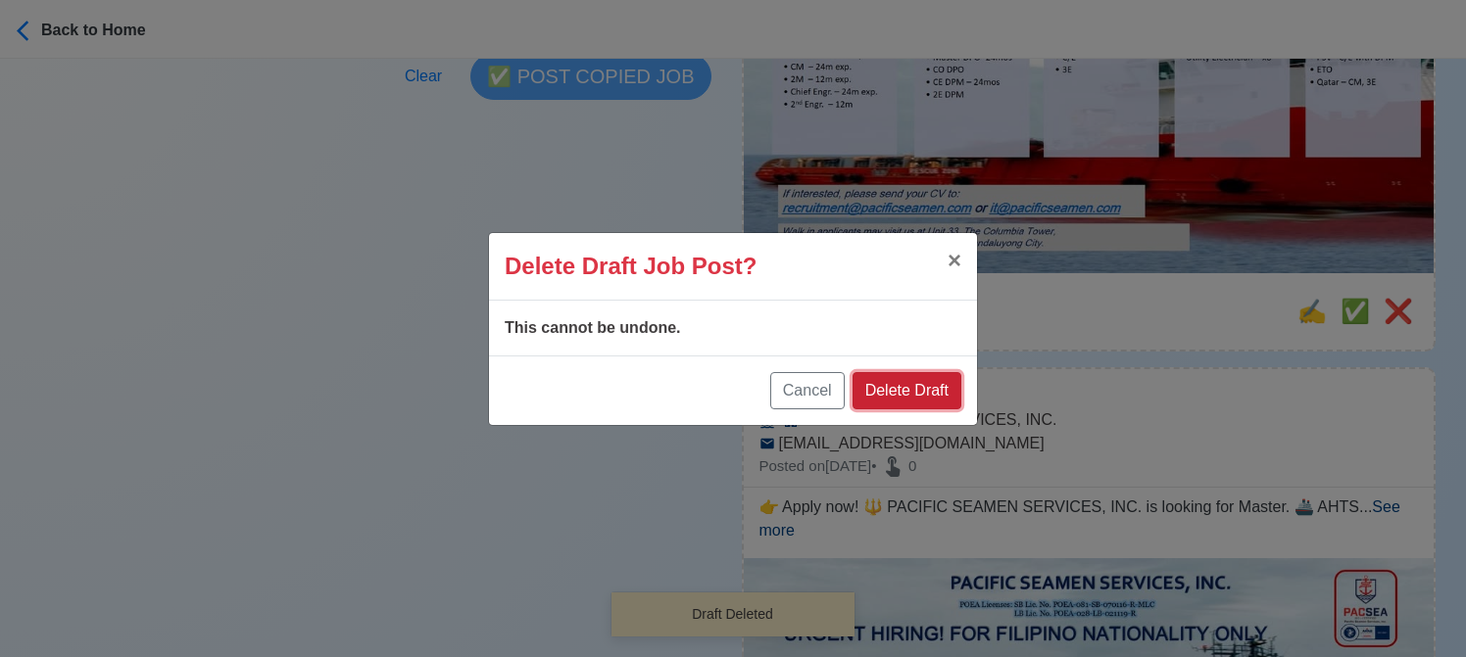
click at [922, 393] on button "Delete Draft" at bounding box center [906, 390] width 109 height 37
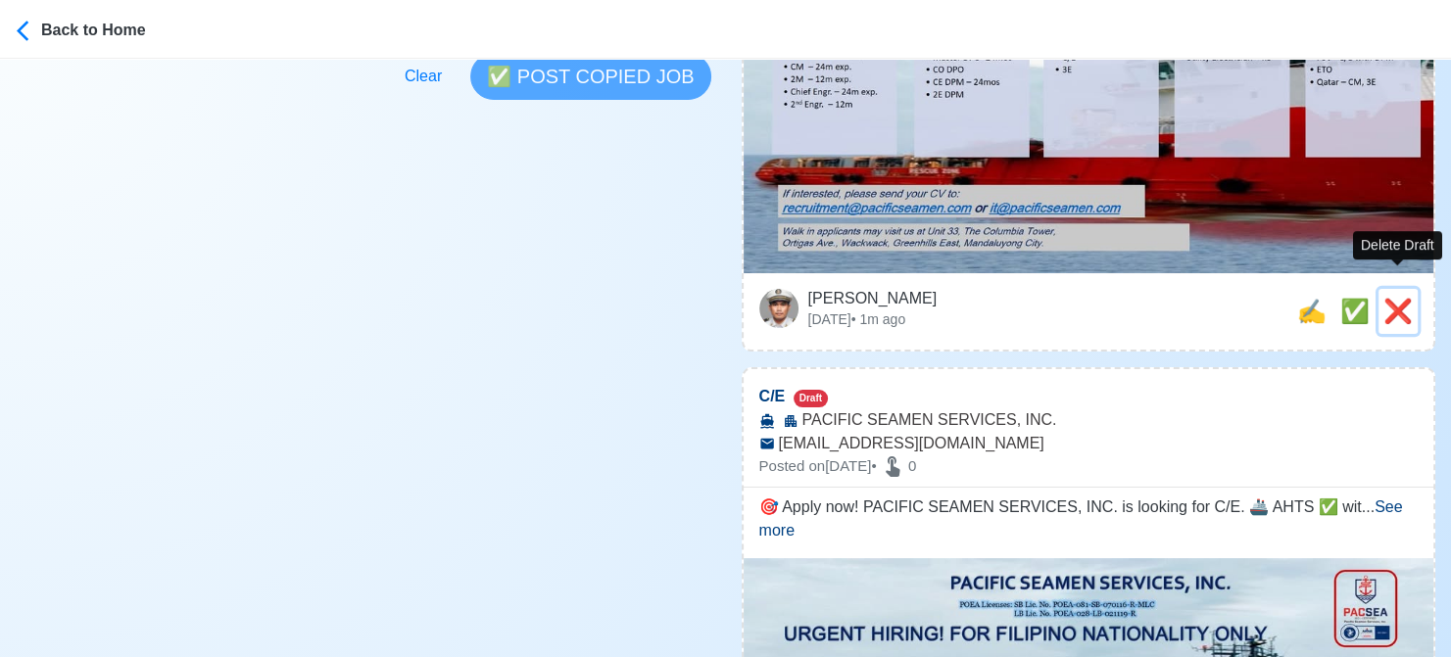
click at [1401, 298] on span "❌" at bounding box center [1397, 311] width 29 height 26
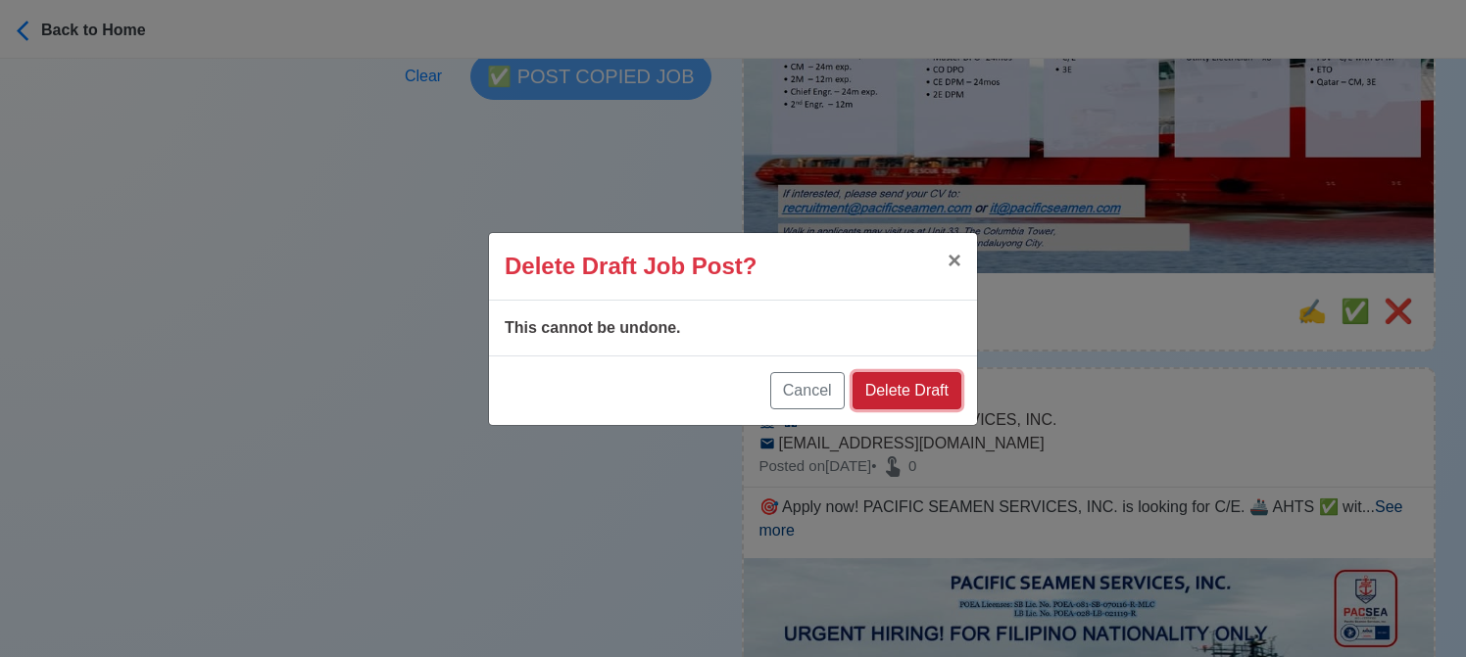
click at [932, 393] on button "Delete Draft" at bounding box center [906, 390] width 109 height 37
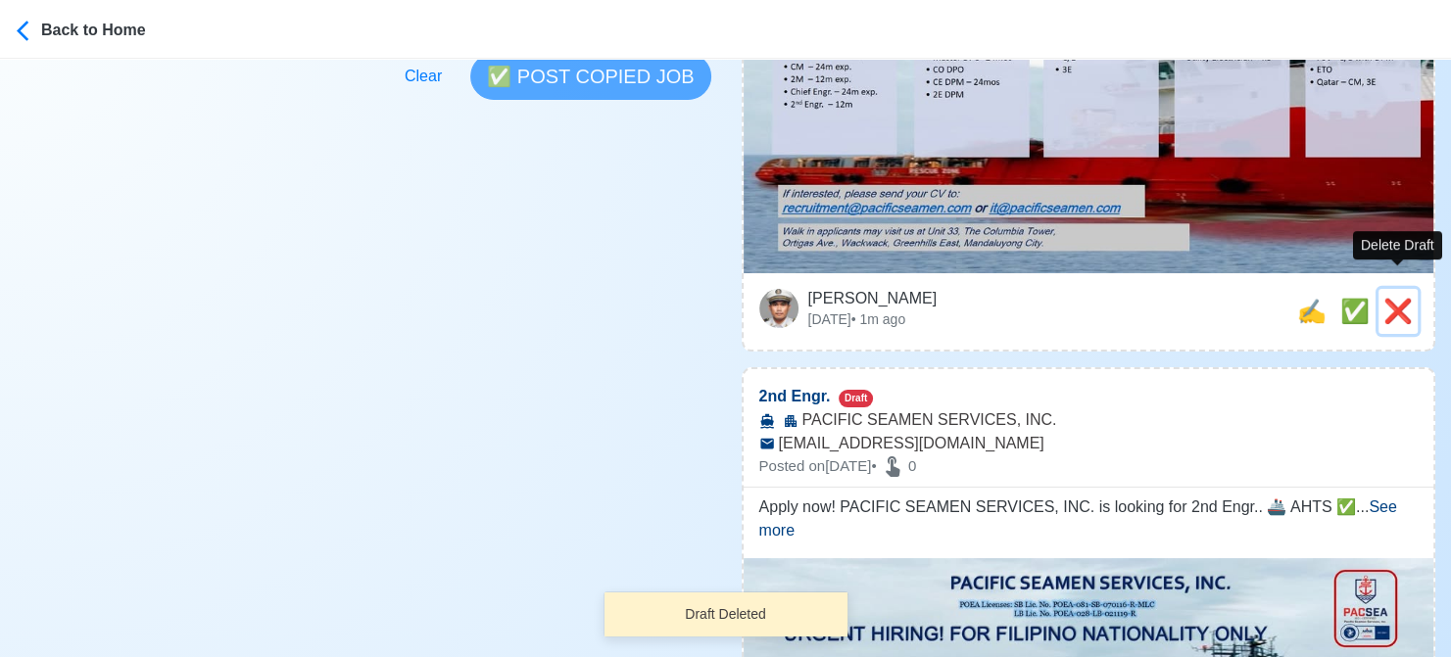
click at [1398, 298] on span "❌" at bounding box center [1397, 311] width 29 height 26
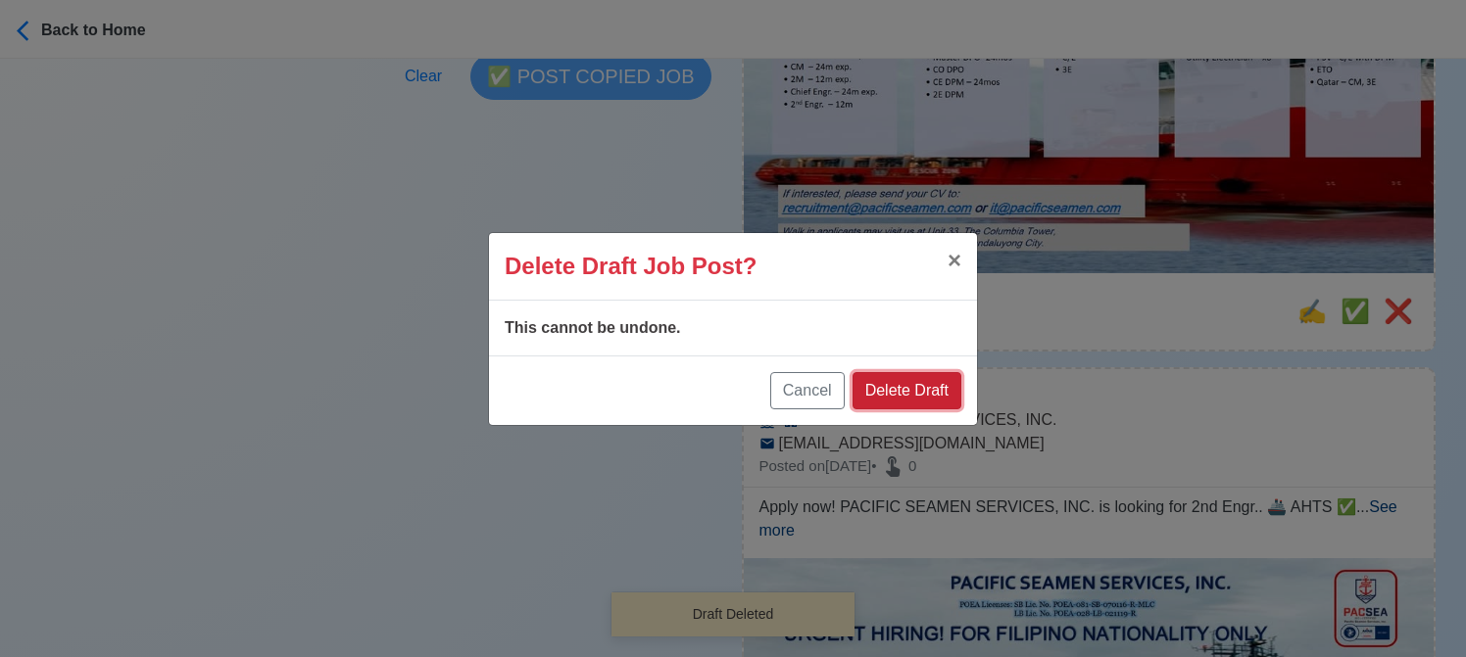
click at [917, 393] on button "Delete Draft" at bounding box center [906, 390] width 109 height 37
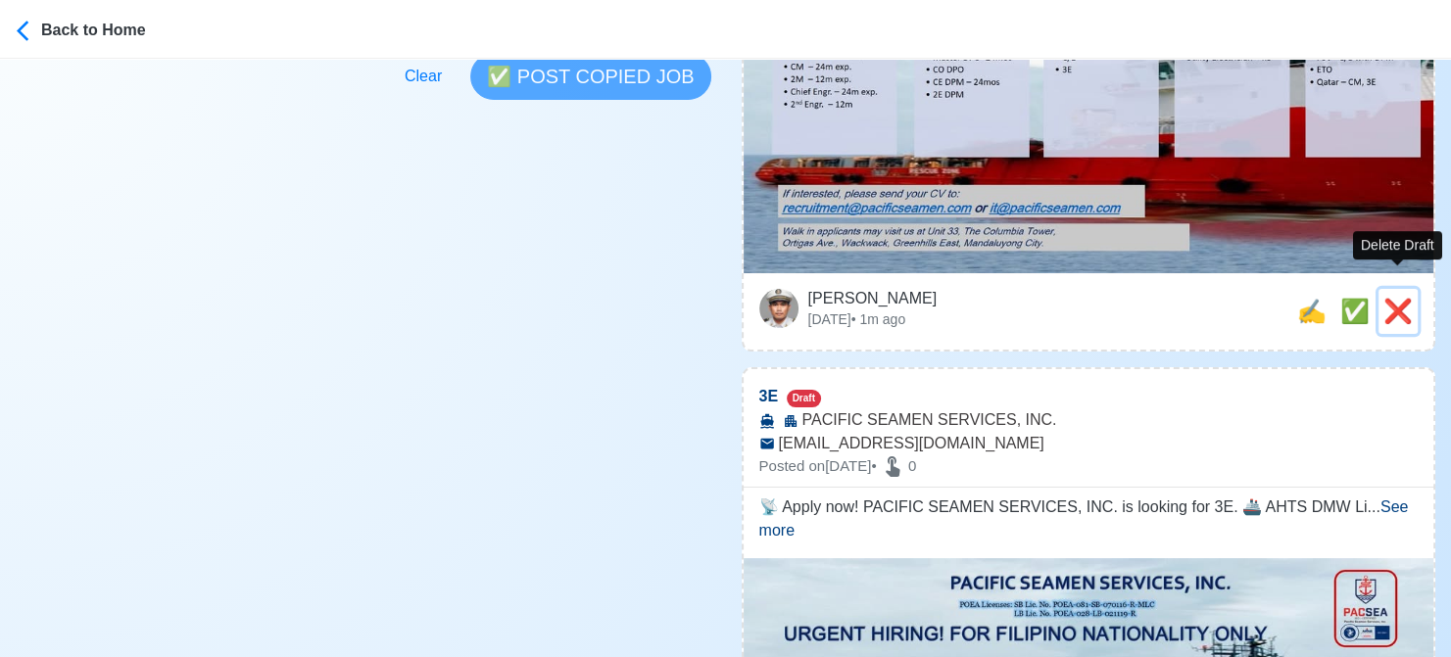
click at [1399, 298] on span "❌" at bounding box center [1397, 311] width 29 height 26
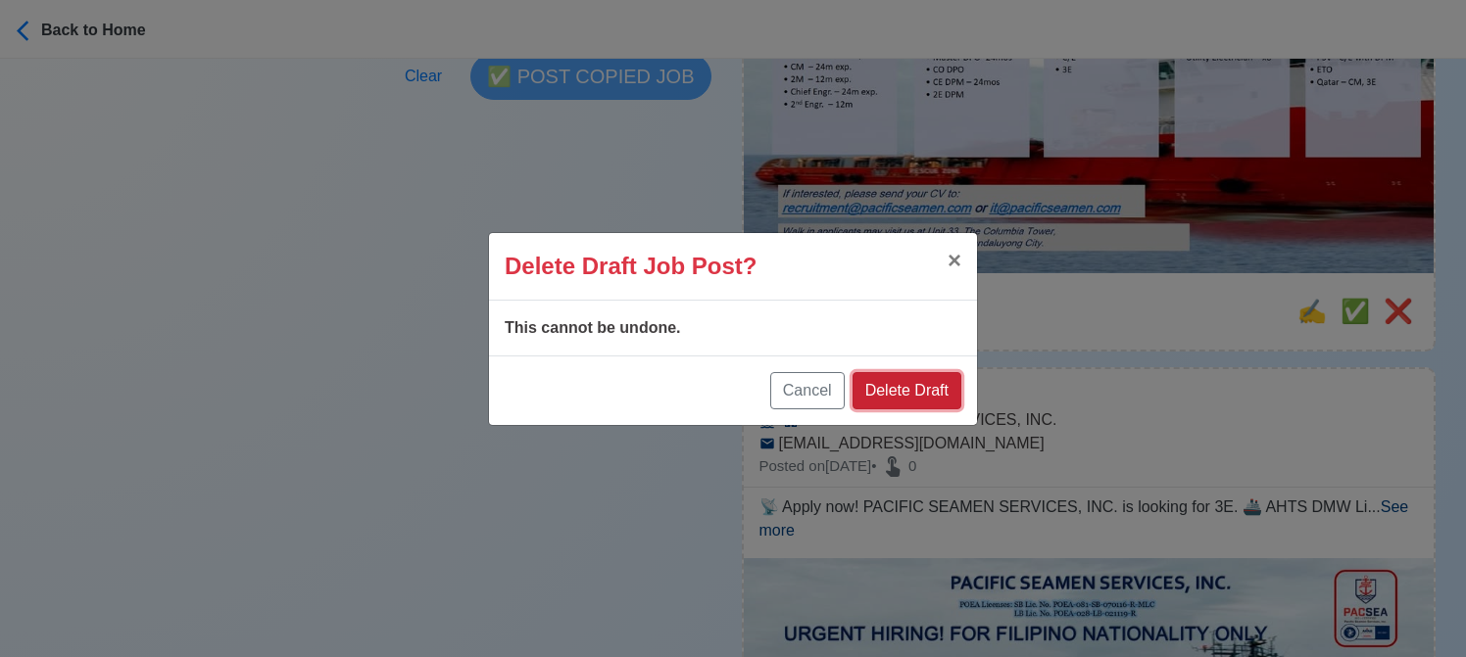
drag, startPoint x: 908, startPoint y: 387, endPoint x: 1374, endPoint y: 284, distance: 476.6
click at [908, 385] on button "Delete Draft" at bounding box center [906, 390] width 109 height 37
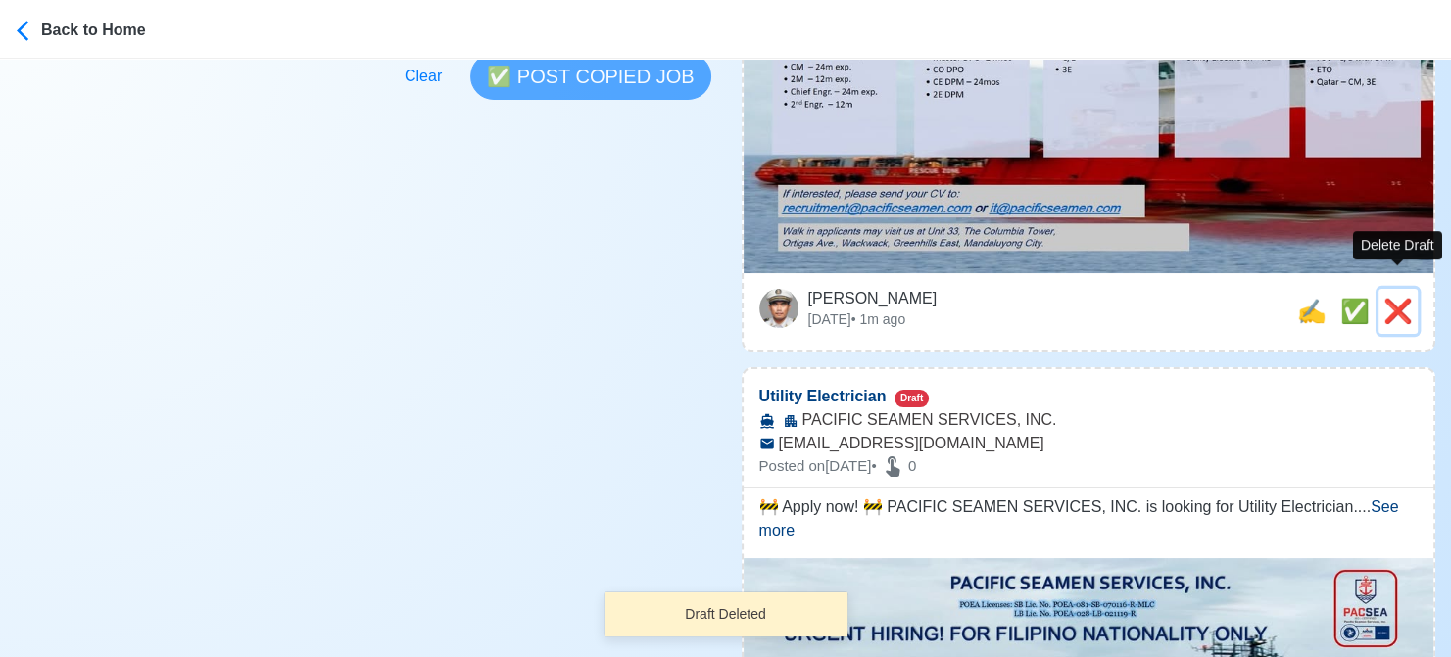
click at [1390, 298] on span "❌" at bounding box center [1397, 311] width 29 height 26
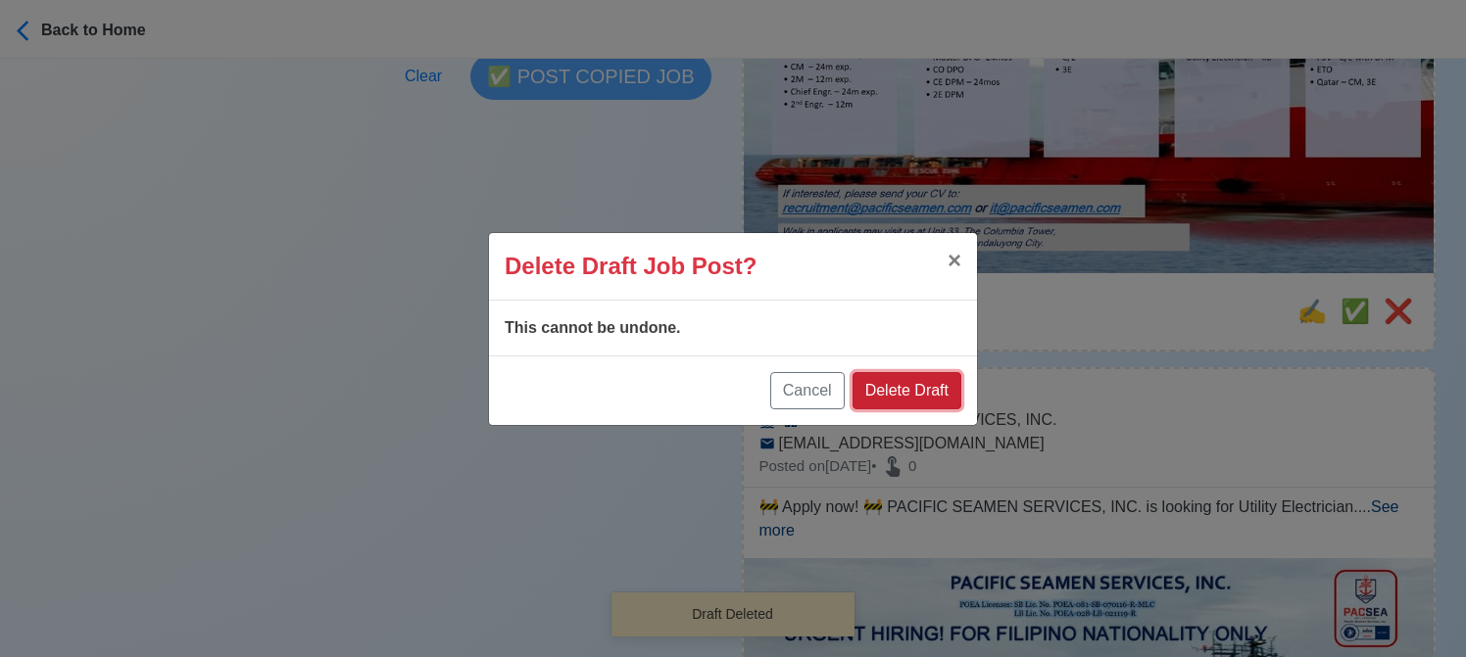
click at [896, 379] on button "Delete Draft" at bounding box center [906, 390] width 109 height 37
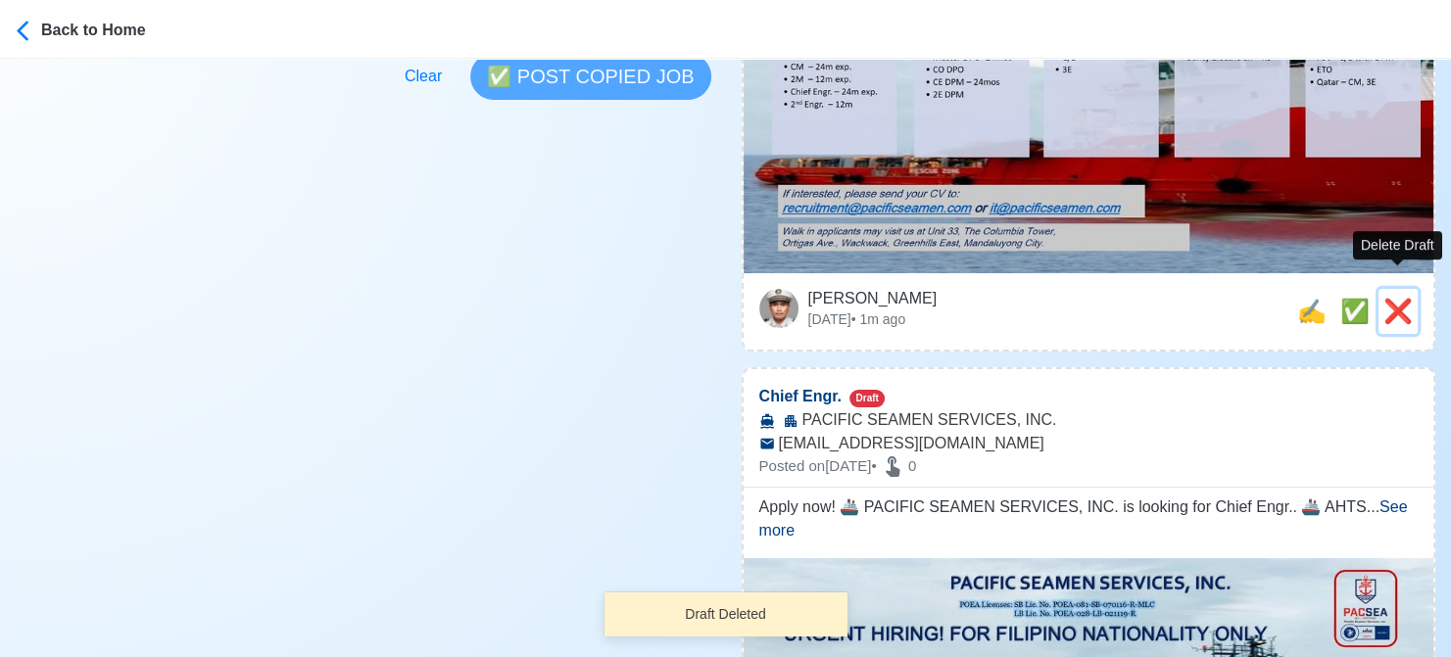
click at [1395, 298] on span "❌" at bounding box center [1397, 311] width 29 height 26
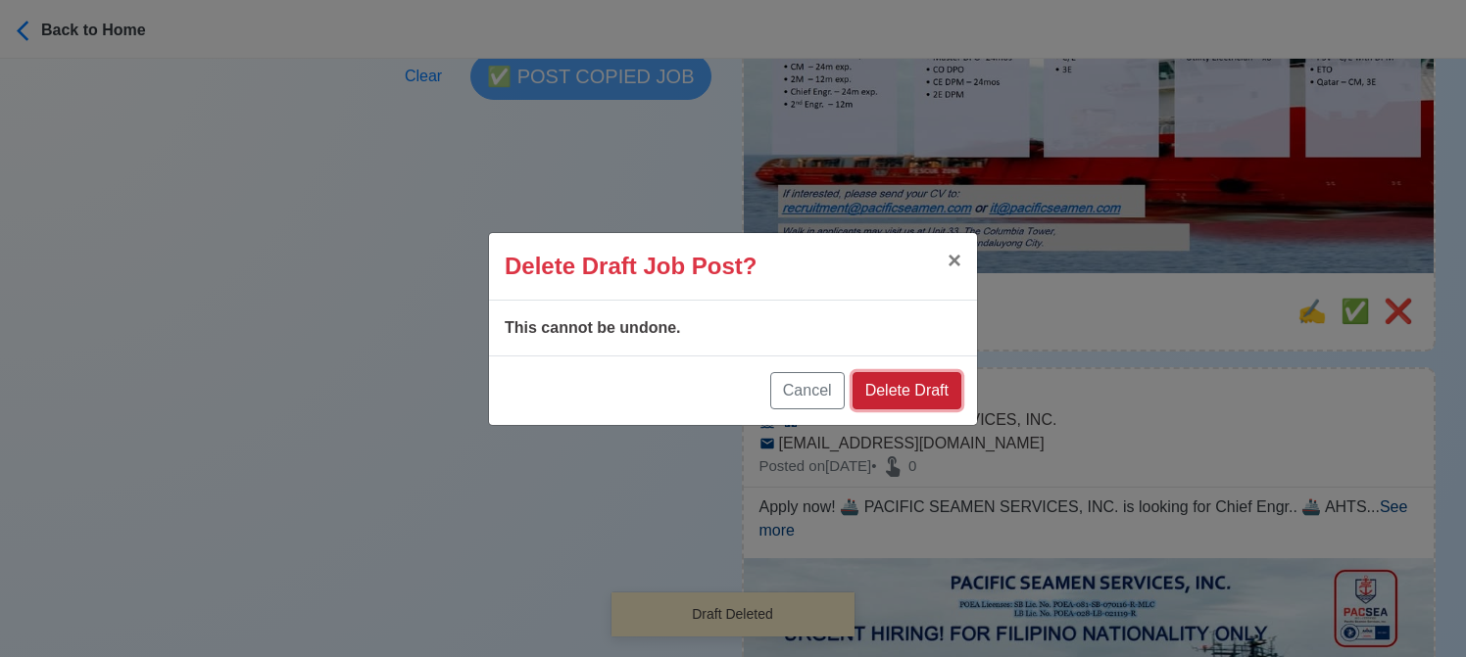
click at [928, 380] on button "Delete Draft" at bounding box center [906, 390] width 109 height 37
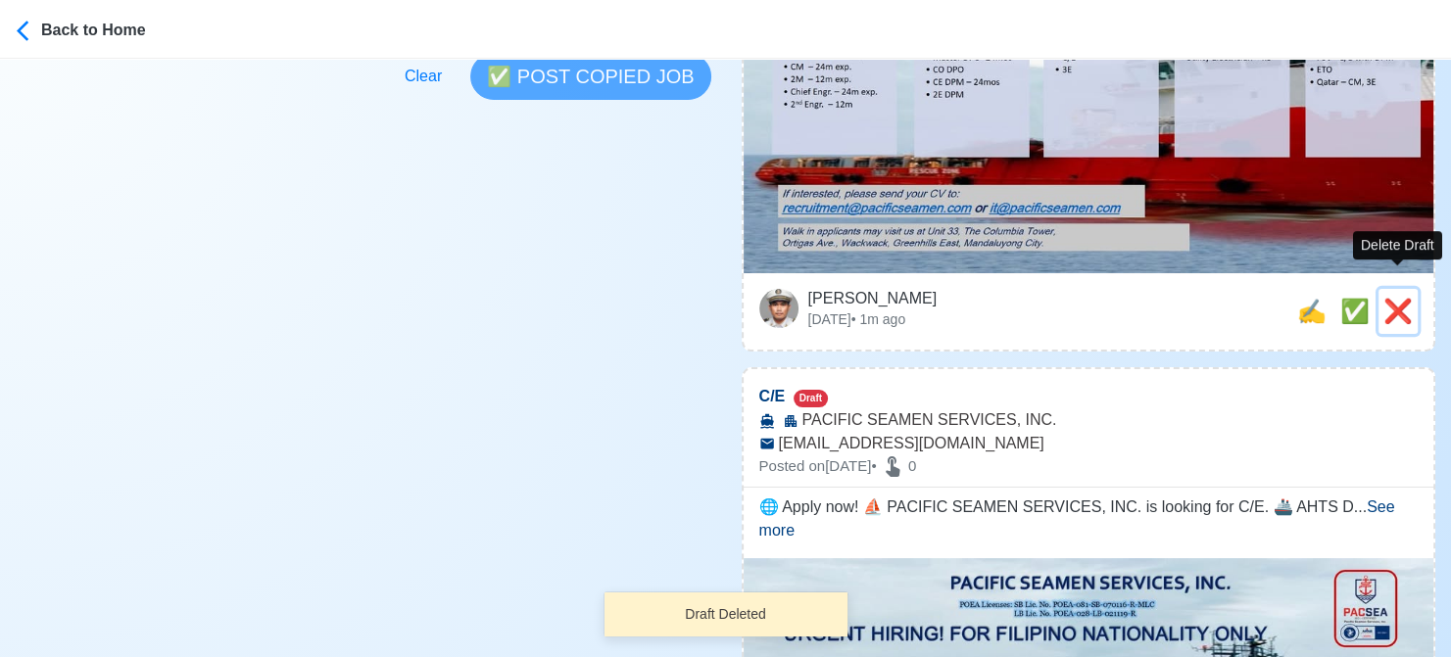
click at [1411, 298] on span "❌" at bounding box center [1397, 311] width 29 height 26
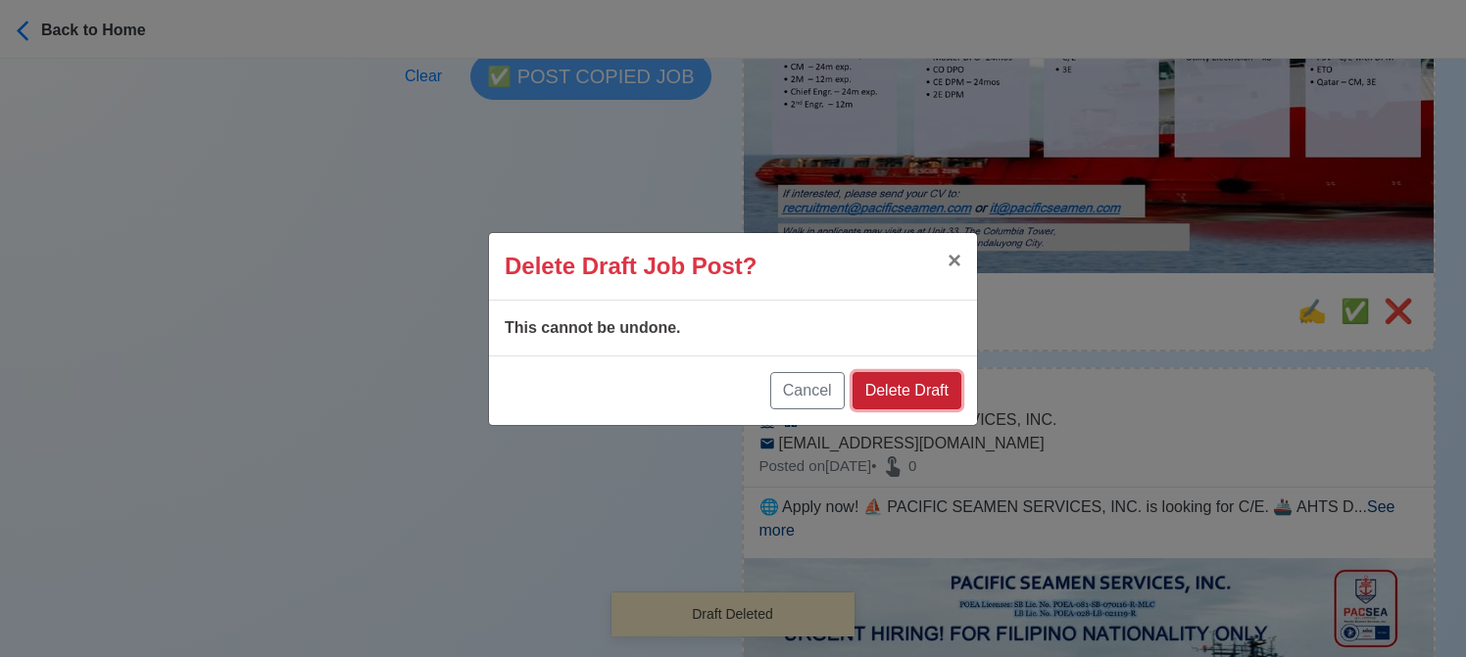
click at [925, 389] on button "Delete Draft" at bounding box center [906, 390] width 109 height 37
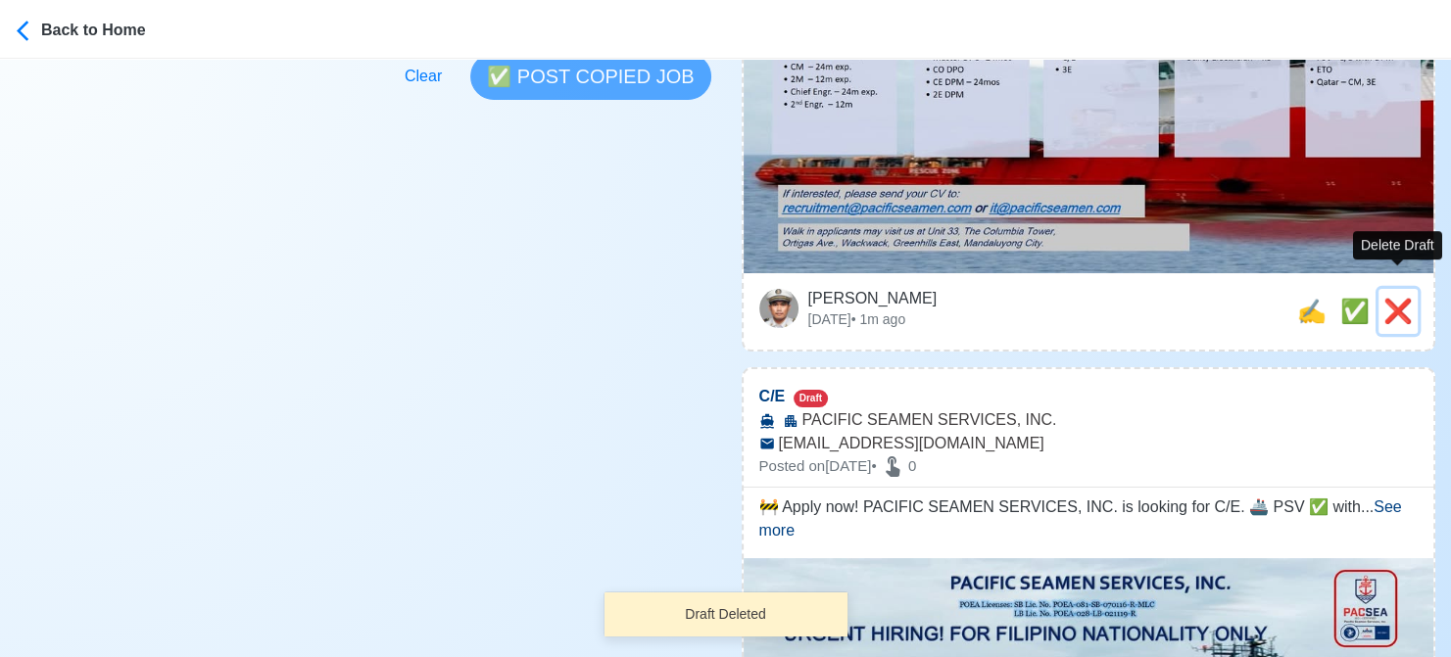
click at [1399, 298] on span "❌" at bounding box center [1397, 311] width 29 height 26
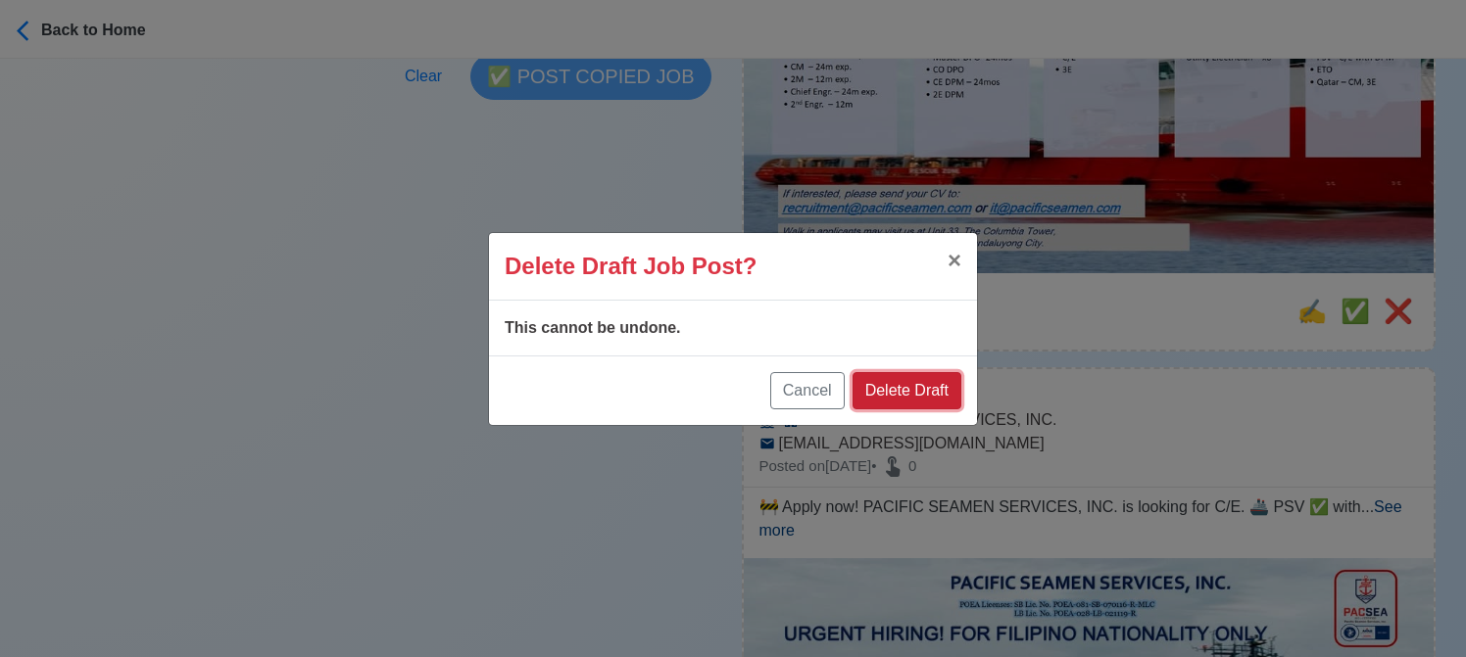
click at [943, 384] on button "Delete Draft" at bounding box center [906, 390] width 109 height 37
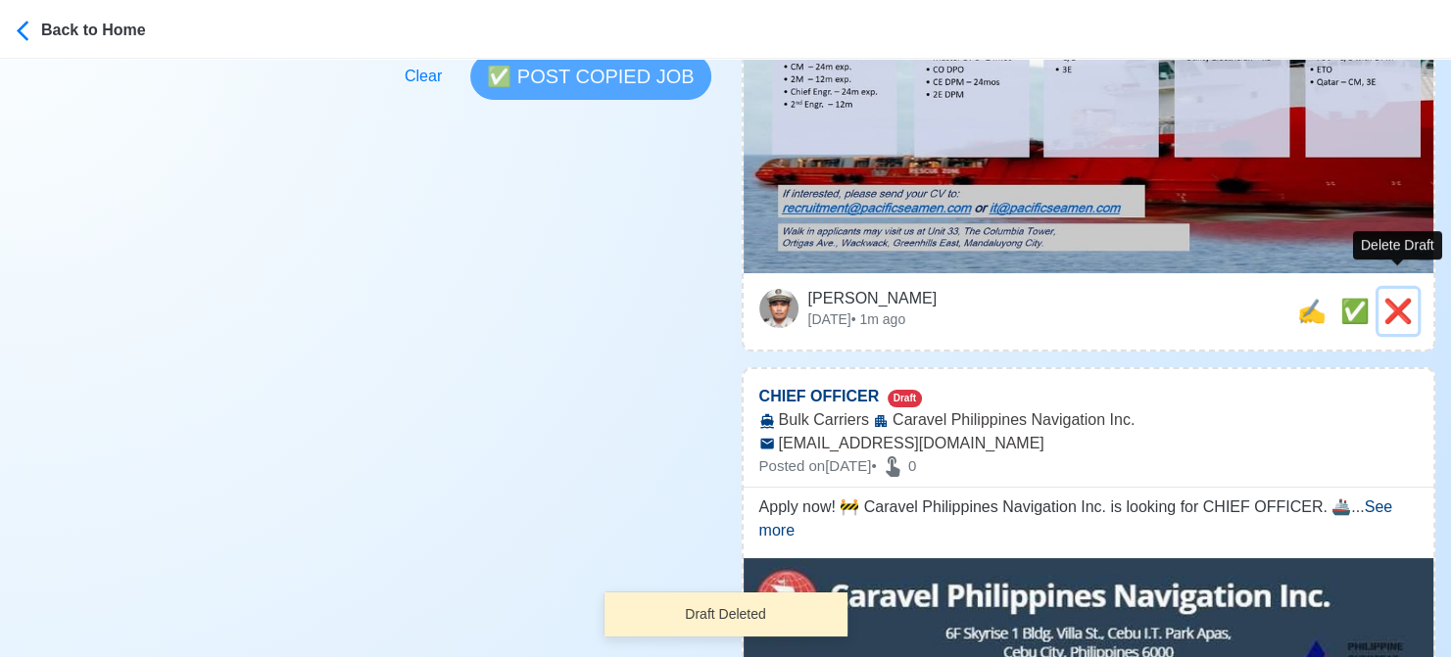
click at [1402, 298] on span "❌" at bounding box center [1397, 311] width 29 height 26
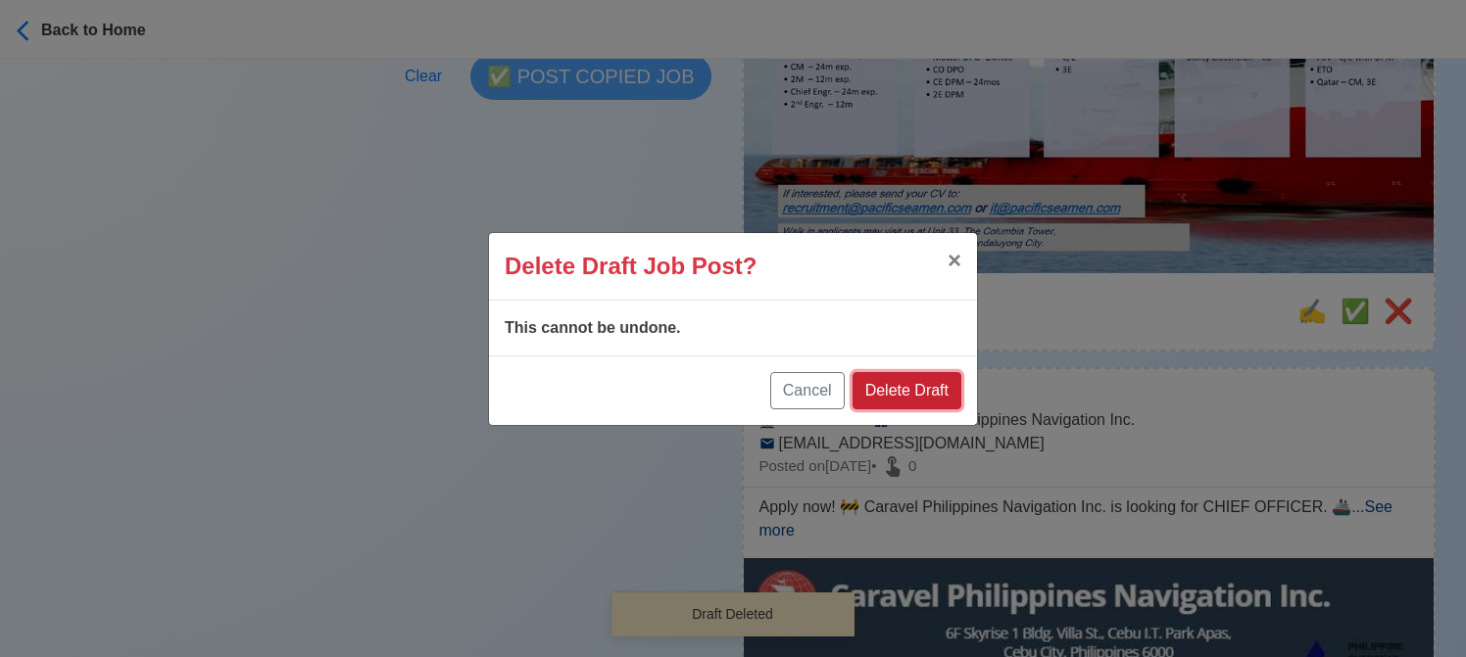
click at [921, 394] on button "Delete Draft" at bounding box center [906, 390] width 109 height 37
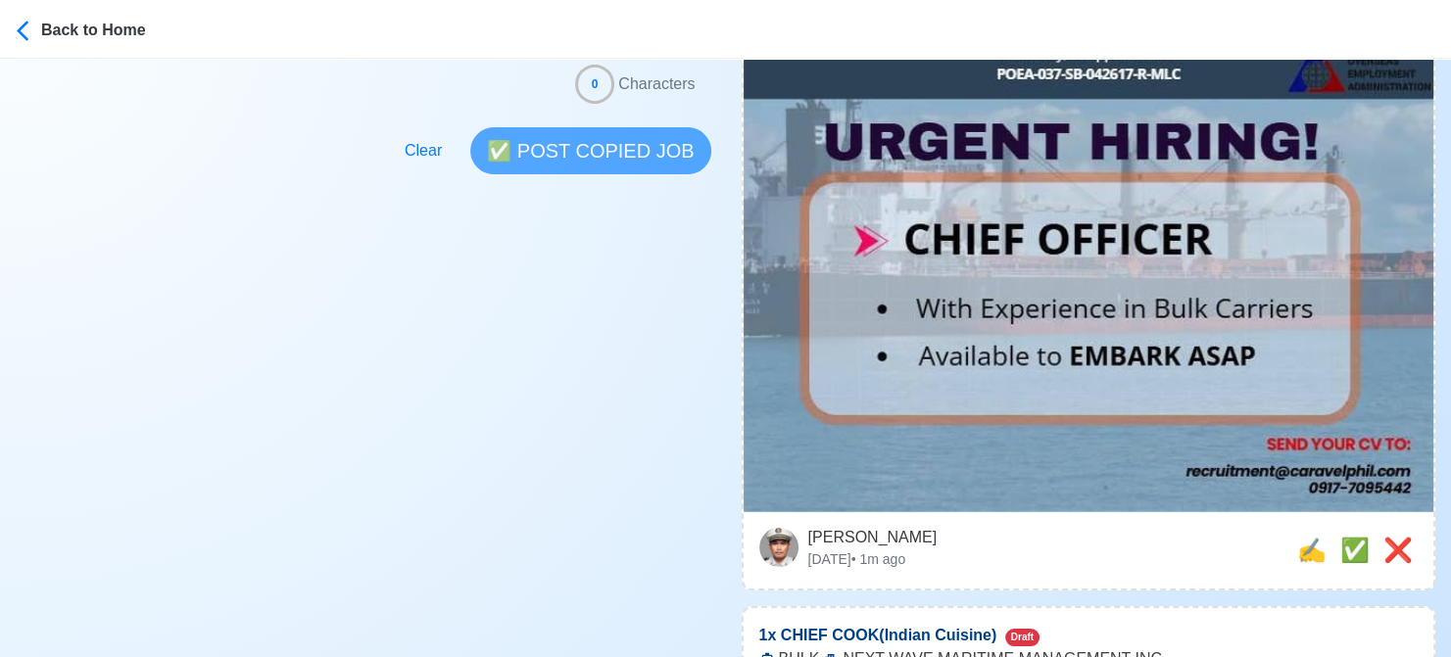
scroll to position [784, 0]
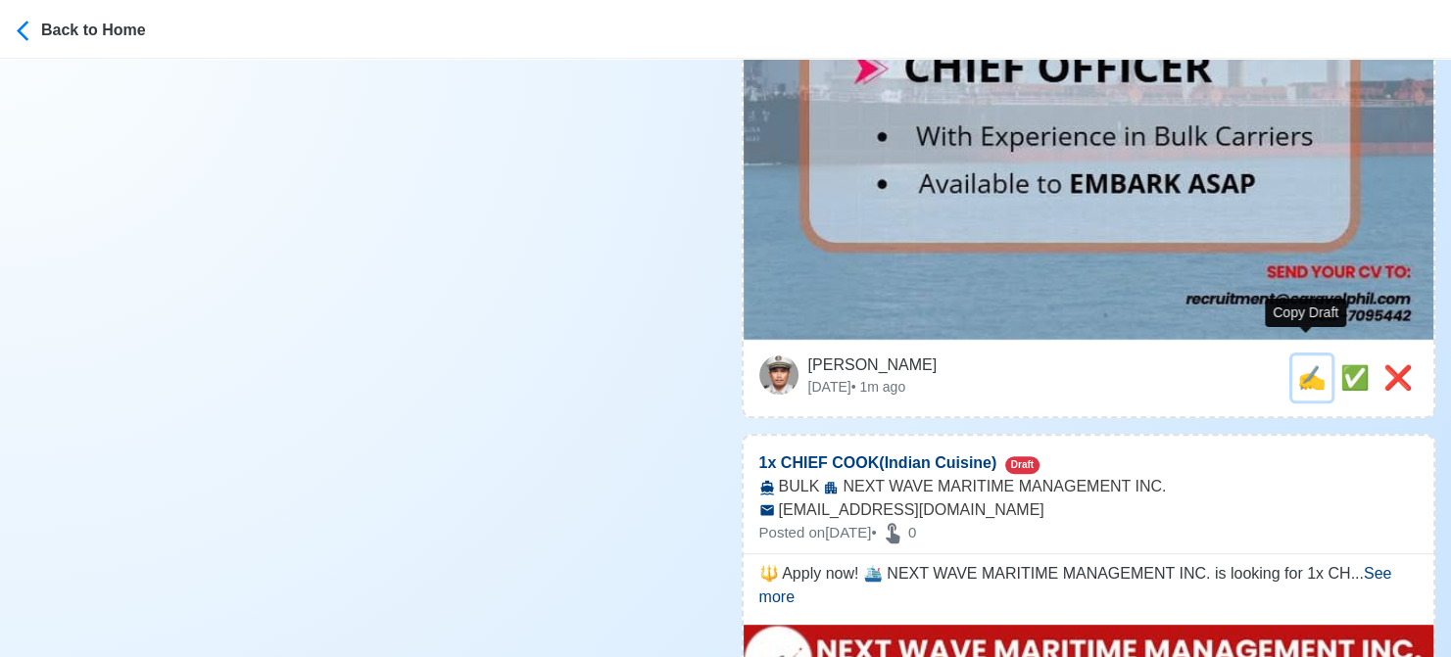
click at [1304, 364] on span "✍️" at bounding box center [1311, 377] width 29 height 26
type input "CHIEF OFFICER"
select select
type input "Caravel Philippines Navigation Inc."
type input "Bulk Carriers"
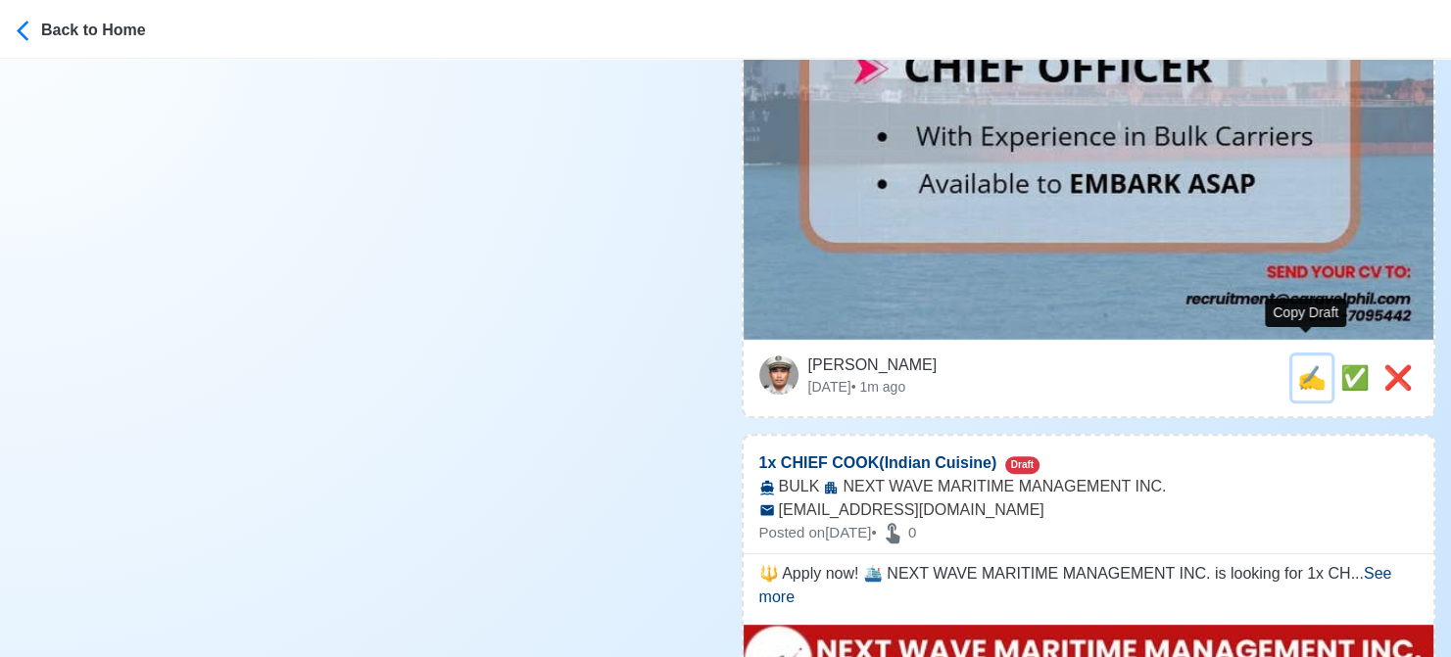
type input "recruitment@caravelphil.com"
type textarea "Apply now! 🚧 Caravel Philippines Navigation Inc. is looking for CHIEF OFFICER. …"
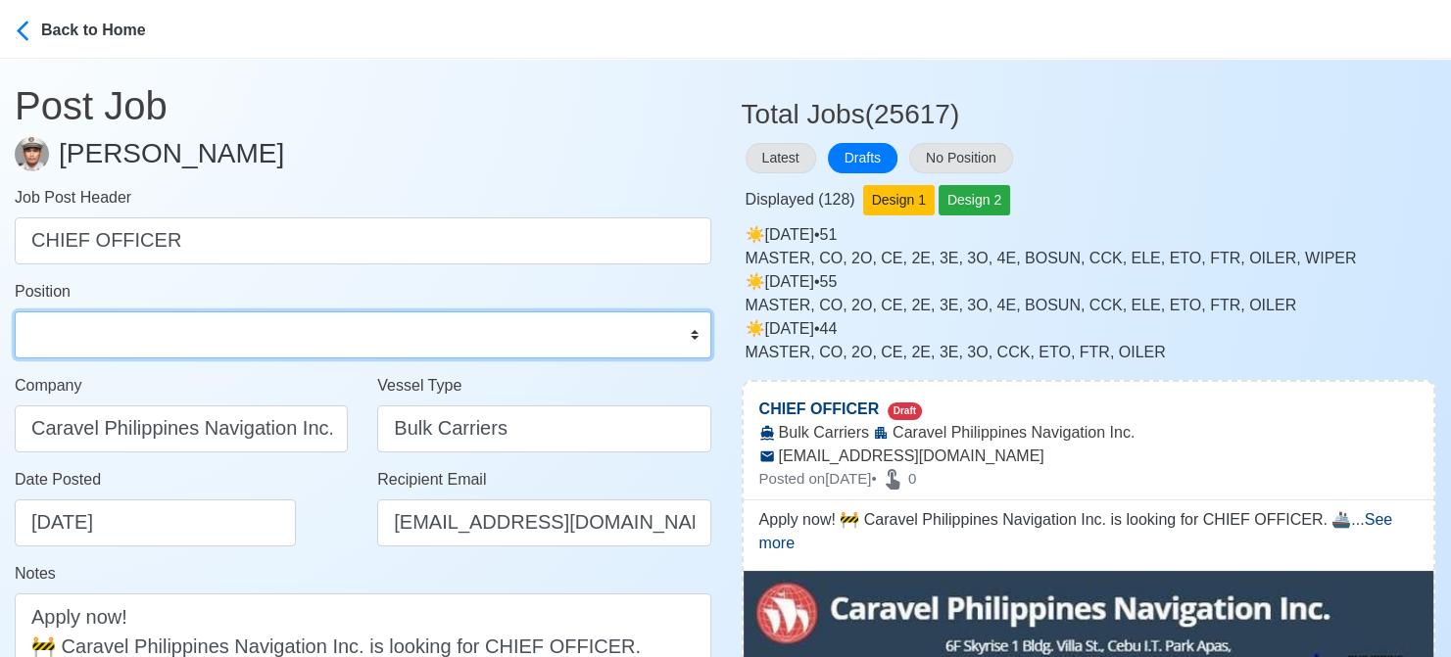
click at [217, 339] on select "Master Chief Officer 2nd Officer 3rd Officer Junior Officer Chief Engineer 2nd …" at bounding box center [363, 335] width 697 height 47
select select "Chief Officer"
click at [15, 312] on select "Master Chief Officer 2nd Officer 3rd Officer Junior Officer Chief Engineer 2nd …" at bounding box center [363, 335] width 697 height 47
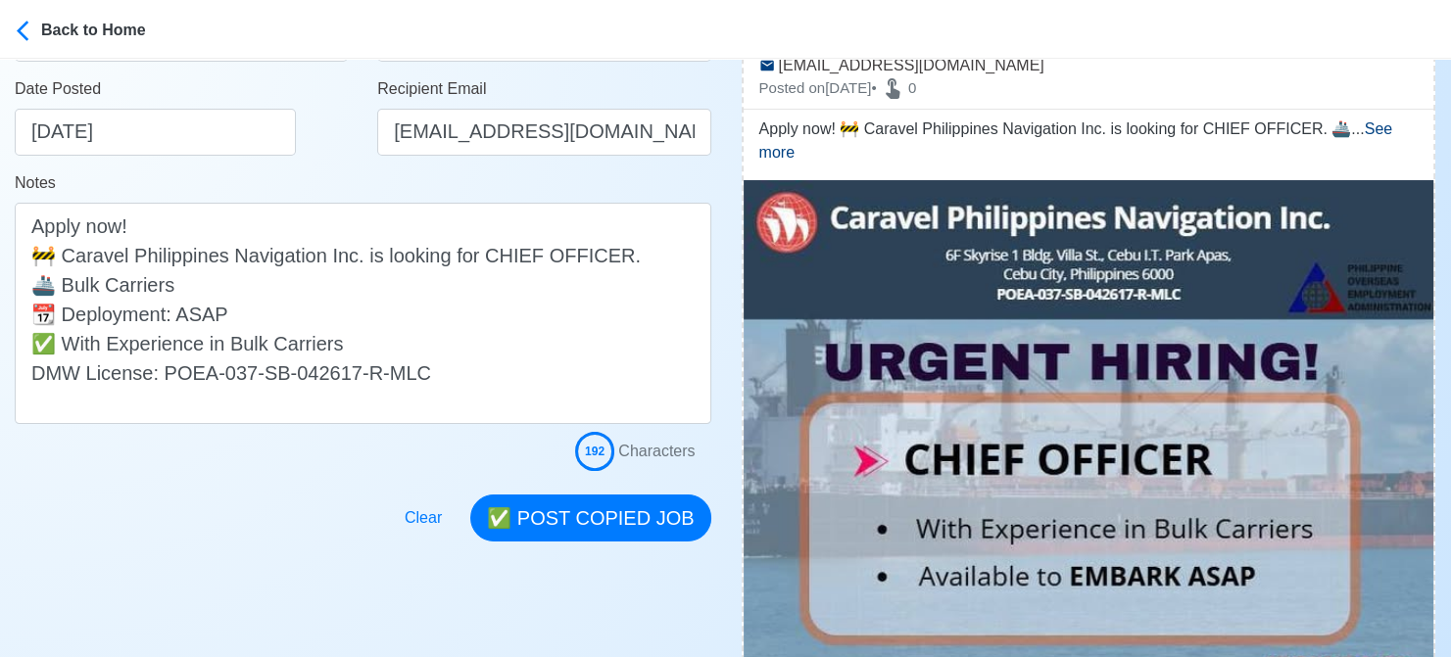
scroll to position [392, 0]
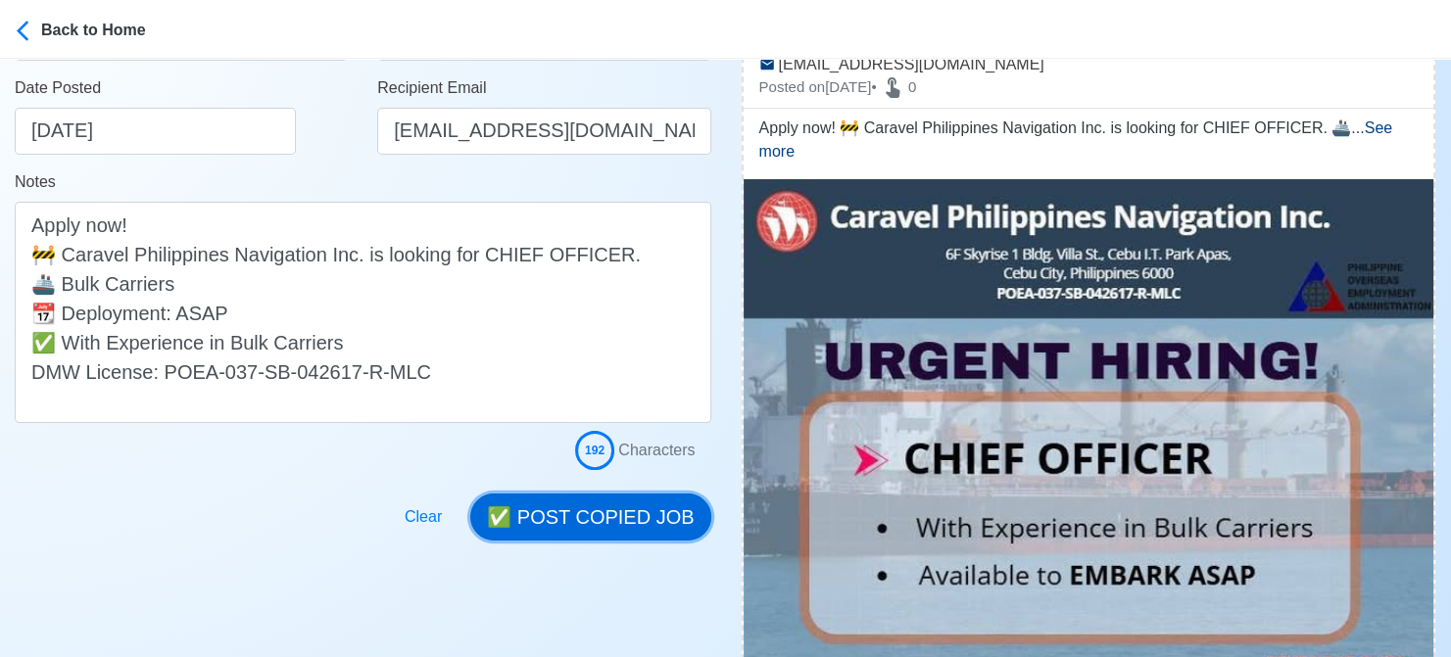
click at [627, 530] on button "✅ POST COPIED JOB" at bounding box center [590, 517] width 240 height 47
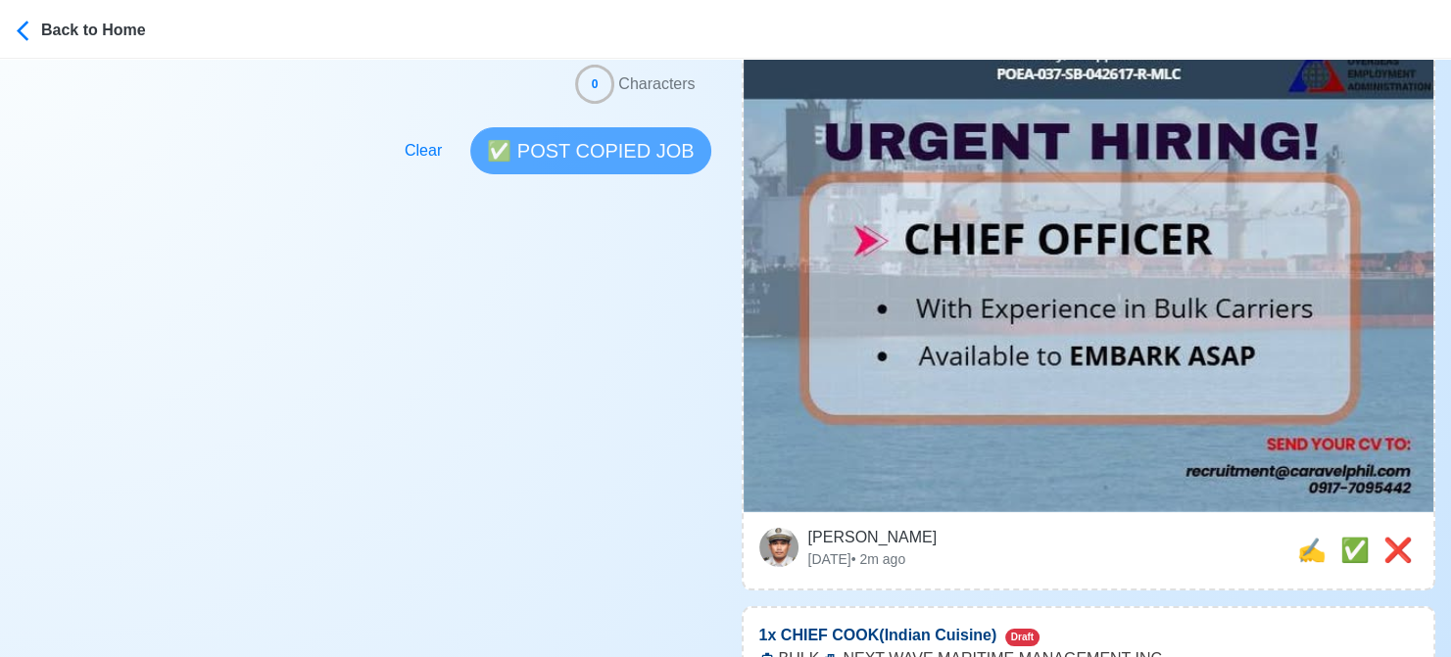
scroll to position [686, 0]
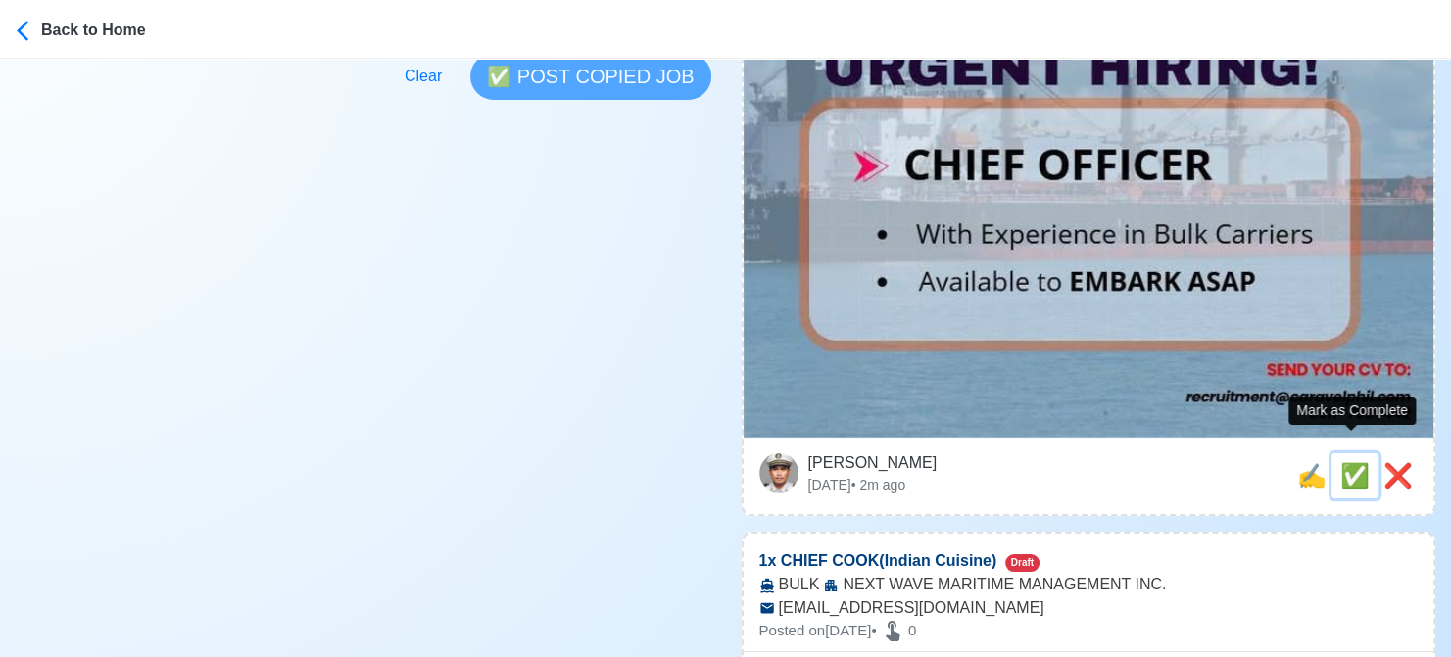
click at [1340, 462] on span "✅" at bounding box center [1354, 475] width 29 height 26
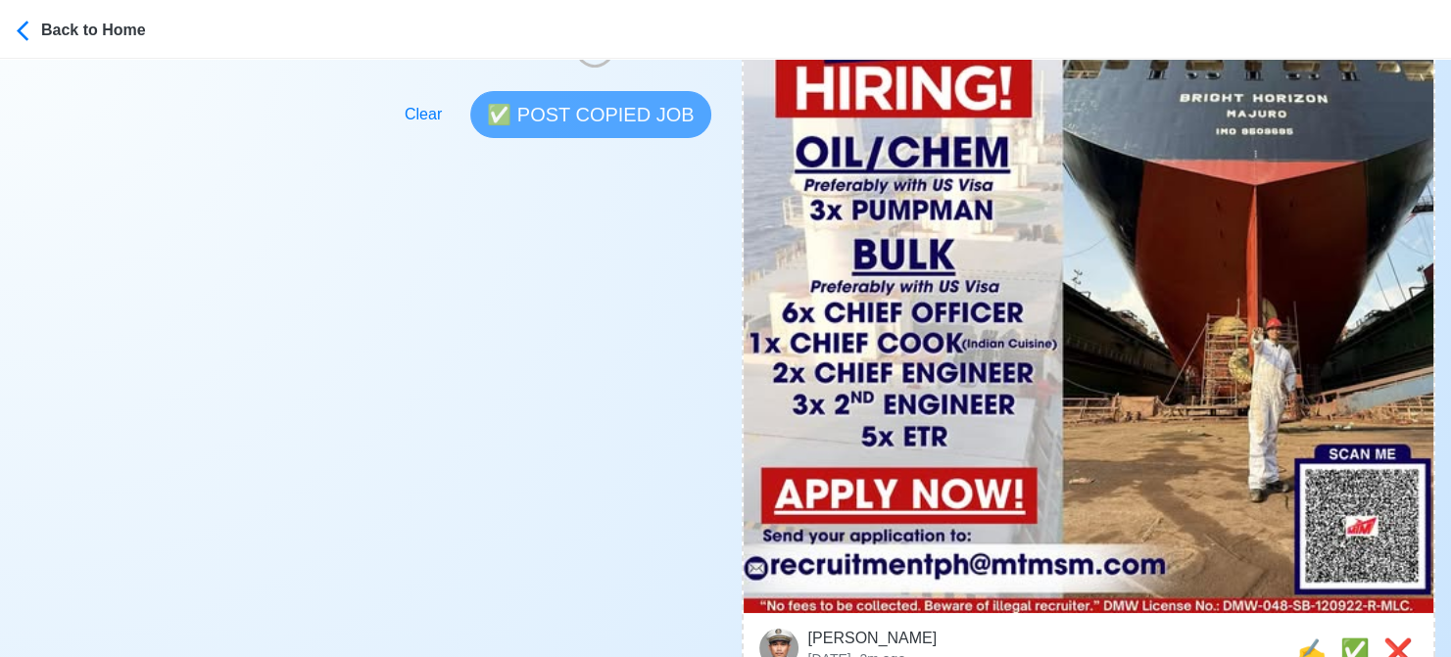
scroll to position [882, 0]
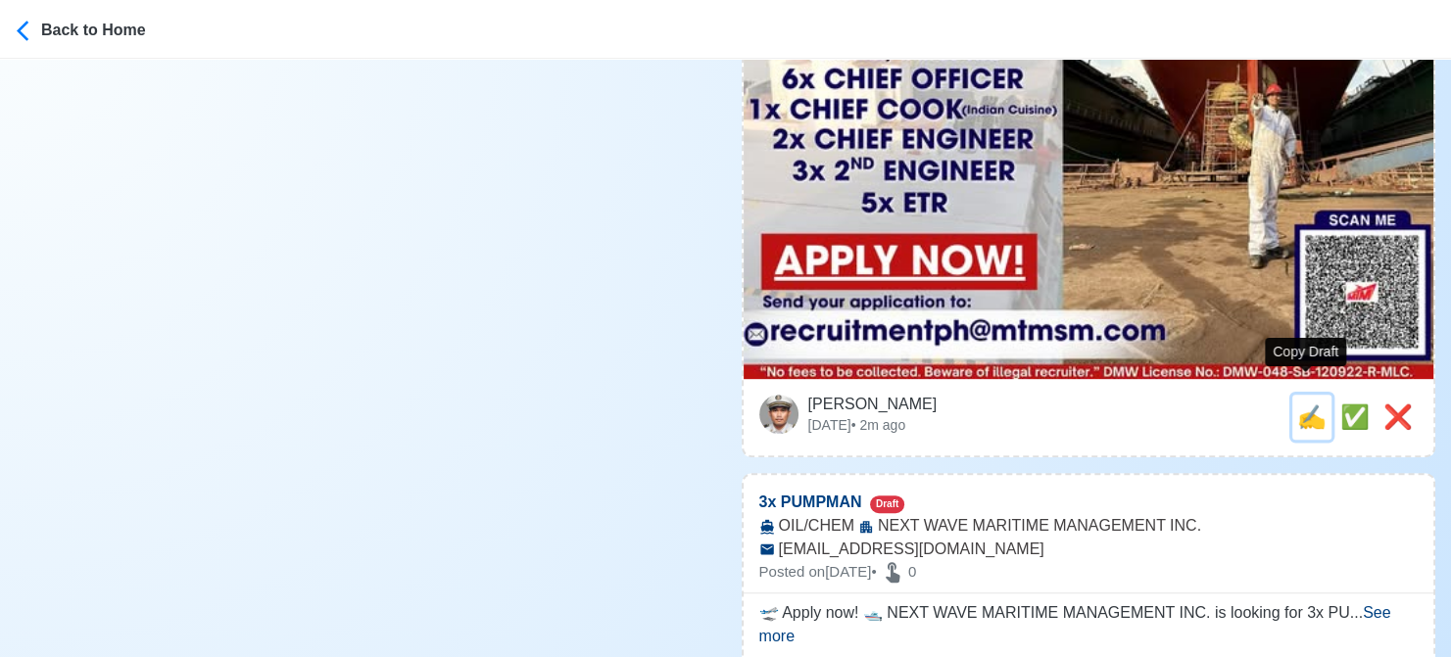
click at [1301, 404] on span "✍️" at bounding box center [1311, 417] width 29 height 26
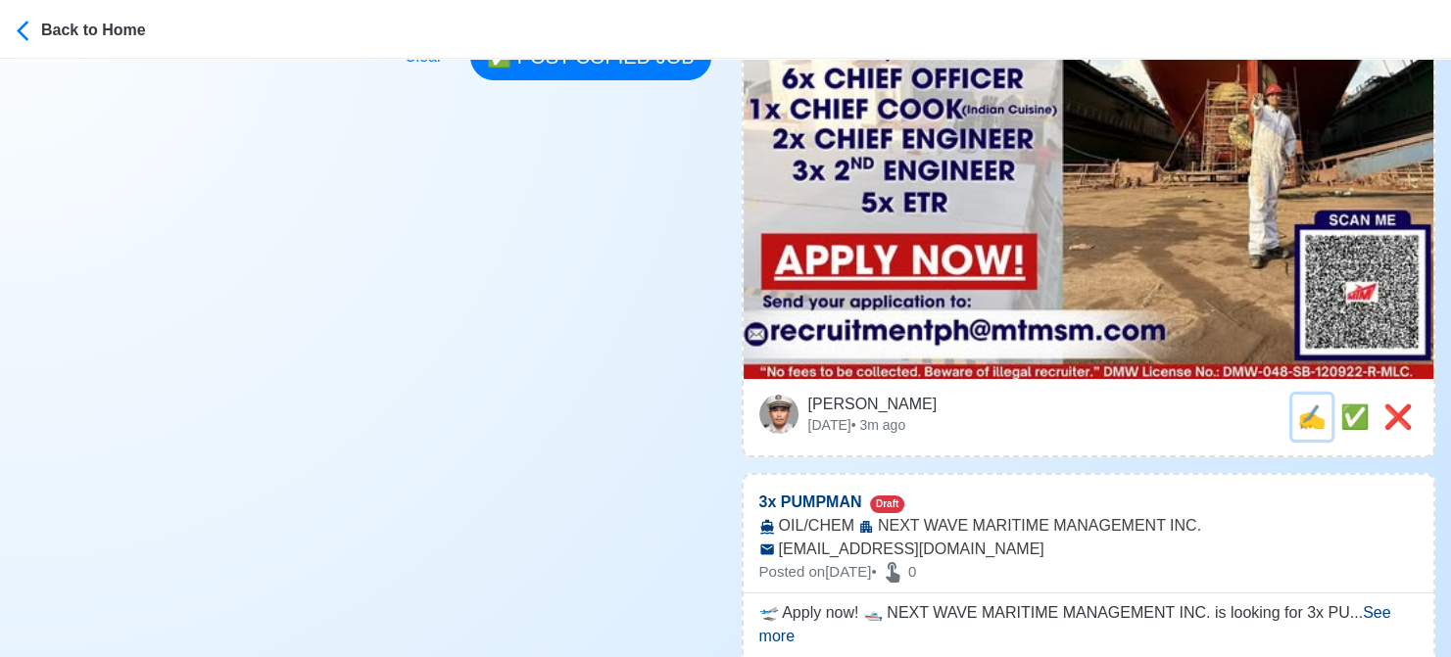
scroll to position [0, 0]
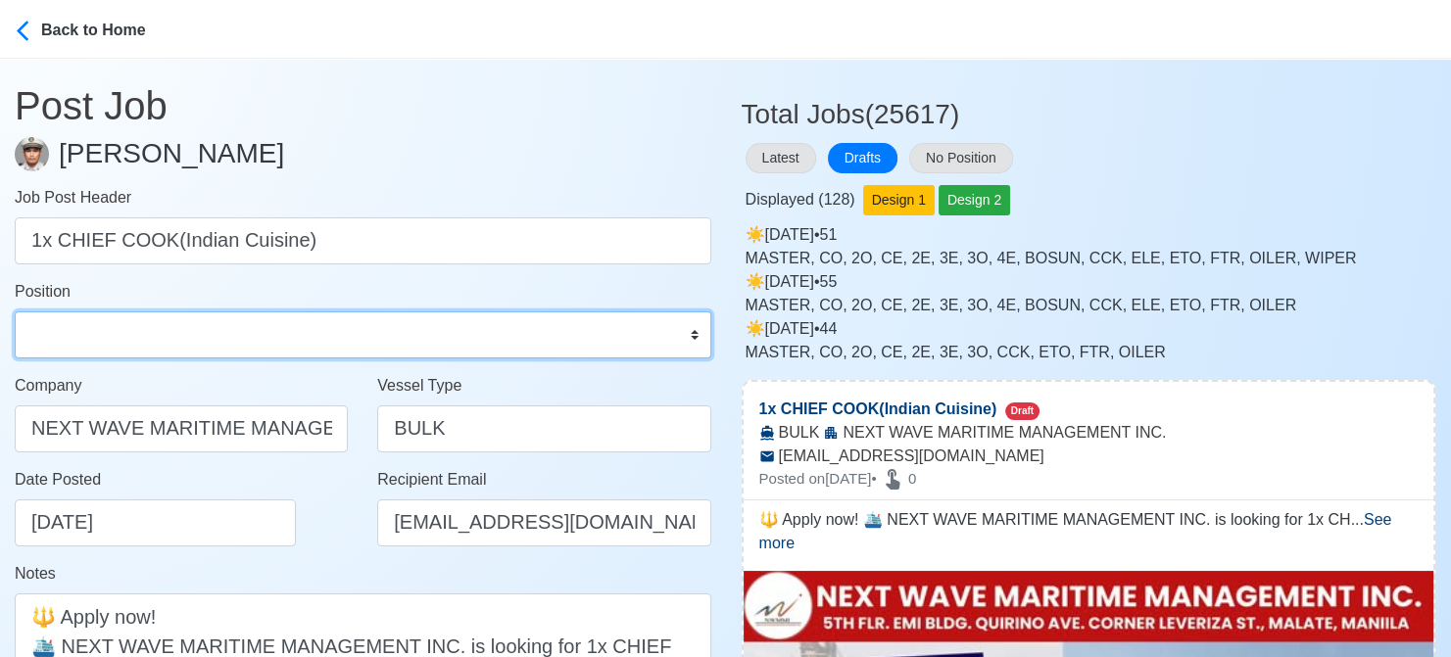
click at [185, 329] on select "Master Chief Officer 2nd Officer 3rd Officer Junior Officer Chief Engineer 2nd …" at bounding box center [363, 335] width 697 height 47
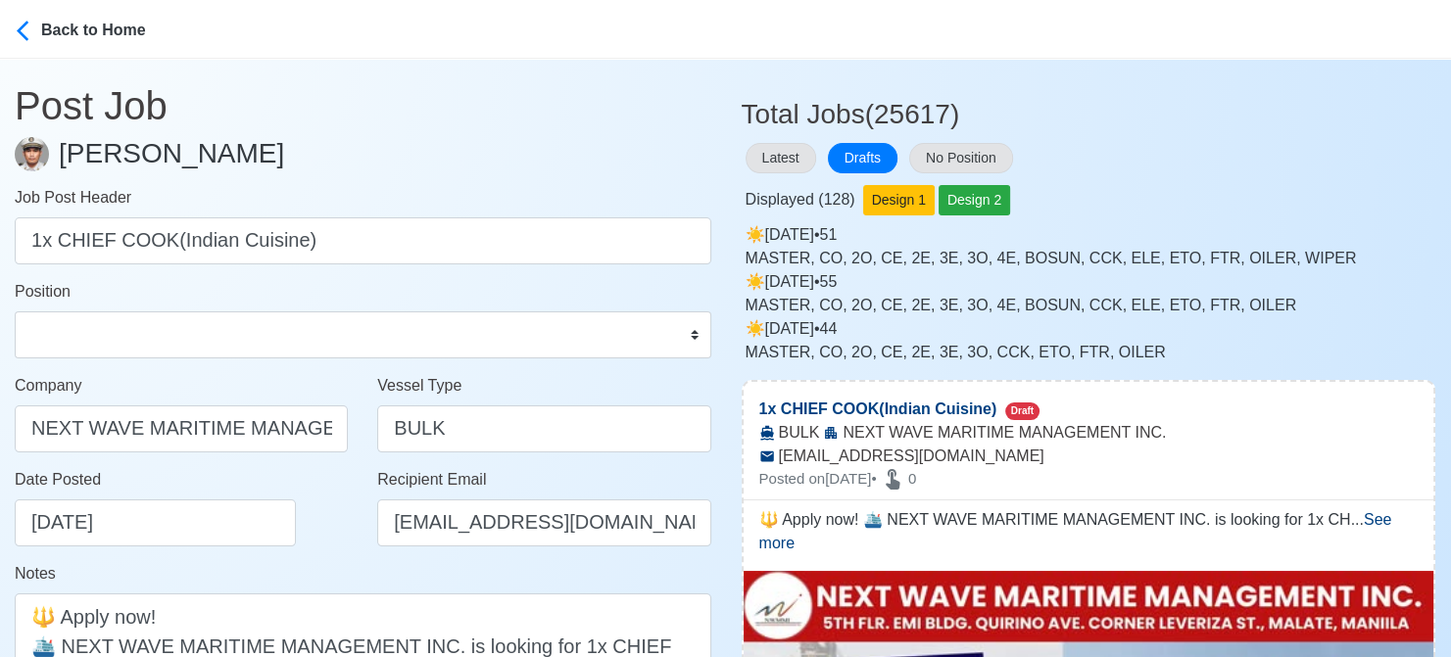
click at [329, 540] on div "Date Posted 08/16/2025" at bounding box center [187, 507] width 344 height 78
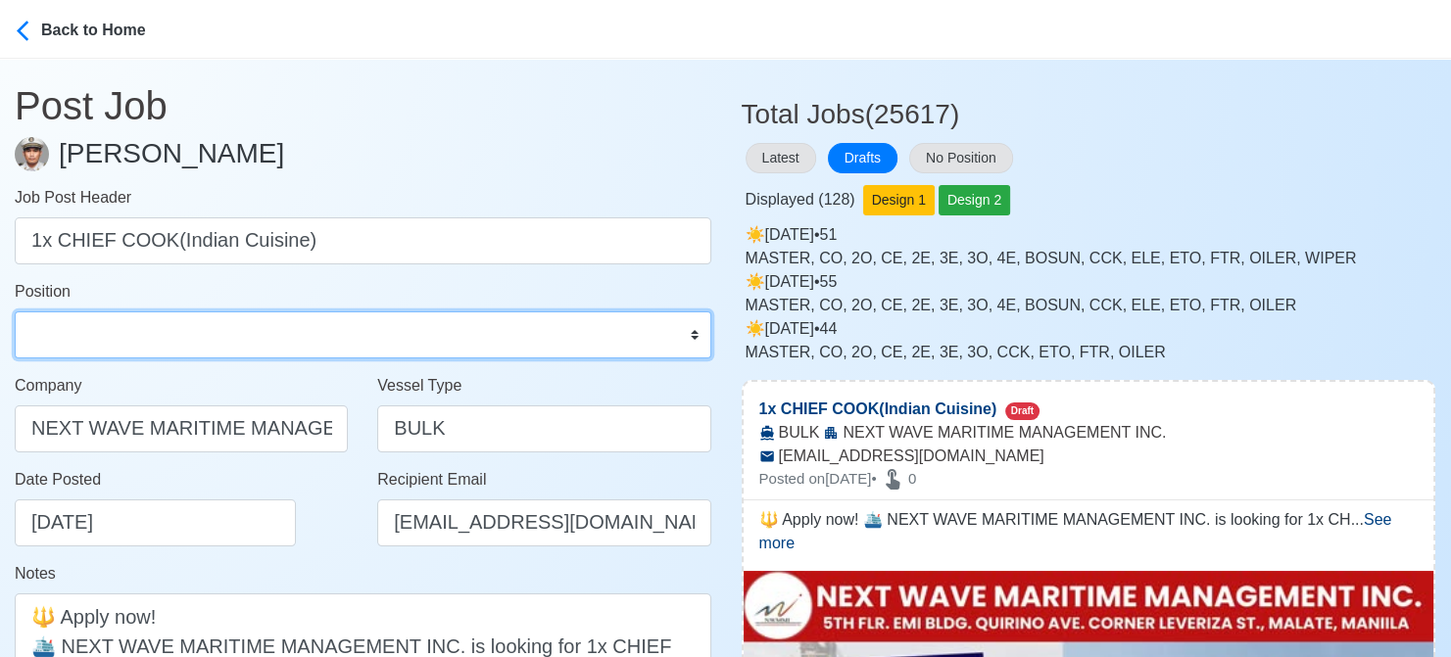
click at [248, 340] on select "Master Chief Officer 2nd Officer 3rd Officer Junior Officer Chief Engineer 2nd …" at bounding box center [363, 335] width 697 height 47
click at [15, 312] on select "Master Chief Officer 2nd Officer 3rd Officer Junior Officer Chief Engineer 2nd …" at bounding box center [363, 335] width 697 height 47
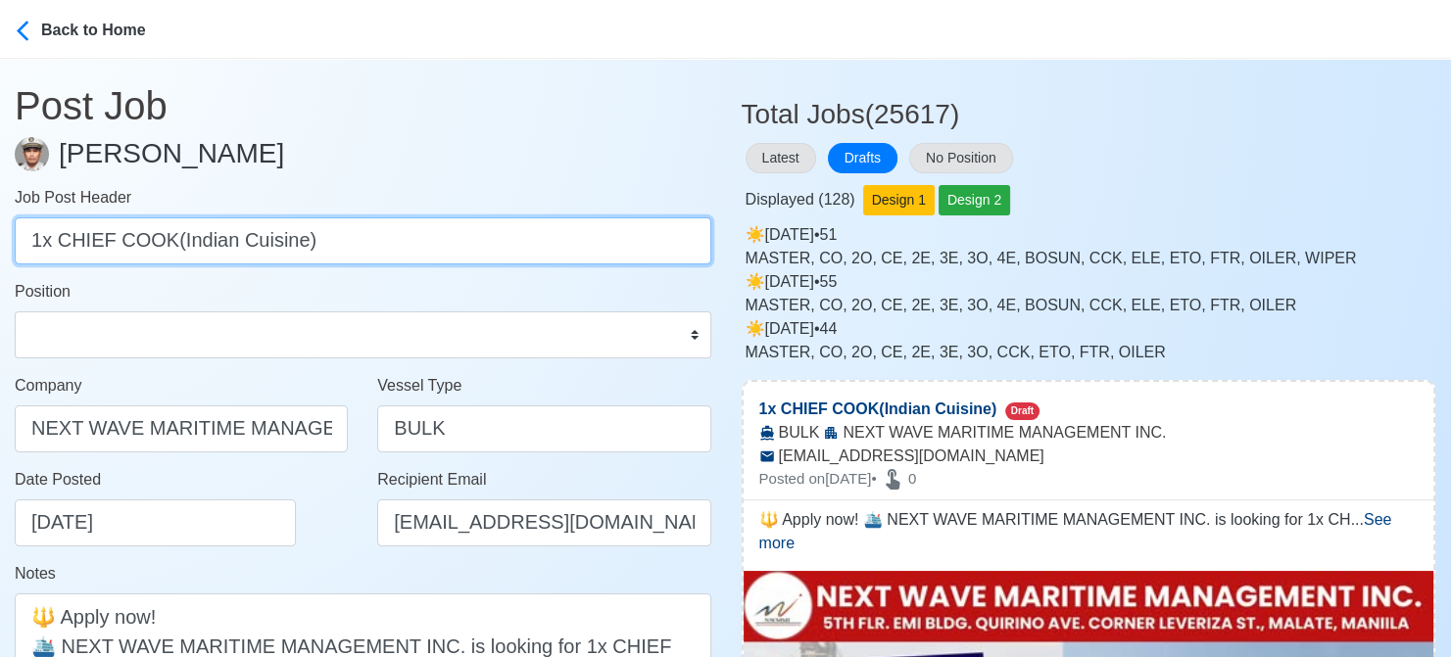
drag, startPoint x: 165, startPoint y: 245, endPoint x: 353, endPoint y: 250, distance: 188.2
click at [353, 250] on input "1x CHIEF COOK(Indian Cuisine)" at bounding box center [363, 241] width 697 height 47
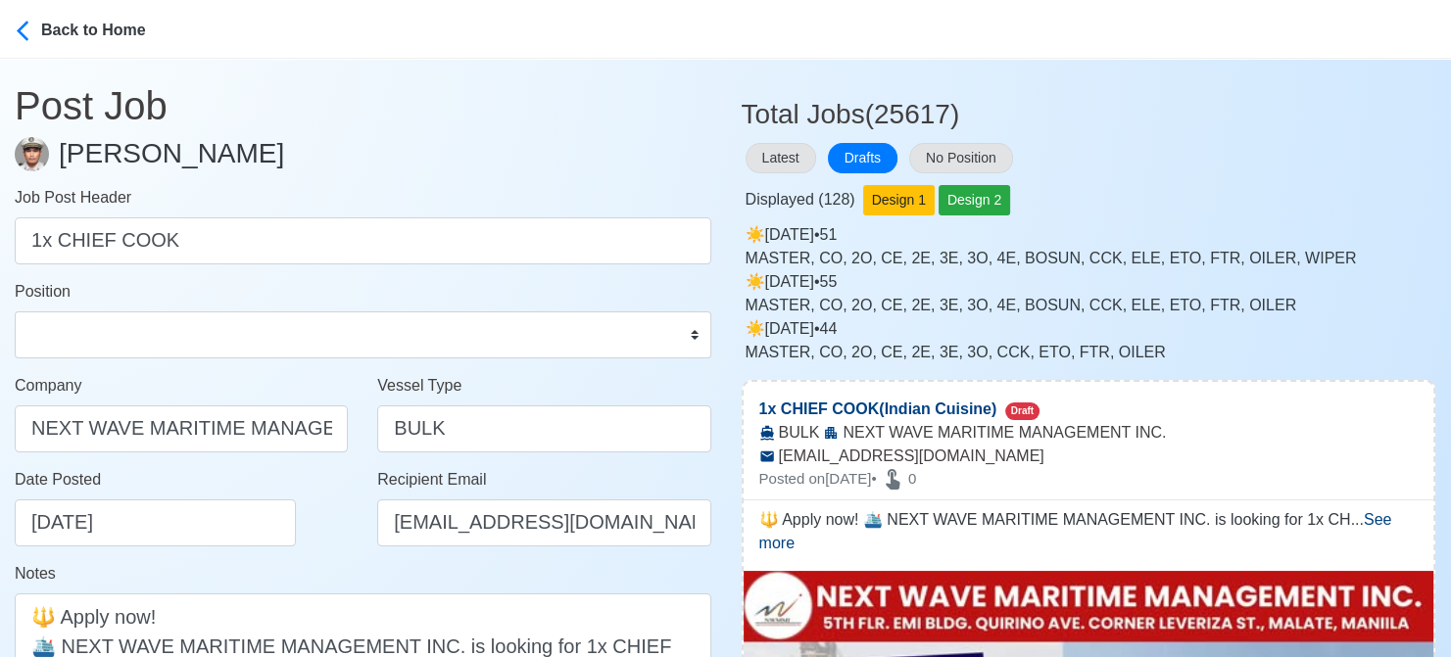
click at [330, 528] on div "Date Posted 08/16/2025" at bounding box center [187, 507] width 344 height 78
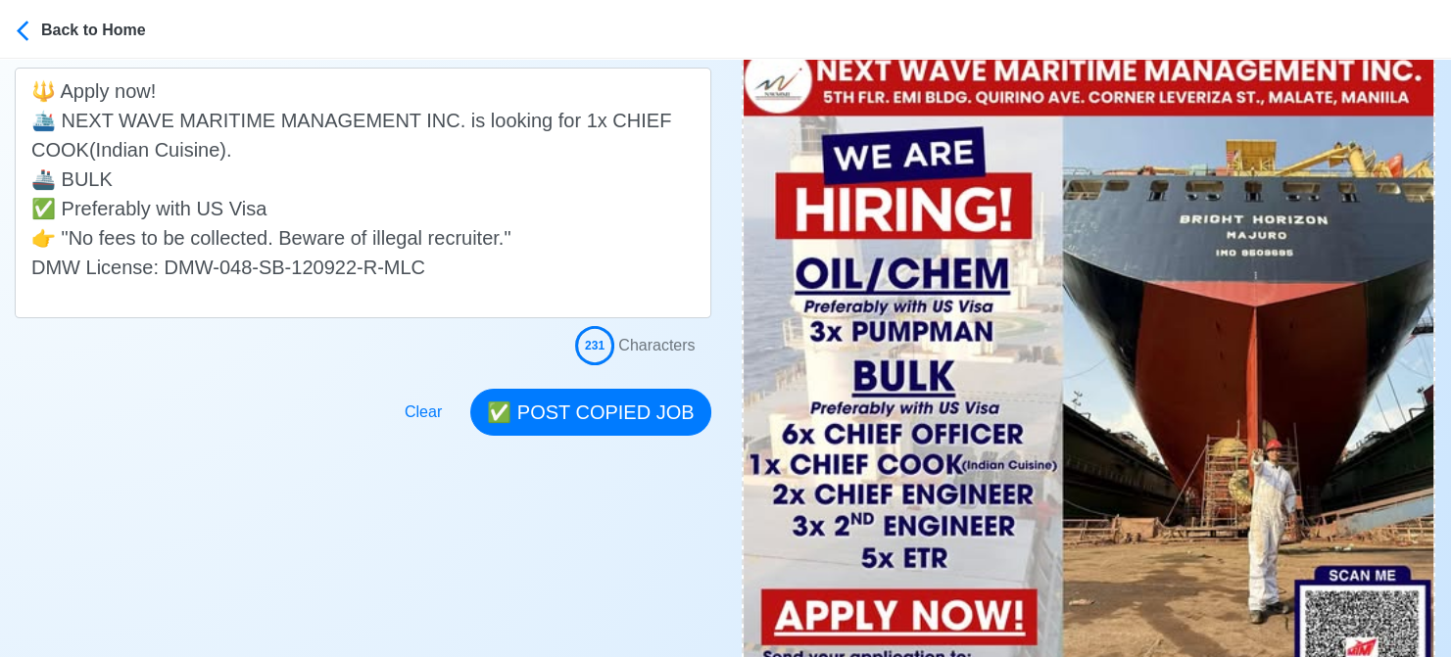
scroll to position [588, 0]
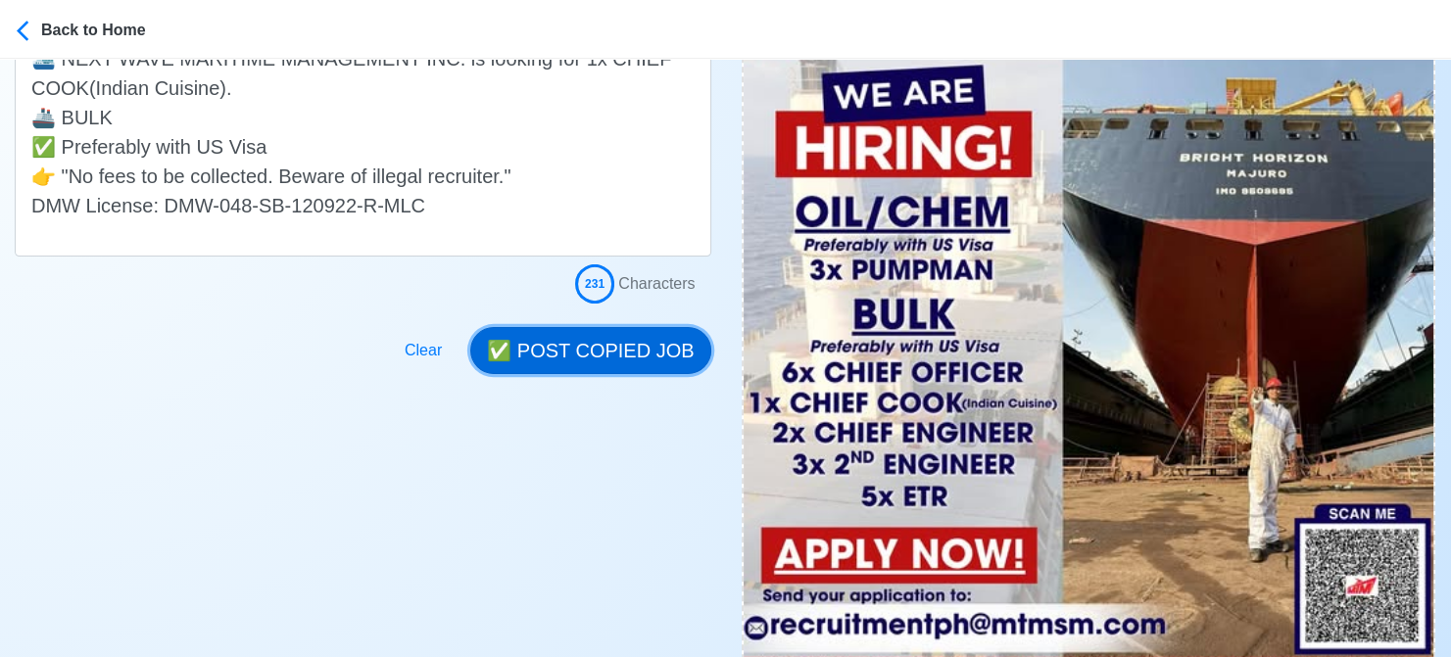
click at [599, 339] on button "✅ POST COPIED JOB" at bounding box center [590, 350] width 240 height 47
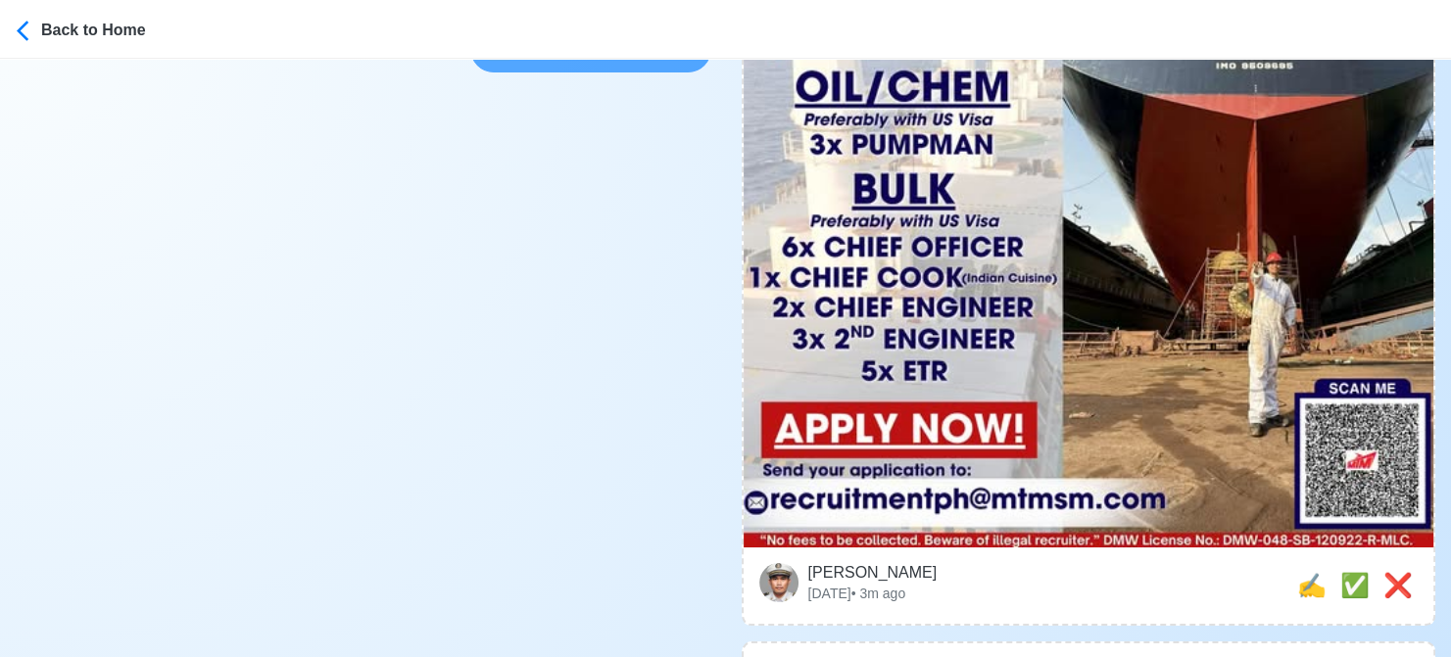
scroll to position [784, 0]
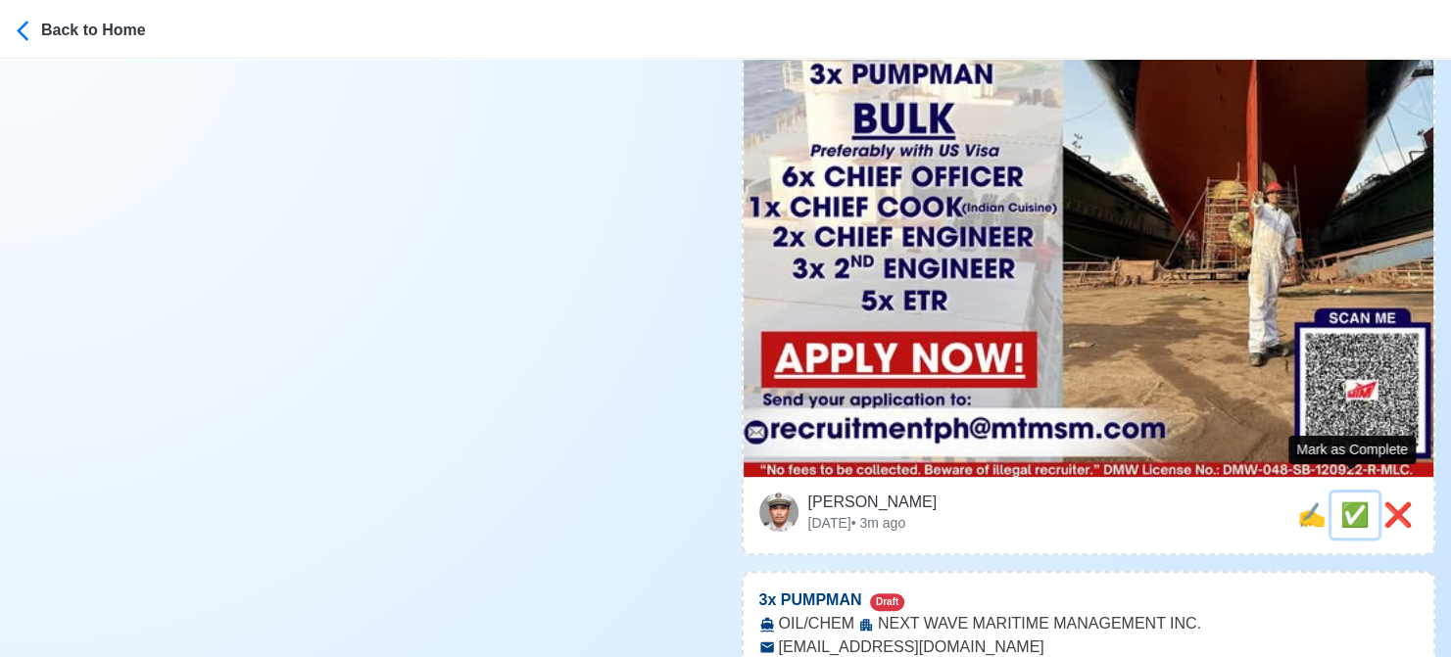
click at [1343, 502] on span "✅" at bounding box center [1354, 515] width 29 height 26
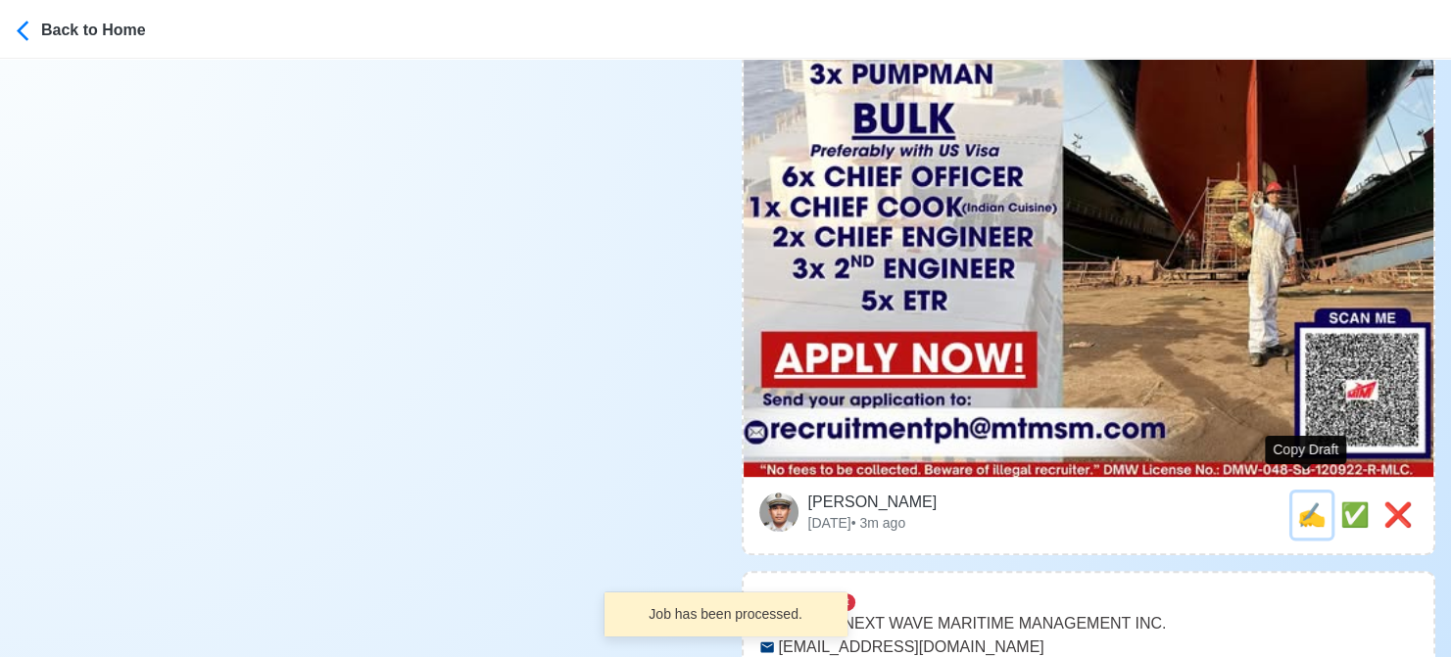
click at [1309, 502] on span "✍️" at bounding box center [1311, 515] width 29 height 26
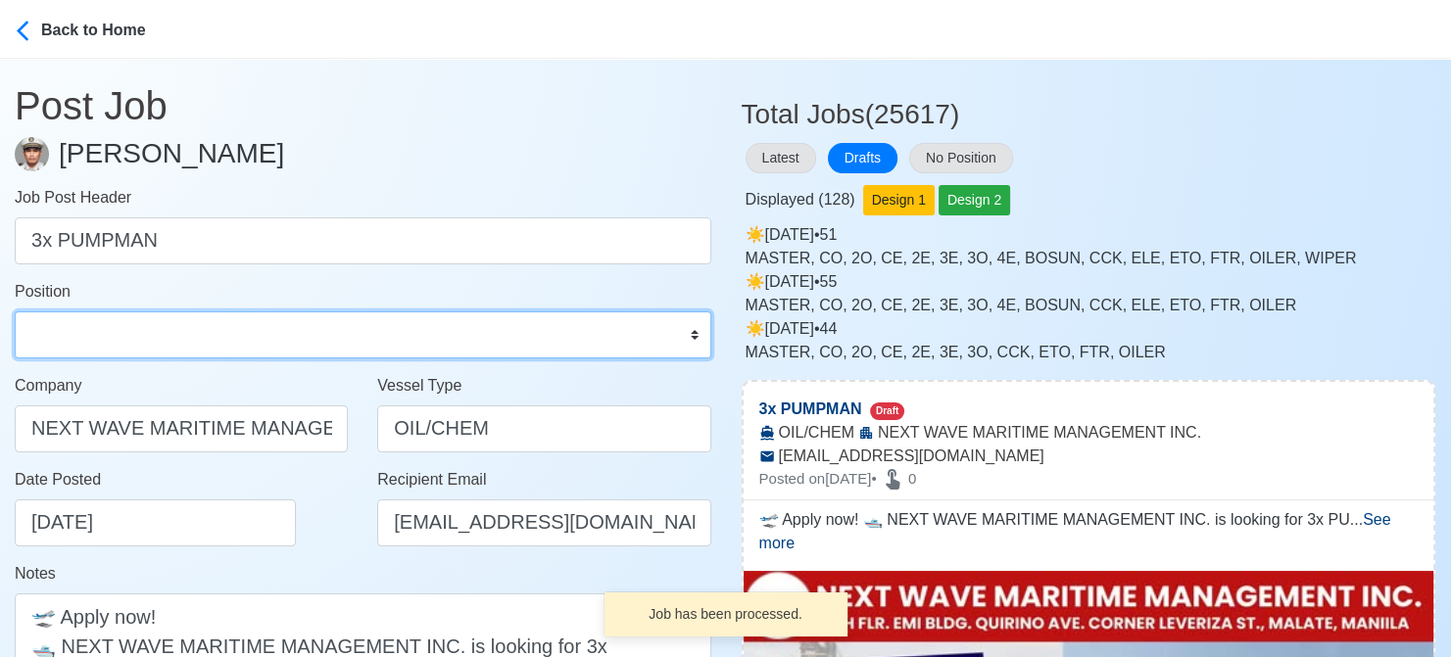
click at [245, 346] on select "Master Chief Officer 2nd Officer 3rd Officer Junior Officer Chief Engineer 2nd …" at bounding box center [363, 335] width 697 height 47
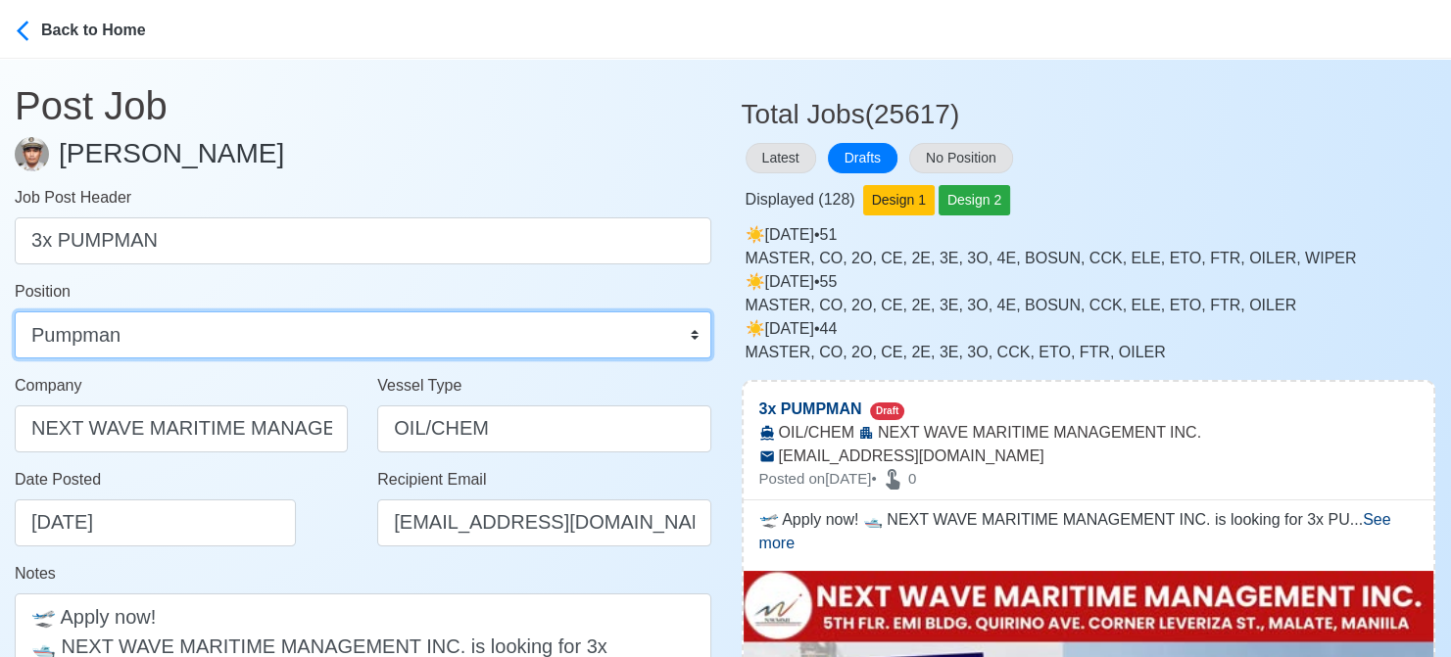
click at [15, 312] on select "Master Chief Officer 2nd Officer 3rd Officer Junior Officer Chief Engineer 2nd …" at bounding box center [363, 335] width 697 height 47
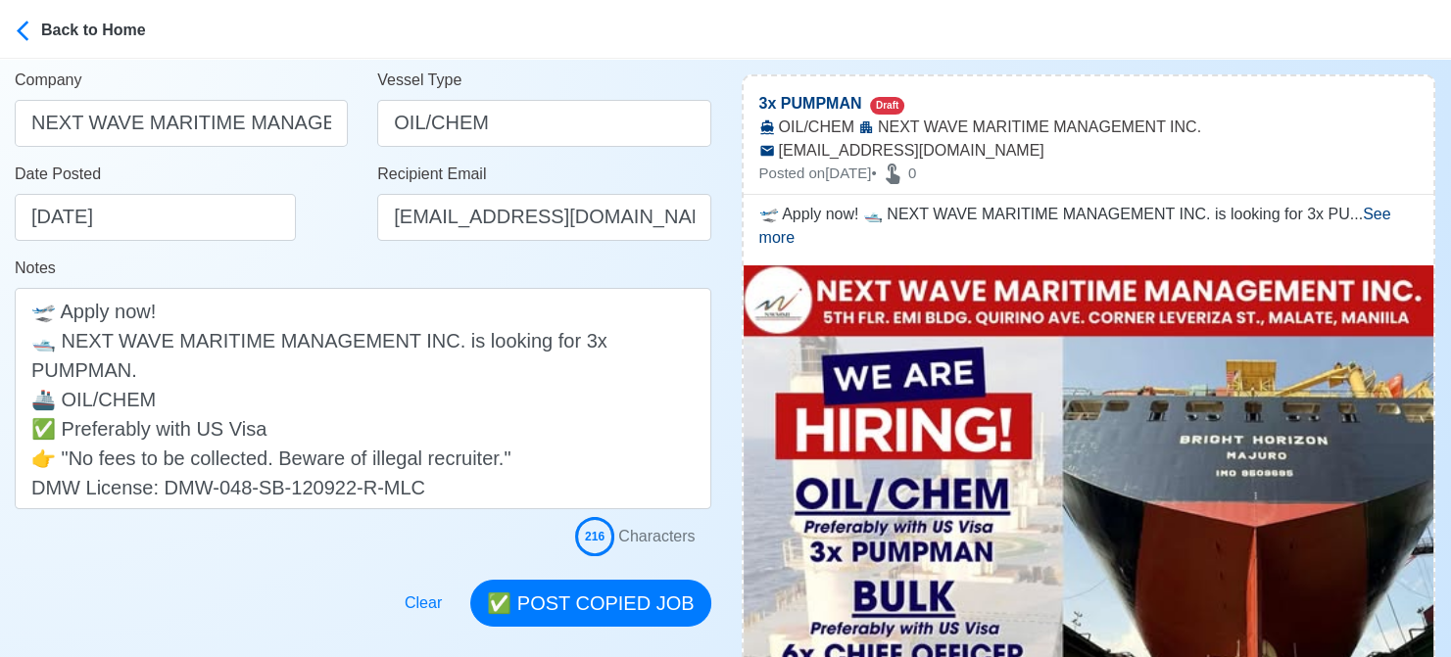
scroll to position [392, 0]
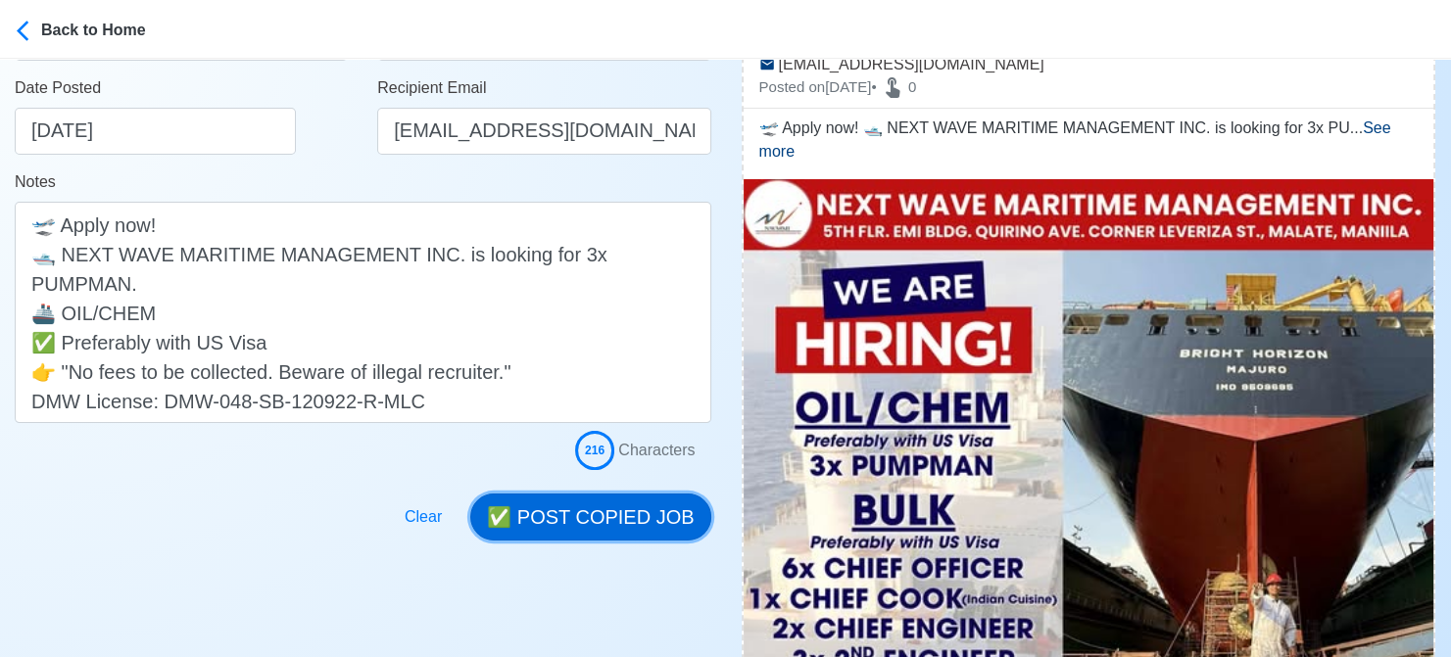
click at [578, 510] on button "✅ POST COPIED JOB" at bounding box center [590, 517] width 240 height 47
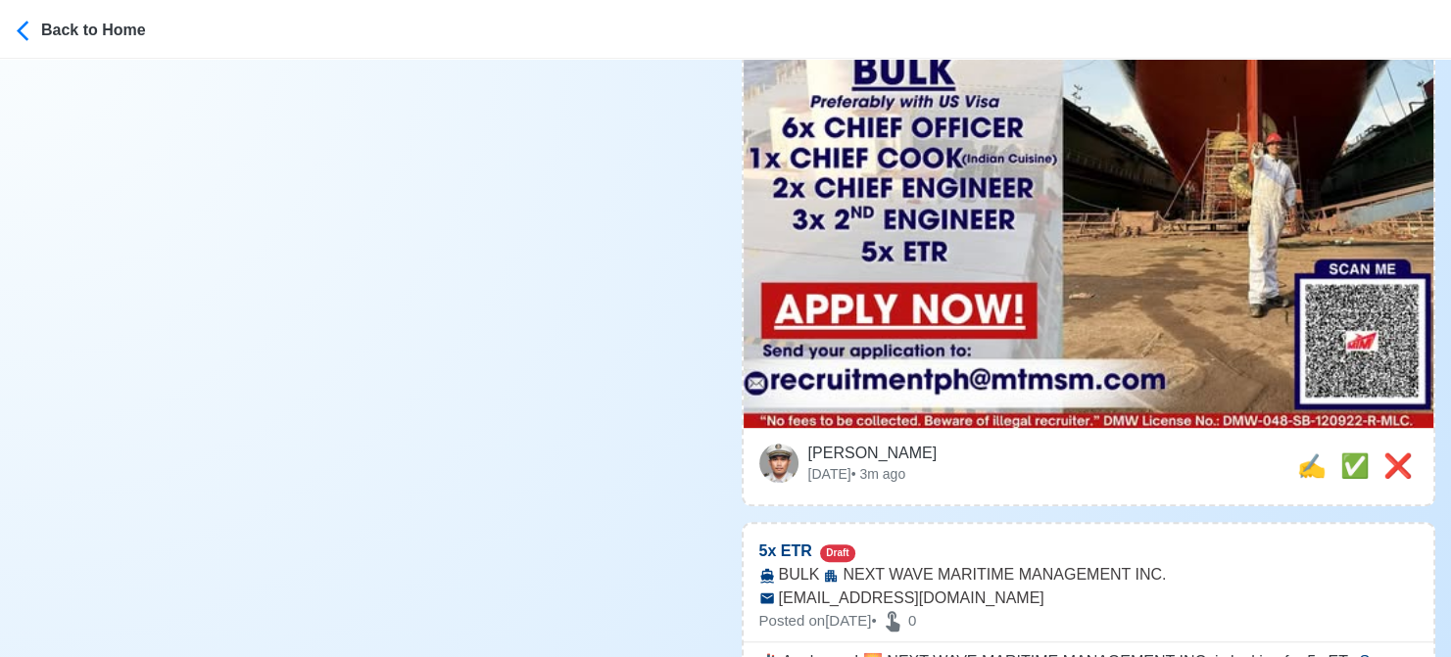
scroll to position [882, 0]
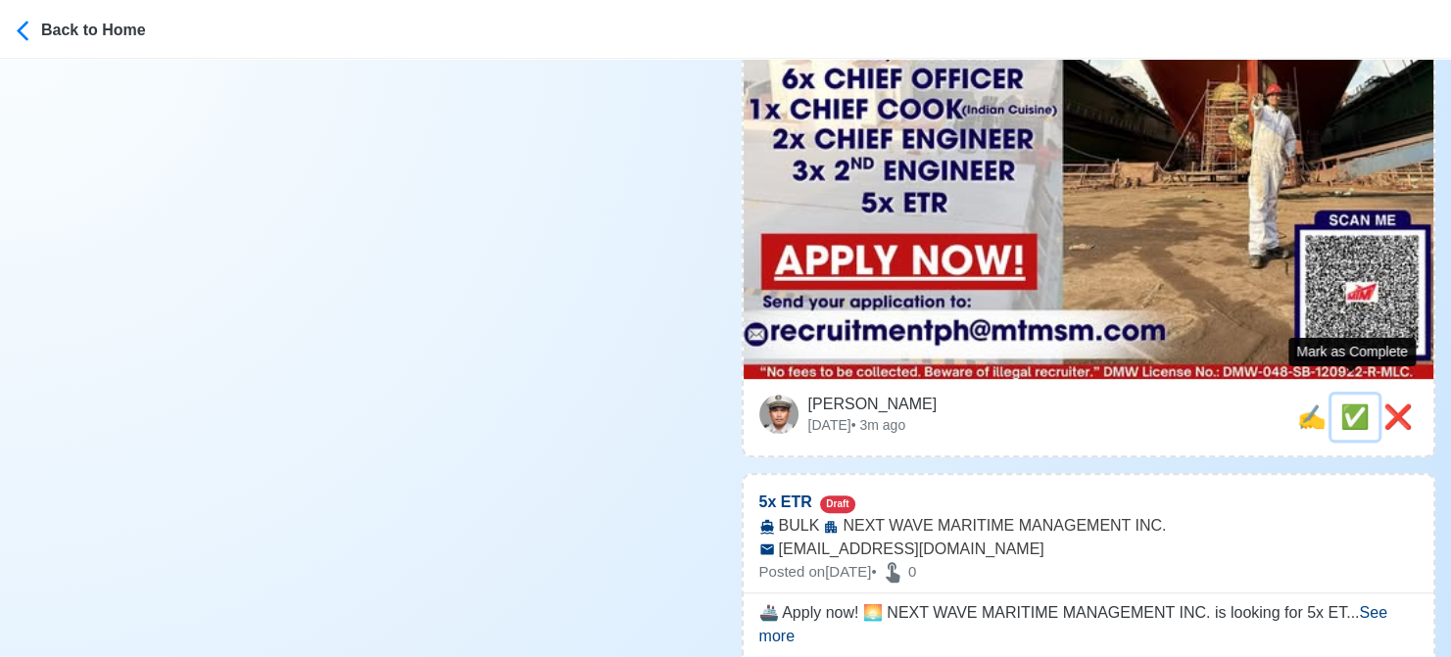
click at [1342, 404] on span "✅" at bounding box center [1354, 417] width 29 height 26
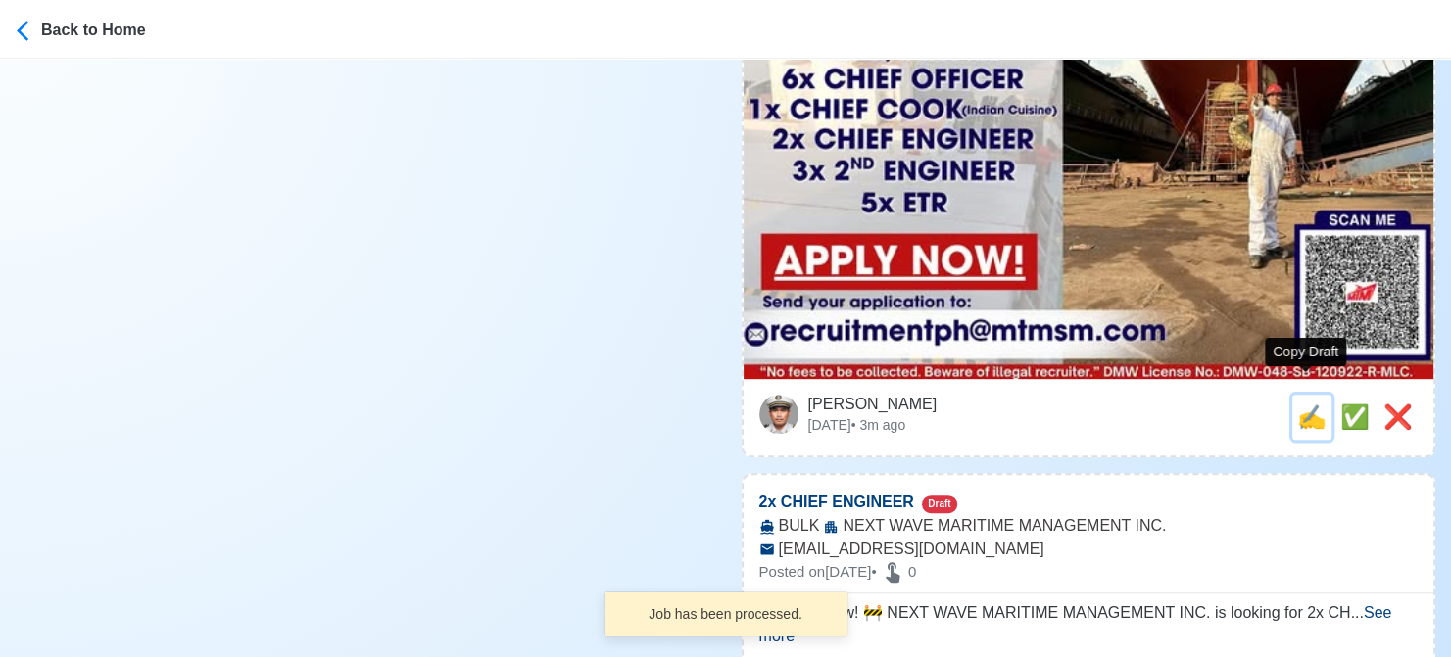
click at [1297, 404] on span "✍️" at bounding box center [1311, 417] width 29 height 26
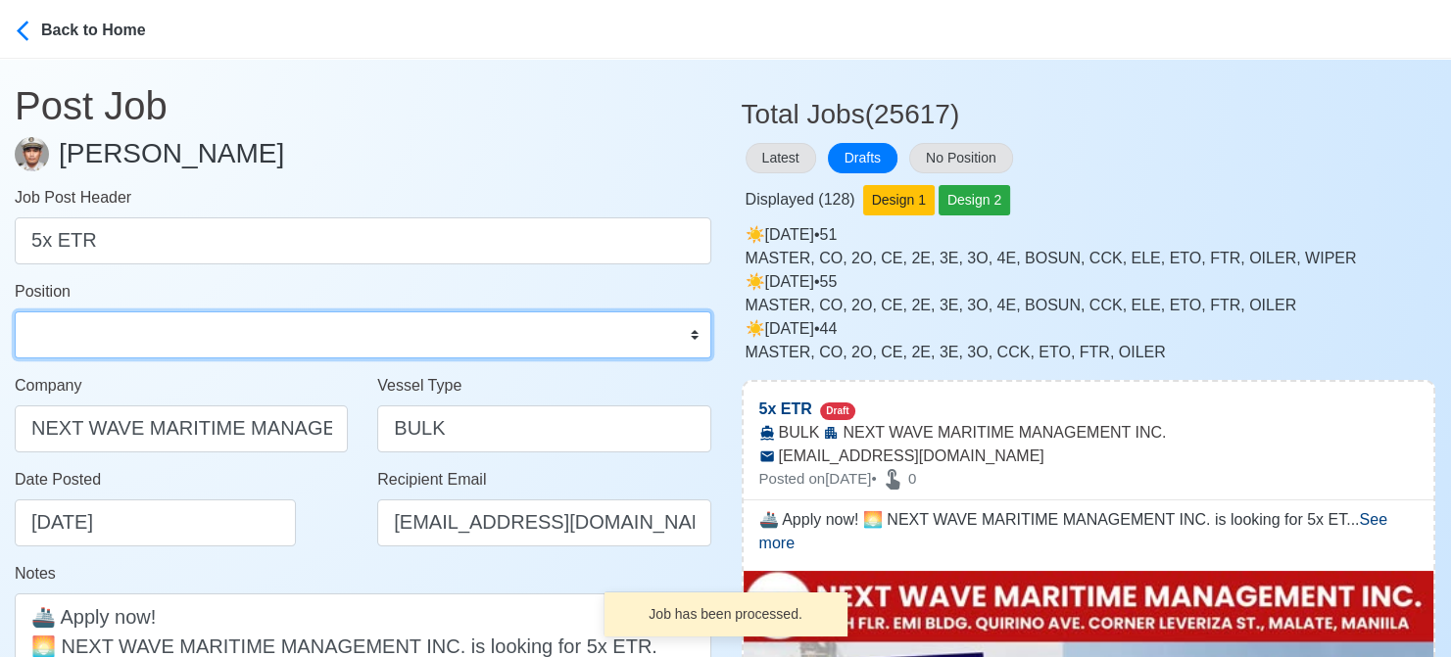
click at [95, 338] on select "Master Chief Officer 2nd Officer 3rd Officer Junior Officer Chief Engineer 2nd …" at bounding box center [363, 335] width 697 height 47
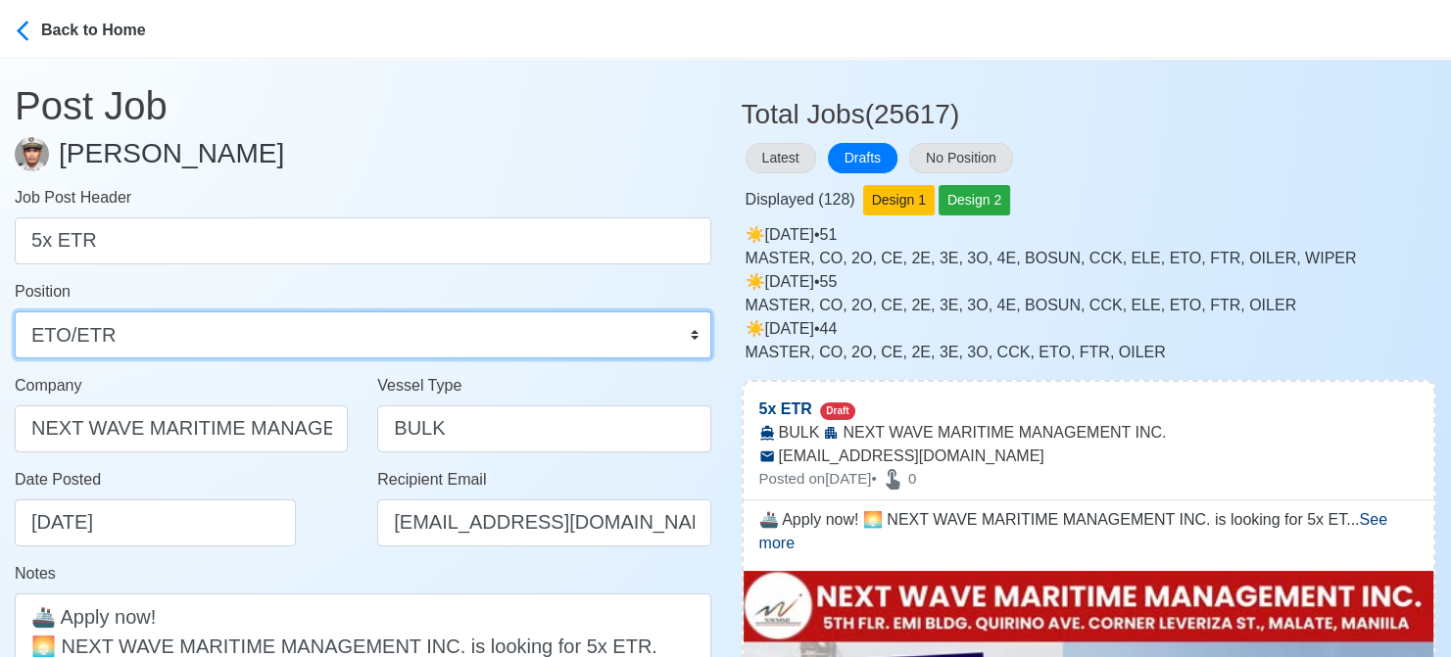
click at [15, 312] on select "Master Chief Officer 2nd Officer 3rd Officer Junior Officer Chief Engineer 2nd …" at bounding box center [363, 335] width 697 height 47
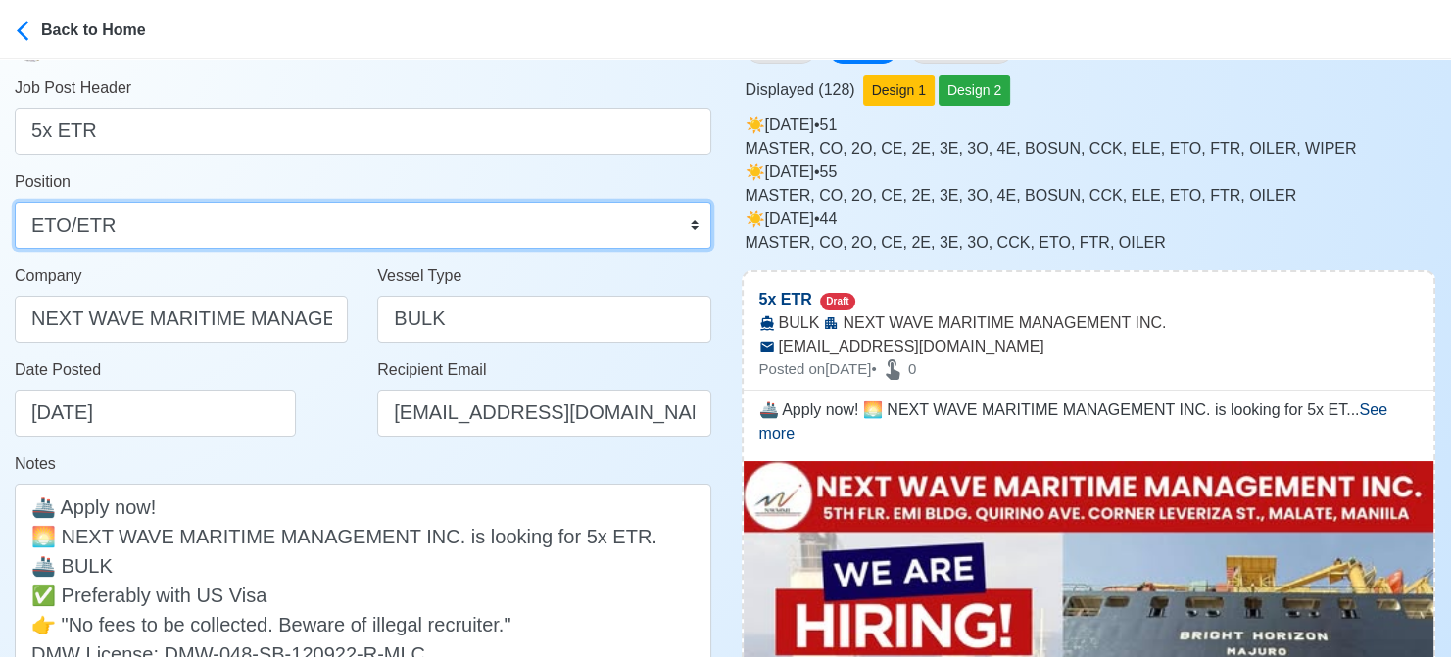
scroll to position [294, 0]
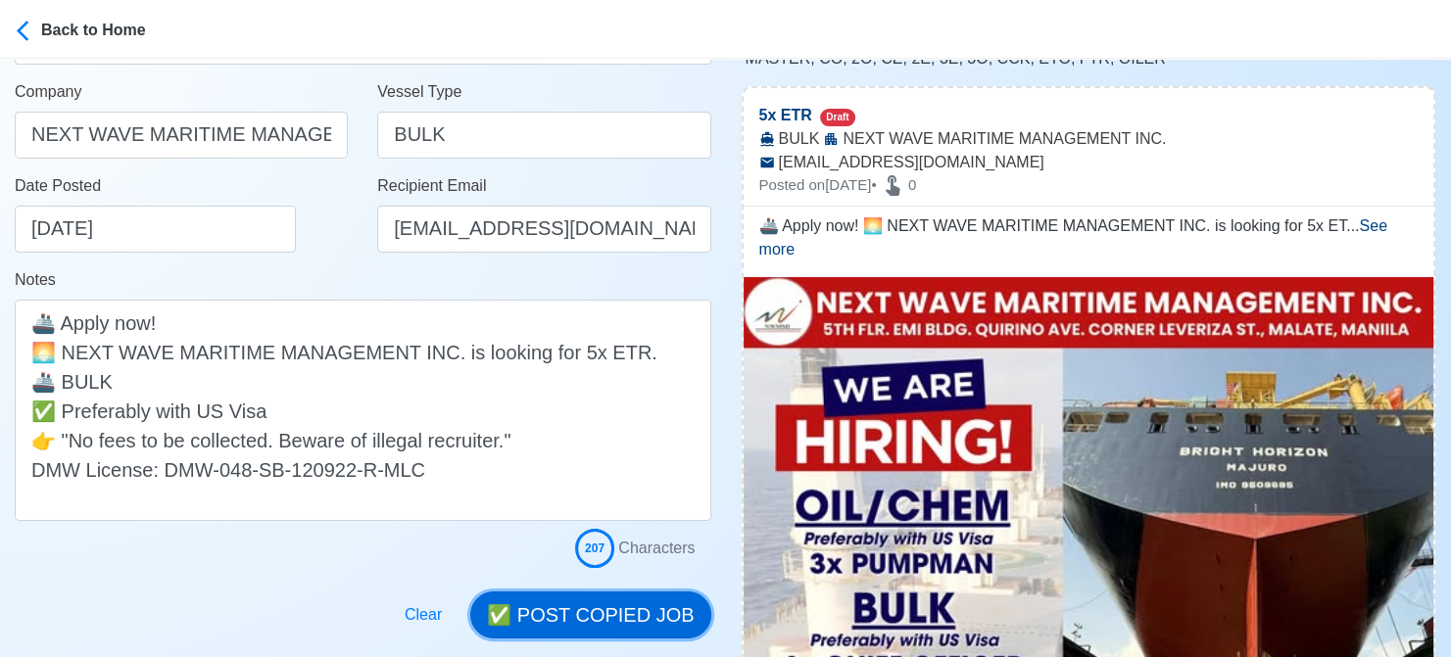
click at [635, 618] on button "✅ POST COPIED JOB" at bounding box center [590, 615] width 240 height 47
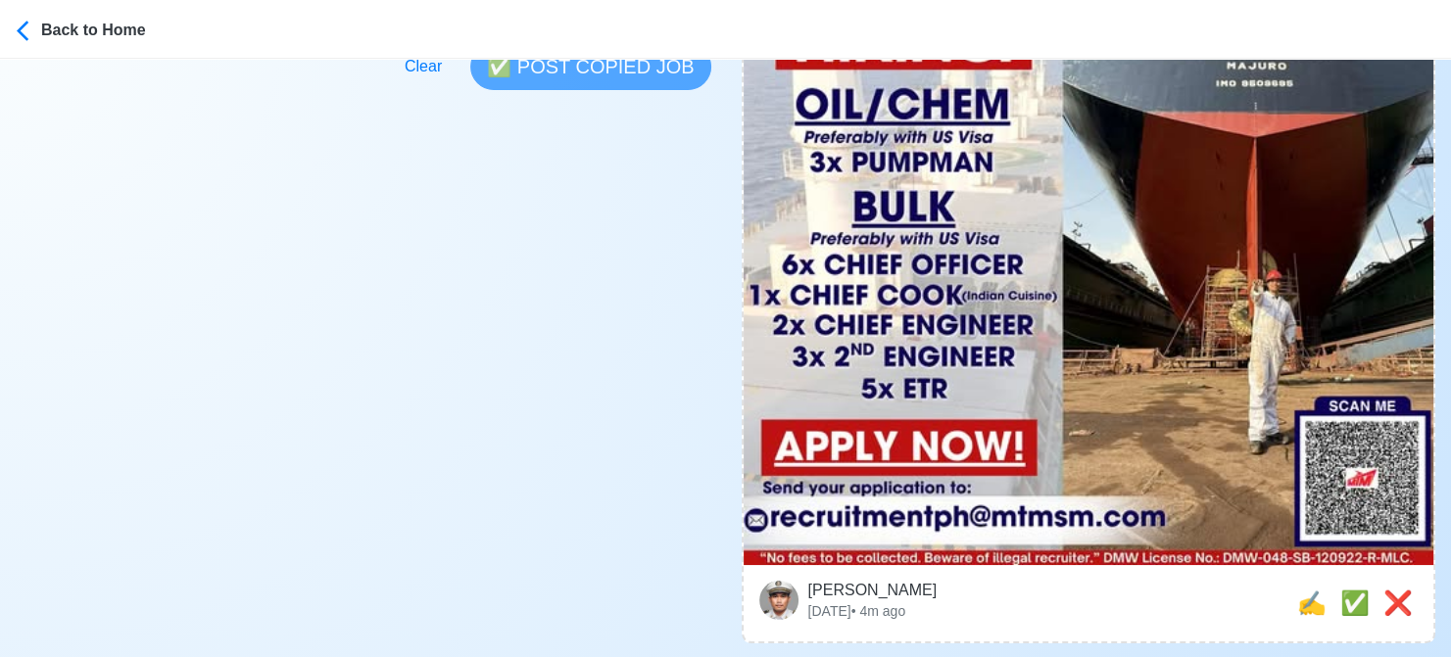
scroll to position [784, 0]
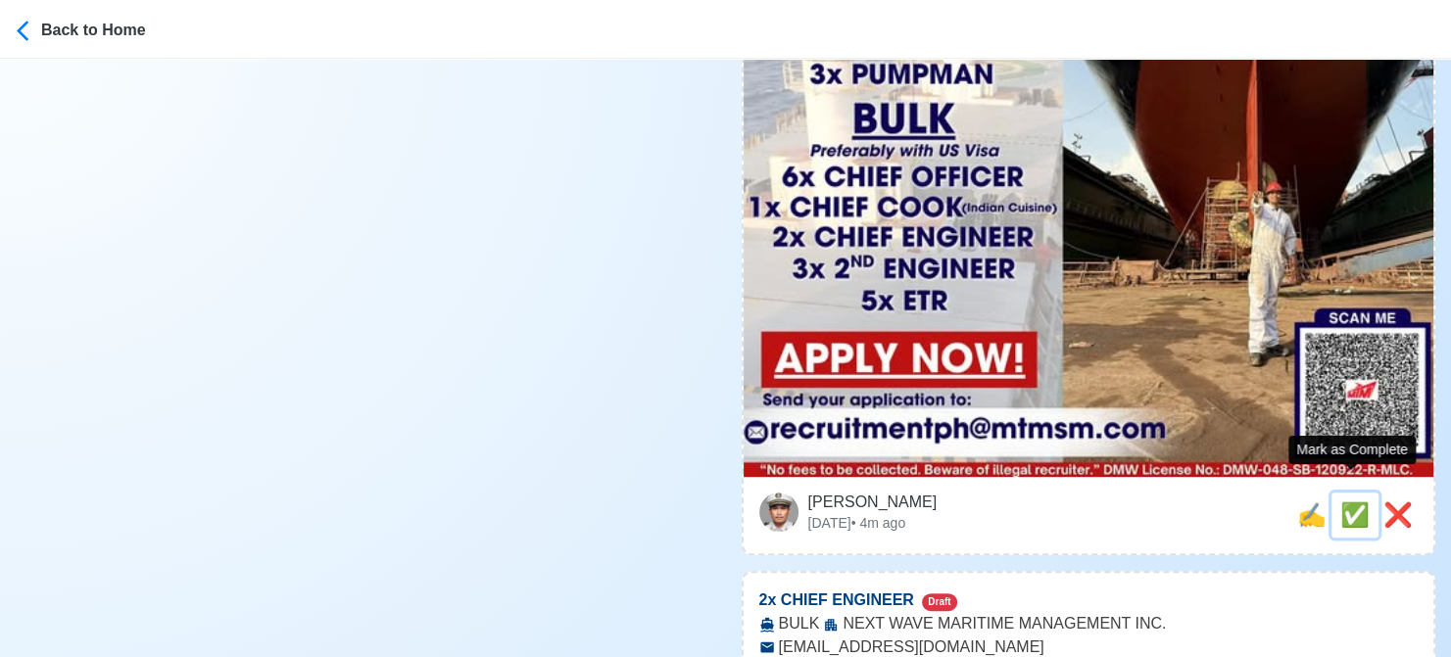
click at [1342, 502] on span "✅" at bounding box center [1354, 515] width 29 height 26
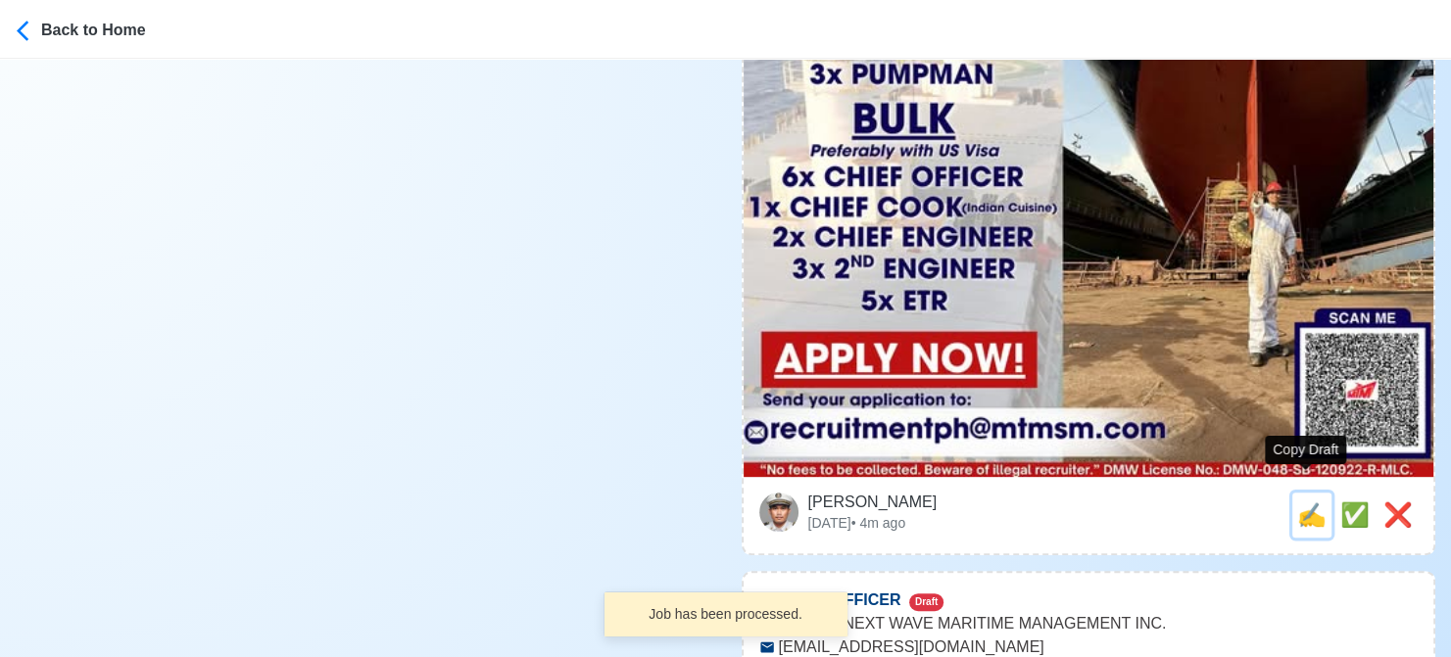
click at [1304, 502] on span "✍️" at bounding box center [1311, 515] width 29 height 26
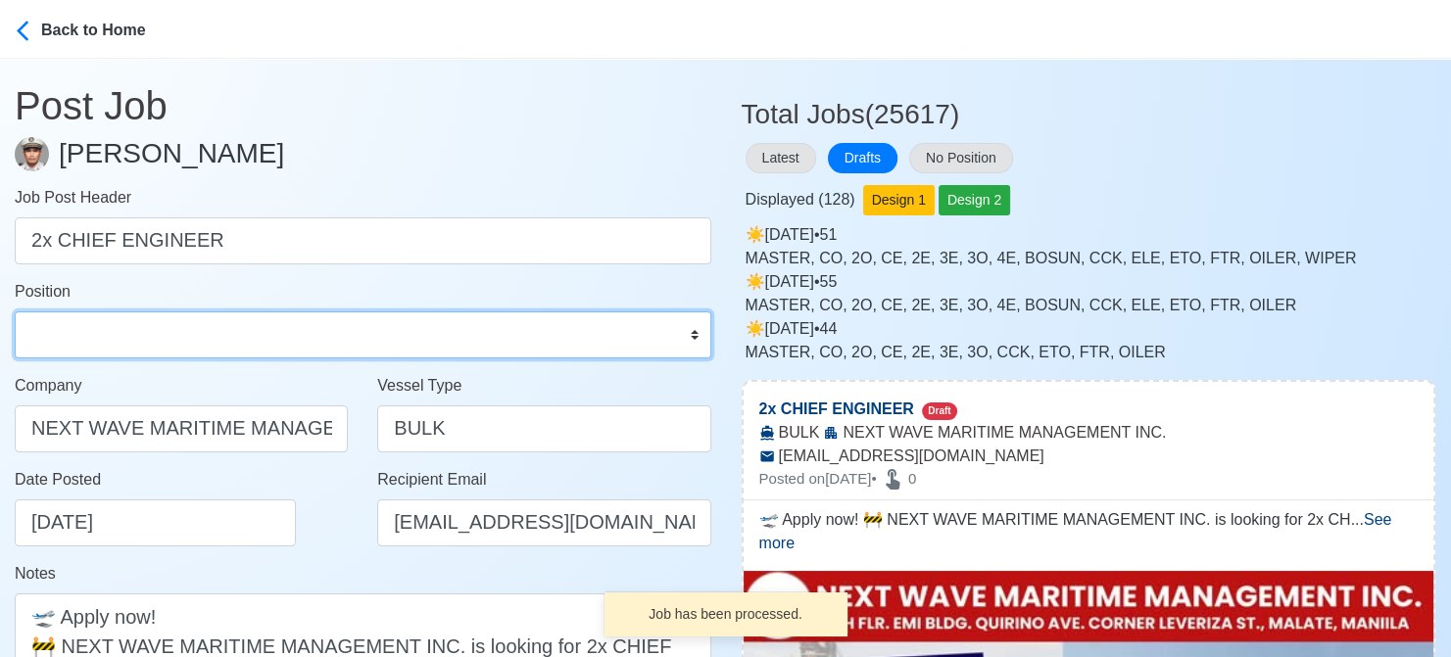
click at [185, 335] on select "Master Chief Officer 2nd Officer 3rd Officer Junior Officer Chief Engineer 2nd …" at bounding box center [363, 335] width 697 height 47
click at [15, 312] on select "Master Chief Officer 2nd Officer 3rd Officer Junior Officer Chief Engineer 2nd …" at bounding box center [363, 335] width 697 height 47
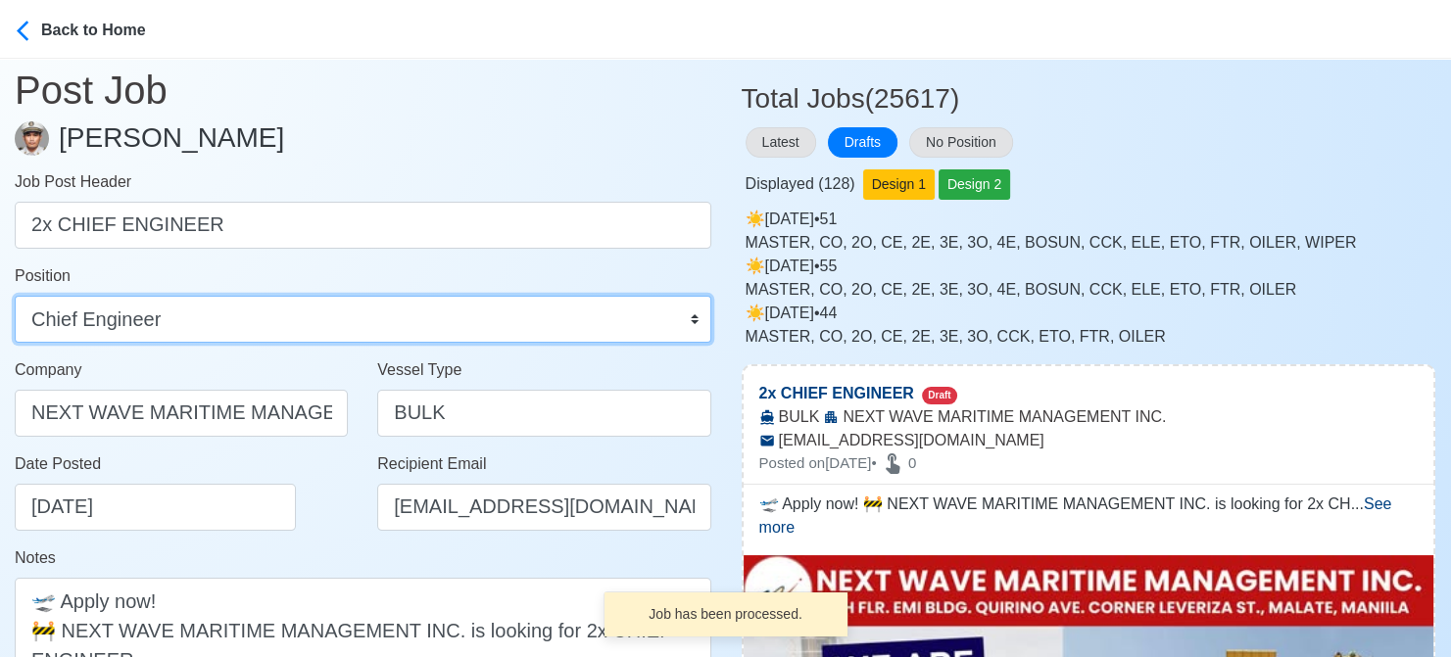
scroll to position [392, 0]
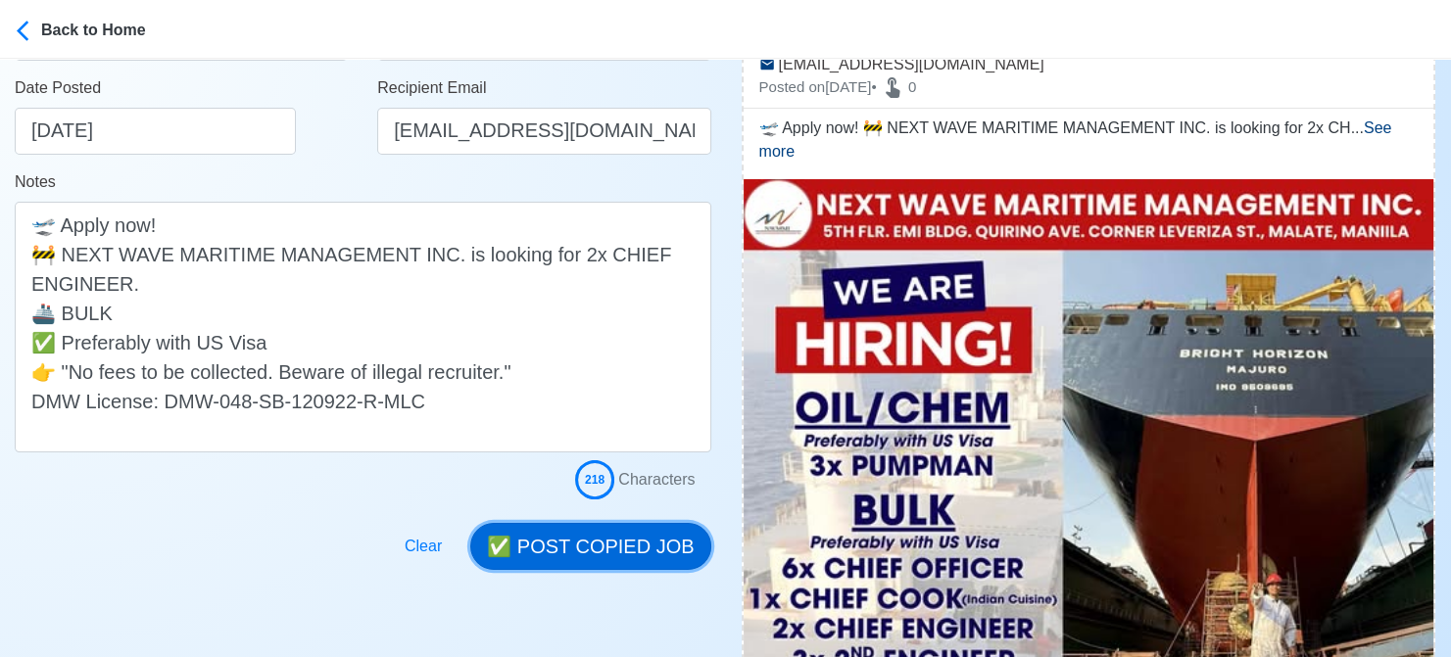
click at [594, 548] on button "✅ POST COPIED JOB" at bounding box center [590, 546] width 240 height 47
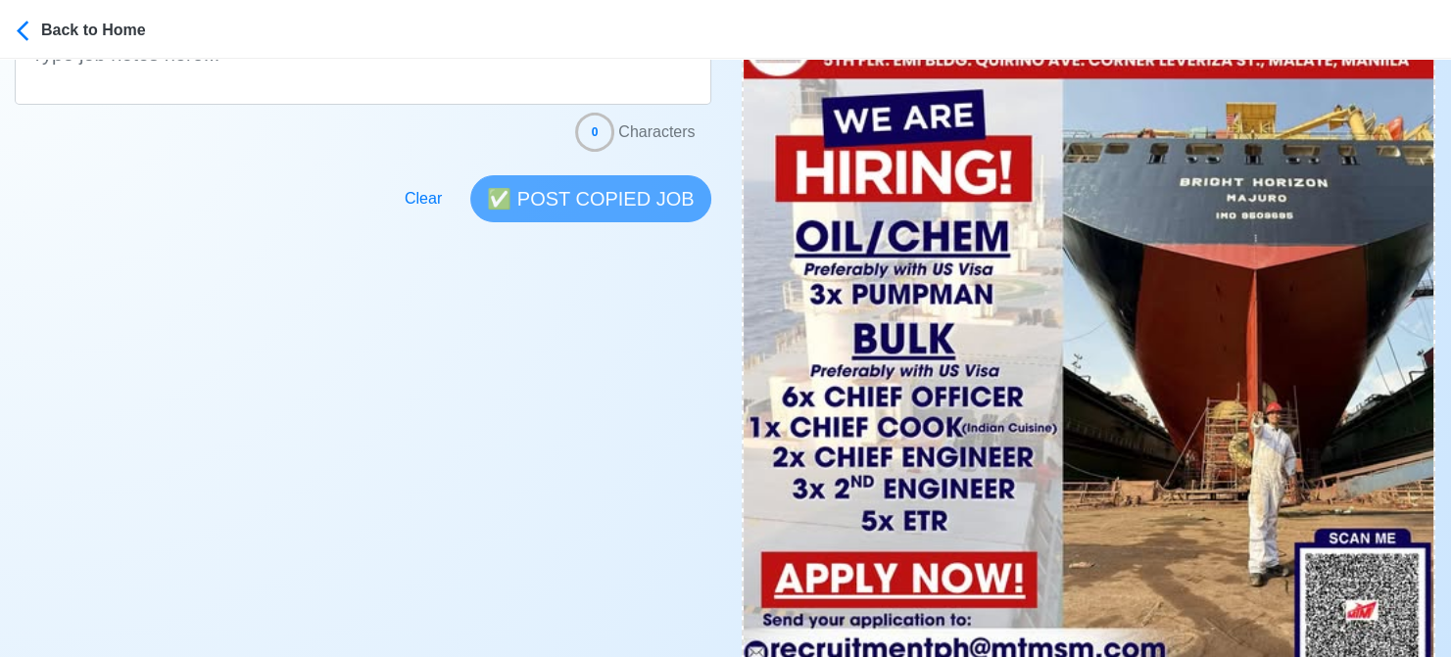
scroll to position [686, 0]
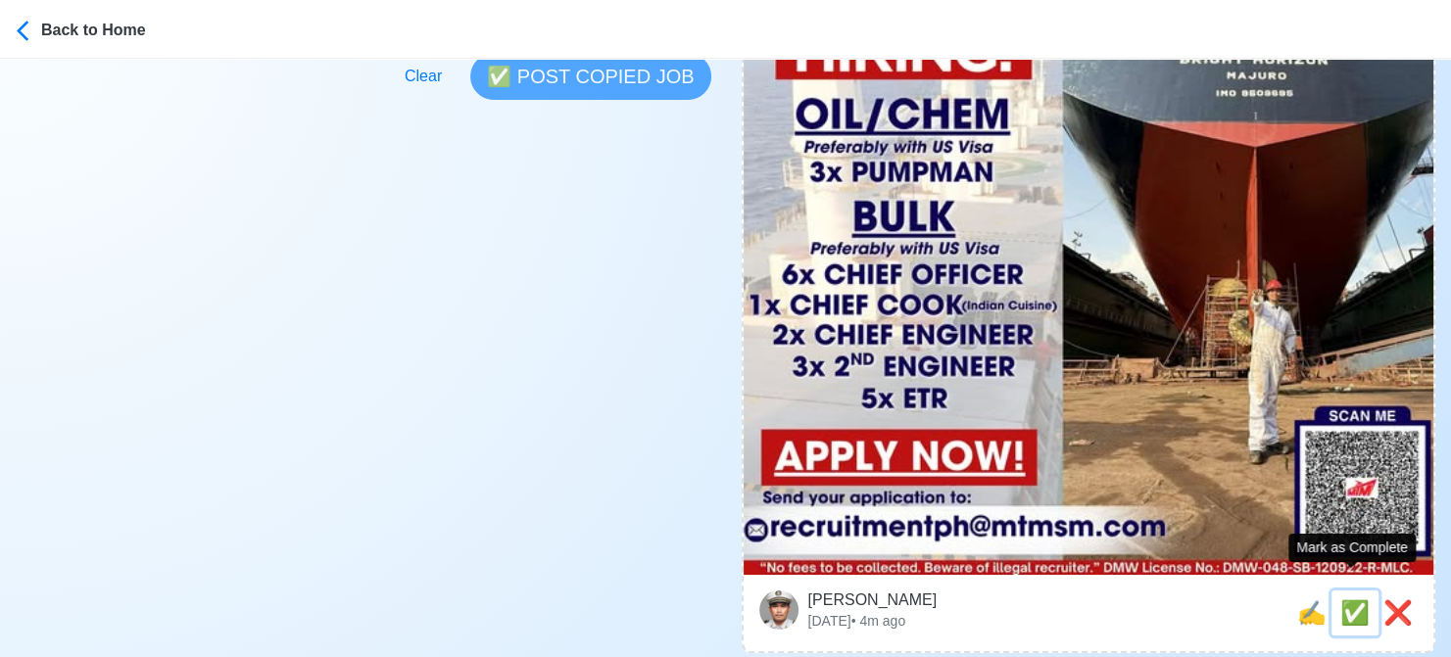
click at [1344, 600] on span "✅" at bounding box center [1354, 613] width 29 height 26
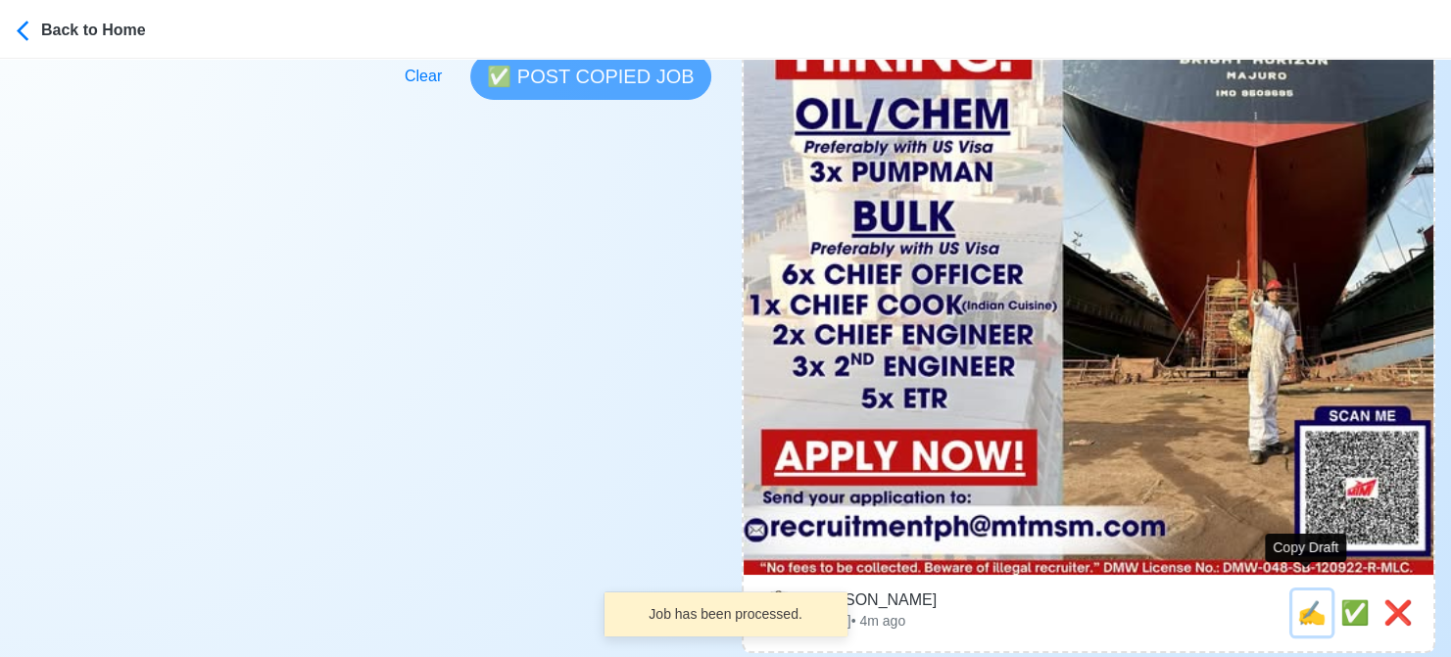
click at [1300, 600] on span "✍️" at bounding box center [1311, 613] width 29 height 26
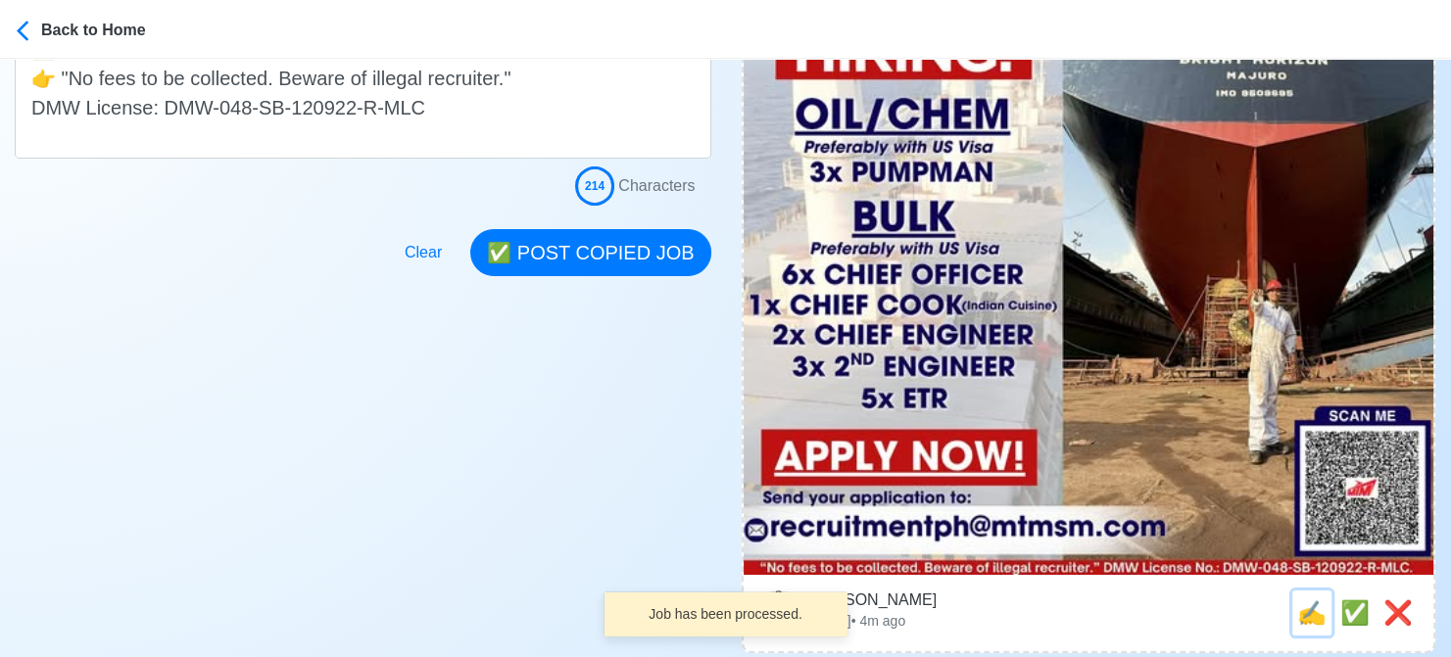
scroll to position [0, 0]
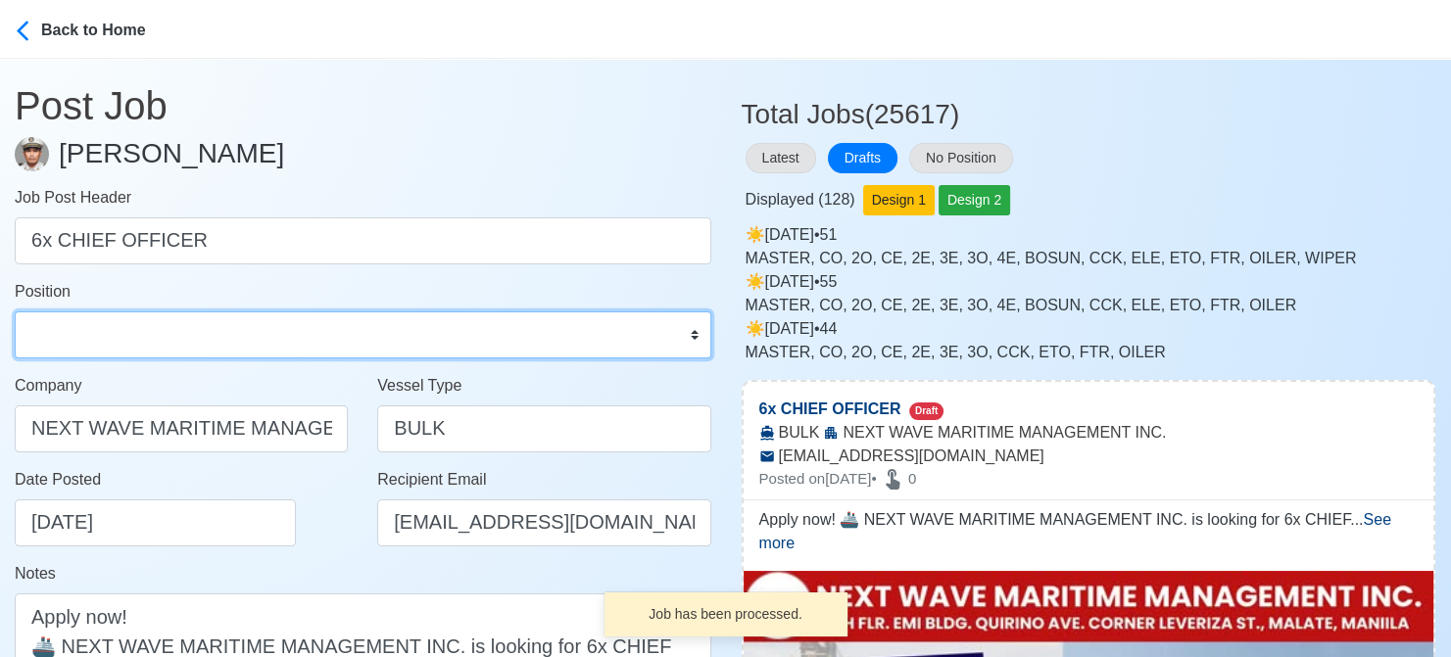
click at [181, 338] on select "Master Chief Officer 2nd Officer 3rd Officer Junior Officer Chief Engineer 2nd …" at bounding box center [363, 335] width 697 height 47
click at [15, 312] on select "Master Chief Officer 2nd Officer 3rd Officer Junior Officer Chief Engineer 2nd …" at bounding box center [363, 335] width 697 height 47
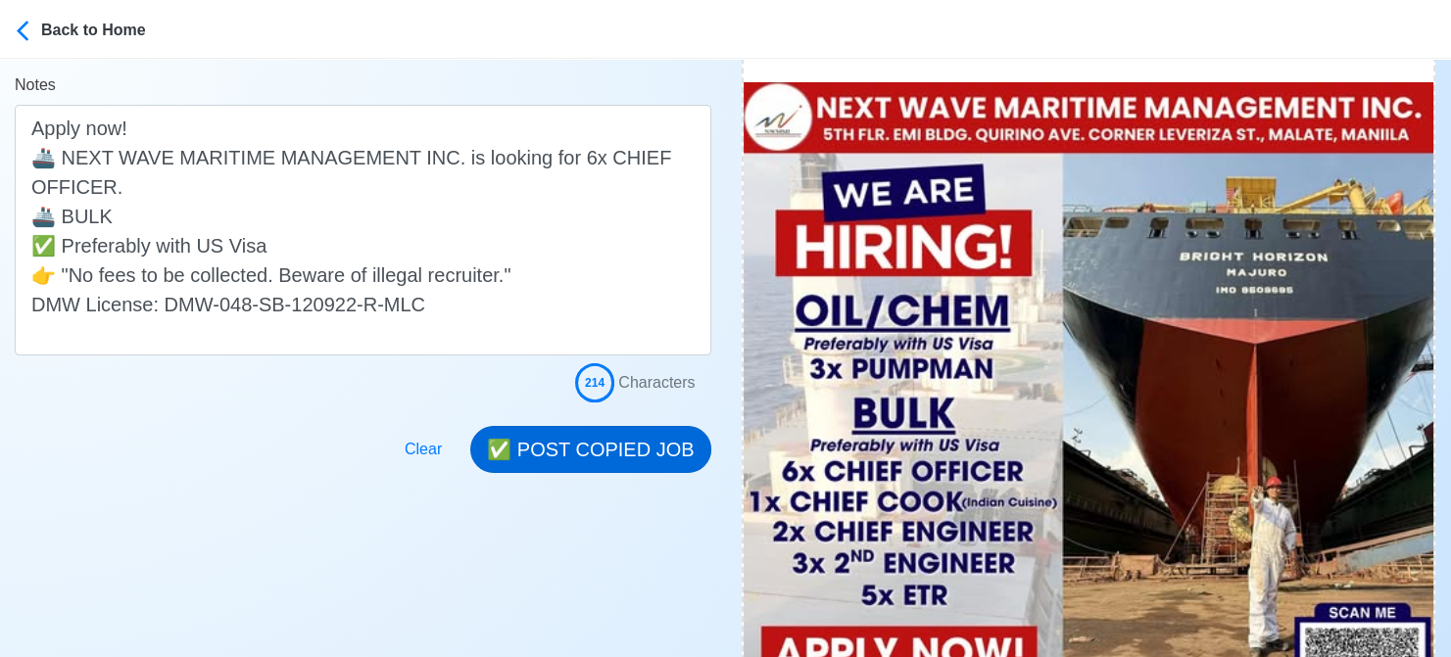
scroll to position [490, 0]
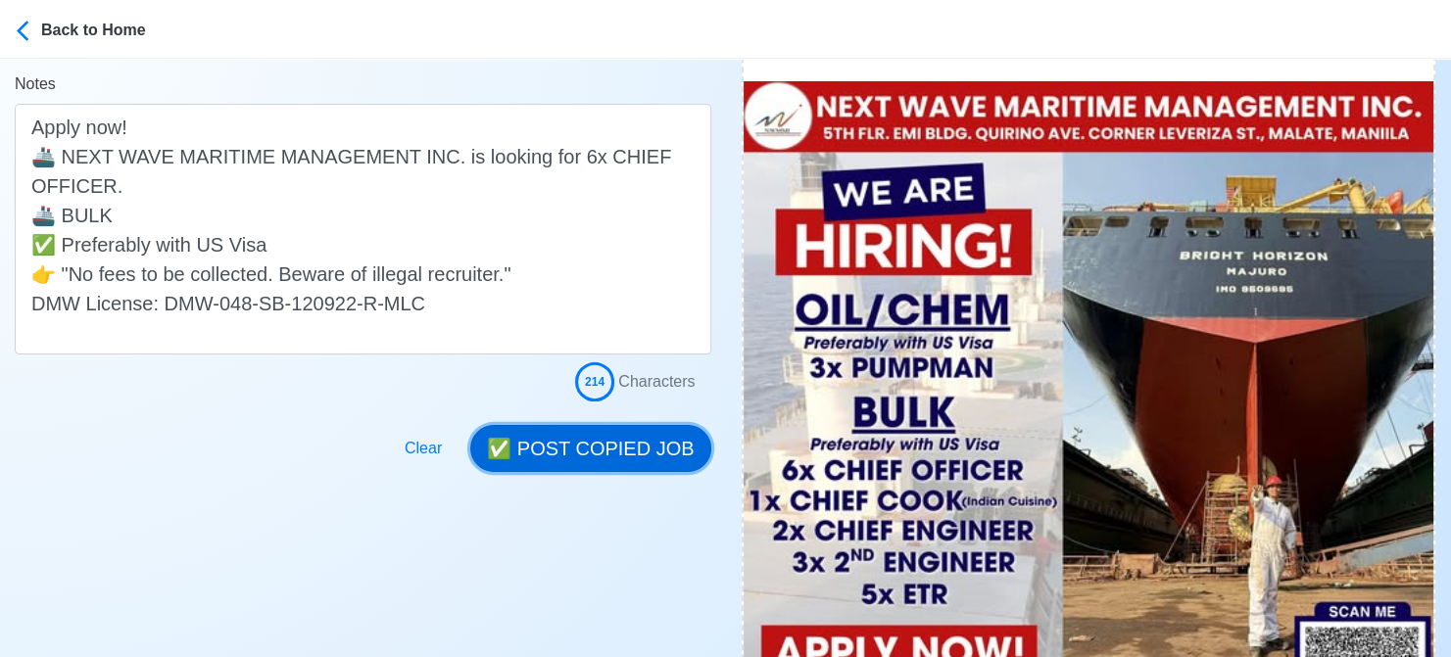
click at [596, 450] on button "✅ POST COPIED JOB" at bounding box center [590, 448] width 240 height 47
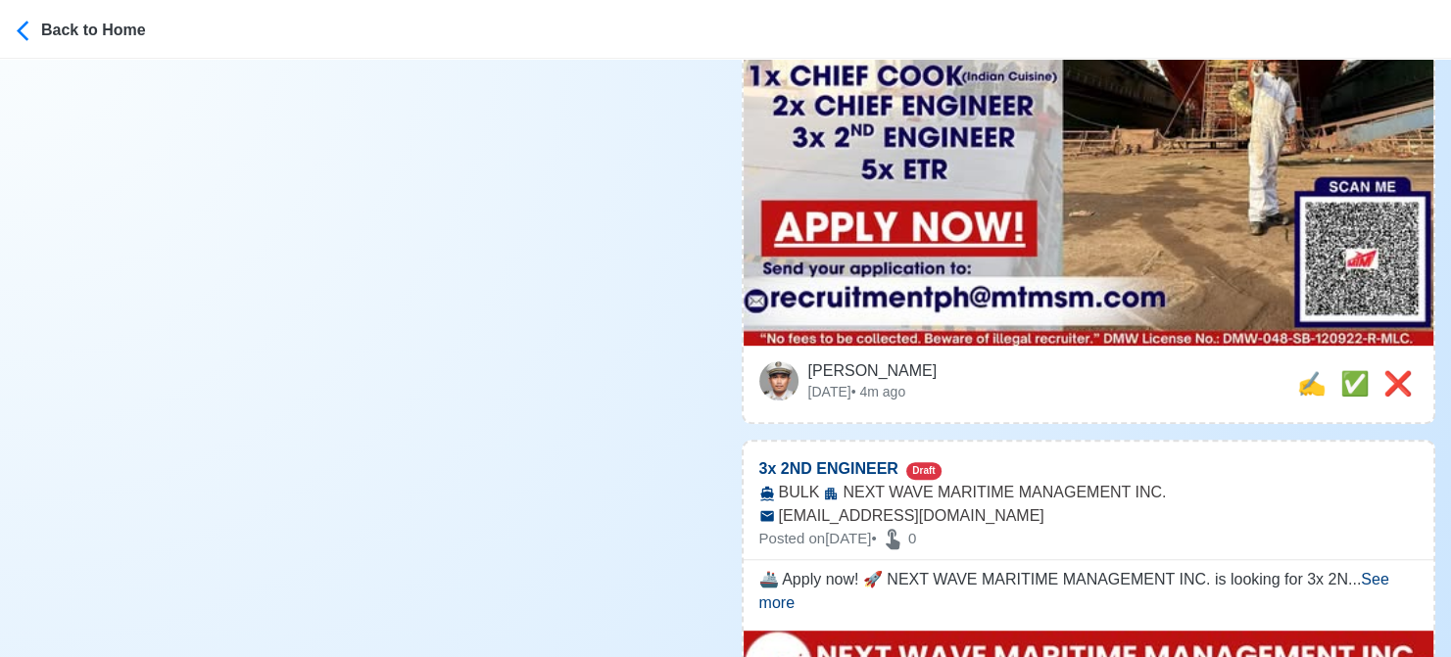
scroll to position [980, 0]
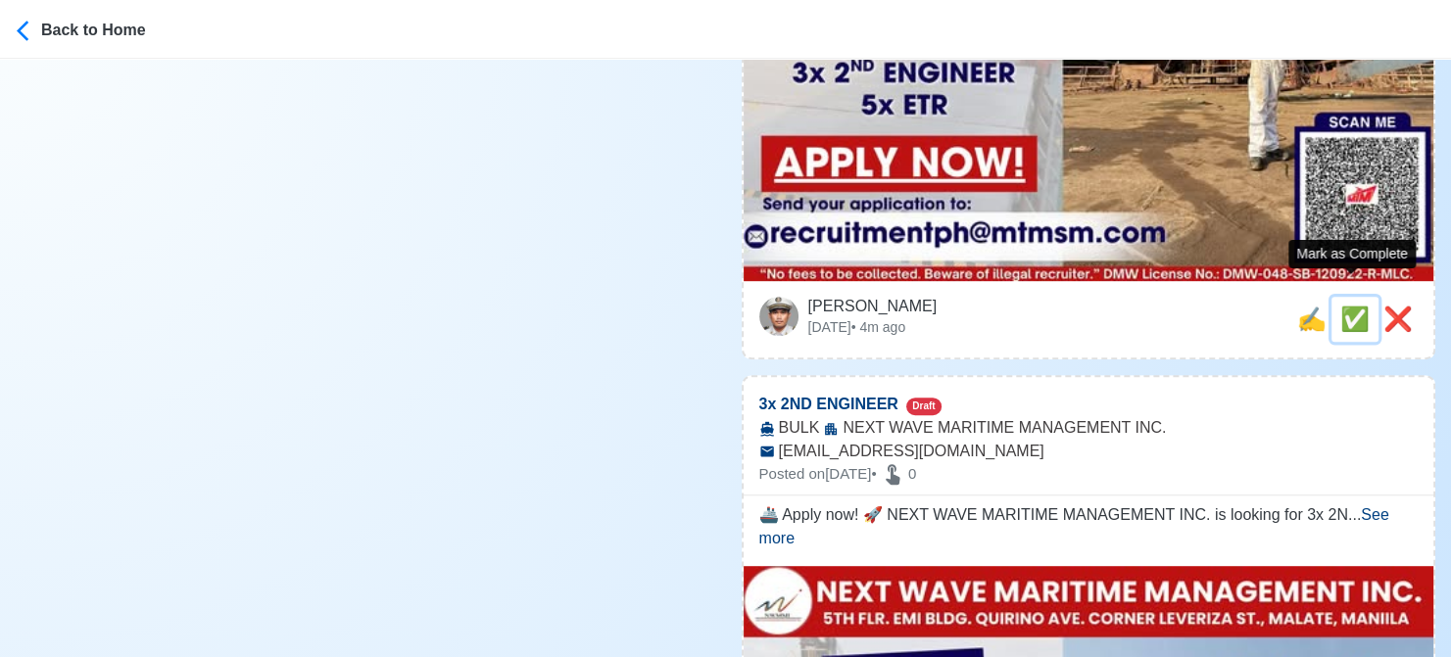
click at [1345, 306] on span "✅" at bounding box center [1354, 319] width 29 height 26
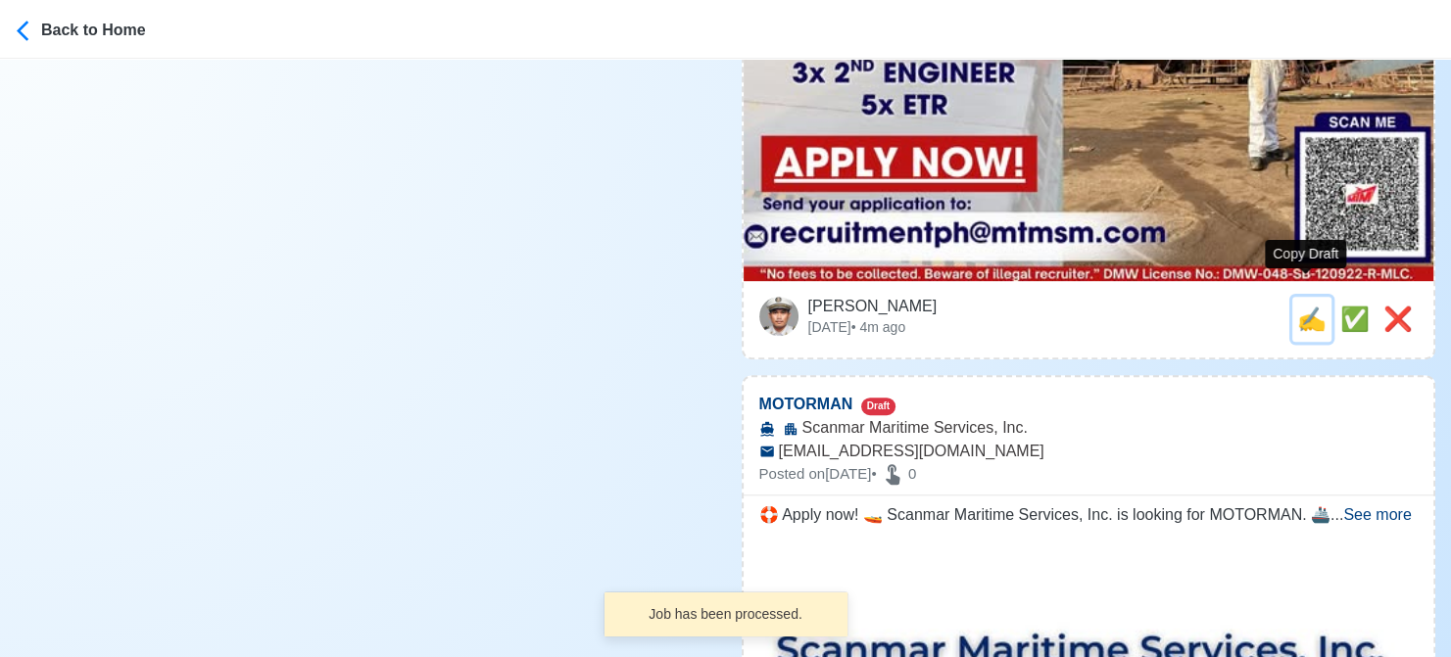
click at [1297, 306] on span "✍️" at bounding box center [1311, 319] width 29 height 26
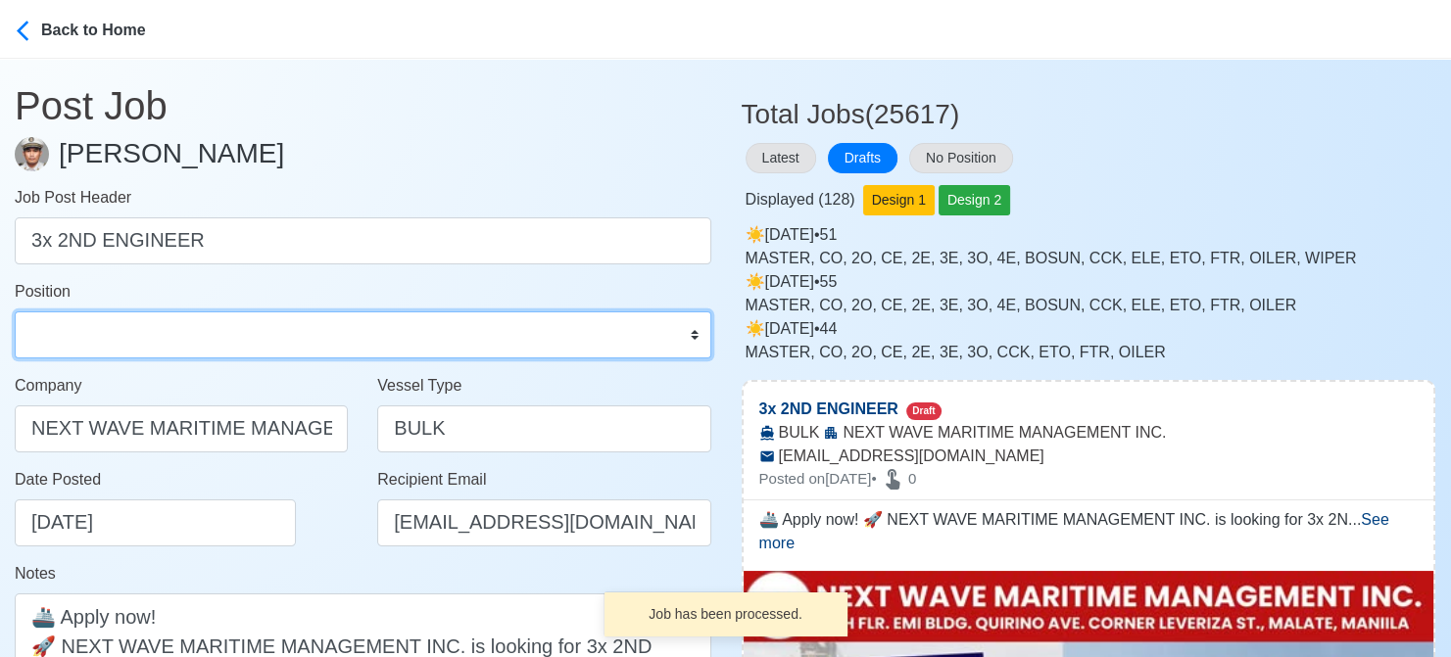
click at [188, 333] on select "Master Chief Officer 2nd Officer 3rd Officer Junior Officer Chief Engineer 2nd …" at bounding box center [363, 335] width 697 height 47
click at [15, 312] on select "Master Chief Officer 2nd Officer 3rd Officer Junior Officer Chief Engineer 2nd …" at bounding box center [363, 335] width 697 height 47
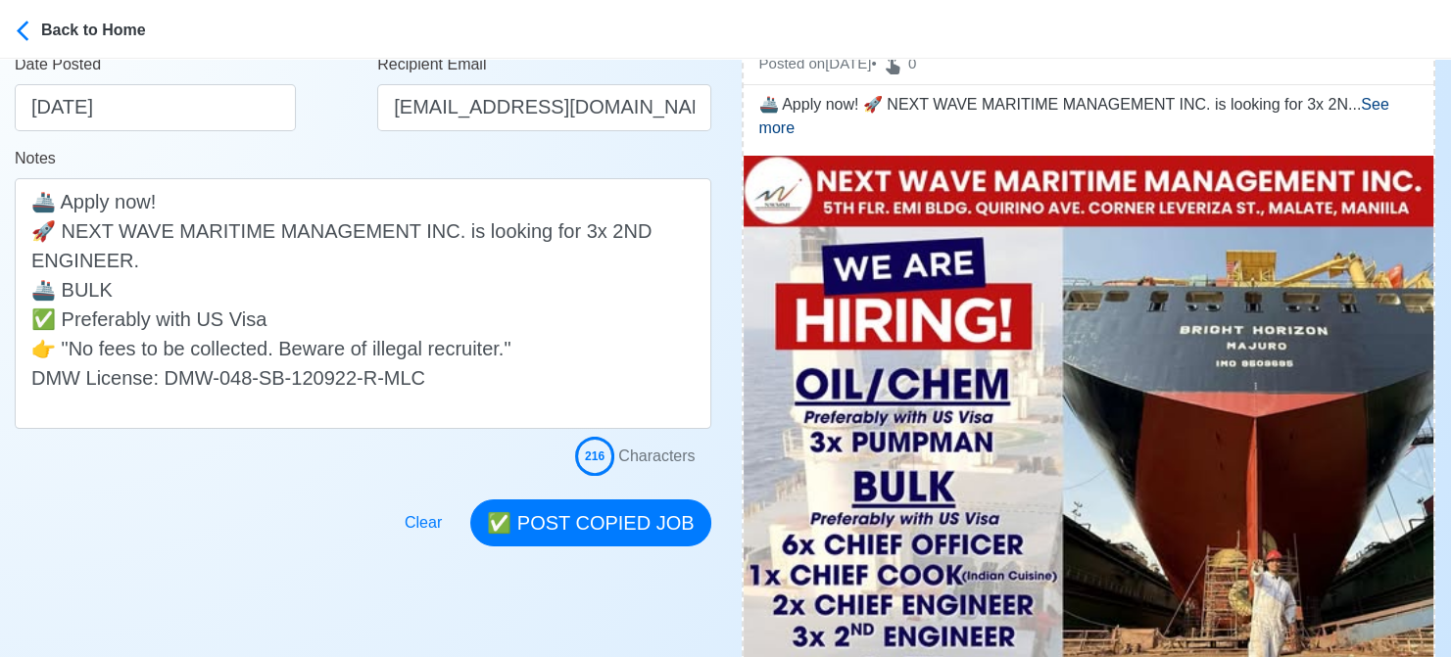
scroll to position [490, 0]
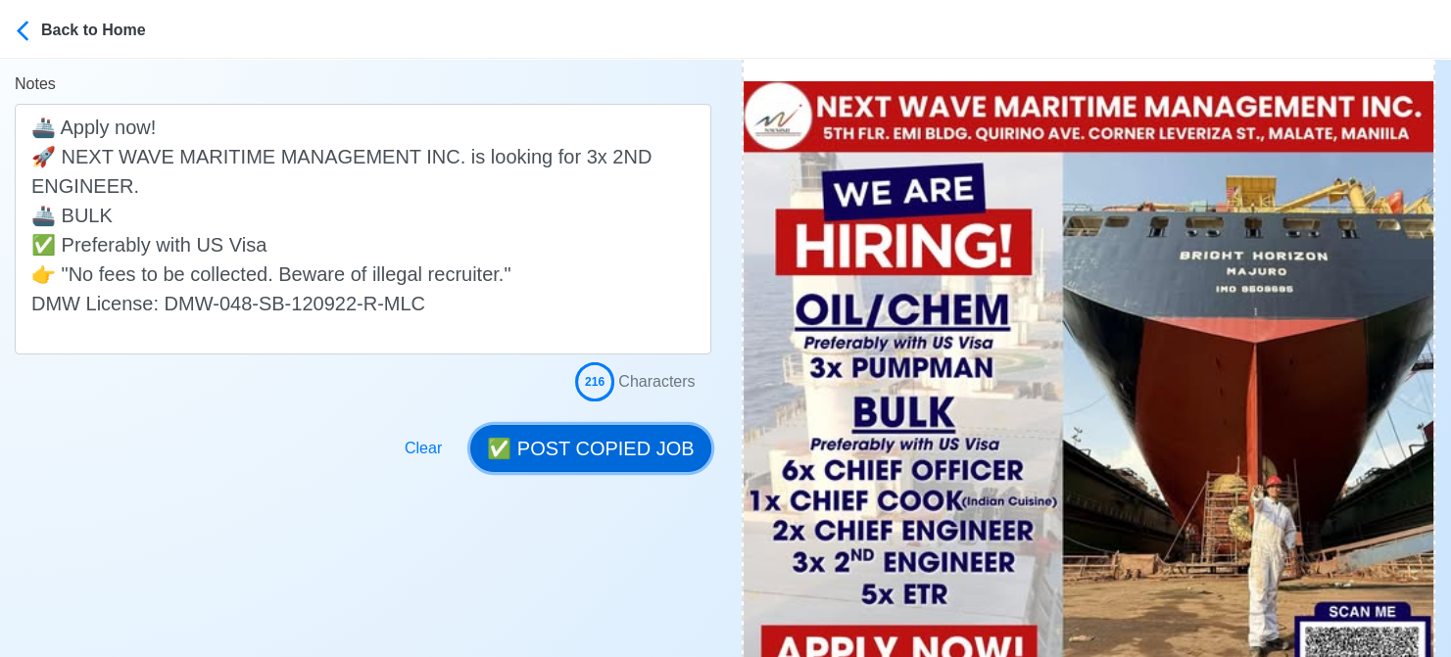
click at [610, 448] on button "✅ POST COPIED JOB" at bounding box center [590, 448] width 240 height 47
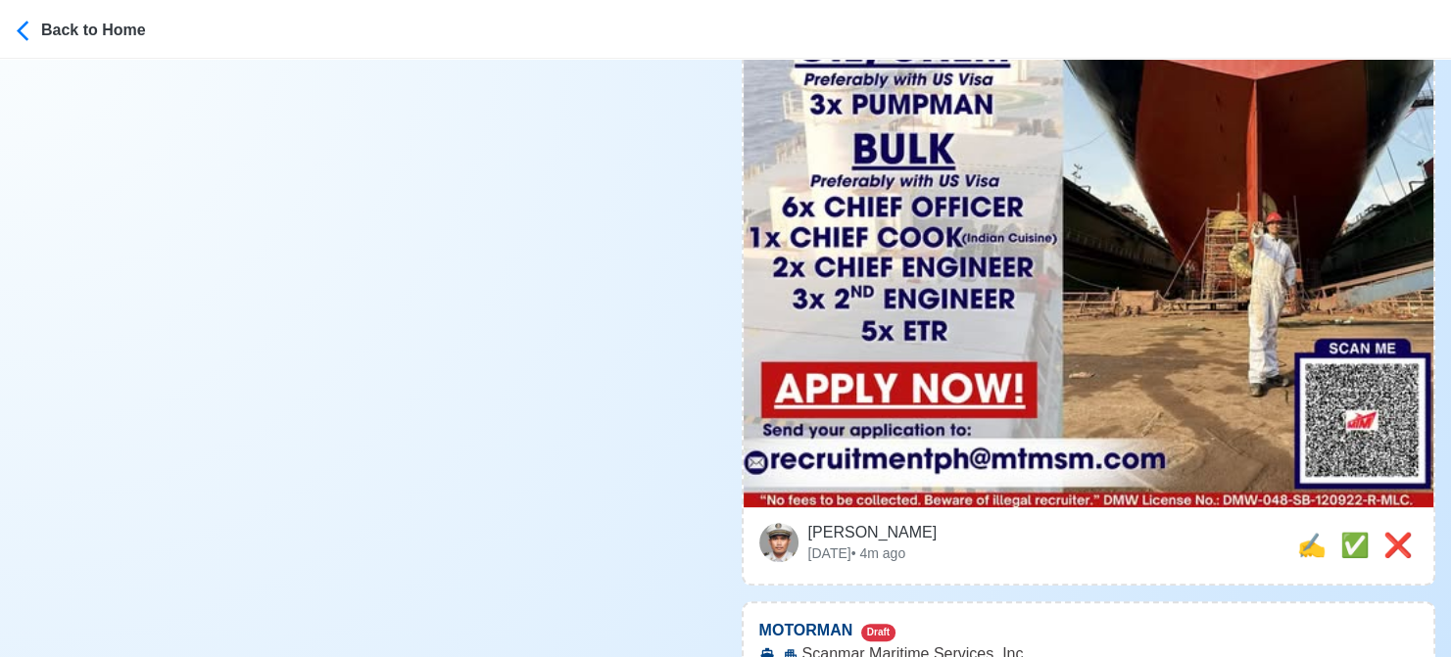
scroll to position [784, 0]
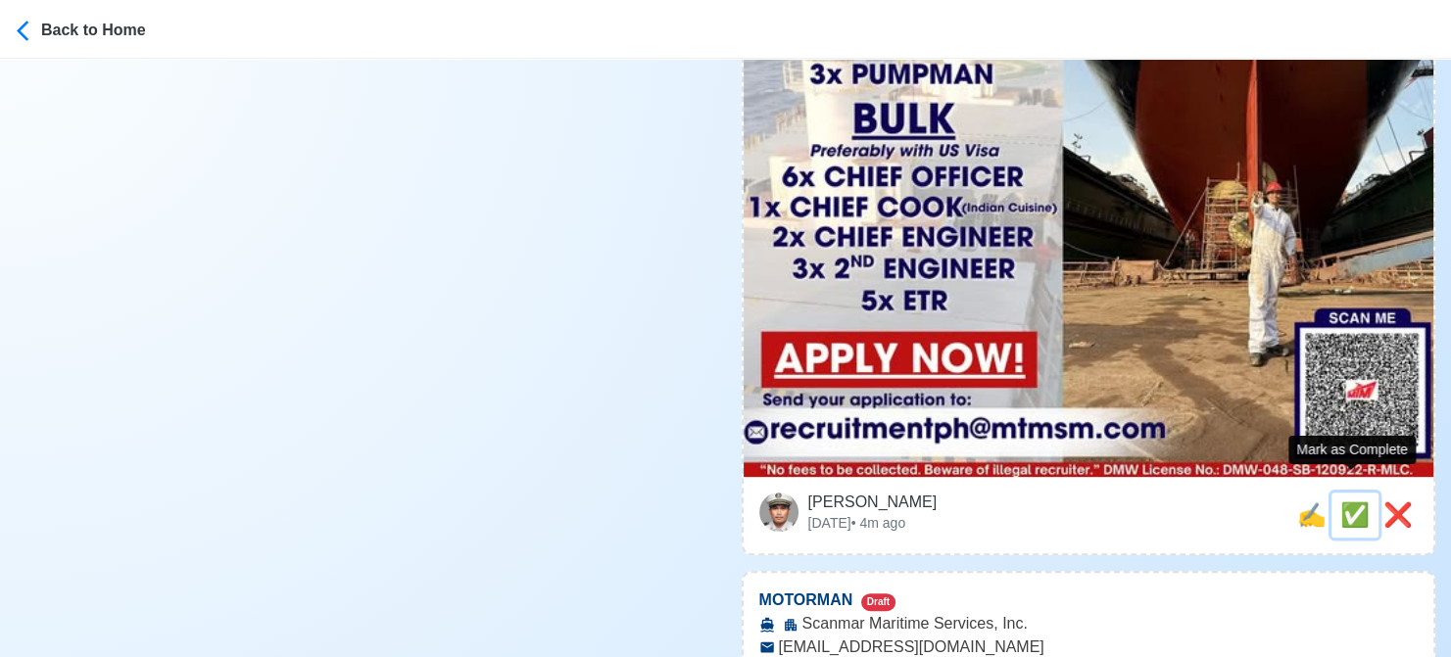
click at [1347, 502] on span "✅" at bounding box center [1354, 515] width 29 height 26
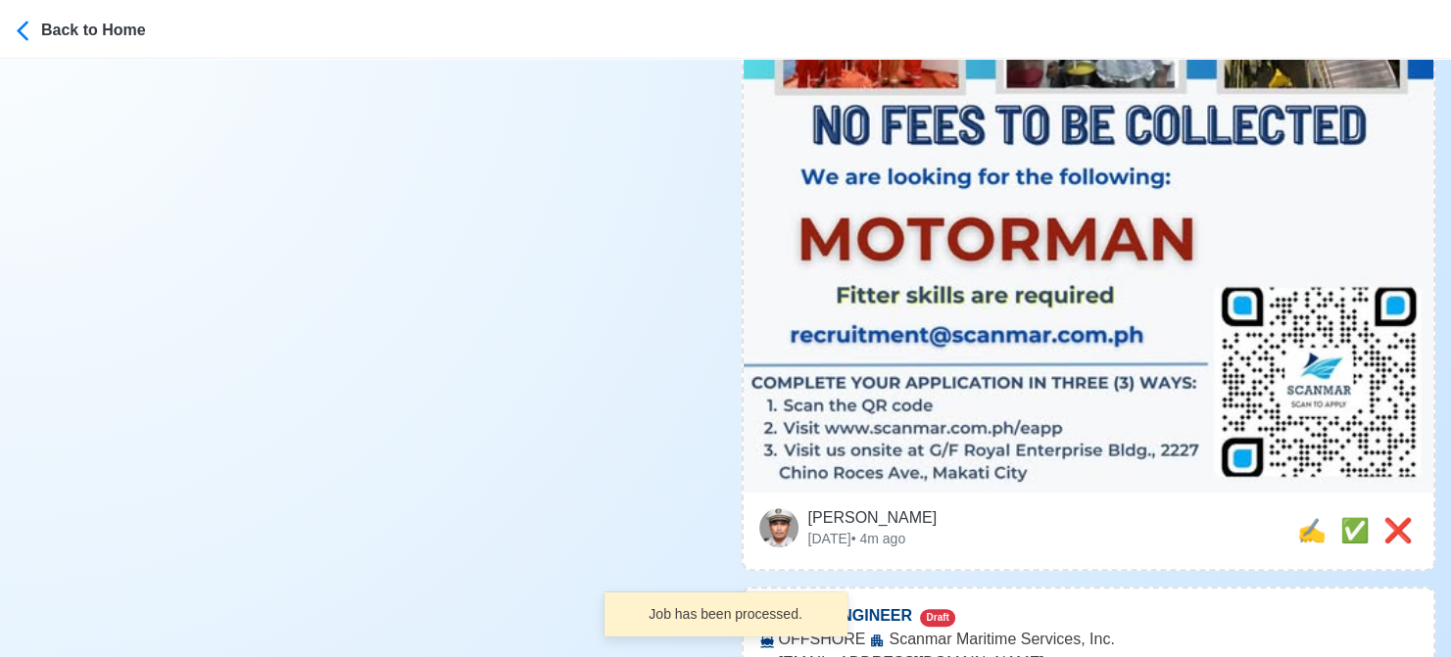
scroll to position [1176, 0]
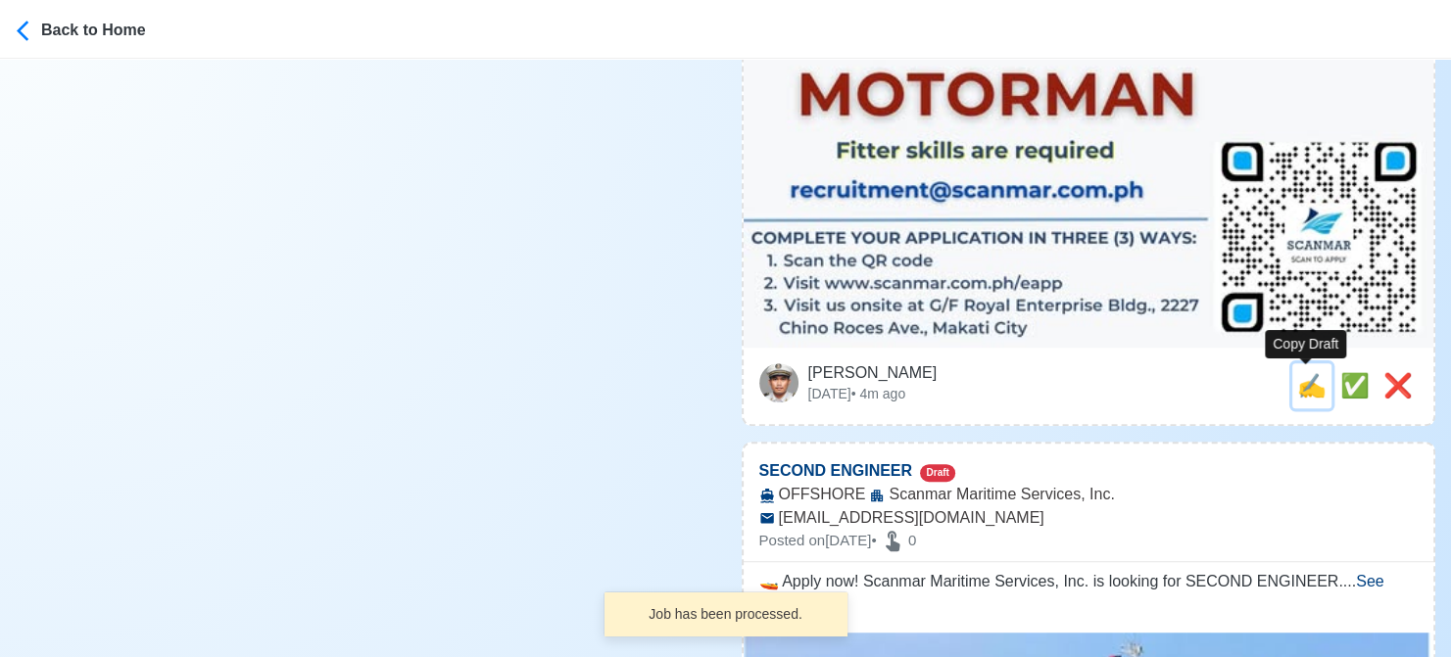
click at [1301, 390] on span "✍️" at bounding box center [1311, 385] width 29 height 26
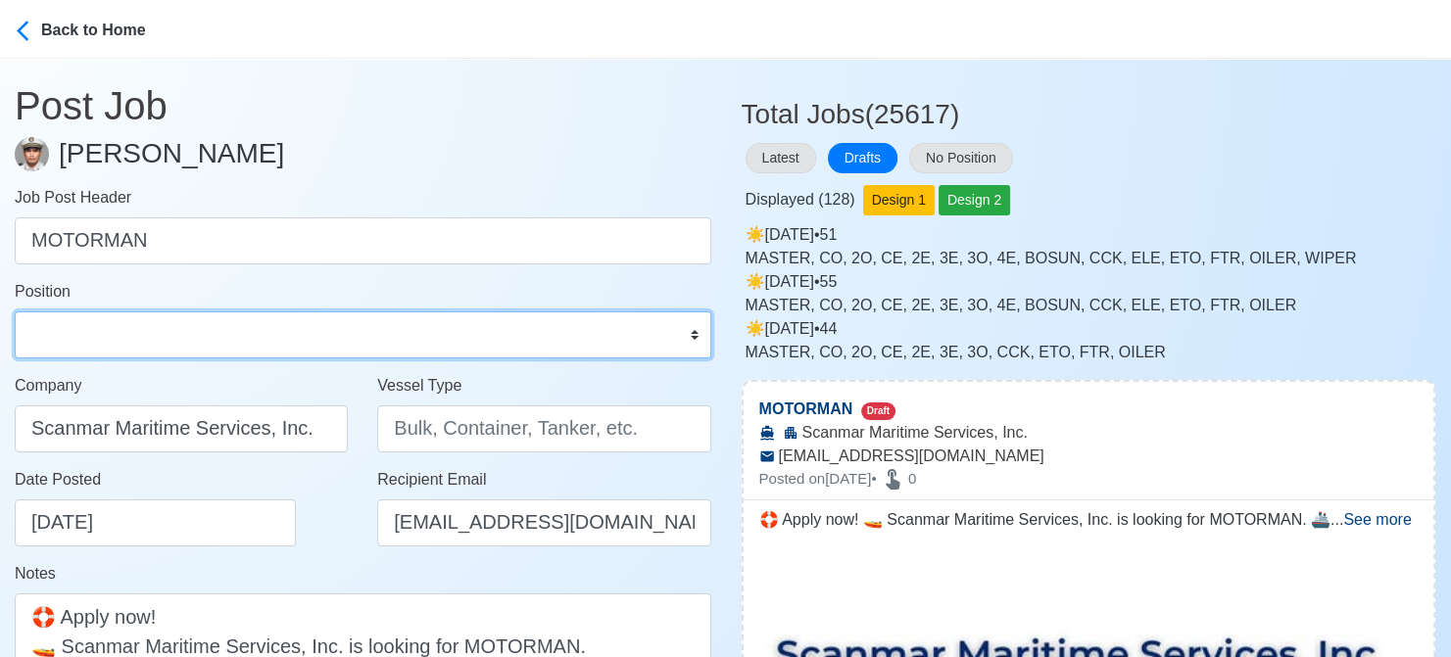
click at [162, 333] on select "Master Chief Officer 2nd Officer 3rd Officer Junior Officer Chief Engineer 2nd …" at bounding box center [363, 335] width 697 height 47
click at [15, 312] on select "Master Chief Officer 2nd Officer 3rd Officer Junior Officer Chief Engineer 2nd …" at bounding box center [363, 335] width 697 height 47
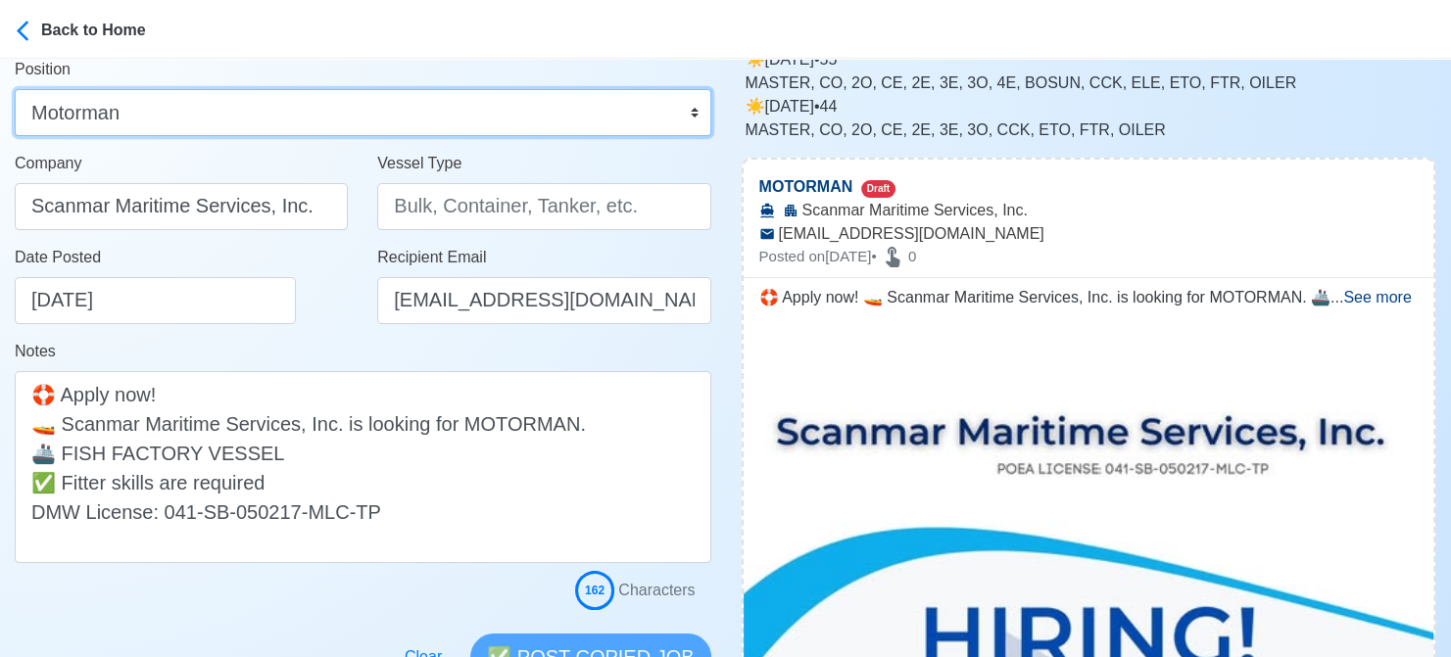
scroll to position [196, 0]
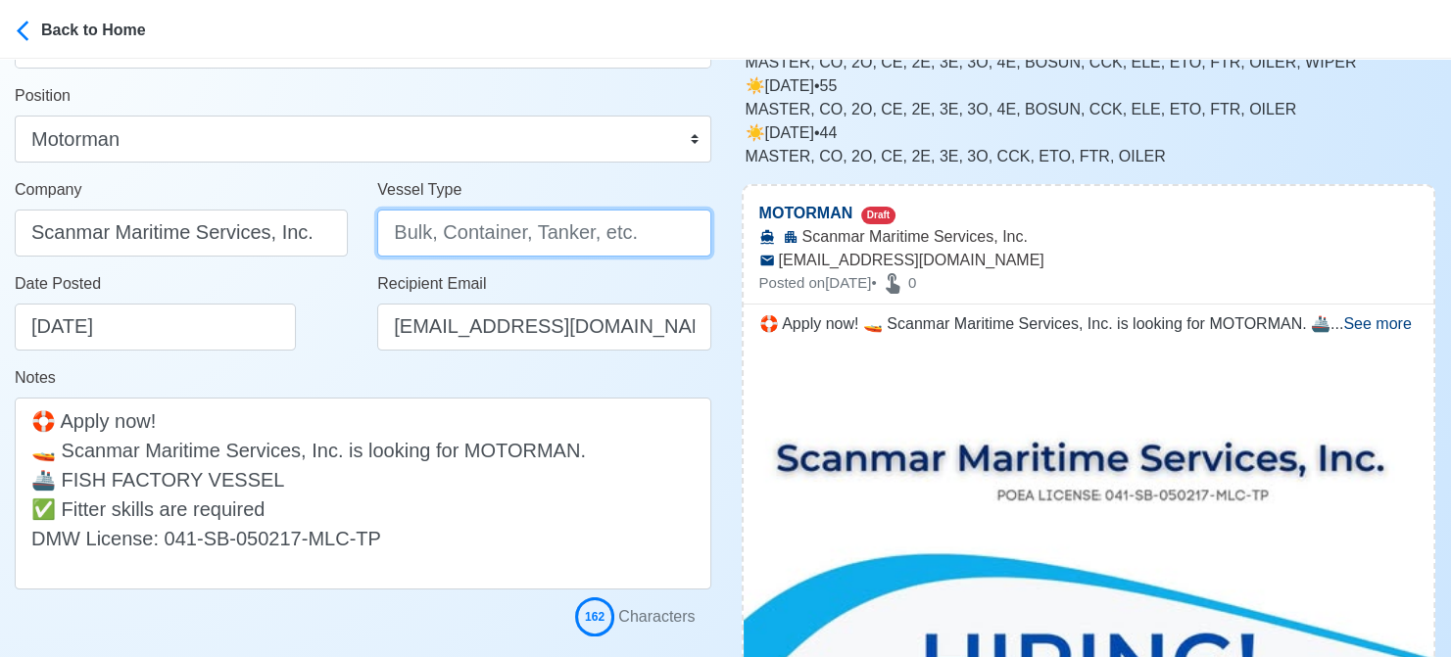
click at [498, 242] on input "Vessel Type" at bounding box center [543, 233] width 333 height 47
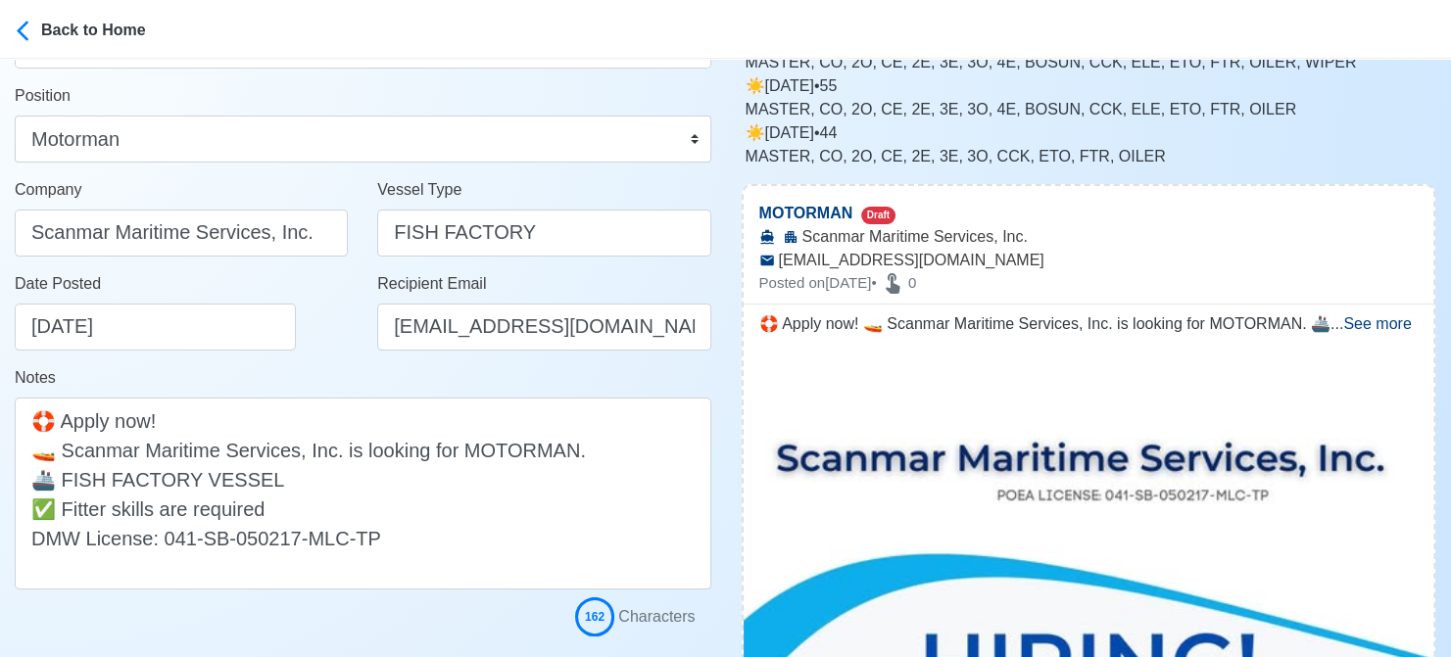
click at [302, 333] on div "Date Posted 08/16/2025" at bounding box center [187, 311] width 344 height 78
click at [334, 362] on div "Date Posted 08/16/2025" at bounding box center [181, 319] width 363 height 94
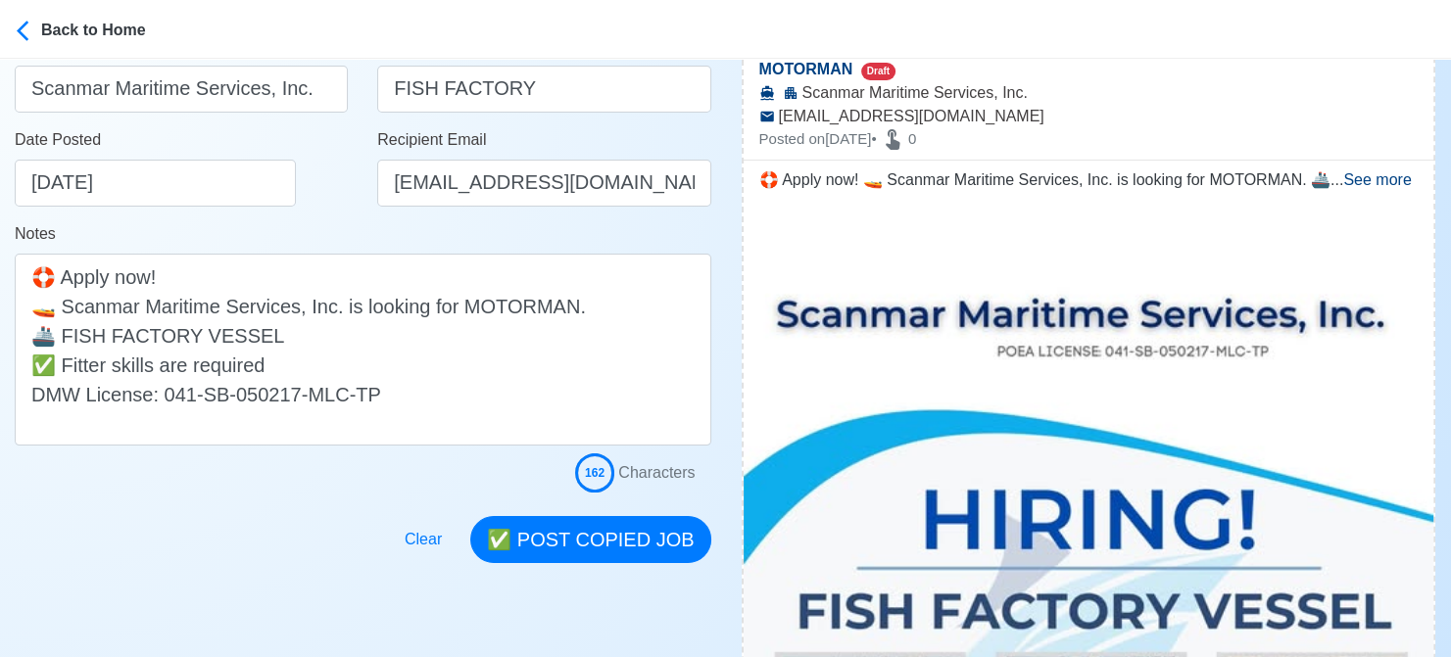
scroll to position [490, 0]
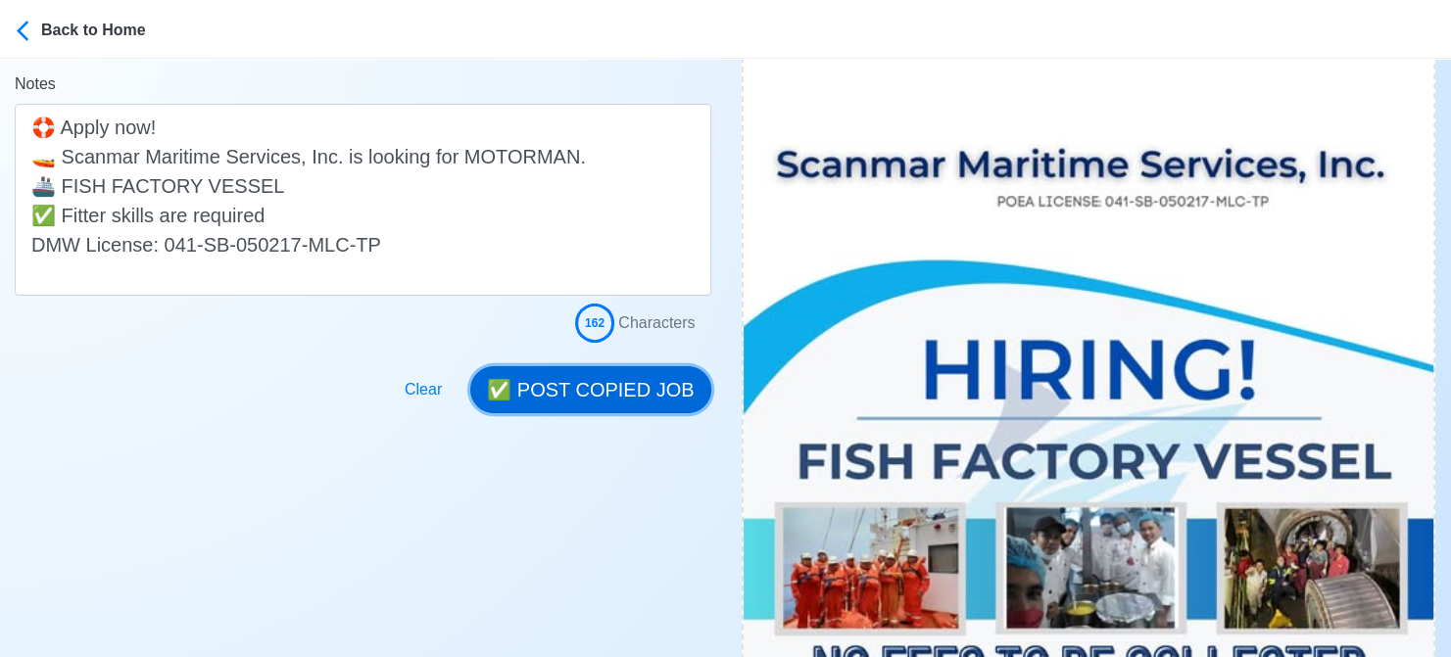
click at [638, 381] on button "✅ POST COPIED JOB" at bounding box center [590, 389] width 240 height 47
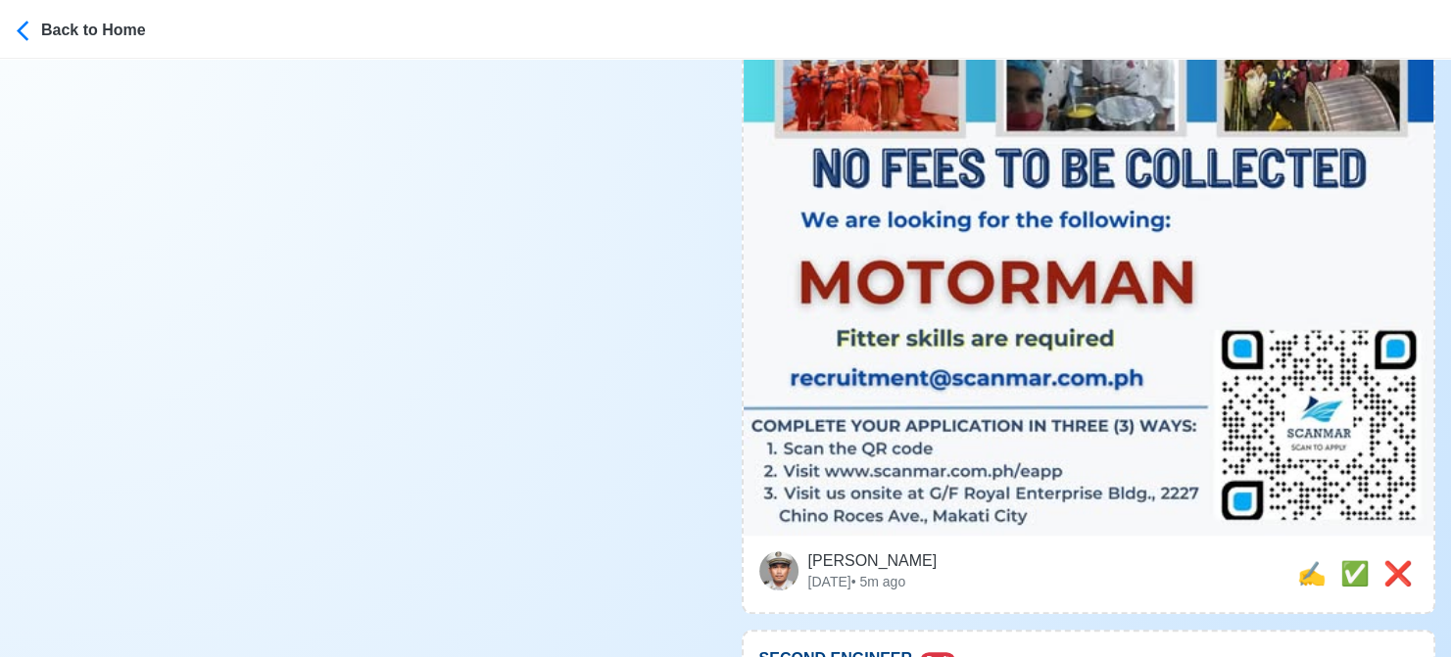
scroll to position [1176, 0]
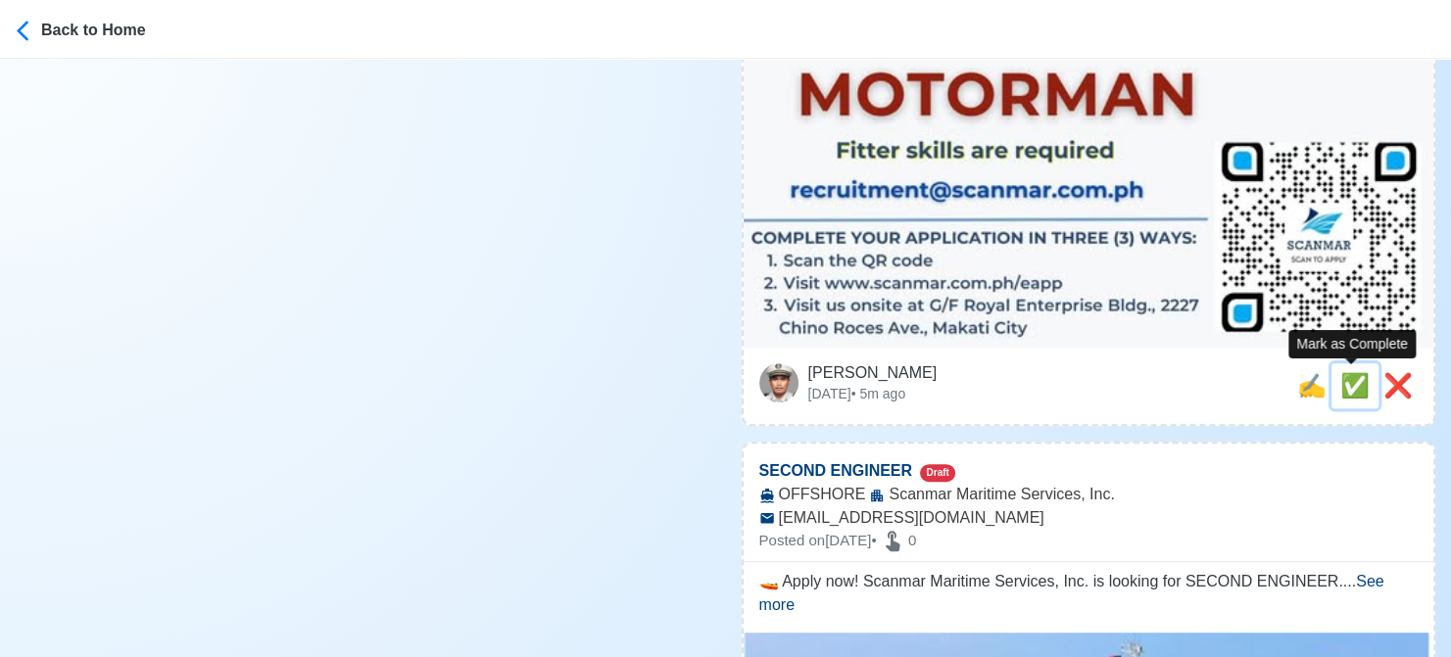
click at [1349, 387] on span "✅" at bounding box center [1354, 385] width 29 height 26
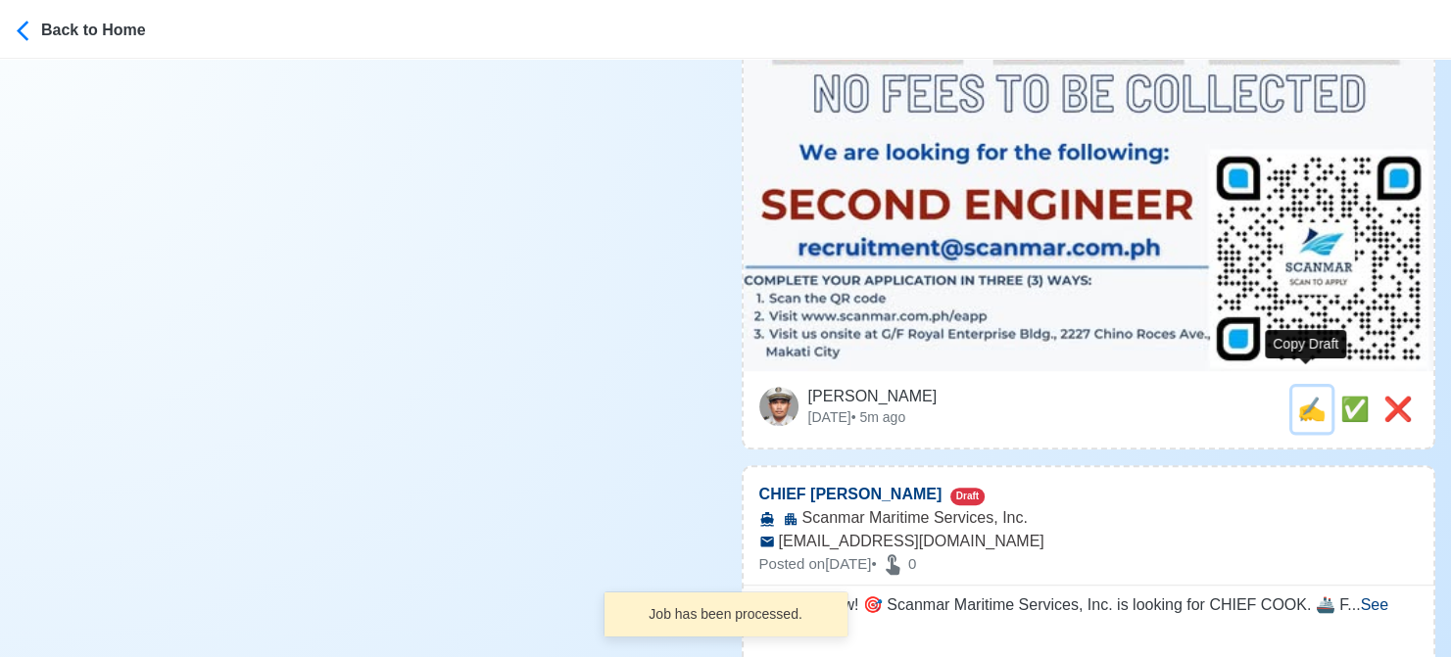
click at [1297, 396] on span "✍️" at bounding box center [1311, 409] width 29 height 26
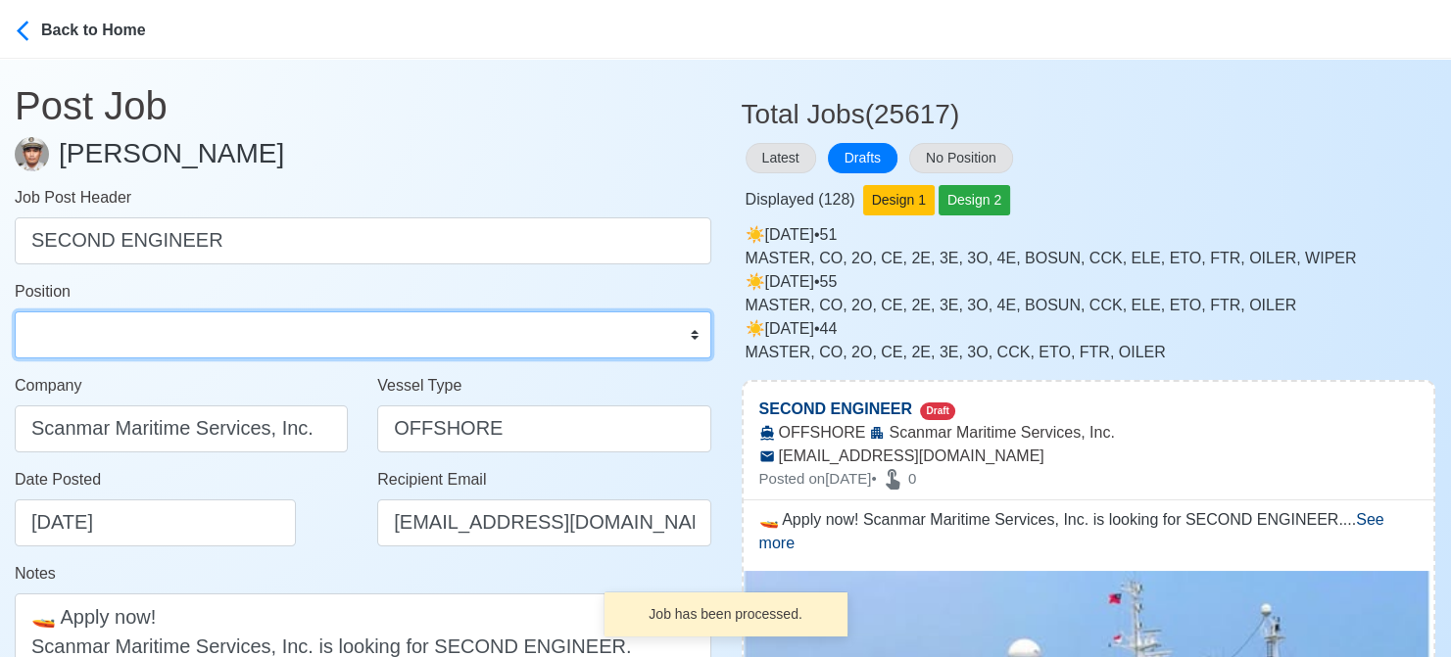
click at [90, 336] on select "Master Chief Officer 2nd Officer 3rd Officer Junior Officer Chief Engineer 2nd …" at bounding box center [363, 335] width 697 height 47
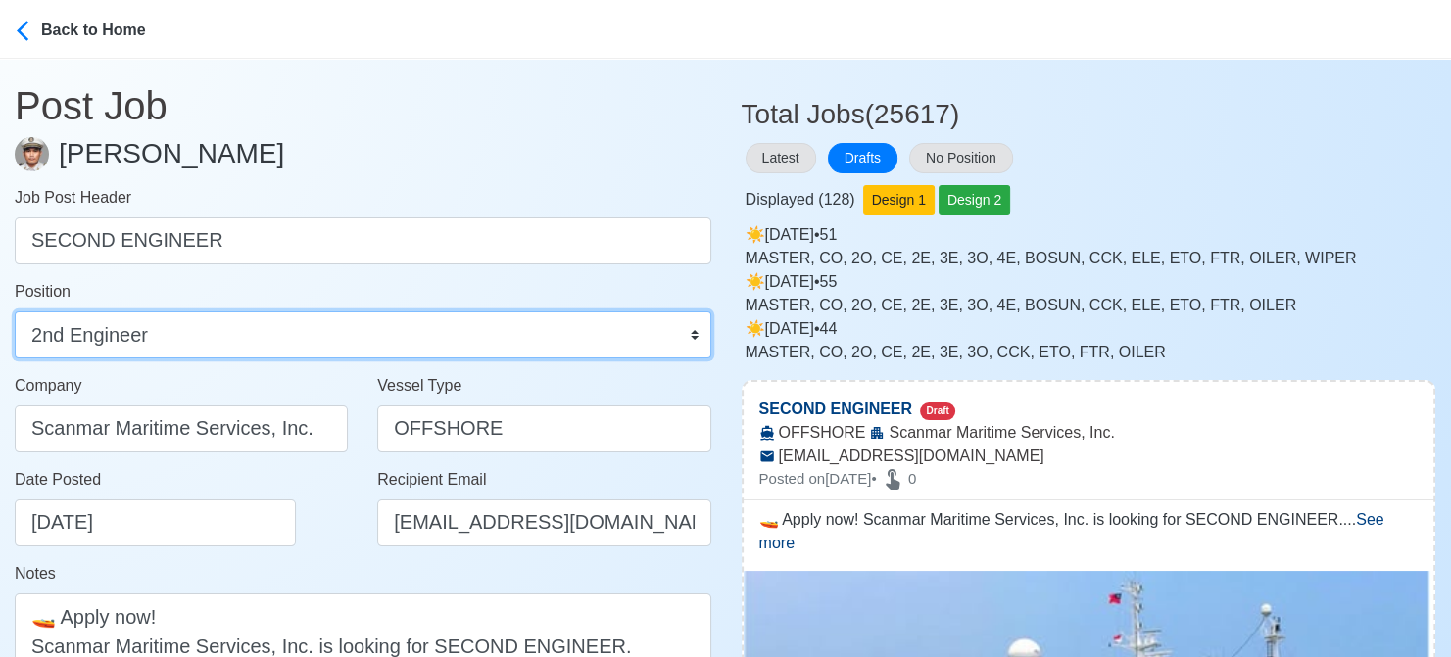
click at [15, 312] on select "Master Chief Officer 2nd Officer 3rd Officer Junior Officer Chief Engineer 2nd …" at bounding box center [363, 335] width 697 height 47
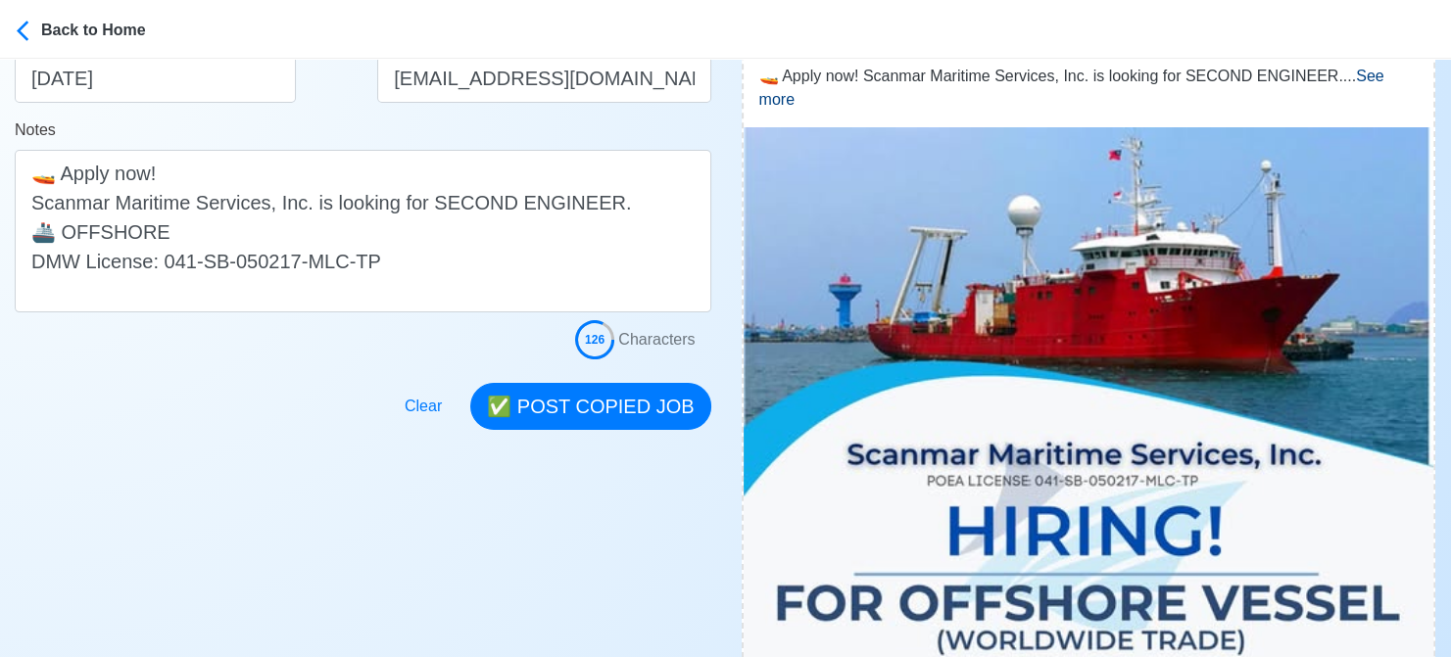
scroll to position [588, 0]
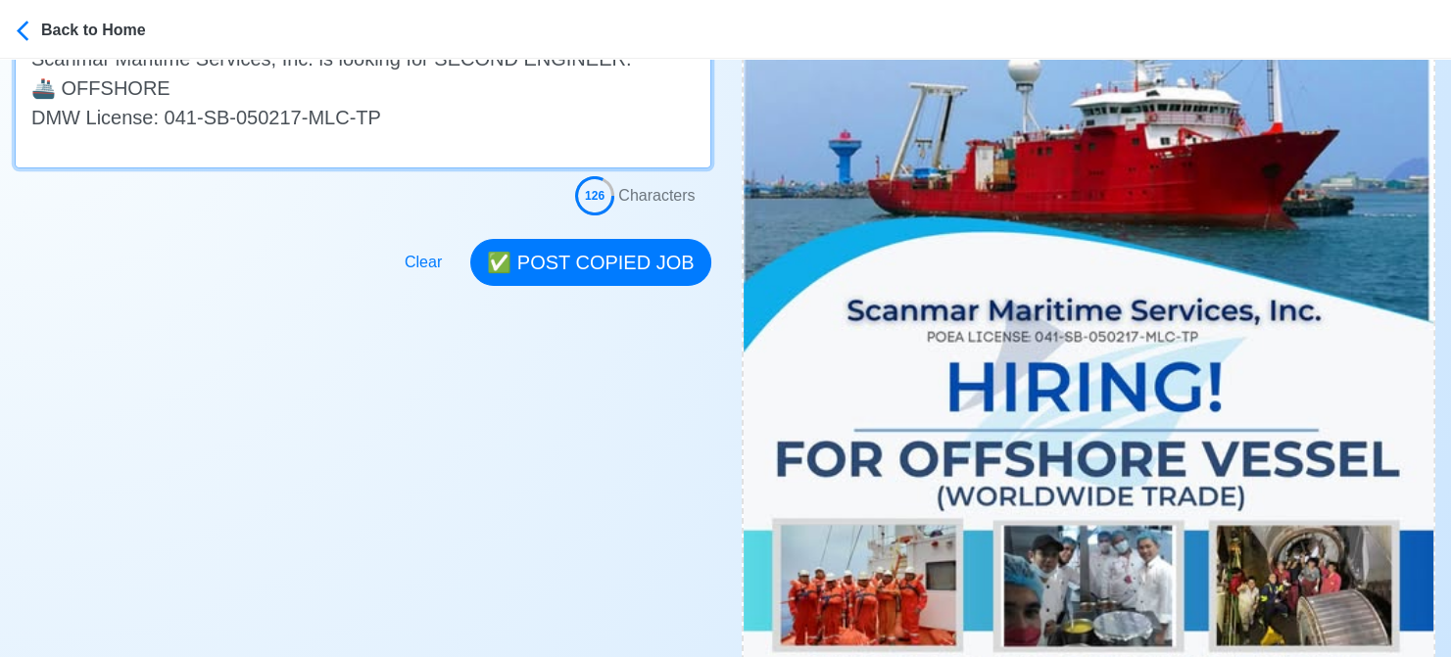
click at [235, 83] on textarea "🚤 Apply now! Scanmar Maritime Services, Inc. is looking for SECOND ENGINEER. 🚢 …" at bounding box center [363, 87] width 697 height 163
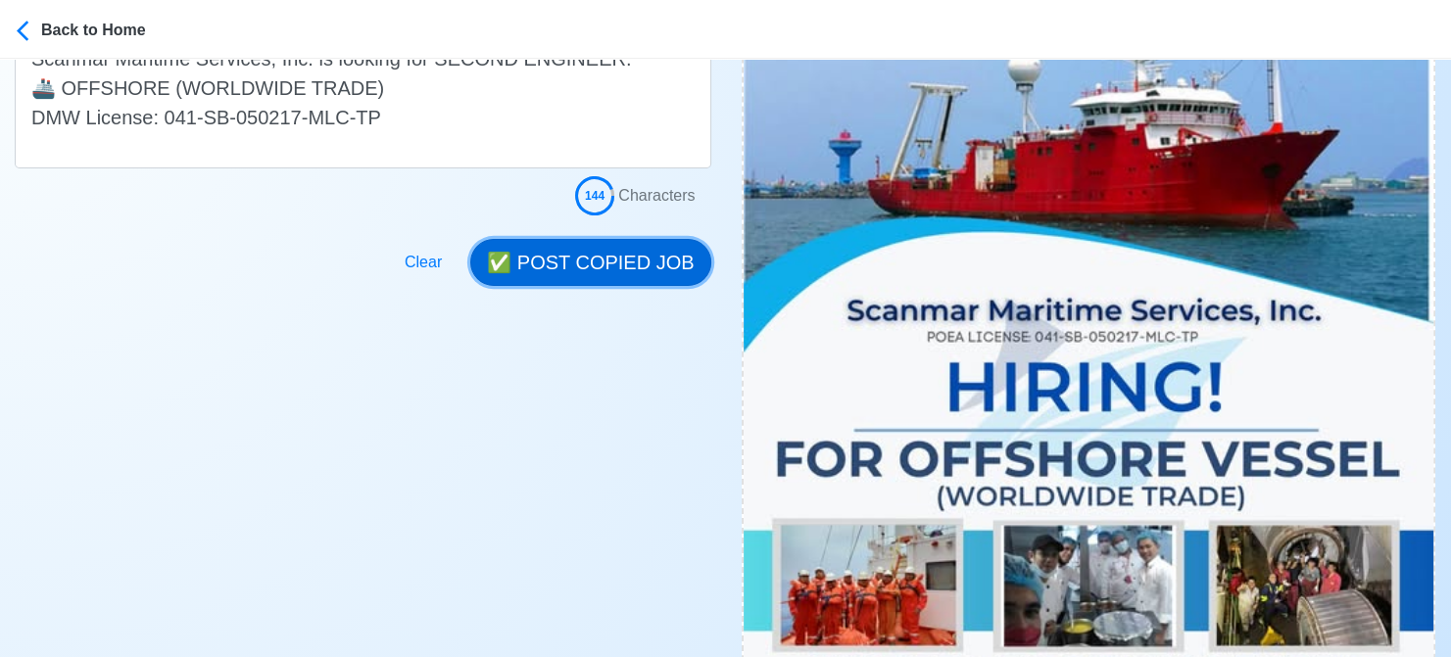
click at [605, 244] on button "✅ POST COPIED JOB" at bounding box center [590, 262] width 240 height 47
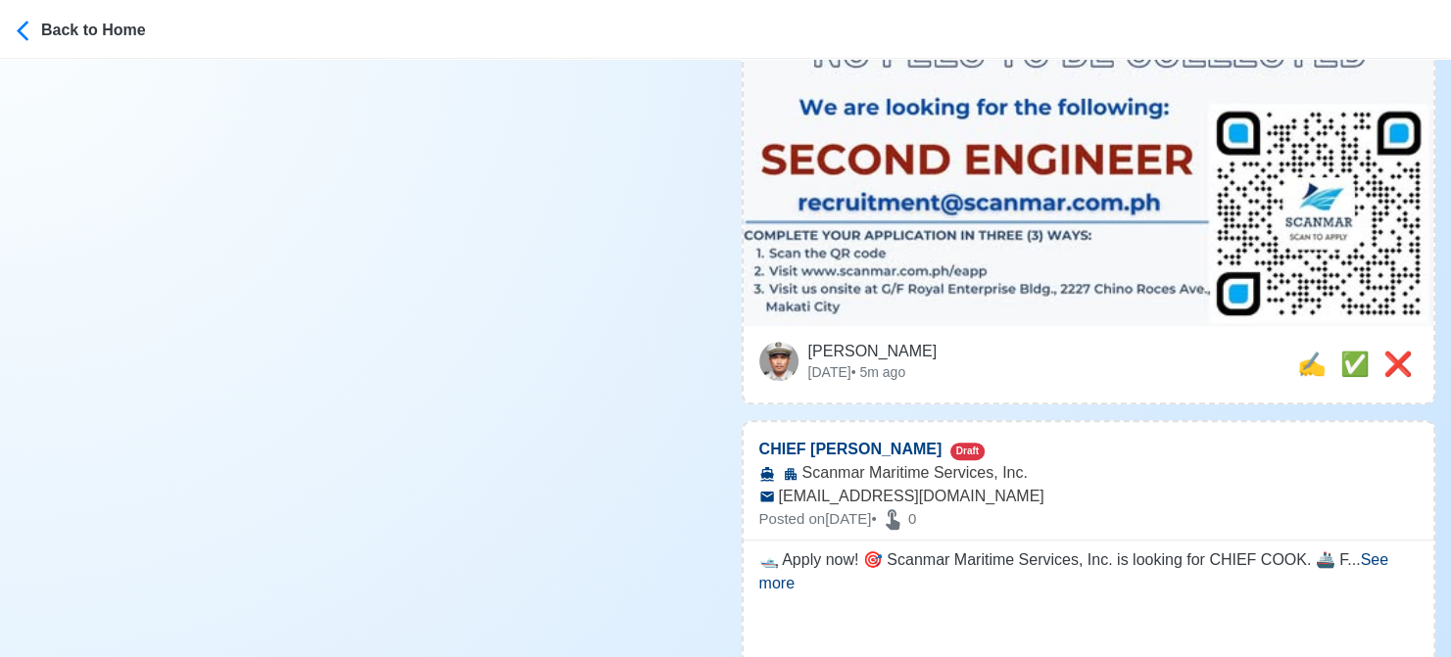
scroll to position [1274, 0]
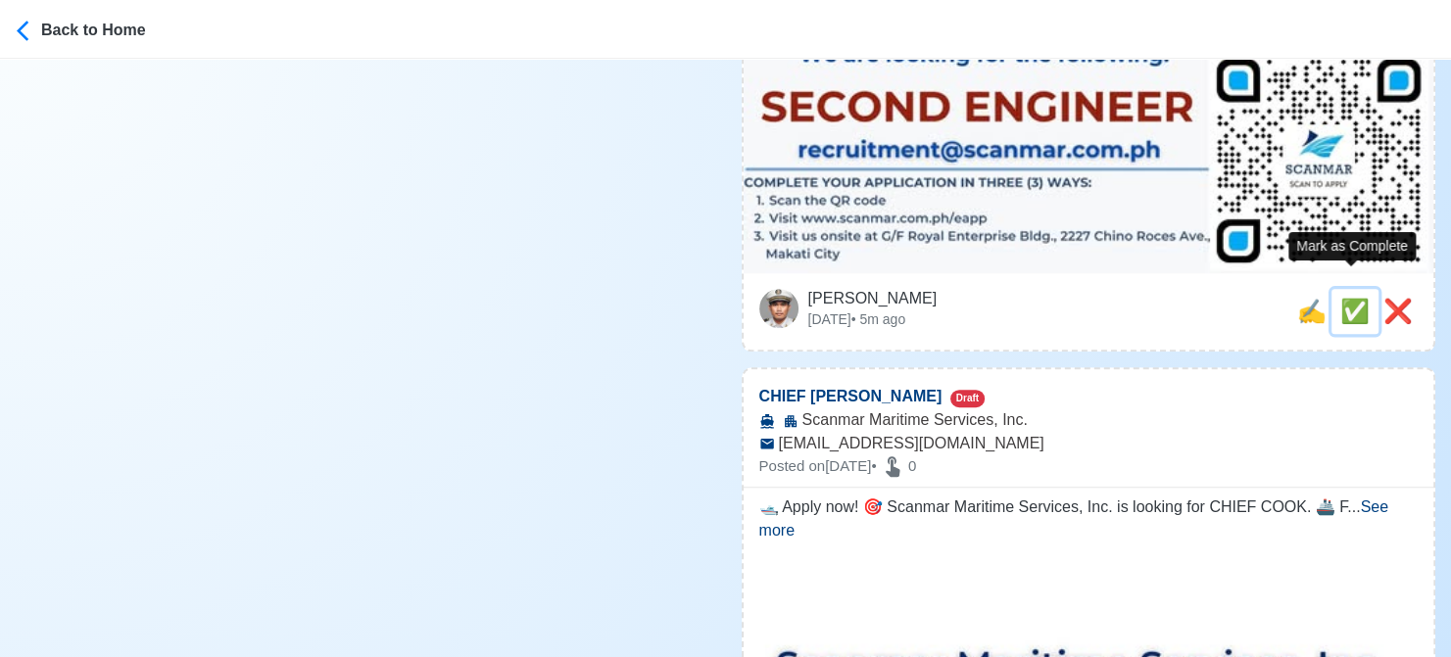
click at [1352, 298] on span "✅" at bounding box center [1354, 311] width 29 height 26
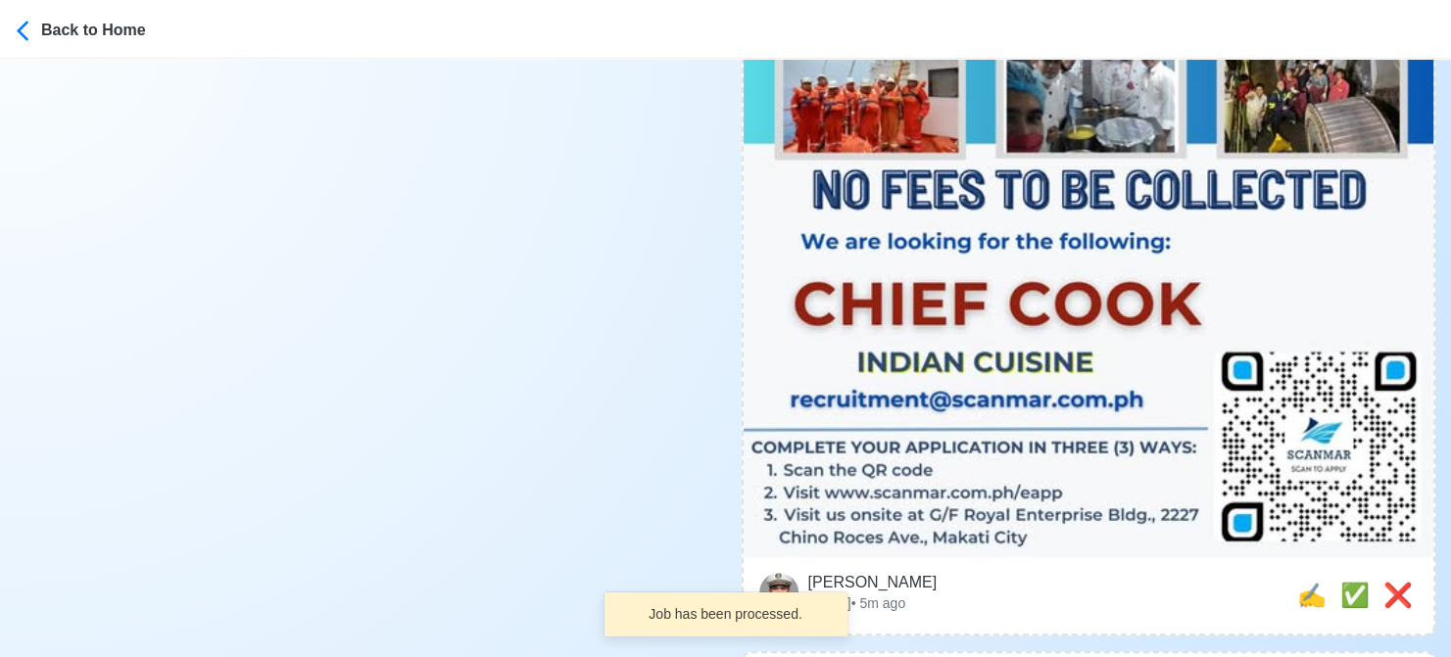
scroll to position [1078, 0]
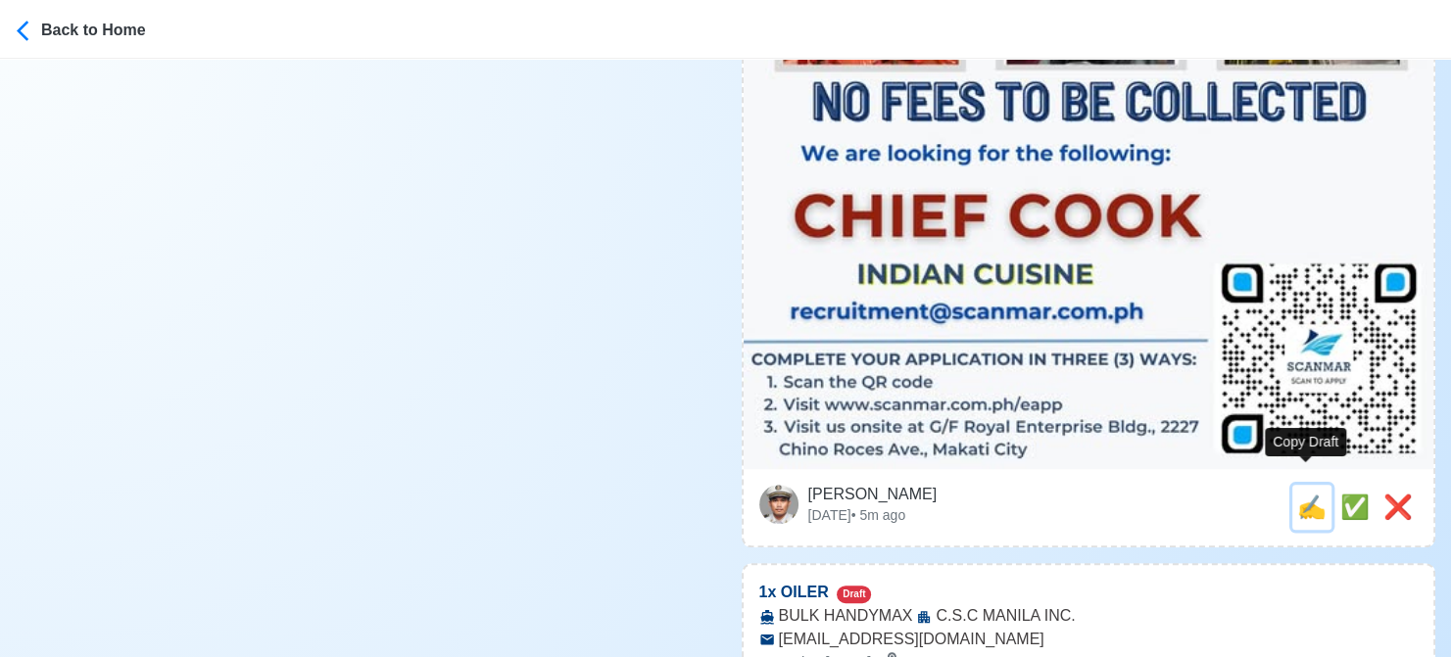
click at [1303, 494] on span "✍️" at bounding box center [1311, 507] width 29 height 26
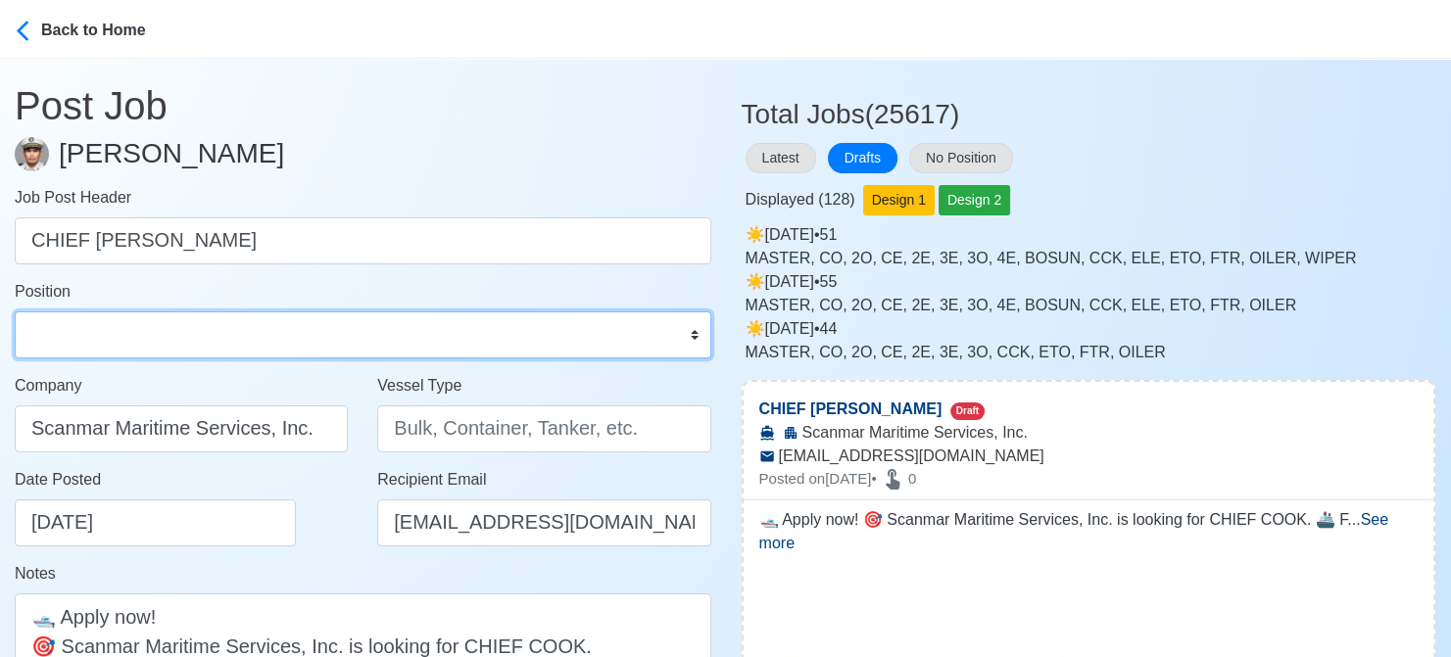
click at [194, 328] on select "Master Chief Officer 2nd Officer 3rd Officer Junior Officer Chief Engineer 2nd …" at bounding box center [363, 335] width 697 height 47
click at [15, 312] on select "Master Chief Officer 2nd Officer 3rd Officer Junior Officer Chief Engineer 2nd …" at bounding box center [363, 335] width 697 height 47
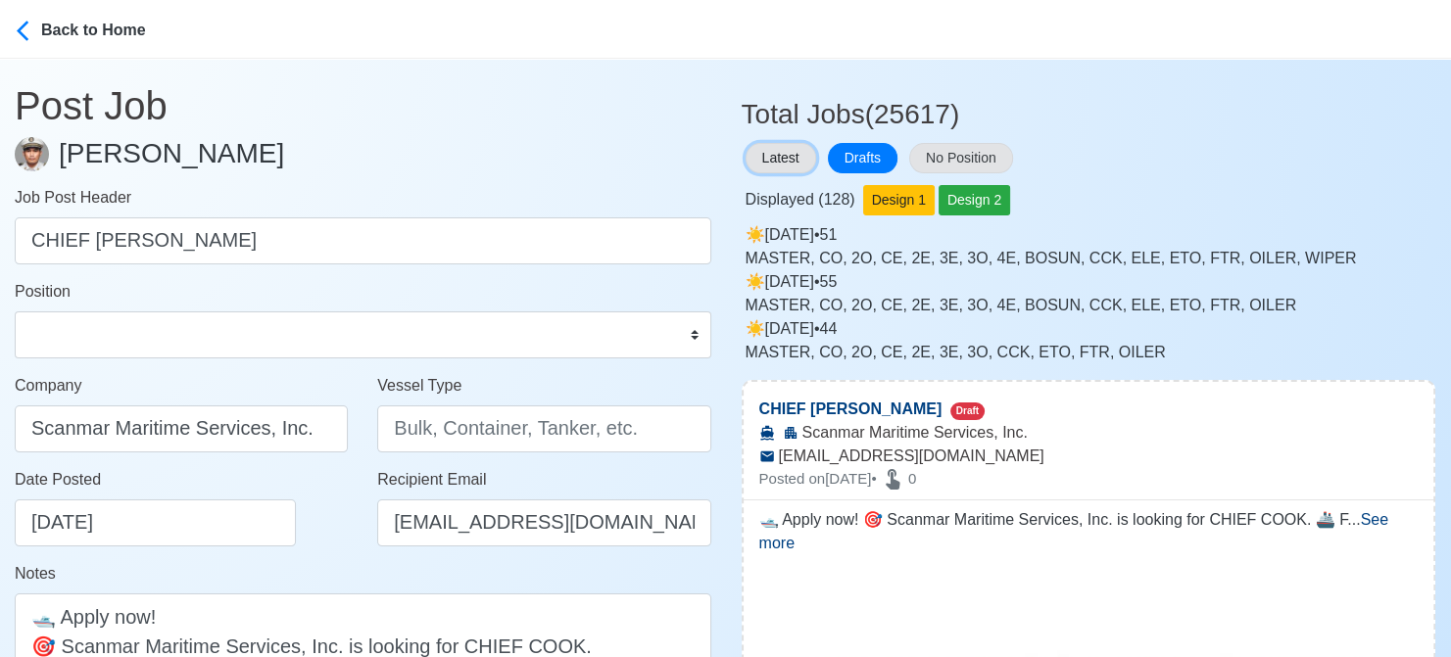
click at [764, 157] on button "Latest" at bounding box center [781, 158] width 71 height 30
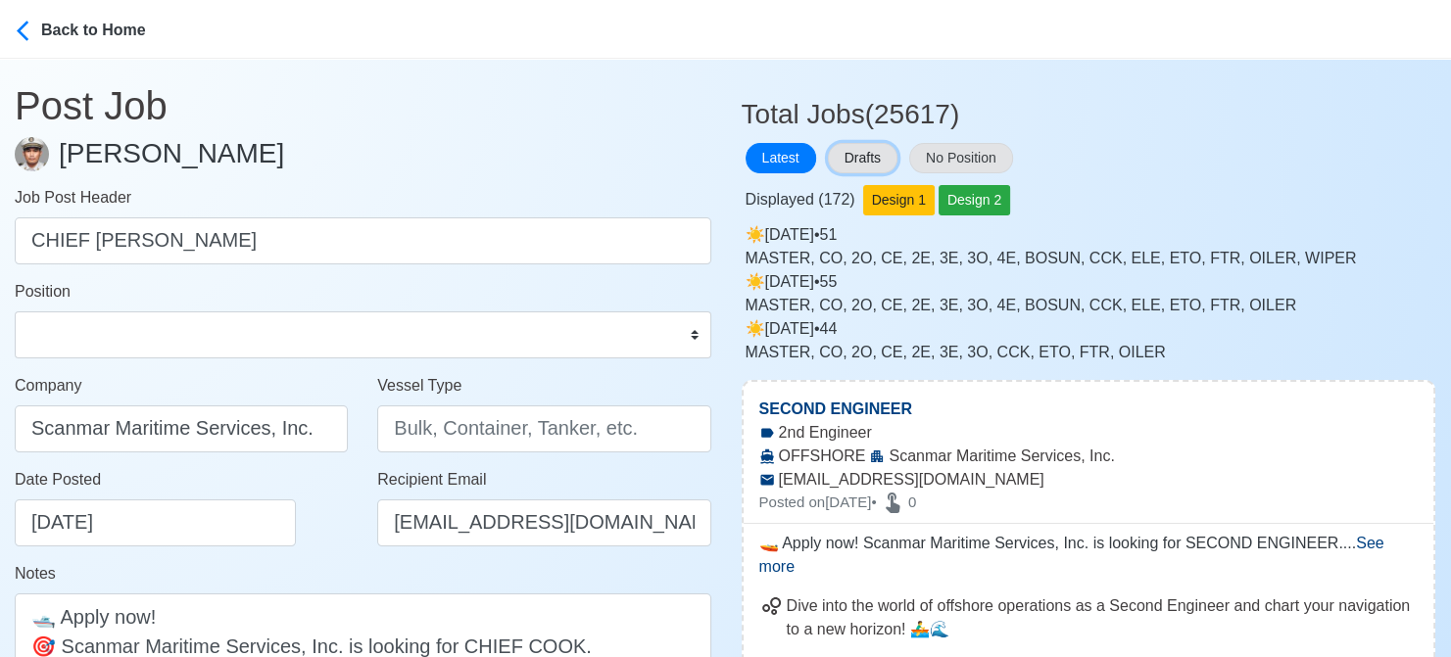
click at [859, 155] on button "Drafts" at bounding box center [863, 158] width 70 height 30
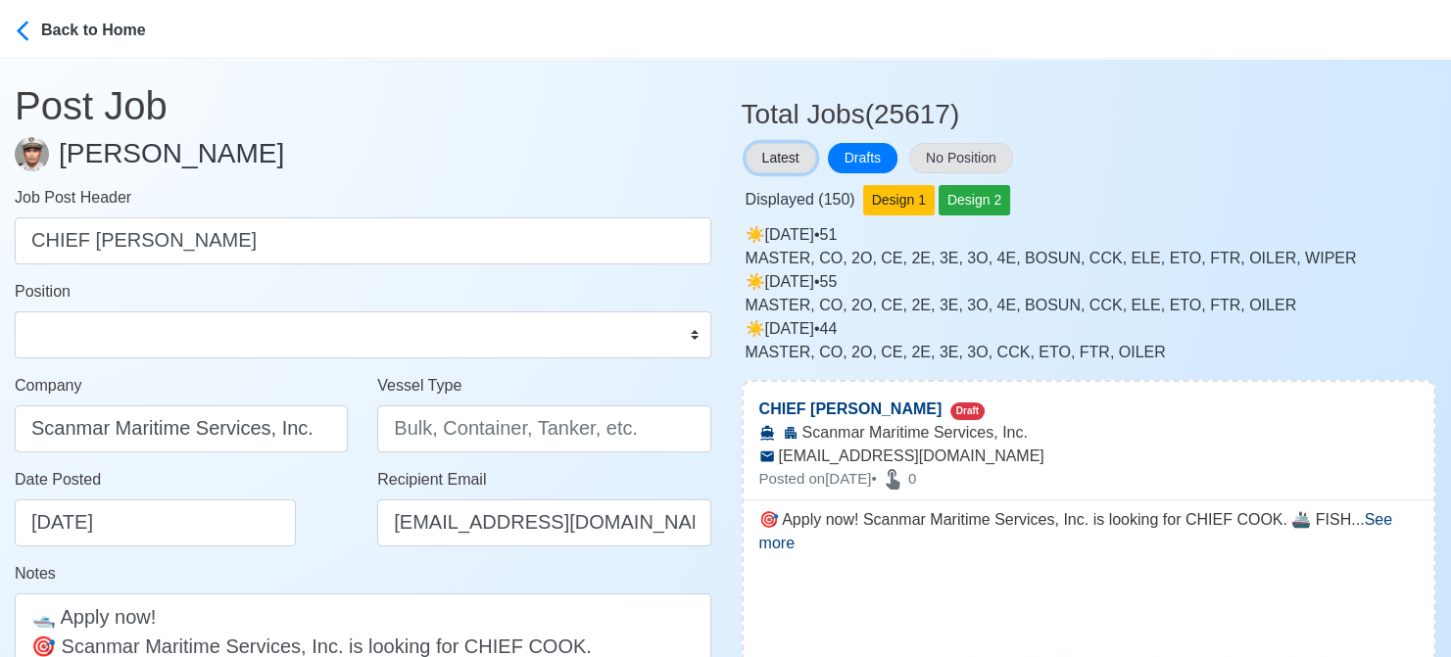
click at [776, 154] on button "Latest" at bounding box center [781, 158] width 71 height 30
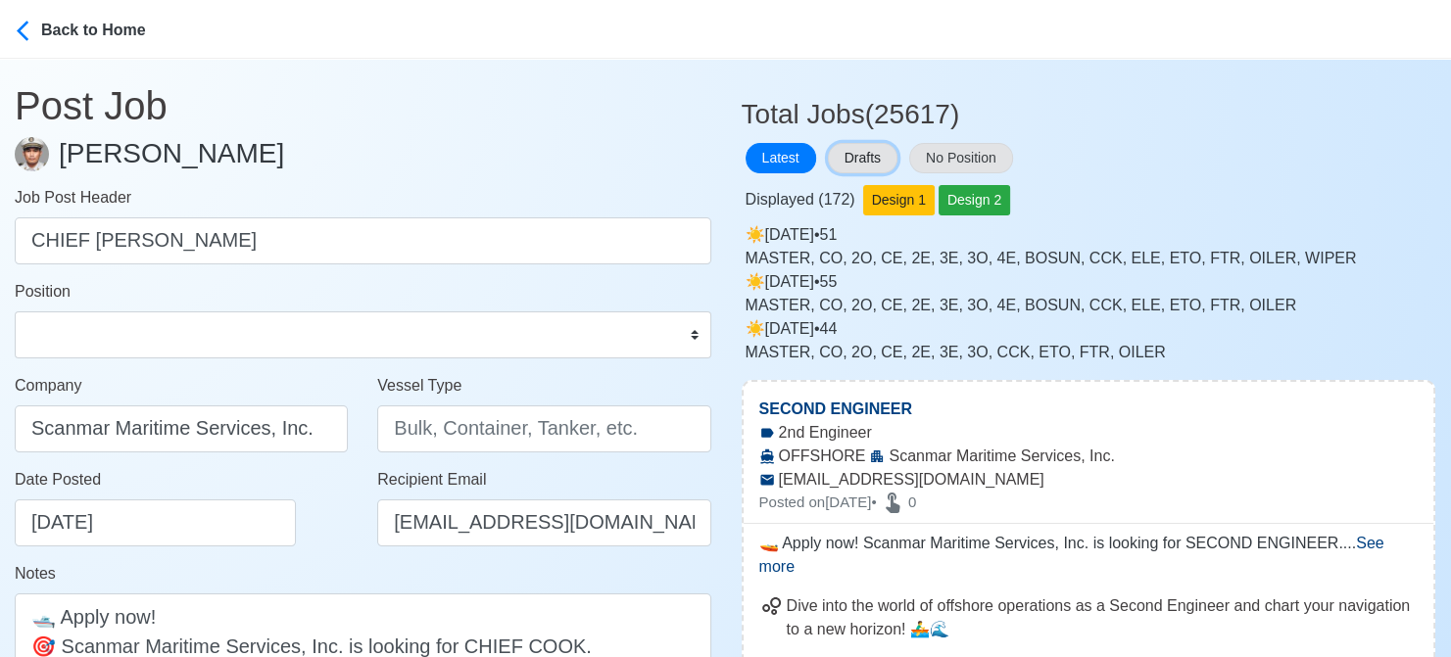
click at [849, 156] on button "Drafts" at bounding box center [863, 158] width 70 height 30
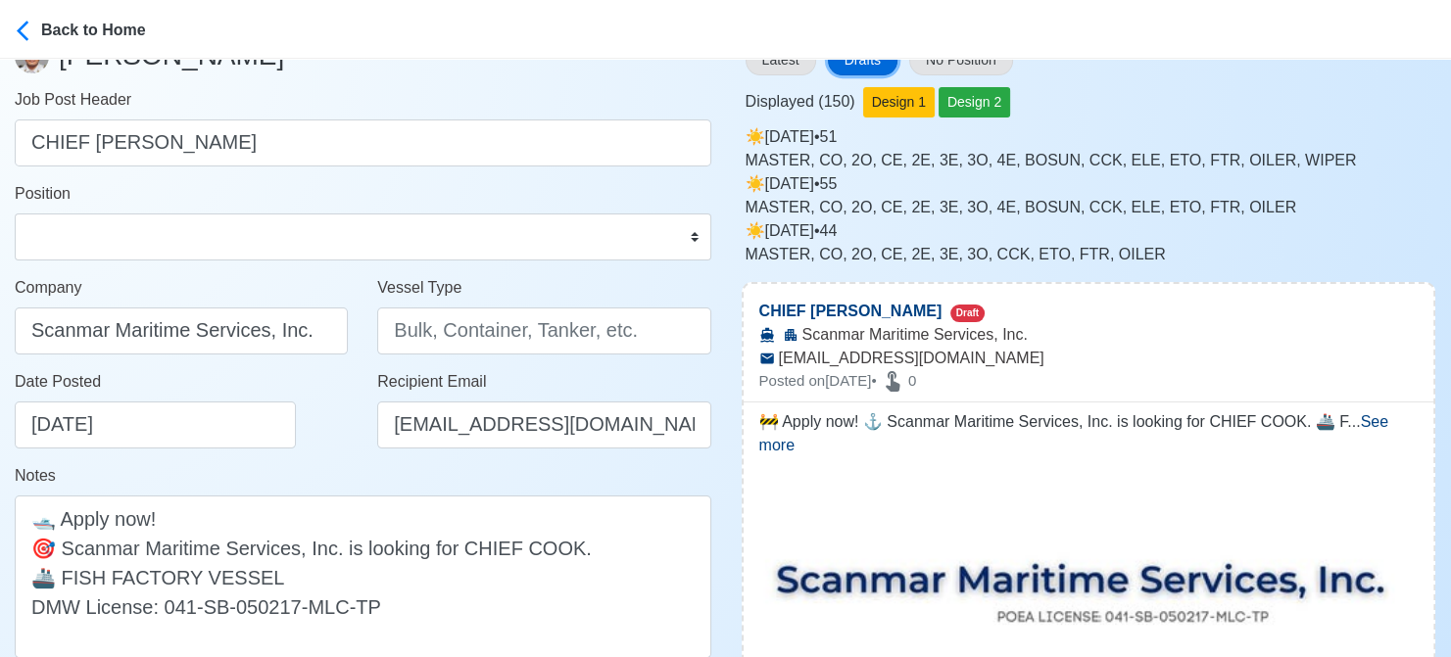
scroll to position [98, 0]
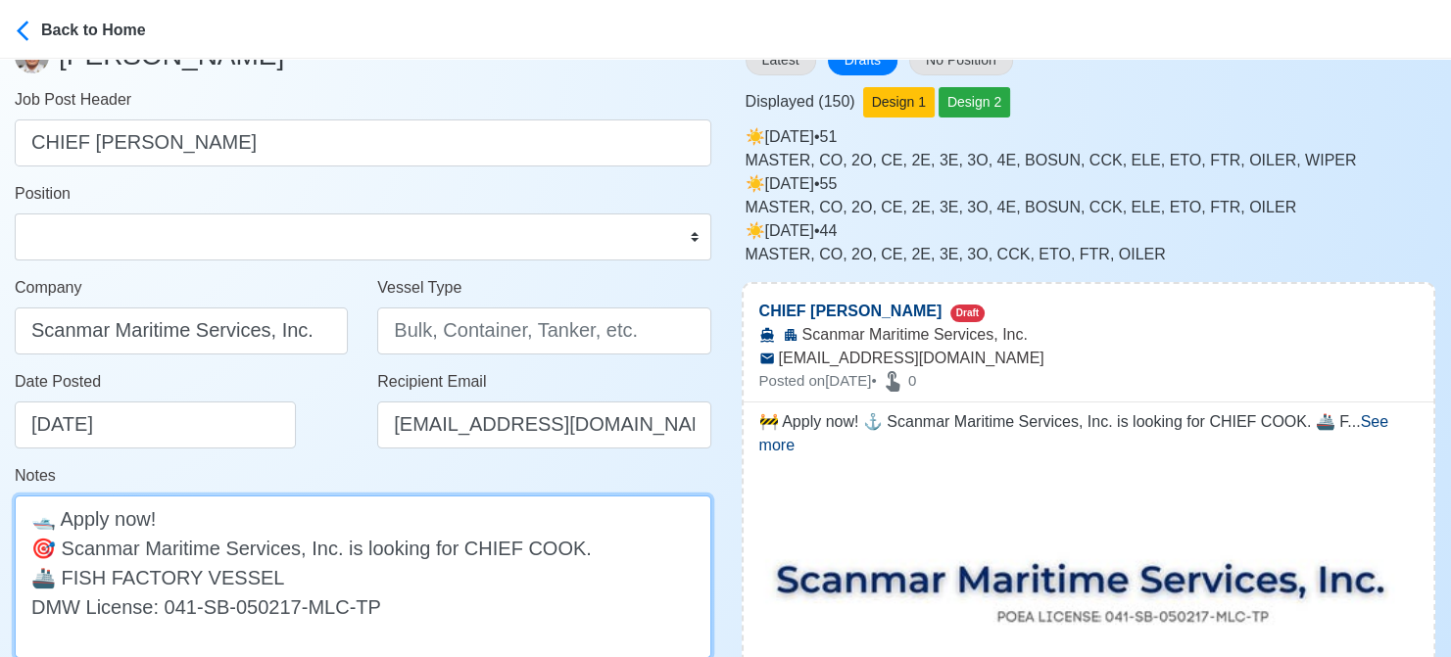
drag, startPoint x: 189, startPoint y: 575, endPoint x: 63, endPoint y: 583, distance: 126.6
click at [63, 583] on textarea "🛥️ Apply now! 🎯 Scanmar Maritime Services, Inc. is looking for CHIEF COOK. 🚢 FI…" at bounding box center [363, 577] width 697 height 163
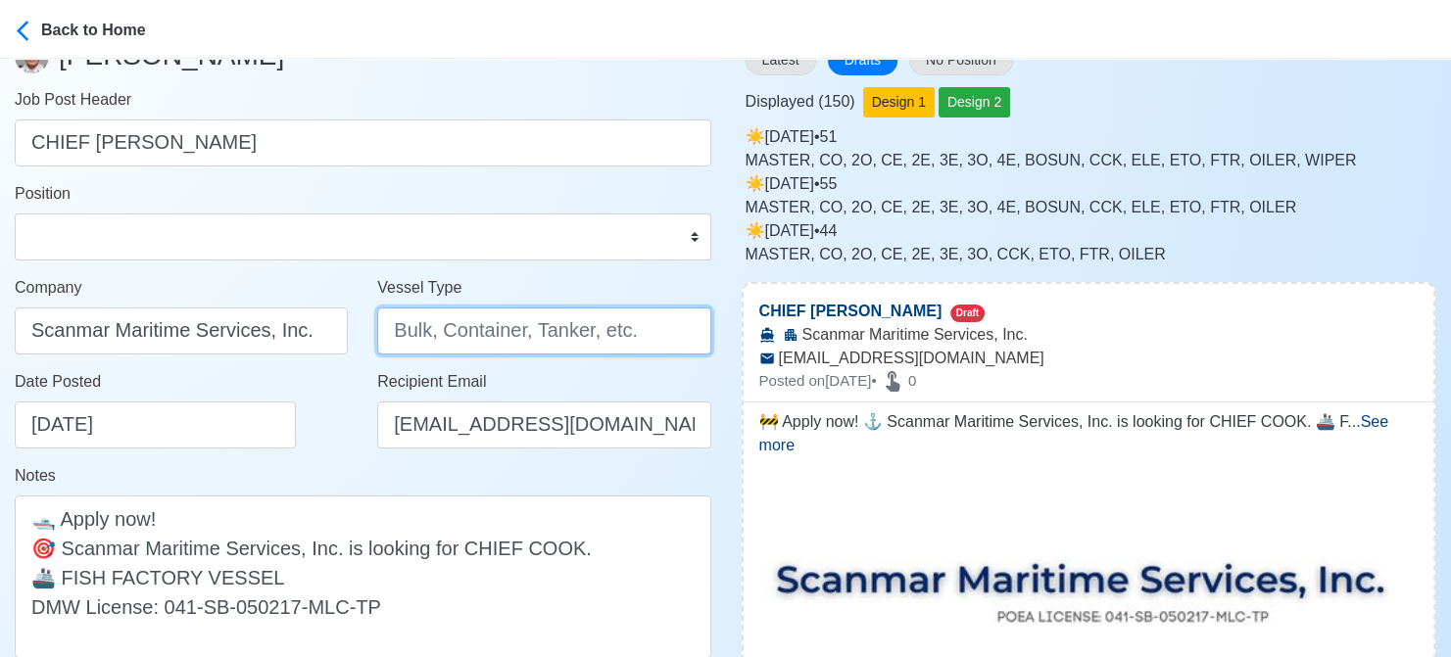
click at [418, 331] on input "Vessel Type" at bounding box center [543, 331] width 333 height 47
paste input "FISH FACTORY"
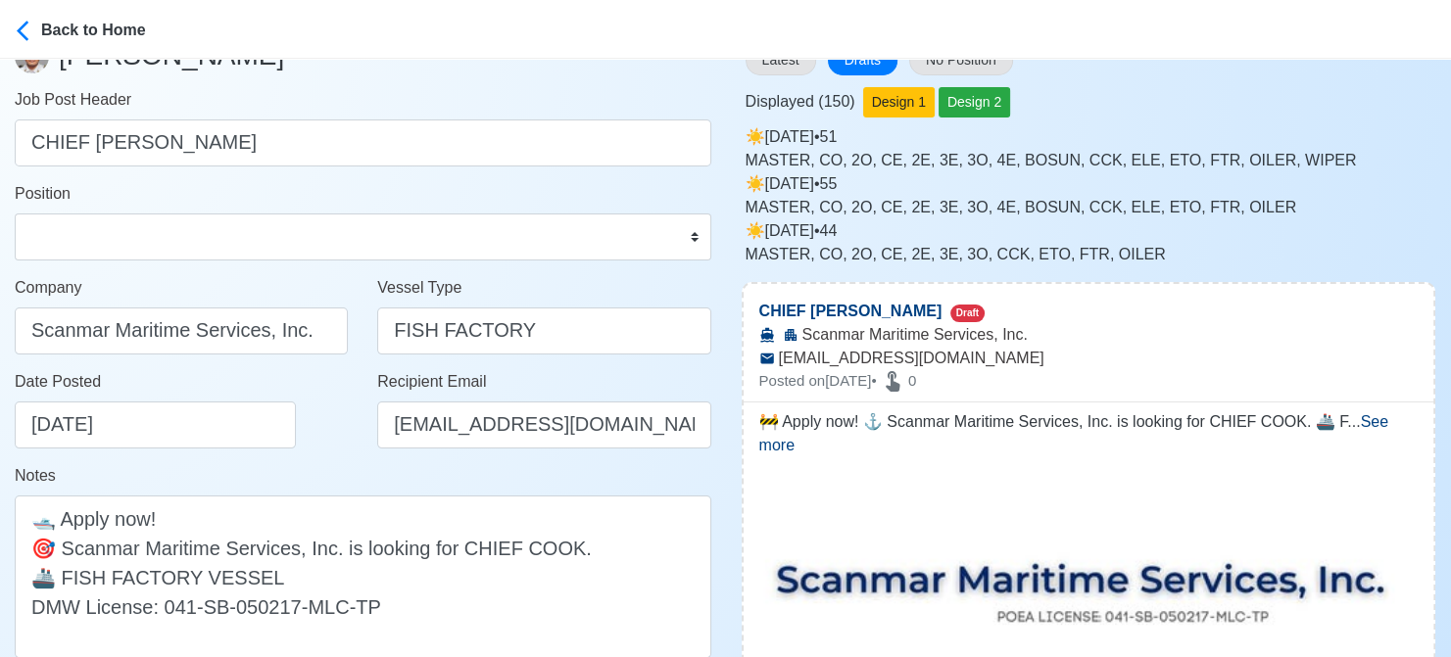
click at [320, 430] on div "Date Posted 08/16/2025" at bounding box center [187, 409] width 344 height 78
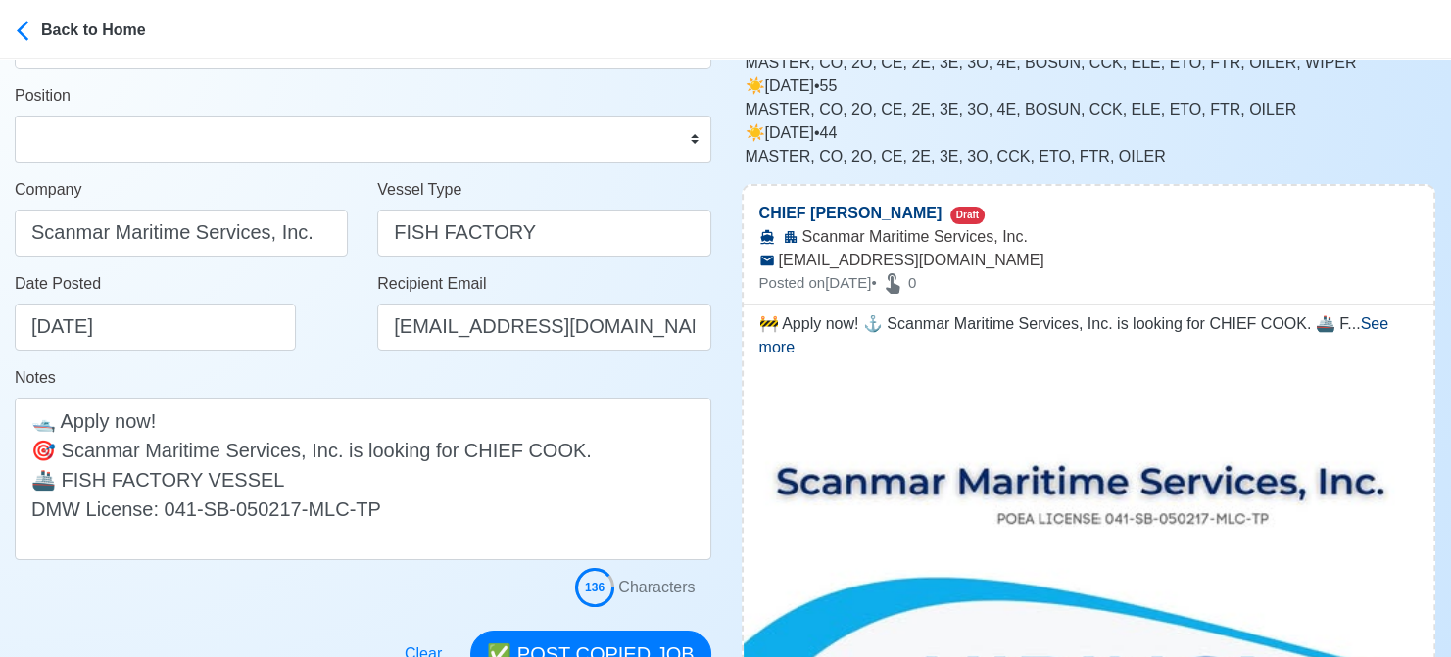
scroll to position [294, 0]
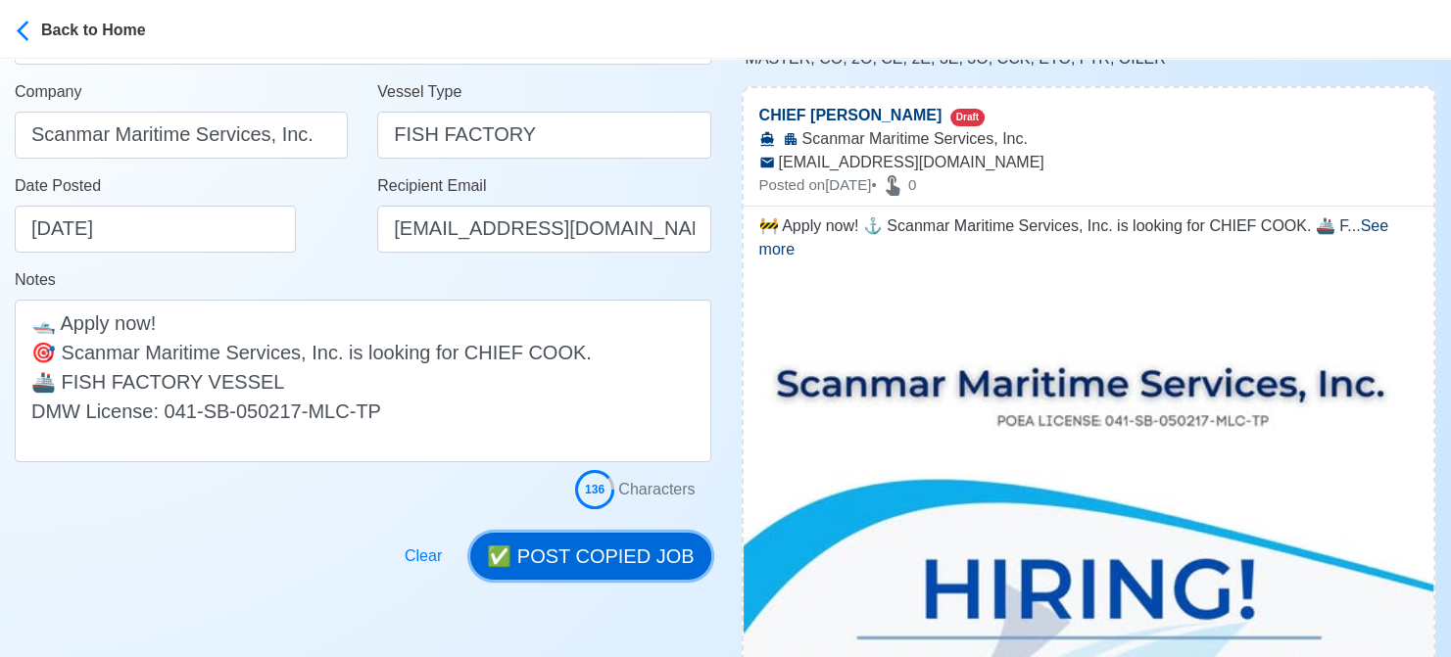
click at [633, 558] on button "✅ POST COPIED JOB" at bounding box center [590, 556] width 240 height 47
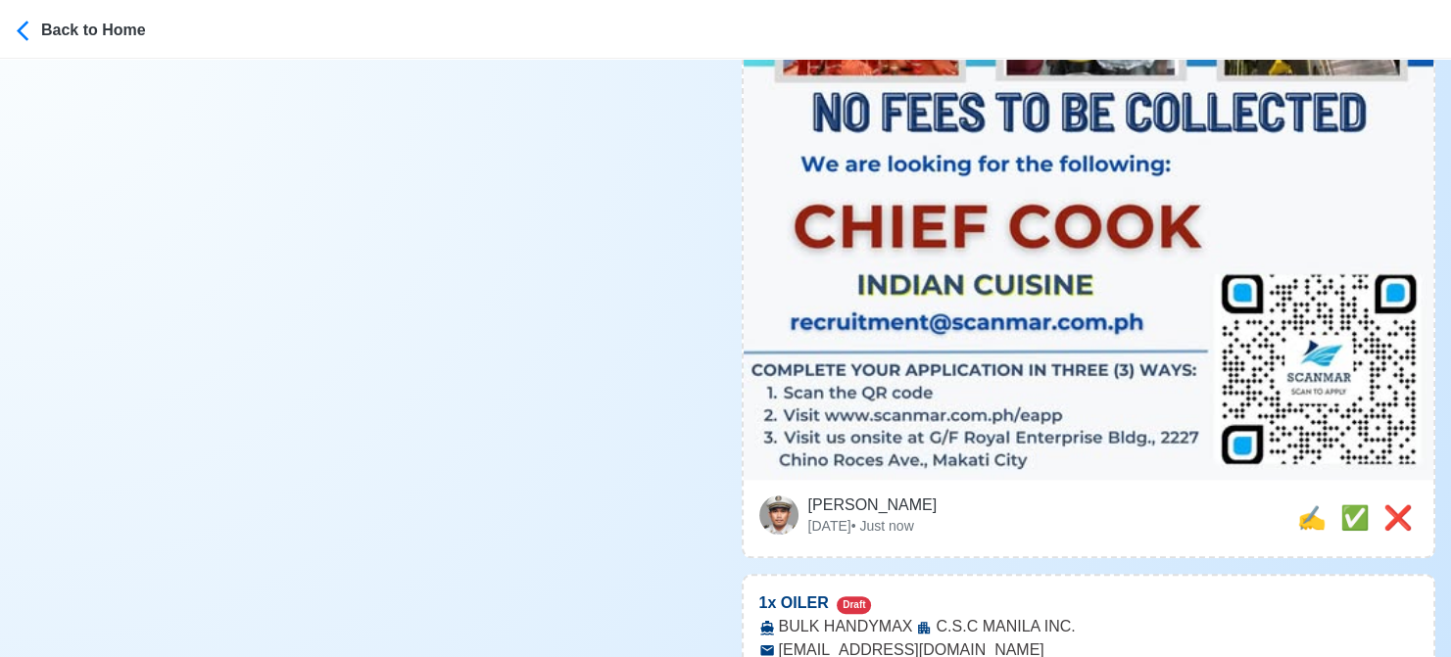
scroll to position [1078, 0]
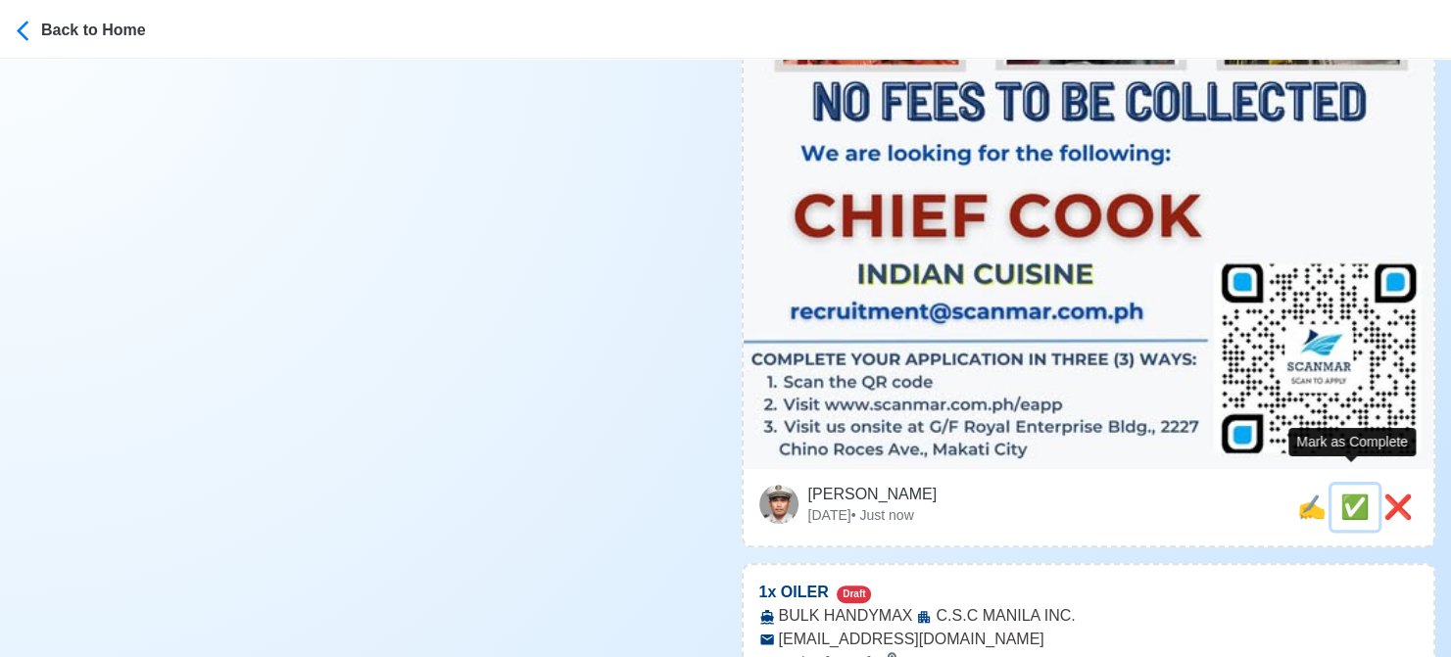
click at [1348, 494] on span "✅" at bounding box center [1354, 507] width 29 height 26
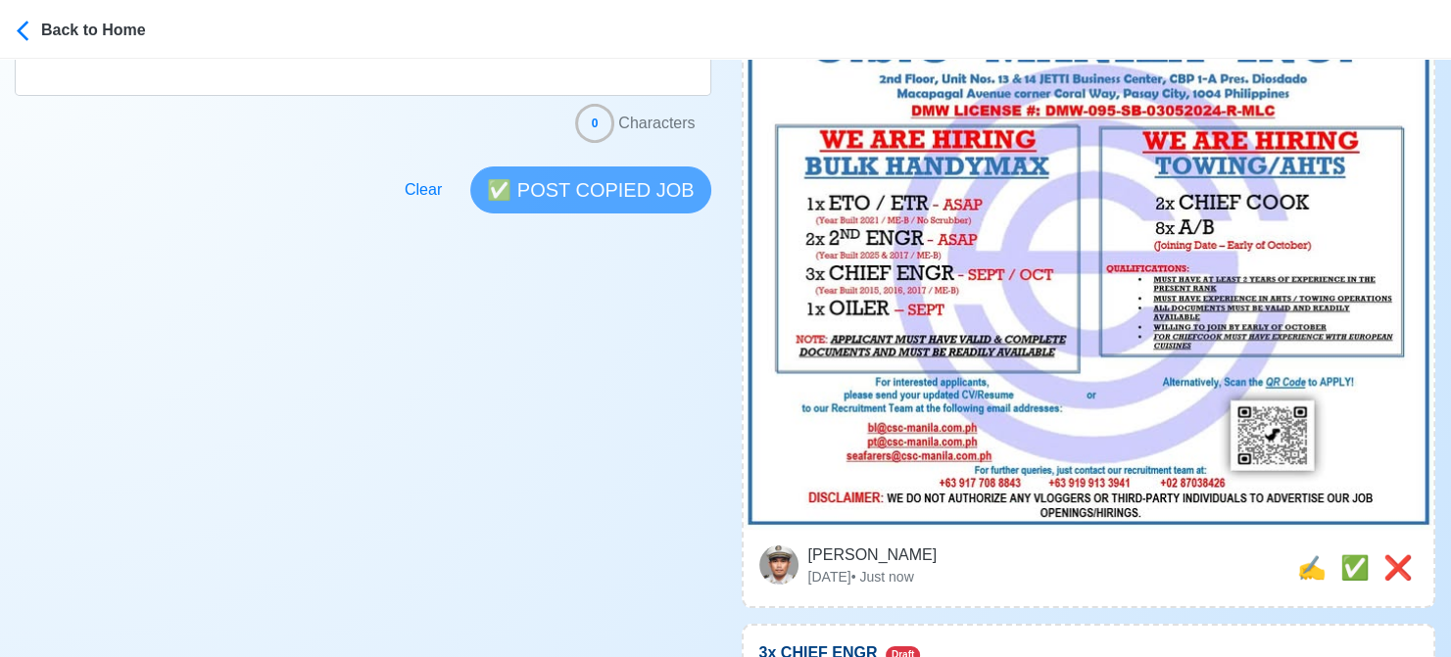
scroll to position [686, 0]
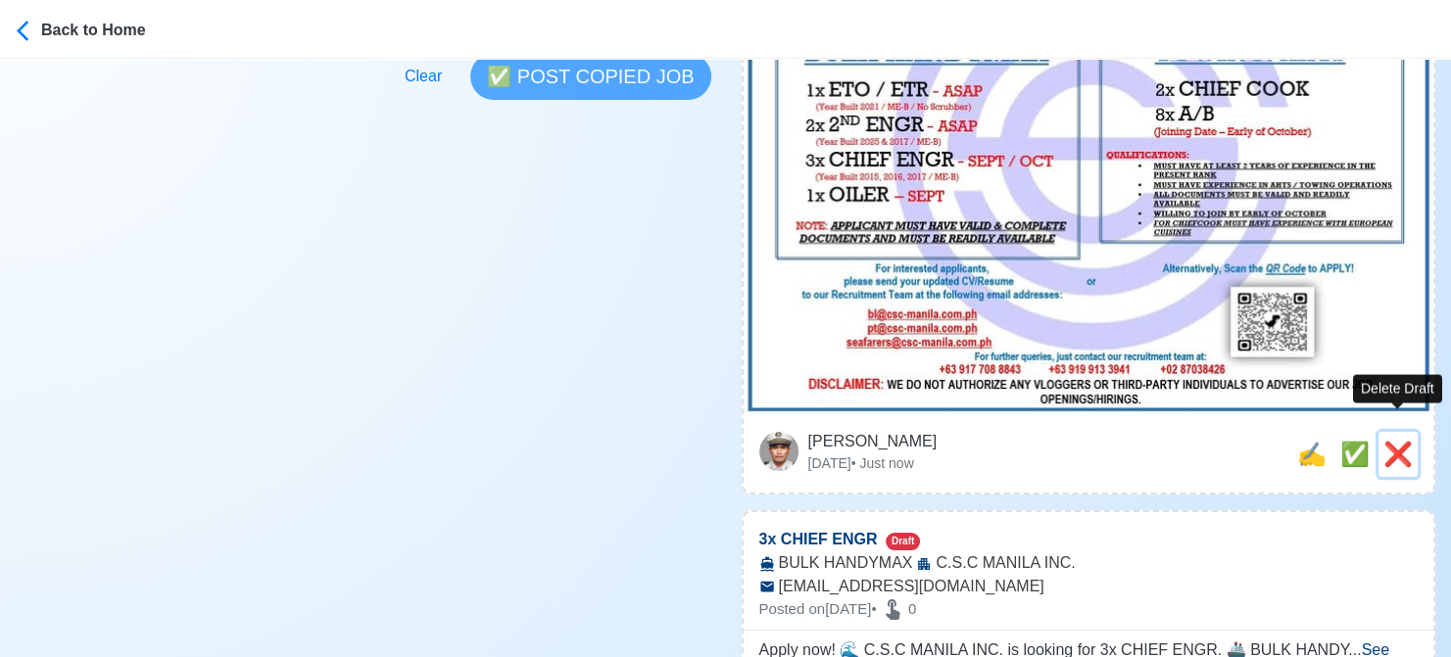
click at [1391, 441] on span "❌" at bounding box center [1397, 454] width 29 height 26
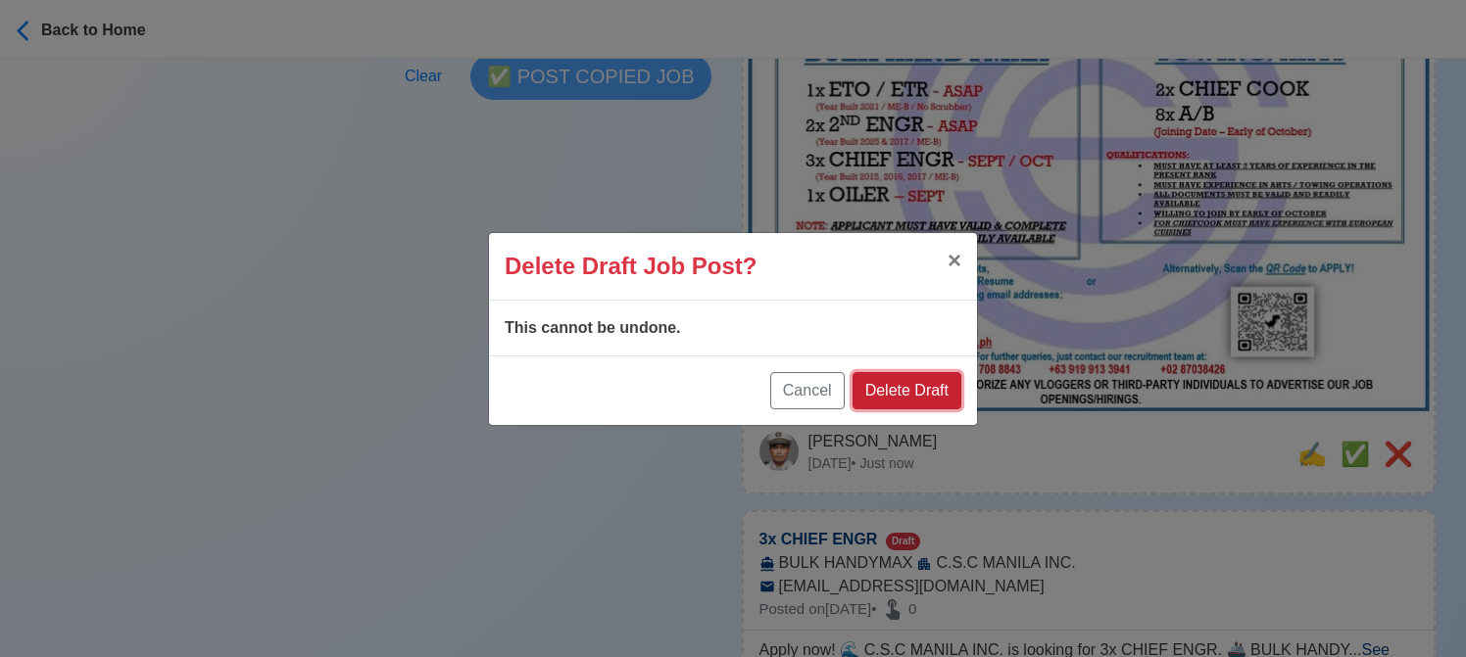
drag, startPoint x: 917, startPoint y: 391, endPoint x: 1130, endPoint y: 397, distance: 212.7
click at [917, 391] on button "Delete Draft" at bounding box center [906, 390] width 109 height 37
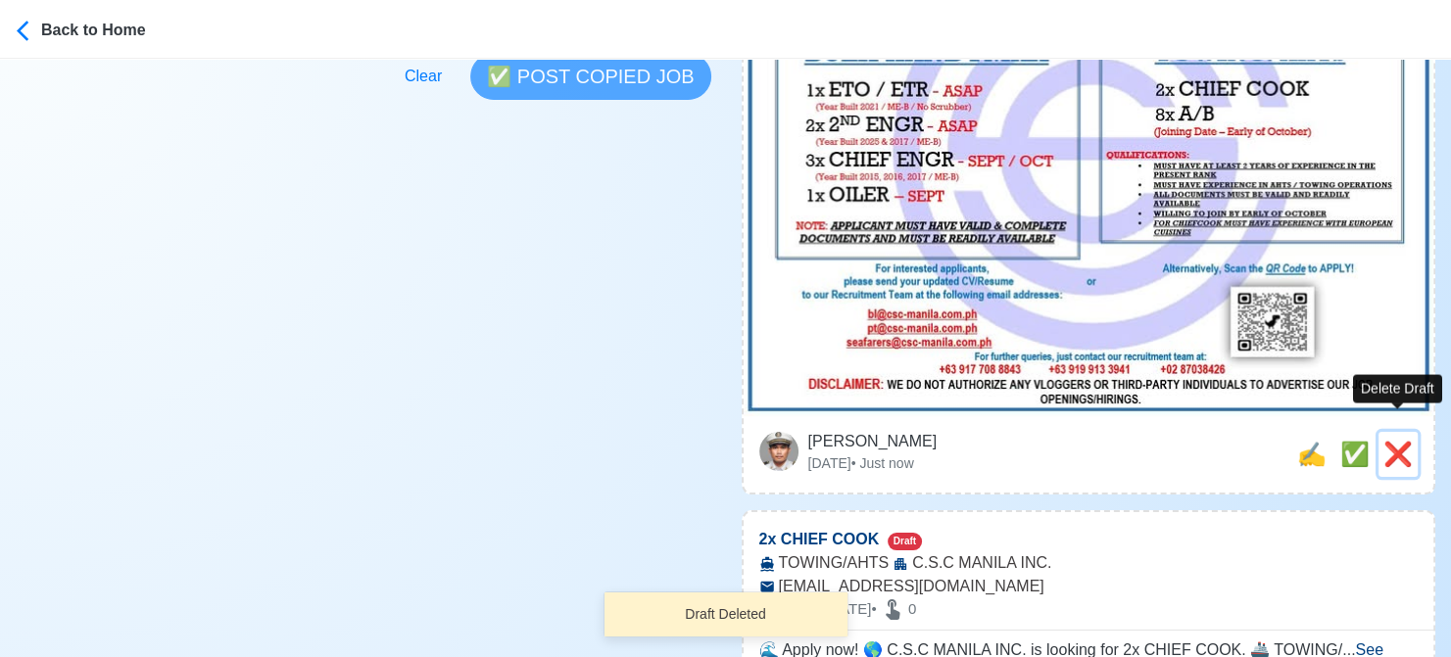
click at [1399, 441] on span "❌" at bounding box center [1397, 454] width 29 height 26
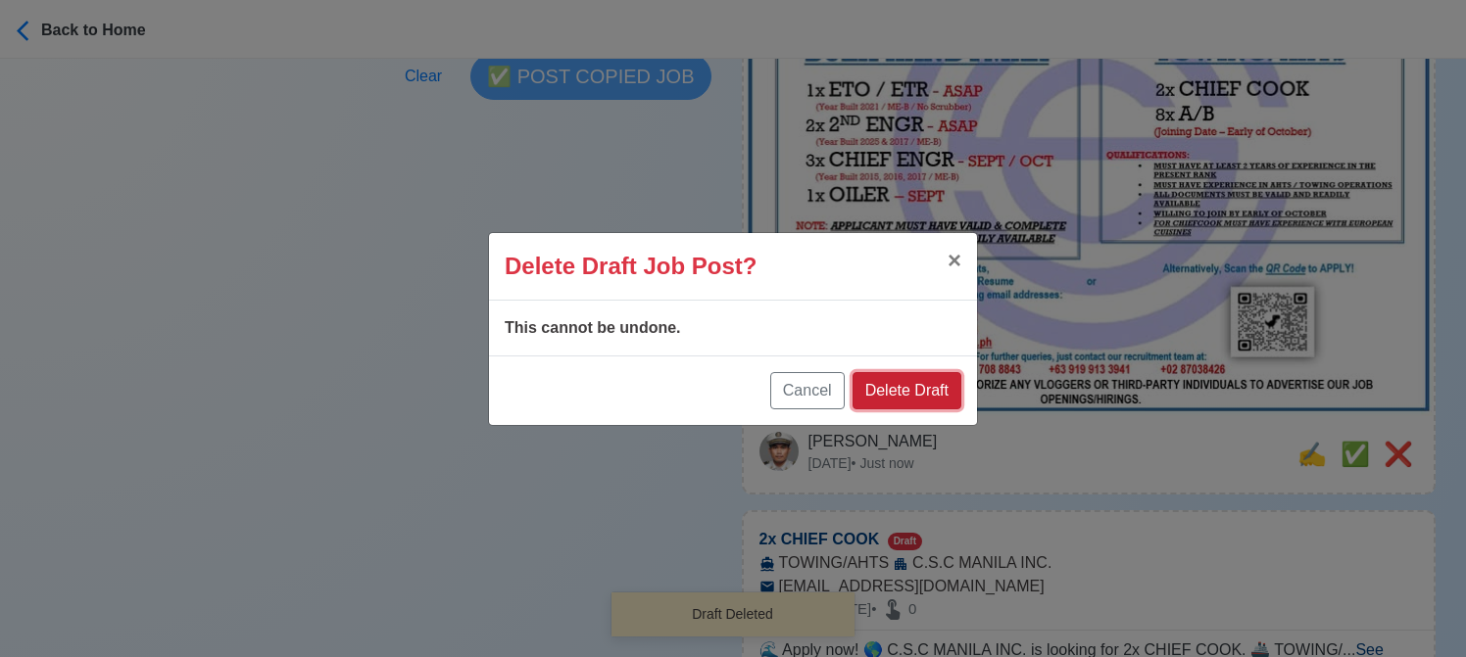
click at [921, 392] on button "Delete Draft" at bounding box center [906, 390] width 109 height 37
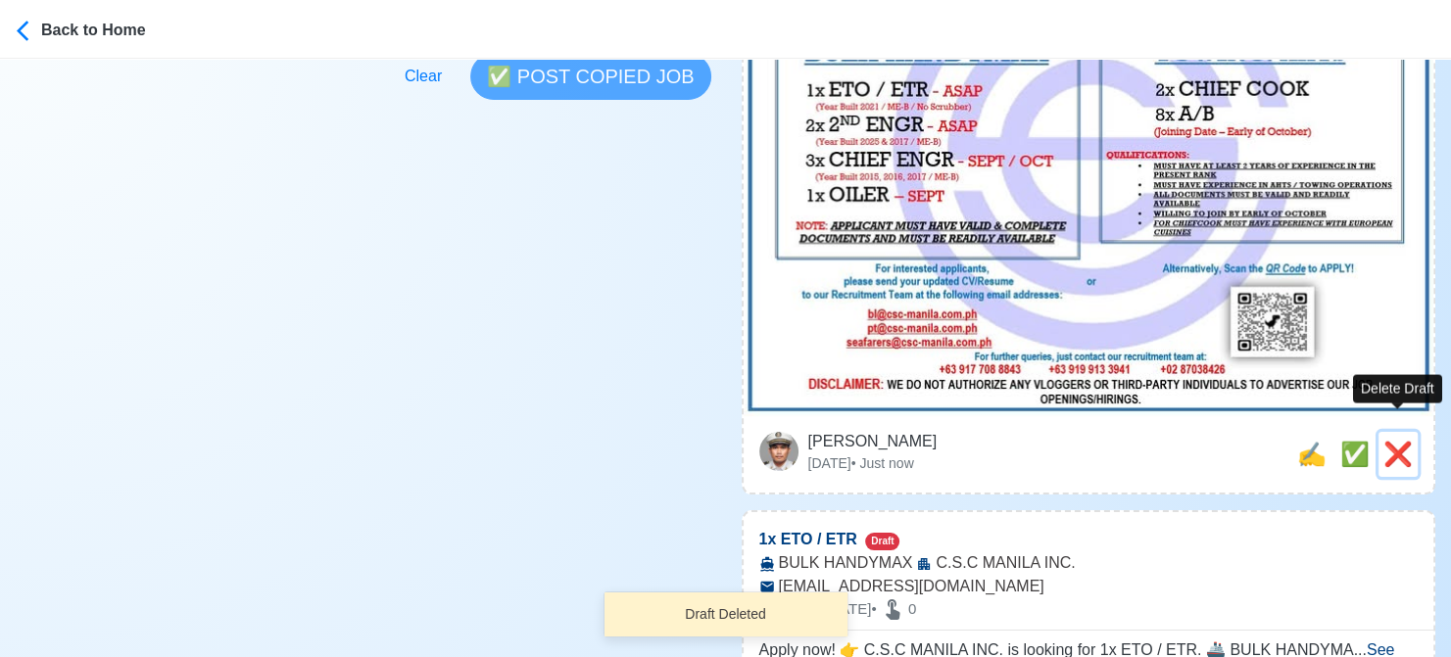
click at [1404, 441] on span "❌" at bounding box center [1397, 454] width 29 height 26
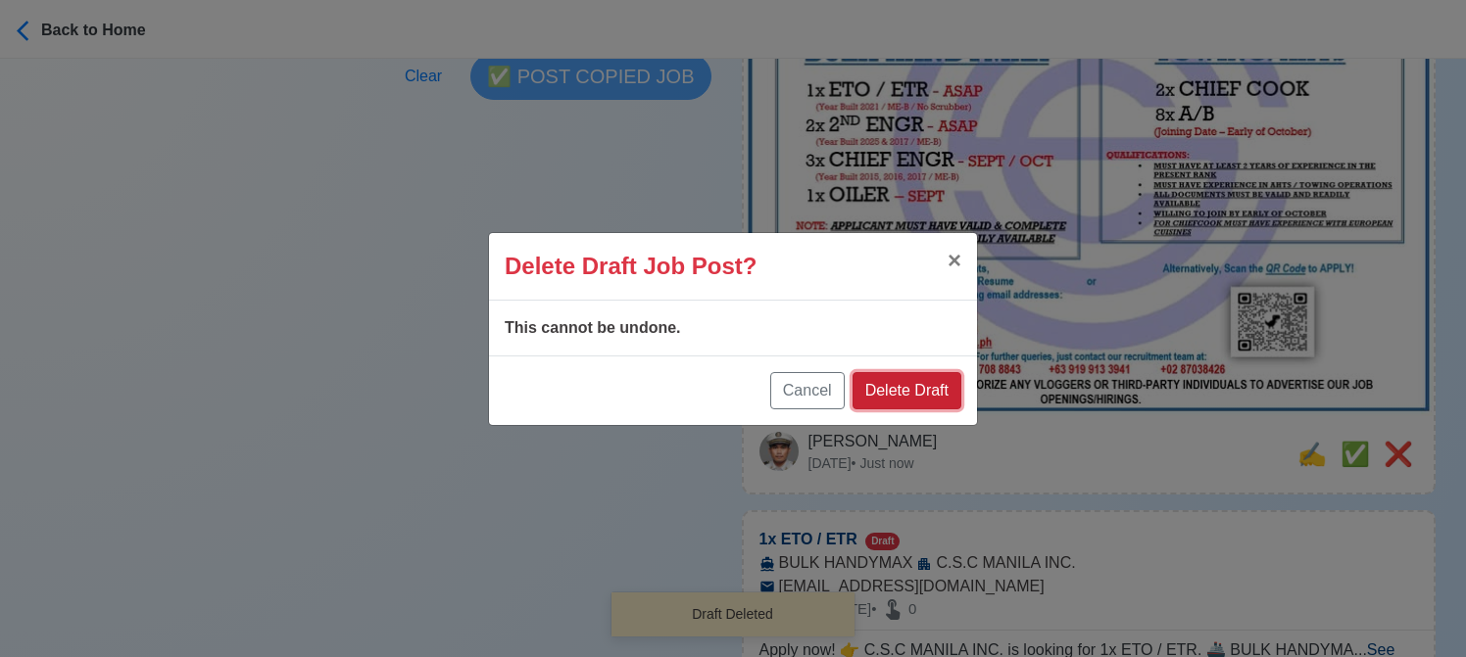
click at [938, 395] on button "Delete Draft" at bounding box center [906, 390] width 109 height 37
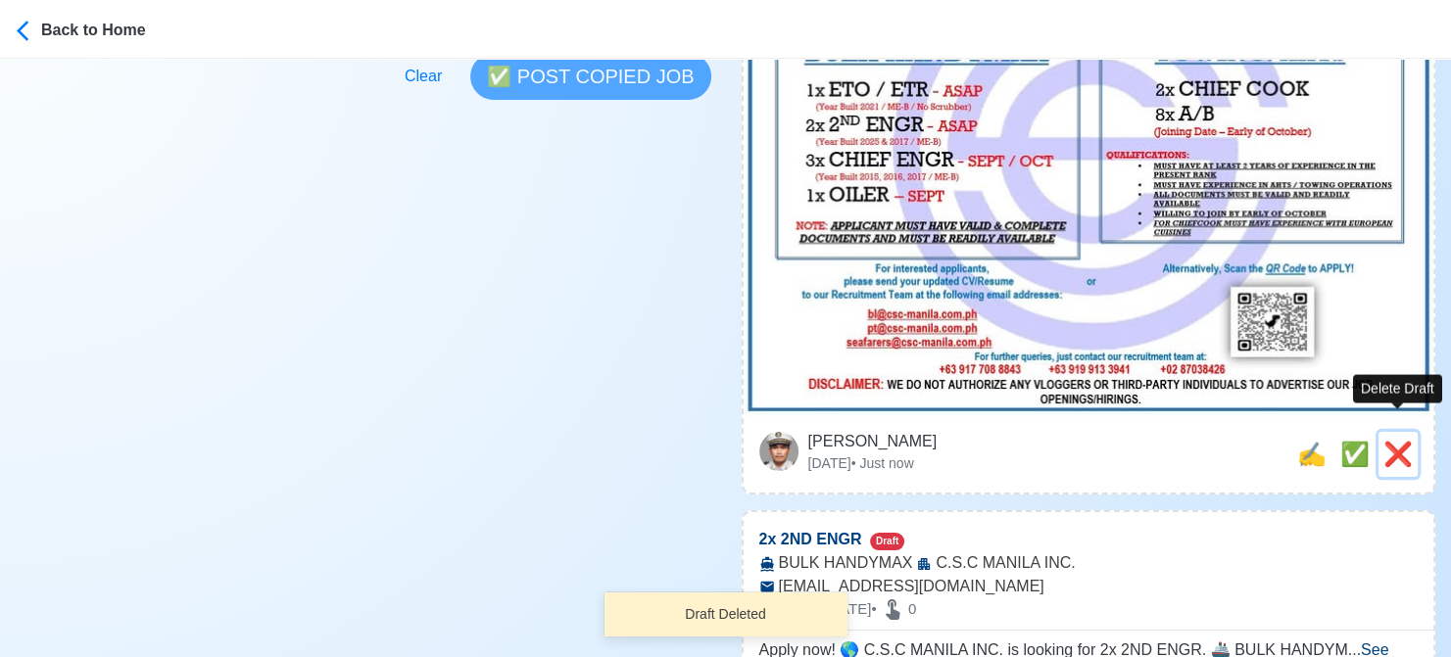
click at [1403, 441] on span "❌" at bounding box center [1397, 454] width 29 height 26
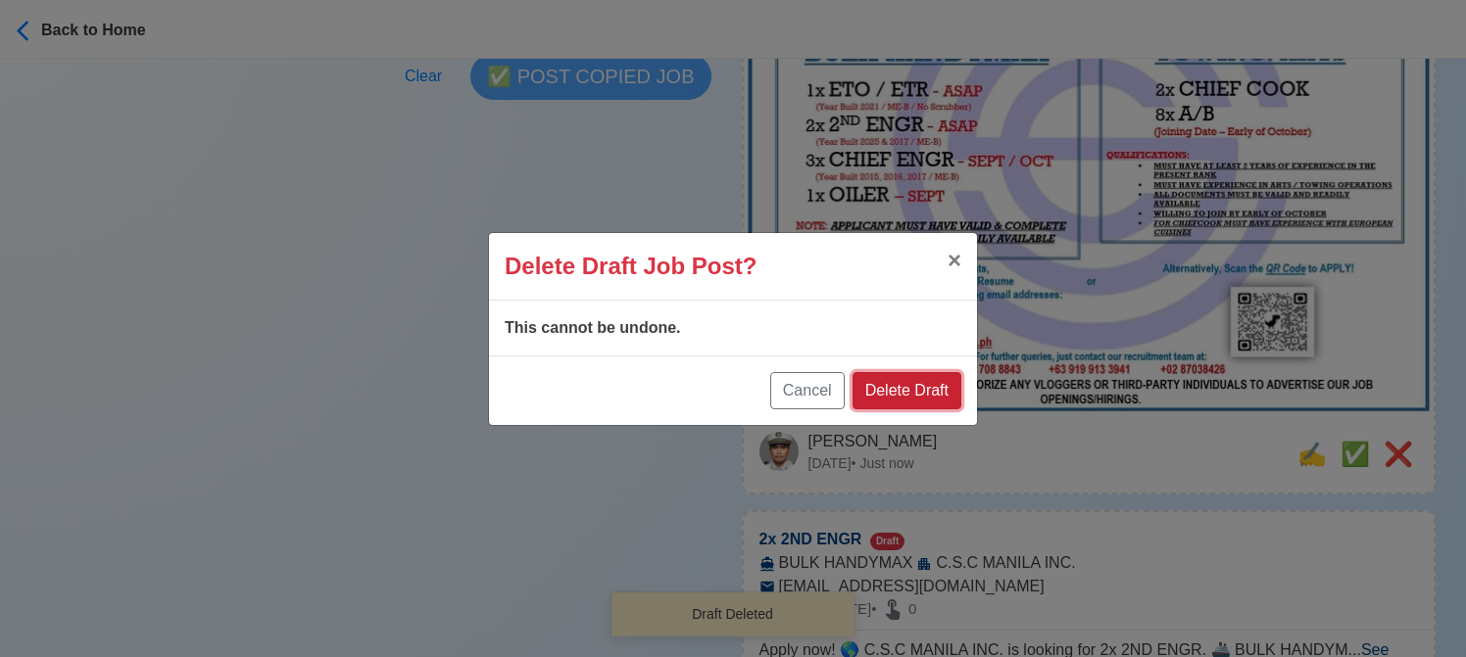
click at [900, 389] on button "Delete Draft" at bounding box center [906, 390] width 109 height 37
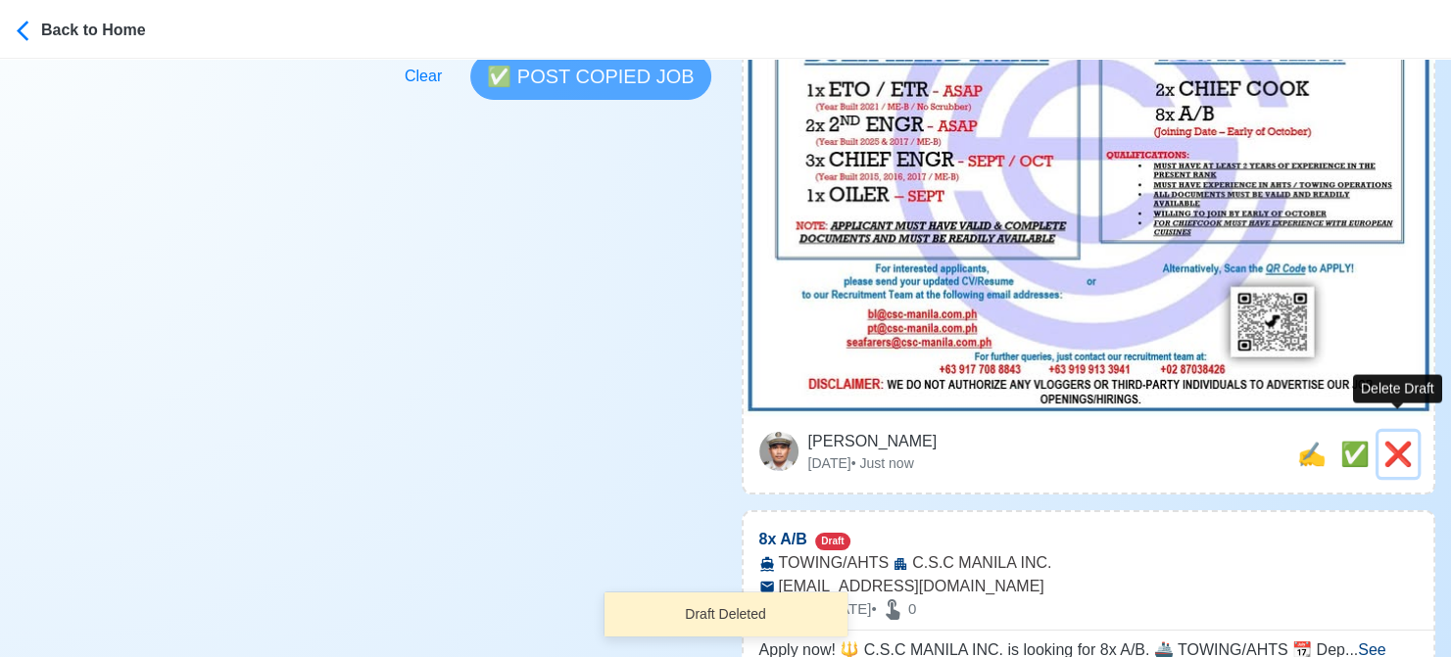
click at [1383, 441] on span "❌" at bounding box center [1397, 454] width 29 height 26
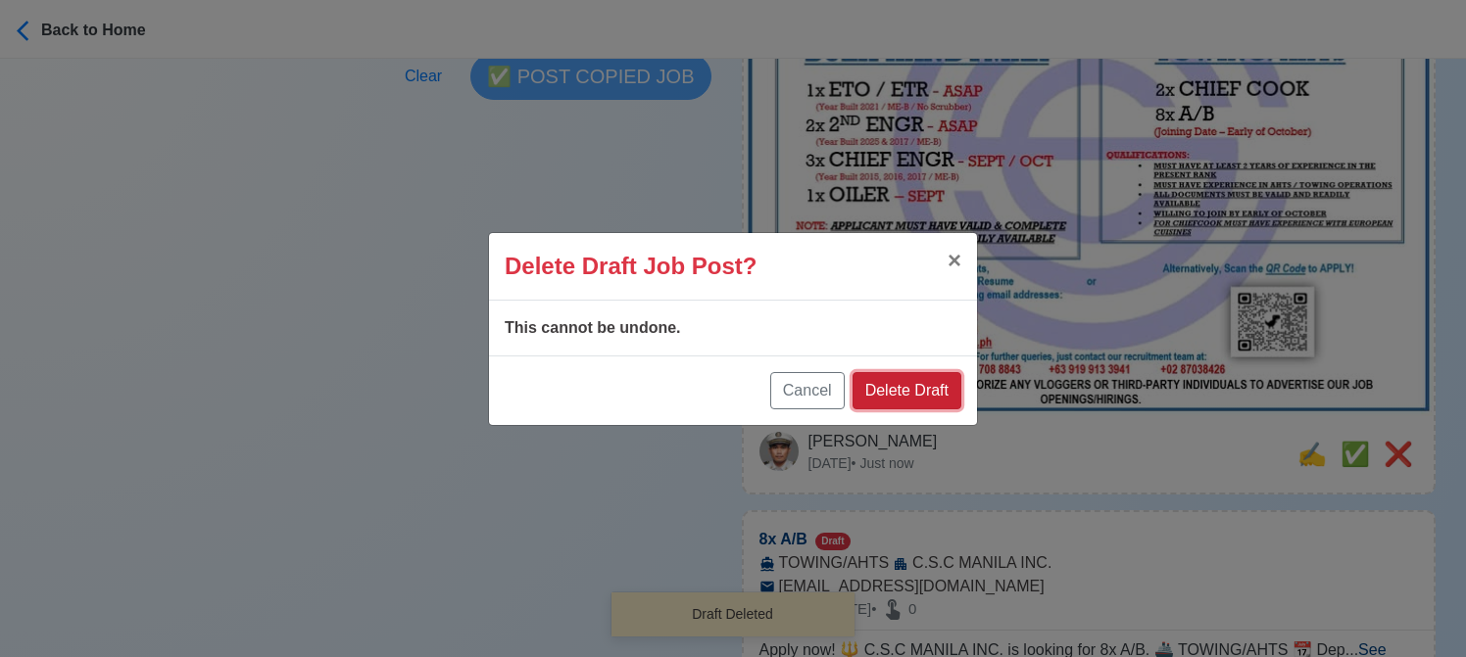
click at [937, 395] on button "Delete Draft" at bounding box center [906, 390] width 109 height 37
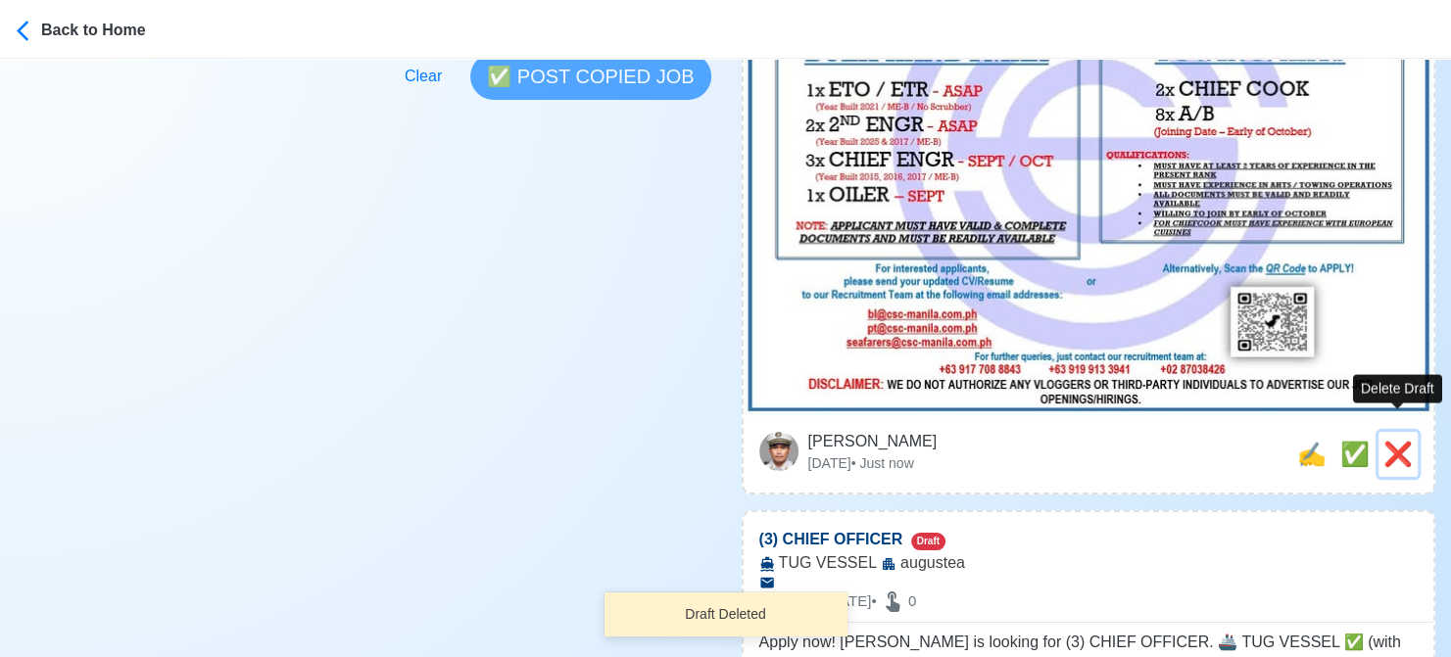
click at [1395, 441] on span "❌" at bounding box center [1397, 454] width 29 height 26
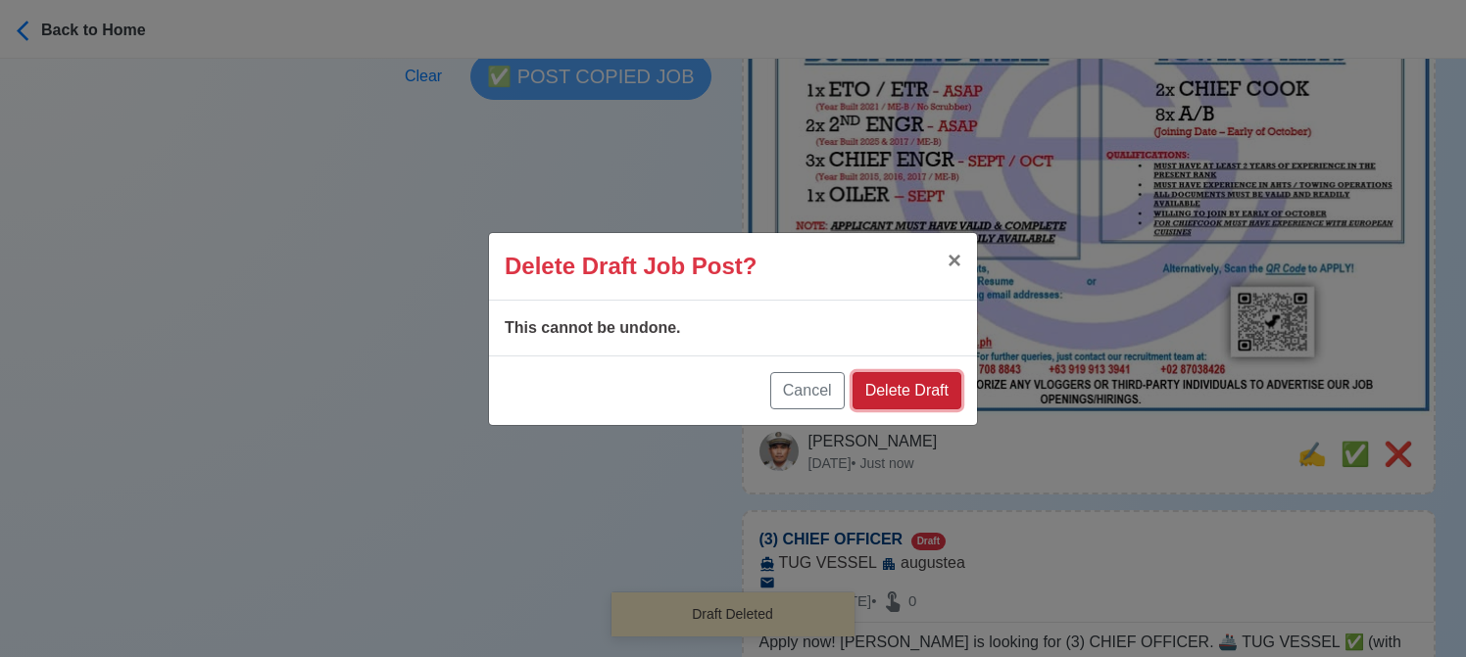
click at [916, 391] on button "Delete Draft" at bounding box center [906, 390] width 109 height 37
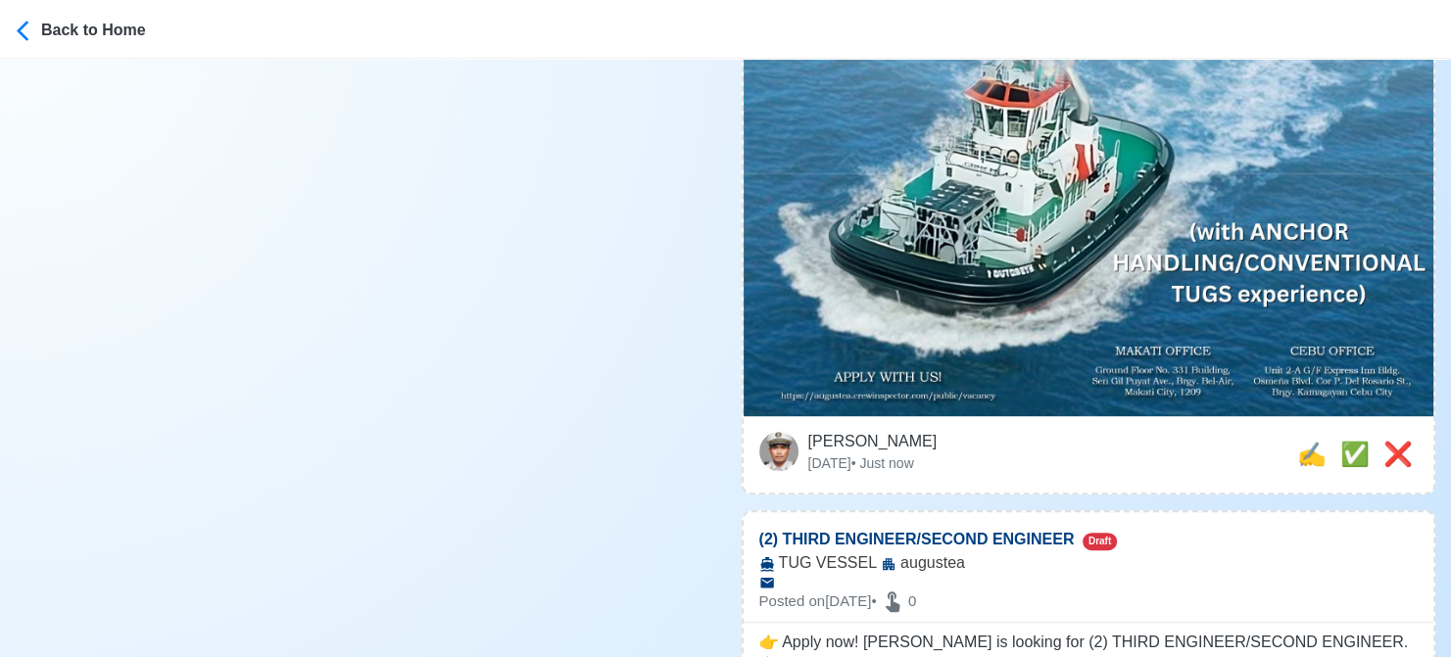
scroll to position [1078, 0]
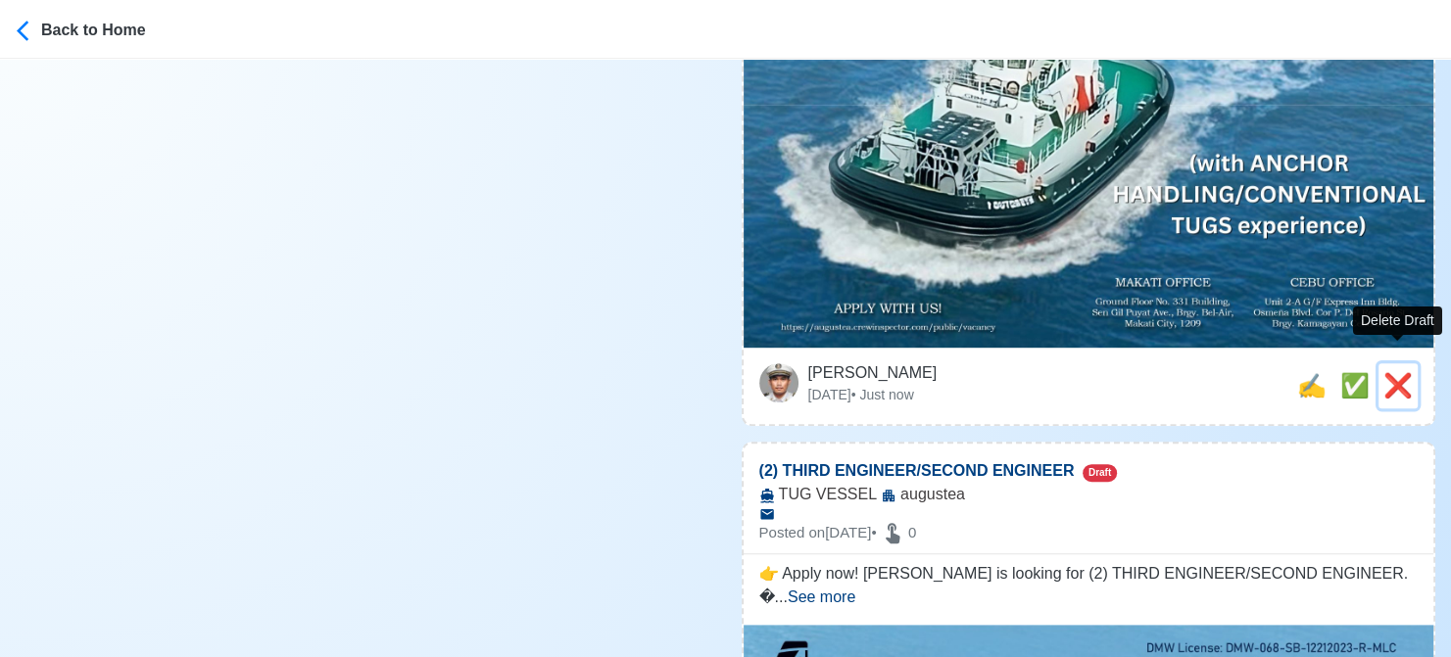
click at [1397, 372] on span "❌" at bounding box center [1397, 385] width 29 height 26
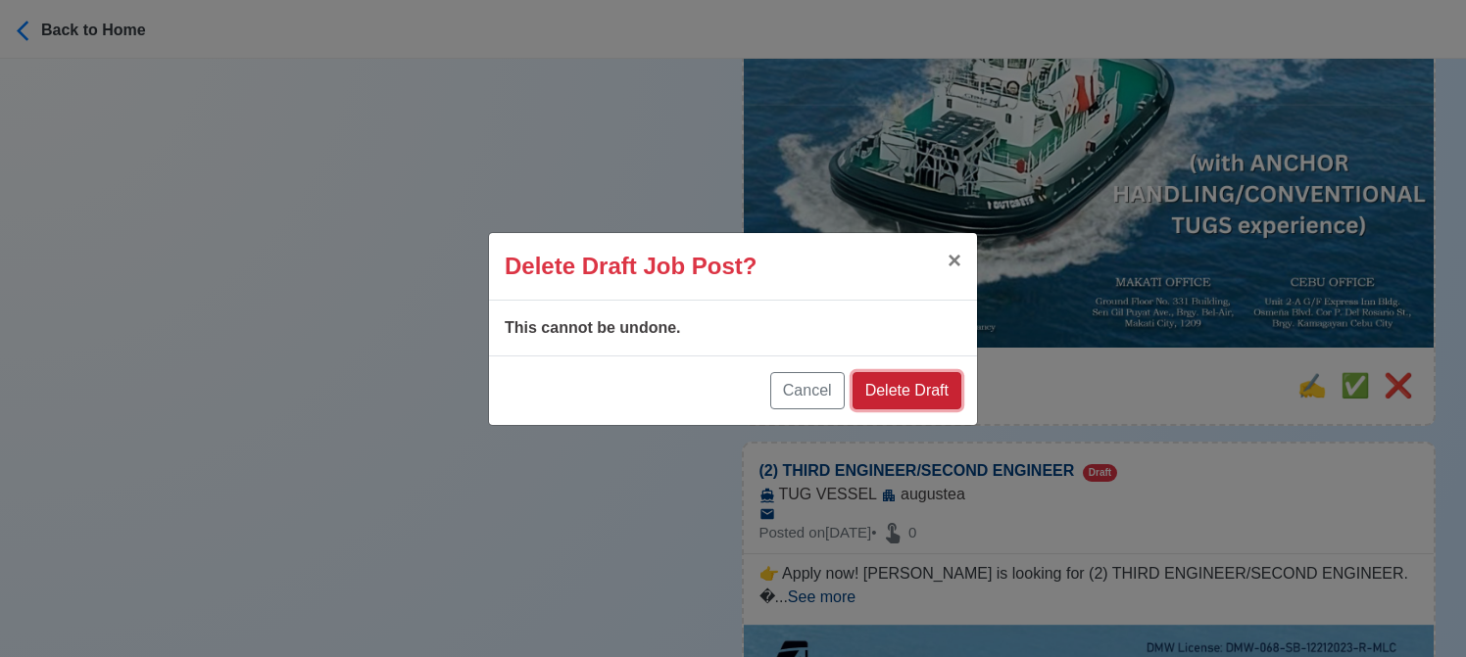
click at [933, 391] on button "Delete Draft" at bounding box center [906, 390] width 109 height 37
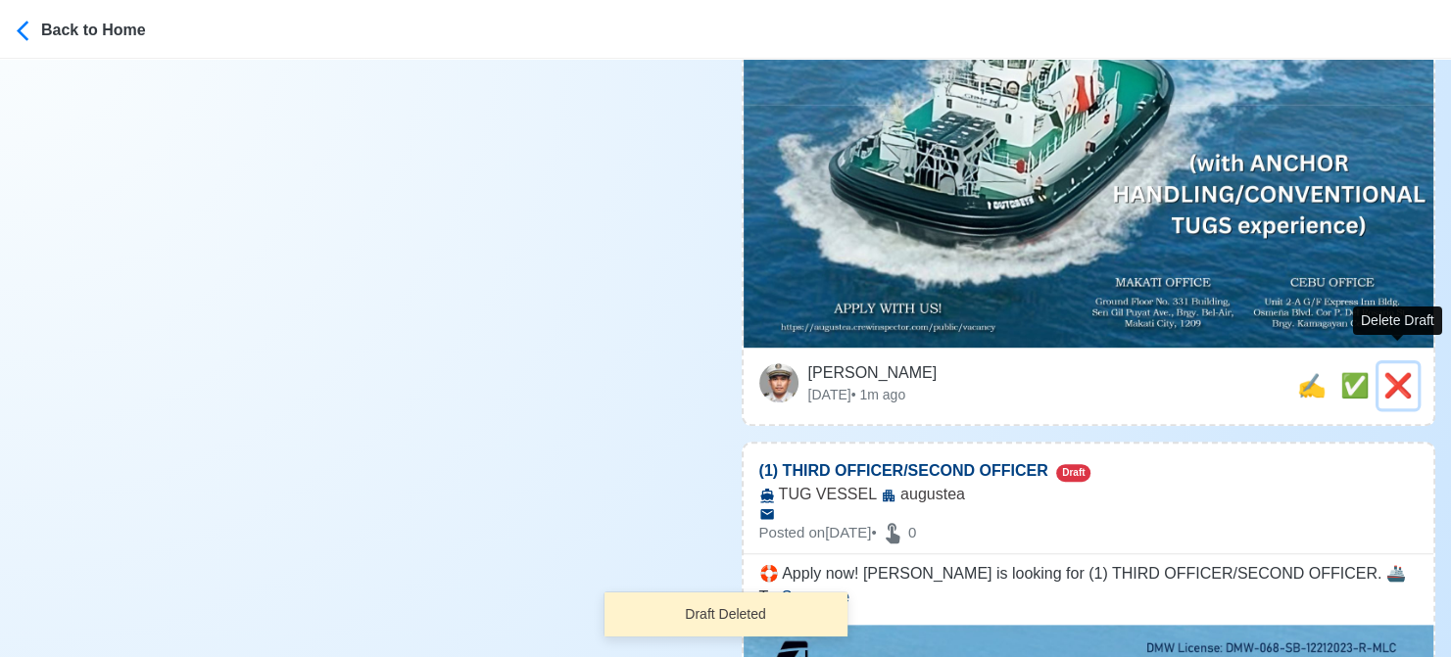
click at [1401, 372] on span "❌" at bounding box center [1397, 385] width 29 height 26
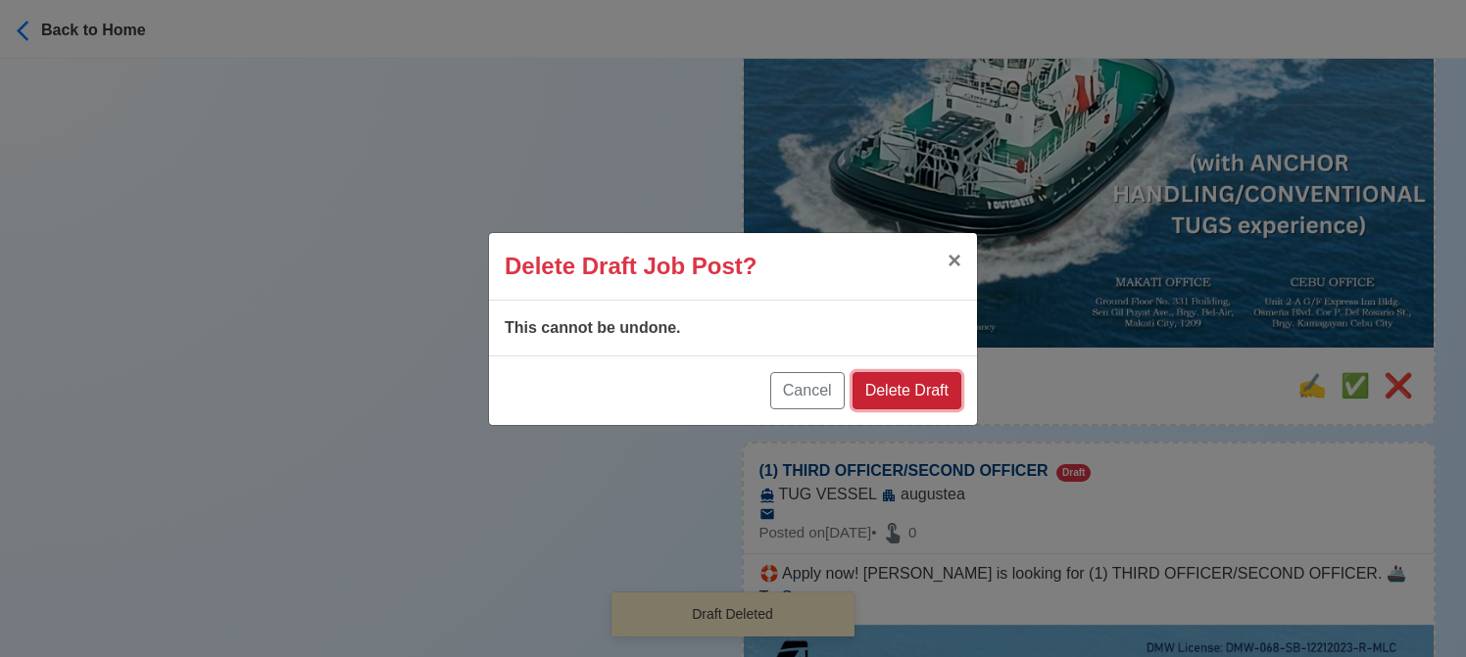
click at [930, 389] on button "Delete Draft" at bounding box center [906, 390] width 109 height 37
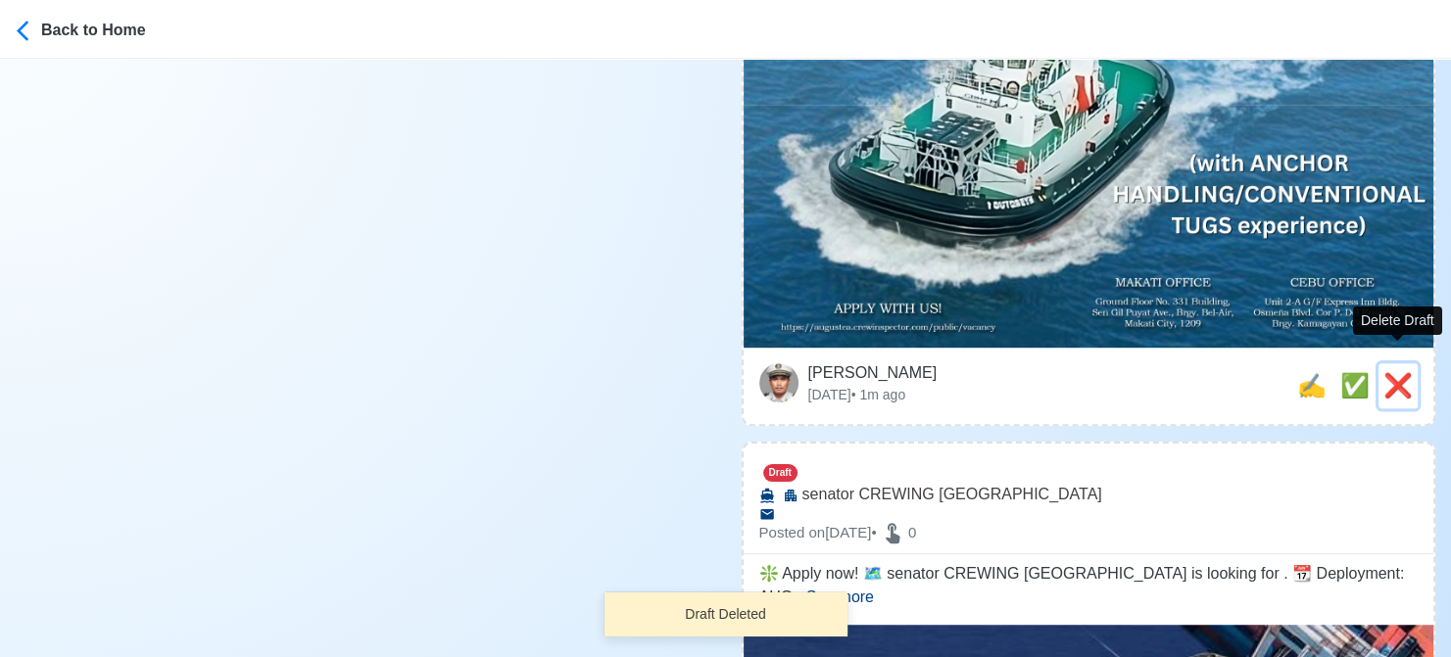
click at [1398, 372] on span "❌" at bounding box center [1397, 385] width 29 height 26
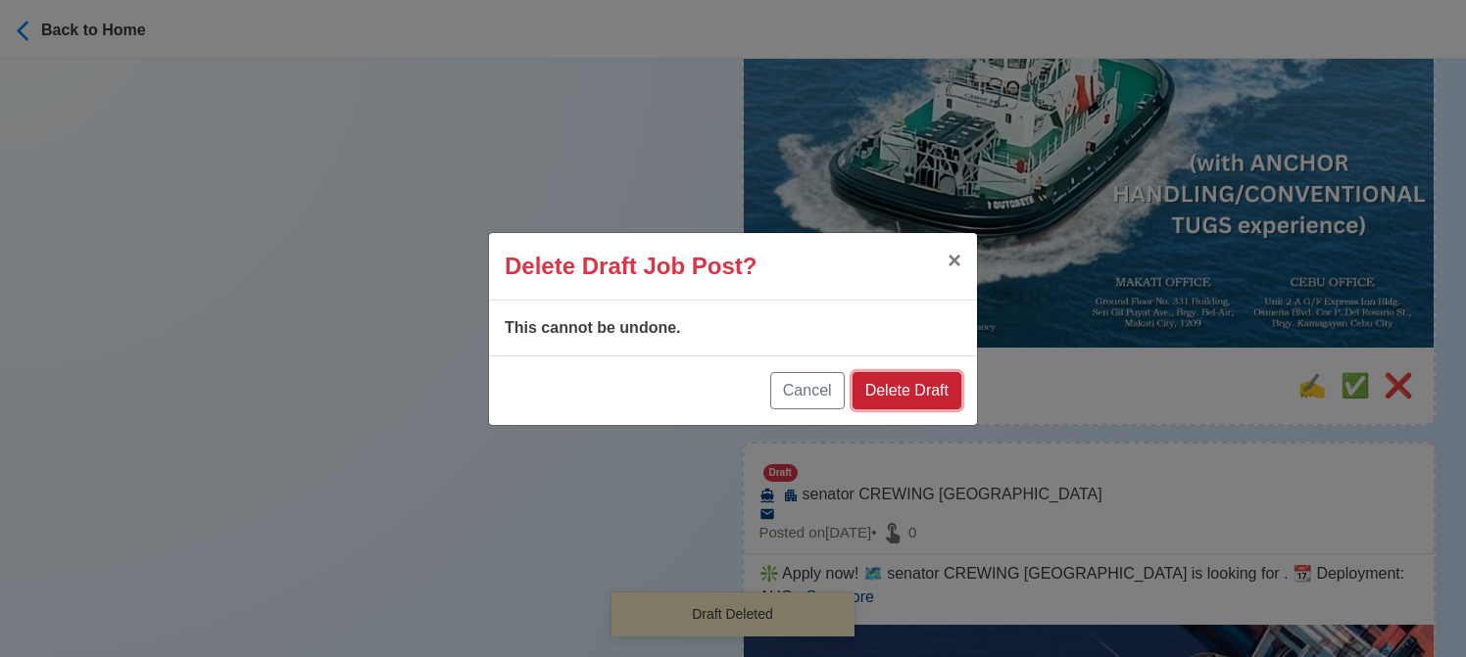
click at [922, 399] on button "Delete Draft" at bounding box center [906, 390] width 109 height 37
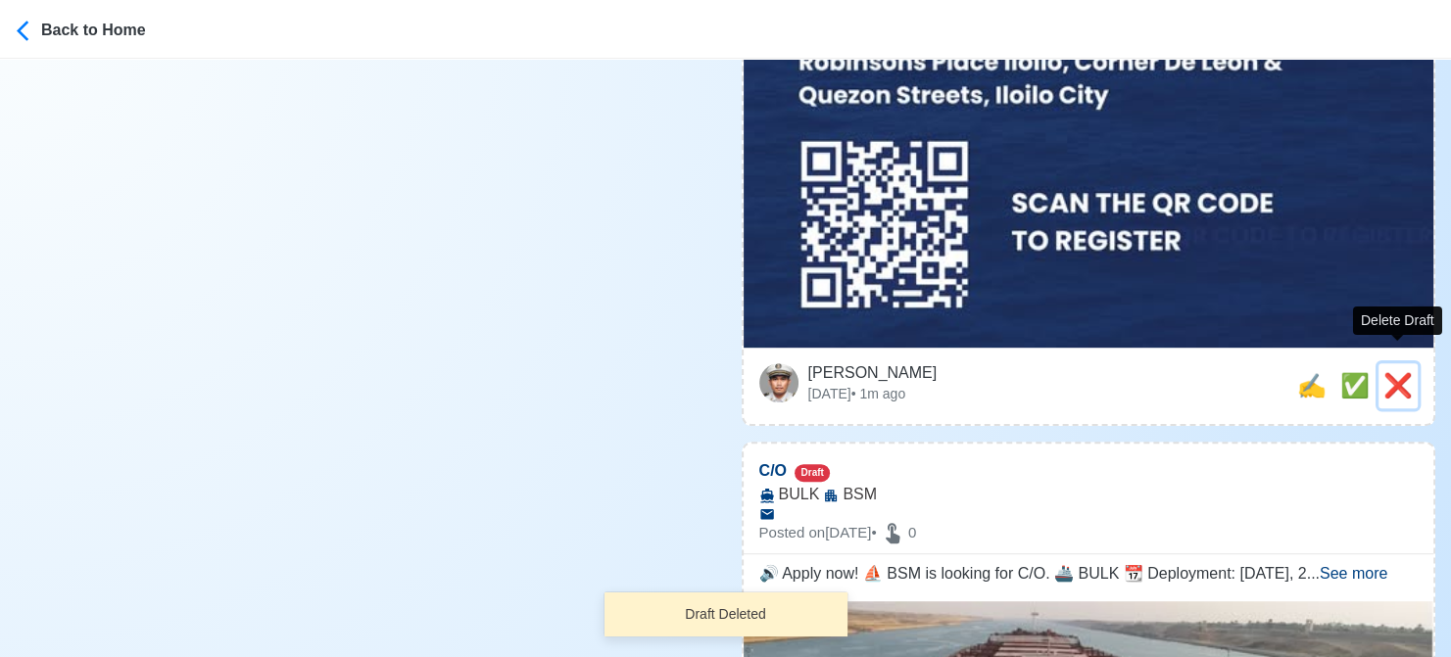
click at [1403, 372] on span "❌" at bounding box center [1397, 385] width 29 height 26
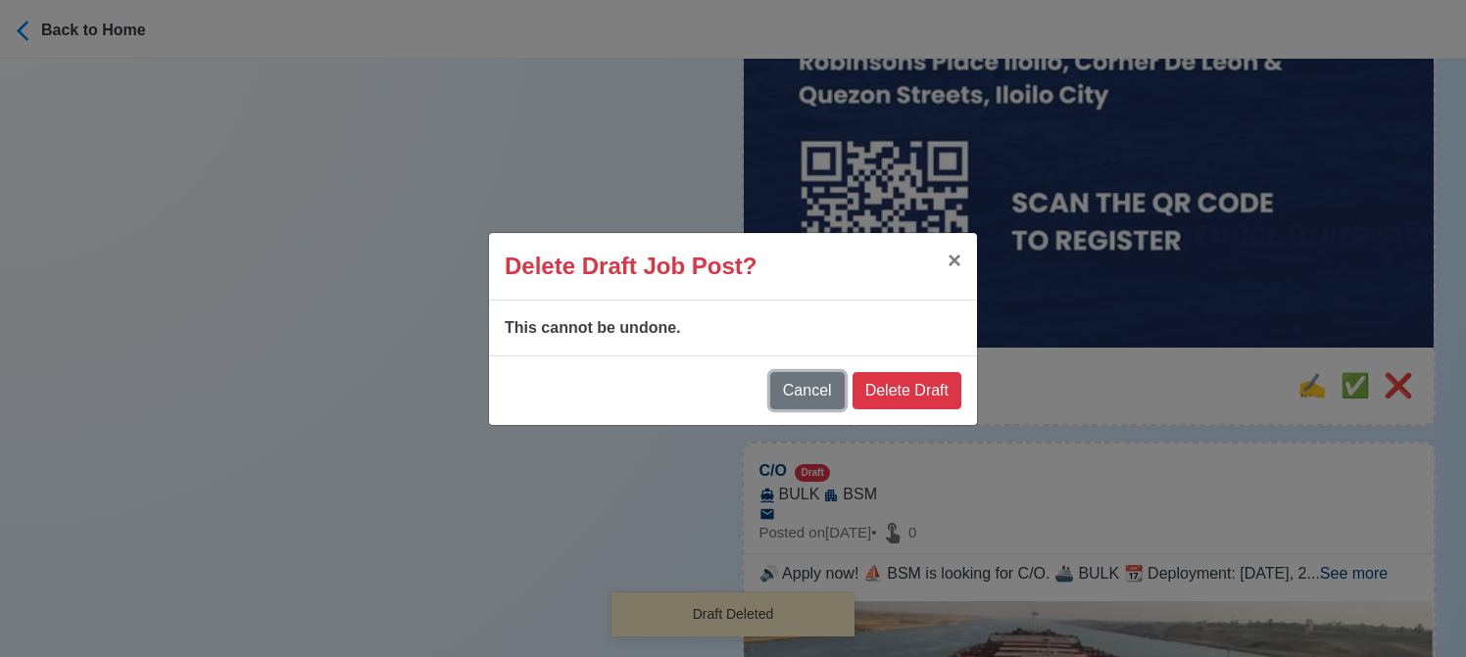
click at [806, 391] on button "Cancel" at bounding box center [807, 390] width 74 height 37
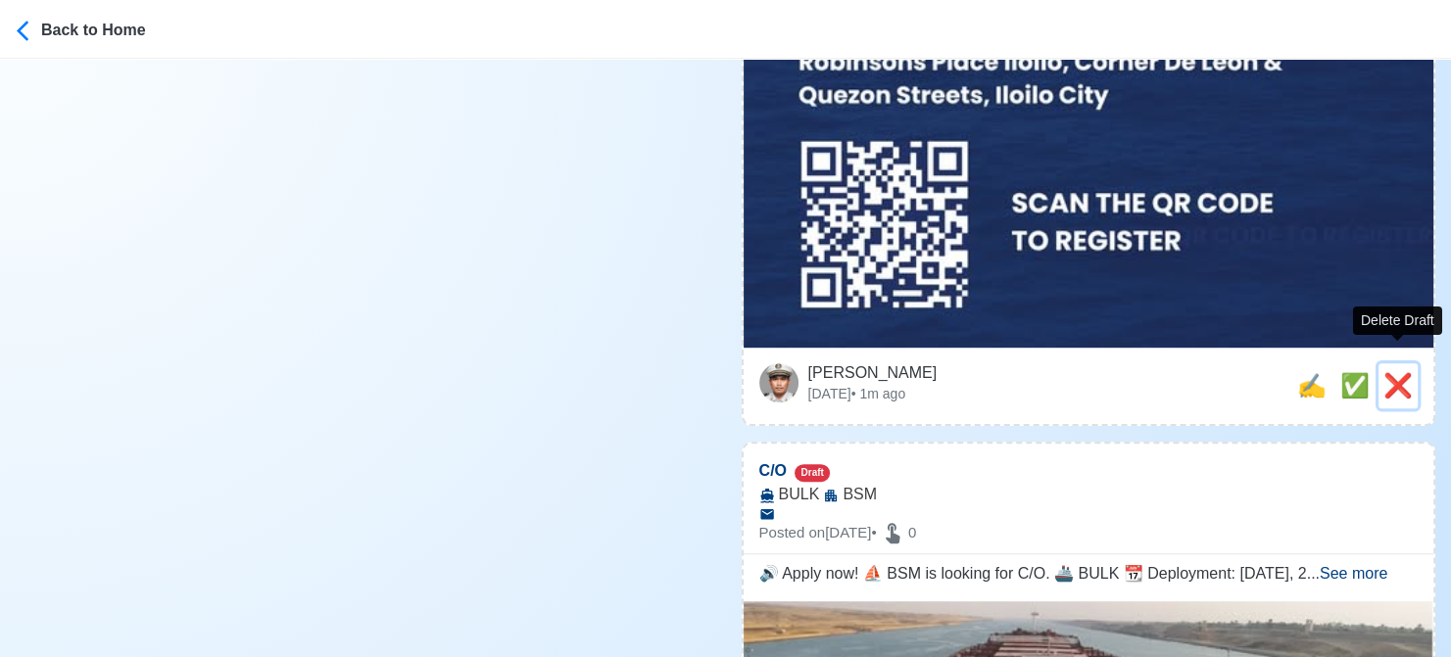
click at [1387, 372] on span "❌" at bounding box center [1397, 385] width 29 height 26
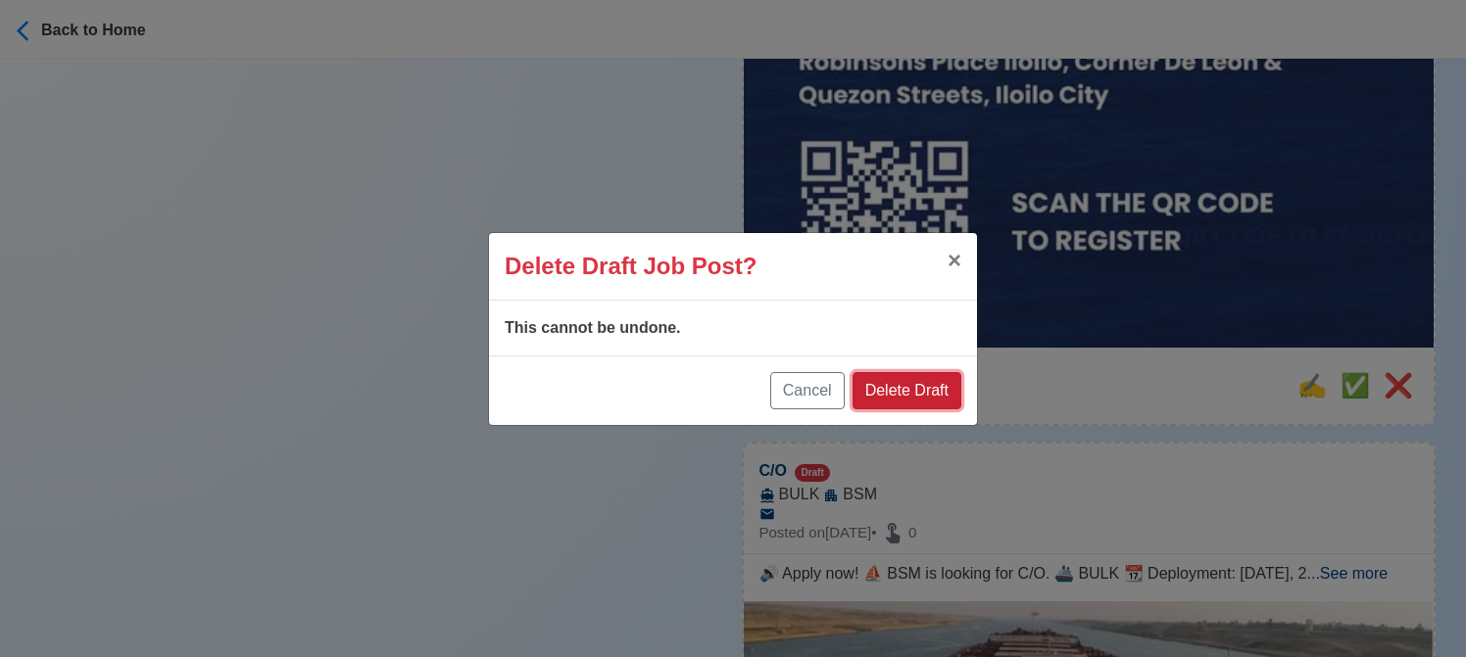
click at [889, 390] on button "Delete Draft" at bounding box center [906, 390] width 109 height 37
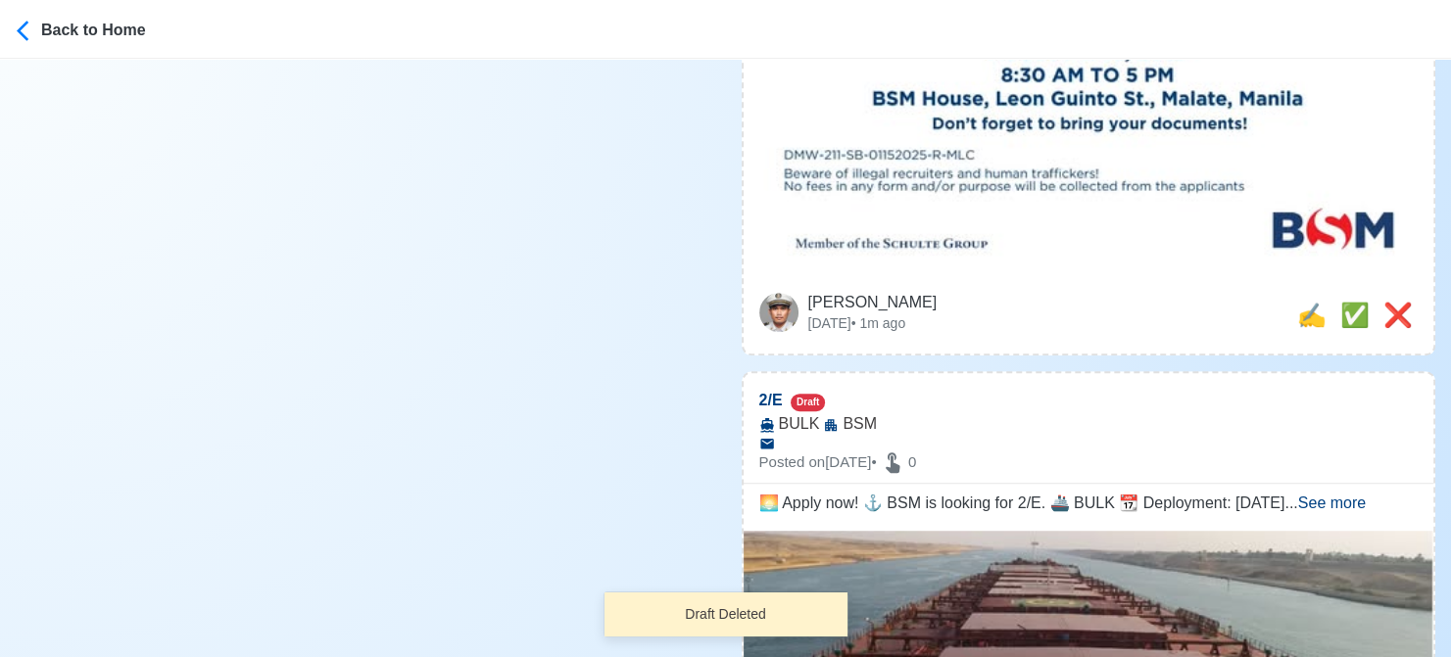
scroll to position [1274, 0]
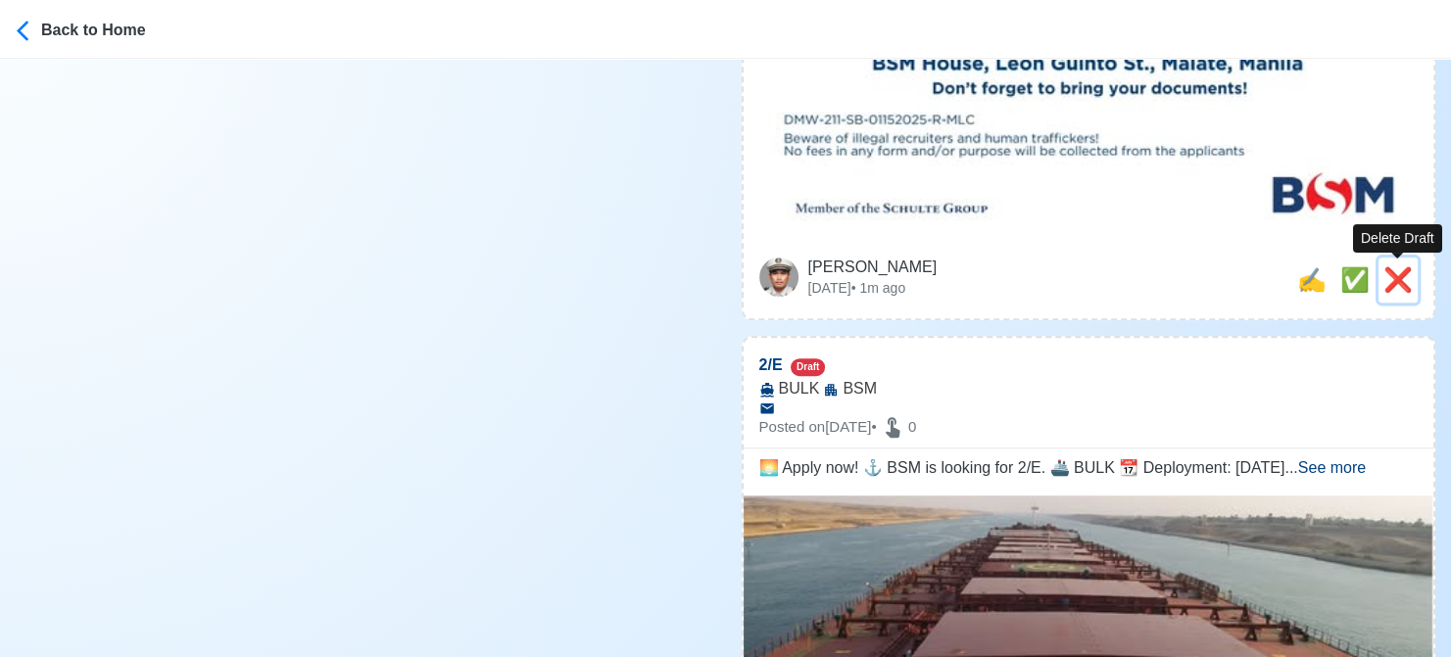
click at [1392, 285] on span "❌" at bounding box center [1397, 280] width 29 height 26
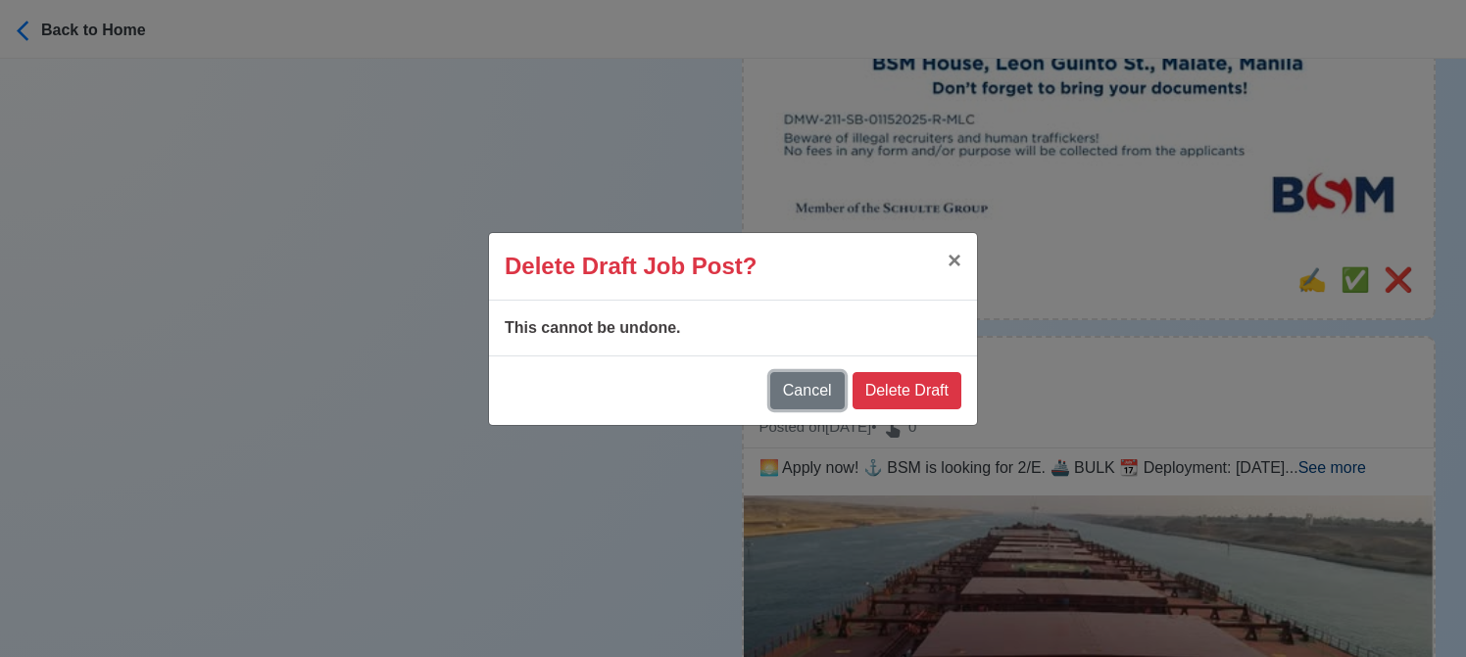
click at [819, 388] on button "Cancel" at bounding box center [807, 390] width 74 height 37
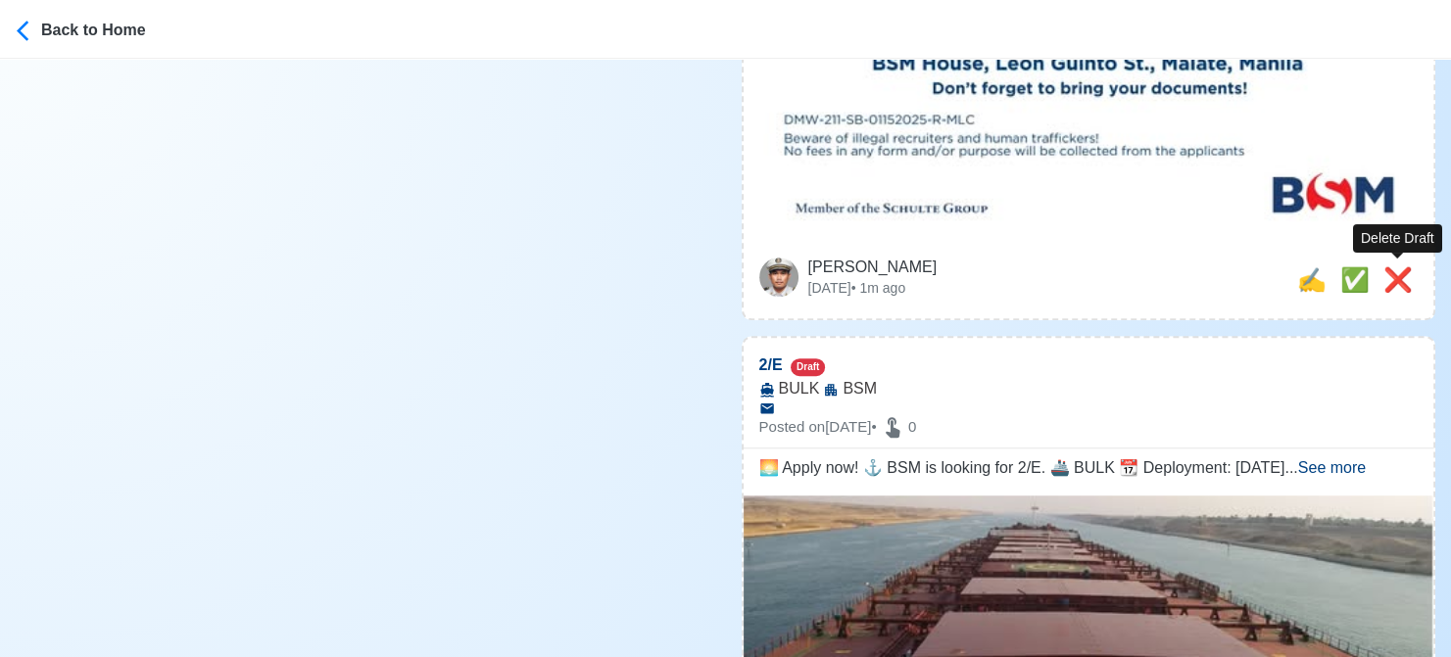
click at [1398, 277] on span "❌" at bounding box center [1397, 280] width 29 height 26
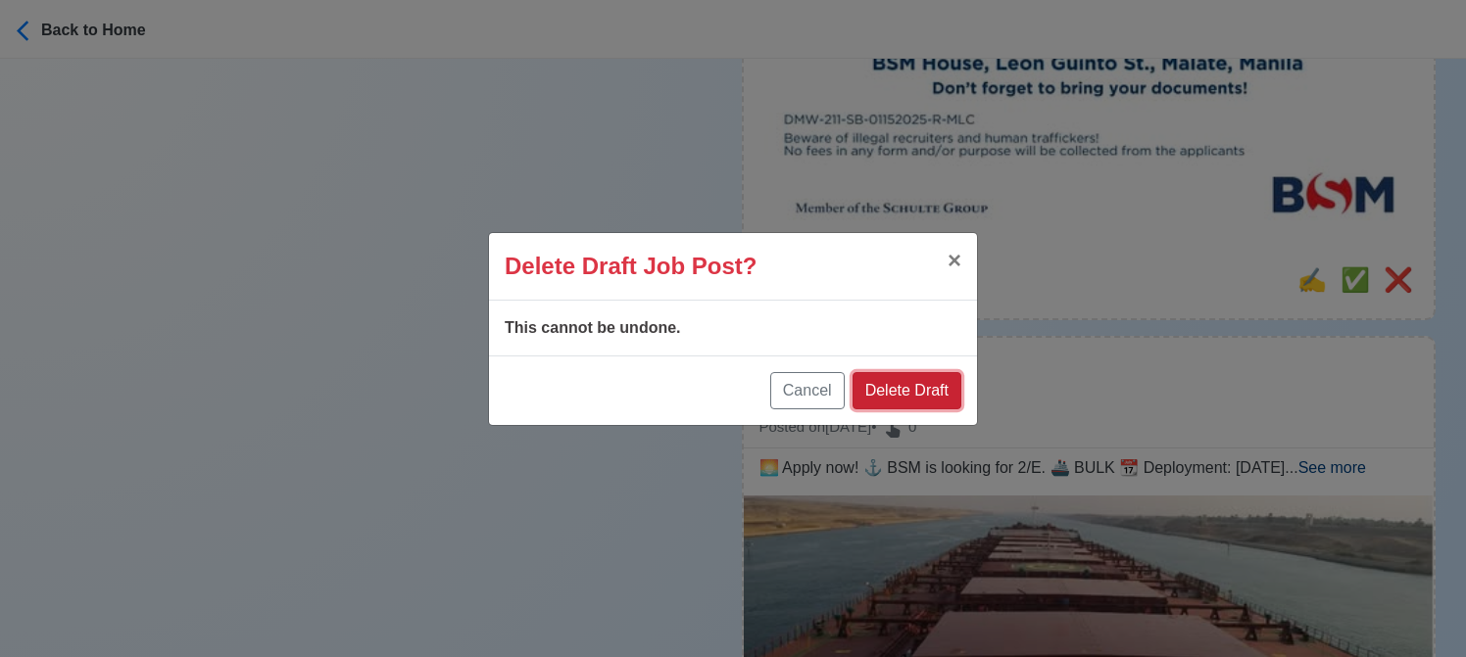
click at [942, 398] on button "Delete Draft" at bounding box center [906, 390] width 109 height 37
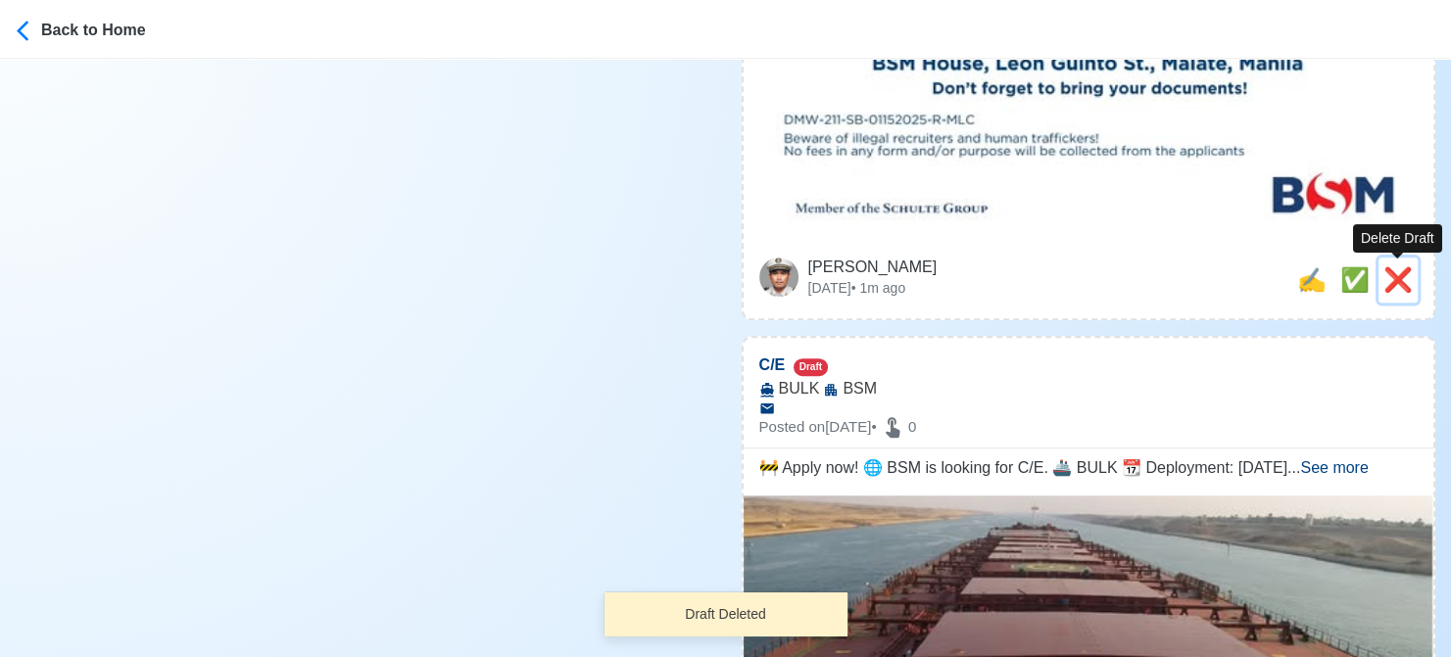
click at [1383, 279] on span "❌" at bounding box center [1397, 280] width 29 height 26
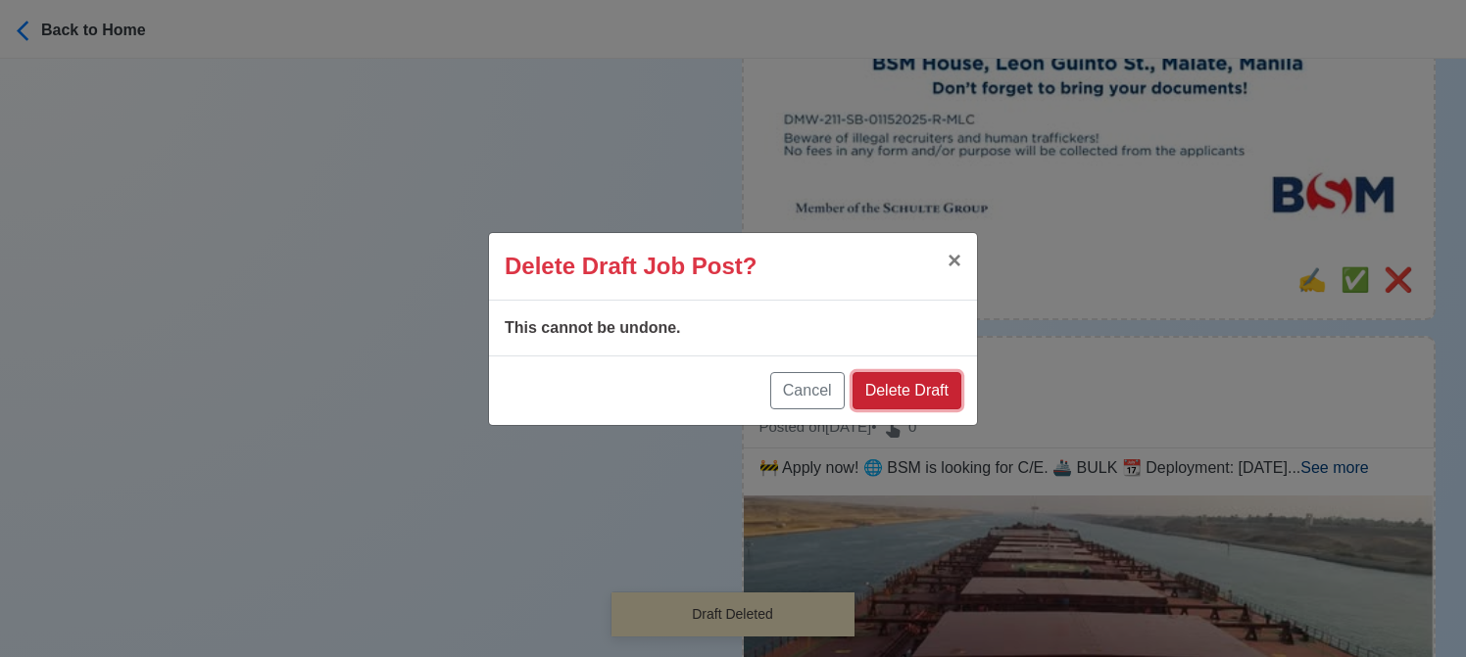
click at [925, 387] on button "Delete Draft" at bounding box center [906, 390] width 109 height 37
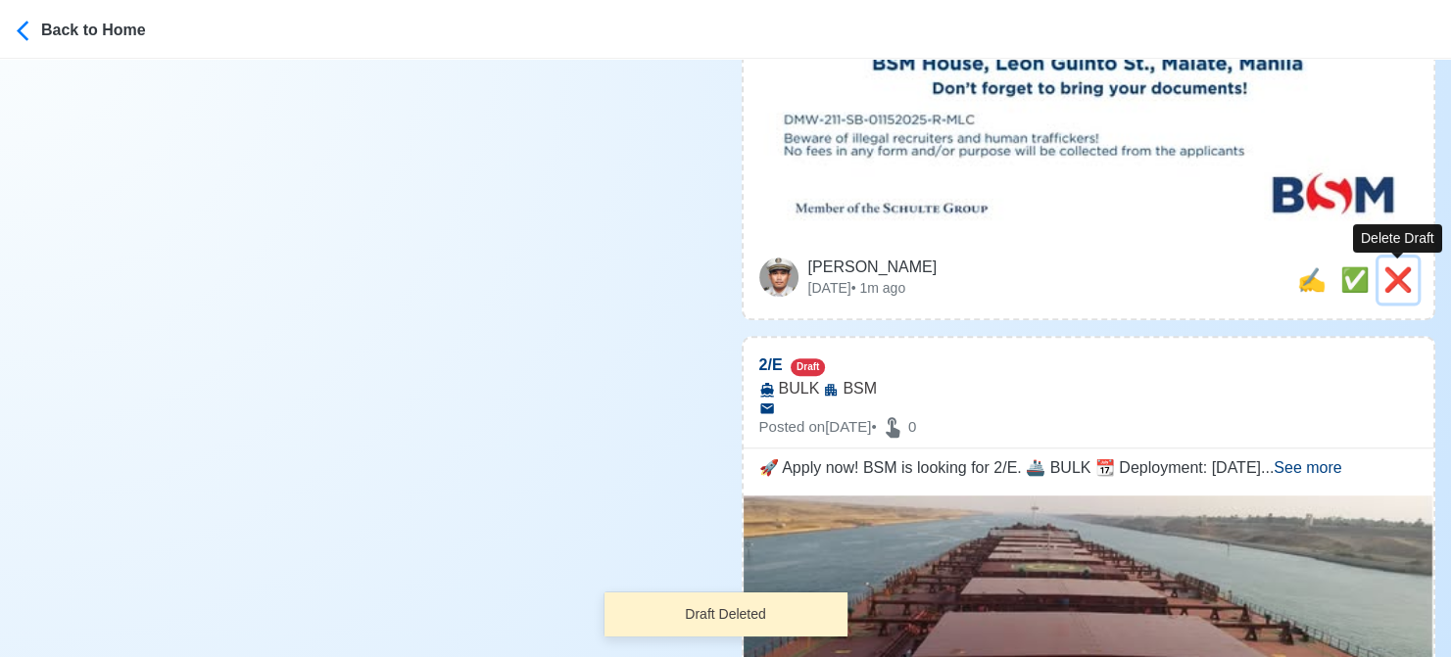
click at [1395, 277] on span "❌" at bounding box center [1397, 280] width 29 height 26
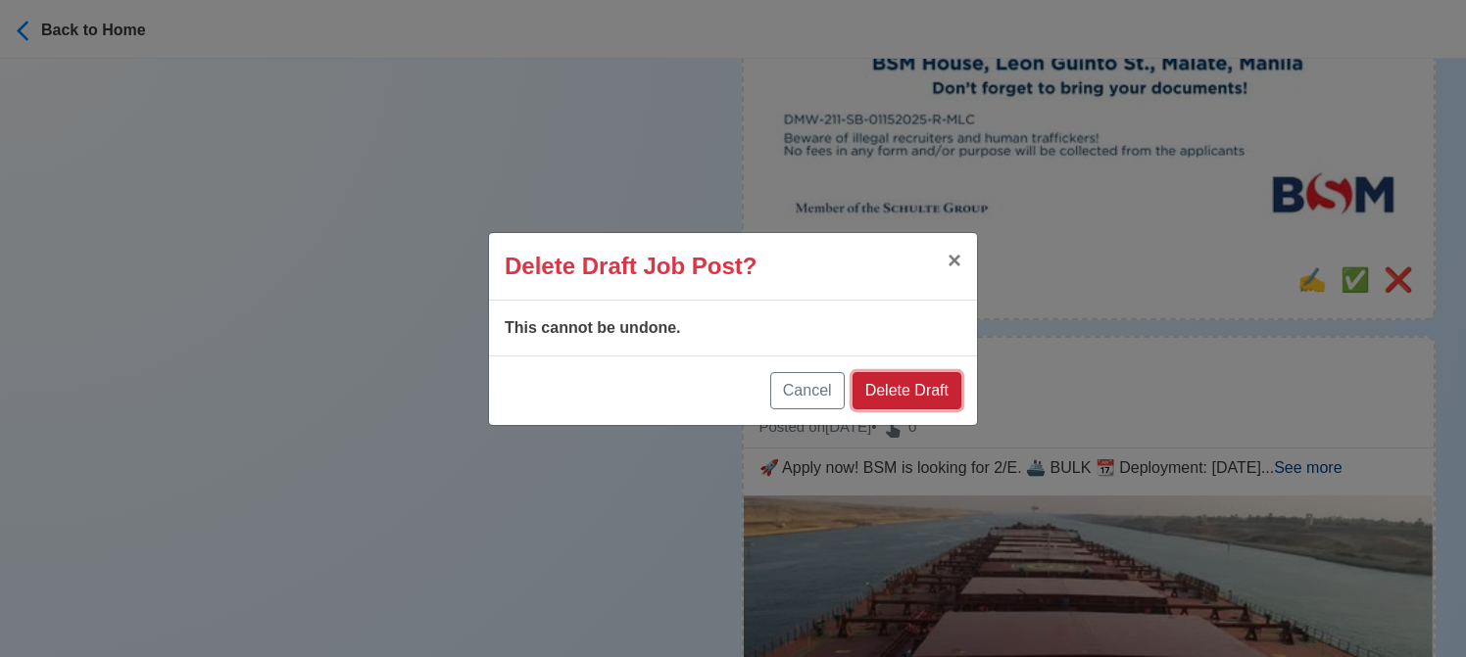
click at [921, 391] on button "Delete Draft" at bounding box center [906, 390] width 109 height 37
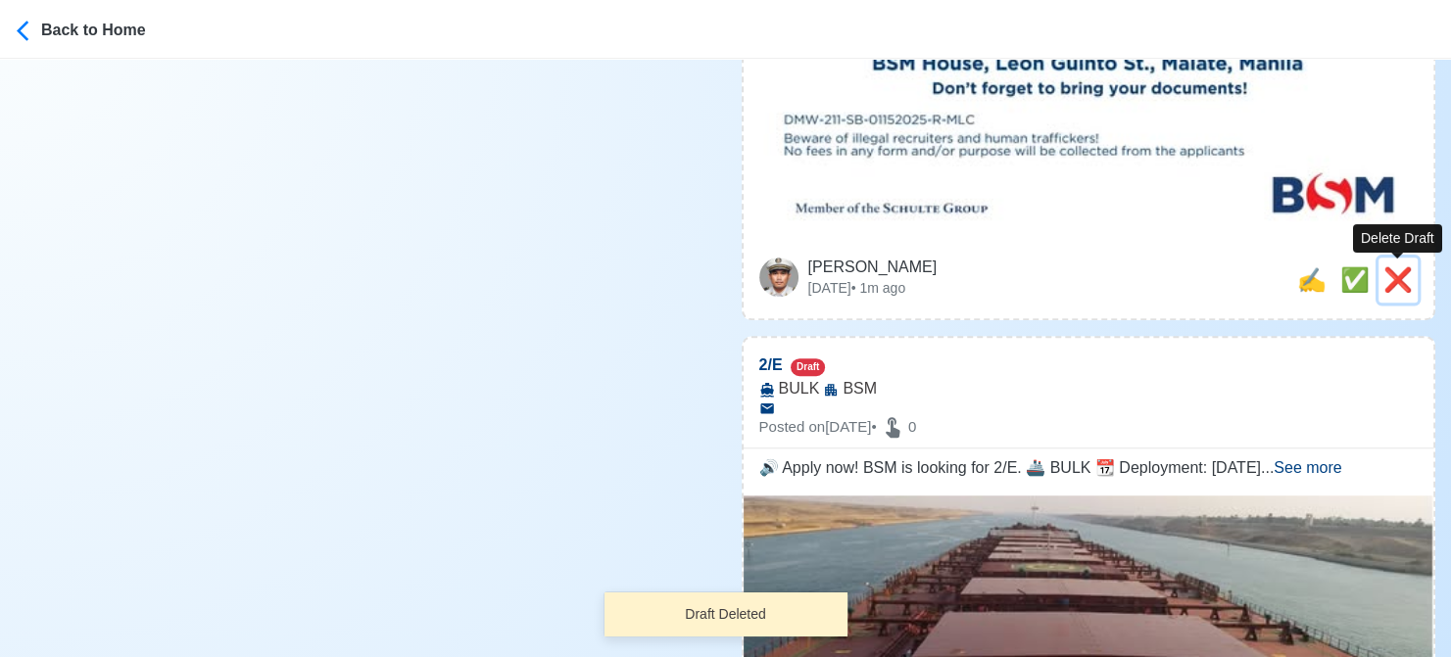
click at [1394, 277] on span "❌" at bounding box center [1397, 280] width 29 height 26
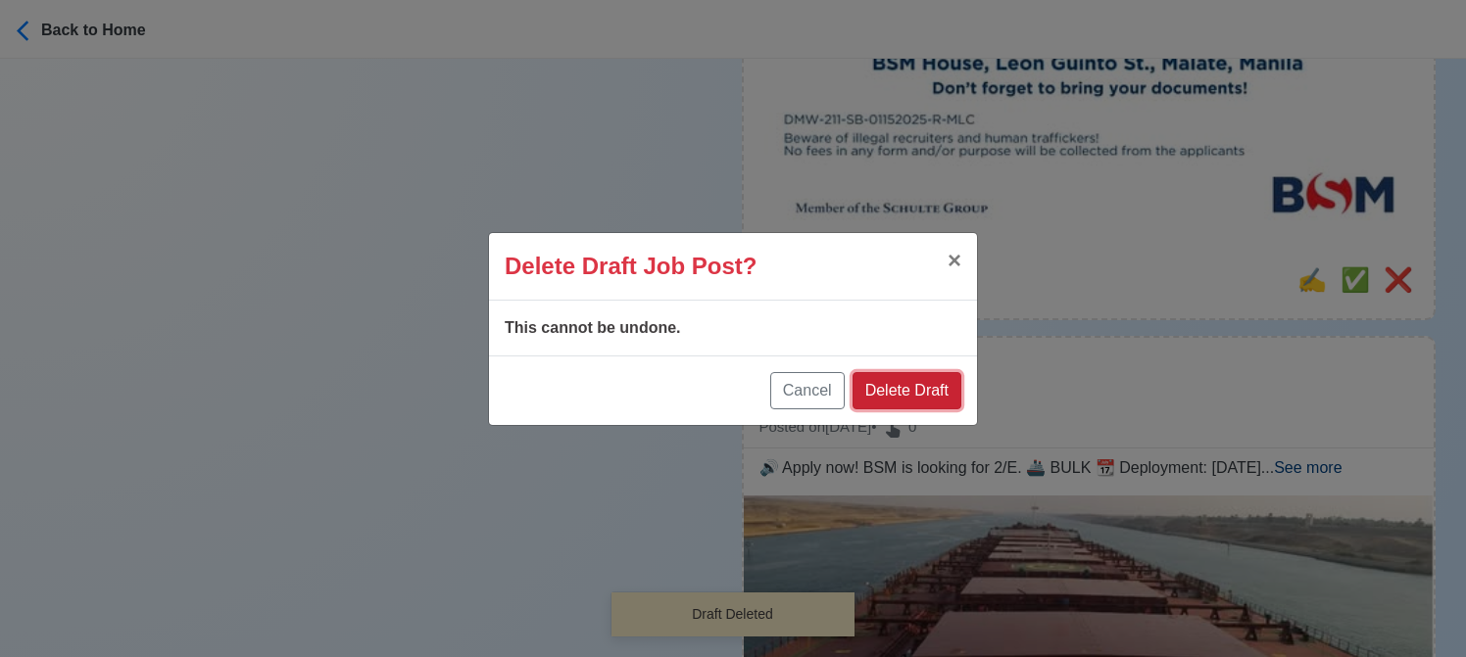
click at [913, 389] on button "Delete Draft" at bounding box center [906, 390] width 109 height 37
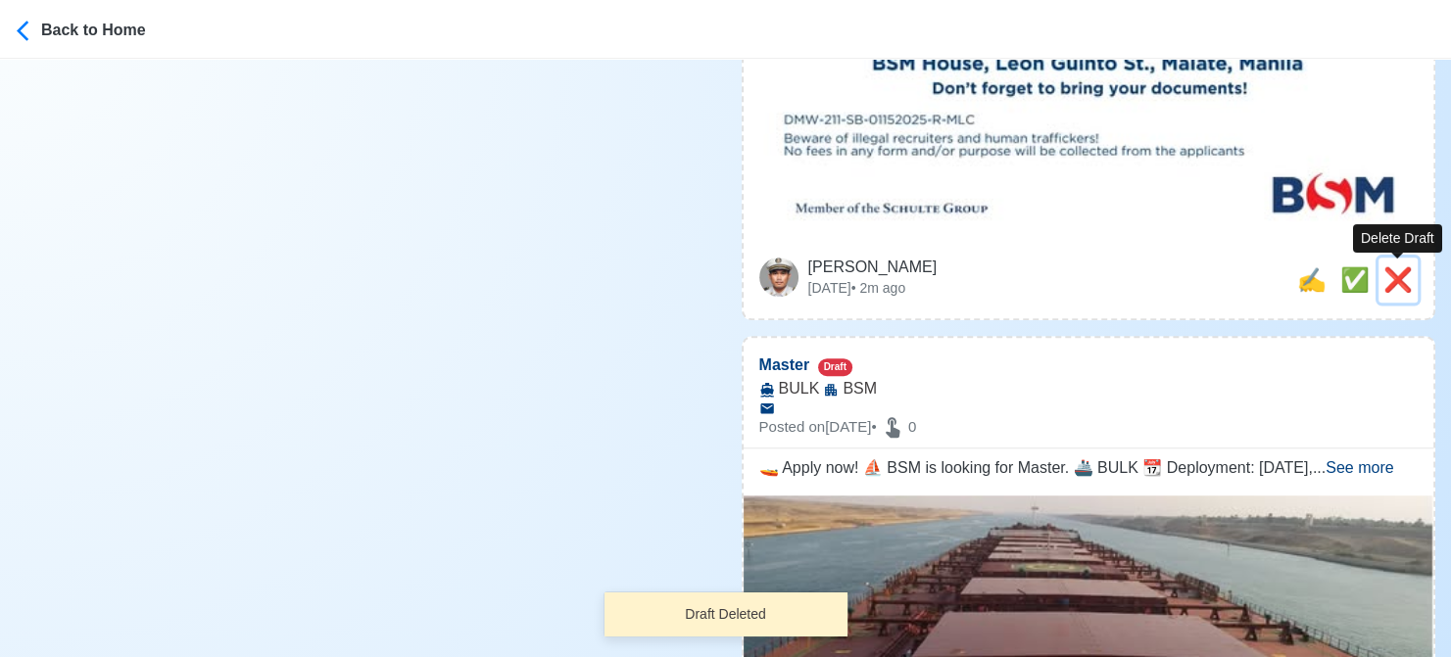
click at [1401, 274] on span "❌" at bounding box center [1397, 280] width 29 height 26
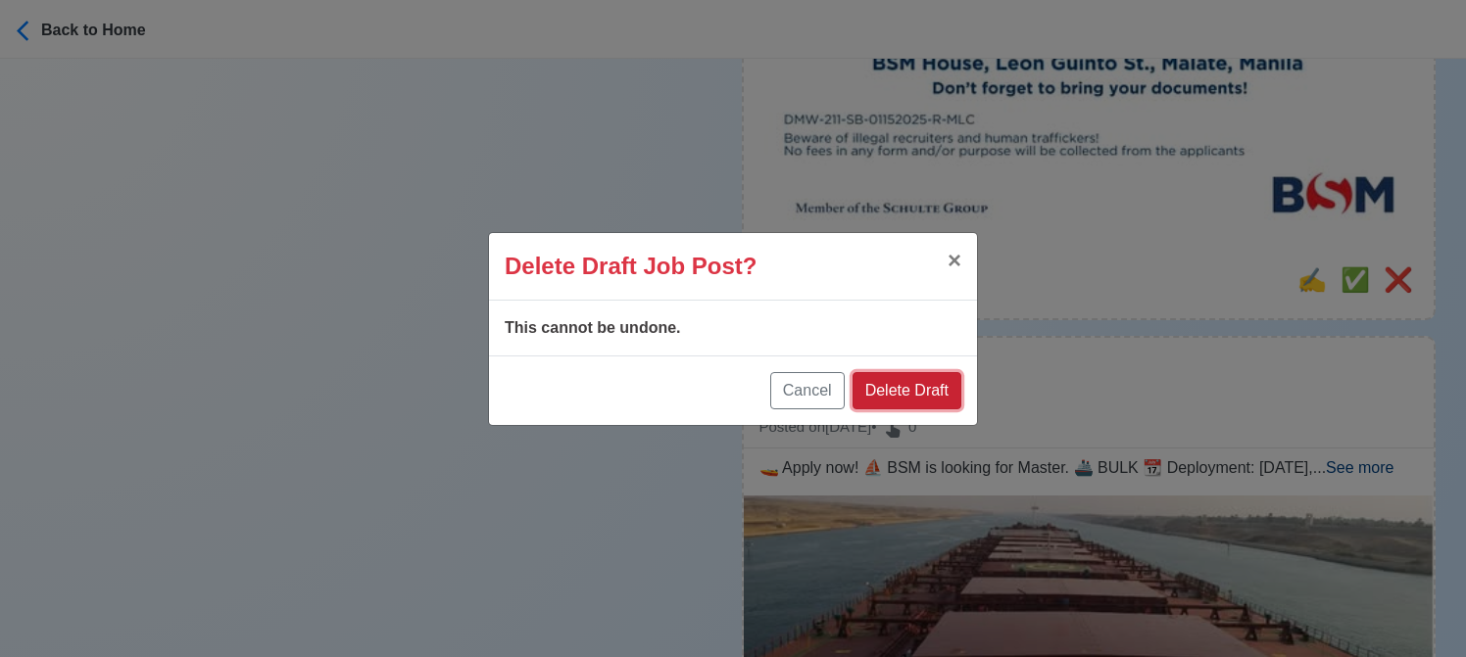
click at [920, 387] on button "Delete Draft" at bounding box center [906, 390] width 109 height 37
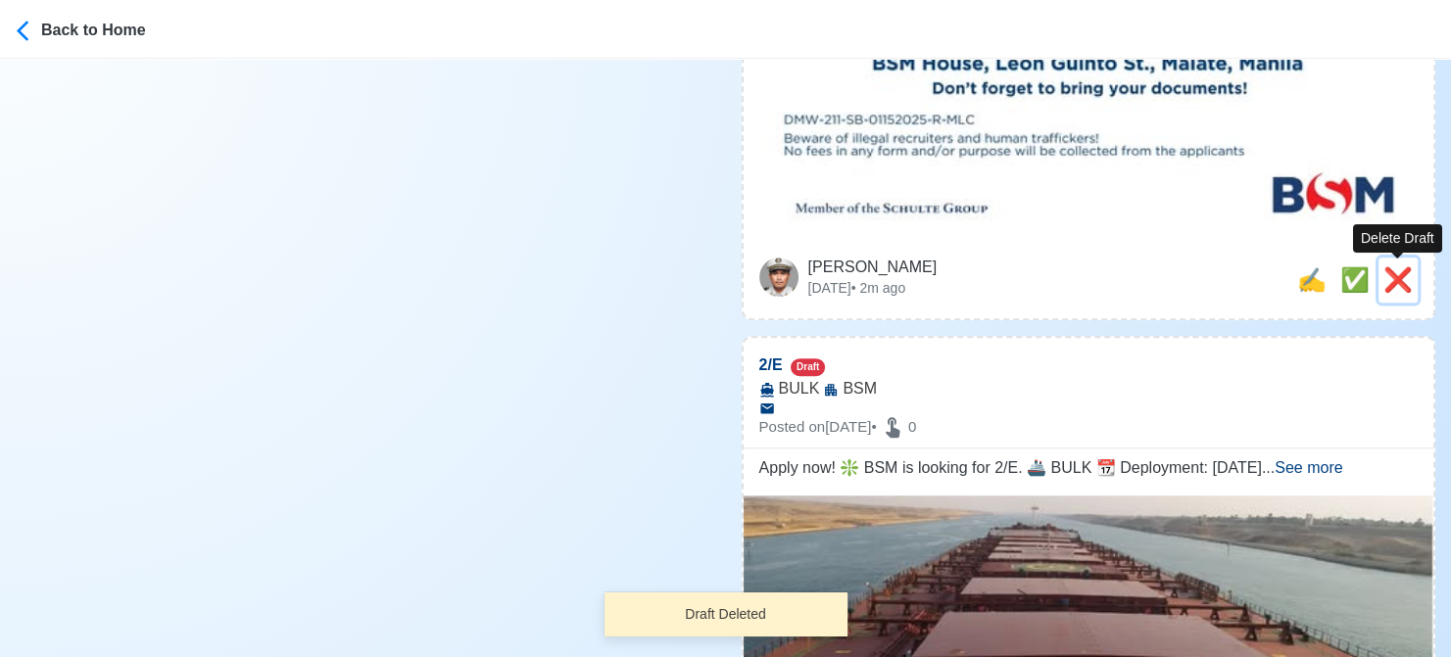
click at [1397, 277] on span "❌" at bounding box center [1397, 280] width 29 height 26
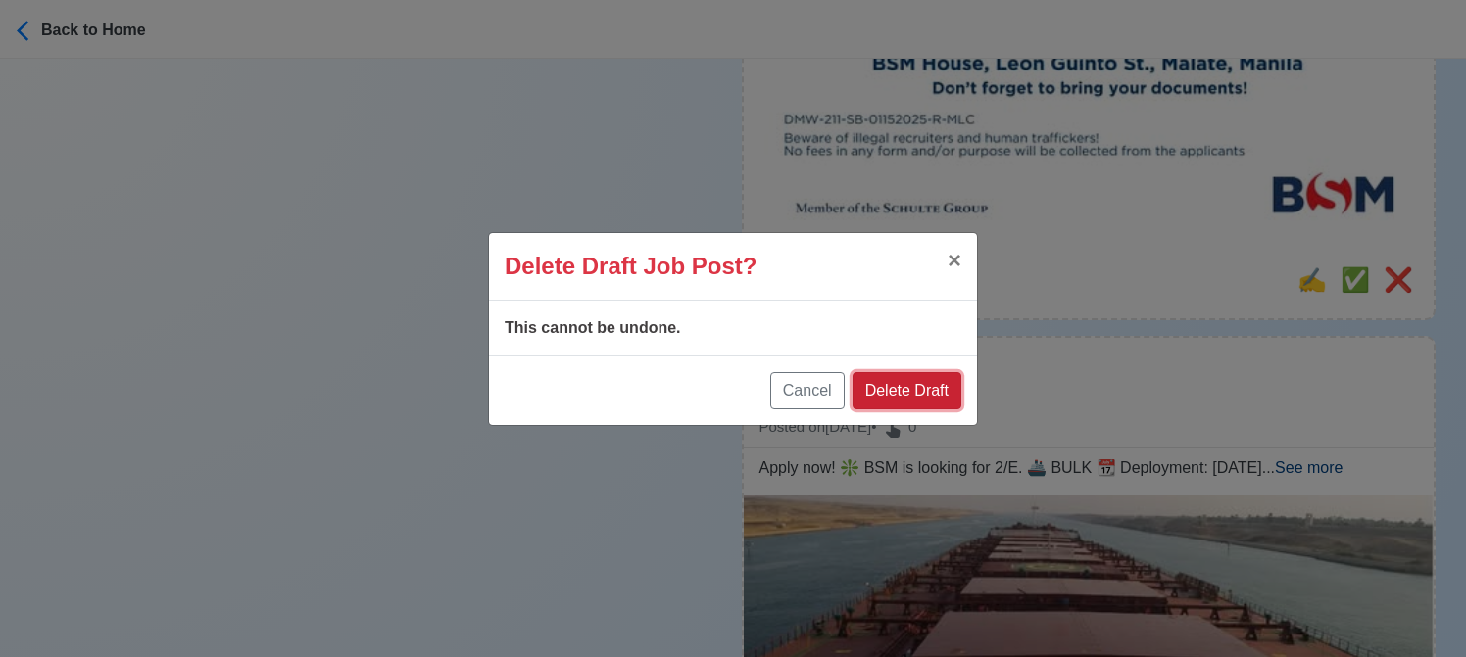
click at [927, 403] on button "Delete Draft" at bounding box center [906, 390] width 109 height 37
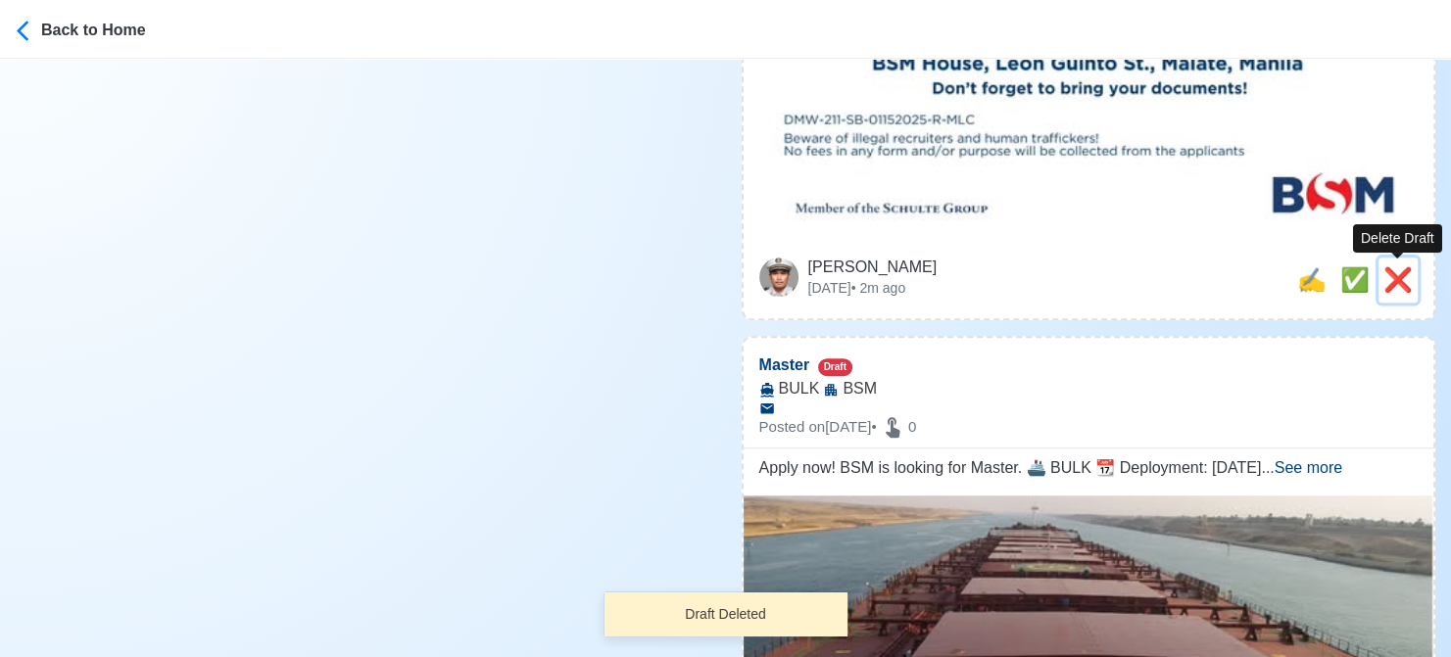
click at [1395, 277] on span "❌" at bounding box center [1397, 280] width 29 height 26
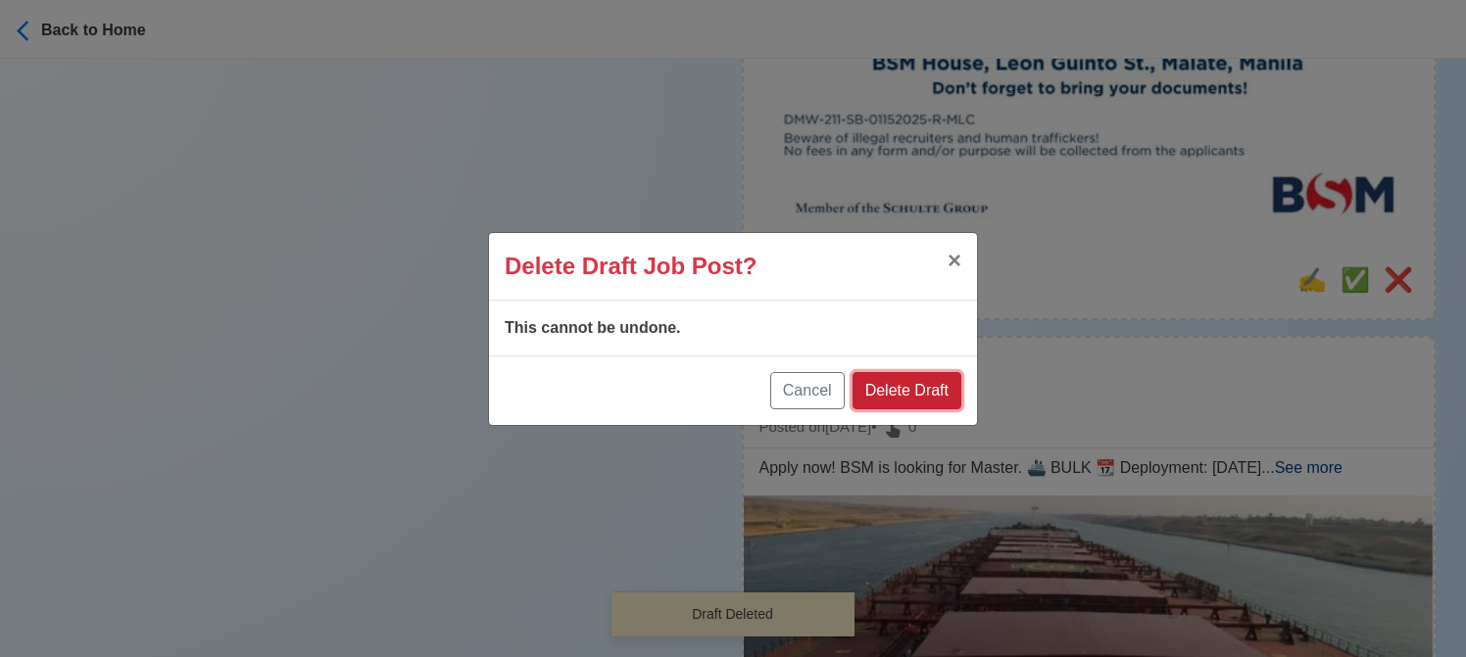
click at [921, 385] on button "Delete Draft" at bounding box center [906, 390] width 109 height 37
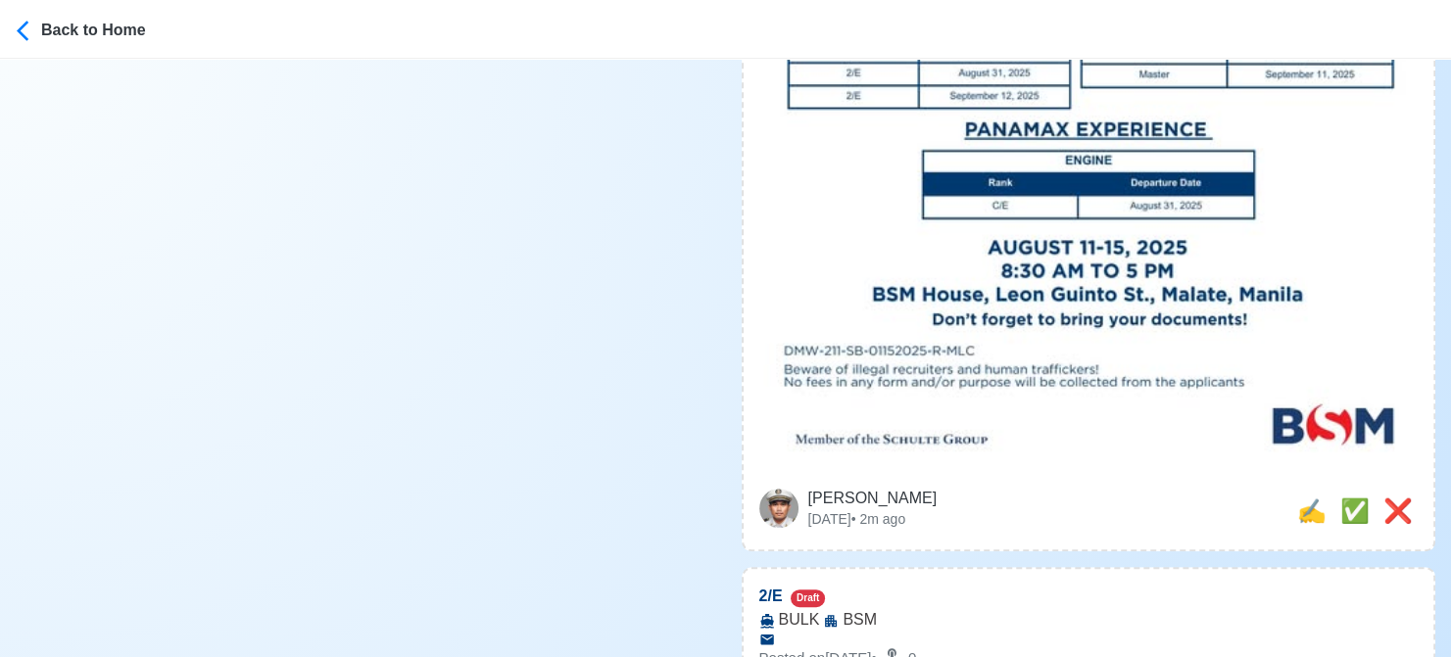
scroll to position [1176, 0]
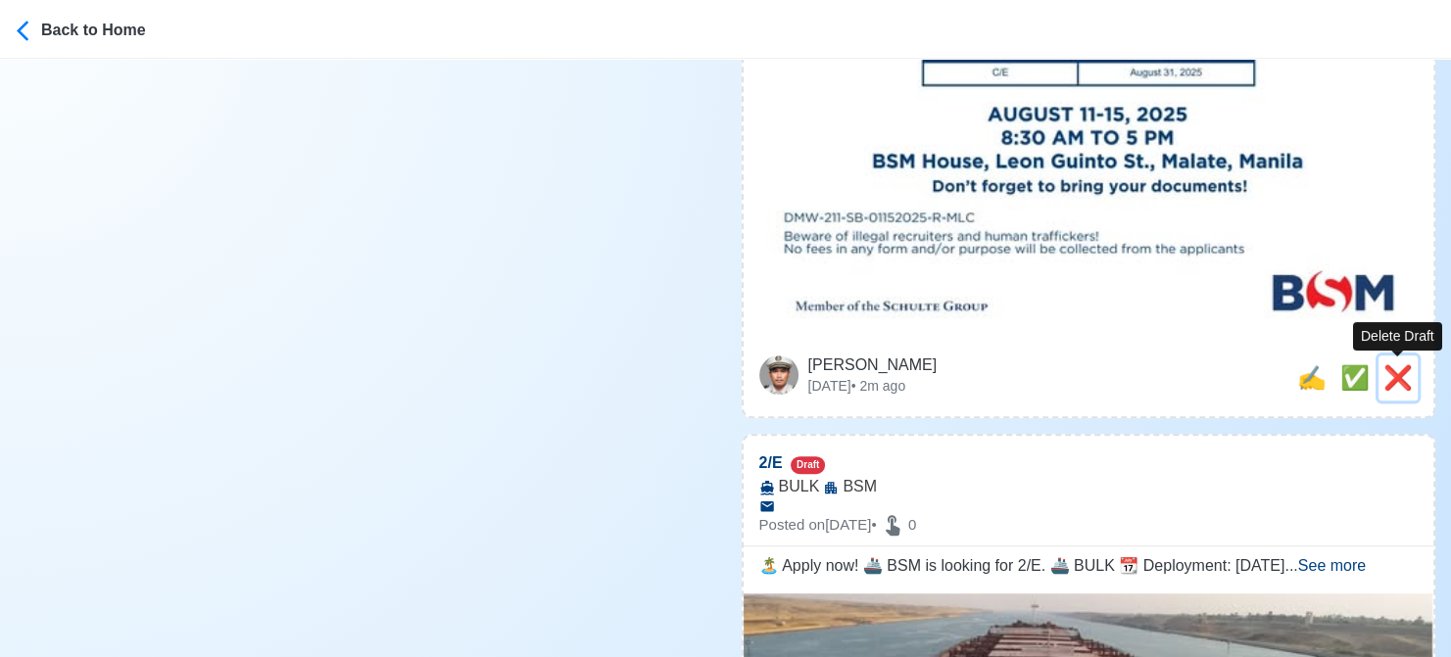
click at [1401, 382] on span "❌" at bounding box center [1397, 377] width 29 height 26
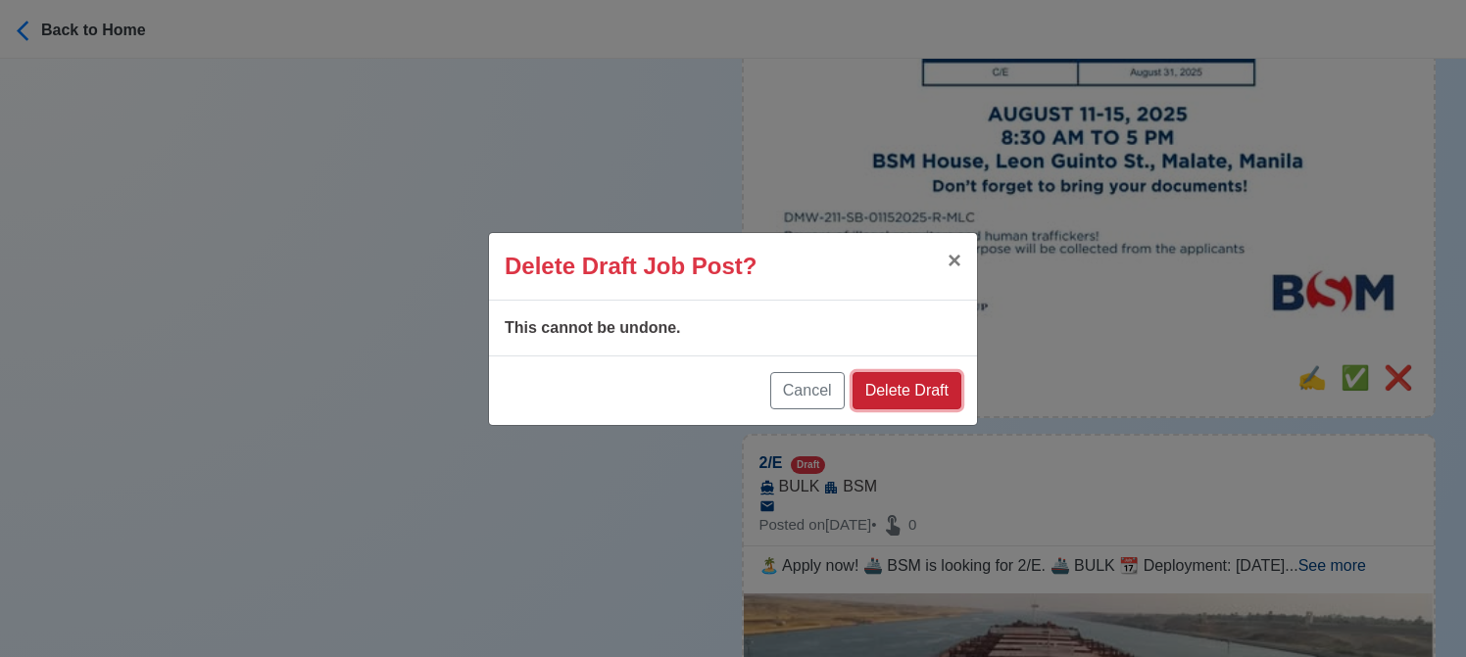
click at [949, 389] on button "Delete Draft" at bounding box center [906, 390] width 109 height 37
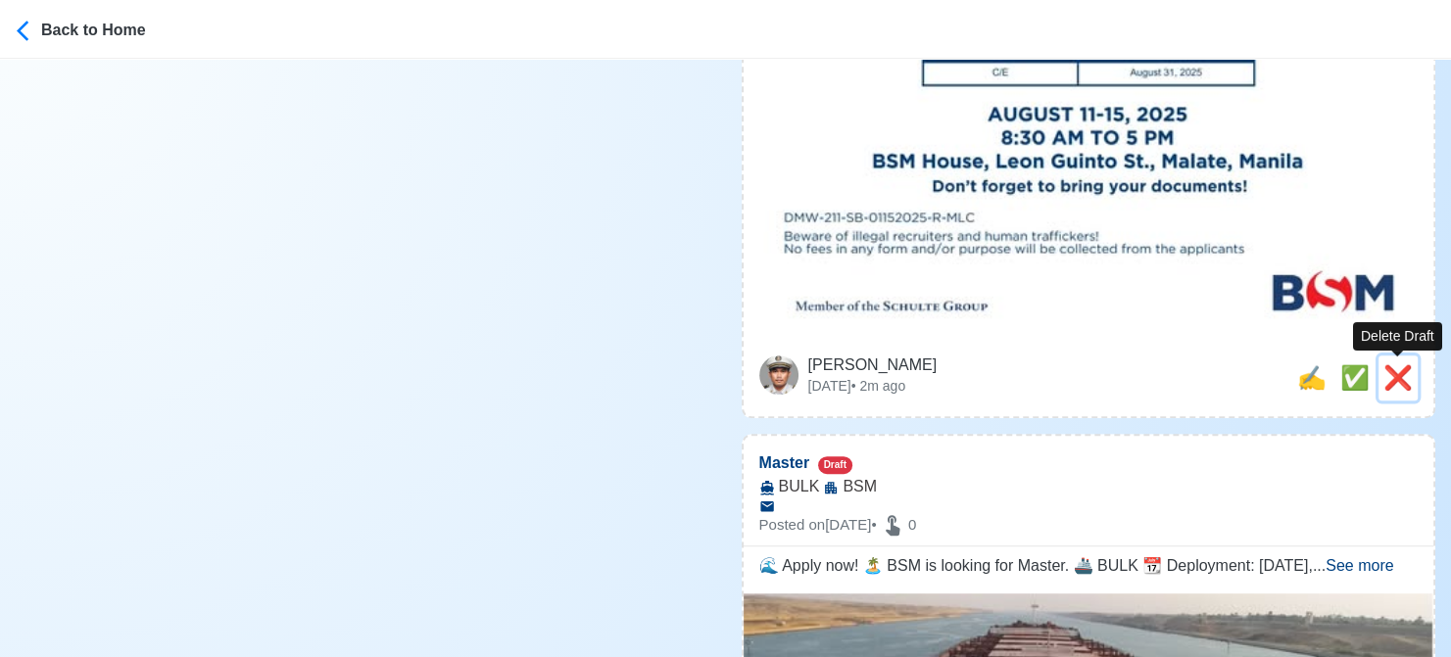
click at [1395, 375] on span "❌" at bounding box center [1397, 377] width 29 height 26
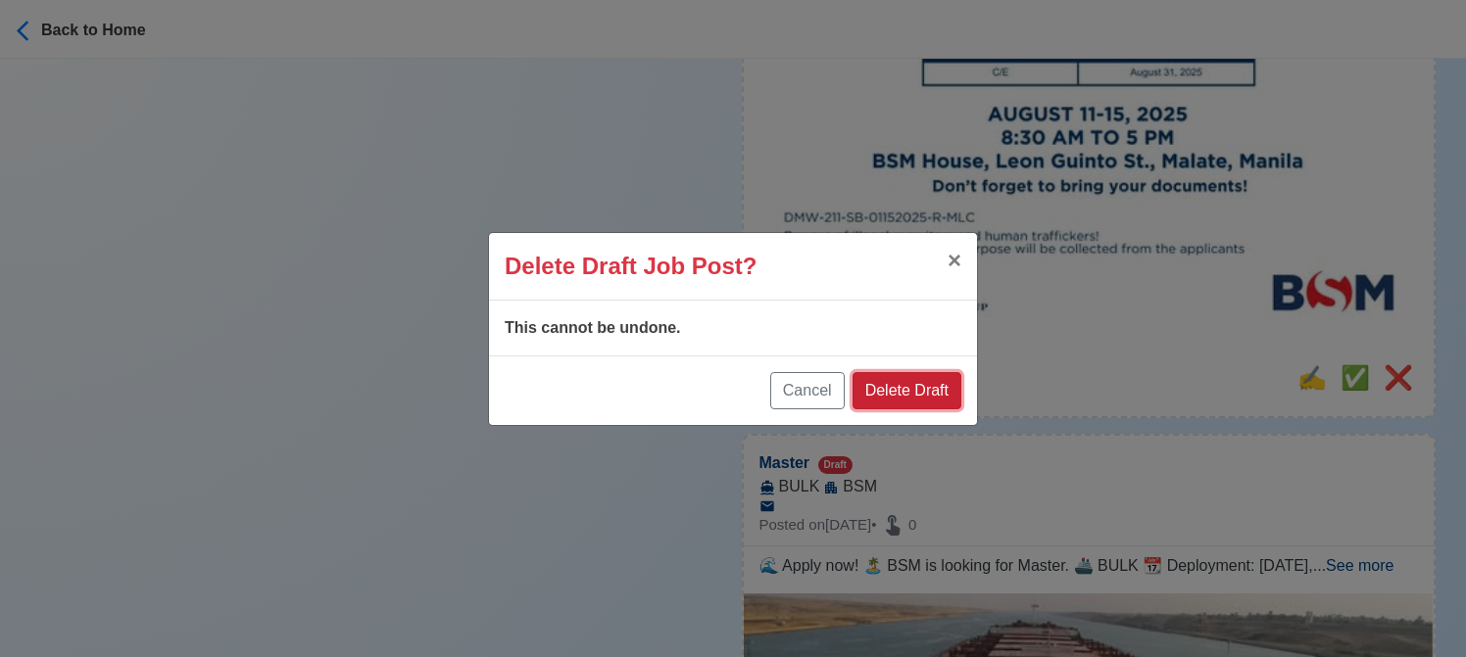
click at [933, 387] on button "Delete Draft" at bounding box center [906, 390] width 109 height 37
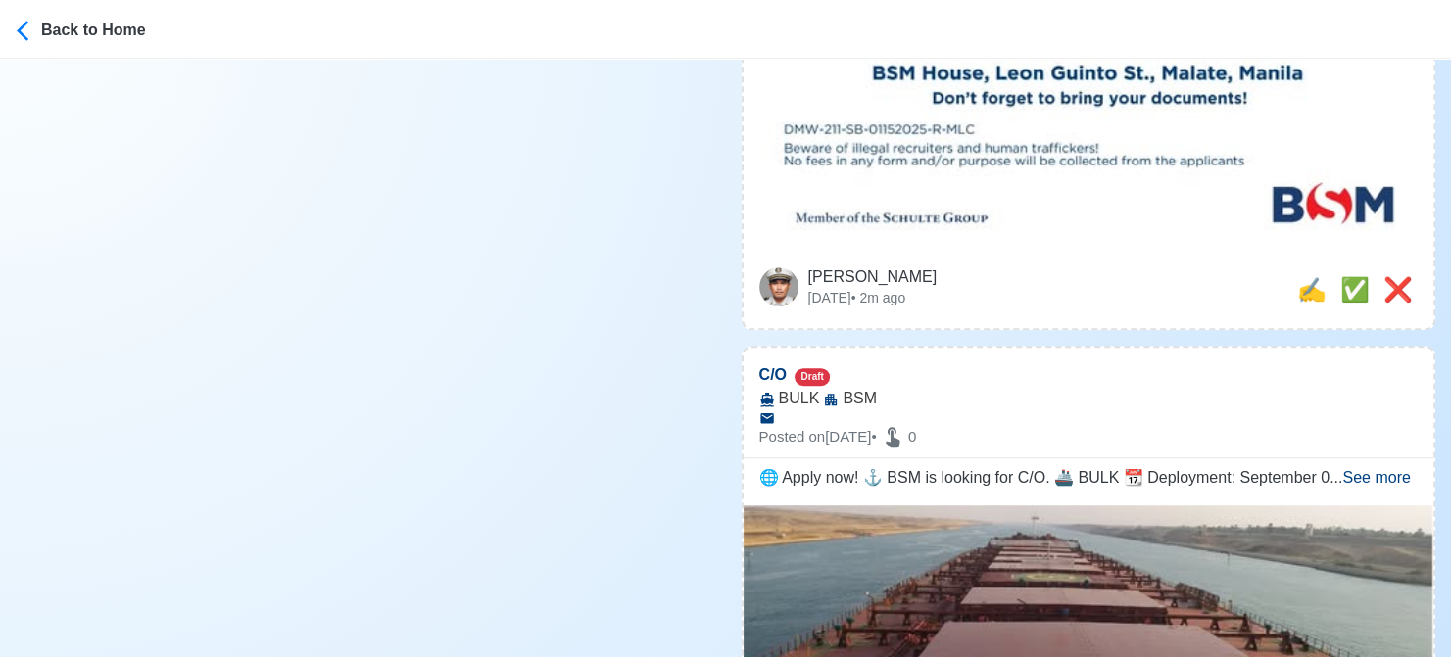
scroll to position [1274, 0]
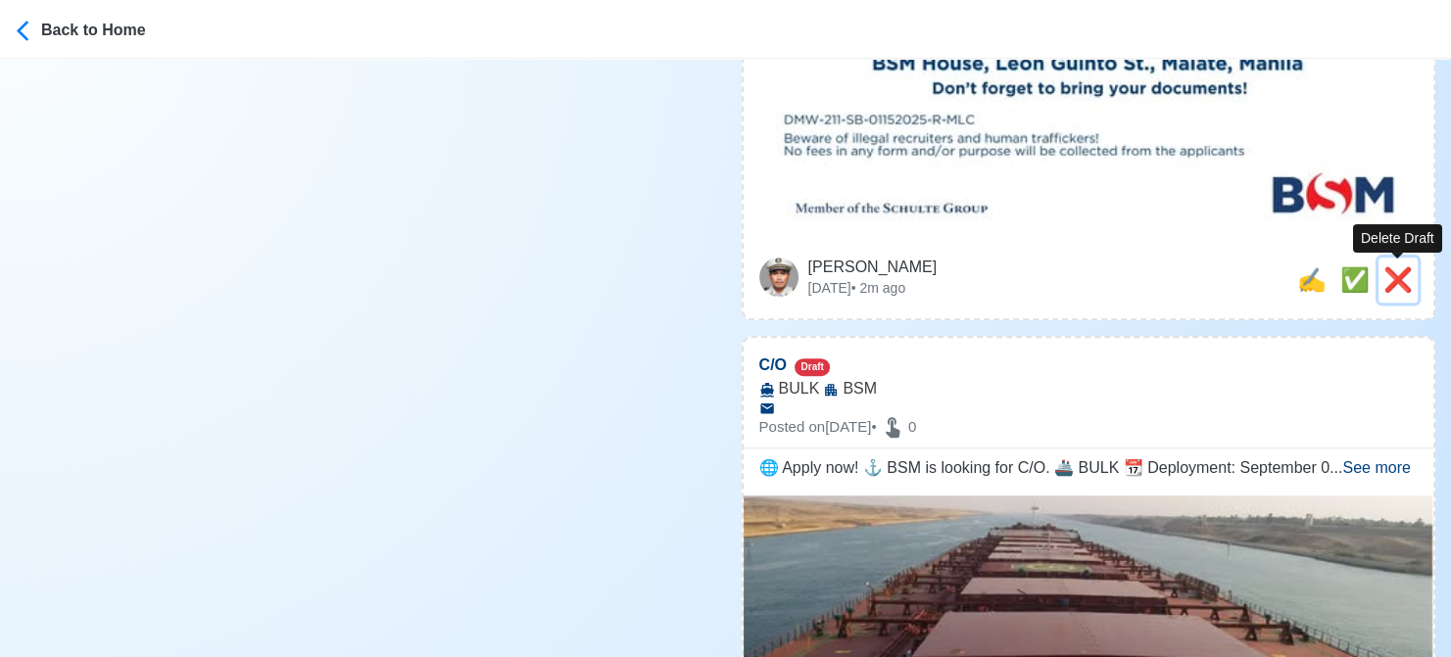
click at [1400, 281] on span "❌" at bounding box center [1397, 280] width 29 height 26
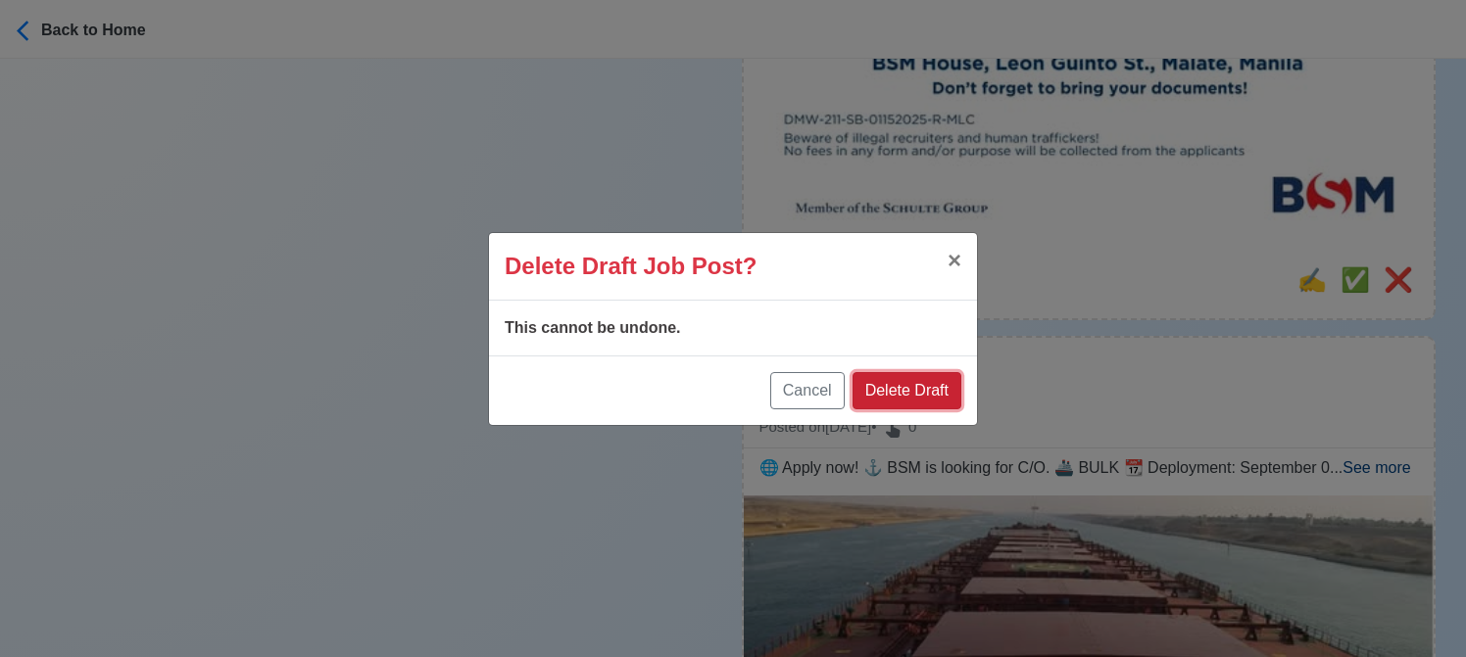
click at [934, 393] on button "Delete Draft" at bounding box center [906, 390] width 109 height 37
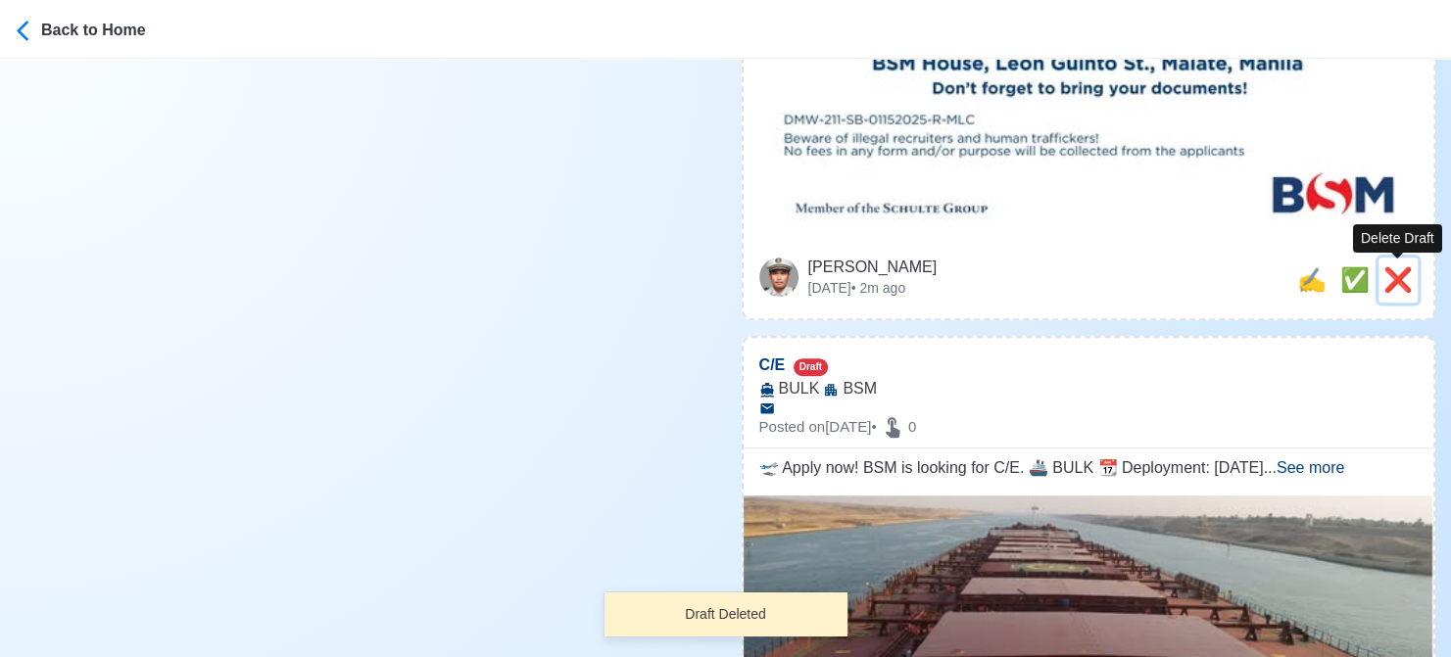
click at [1396, 288] on span "❌" at bounding box center [1397, 280] width 29 height 26
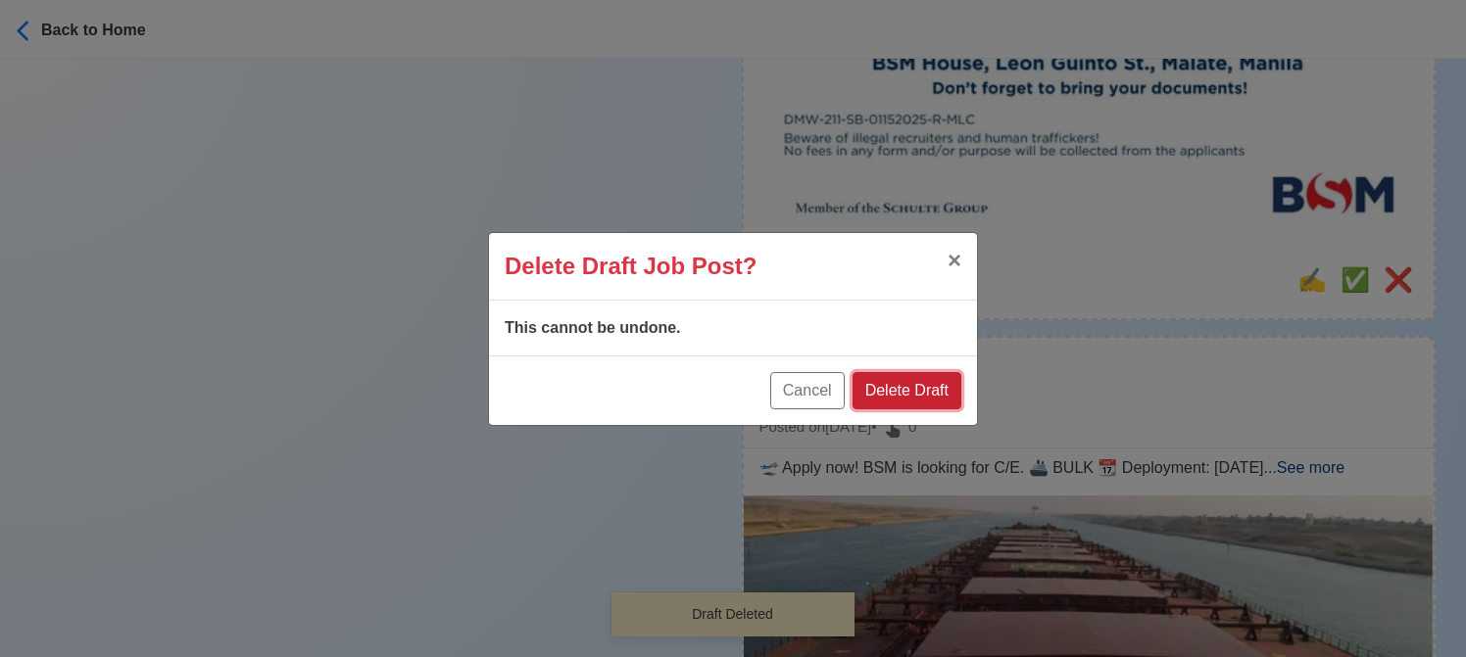
click at [921, 381] on button "Delete Draft" at bounding box center [906, 390] width 109 height 37
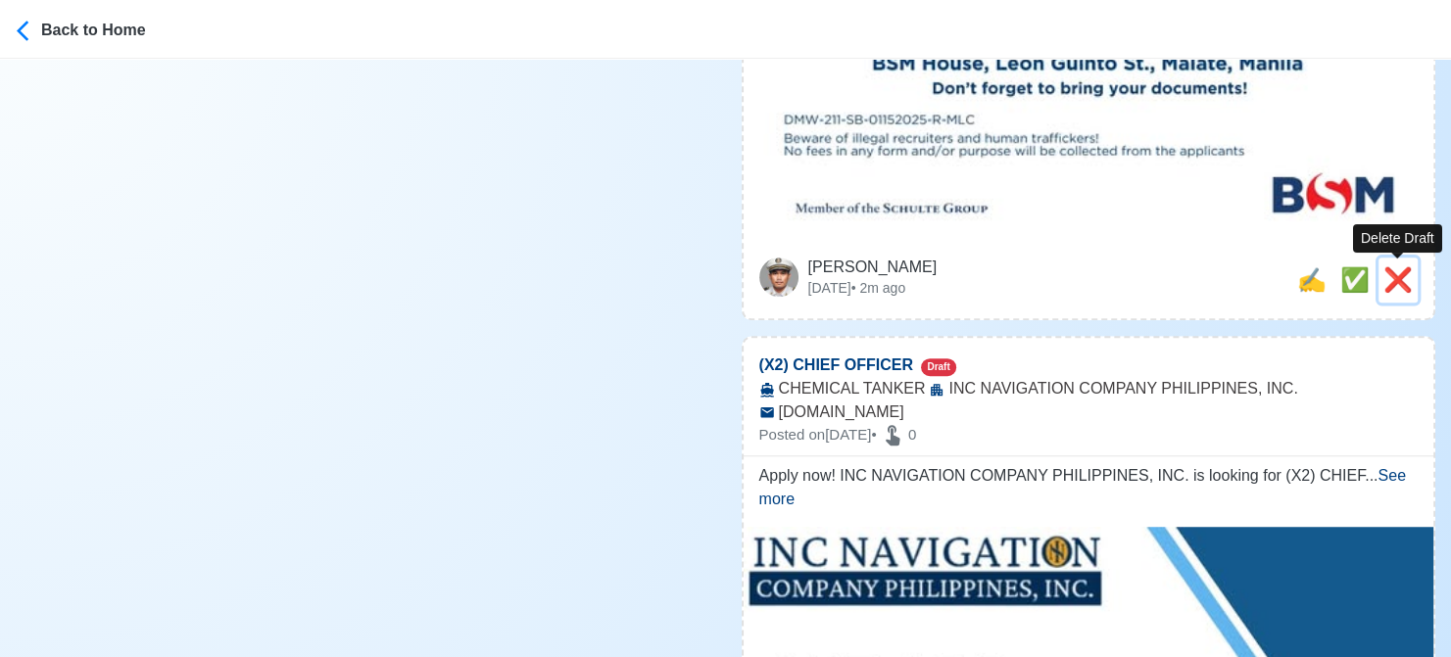
click at [1395, 284] on span "❌" at bounding box center [1397, 280] width 29 height 26
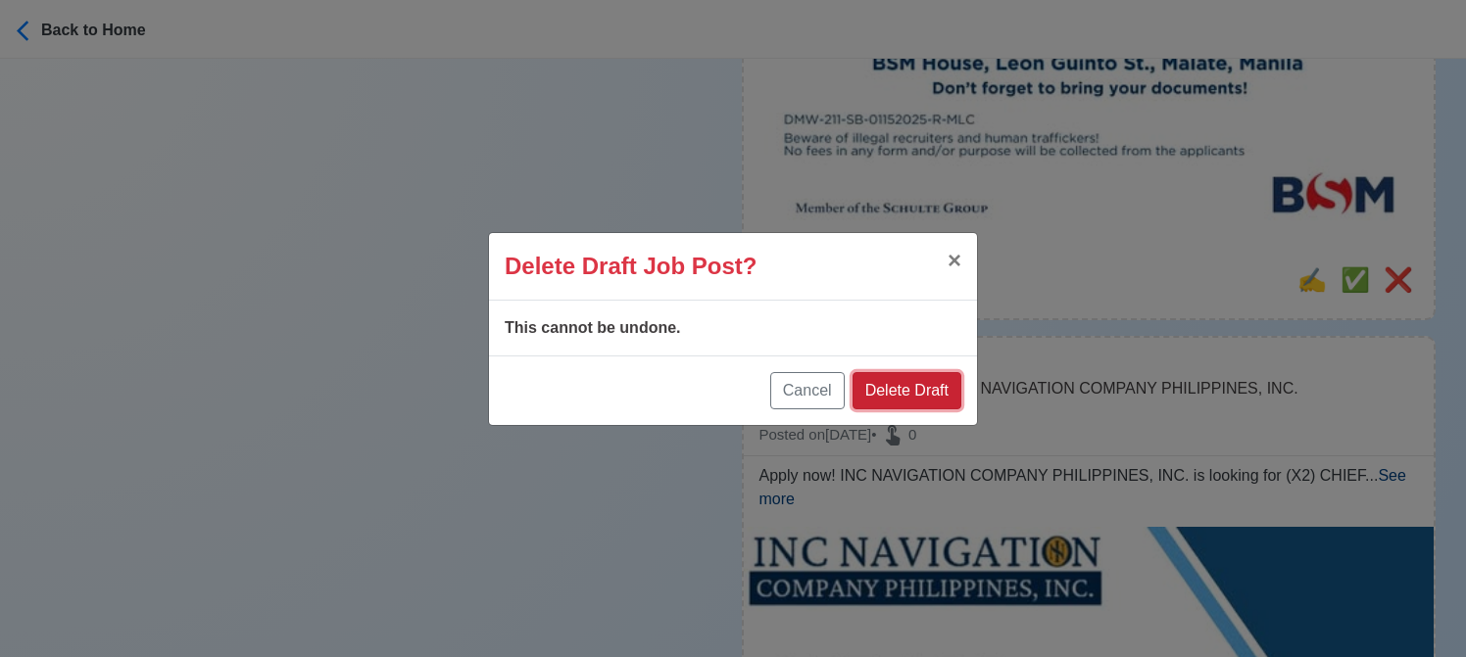
click at [899, 383] on button "Delete Draft" at bounding box center [906, 390] width 109 height 37
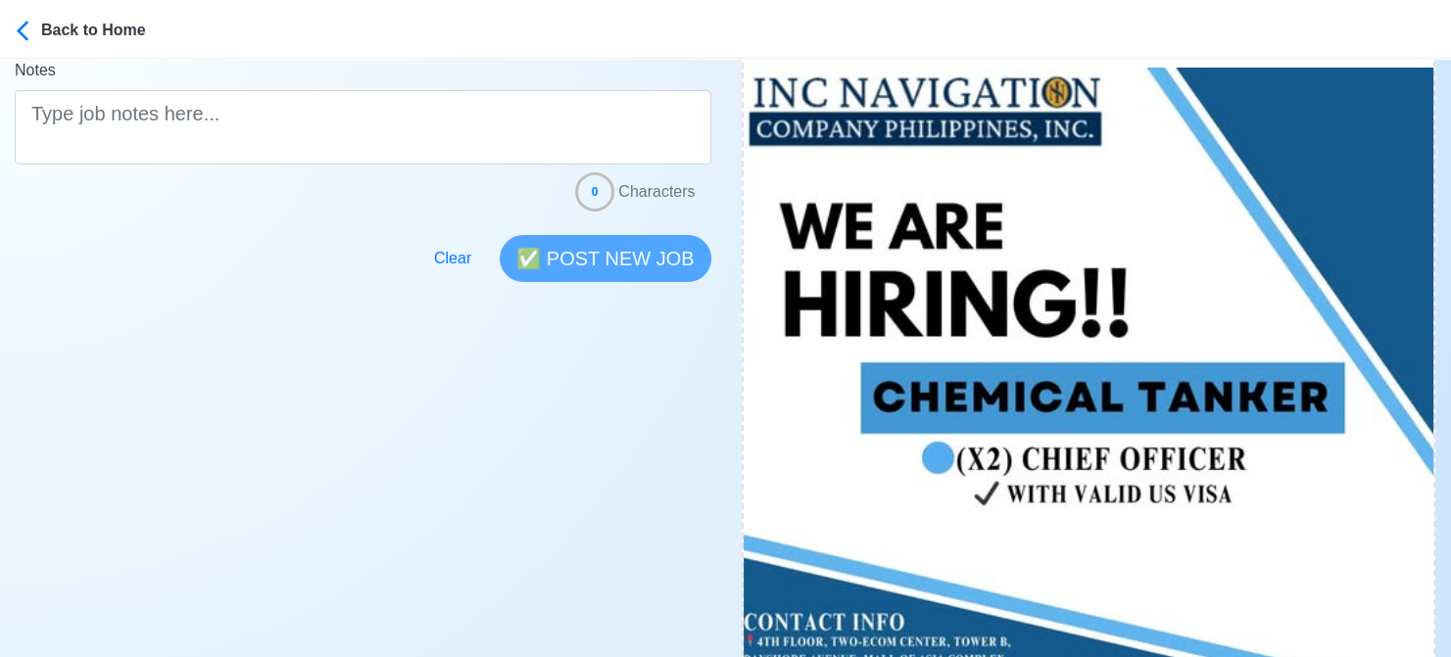
scroll to position [686, 0]
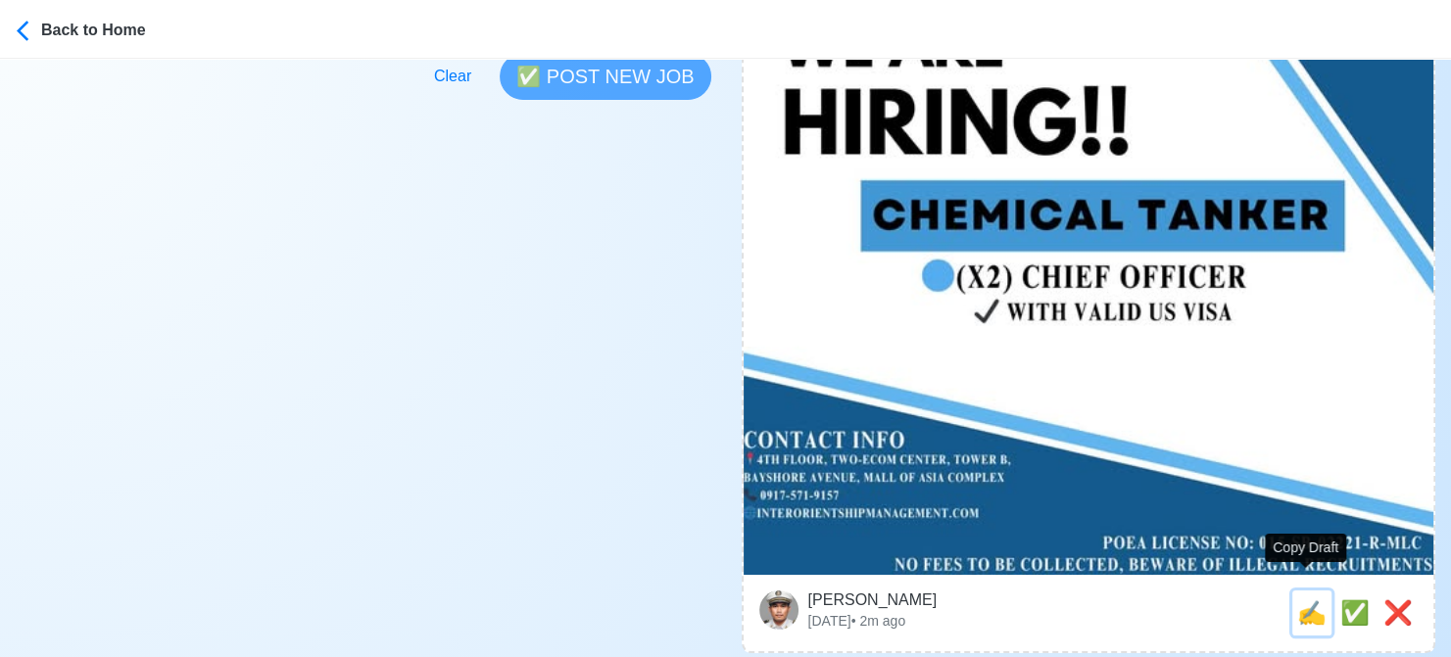
click at [1306, 600] on span "✍️" at bounding box center [1311, 613] width 29 height 26
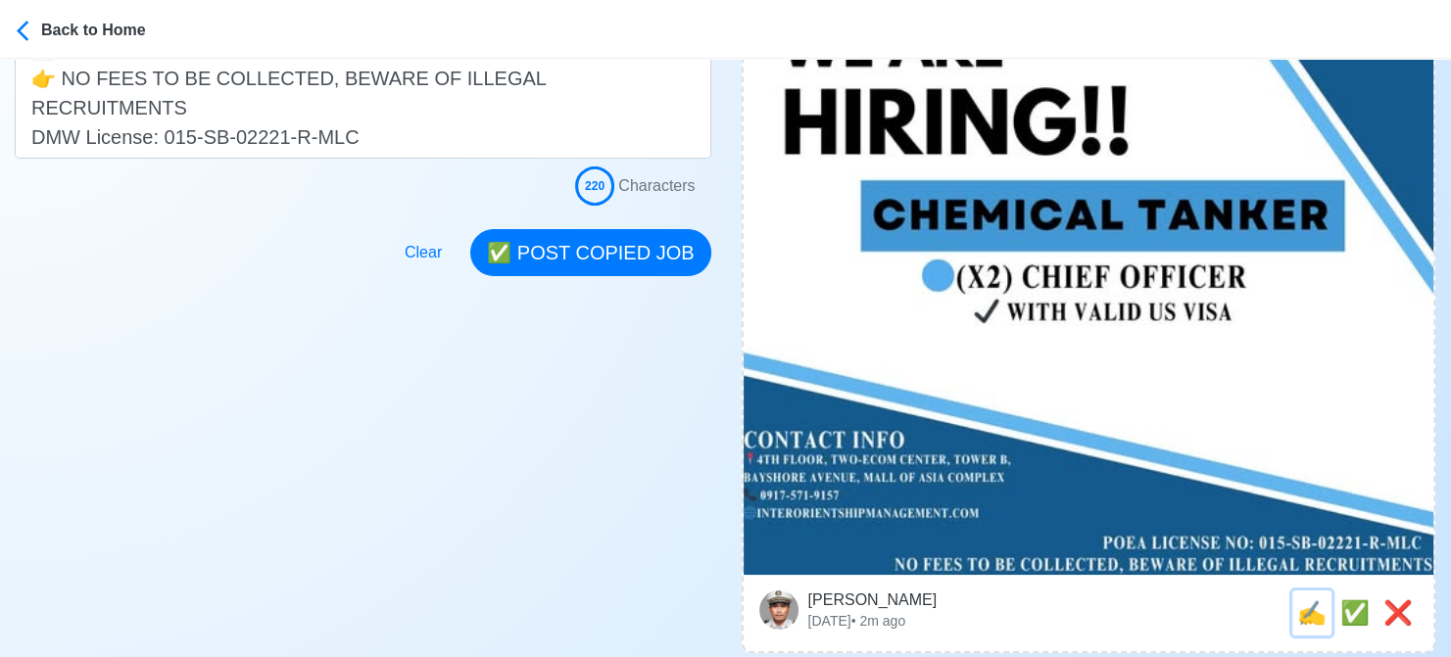
scroll to position [0, 0]
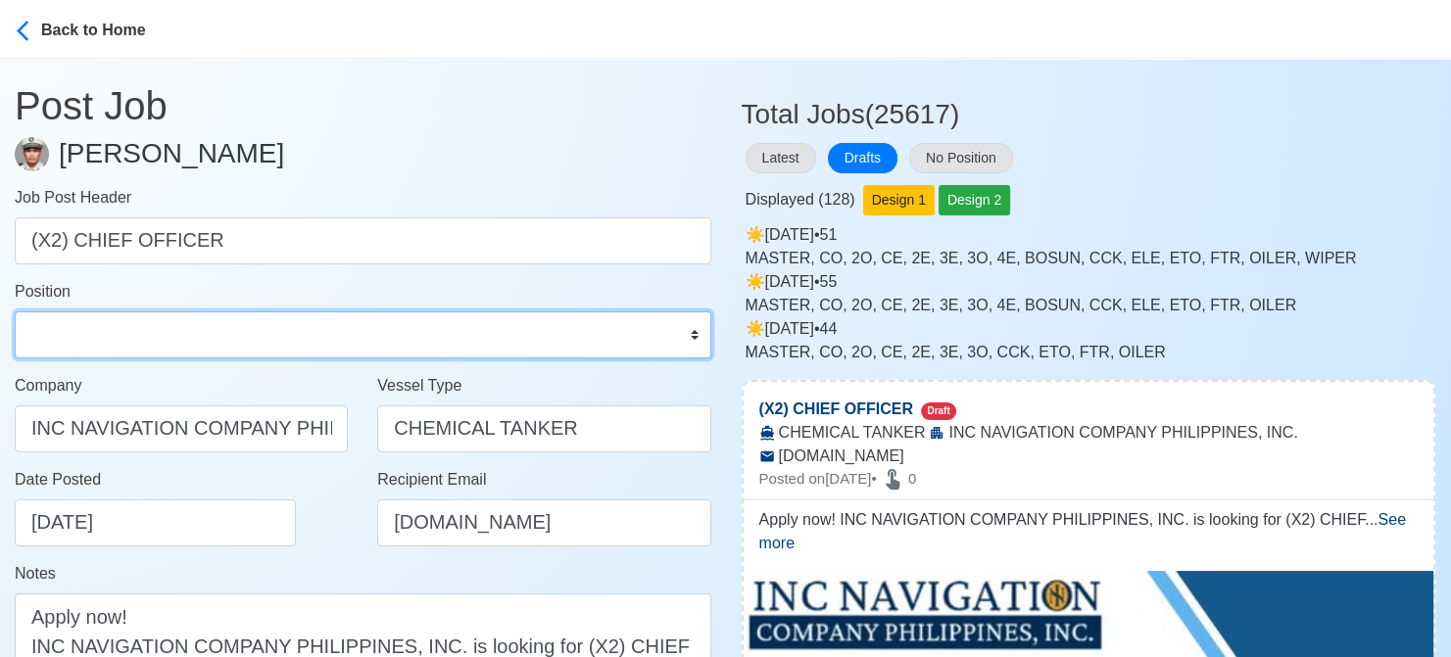
click at [104, 349] on select "Master Chief Officer 2nd Officer 3rd Officer Junior Officer Chief Engineer 2nd …" at bounding box center [363, 335] width 697 height 47
click at [15, 312] on select "Master Chief Officer 2nd Officer 3rd Officer Junior Officer Chief Engineer 2nd …" at bounding box center [363, 335] width 697 height 47
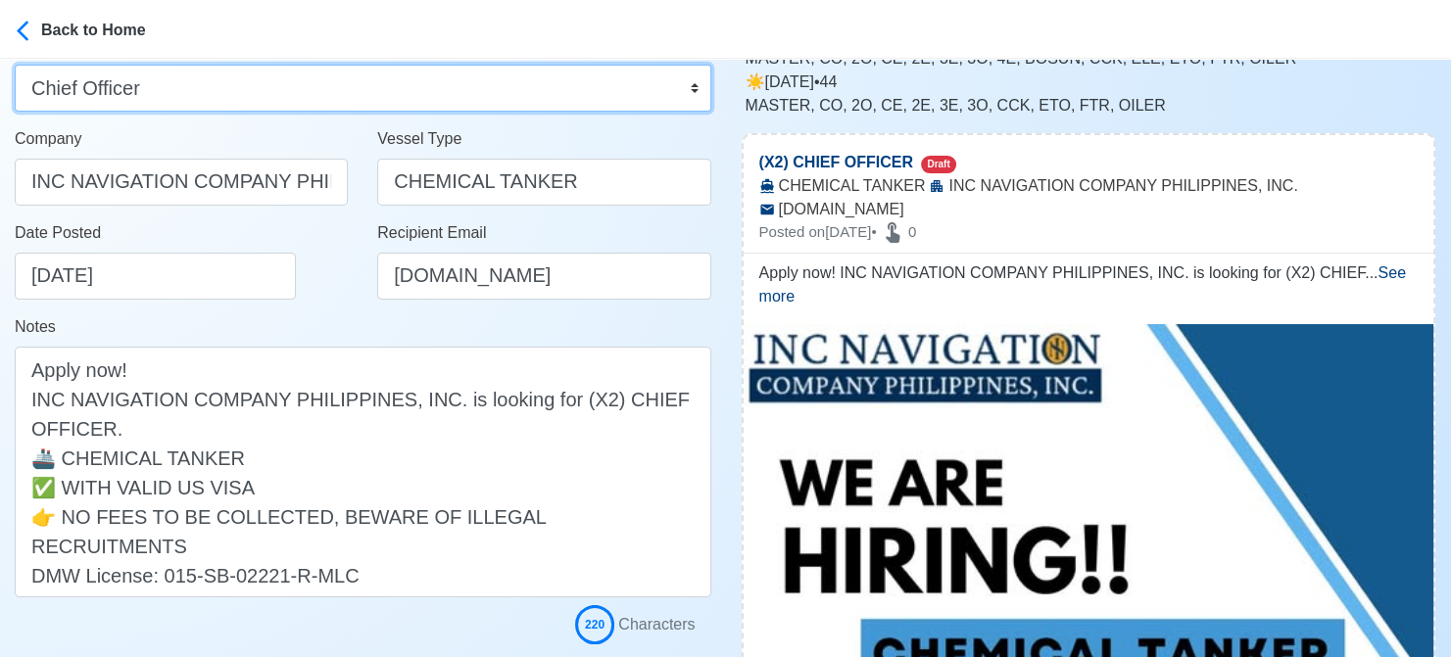
scroll to position [392, 0]
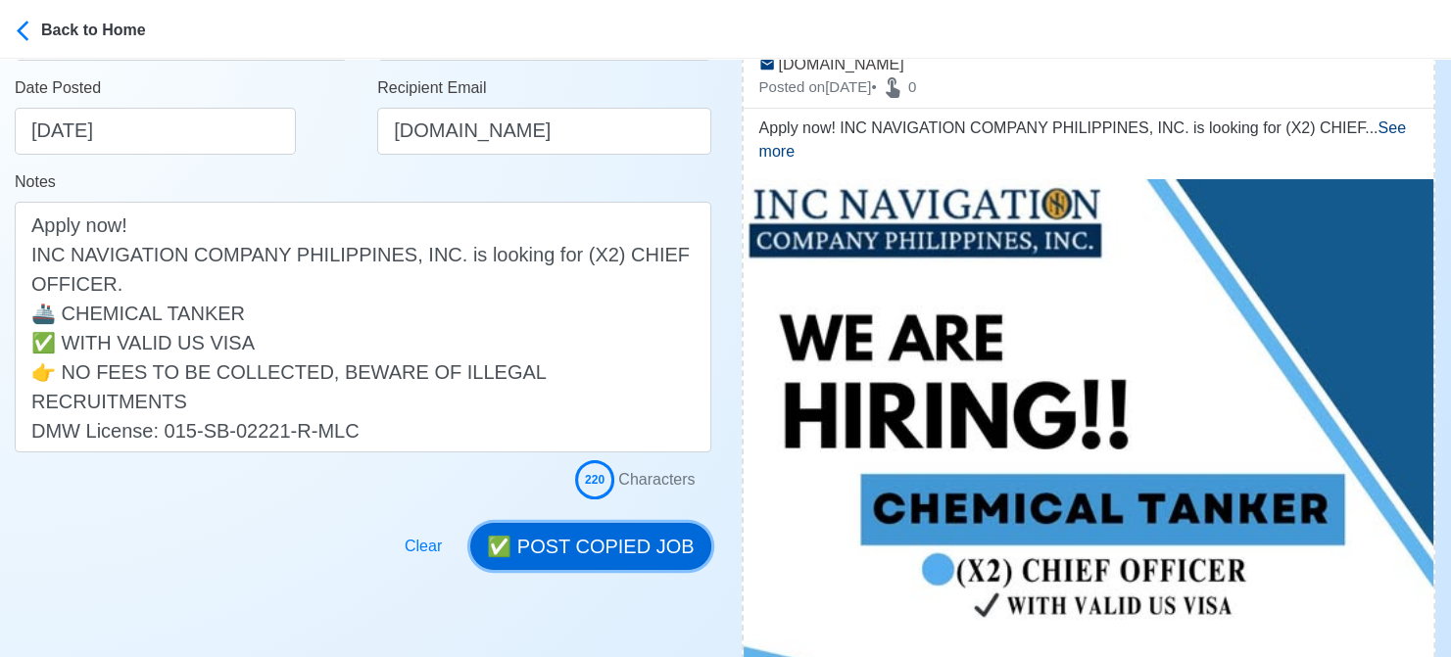
click at [615, 548] on button "✅ POST COPIED JOB" at bounding box center [590, 546] width 240 height 47
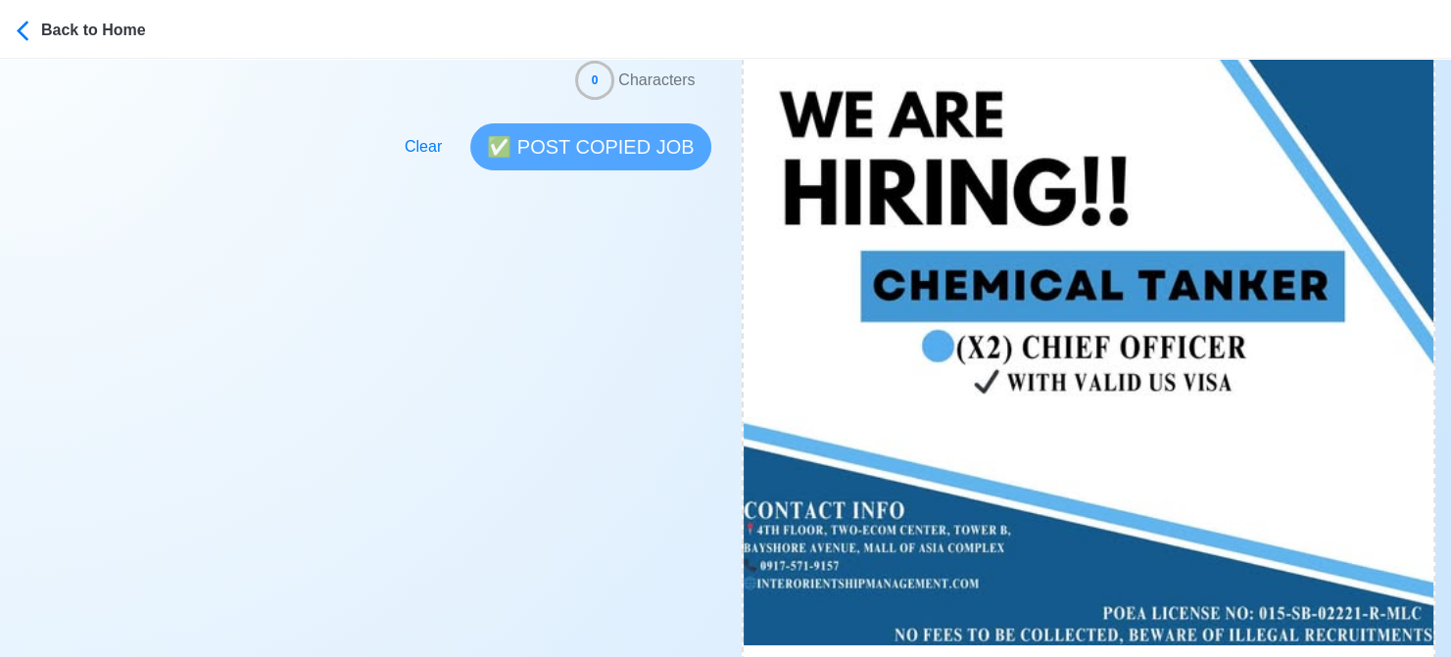
scroll to position [784, 0]
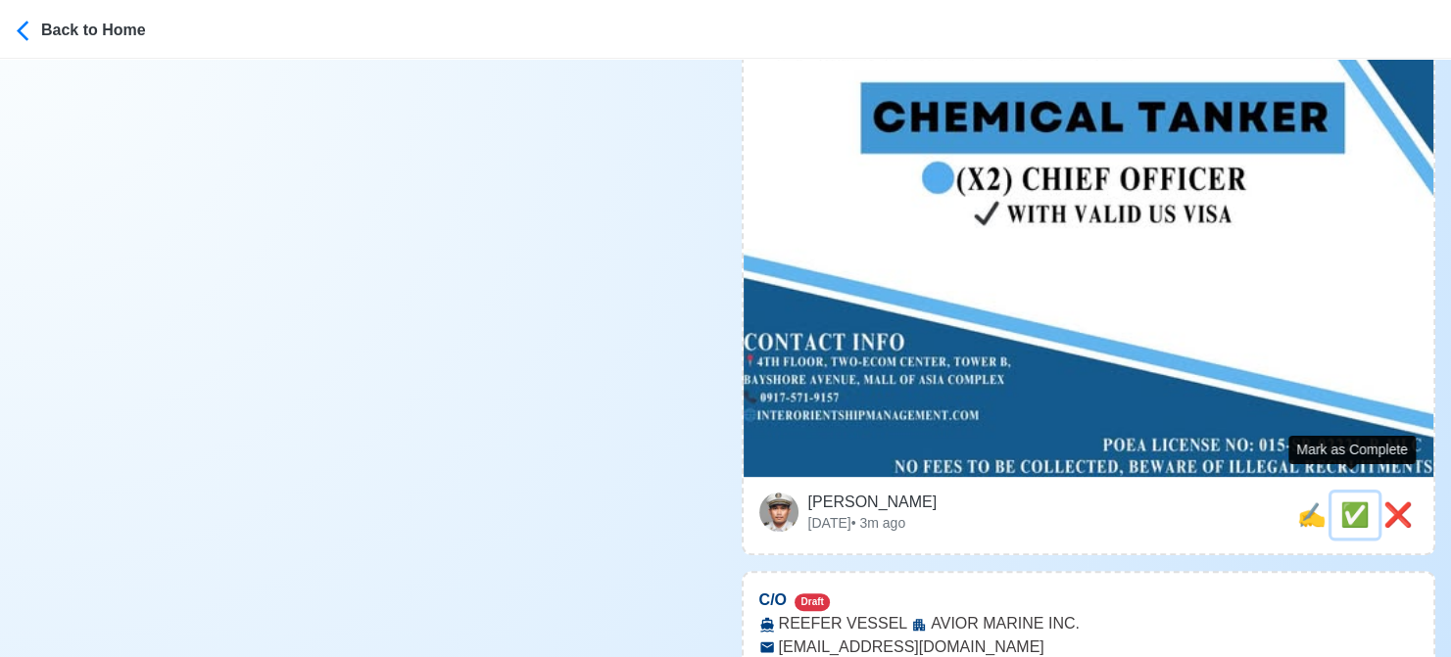
click at [1352, 502] on span "✅" at bounding box center [1354, 515] width 29 height 26
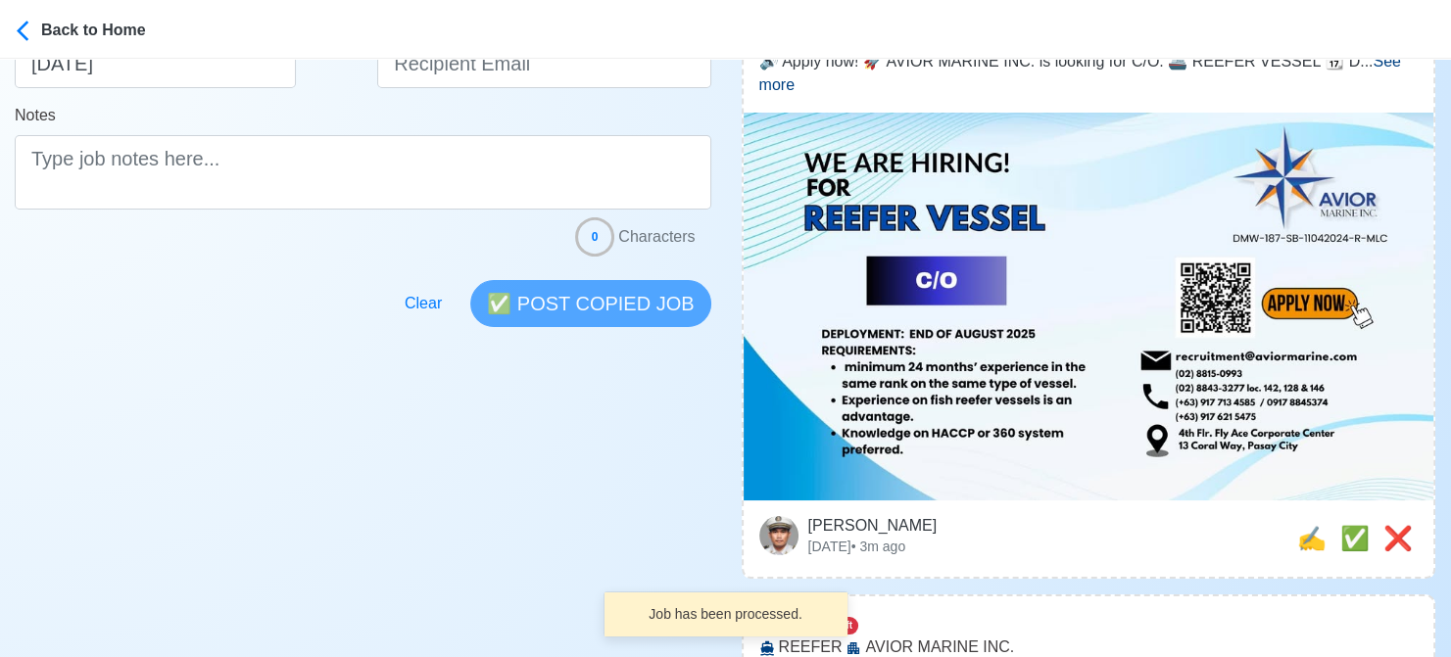
scroll to position [490, 0]
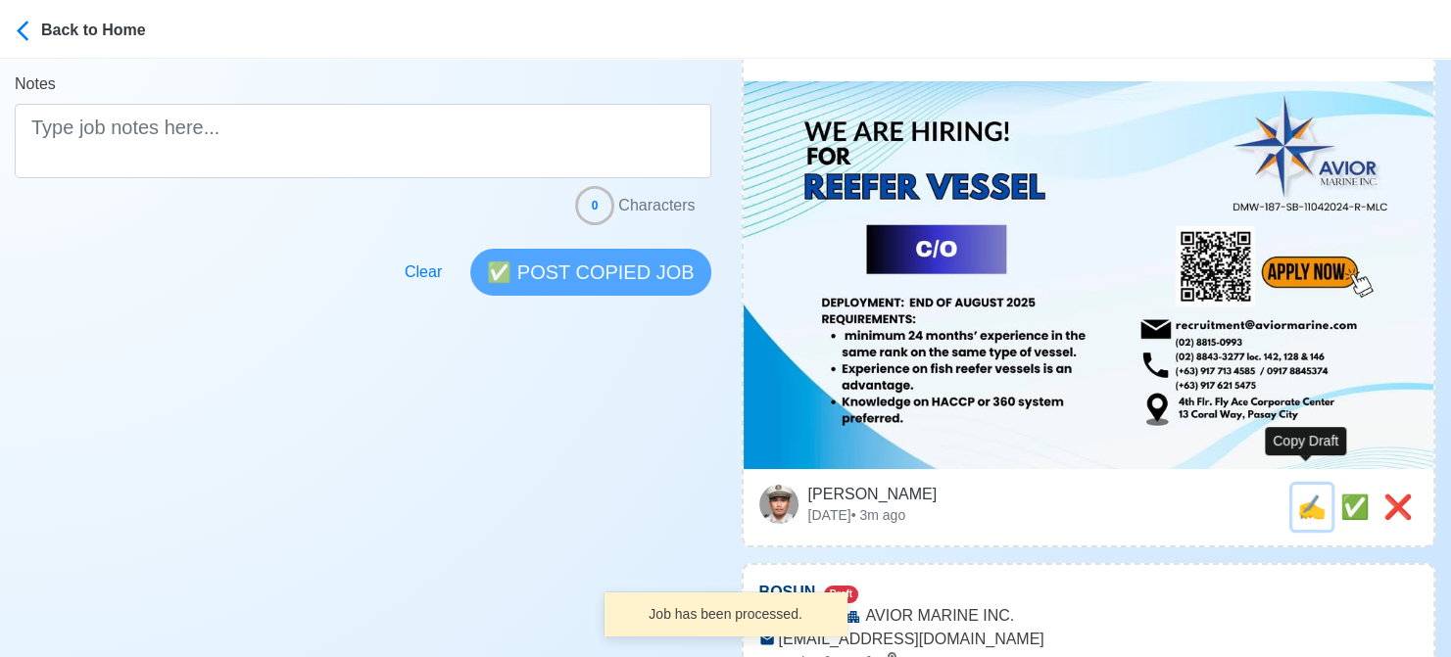
click at [1305, 494] on span "✍️" at bounding box center [1311, 507] width 29 height 26
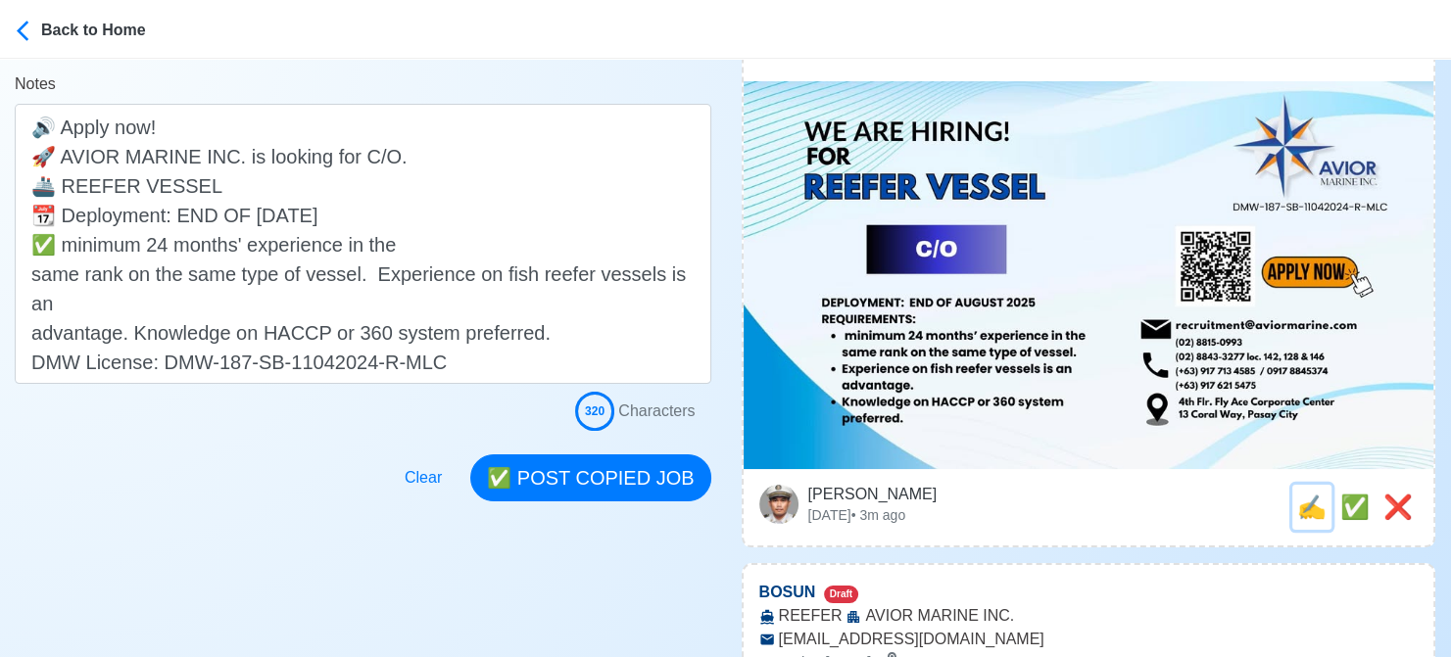
scroll to position [0, 0]
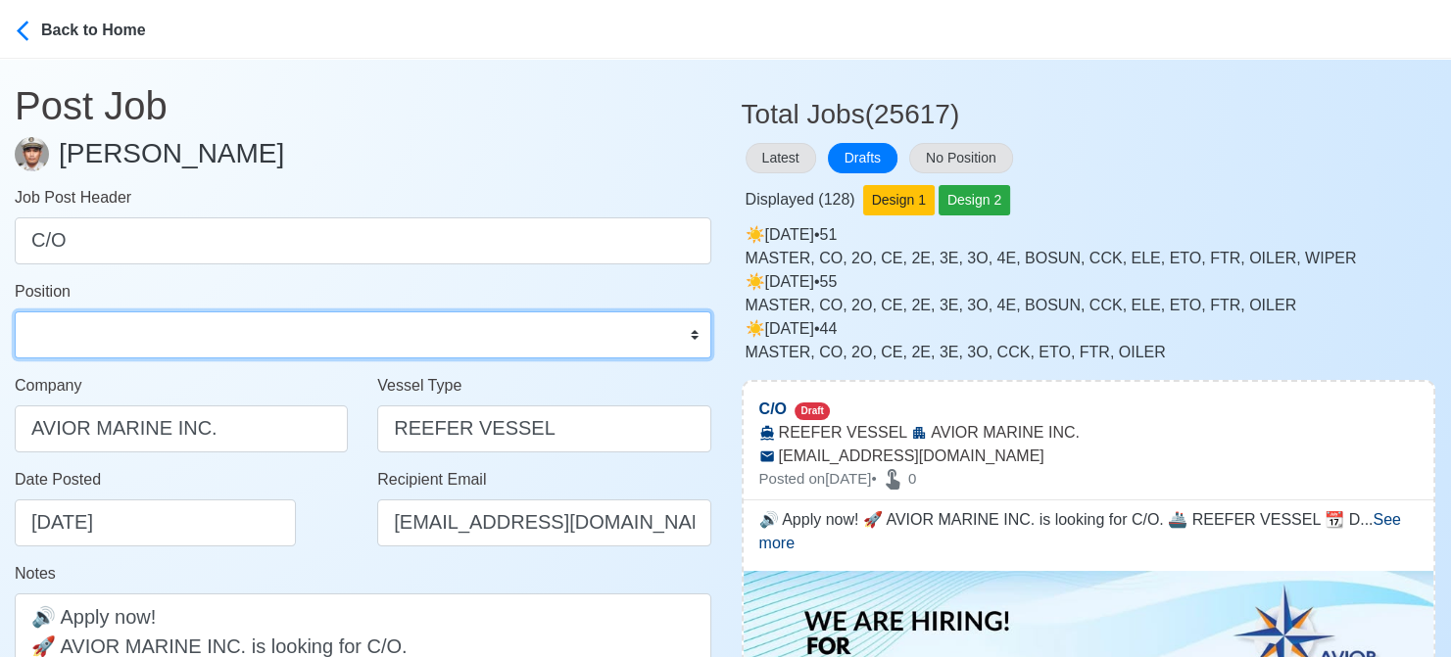
click at [165, 318] on select "Master Chief Officer 2nd Officer 3rd Officer Junior Officer Chief Engineer 2nd …" at bounding box center [363, 335] width 697 height 47
click at [15, 312] on select "Master Chief Officer 2nd Officer 3rd Officer Junior Officer Chief Engineer 2nd …" at bounding box center [363, 335] width 697 height 47
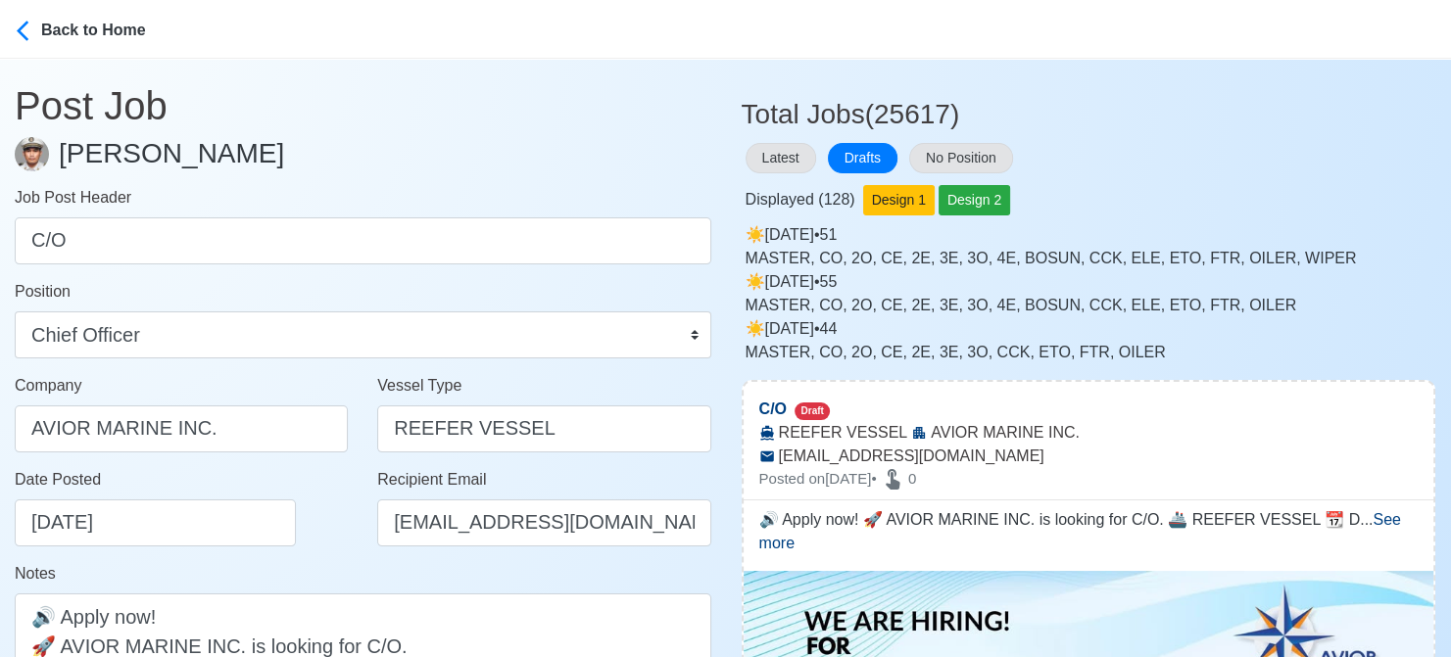
click at [317, 492] on div "Date Posted 08/16/2025" at bounding box center [187, 507] width 344 height 78
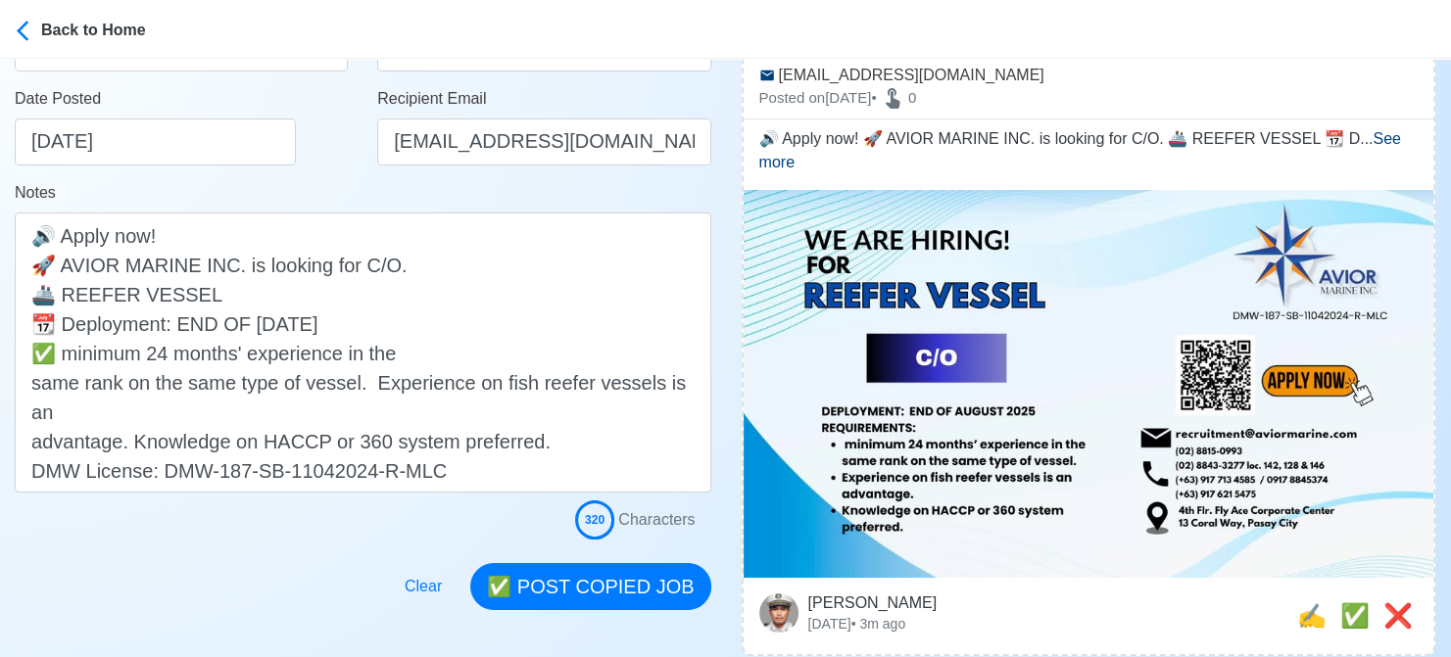
scroll to position [392, 0]
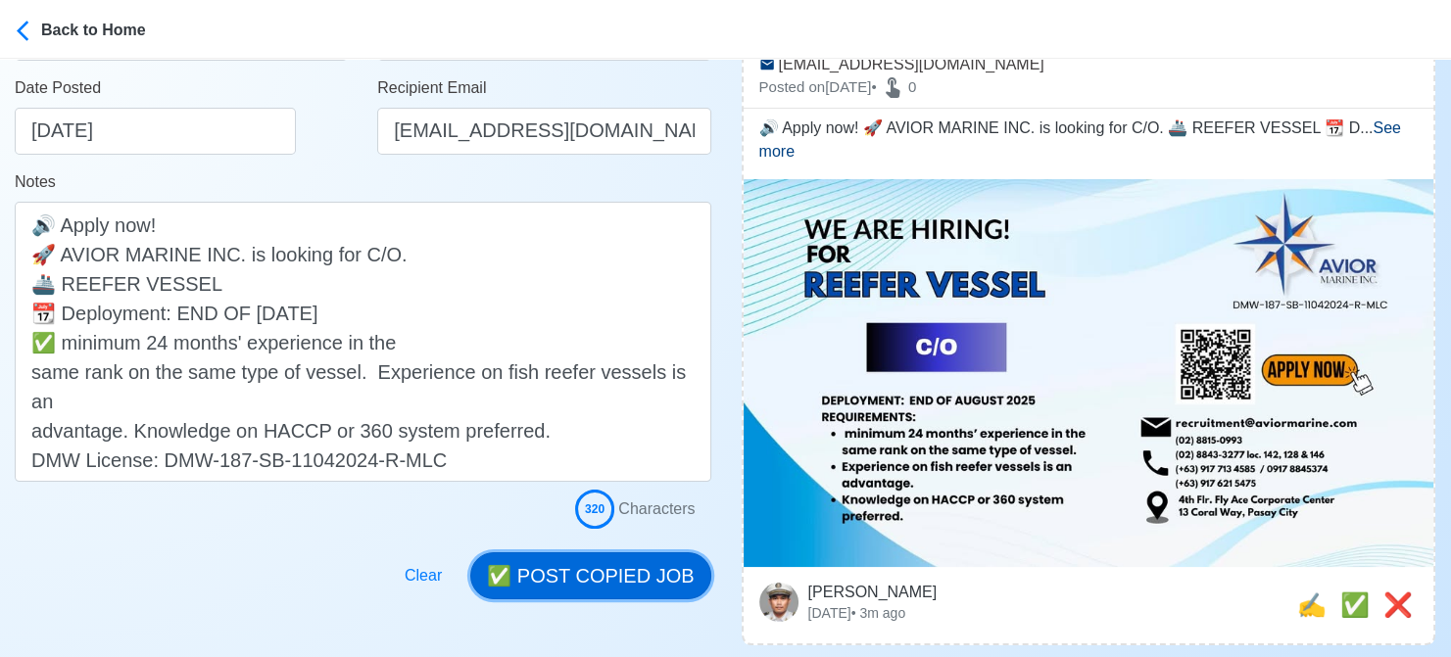
click at [622, 578] on button "✅ POST COPIED JOB" at bounding box center [590, 576] width 240 height 47
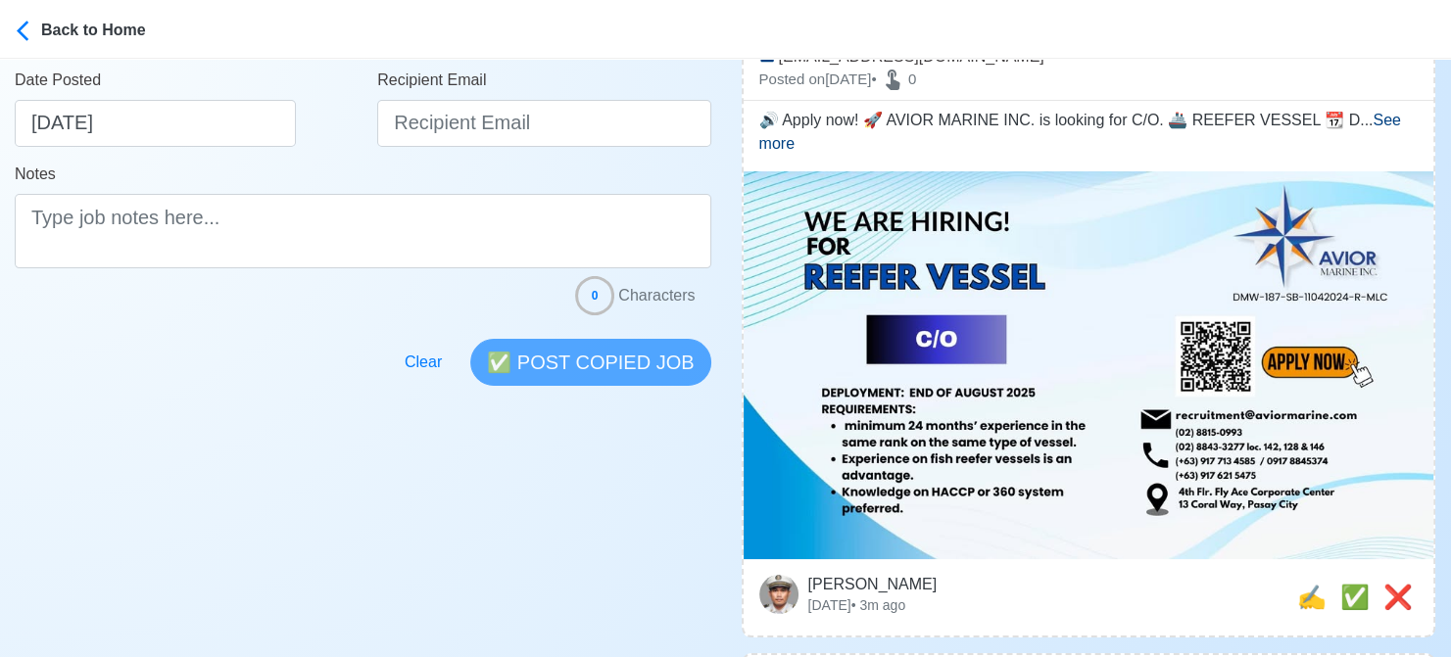
scroll to position [490, 0]
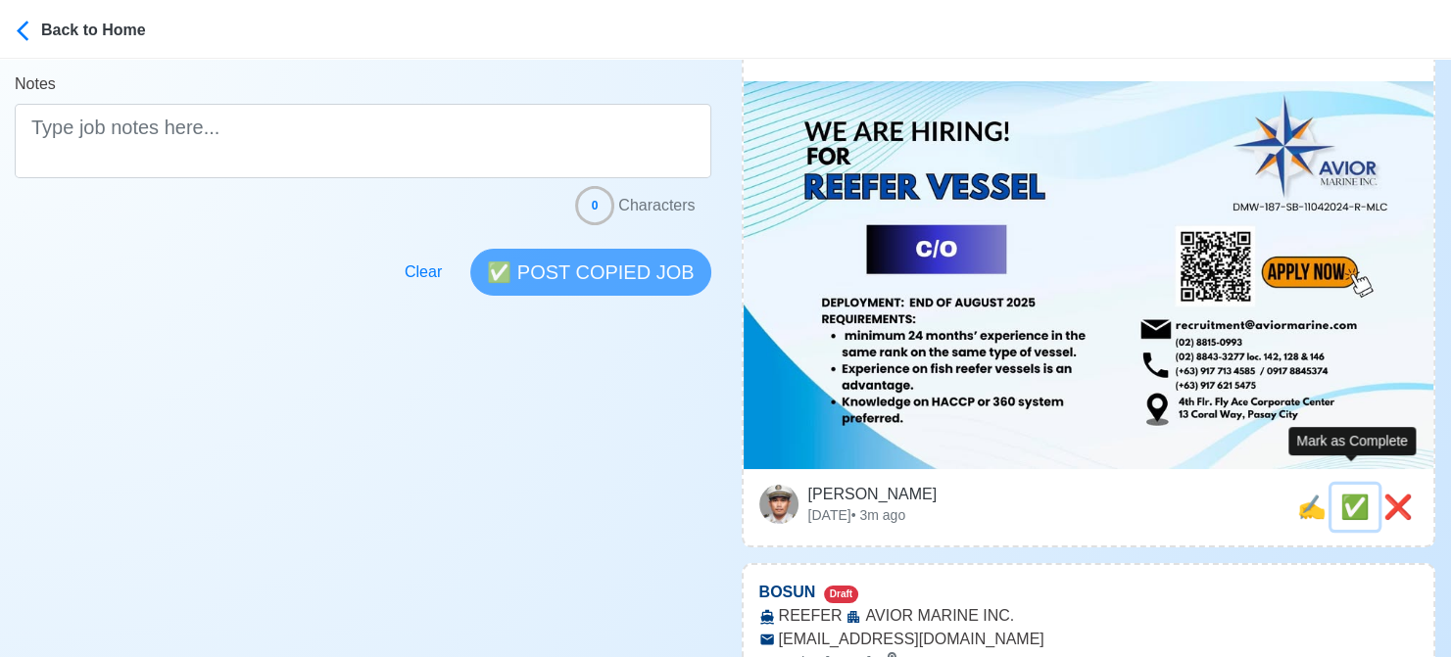
click at [1348, 494] on span "✅" at bounding box center [1354, 507] width 29 height 26
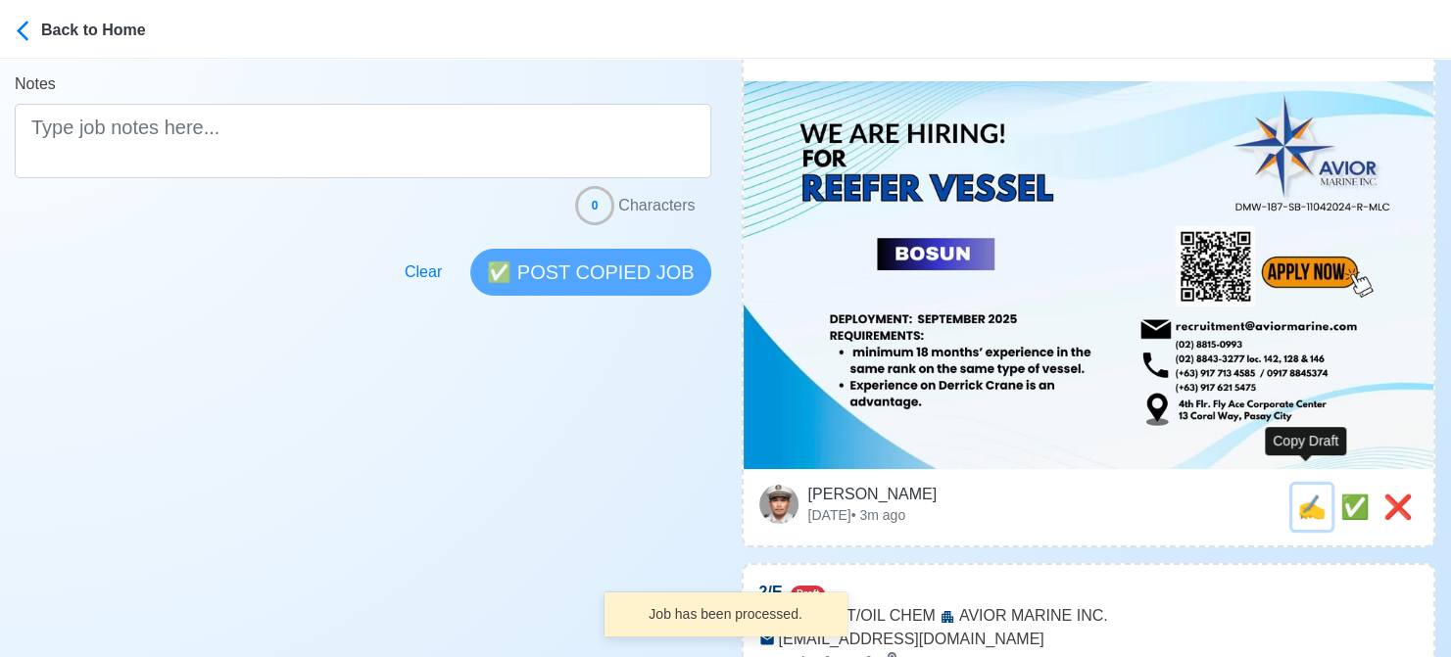
click at [1301, 494] on span "✍️" at bounding box center [1311, 507] width 29 height 26
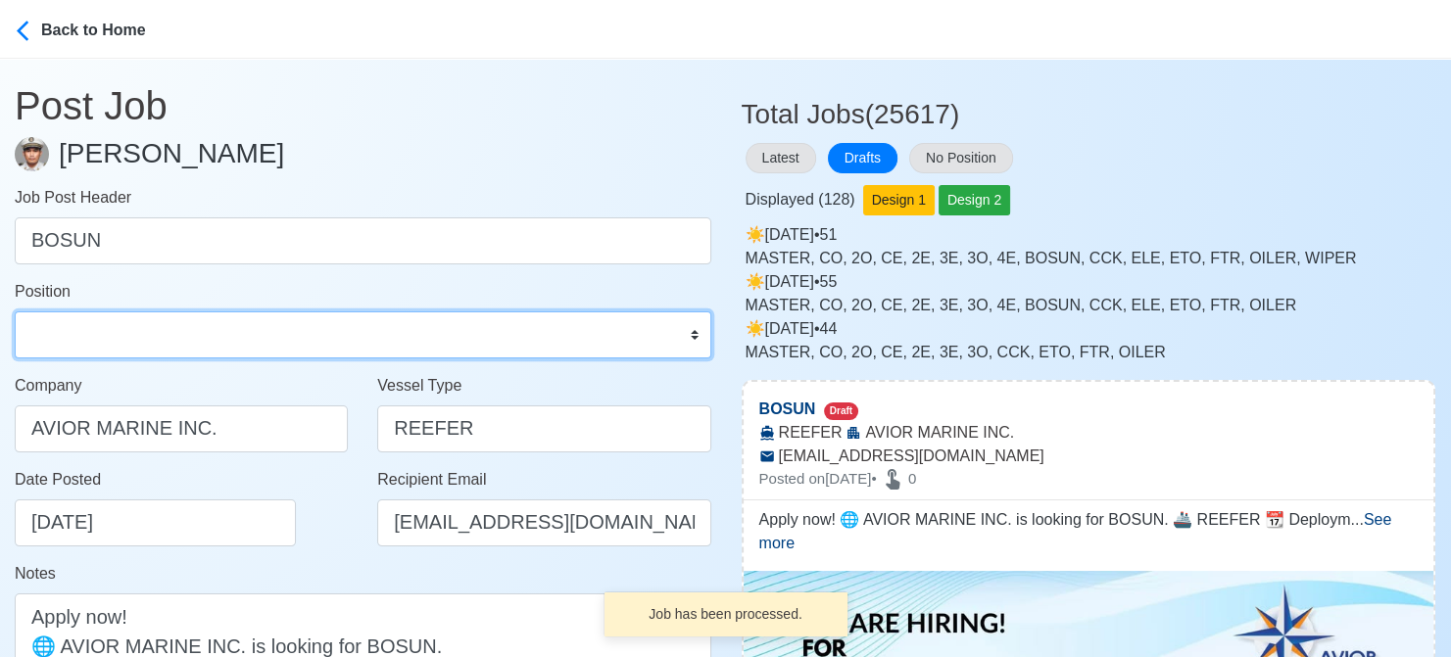
click at [98, 337] on select "Master Chief Officer 2nd Officer 3rd Officer Junior Officer Chief Engineer 2nd …" at bounding box center [363, 335] width 697 height 47
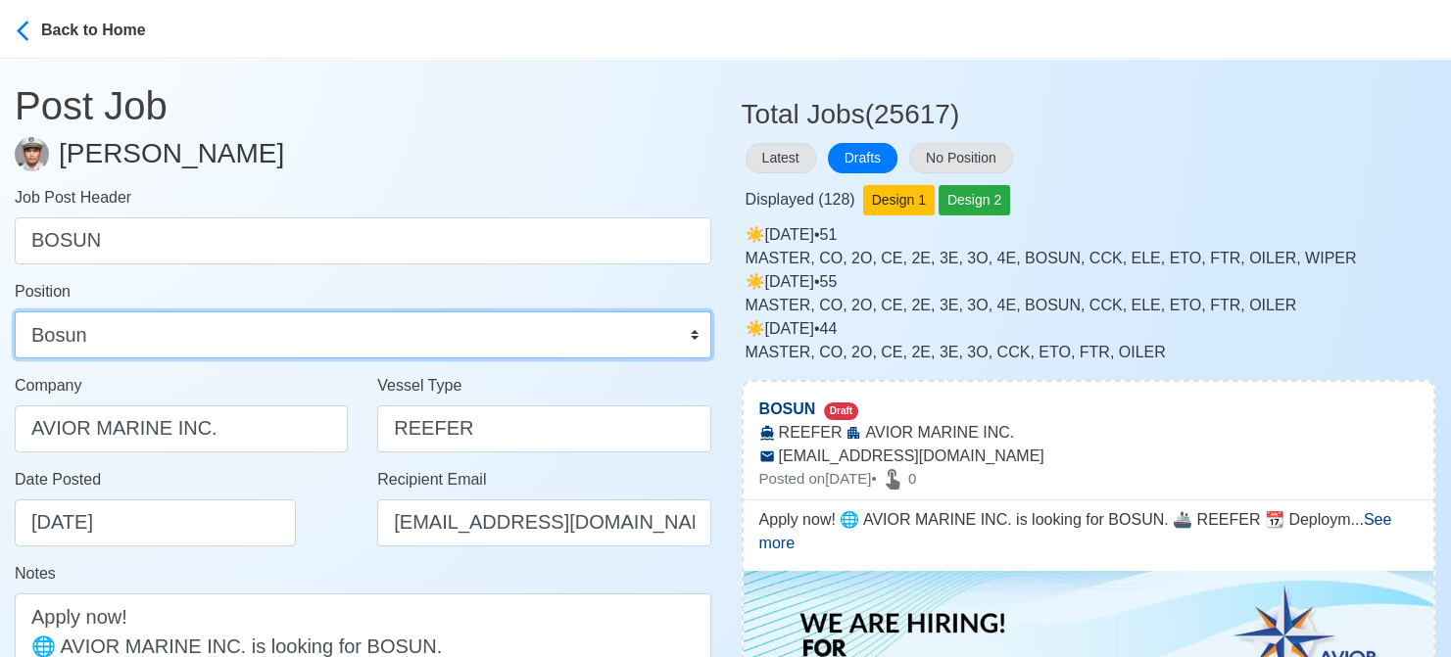
click at [15, 312] on select "Master Chief Officer 2nd Officer 3rd Officer Junior Officer Chief Engineer 2nd …" at bounding box center [363, 335] width 697 height 47
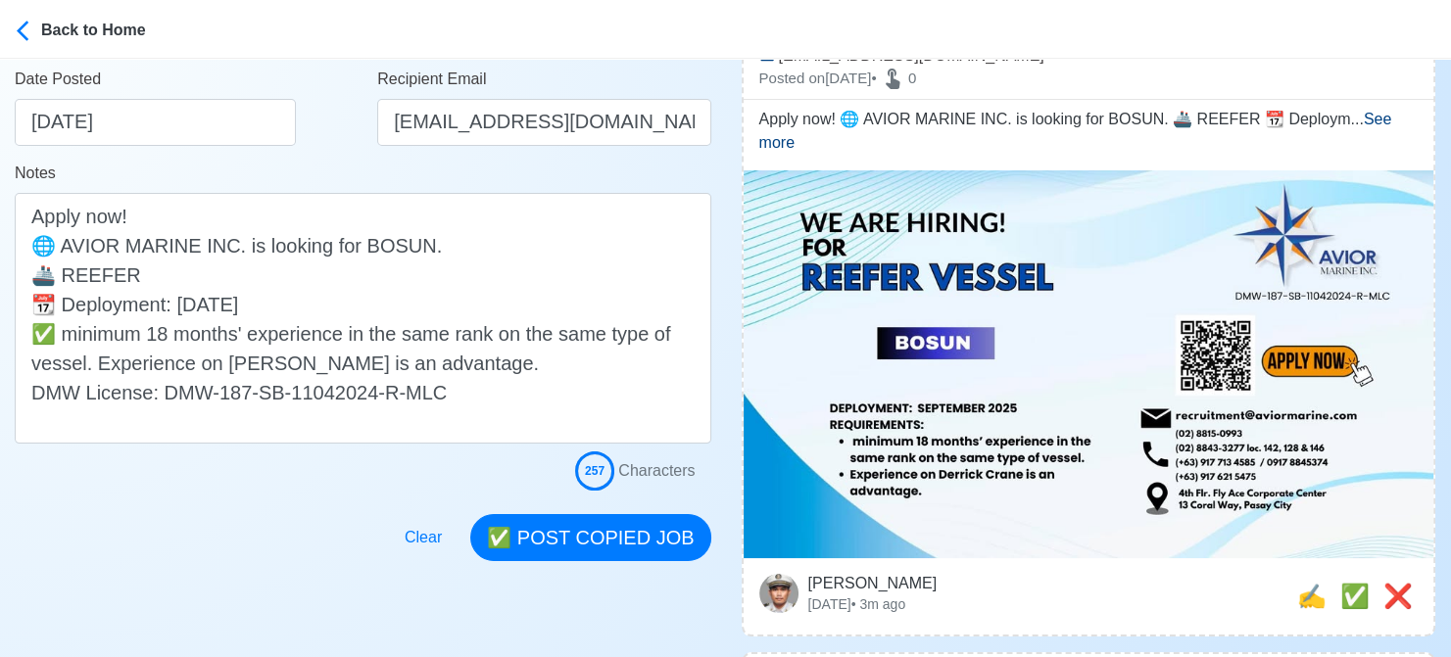
scroll to position [490, 0]
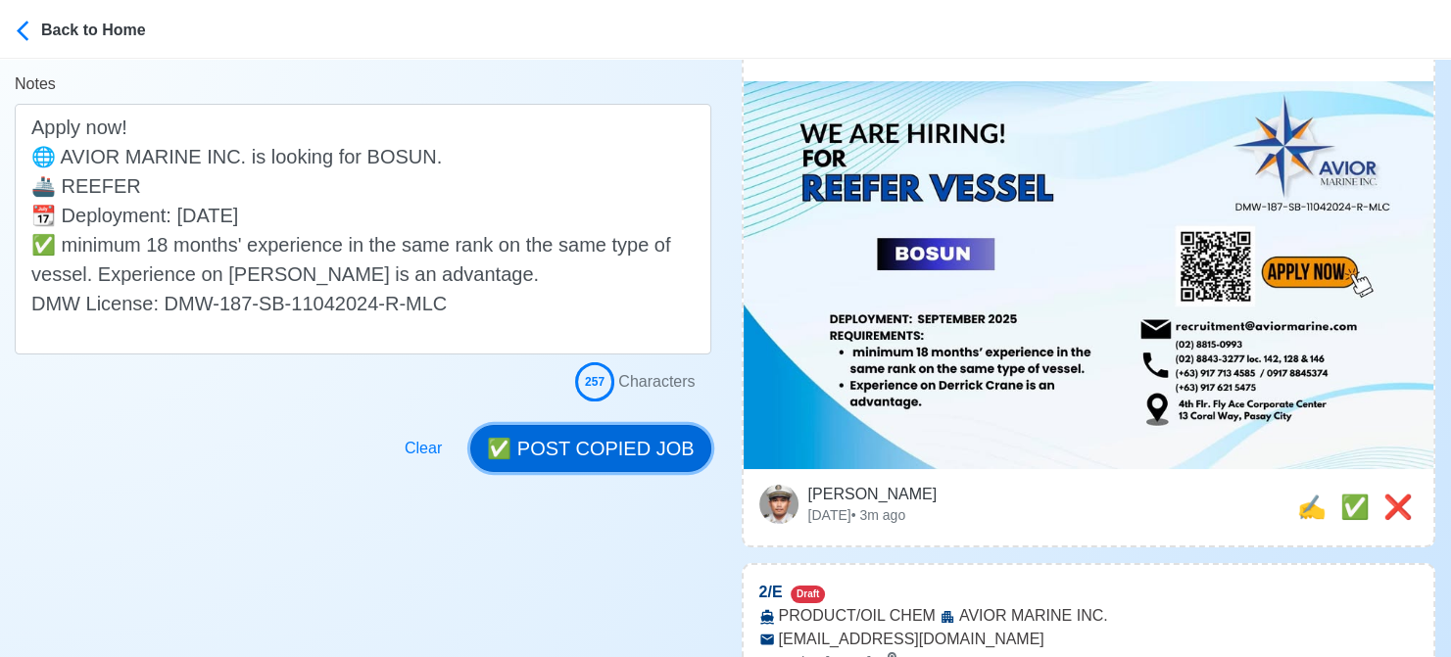
click at [641, 434] on button "✅ POST COPIED JOB" at bounding box center [590, 448] width 240 height 47
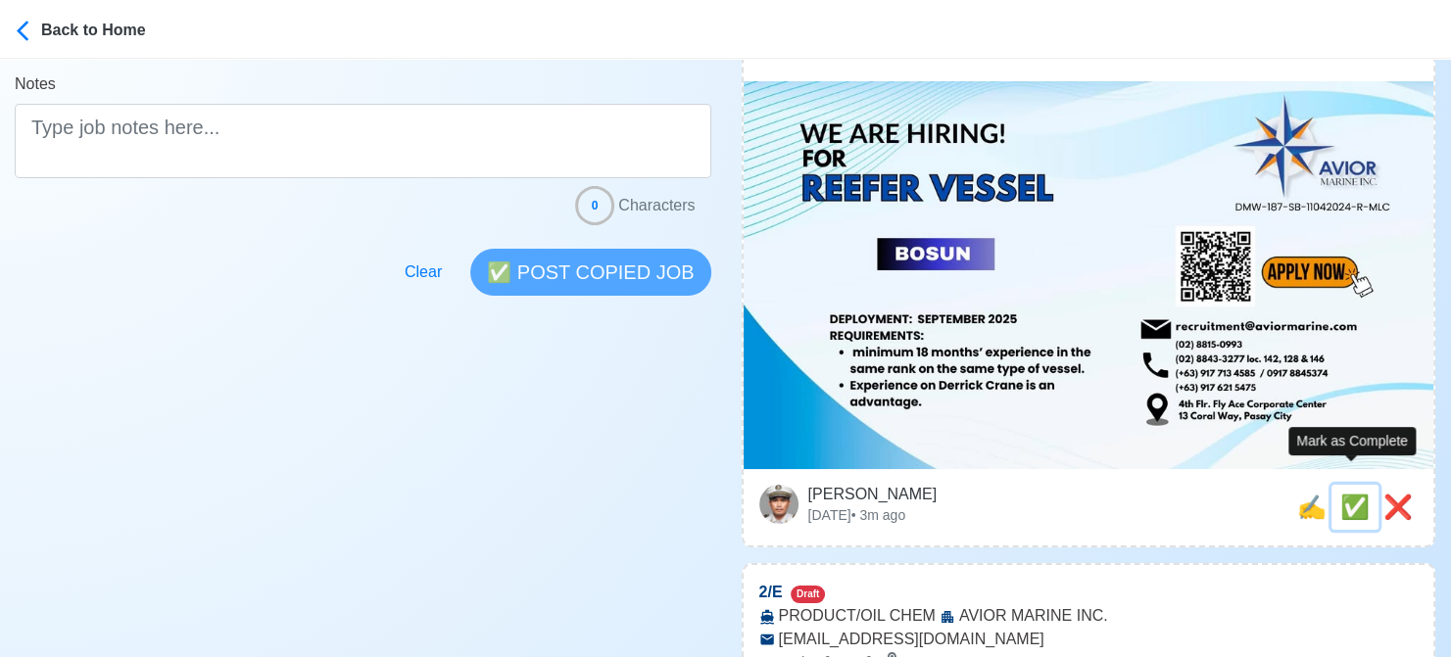
click at [1353, 494] on span "✅" at bounding box center [1354, 507] width 29 height 26
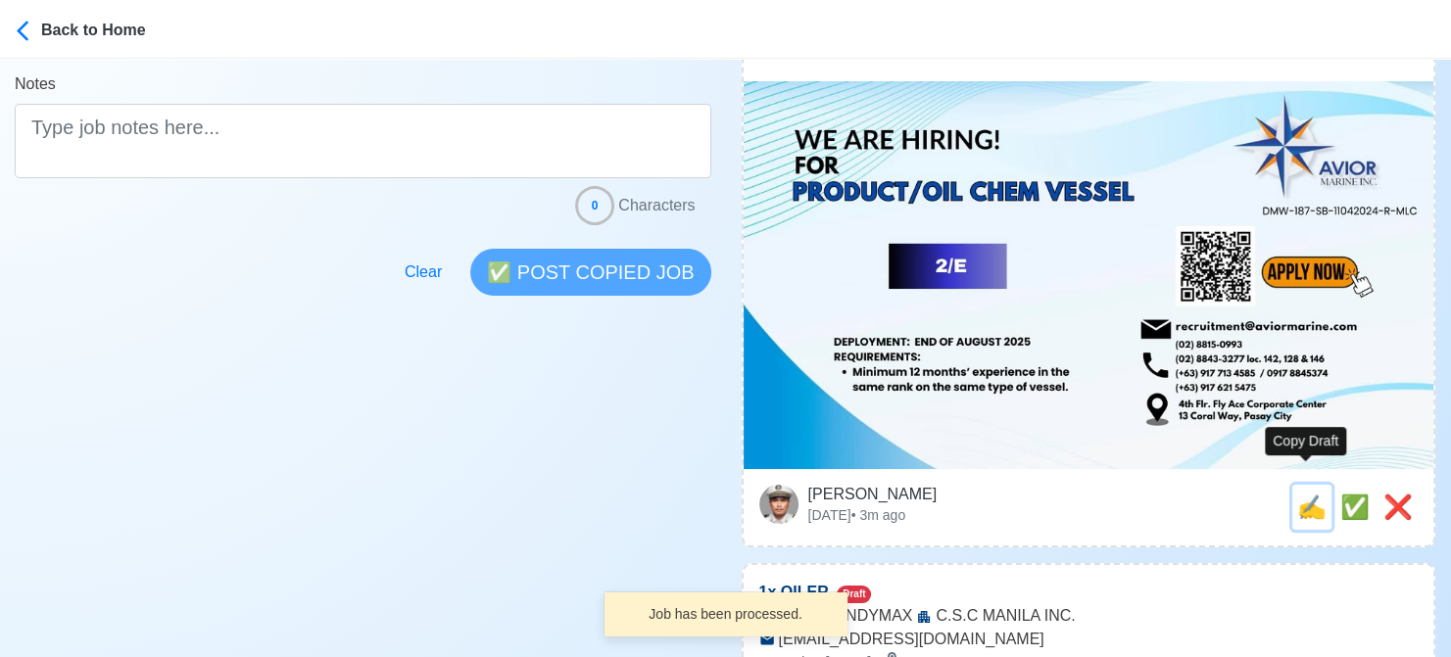
click at [1297, 494] on span "✍️" at bounding box center [1311, 507] width 29 height 26
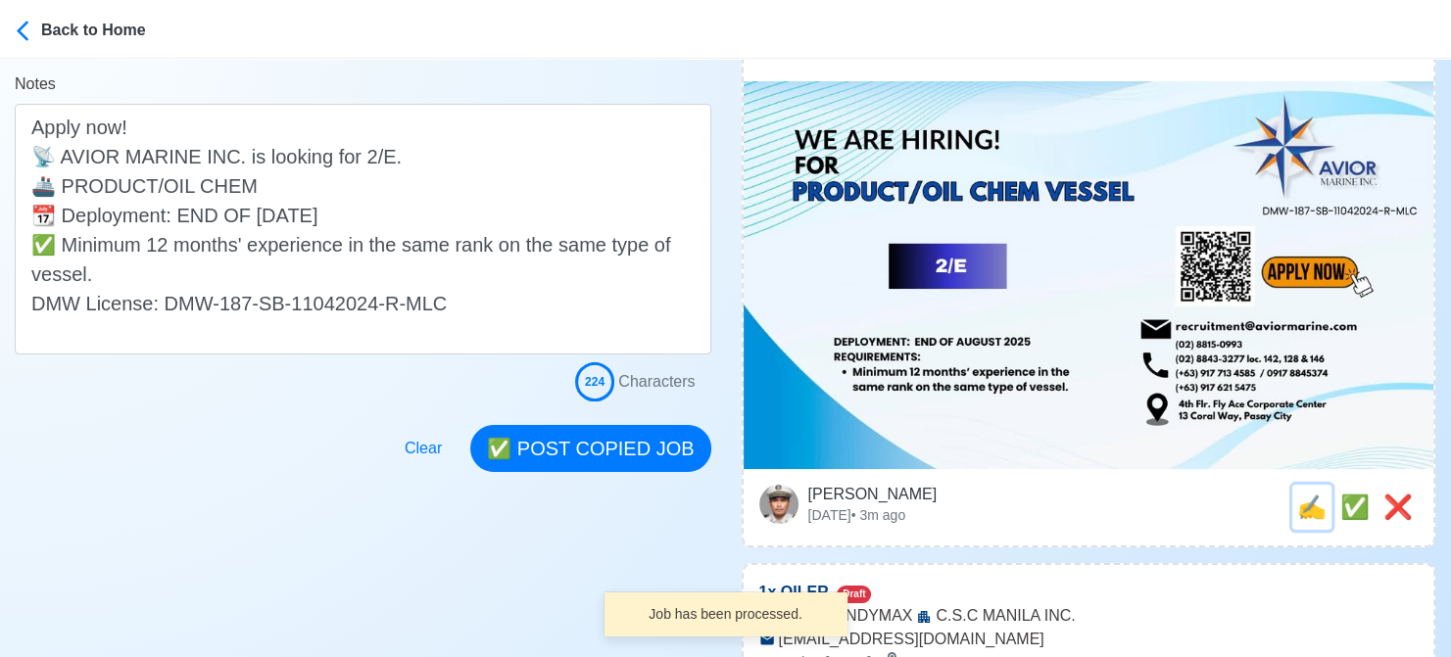
scroll to position [0, 0]
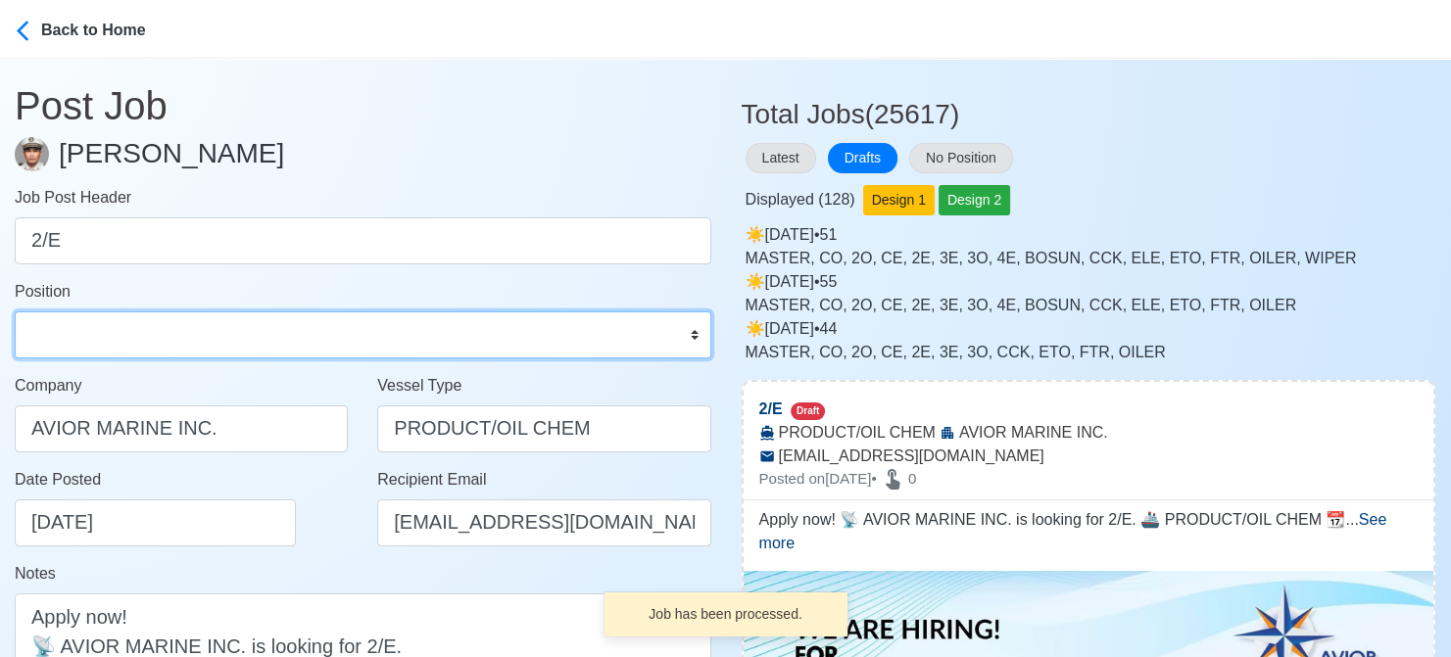
click at [89, 338] on select "Master Chief Officer 2nd Officer 3rd Officer Junior Officer Chief Engineer 2nd …" at bounding box center [363, 335] width 697 height 47
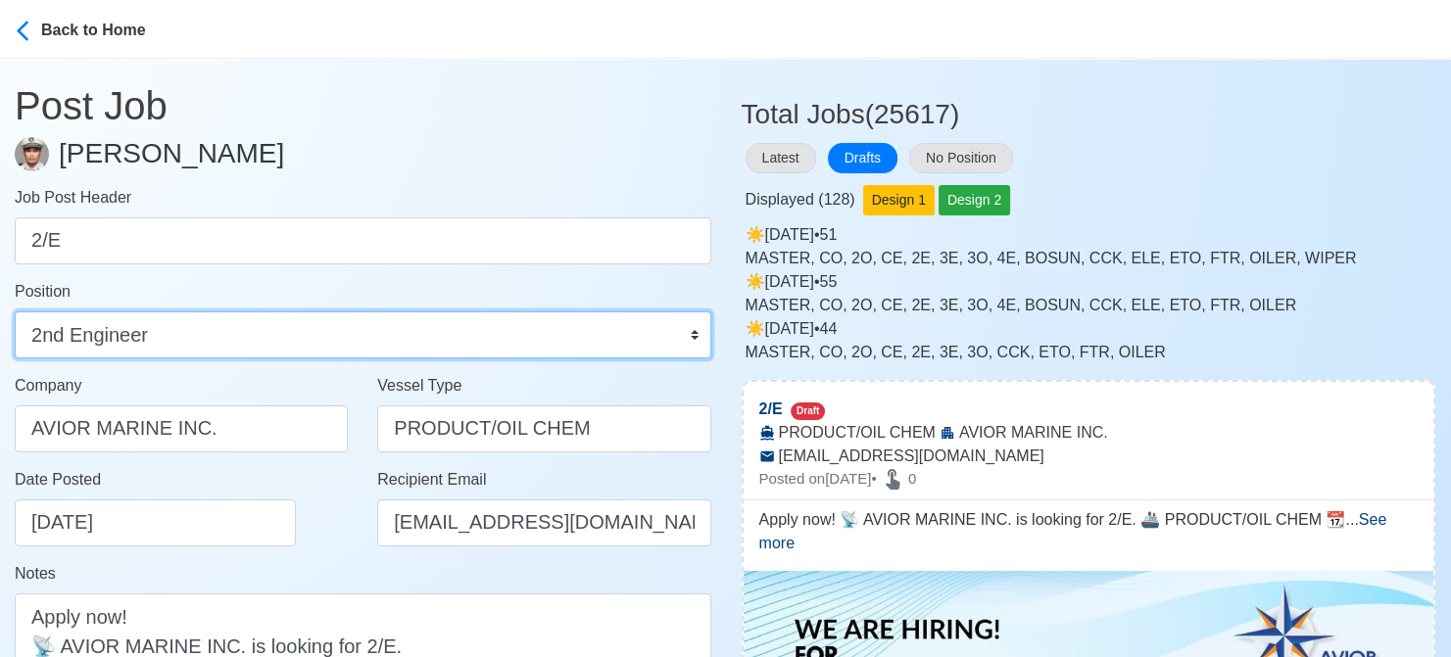
click at [15, 312] on select "Master Chief Officer 2nd Officer 3rd Officer Junior Officer Chief Engineer 2nd …" at bounding box center [363, 335] width 697 height 47
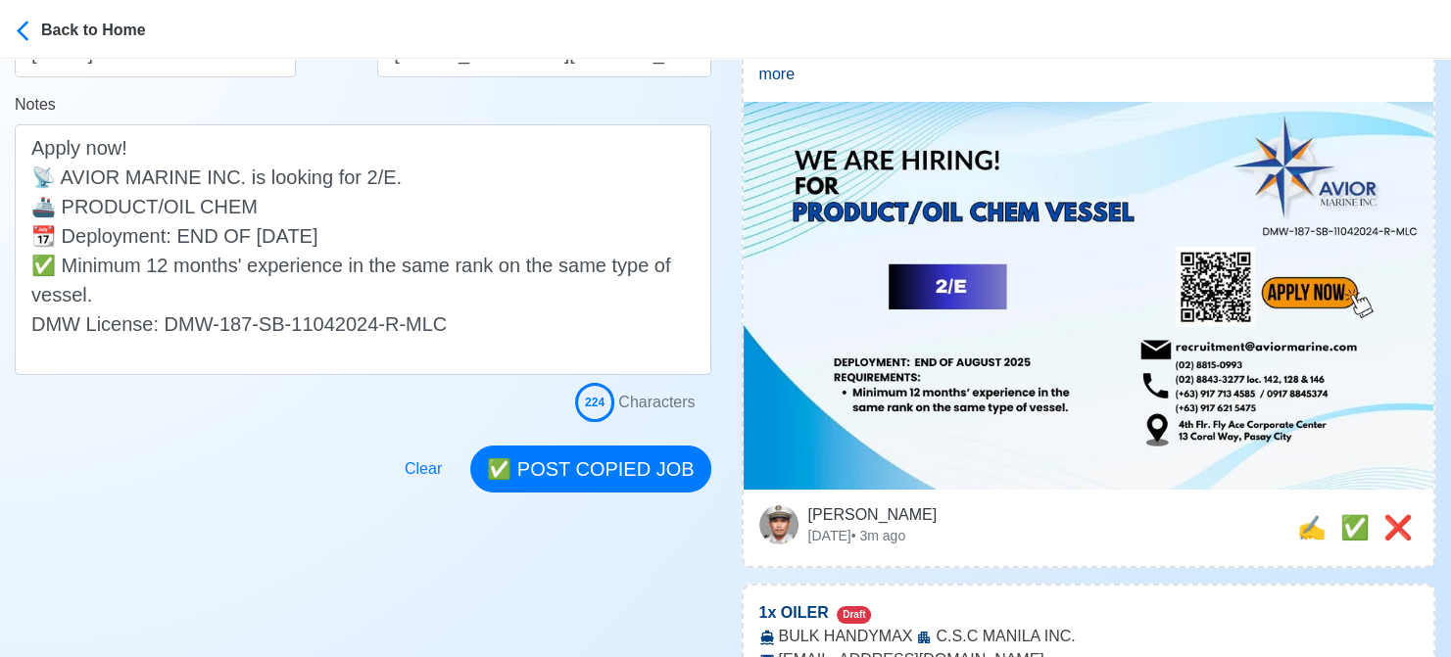
scroll to position [490, 0]
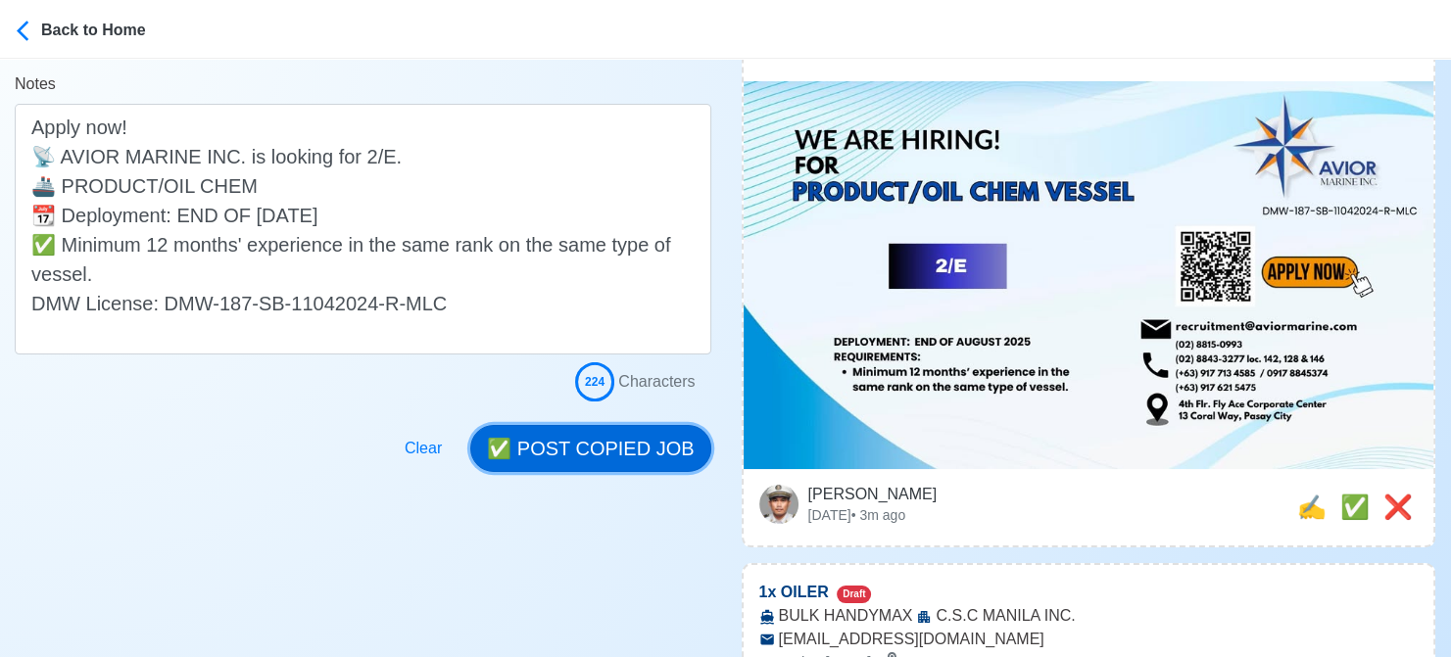
click at [590, 437] on button "✅ POST COPIED JOB" at bounding box center [590, 448] width 240 height 47
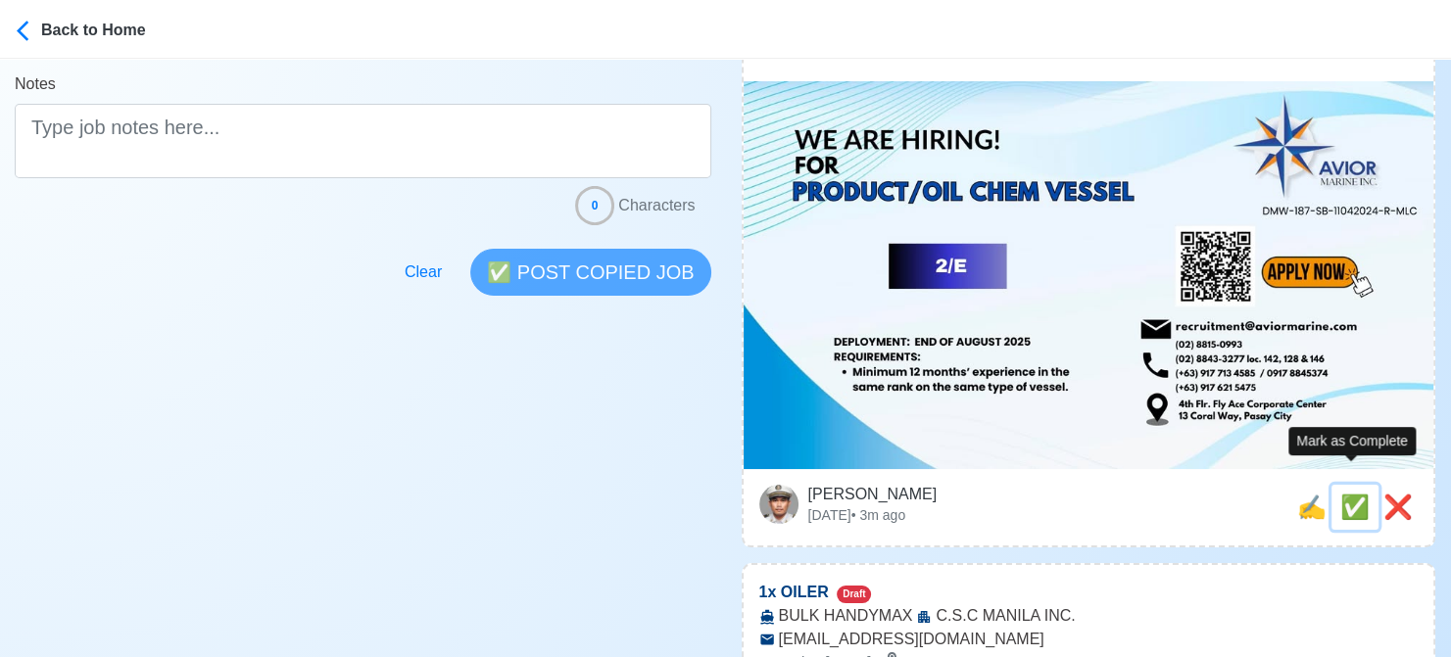
click at [1342, 494] on span "✅" at bounding box center [1354, 507] width 29 height 26
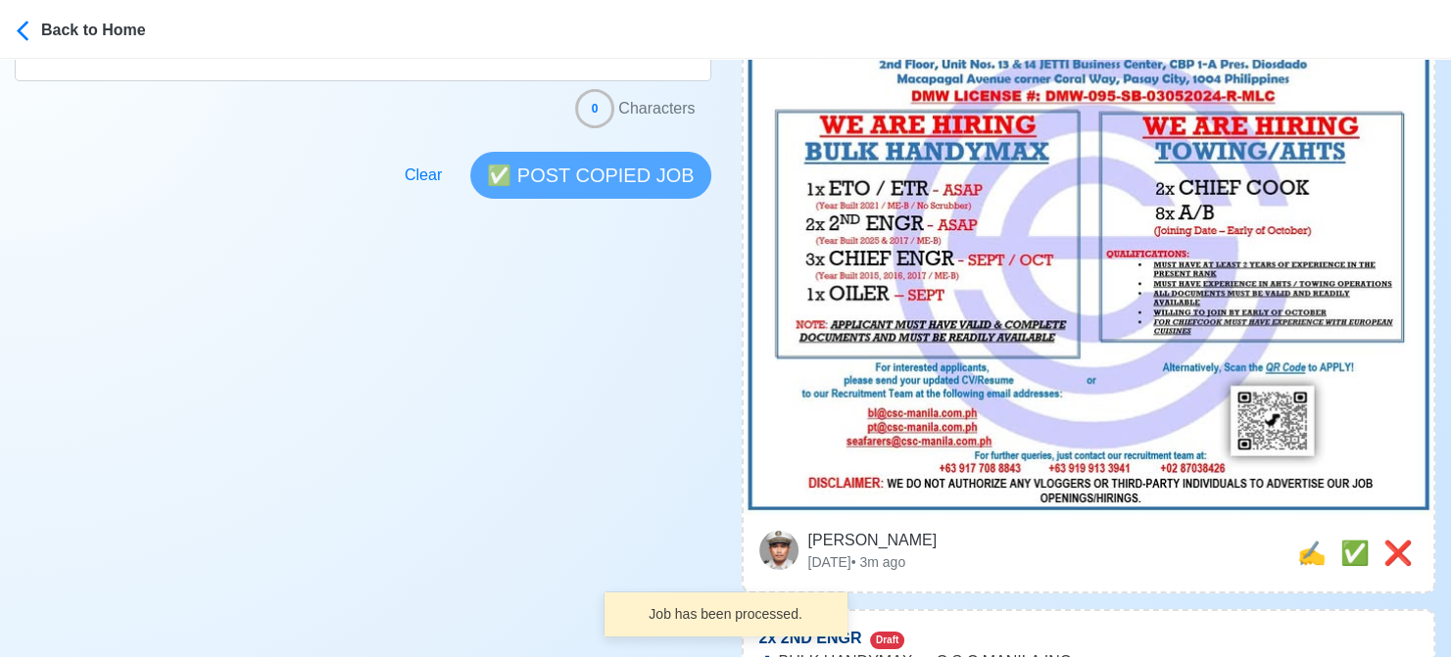
scroll to position [686, 0]
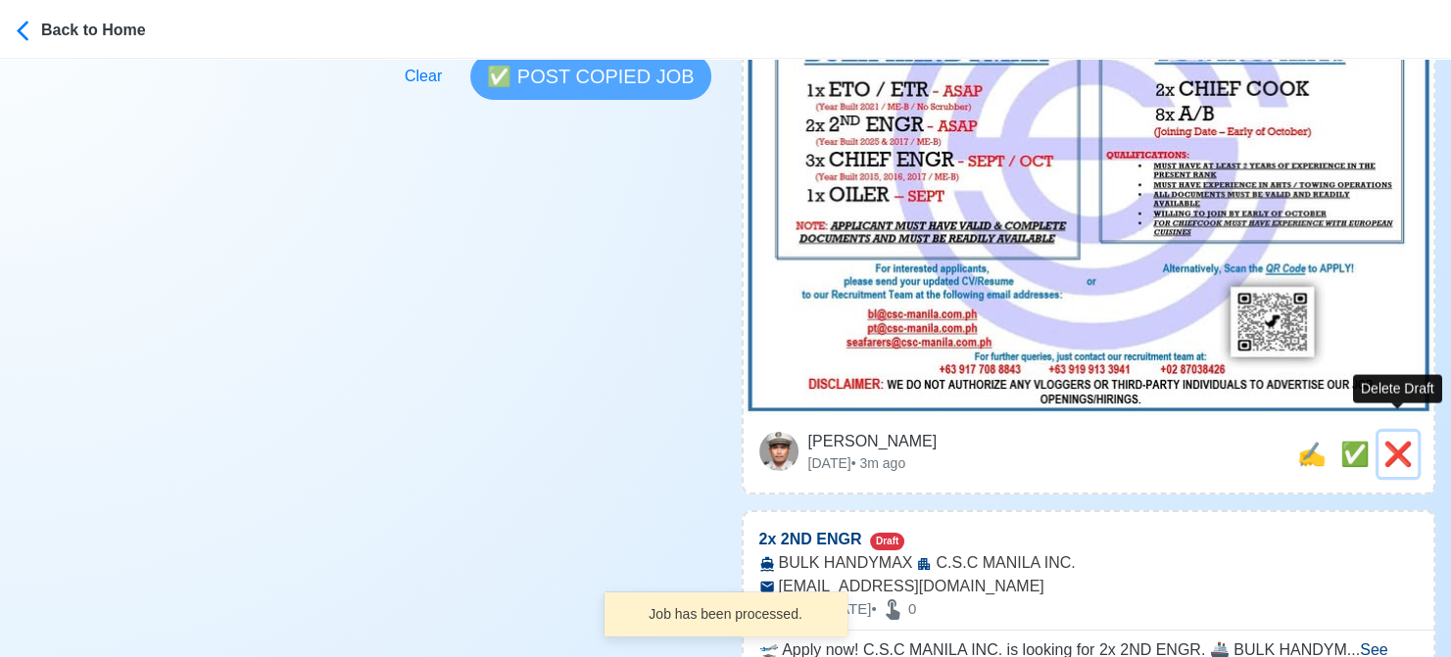
click at [1389, 441] on span "❌" at bounding box center [1397, 454] width 29 height 26
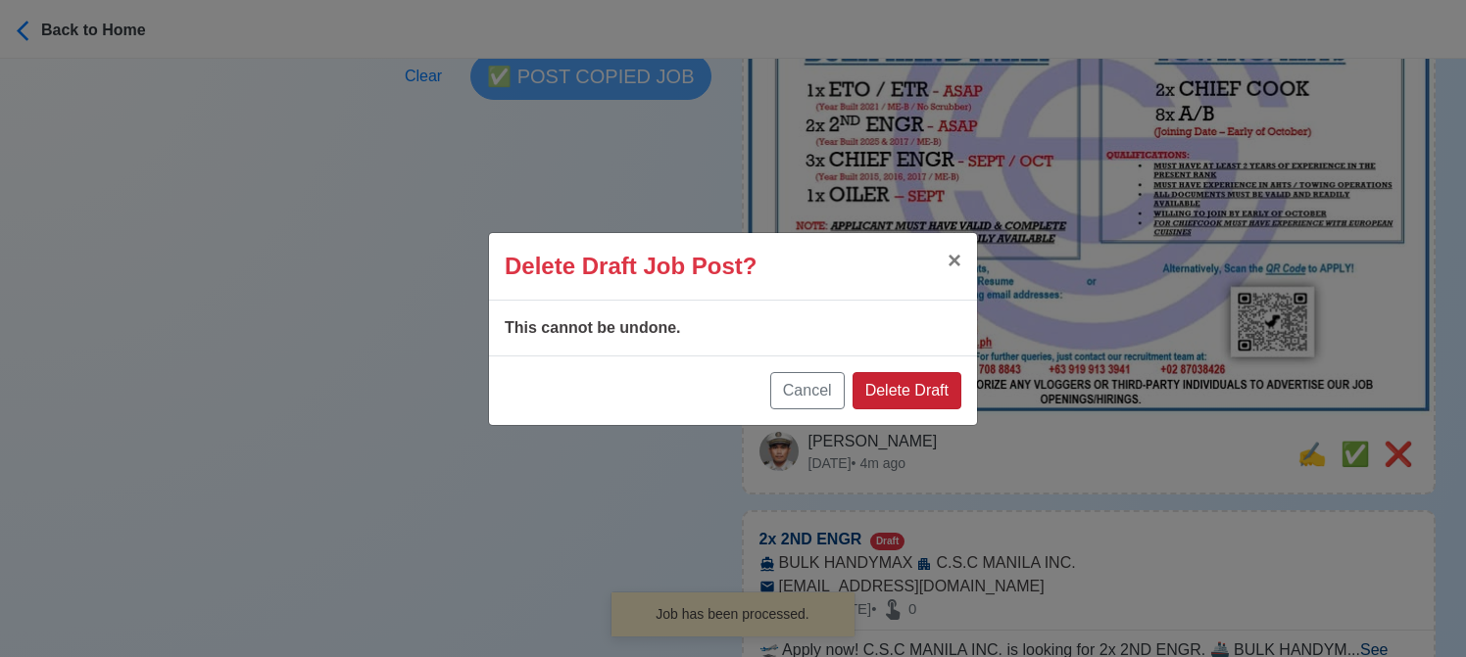
click at [921, 385] on button "Delete Draft" at bounding box center [906, 390] width 109 height 37
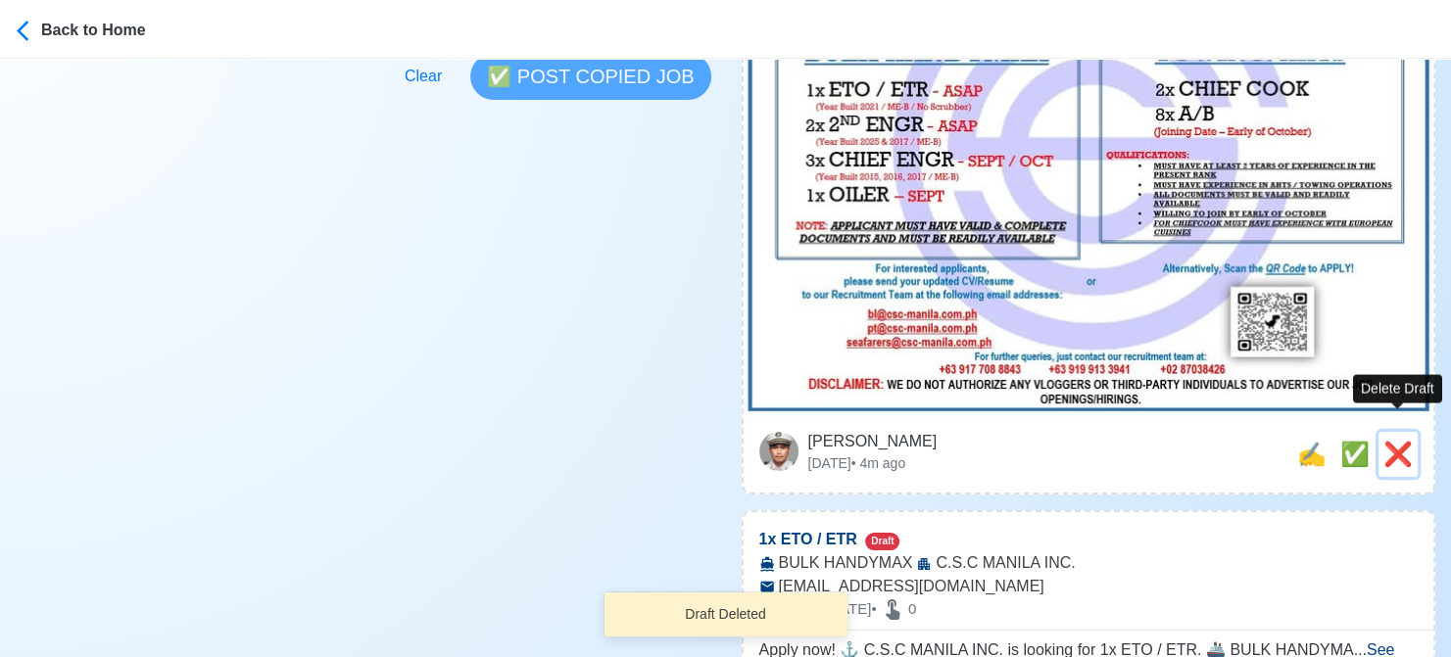
click at [1390, 441] on span "❌" at bounding box center [1397, 454] width 29 height 26
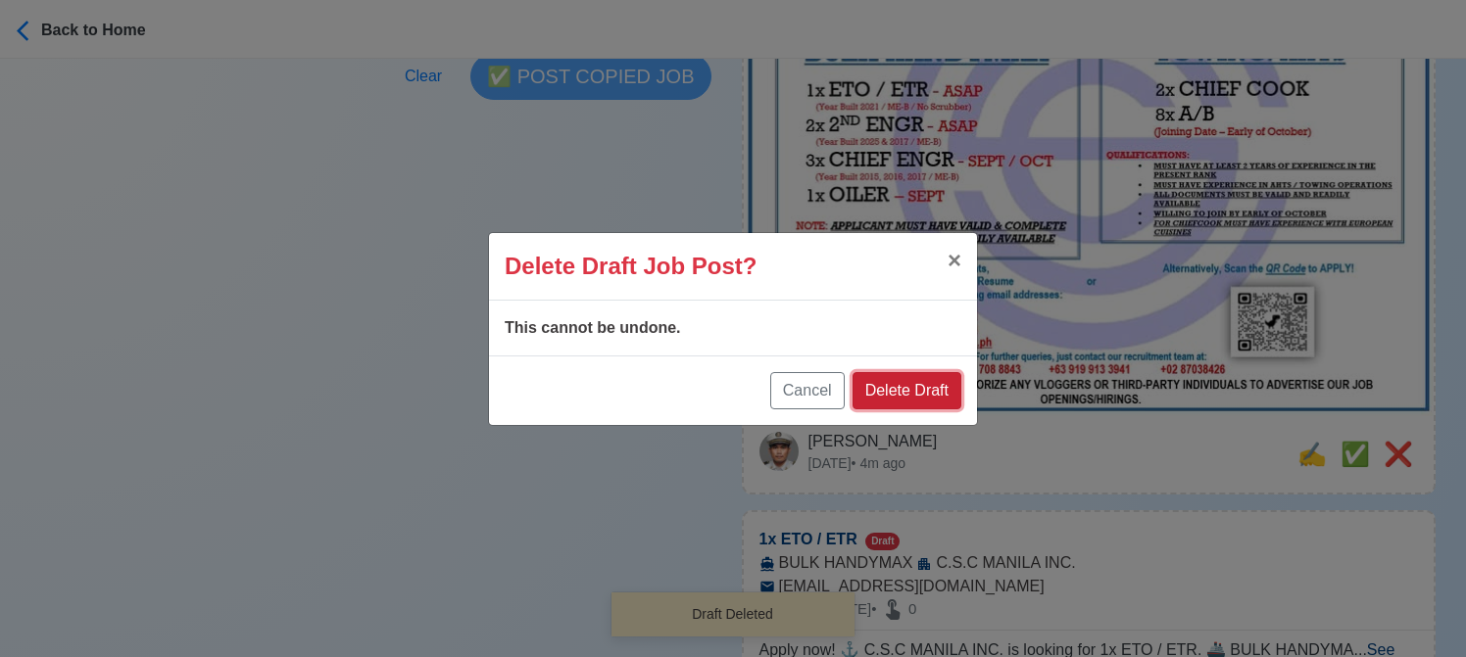
click at [914, 392] on button "Delete Draft" at bounding box center [906, 390] width 109 height 37
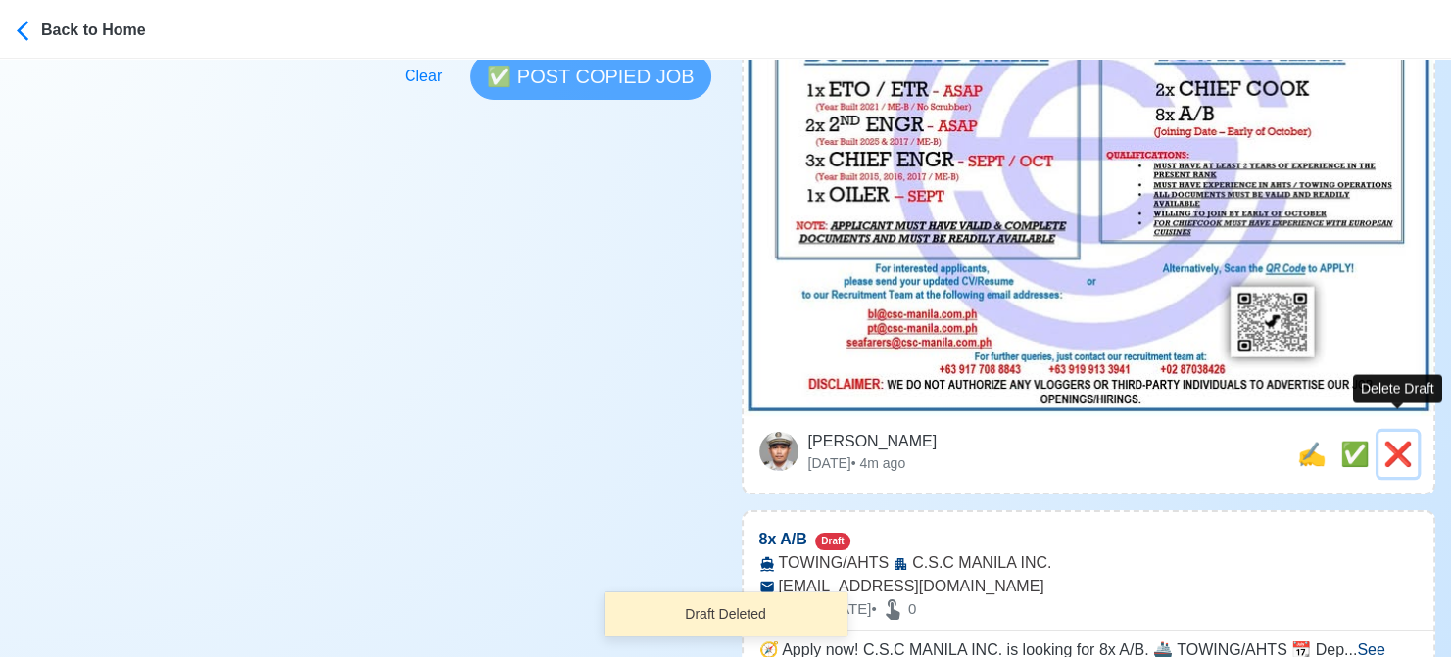
click at [1403, 441] on span "❌" at bounding box center [1397, 454] width 29 height 26
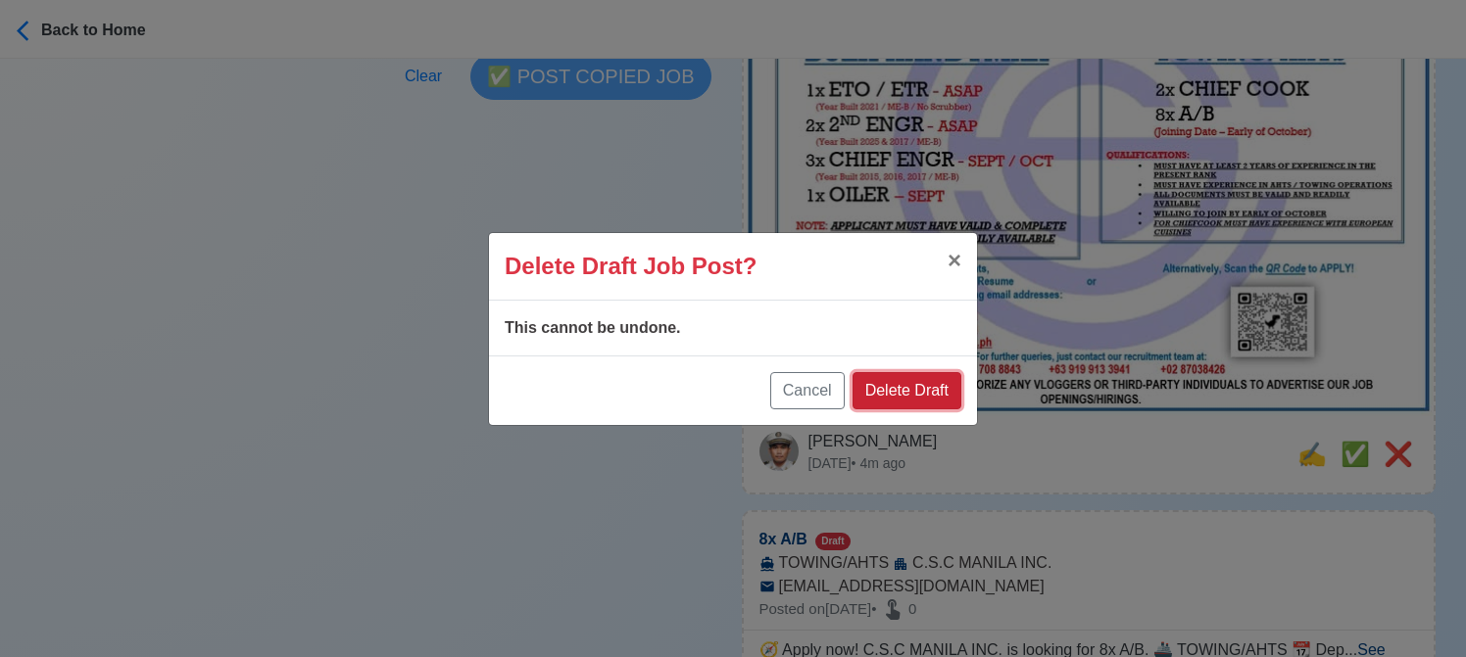
click at [916, 387] on button "Delete Draft" at bounding box center [906, 390] width 109 height 37
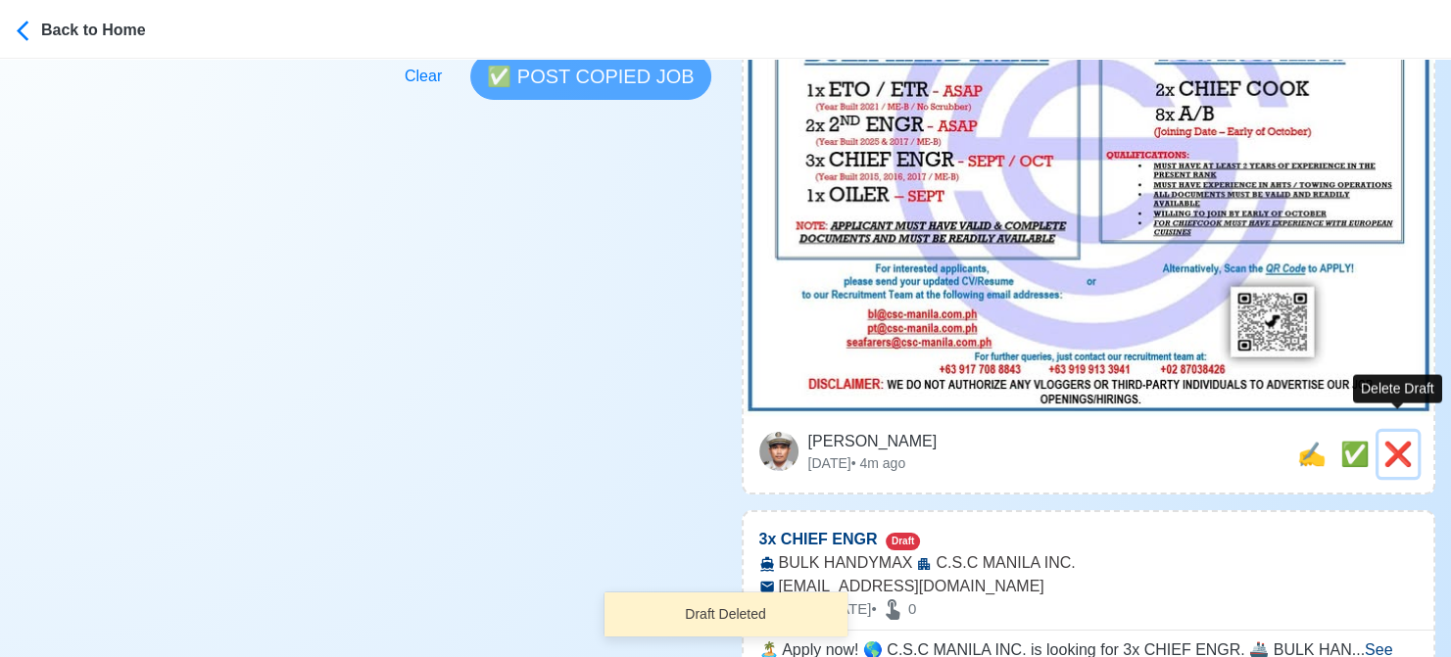
click at [1396, 441] on span "❌" at bounding box center [1397, 454] width 29 height 26
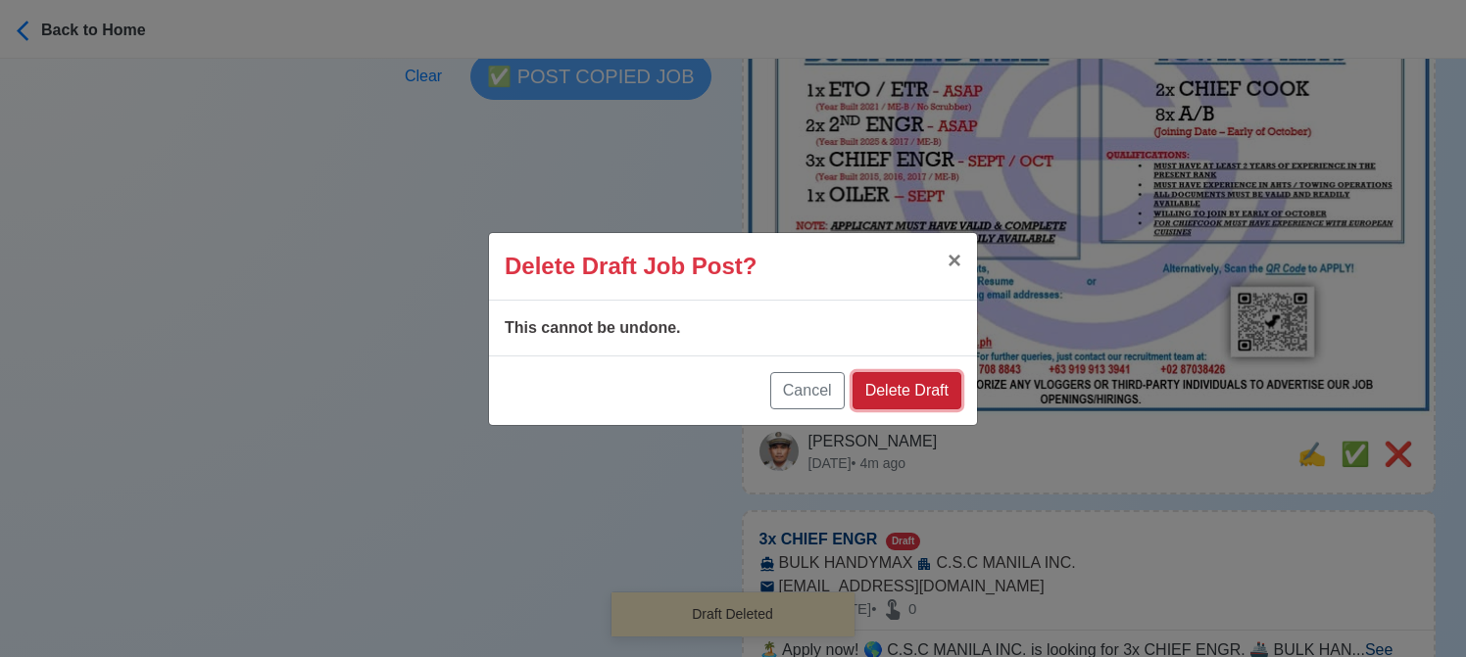
click at [923, 388] on button "Delete Draft" at bounding box center [906, 390] width 109 height 37
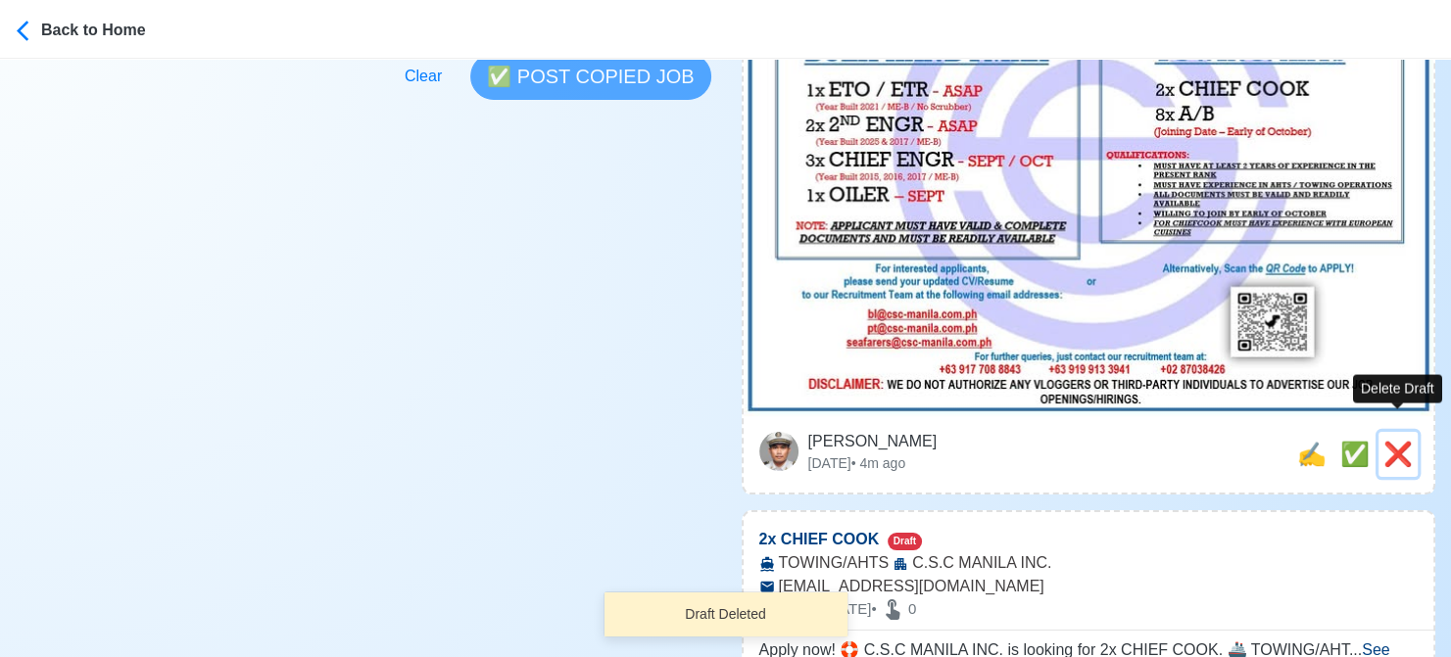
click at [1394, 441] on span "❌" at bounding box center [1397, 454] width 29 height 26
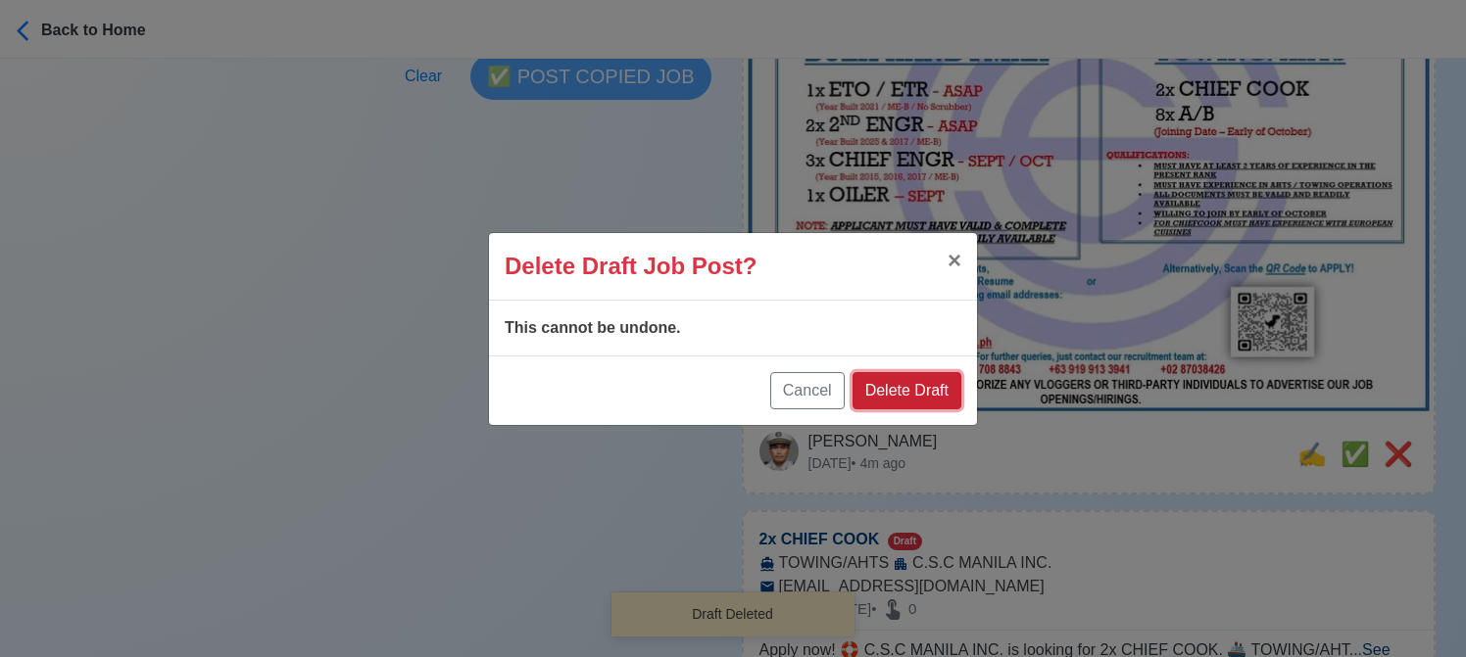
click at [912, 398] on button "Delete Draft" at bounding box center [906, 390] width 109 height 37
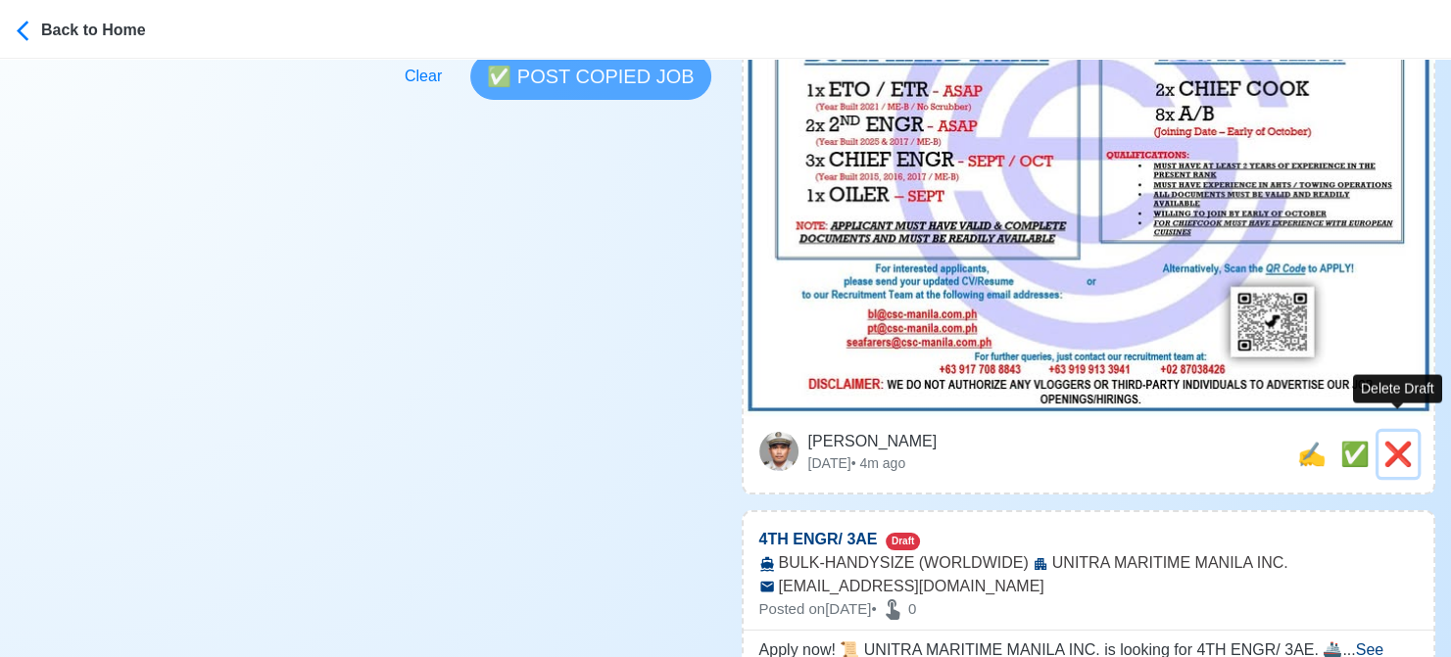
click at [1403, 441] on span "❌" at bounding box center [1397, 454] width 29 height 26
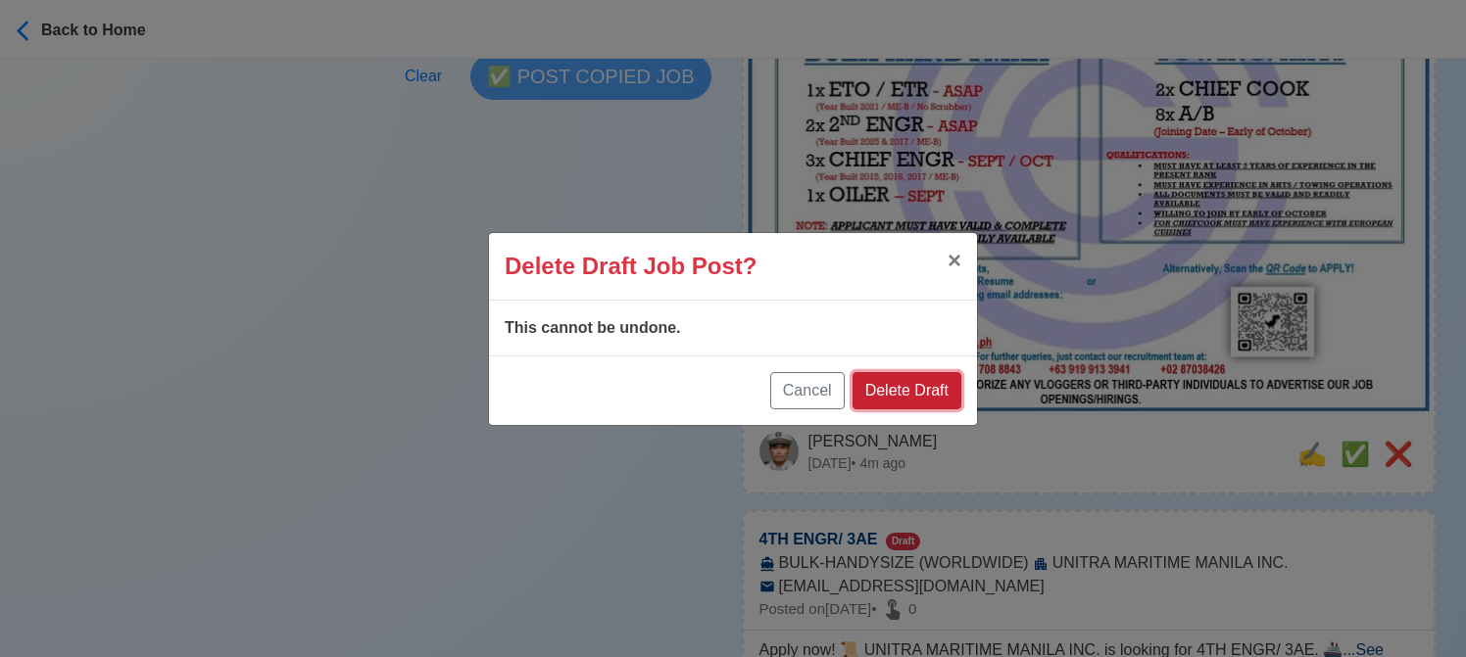
click at [913, 391] on button "Delete Draft" at bounding box center [906, 390] width 109 height 37
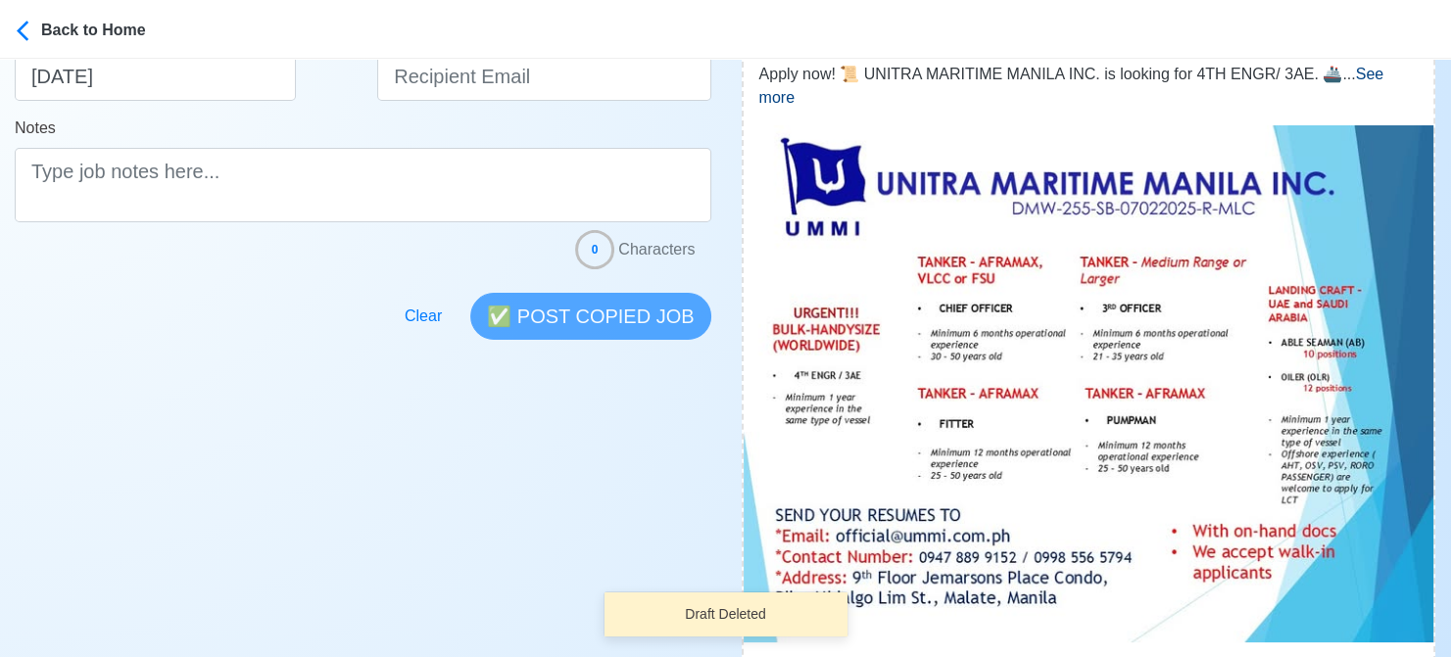
scroll to position [392, 0]
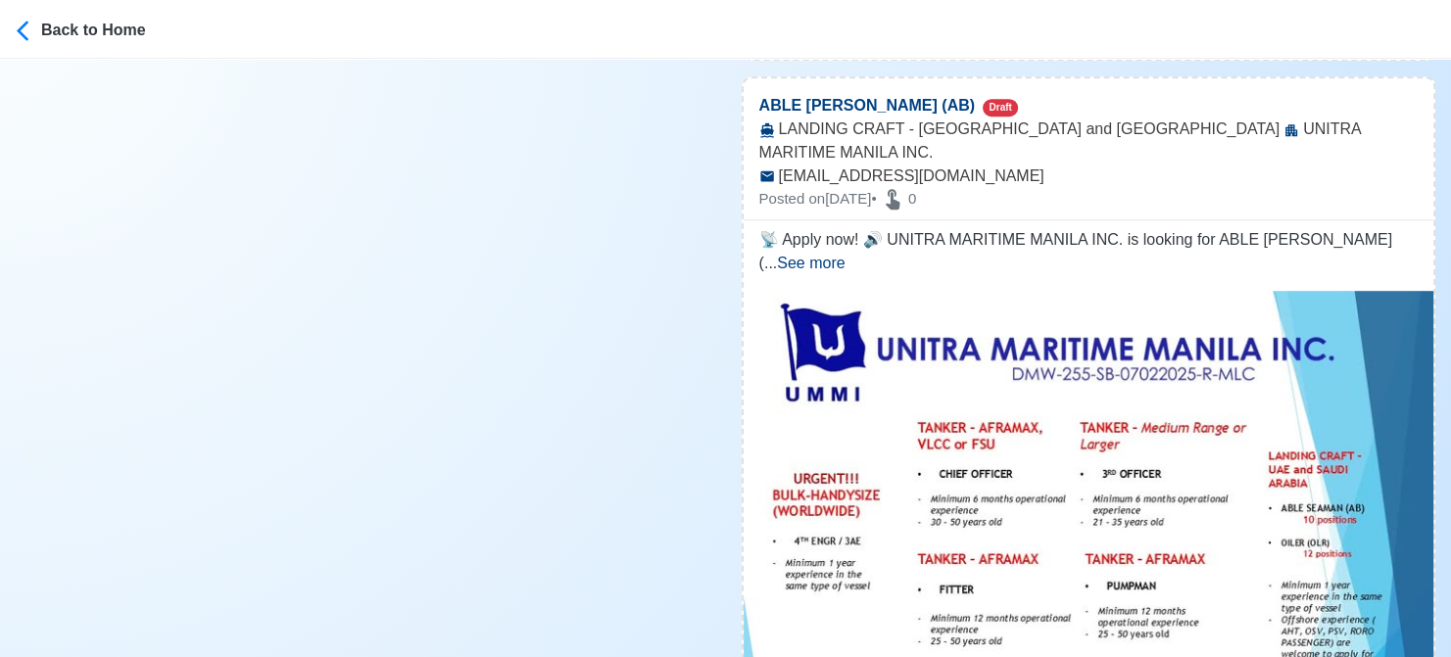
scroll to position [980, 0]
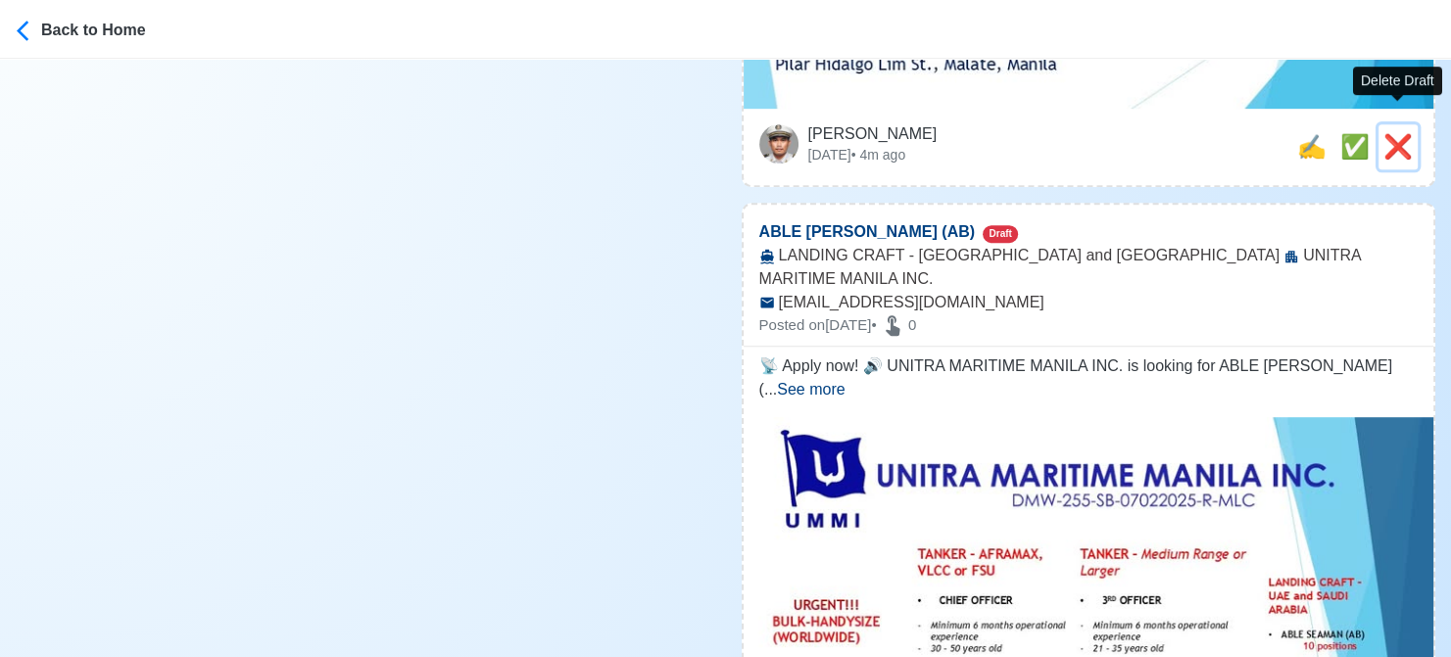
click at [1394, 133] on span "❌" at bounding box center [1397, 146] width 29 height 26
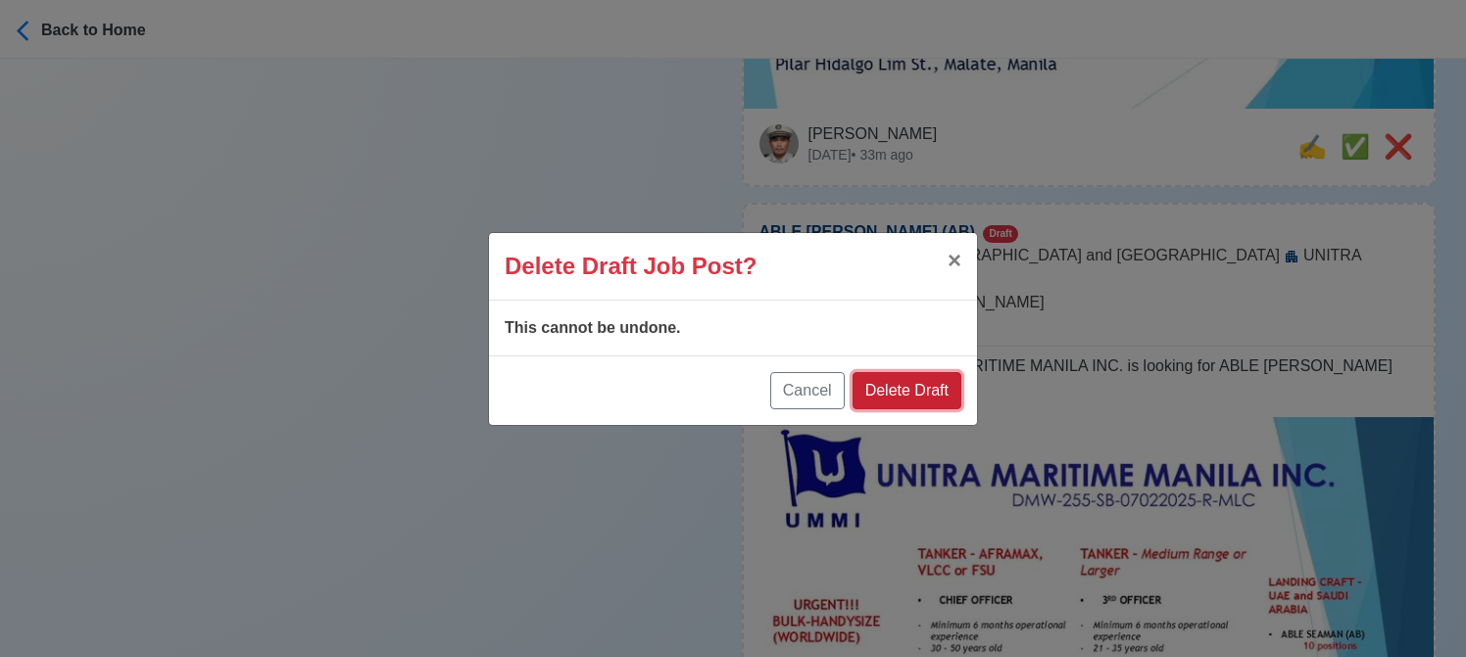
click at [915, 391] on button "Delete Draft" at bounding box center [906, 390] width 109 height 37
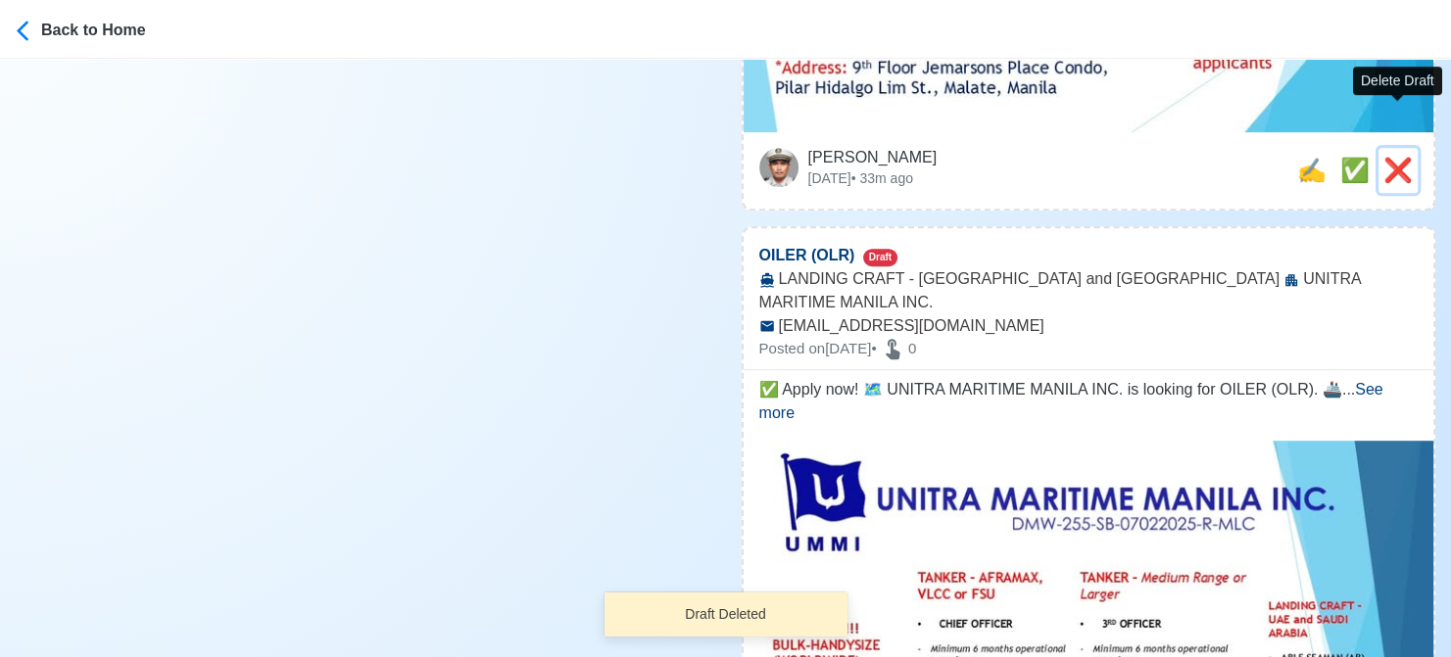
click at [1408, 157] on span "❌" at bounding box center [1397, 170] width 29 height 26
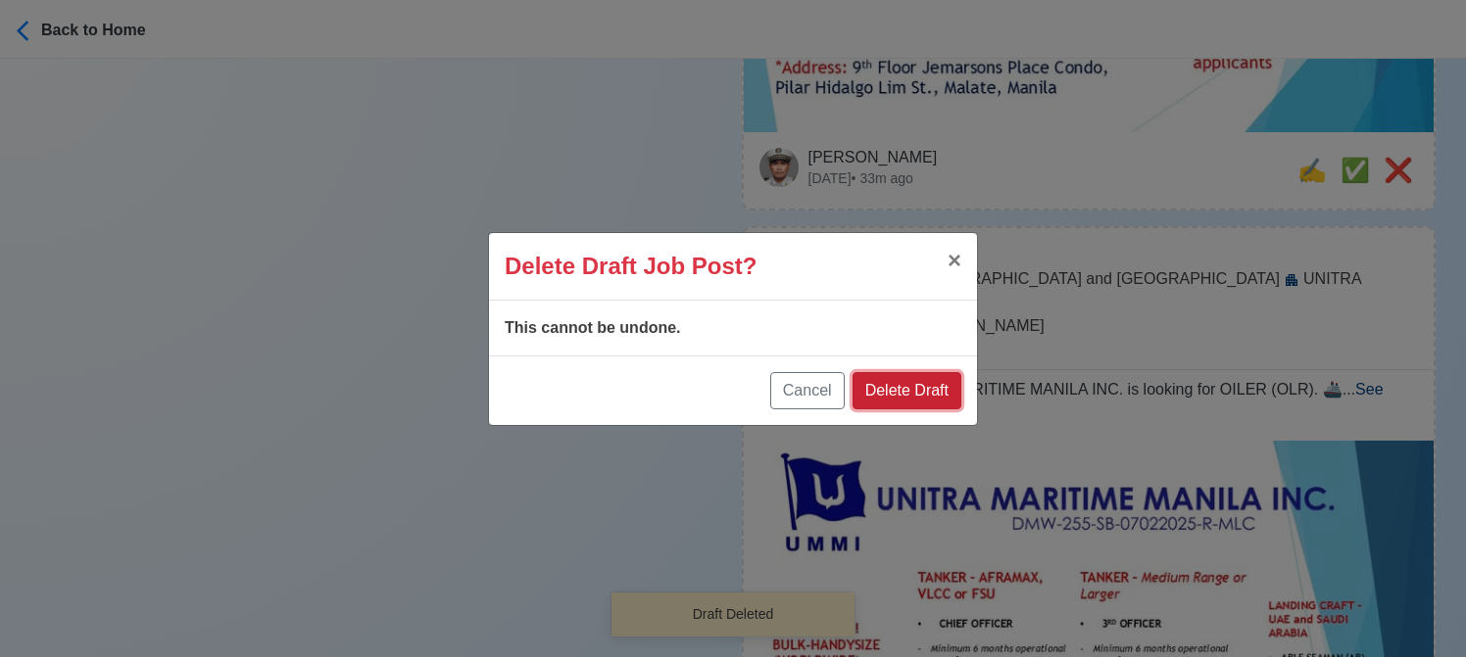
click at [917, 395] on button "Delete Draft" at bounding box center [906, 390] width 109 height 37
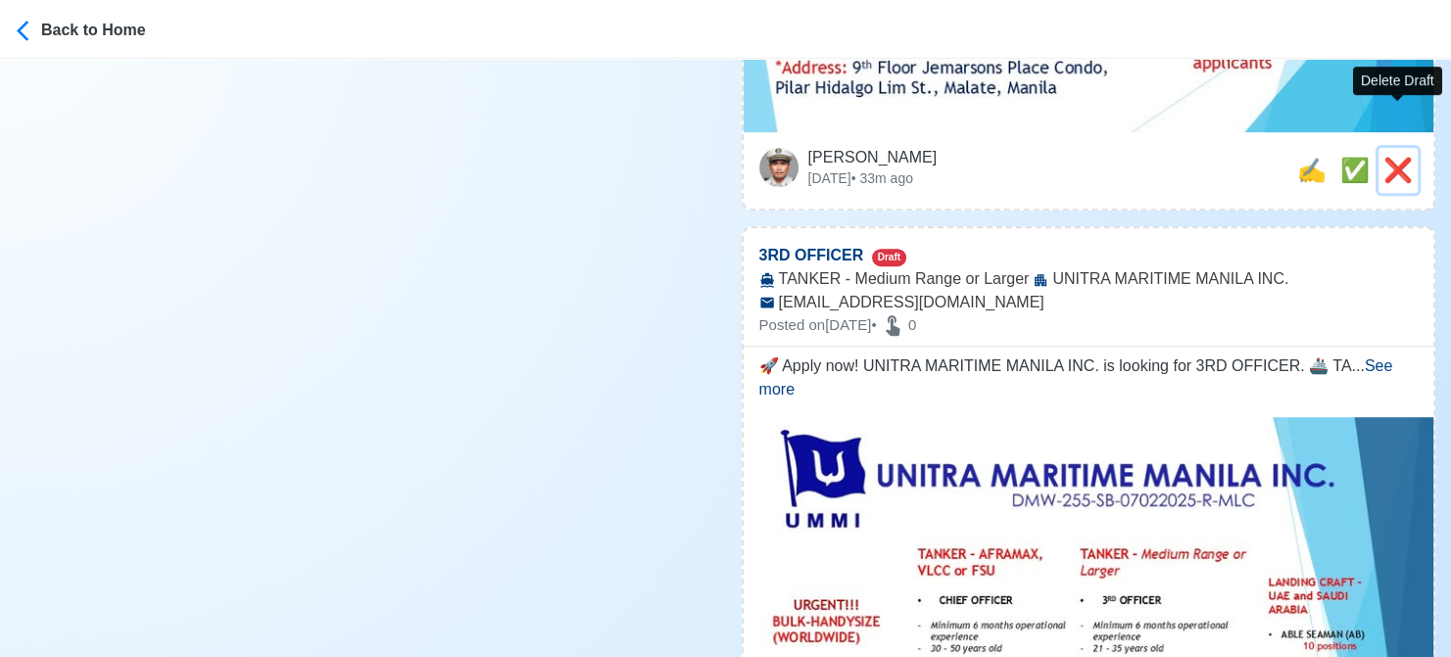
click at [1403, 157] on span "❌" at bounding box center [1397, 170] width 29 height 26
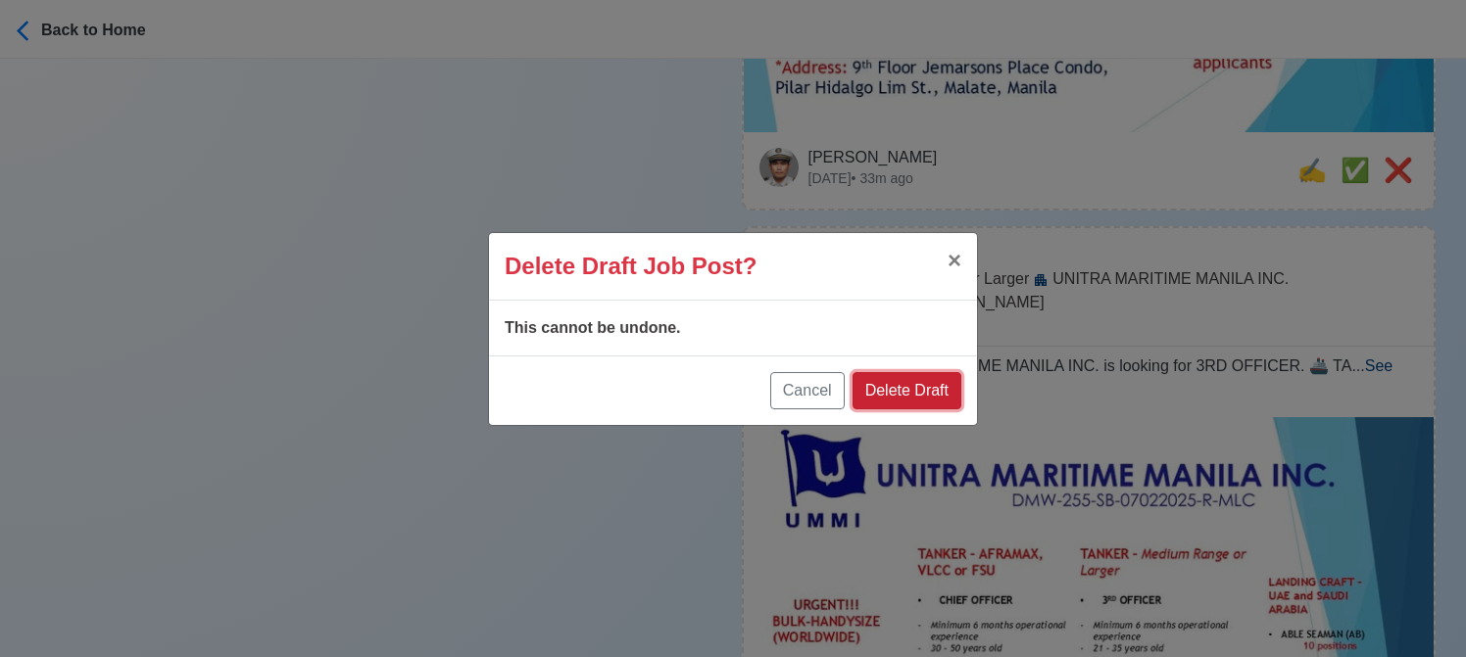
drag, startPoint x: 910, startPoint y: 389, endPoint x: 1413, endPoint y: 179, distance: 544.6
click at [911, 389] on button "Delete Draft" at bounding box center [906, 390] width 109 height 37
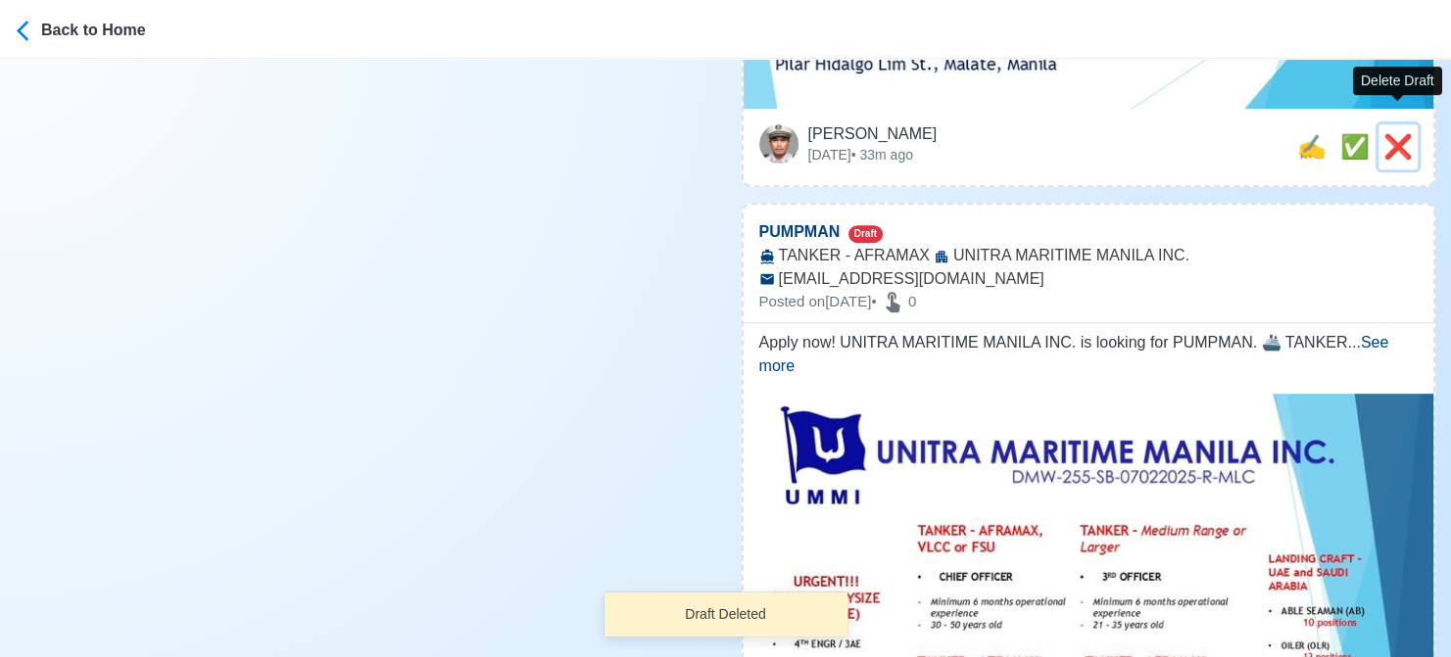
click at [1395, 133] on span "❌" at bounding box center [1397, 146] width 29 height 26
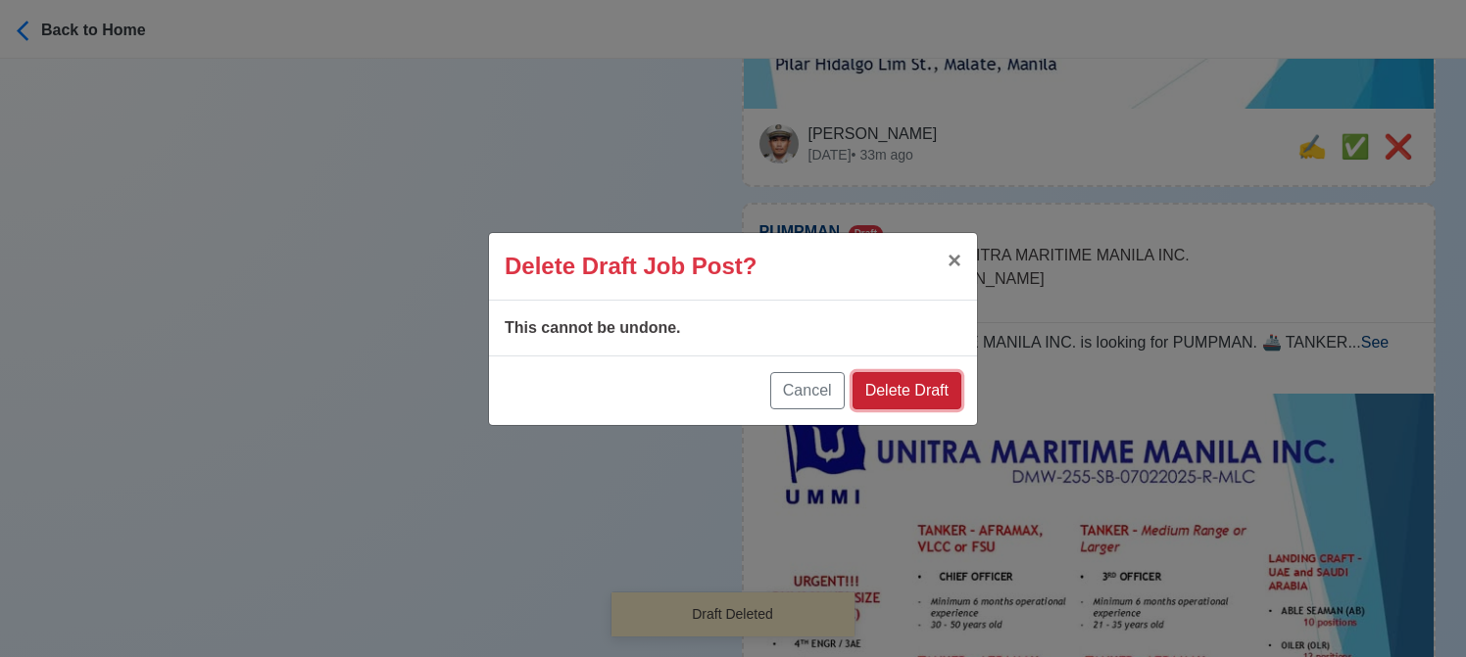
click at [933, 398] on button "Delete Draft" at bounding box center [906, 390] width 109 height 37
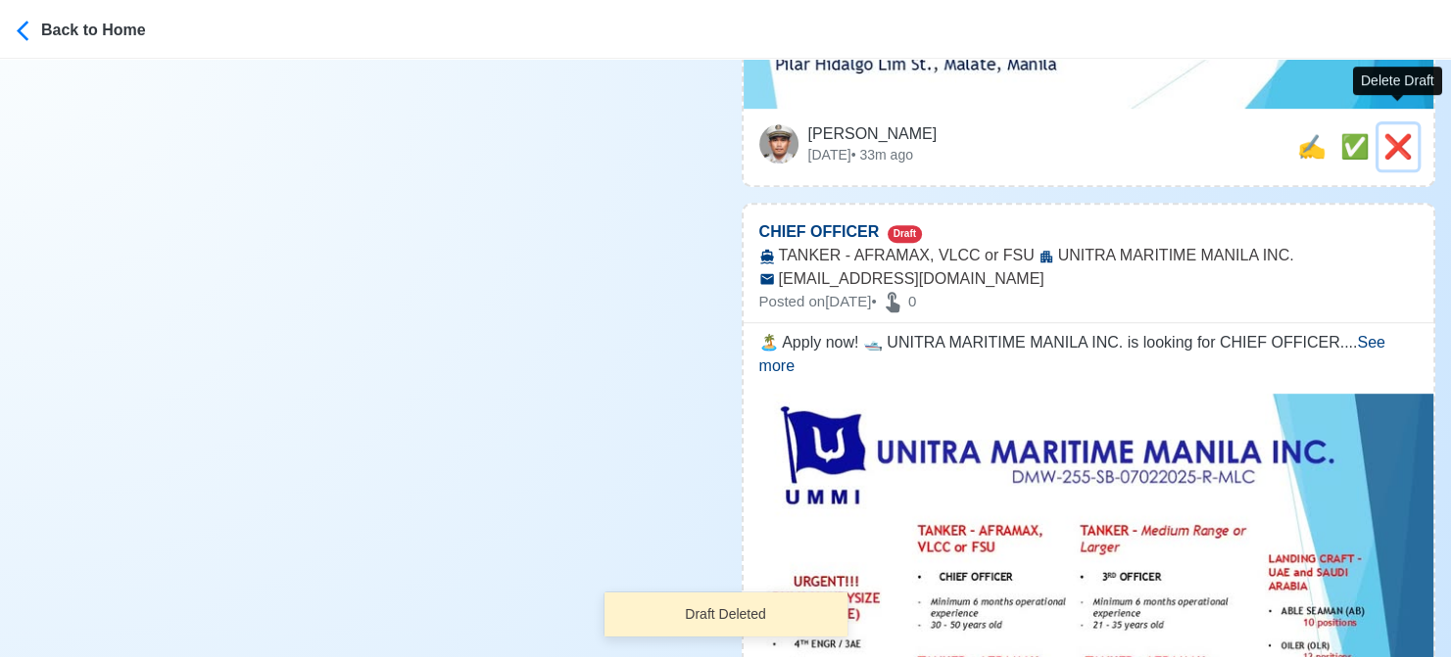
click at [1395, 133] on span "❌" at bounding box center [1397, 146] width 29 height 26
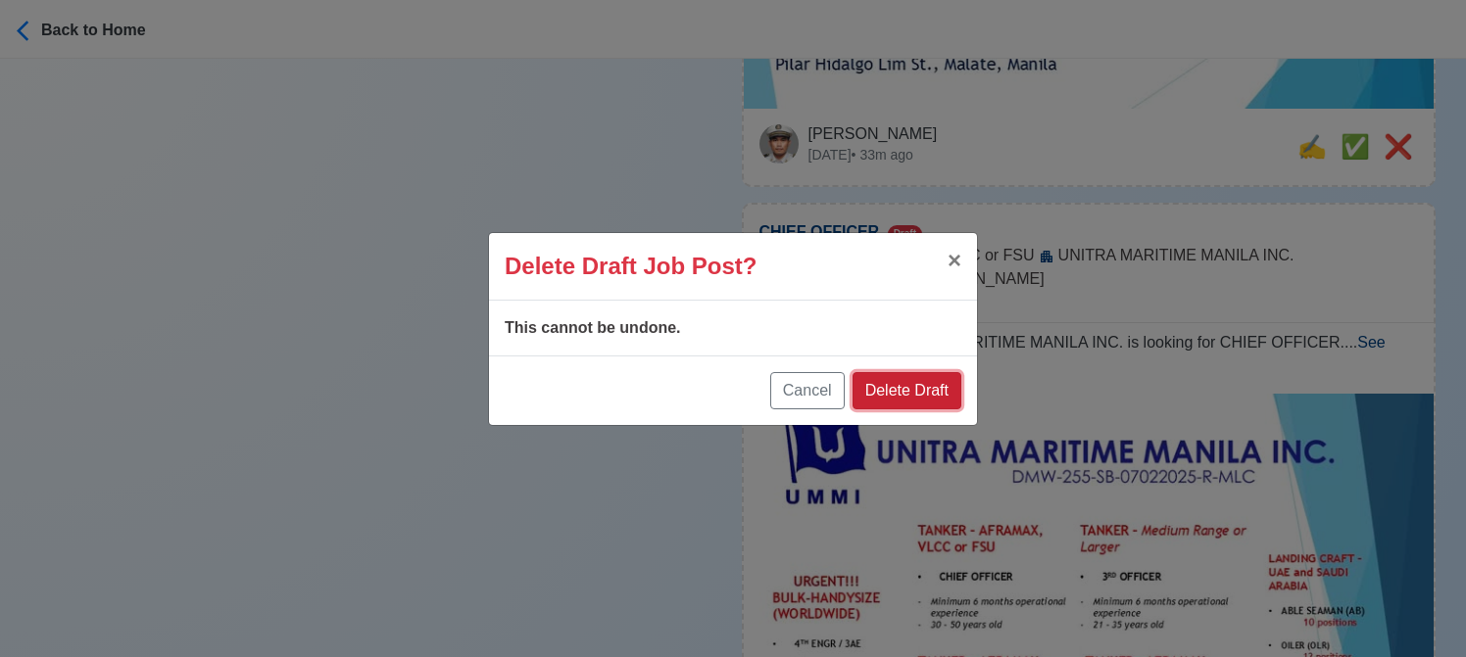
click at [933, 388] on button "Delete Draft" at bounding box center [906, 390] width 109 height 37
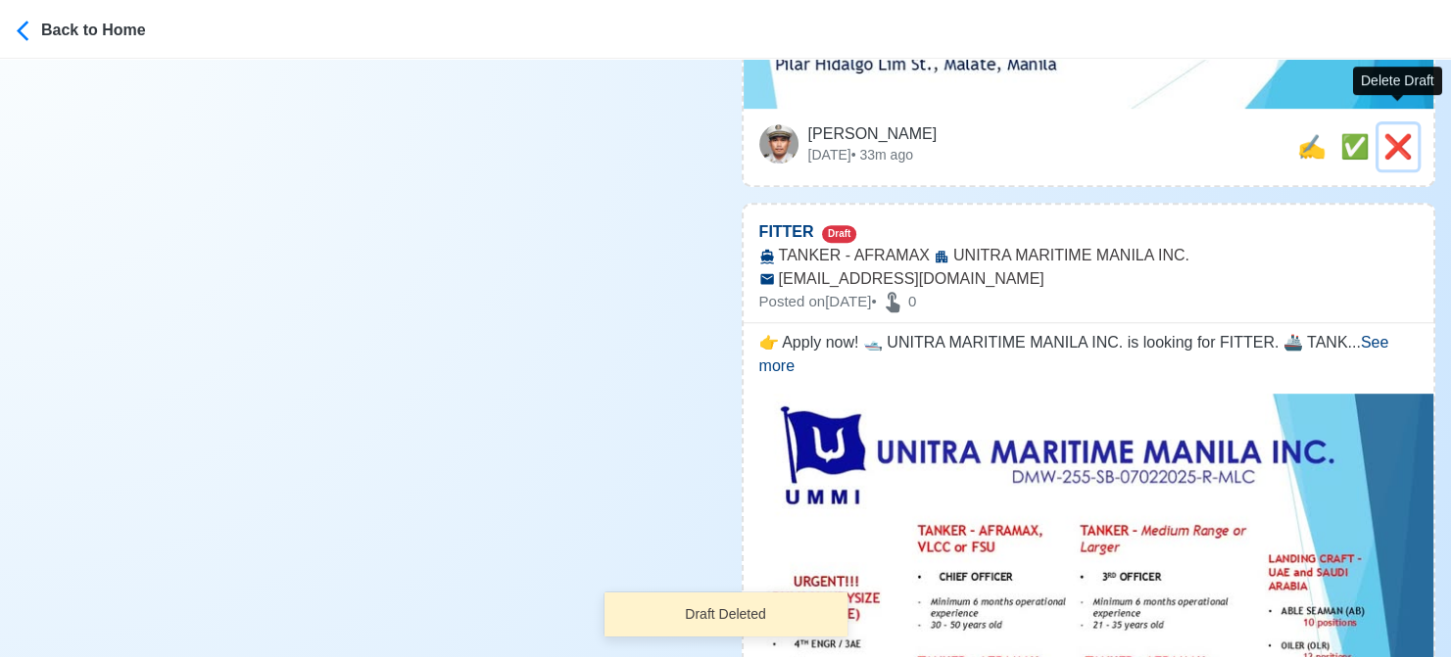
click at [1401, 133] on span "❌" at bounding box center [1397, 146] width 29 height 26
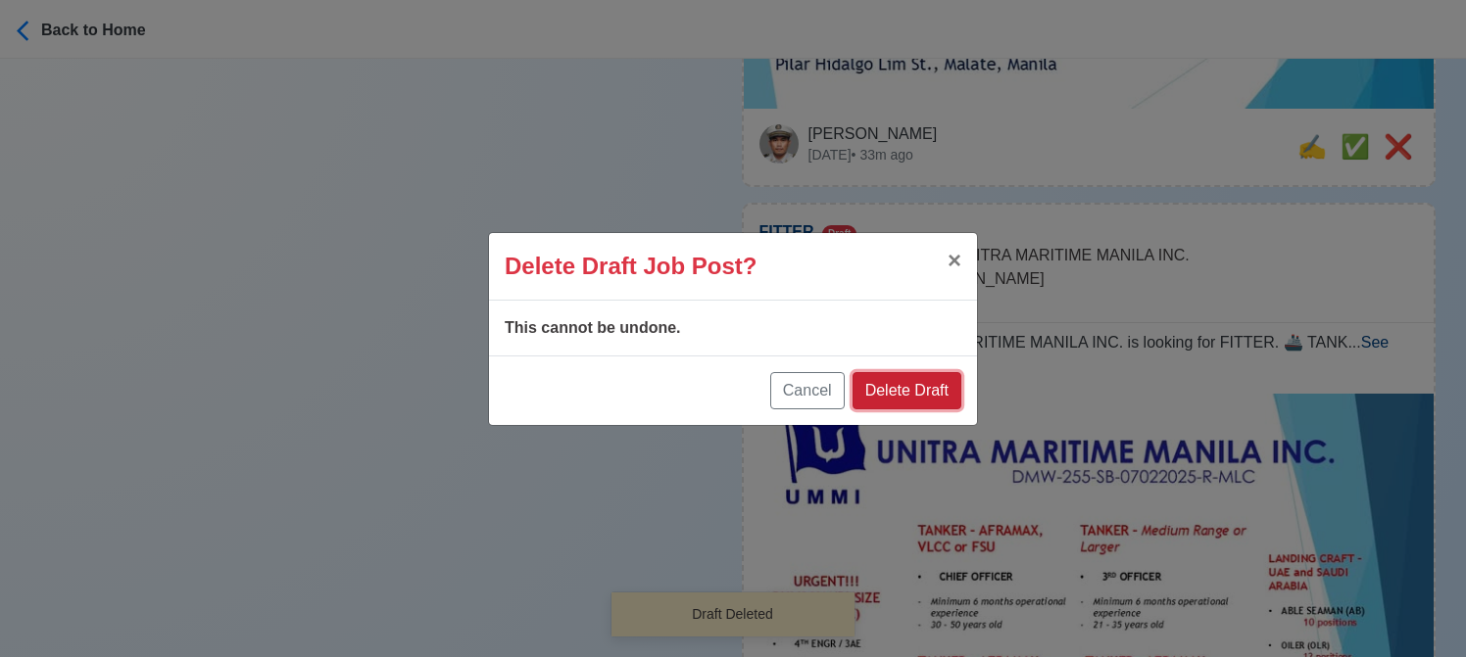
click at [943, 390] on button "Delete Draft" at bounding box center [906, 390] width 109 height 37
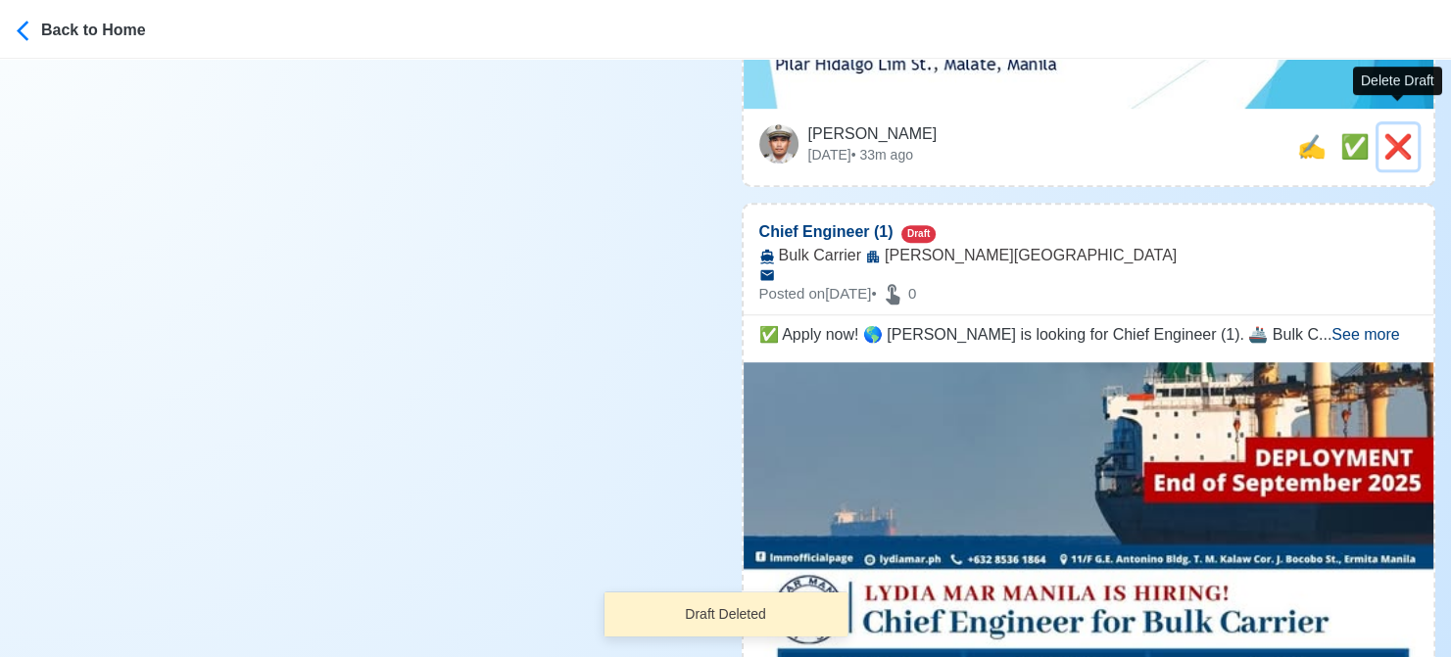
click at [1406, 133] on span "❌" at bounding box center [1397, 146] width 29 height 26
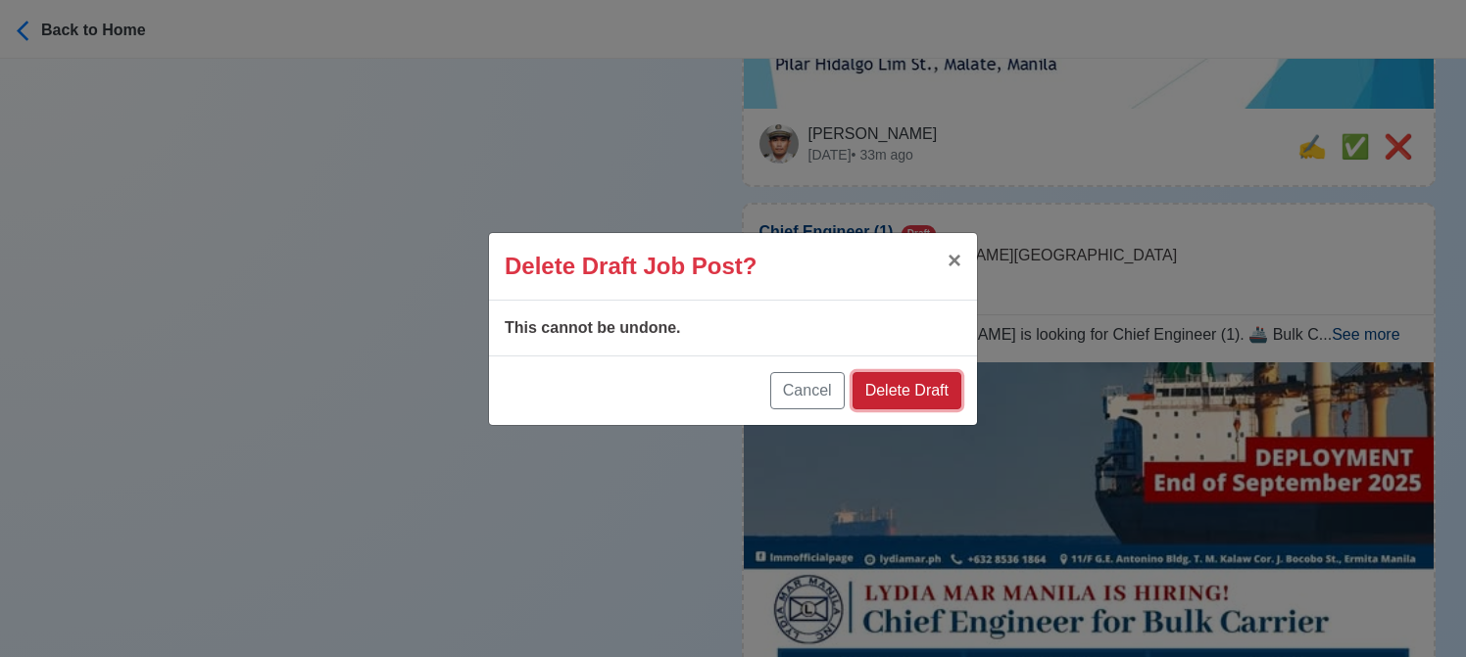
drag, startPoint x: 947, startPoint y: 391, endPoint x: 974, endPoint y: 368, distance: 34.8
click at [946, 391] on button "Delete Draft" at bounding box center [906, 390] width 109 height 37
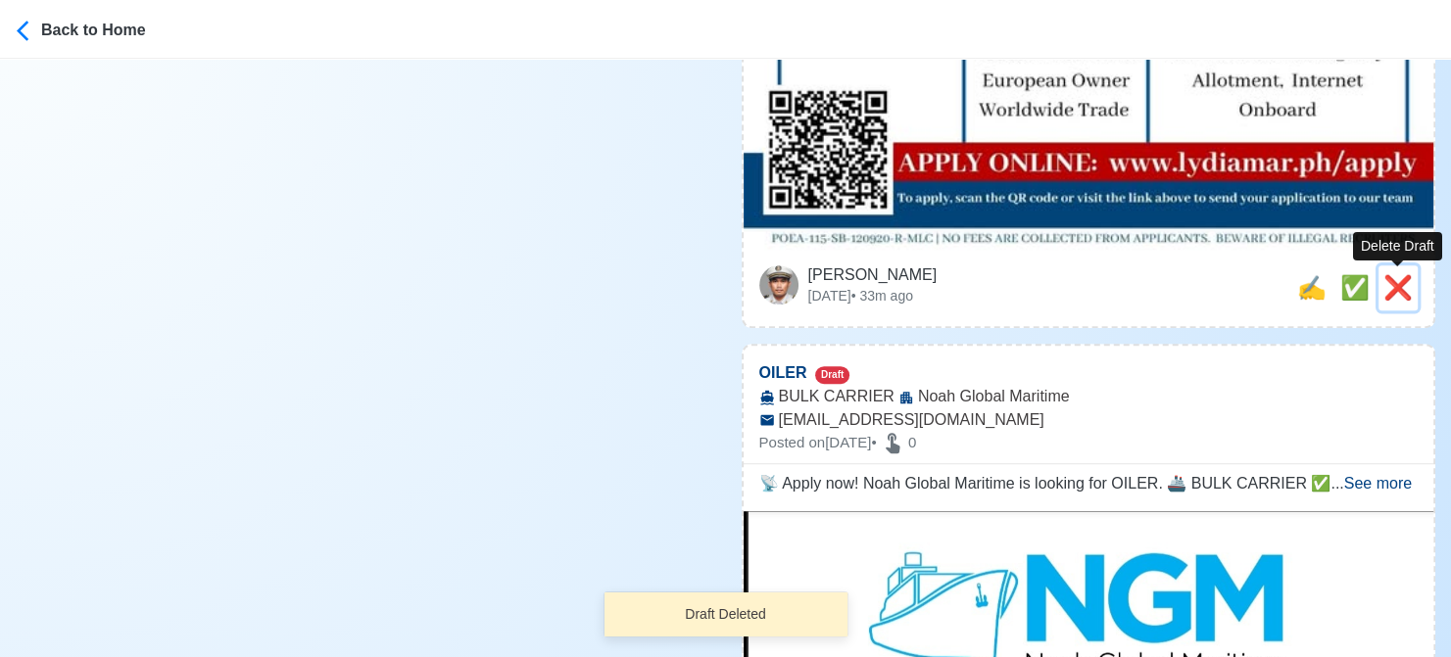
click at [1392, 297] on span "❌" at bounding box center [1397, 287] width 29 height 26
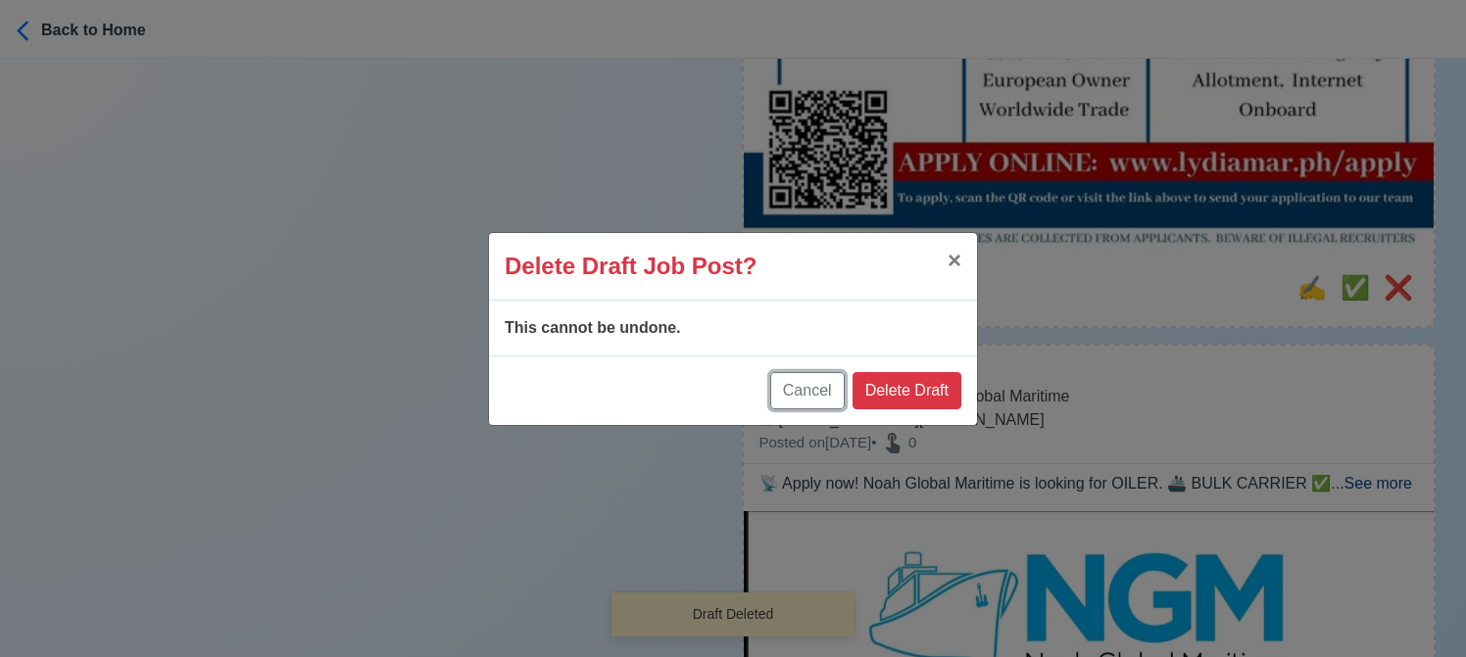
drag, startPoint x: 806, startPoint y: 400, endPoint x: 833, endPoint y: 387, distance: 29.4
click at [804, 400] on button "Cancel" at bounding box center [807, 390] width 74 height 37
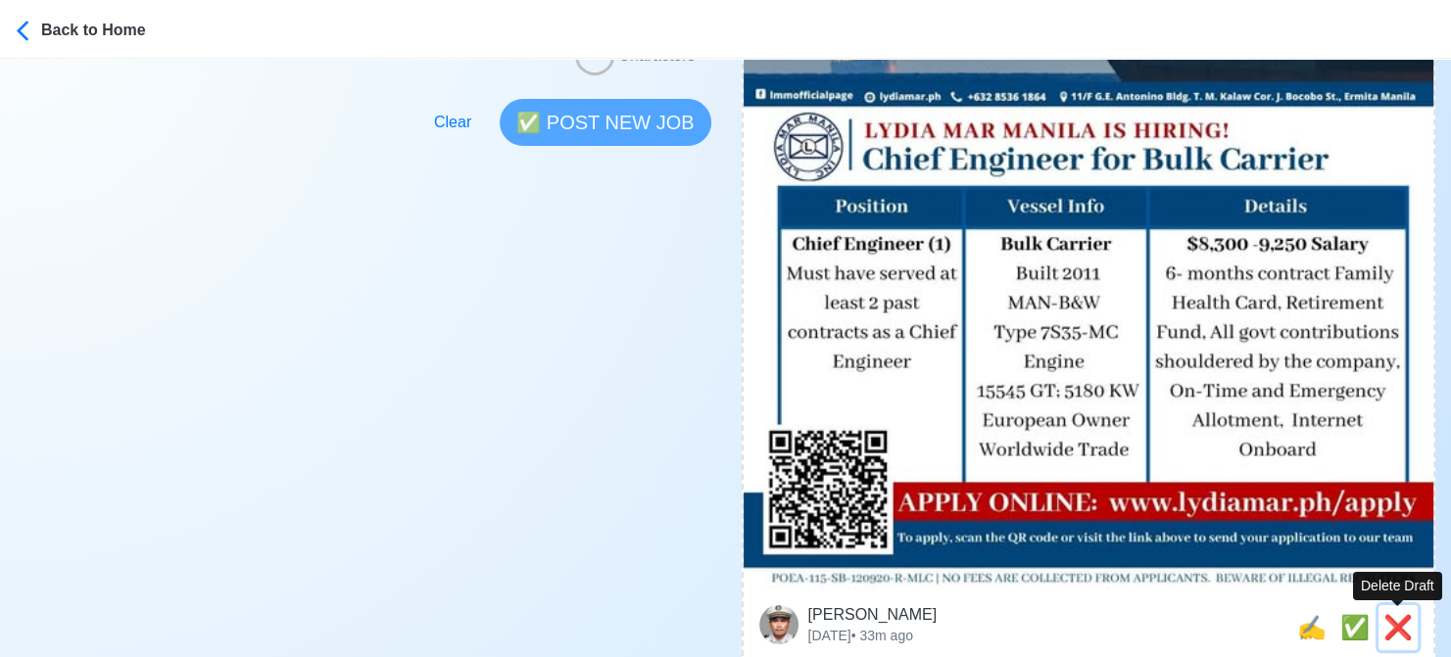
scroll to position [784, 0]
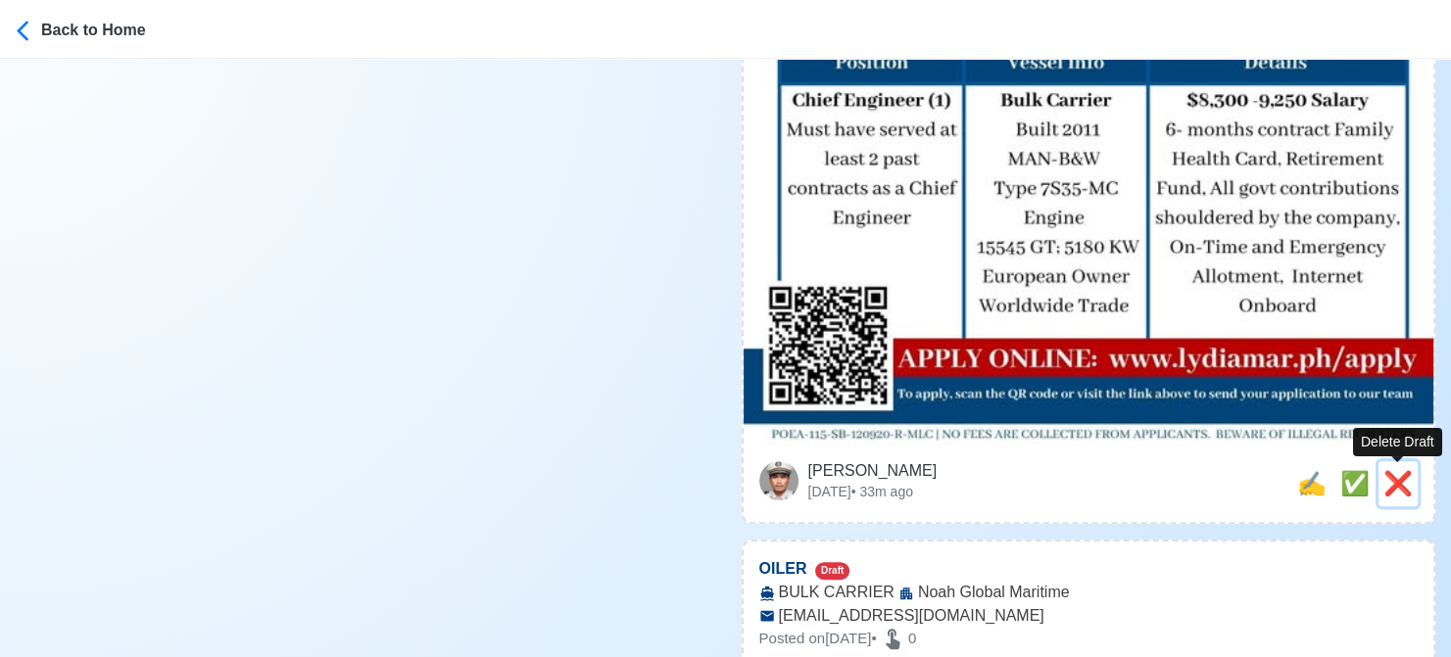
click at [1400, 485] on span "❌" at bounding box center [1397, 483] width 29 height 26
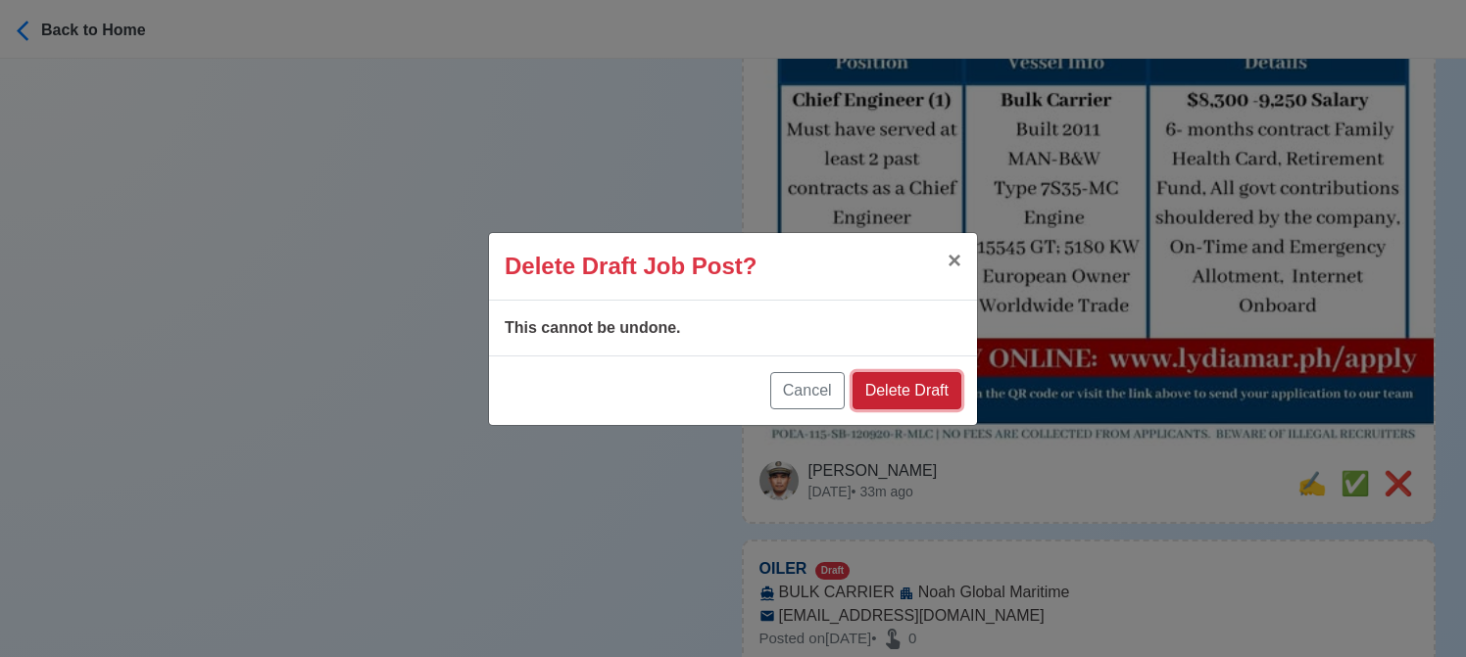
click at [917, 391] on button "Delete Draft" at bounding box center [906, 390] width 109 height 37
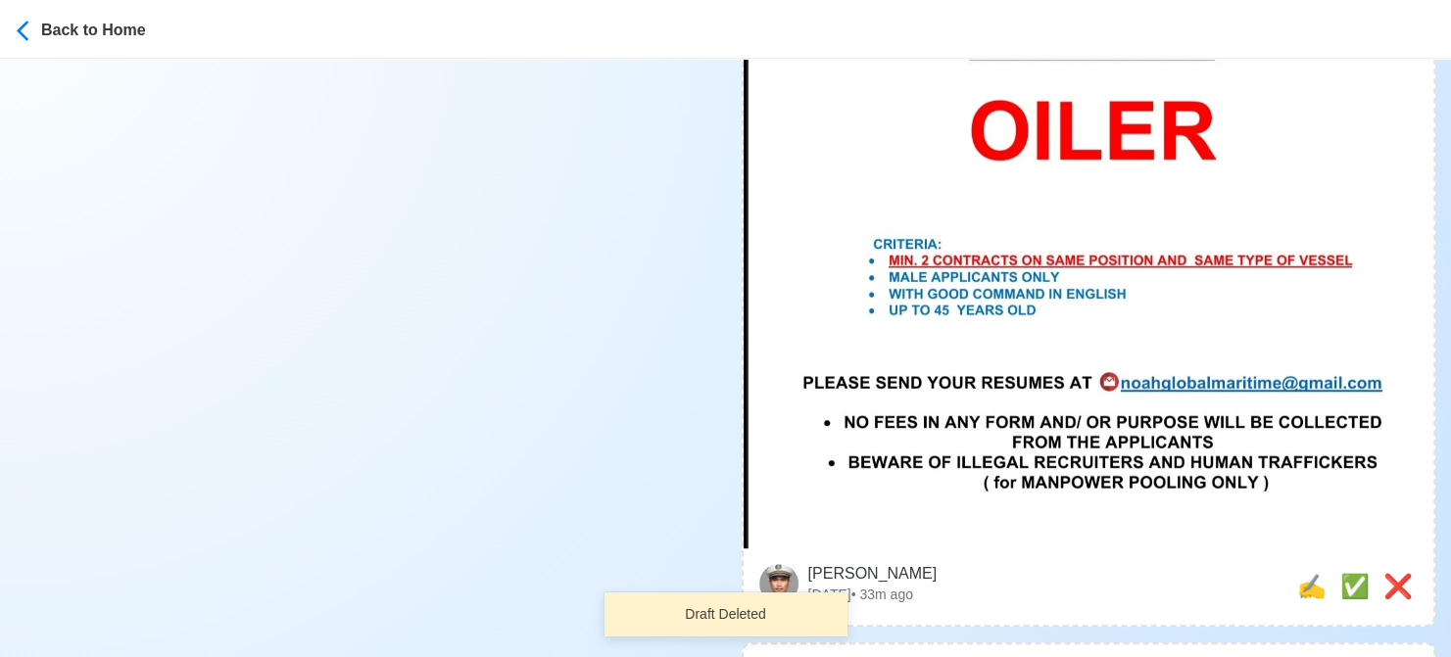
scroll to position [980, 0]
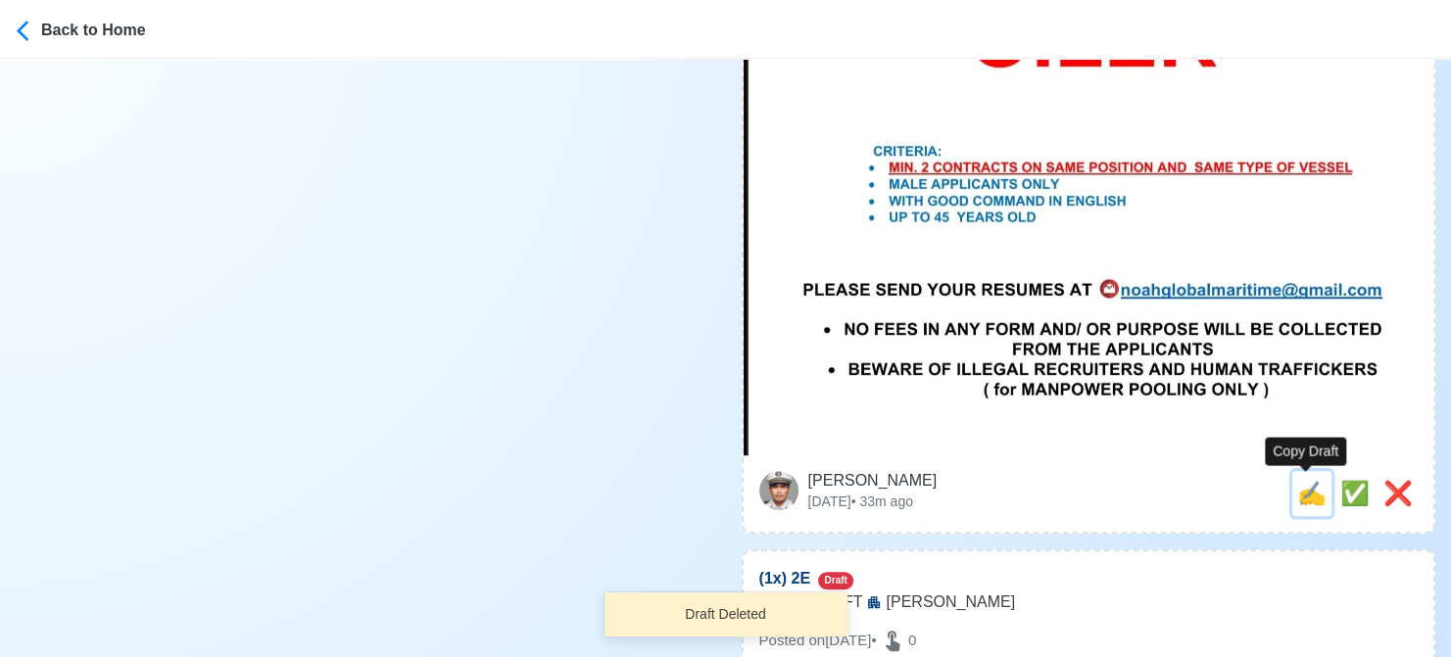
click at [1304, 486] on span "✍️" at bounding box center [1311, 493] width 29 height 26
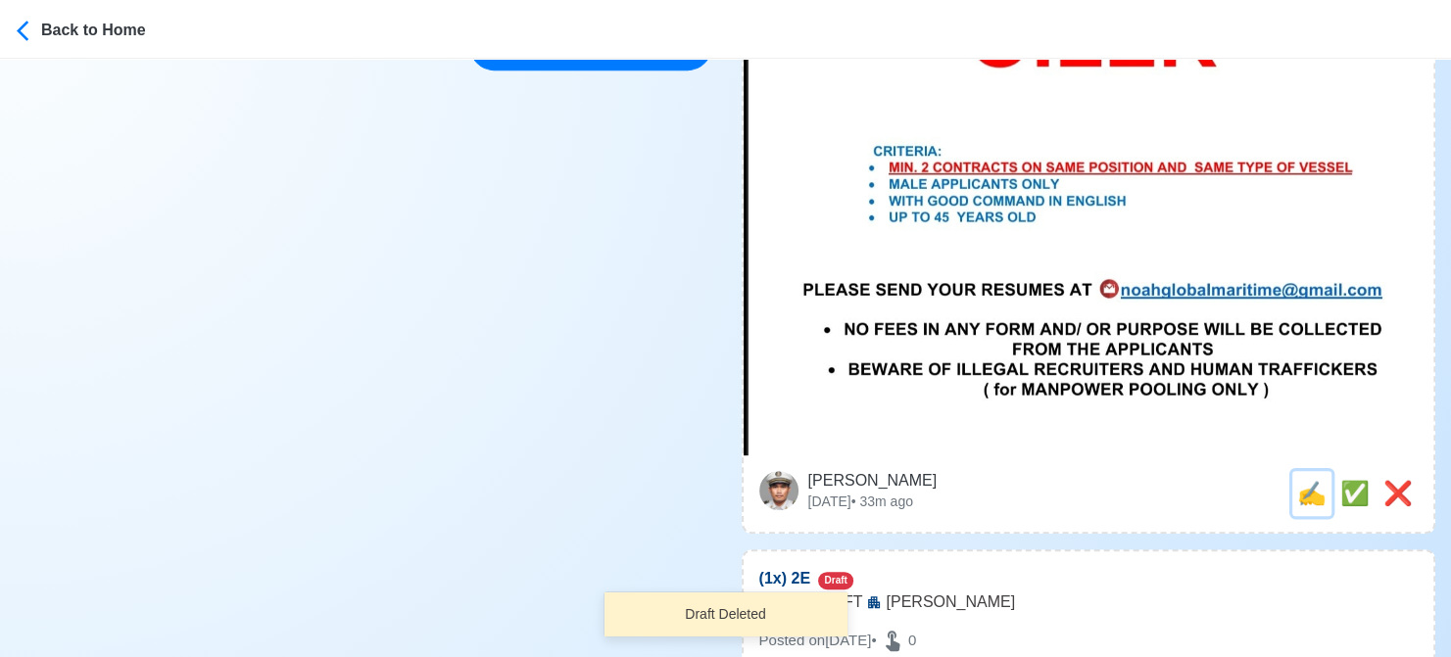
scroll to position [0, 0]
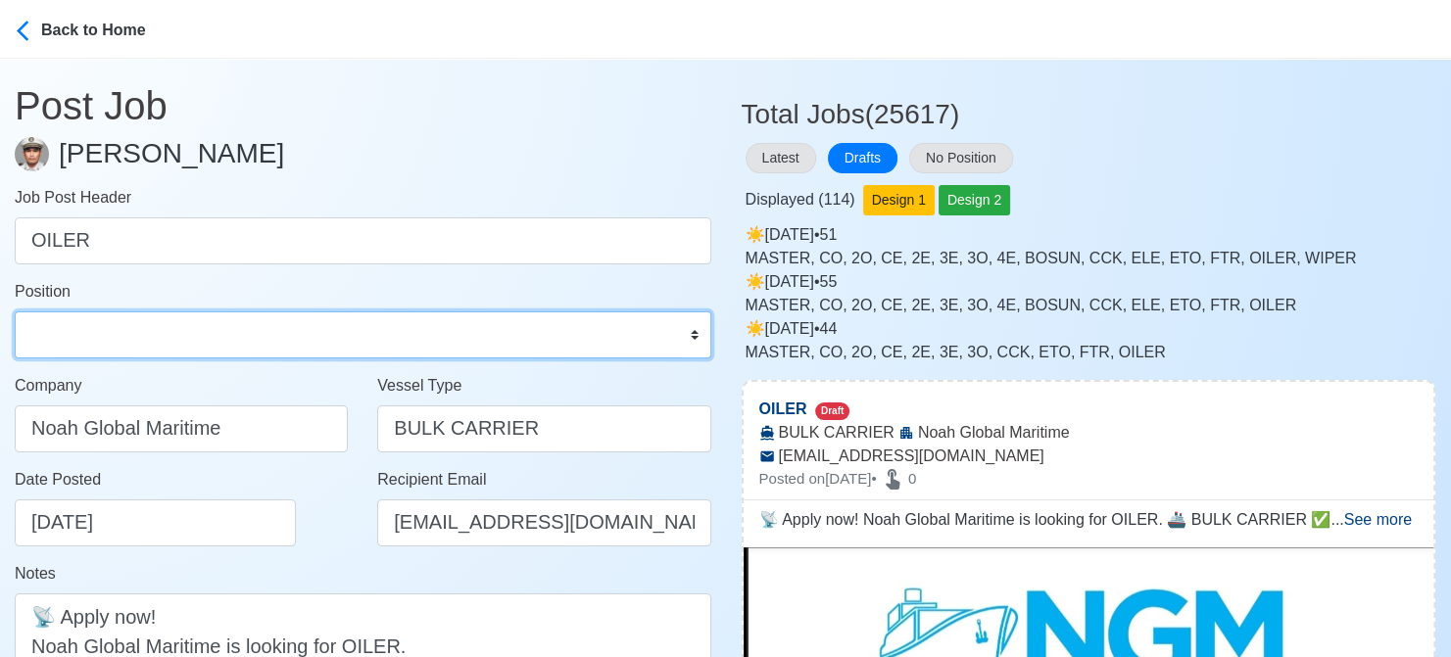
click at [353, 340] on select "Master Chief Officer 2nd Officer 3rd Officer Junior Officer Chief Engineer 2nd …" at bounding box center [363, 335] width 697 height 47
click at [15, 312] on select "Master Chief Officer 2nd Officer 3rd Officer Junior Officer Chief Engineer 2nd …" at bounding box center [363, 335] width 697 height 47
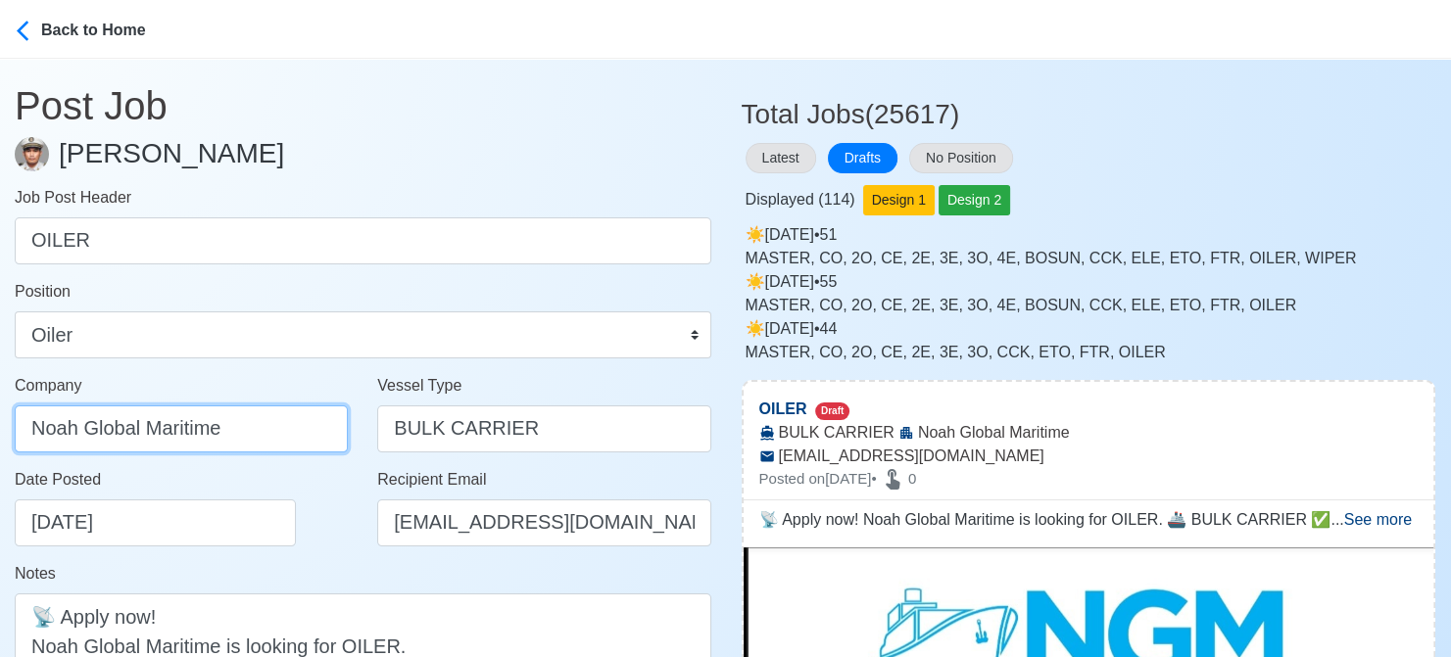
click at [313, 432] on input "Noah Global Maritime" at bounding box center [181, 429] width 333 height 47
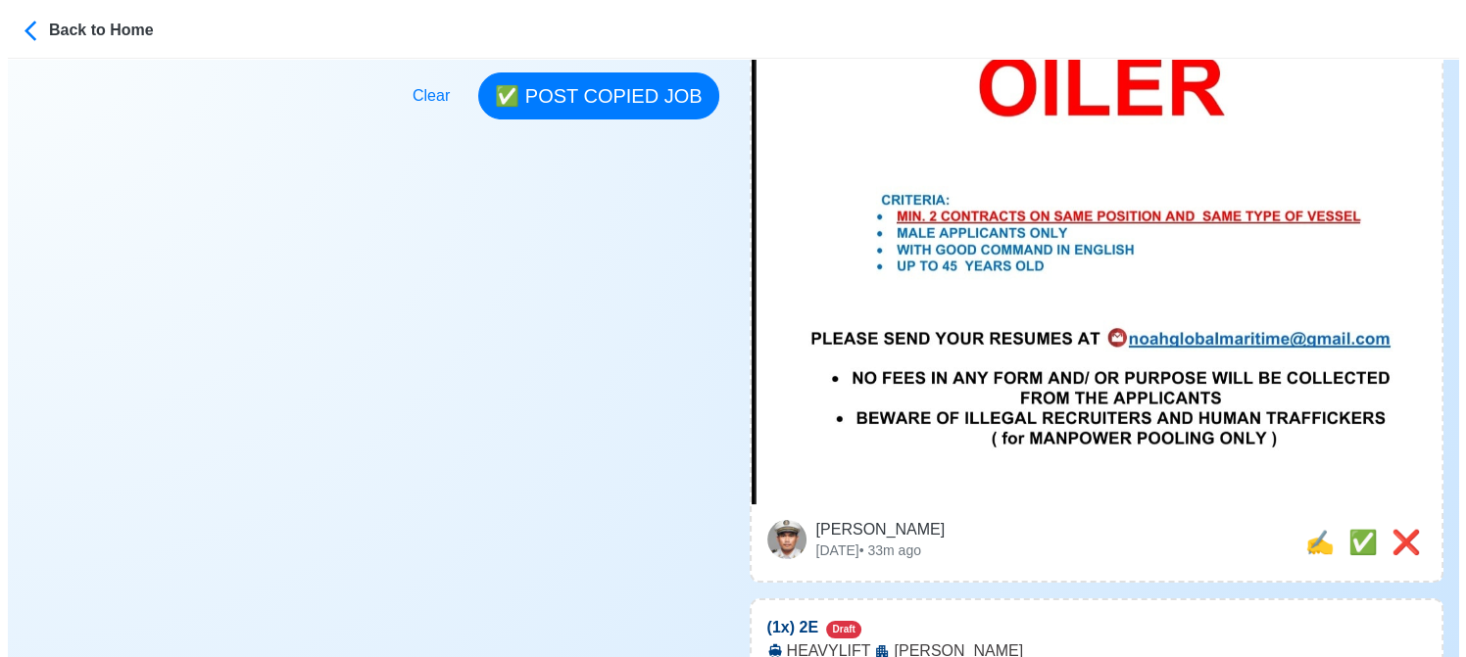
scroll to position [980, 0]
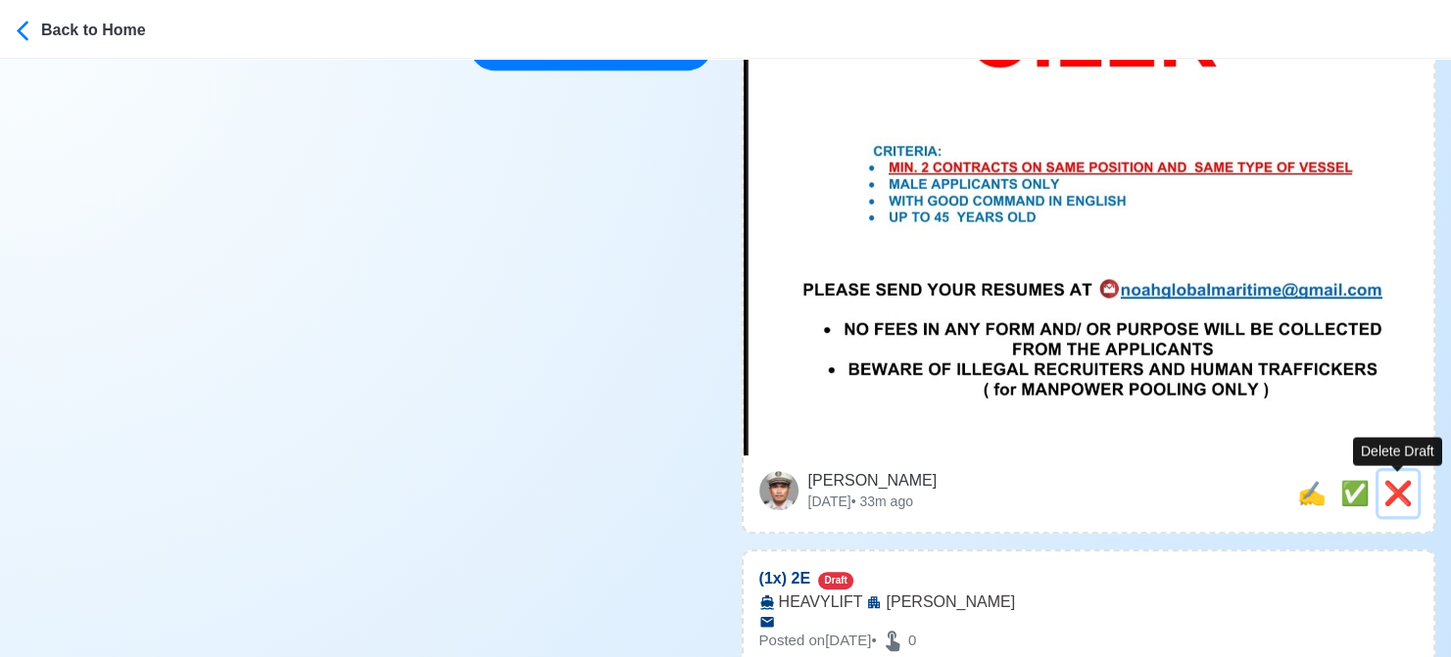
click at [1415, 497] on button "❌" at bounding box center [1398, 493] width 39 height 45
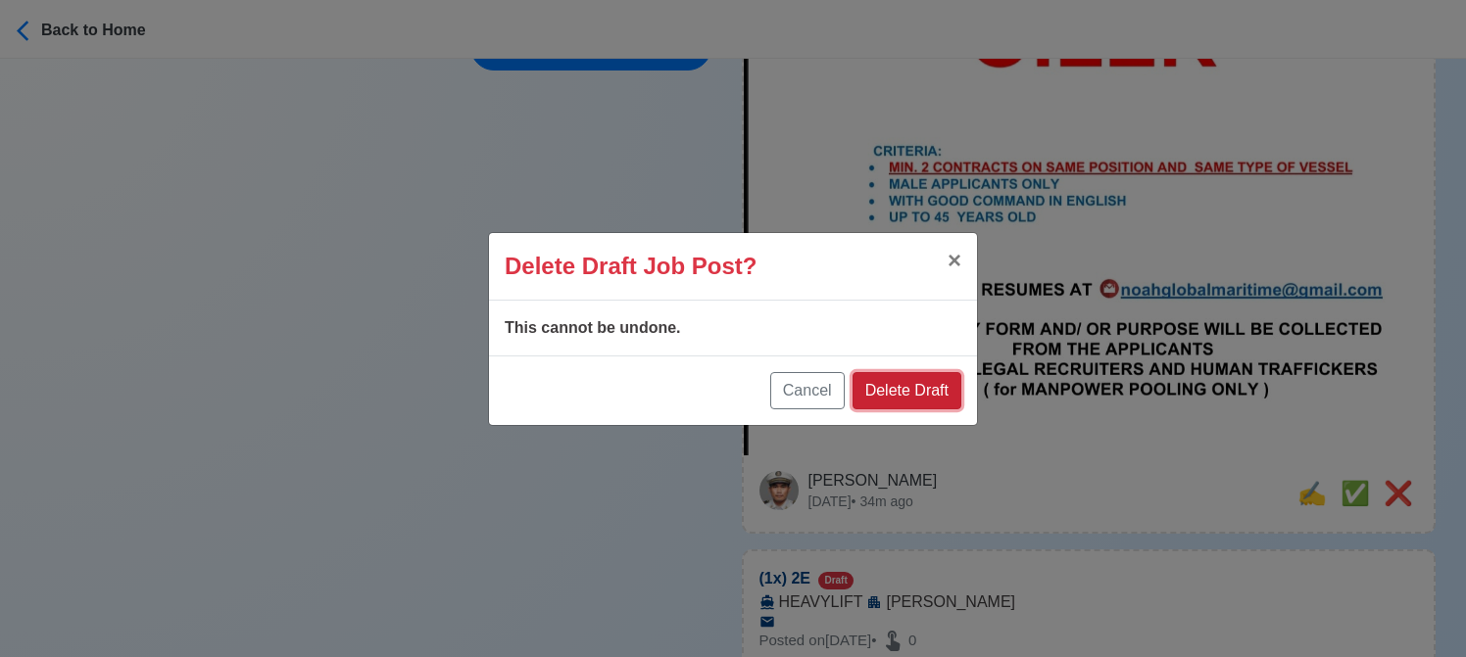
click at [921, 398] on button "Delete Draft" at bounding box center [906, 390] width 109 height 37
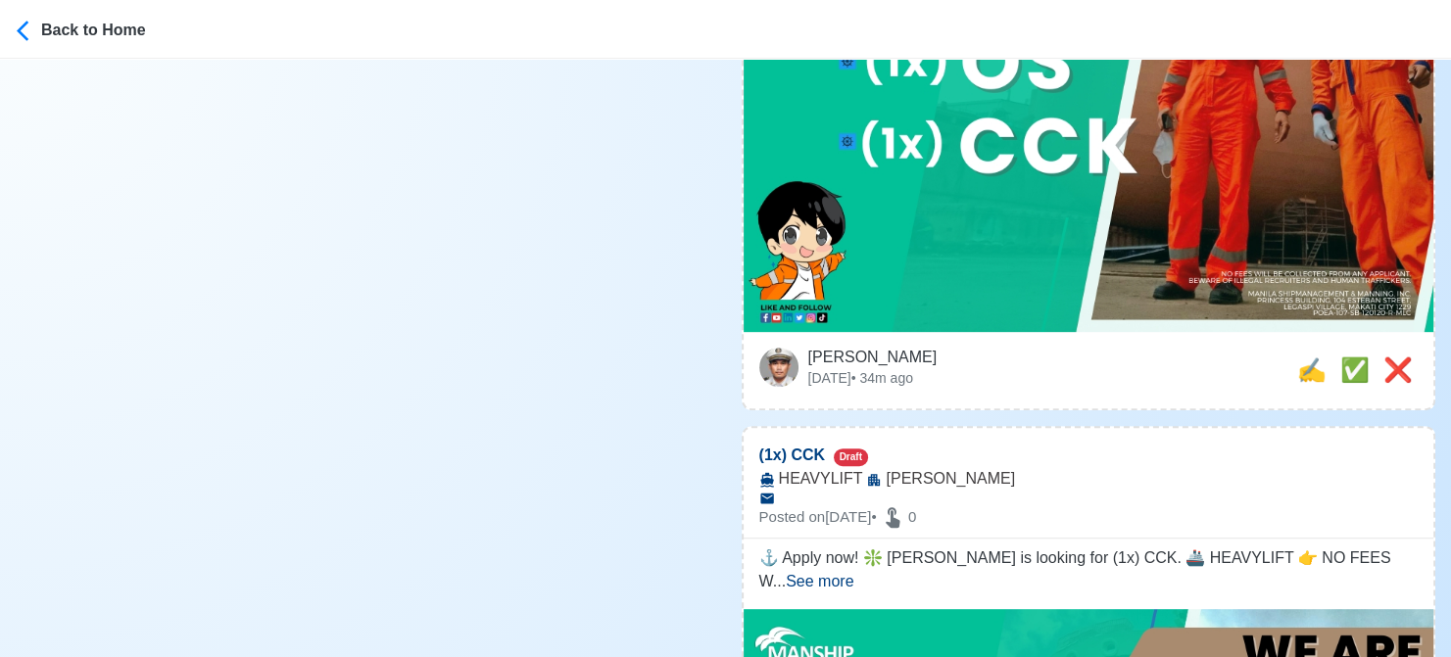
scroll to position [812, 0]
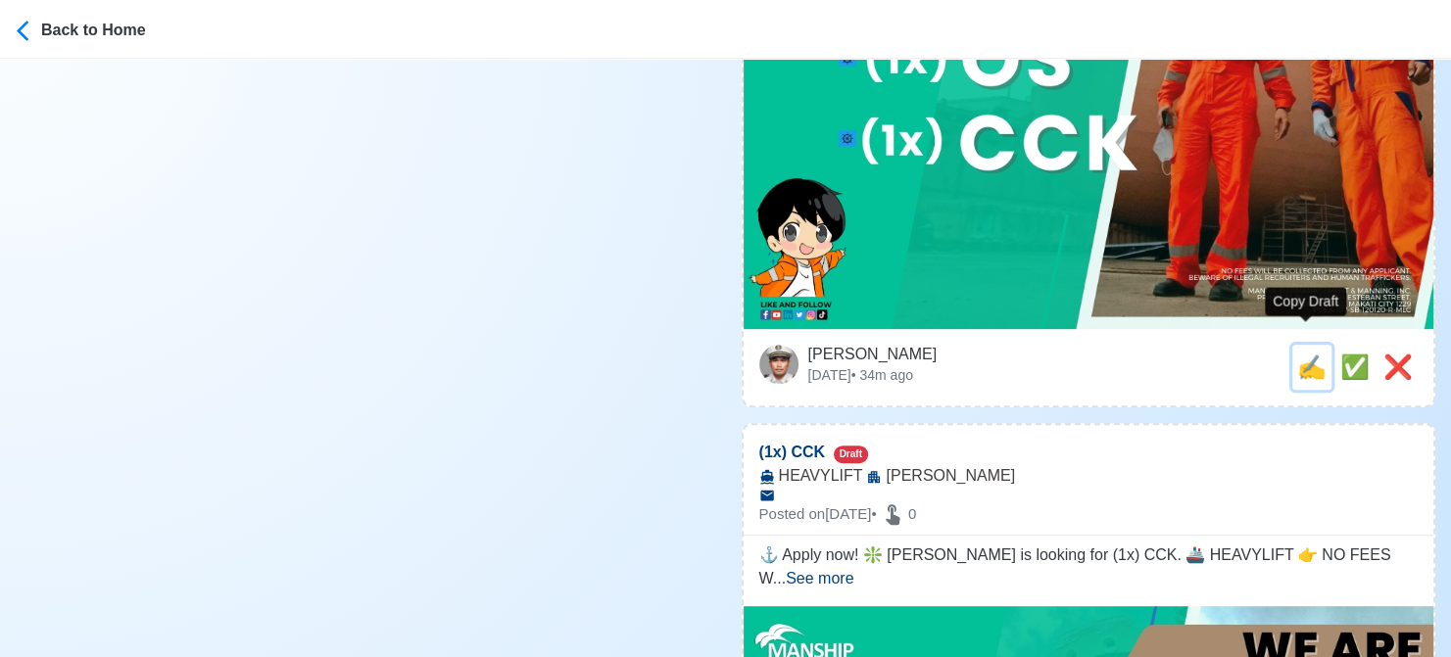
click at [1303, 354] on span "✍️" at bounding box center [1311, 367] width 29 height 26
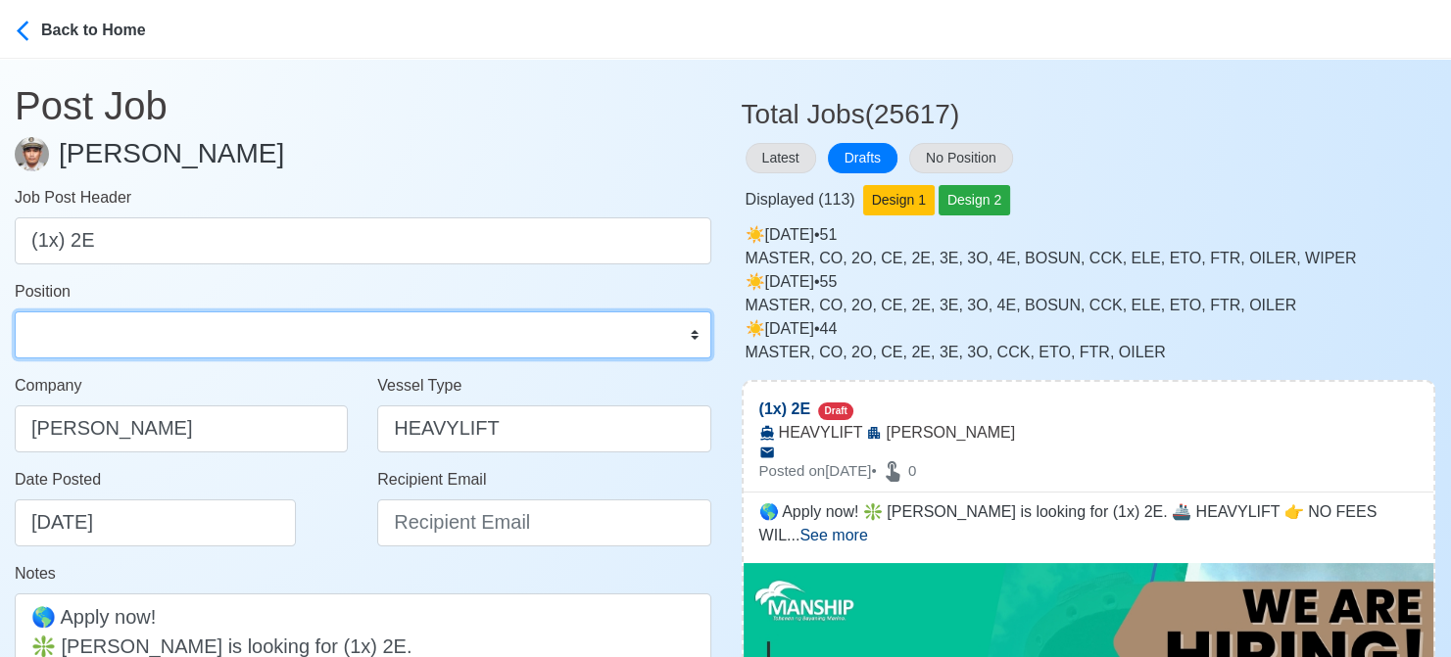
click at [306, 318] on select "Master Chief Officer 2nd Officer 3rd Officer Junior Officer Chief Engineer 2nd …" at bounding box center [363, 335] width 697 height 47
click at [15, 312] on select "Master Chief Officer 2nd Officer 3rd Officer Junior Officer Chief Engineer 2nd …" at bounding box center [363, 335] width 697 height 47
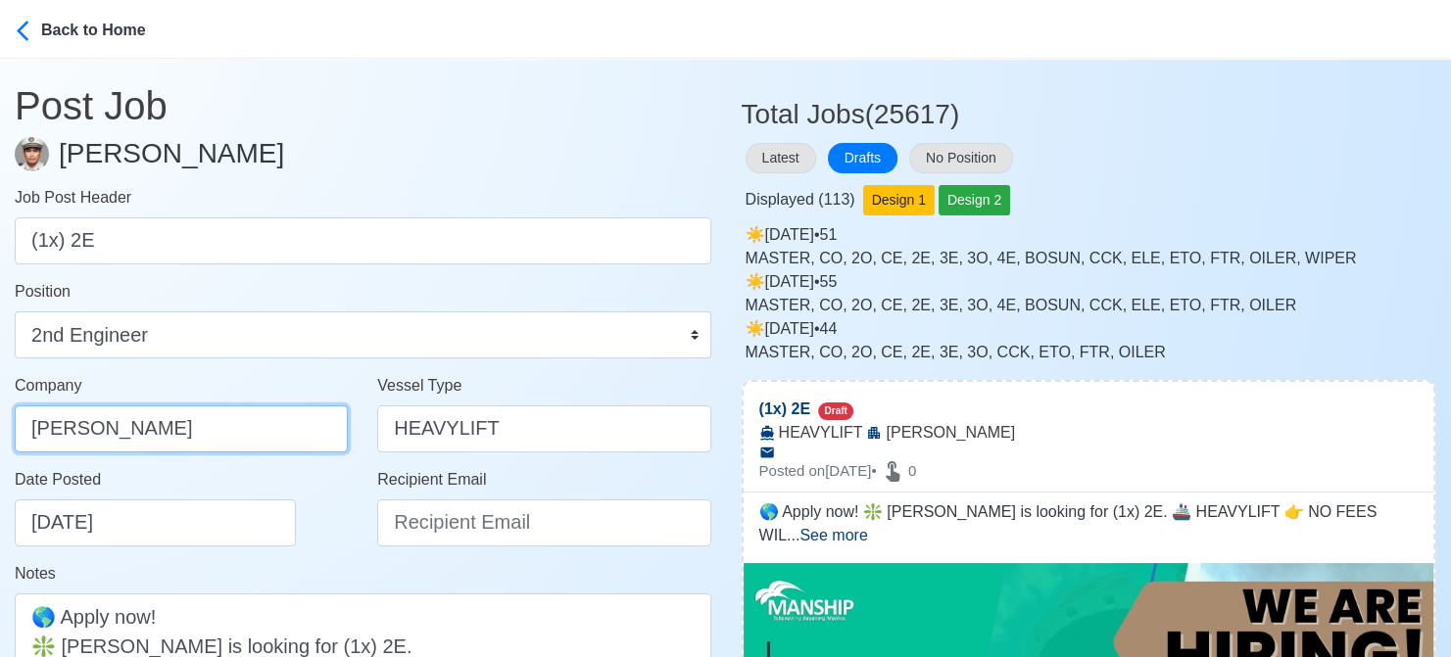
click at [245, 437] on input "MANSHIP" at bounding box center [181, 429] width 333 height 47
drag, startPoint x: 245, startPoint y: 437, endPoint x: -20, endPoint y: 423, distance: 264.9
click at [0, 423] on html "Back to Home Post Job Jeyner Gil Job Post Header (1x) 2E Position Master Chief …" at bounding box center [725, 328] width 1451 height 657
paste input "ILA SHIPMANAGEMENT & MANNING INC."
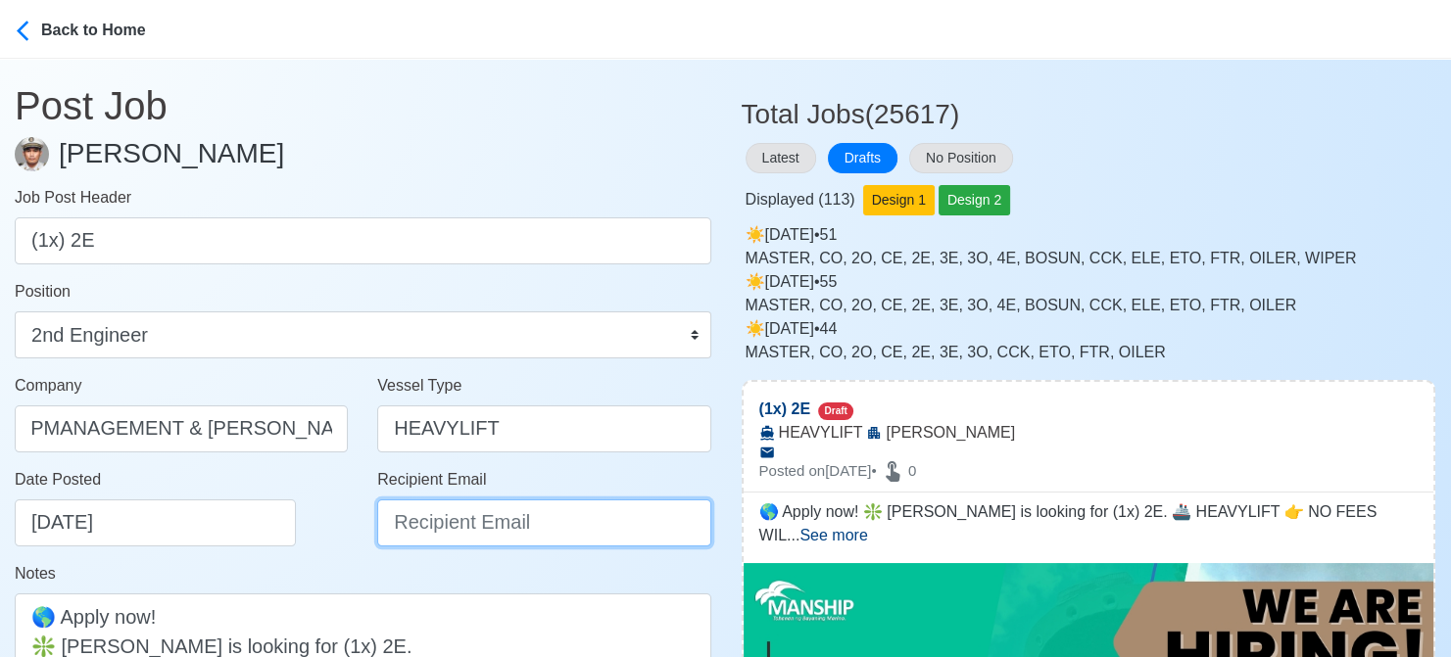
click at [647, 528] on input "Recipient Email" at bounding box center [543, 523] width 333 height 47
drag, startPoint x: 494, startPoint y: 533, endPoint x: 342, endPoint y: 535, distance: 151.9
click at [342, 535] on div "Date Posted 08/16/2025 Recipient Email RECR" at bounding box center [363, 515] width 726 height 94
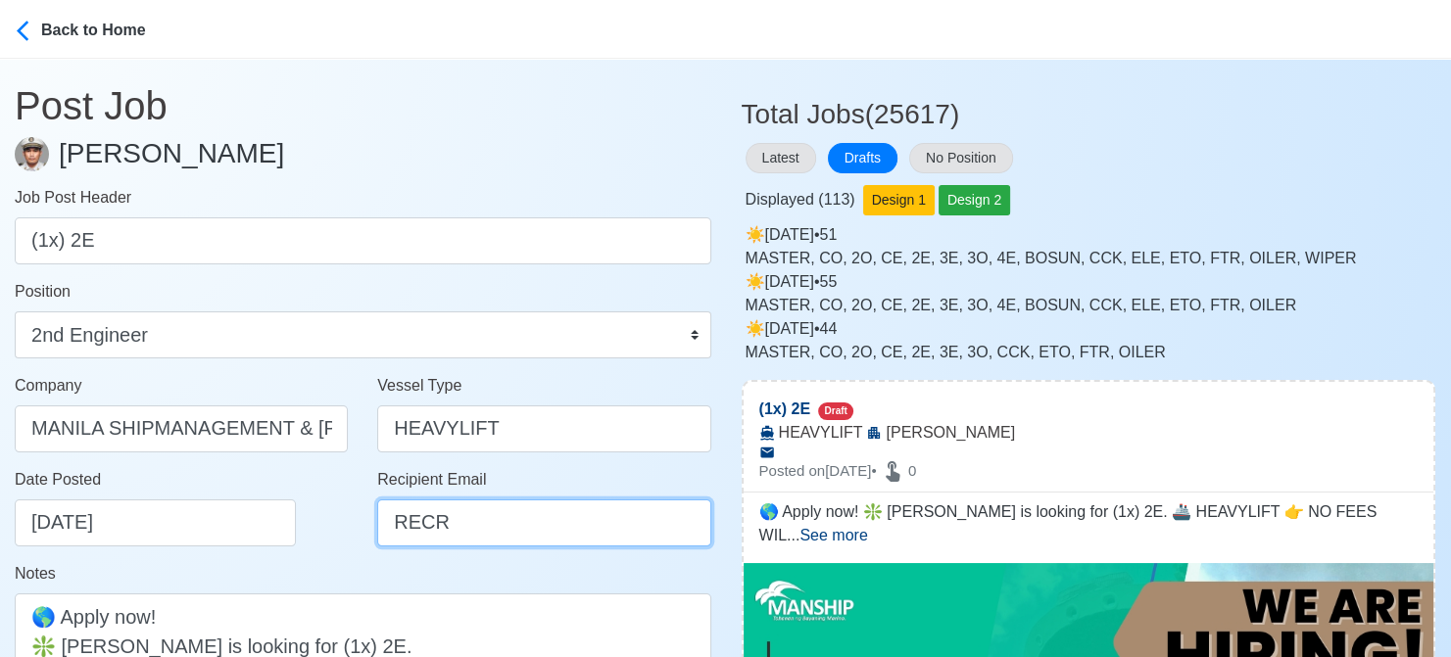
paste input "recruitment@manship.com"
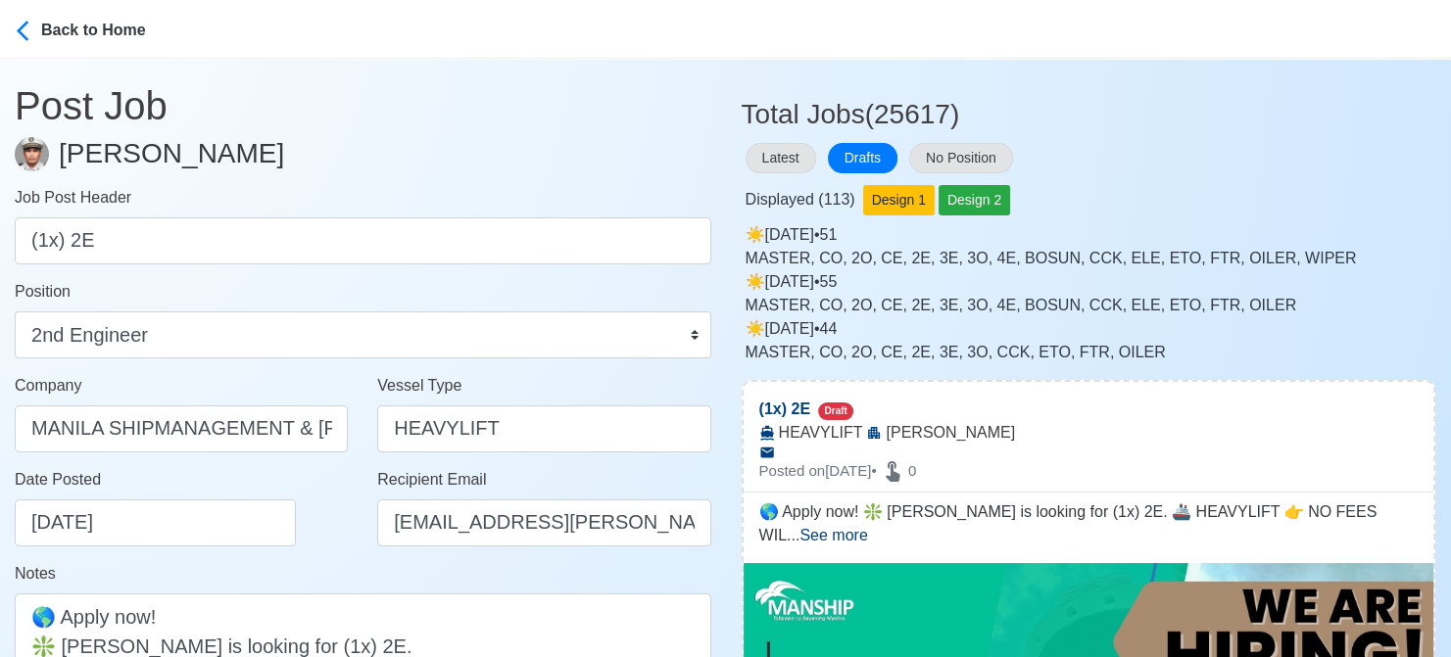
click at [341, 534] on div "Date Posted 08/16/2025" at bounding box center [187, 507] width 344 height 78
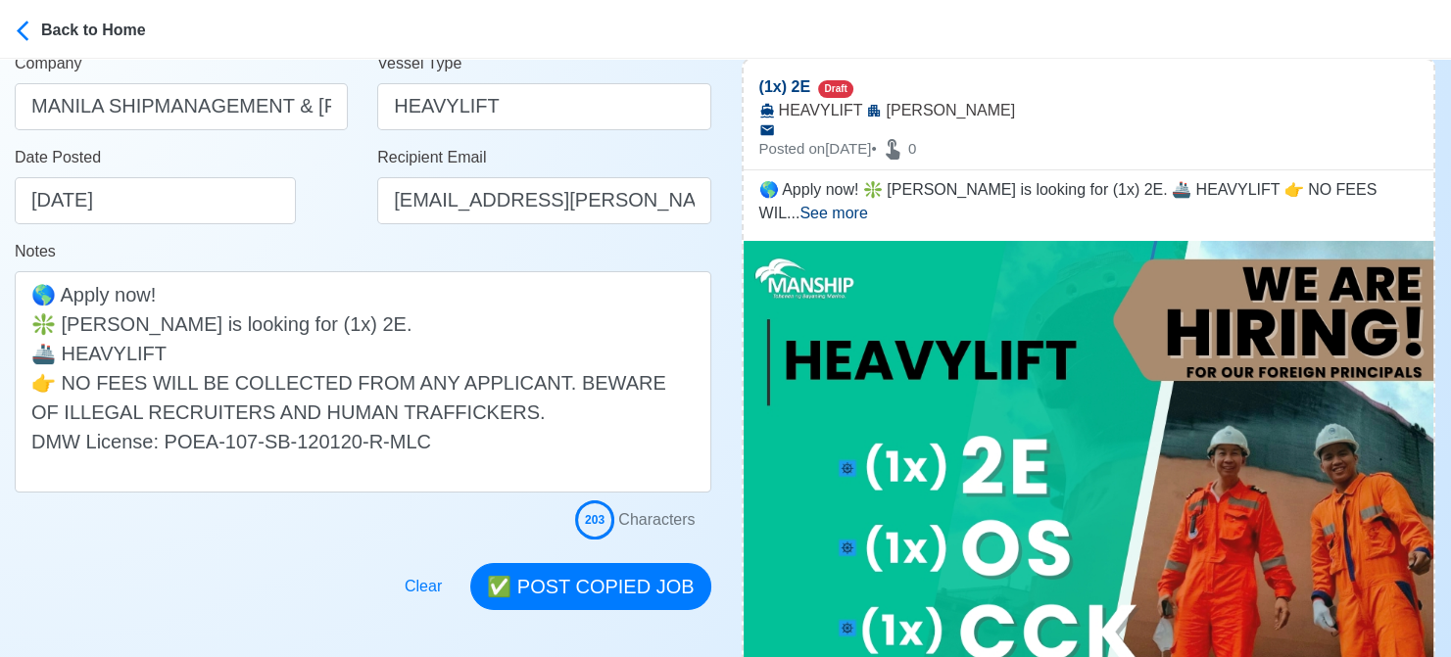
scroll to position [392, 0]
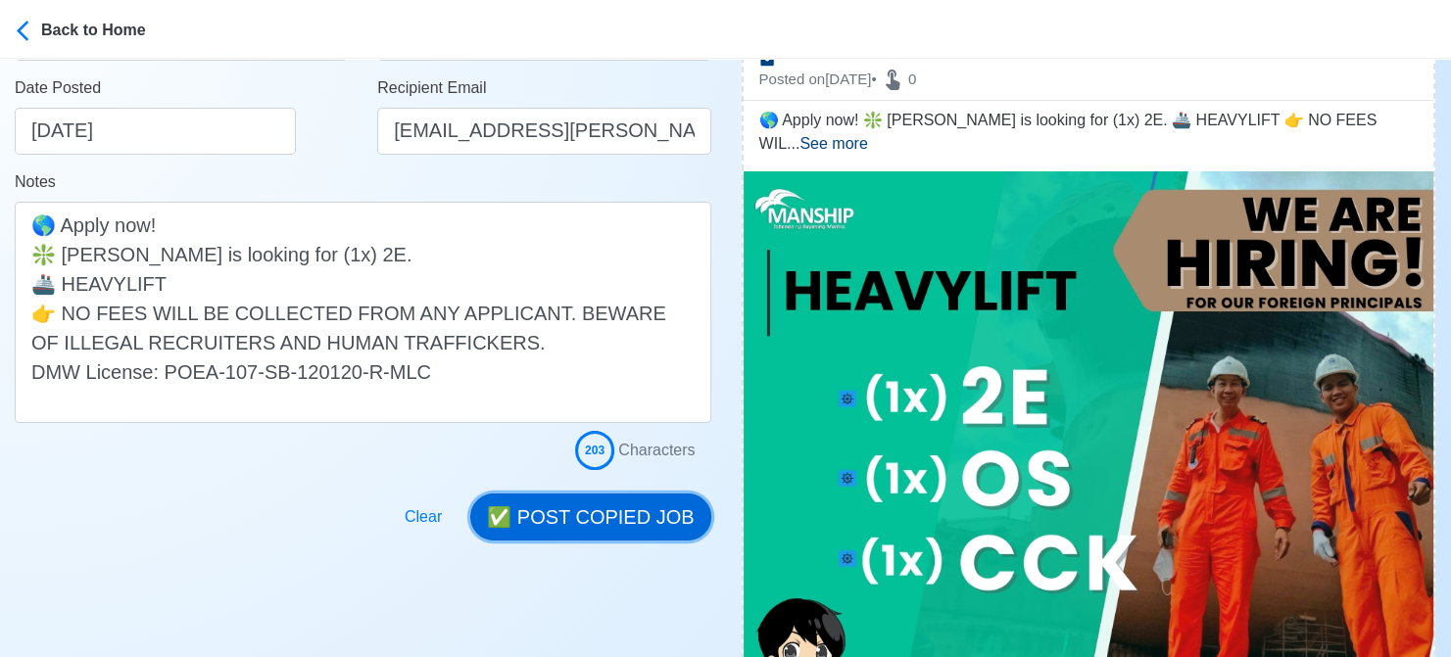
click at [629, 519] on button "✅ POST COPIED JOB" at bounding box center [590, 517] width 240 height 47
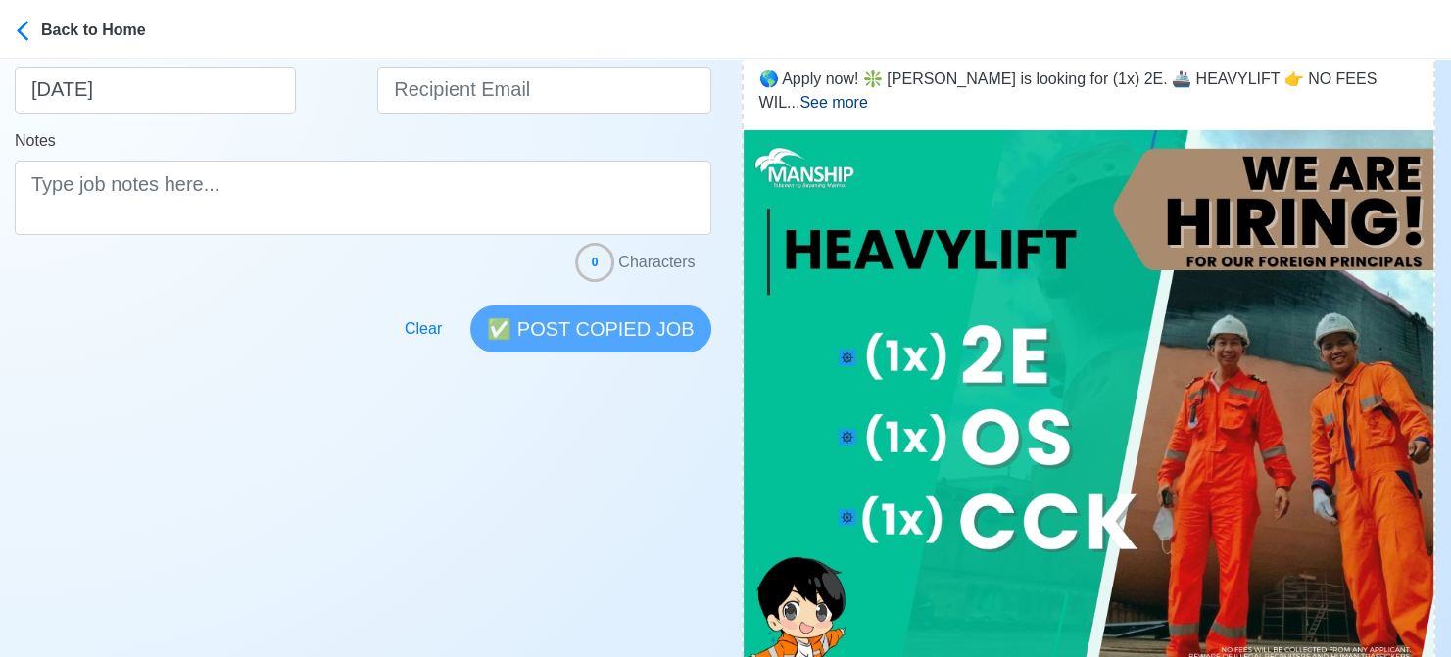
scroll to position [490, 0]
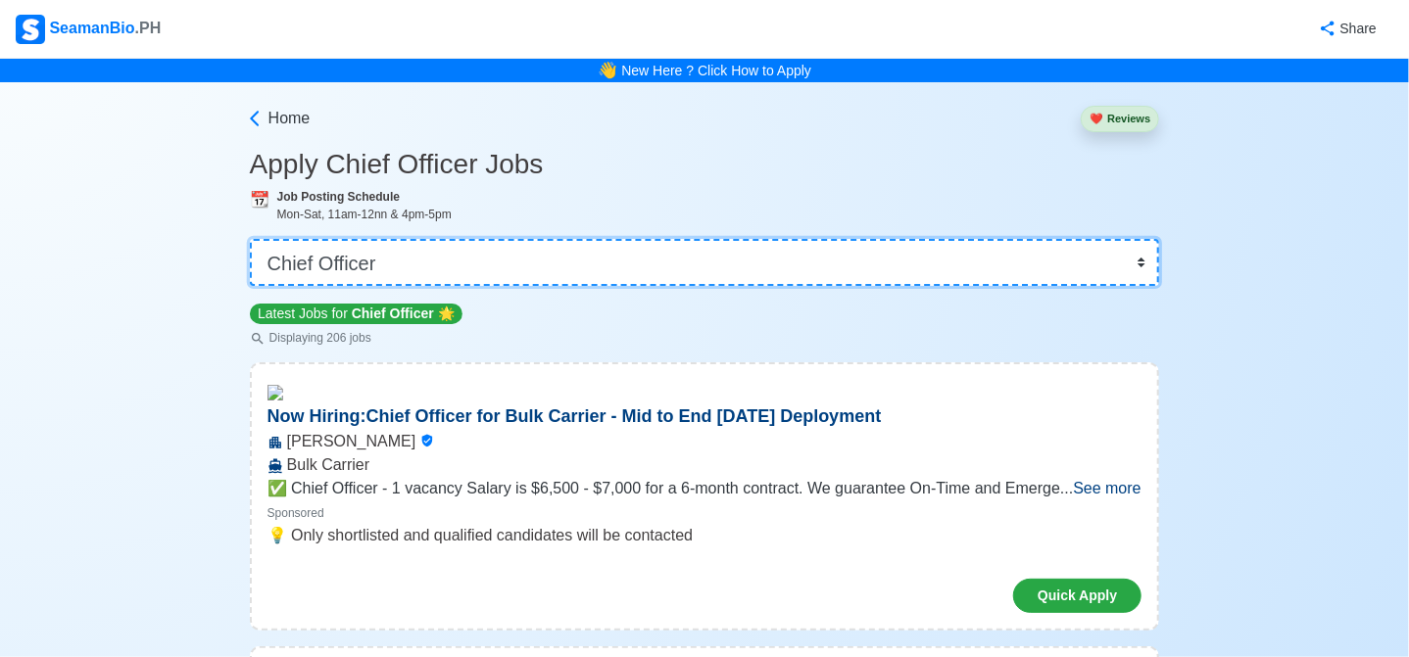
click at [643, 258] on select "👉 Select Rank or Position Master Chief Officer 2nd Officer 3rd Officer Junior O…" at bounding box center [705, 262] width 910 height 47
click at [252, 239] on select "👉 Select Rank or Position Master Chief Officer 2nd Officer 3rd Officer Junior O…" at bounding box center [705, 262] width 910 height 47
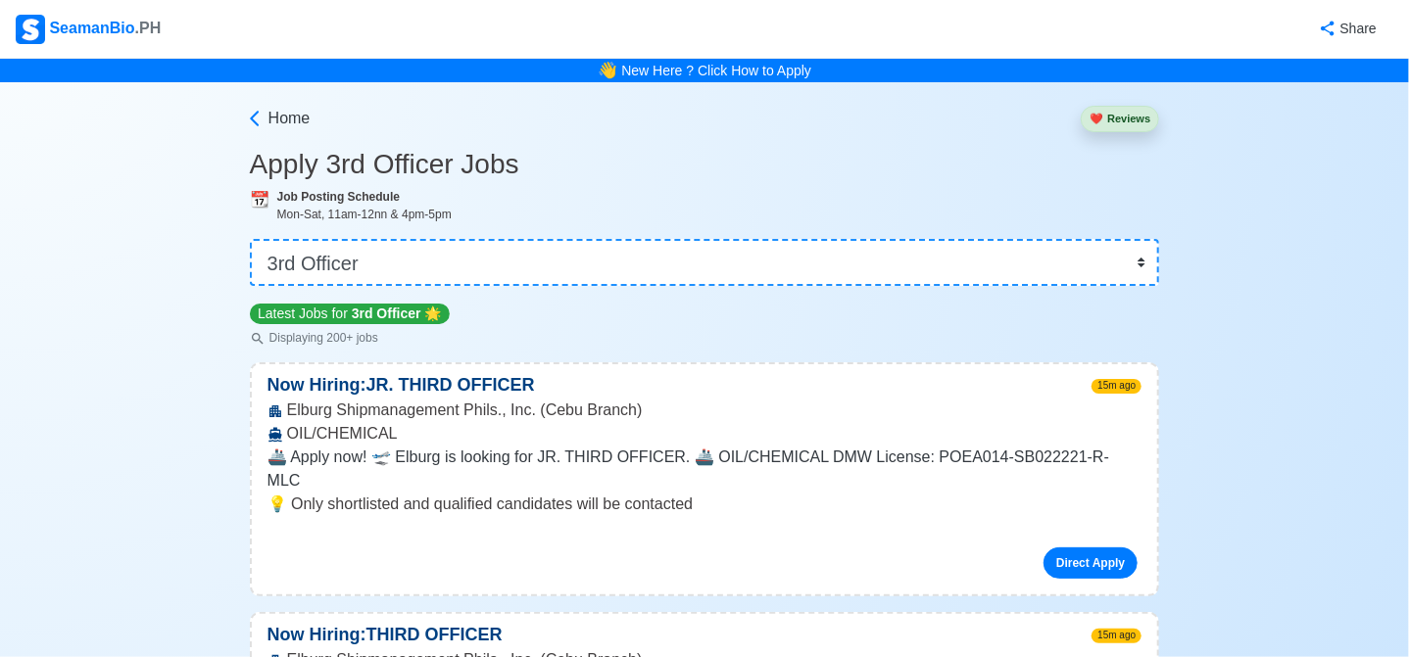
scroll to position [3482, 0]
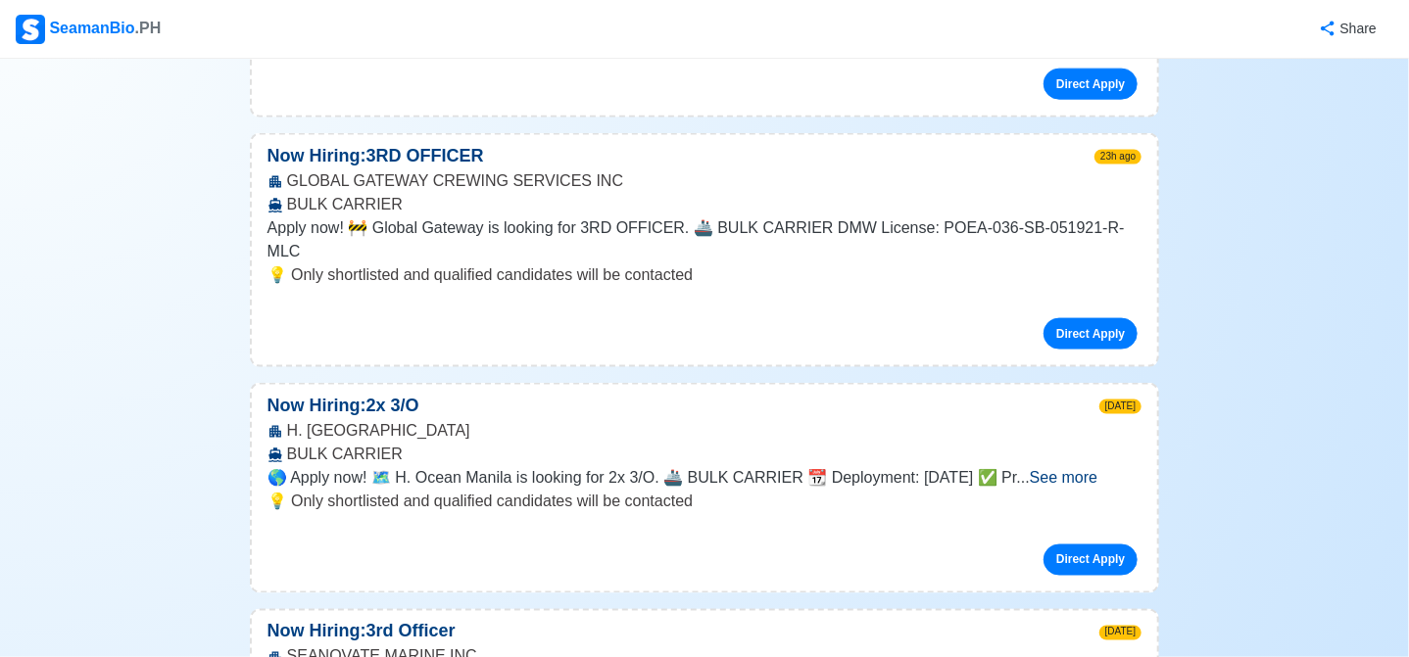
scroll to position [0, 0]
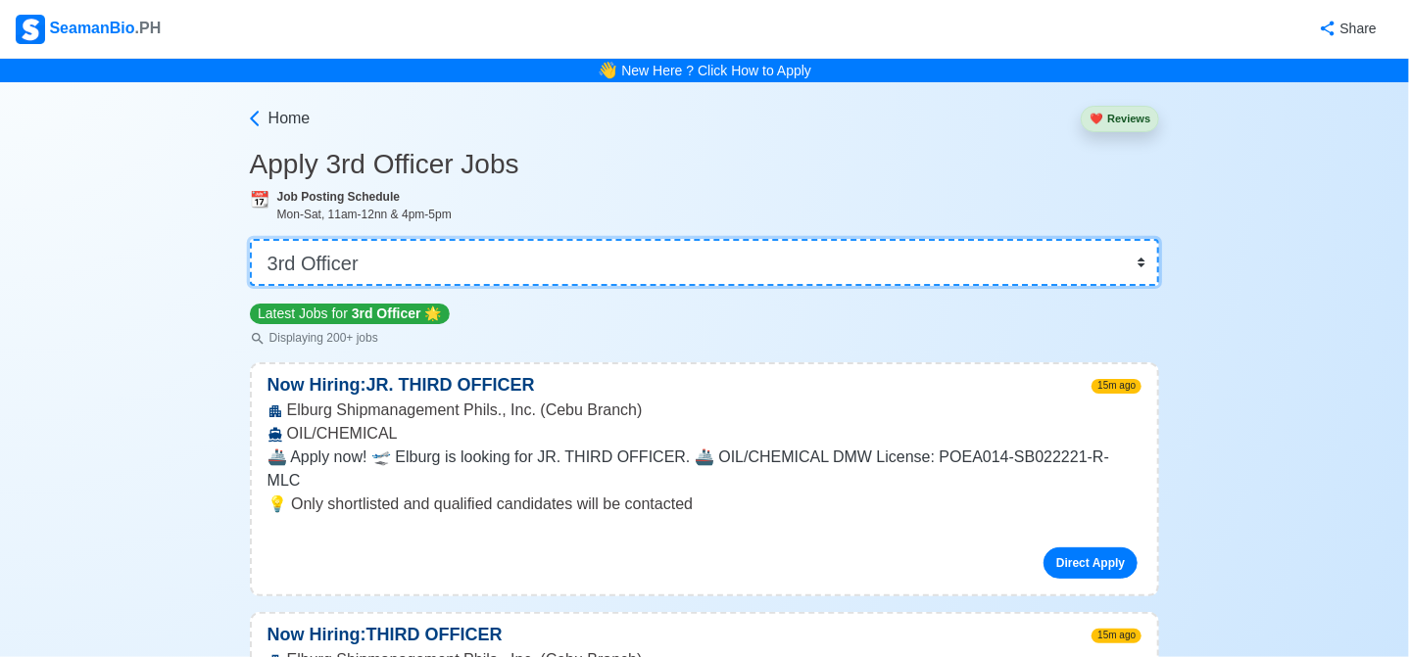
click at [599, 261] on select "👉 Select Rank or Position Master Chief Officer 2nd Officer 3rd Officer Junior O…" at bounding box center [705, 262] width 910 height 47
click at [252, 239] on select "👉 Select Rank or Position Master Chief Officer 2nd Officer 3rd Officer Junior O…" at bounding box center [705, 262] width 910 height 47
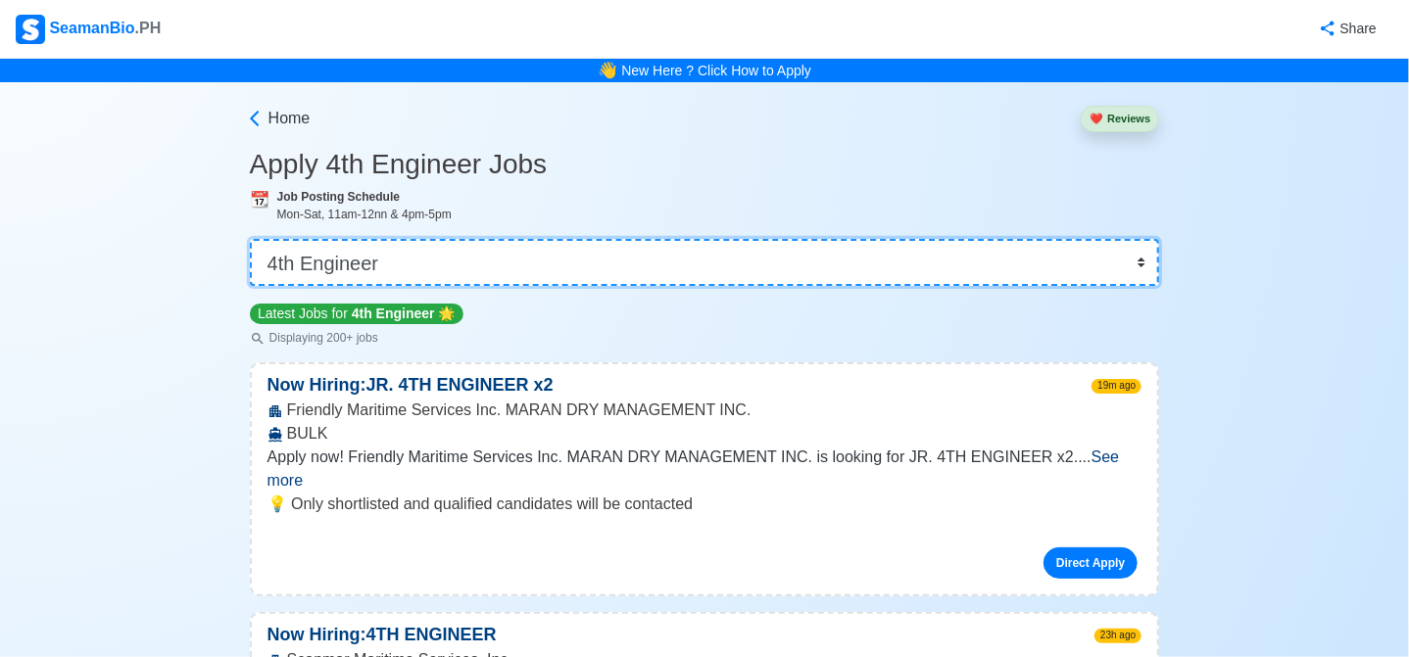
click at [622, 260] on select "👉 Select Rank or Position Master Chief Officer 2nd Officer 3rd Officer Junior O…" at bounding box center [705, 262] width 910 height 47
click at [252, 239] on select "👉 Select Rank or Position Master Chief Officer 2nd Officer 3rd Officer Junior O…" at bounding box center [705, 262] width 910 height 47
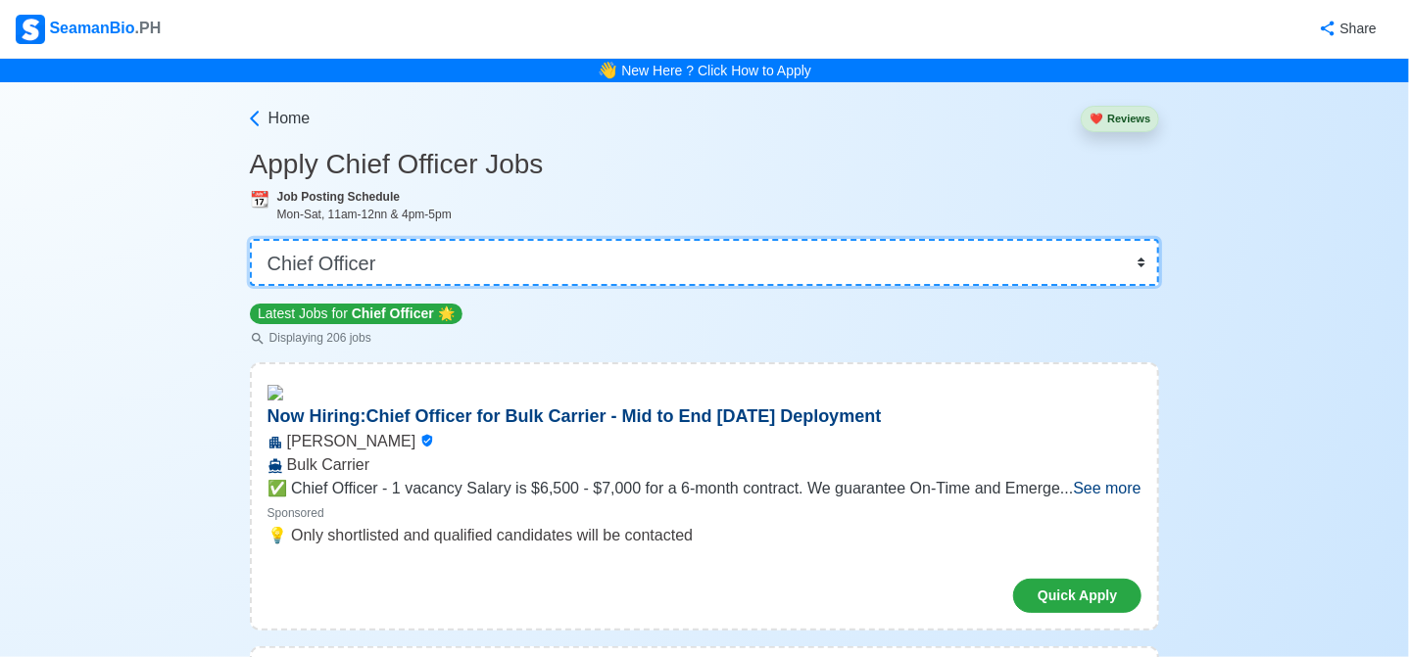
click at [563, 254] on select "👉 Select Rank or Position Master Chief Officer 2nd Officer 3rd Officer Junior O…" at bounding box center [705, 262] width 910 height 47
click at [252, 239] on select "👉 Select Rank or Position Master Chief Officer 2nd Officer 3rd Officer Junior O…" at bounding box center [705, 262] width 910 height 47
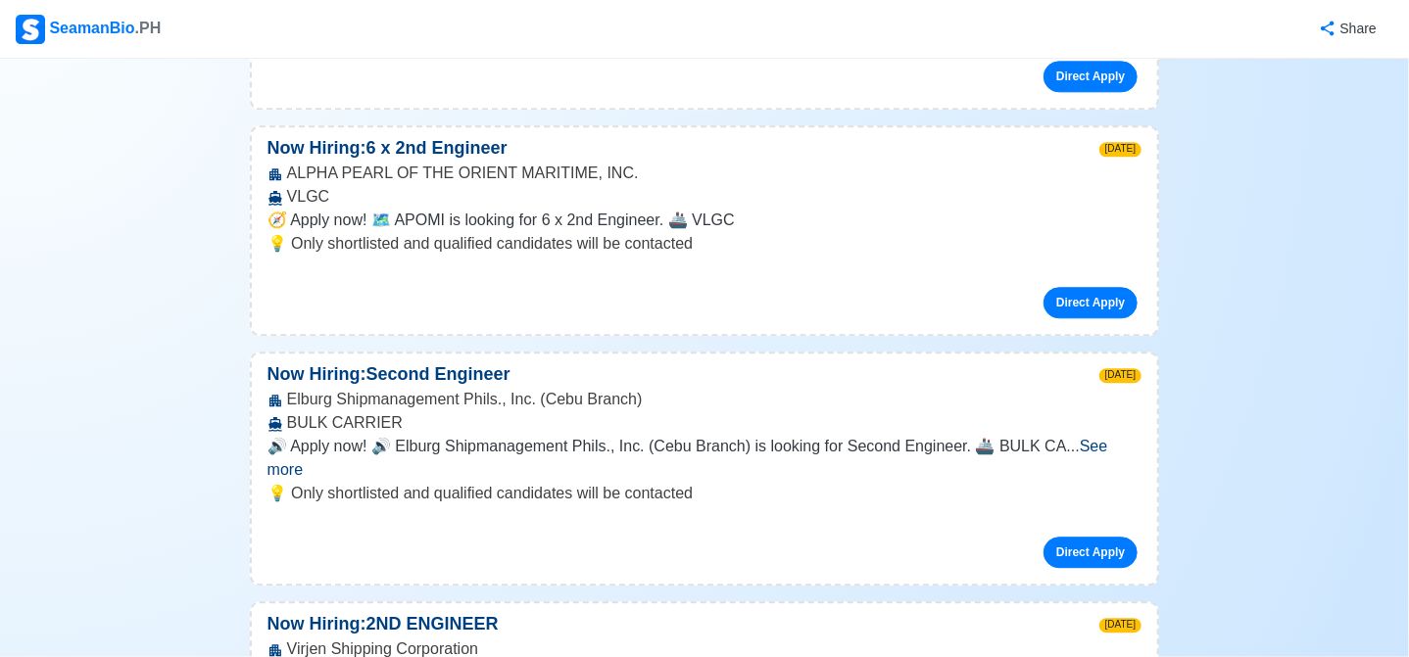
scroll to position [18545, 0]
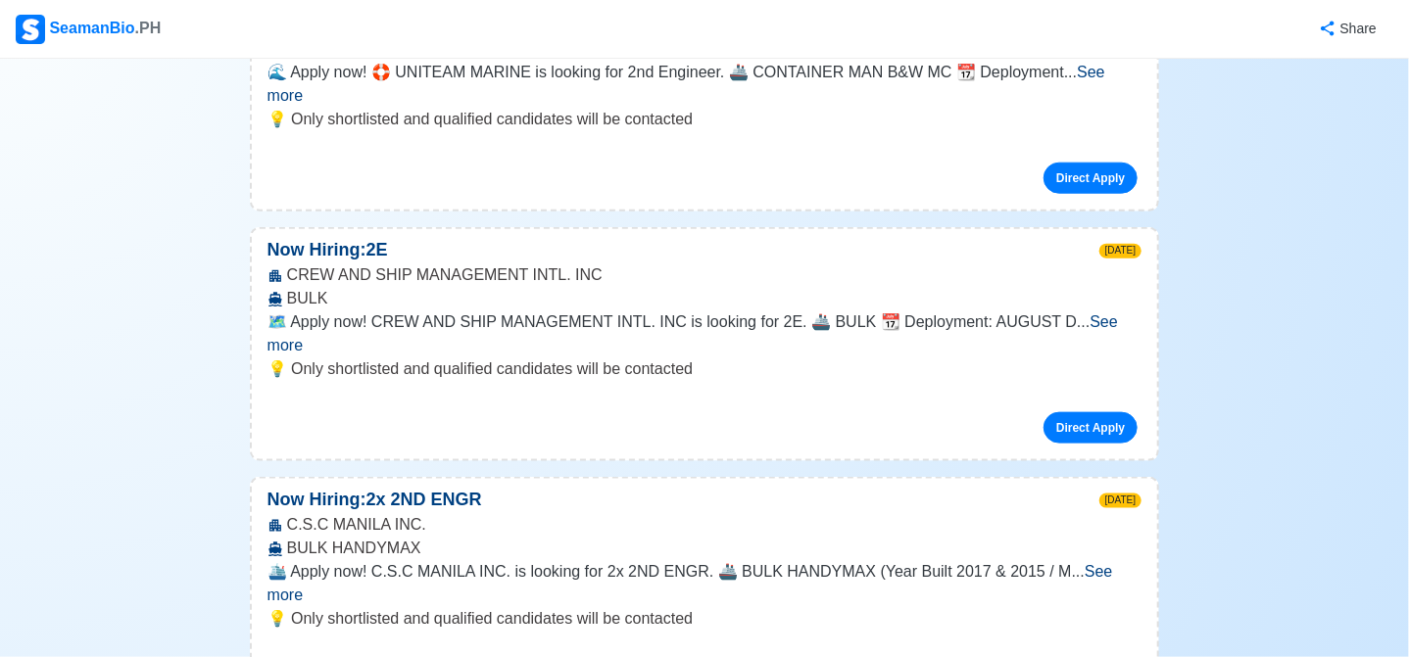
drag, startPoint x: 623, startPoint y: 328, endPoint x: 254, endPoint y: 321, distance: 369.4
copy div "MANILA SHIPMANAGEMENT & [PERSON_NAME] INC."
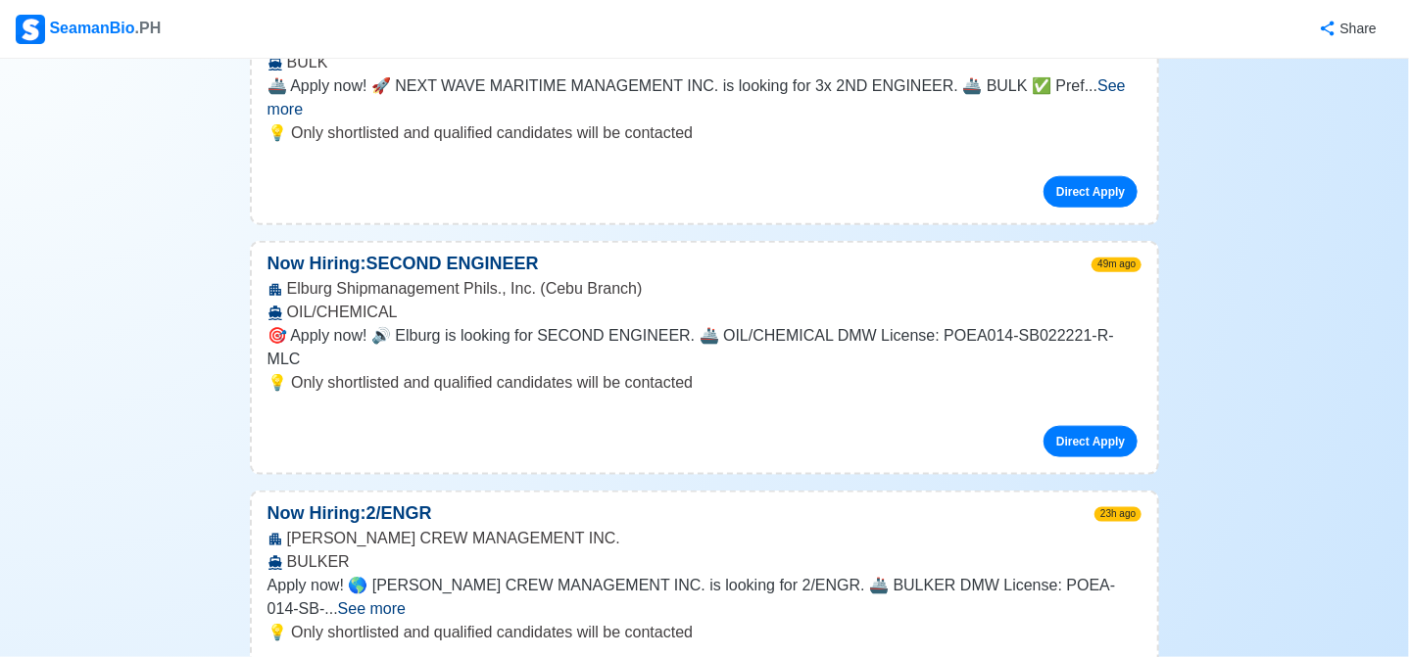
scroll to position [0, 0]
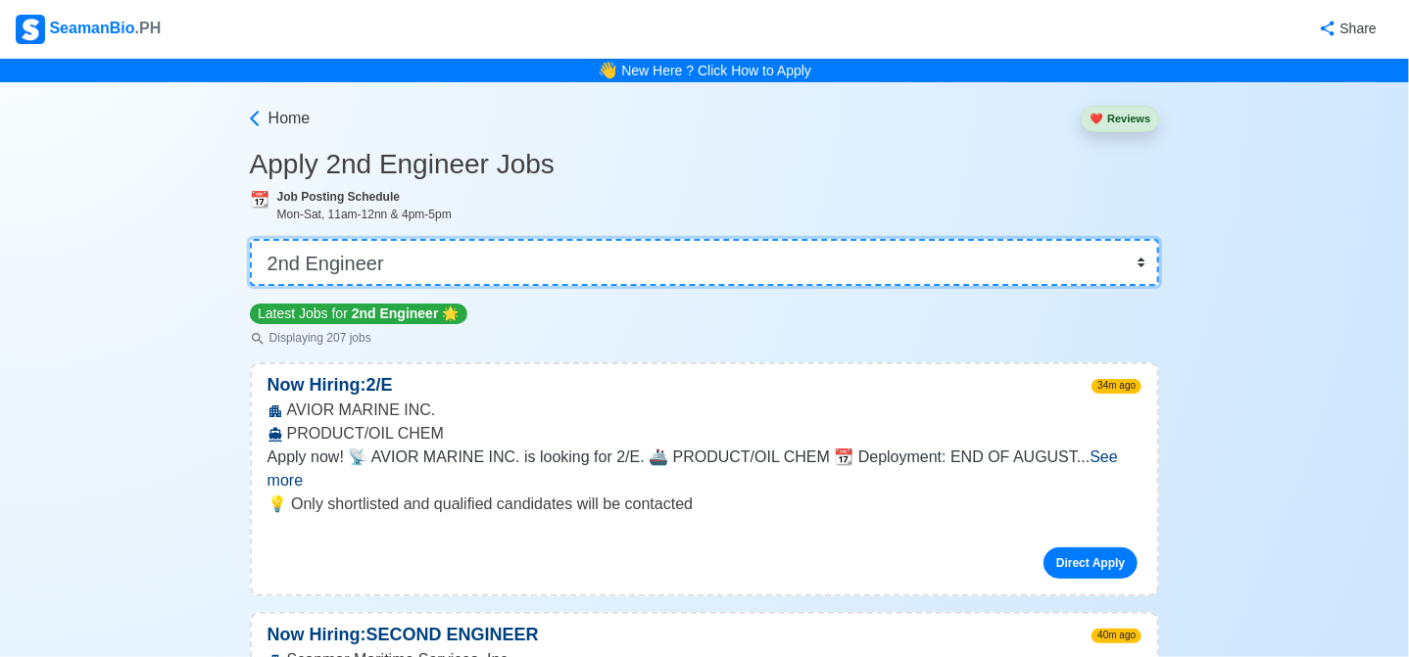
click at [490, 254] on select "👉 Select Rank or Position Master Chief Officer 2nd Officer 3rd Officer Junior O…" at bounding box center [705, 262] width 910 height 47
select select "Ordinary [PERSON_NAME]"
click at [252, 239] on select "👉 Select Rank or Position Master Chief Officer 2nd Officer 3rd Officer Junior O…" at bounding box center [705, 262] width 910 height 47
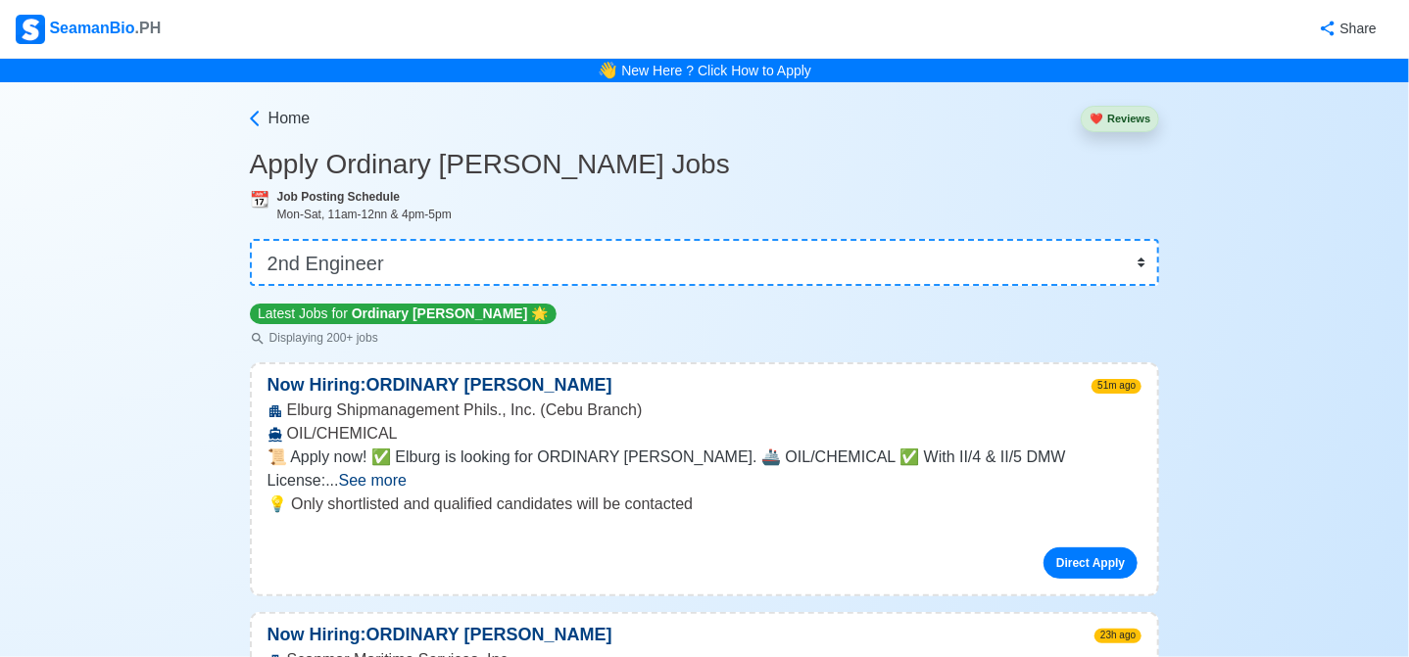
scroll to position [9763, 0]
